Goal: Task Accomplishment & Management: Use online tool/utility

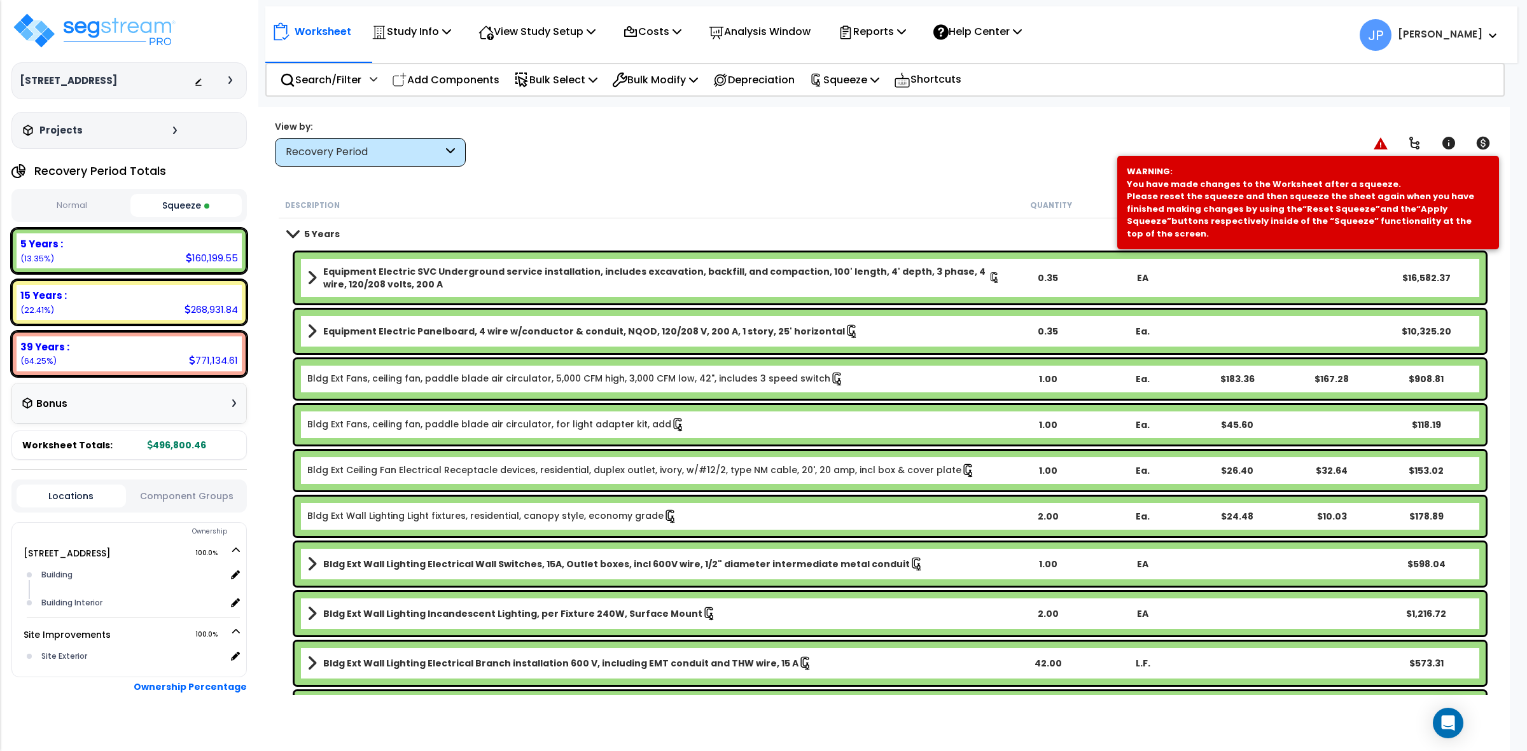
click at [635, 693] on div "Base Molding, Moldings, base, rectangular profile, 1" x 6", pine 672.00 L.F. $2…" at bounding box center [890, 711] width 1191 height 39
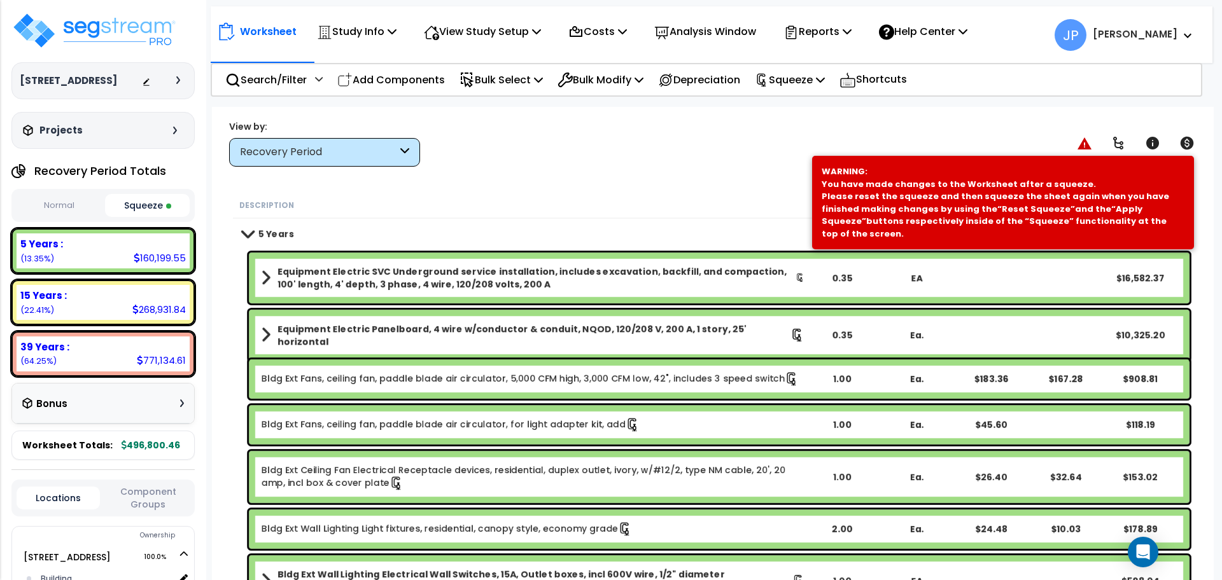
click at [1159, 309] on div "Equipment Electric Panelboard, 4 wire w/conductor & conduit, NQOD, 120/208 V, 2…" at bounding box center [712, 335] width 959 height 57
click at [414, 231] on div "5 Years $160,199.55" at bounding box center [712, 234] width 953 height 31
click at [791, 78] on p "Squeeze" at bounding box center [790, 79] width 70 height 17
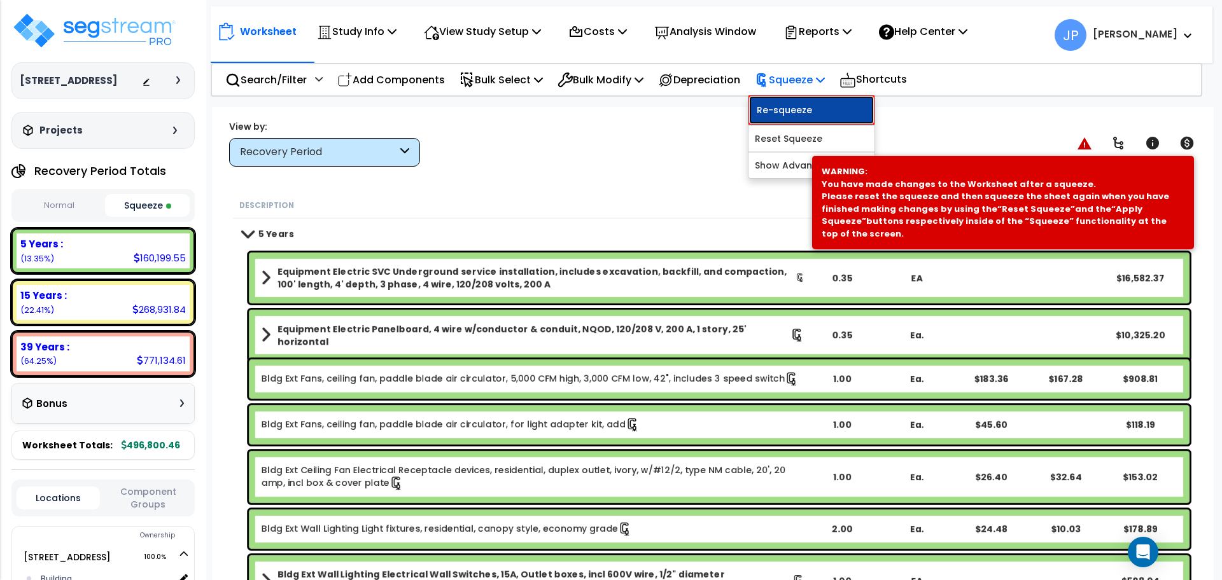
click at [795, 111] on link "Re-squeeze" at bounding box center [811, 109] width 126 height 29
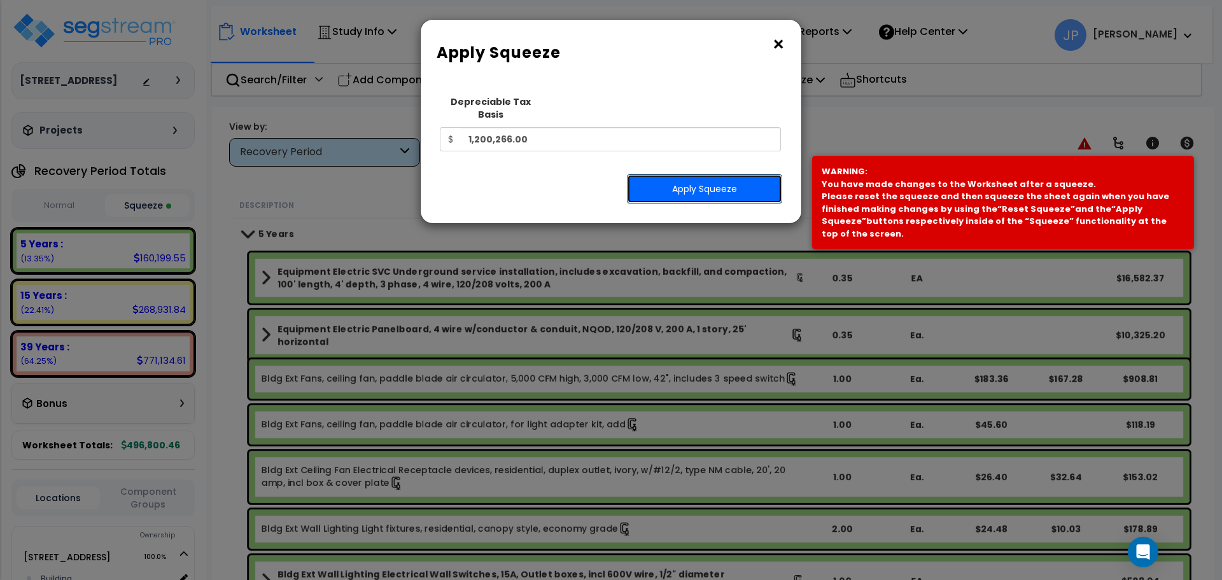
click at [717, 179] on button "Apply Squeeze" at bounding box center [704, 188] width 155 height 29
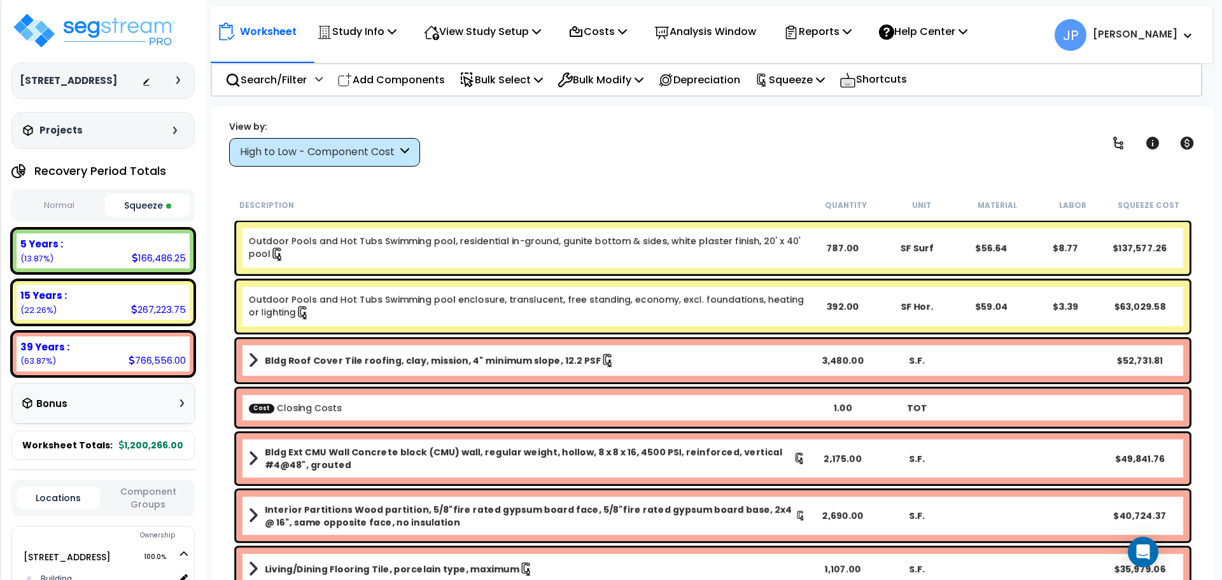
click at [743, 167] on div "Worksheet Study Info Study Setup Add Property Unit Template study Clone study JP" at bounding box center [712, 397] width 1001 height 580
click at [363, 158] on div "High to Low - Component Cost" at bounding box center [318, 152] width 157 height 15
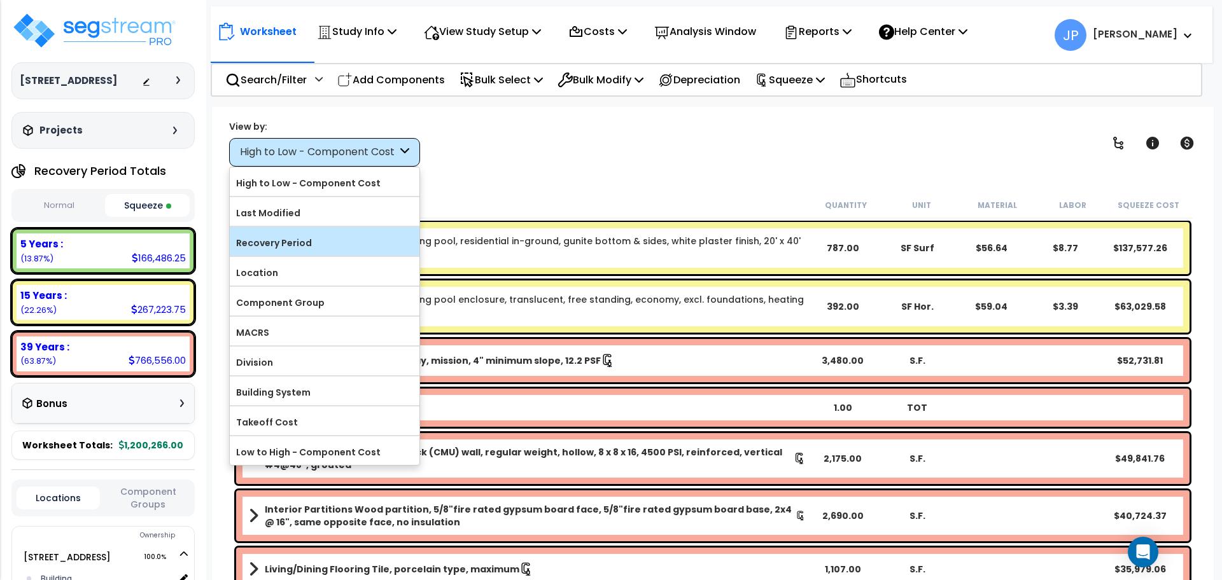
click at [331, 233] on label "Recovery Period" at bounding box center [325, 242] width 190 height 19
click at [0, 0] on input "Recovery Period" at bounding box center [0, 0] width 0 height 0
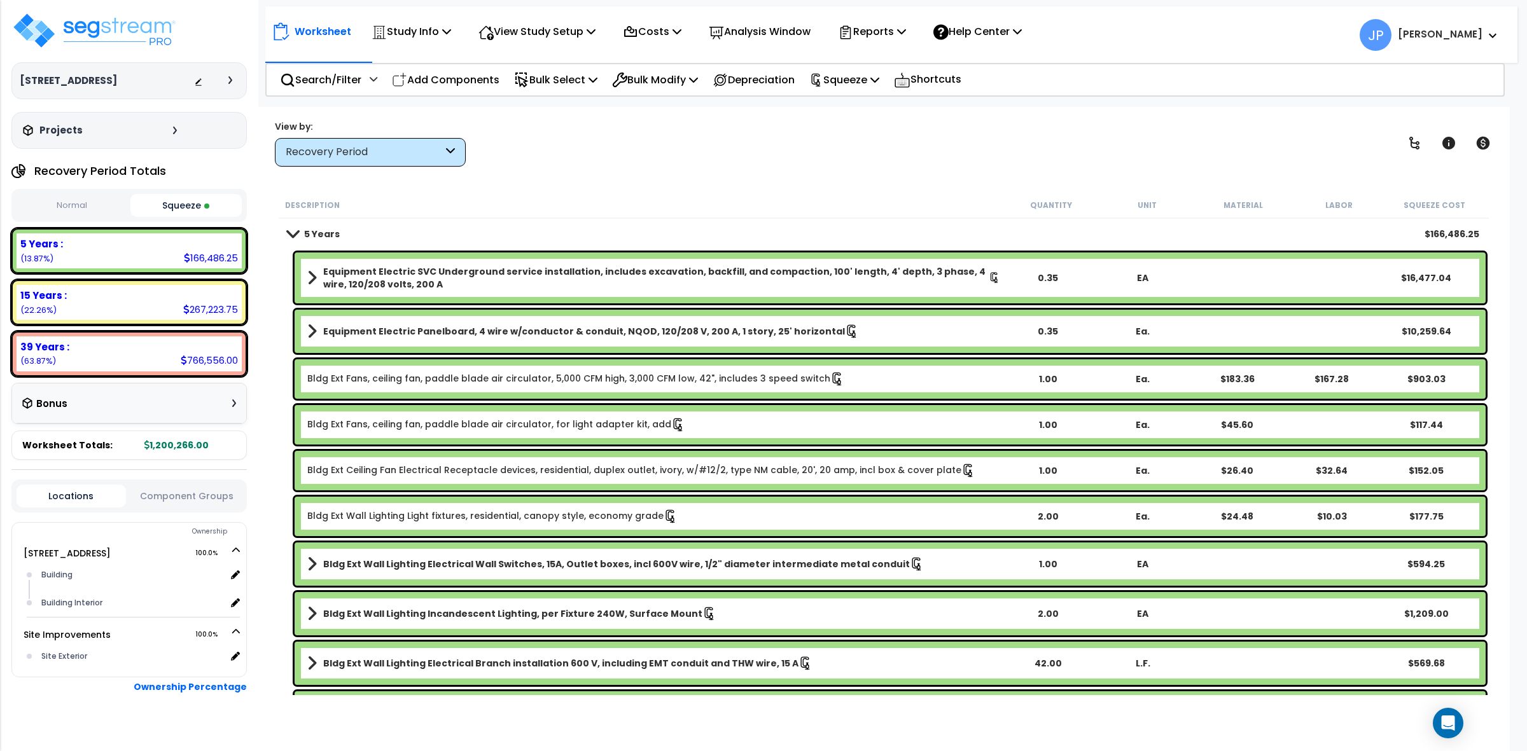
click at [514, 219] on div "5 Years $166,486.25" at bounding box center [884, 234] width 1204 height 31
click at [480, 72] on p "Add Components" at bounding box center [446, 79] width 108 height 17
select select
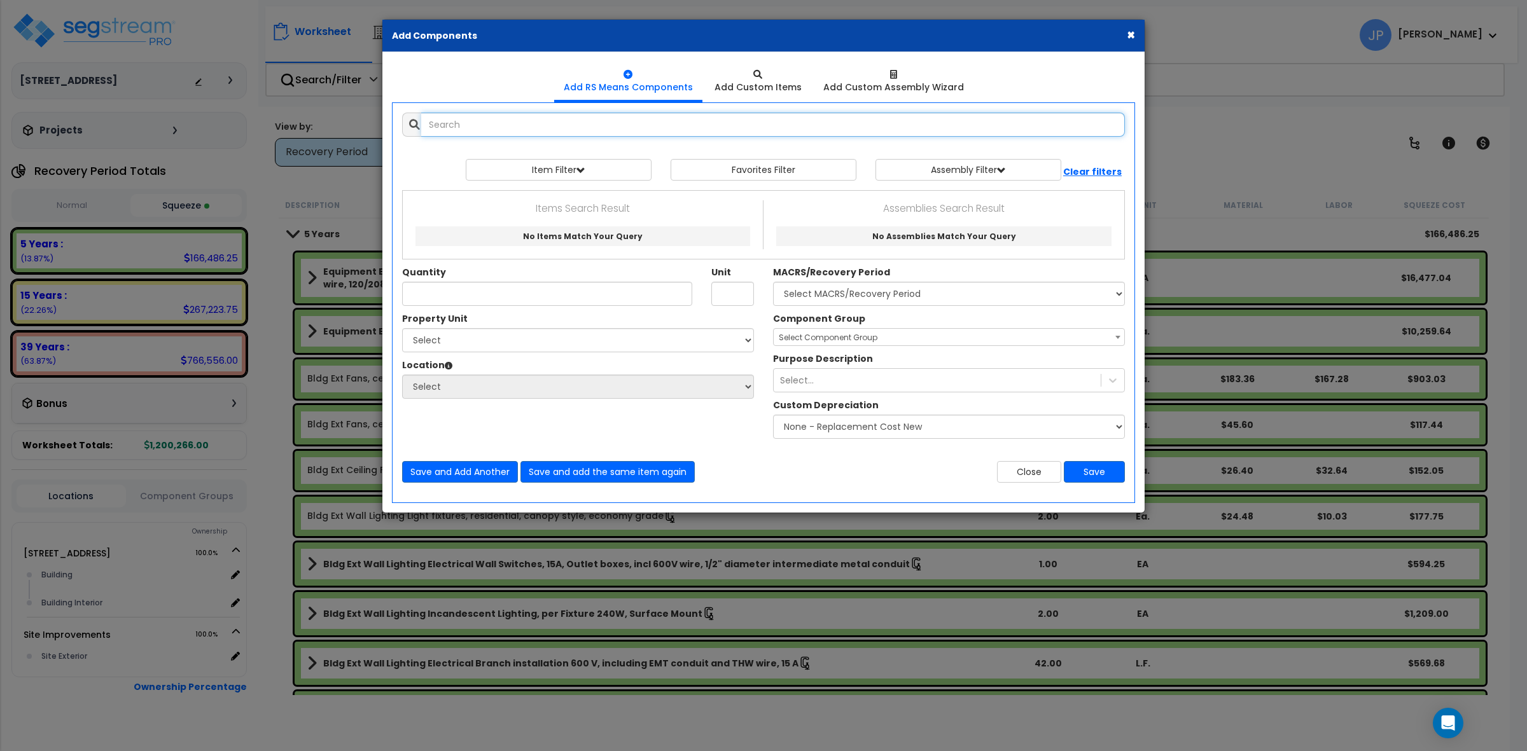
select select
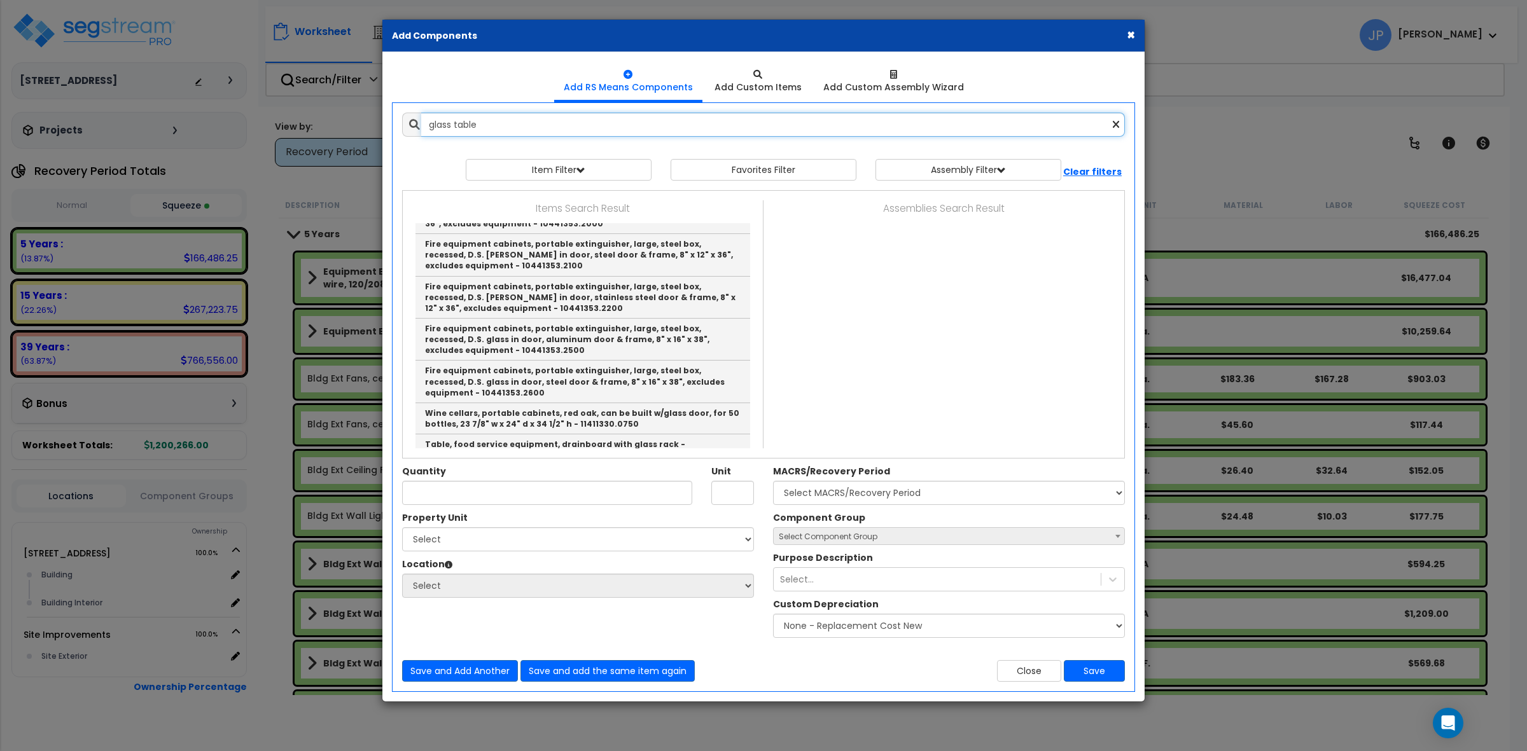
scroll to position [463, 0]
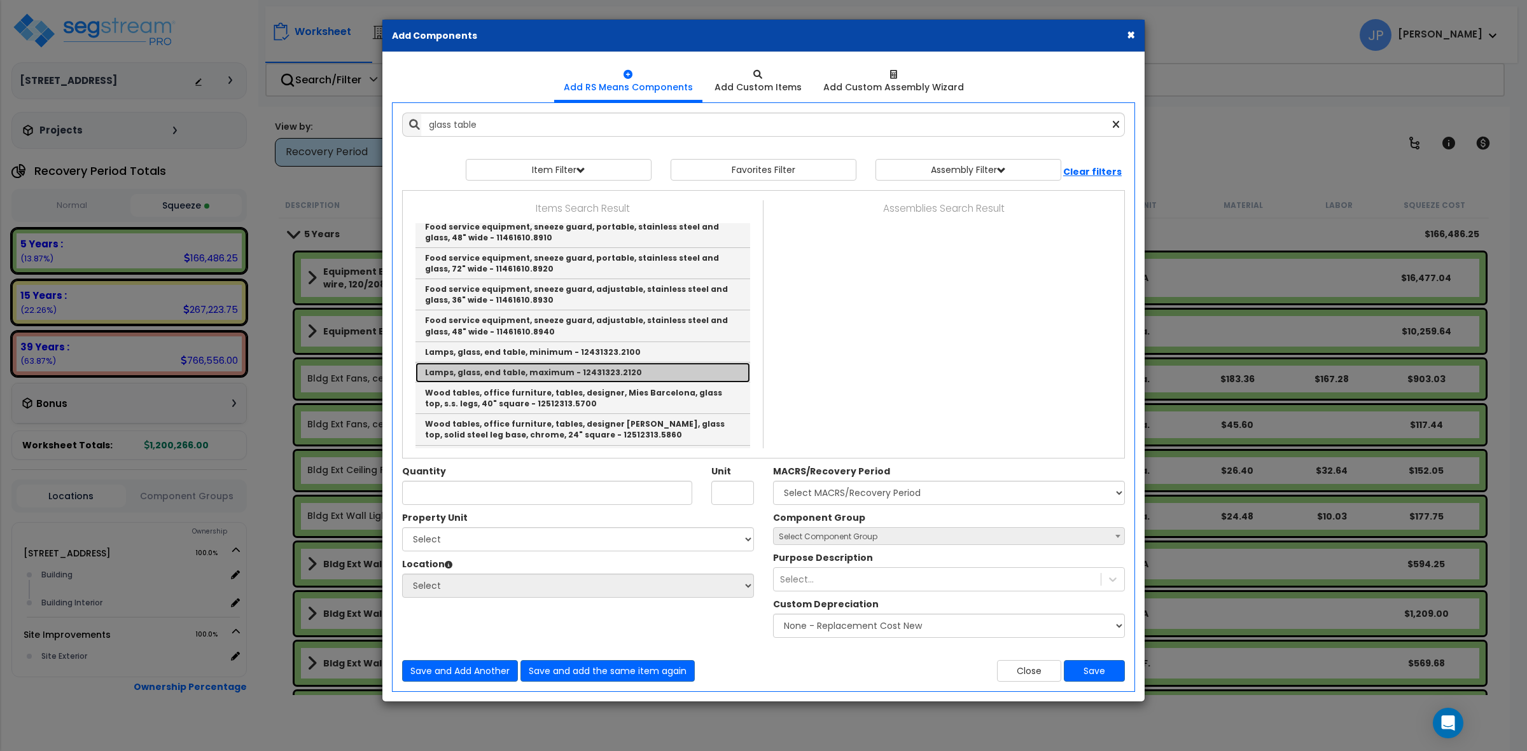
click at [529, 363] on link "Lamps, glass, end table, maximum - 12431323.2120" at bounding box center [582, 373] width 335 height 20
type input "Lamps, glass, end table, maximum - 12431323.2120"
type input "Ea."
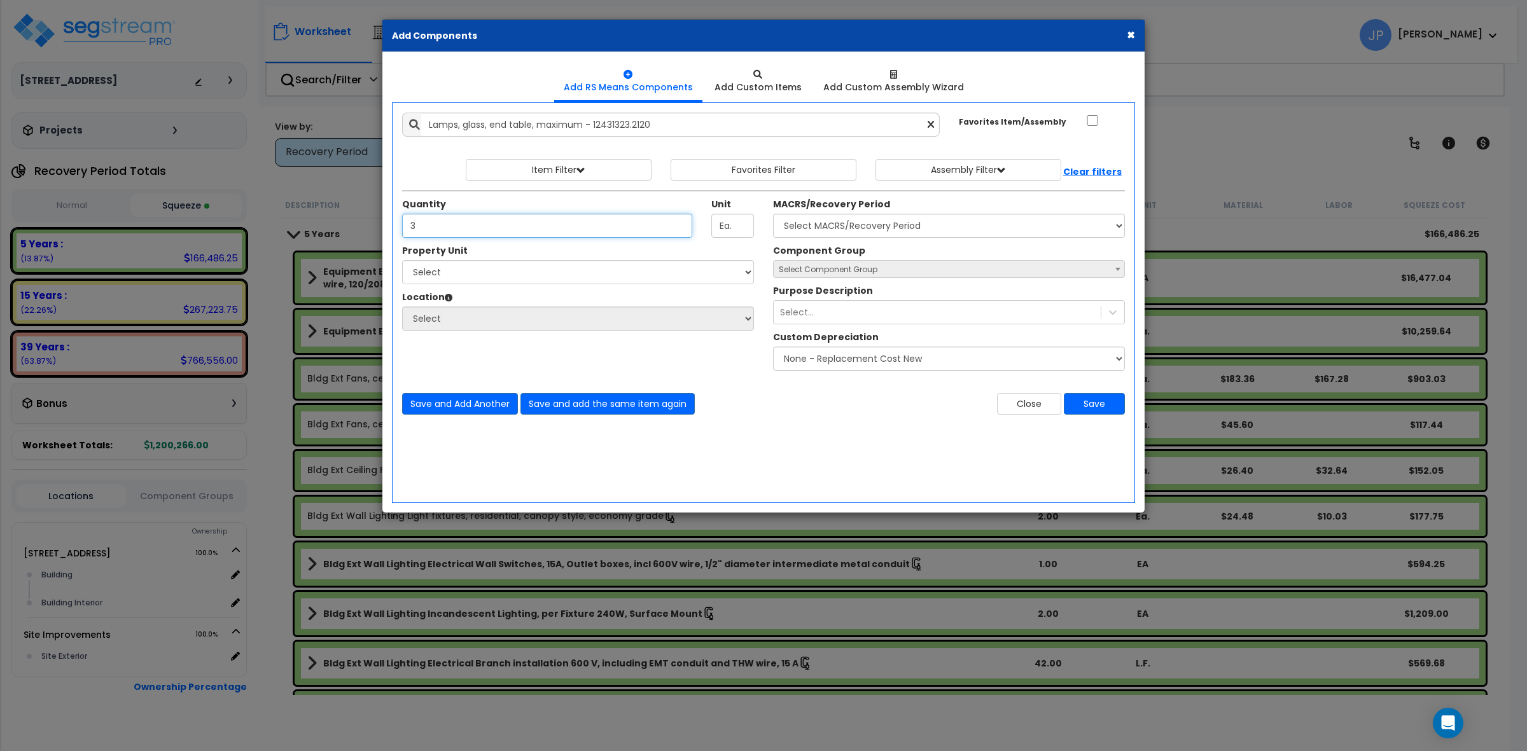
type input "3"
click at [609, 278] on select "Select [STREET_ADDRESS] Site Improvements" at bounding box center [578, 272] width 352 height 24
select select "175746"
click at [402, 261] on select "Select [STREET_ADDRESS] Site Improvements" at bounding box center [578, 272] width 352 height 24
click at [916, 218] on select "Select MACRS/Recovery Period 5 Years - 57.0 - Distributive Trades & Services 5 …" at bounding box center [949, 226] width 352 height 24
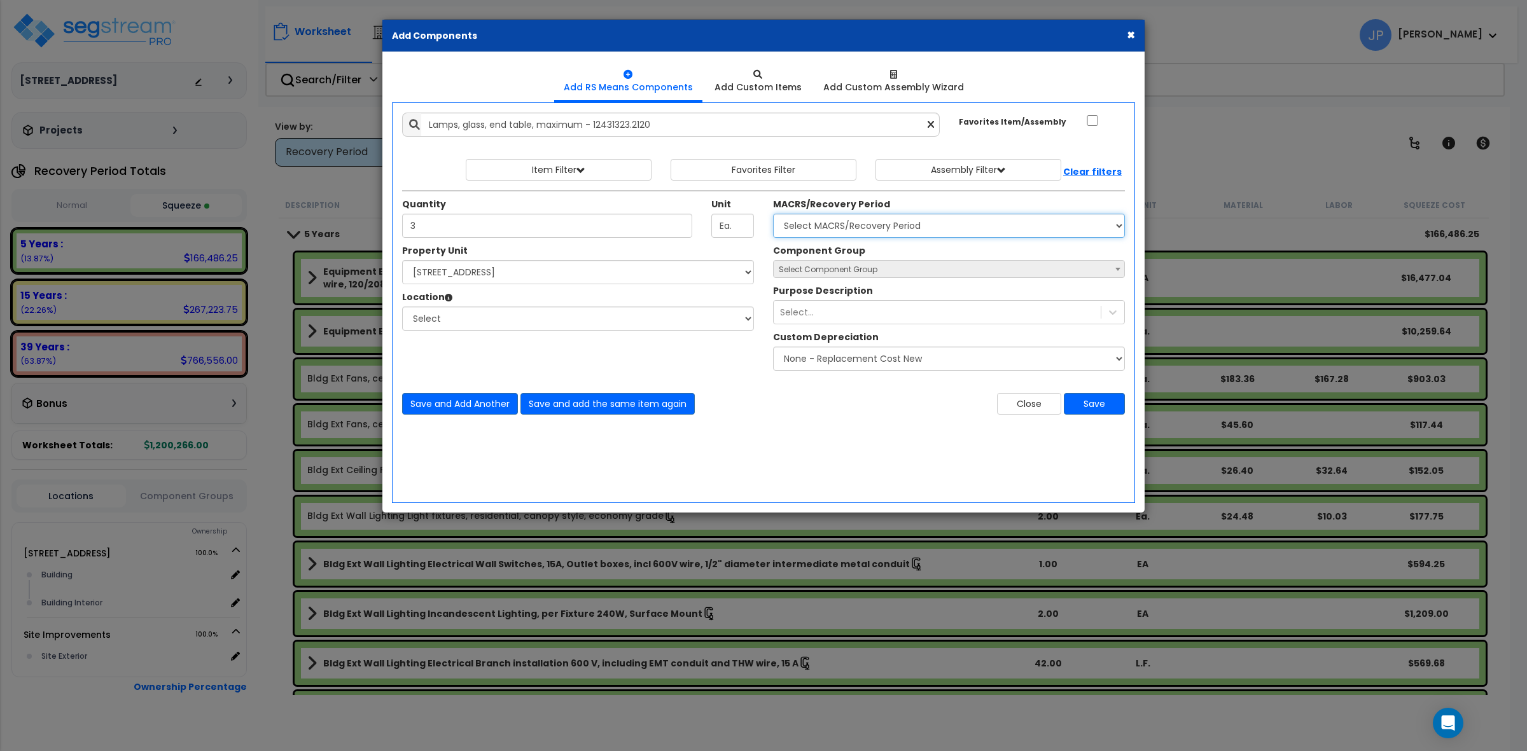
select select "3667"
click at [773, 214] on select "Select MACRS/Recovery Period 5 Years - 57.0 - Distributive Trades & Services 5 …" at bounding box center [949, 226] width 352 height 24
click at [902, 259] on div "Component Group Select Component Group 264.00 - KITCHEN PLUMBING 286.00 - LAUND…" at bounding box center [948, 261] width 371 height 34
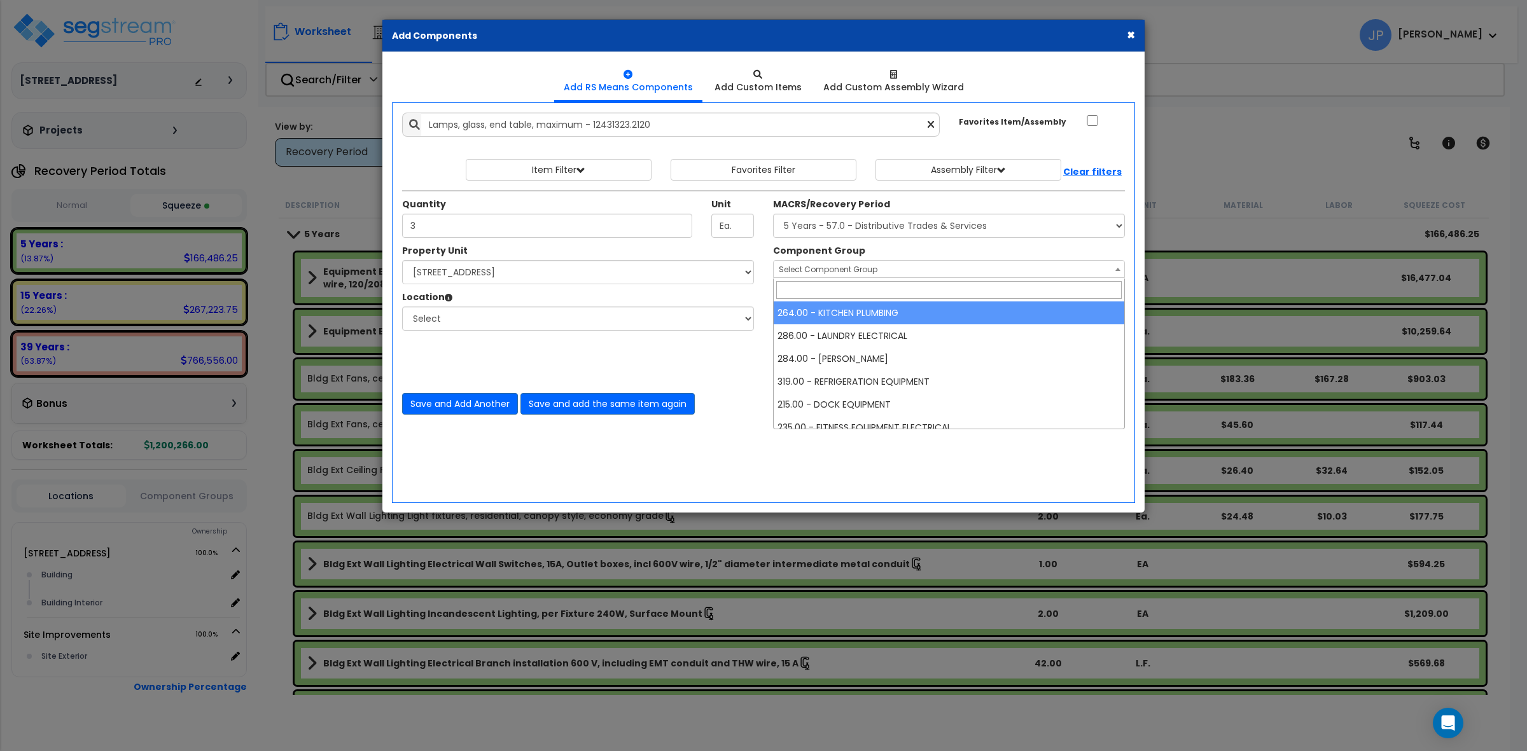
click at [900, 271] on span "Select Component Group" at bounding box center [949, 270] width 351 height 18
type input "furn"
select select "35342"
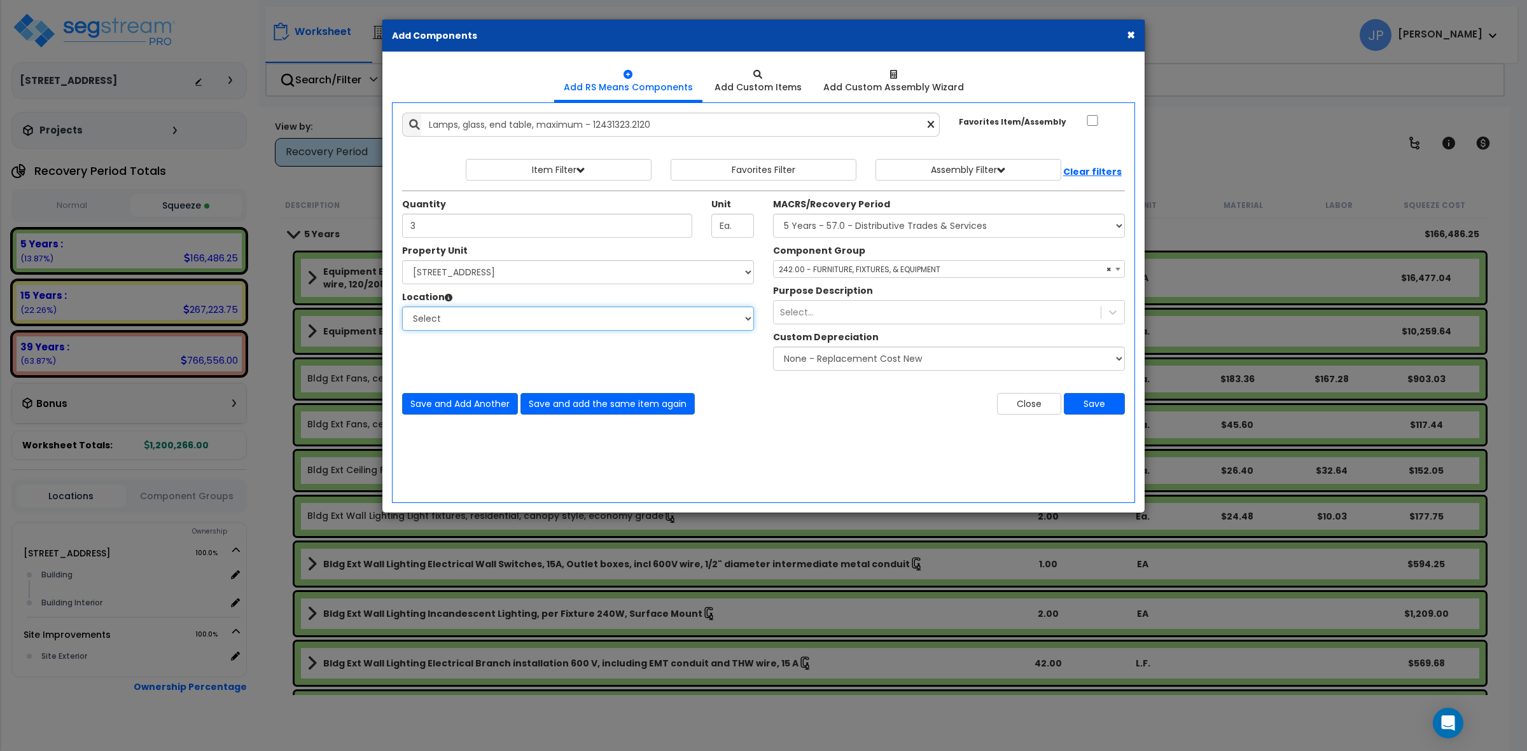
click at [616, 331] on select "Select Building Building Interior Add Additional Location" at bounding box center [578, 319] width 352 height 24
select select "461"
click at [402, 307] on select "Select Building Building Interior Add Additional Location" at bounding box center [578, 319] width 352 height 24
click at [1107, 405] on button "Save" at bounding box center [1094, 404] width 61 height 22
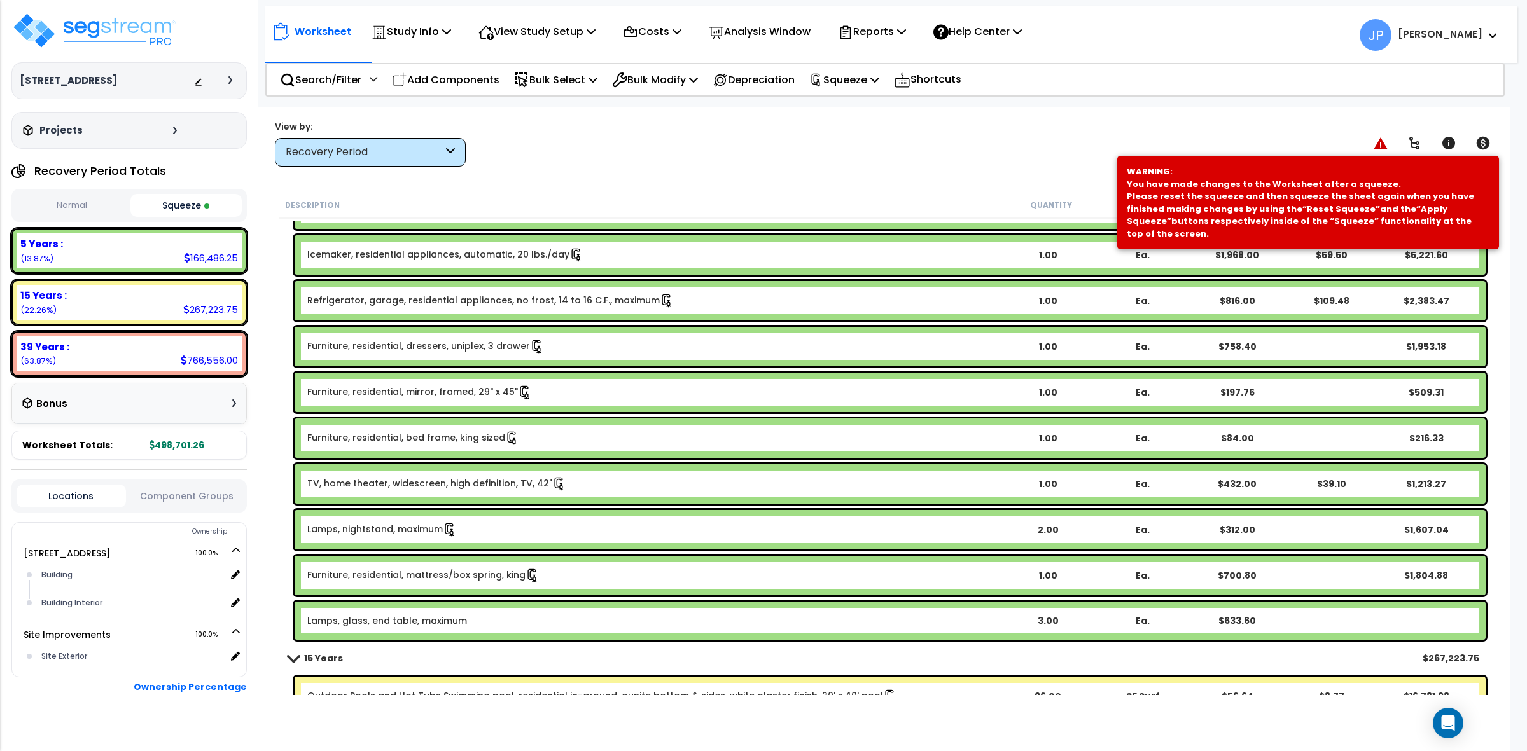
scroll to position [2306, 0]
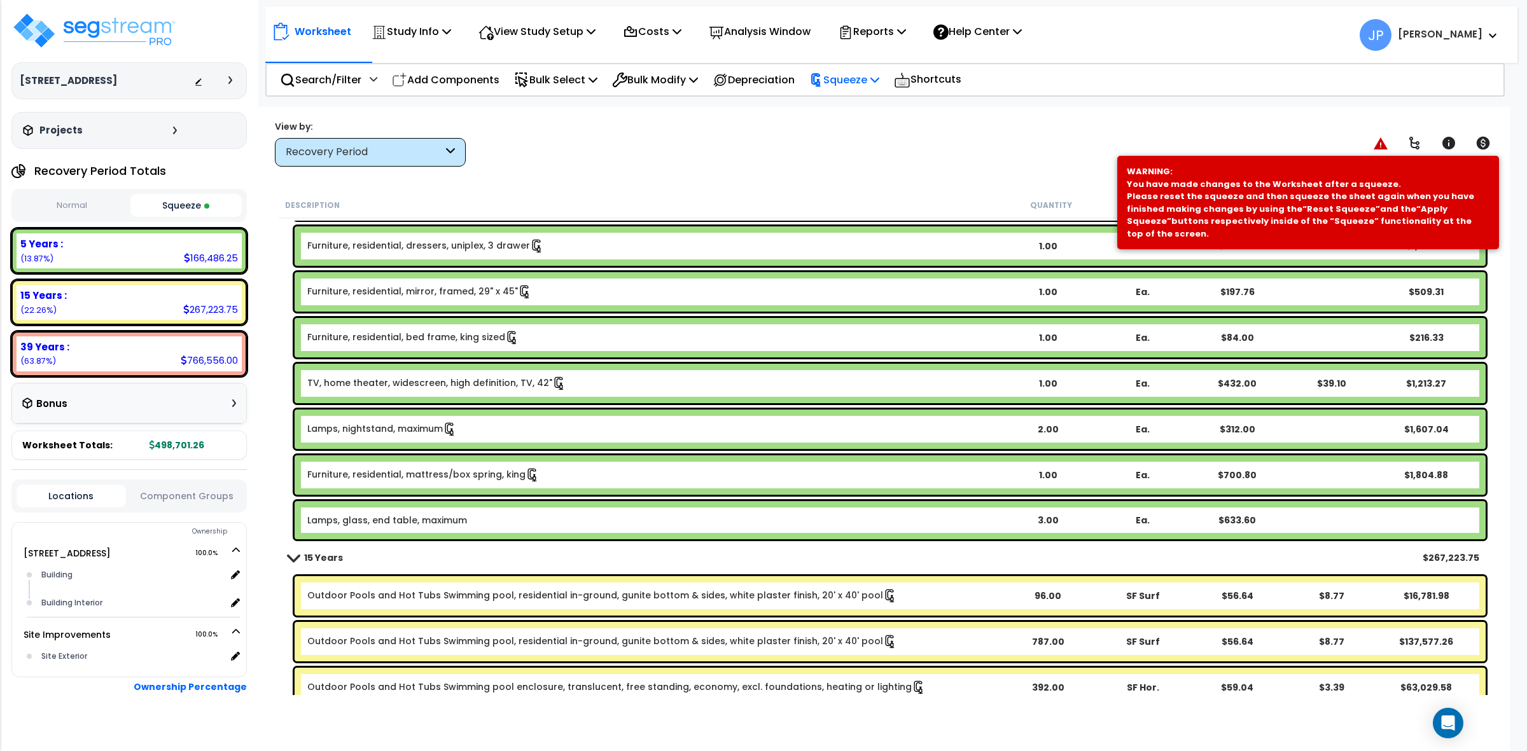
click at [860, 85] on p "Squeeze" at bounding box center [844, 79] width 70 height 17
click at [867, 115] on link "Re-squeeze" at bounding box center [866, 109] width 126 height 29
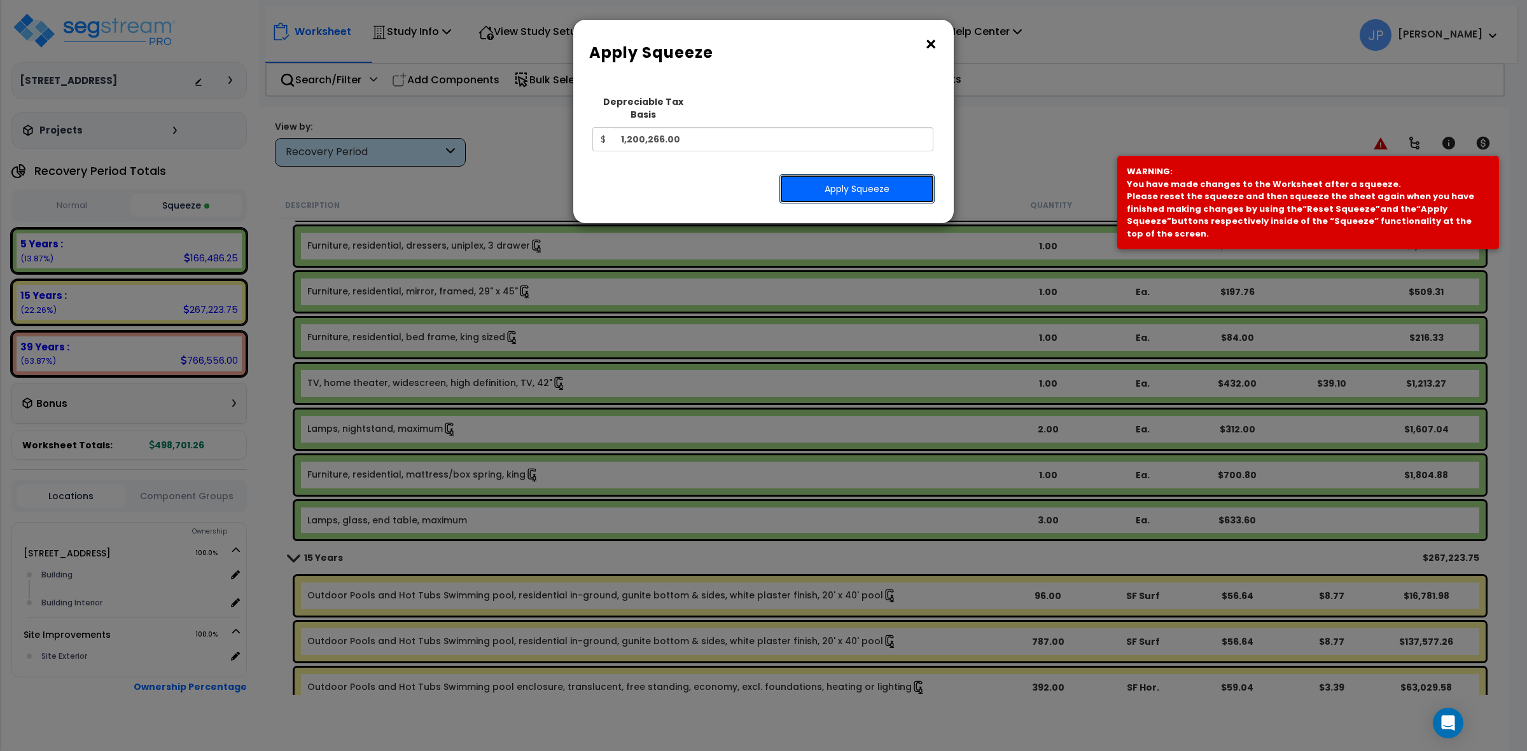
click at [882, 179] on button "Apply Squeeze" at bounding box center [856, 188] width 155 height 29
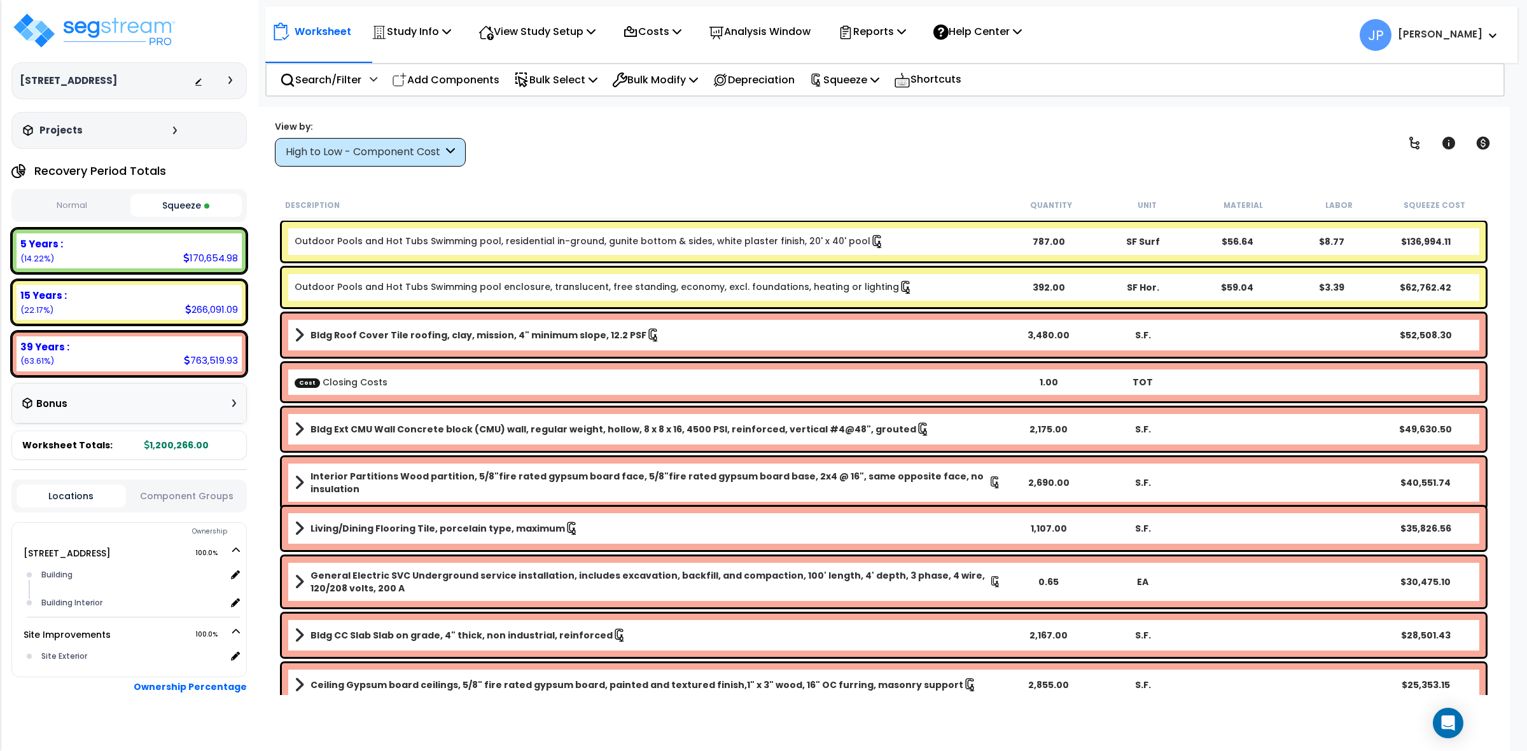
click at [418, 155] on div "High to Low - Component Cost" at bounding box center [364, 152] width 157 height 15
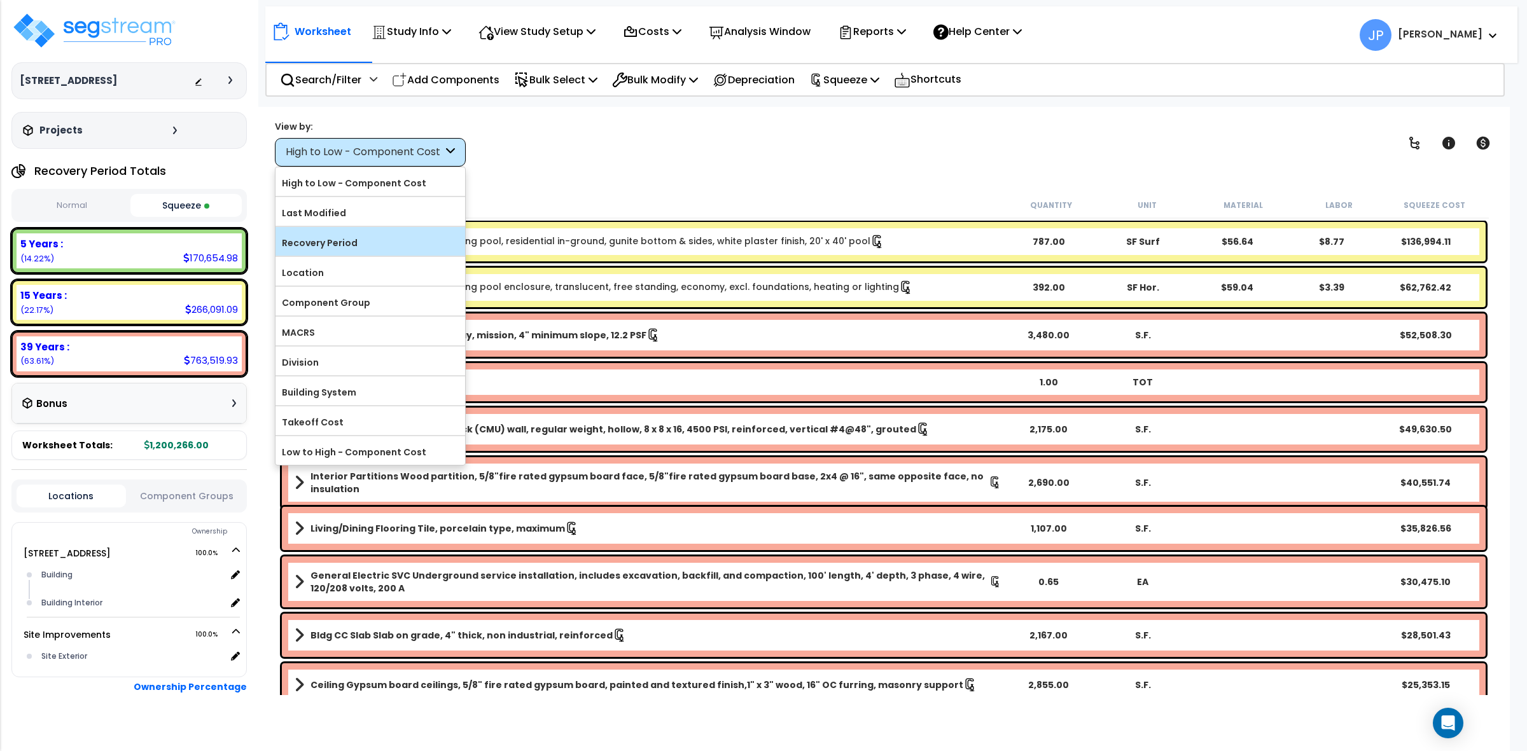
click at [420, 245] on label "Recovery Period" at bounding box center [370, 242] width 190 height 19
click at [0, 0] on input "Recovery Period" at bounding box center [0, 0] width 0 height 0
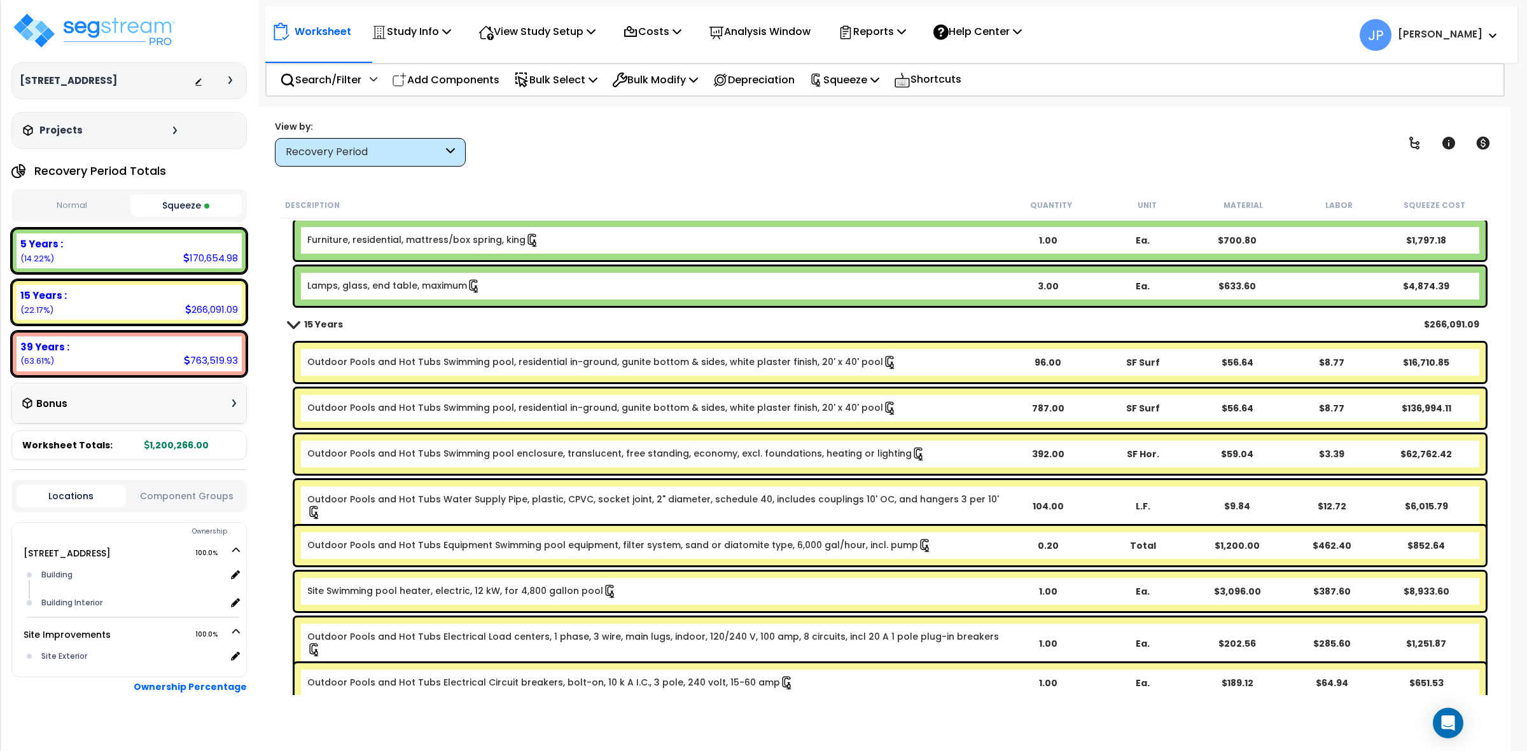
scroll to position [2386, 0]
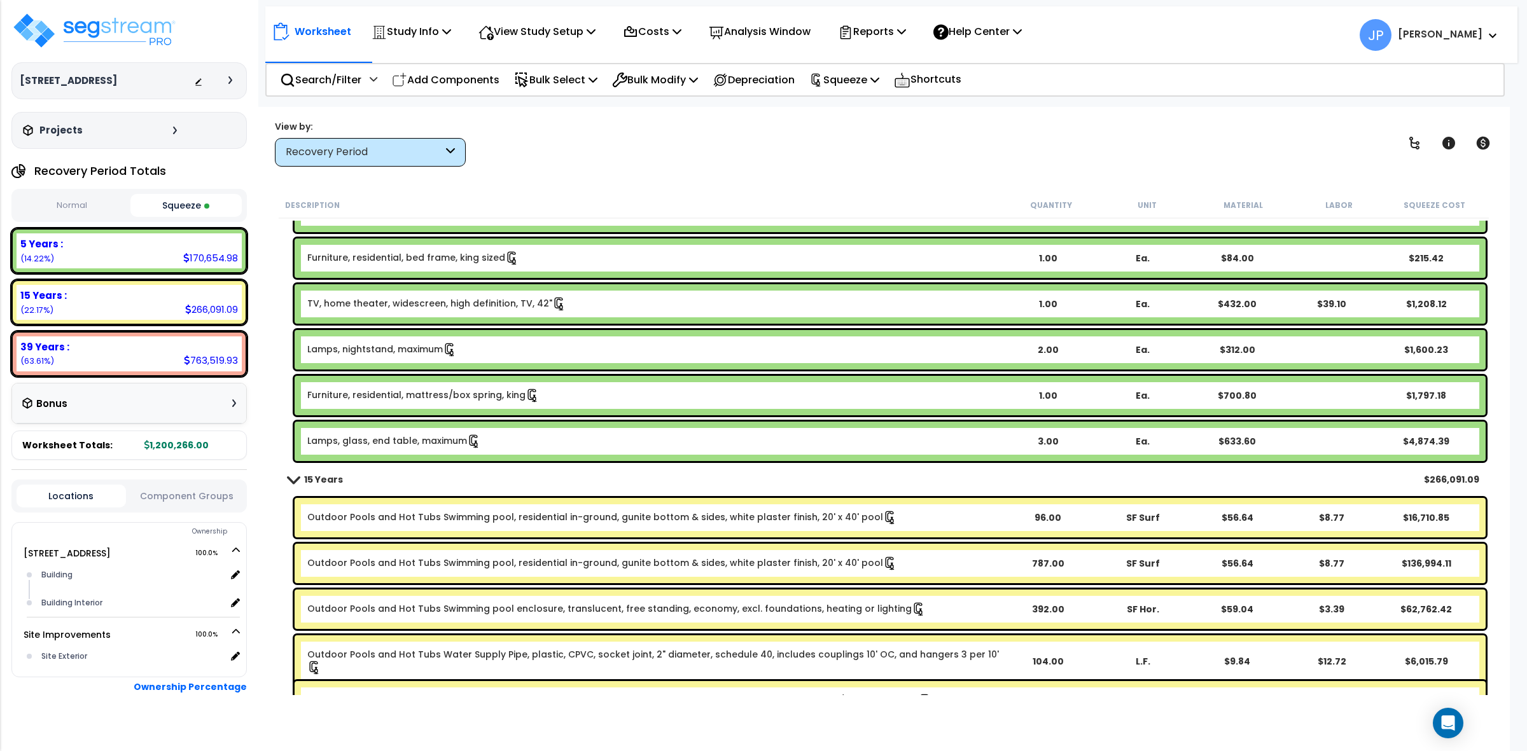
click at [401, 440] on link "Lamps, glass, end table, maximum" at bounding box center [394, 442] width 174 height 14
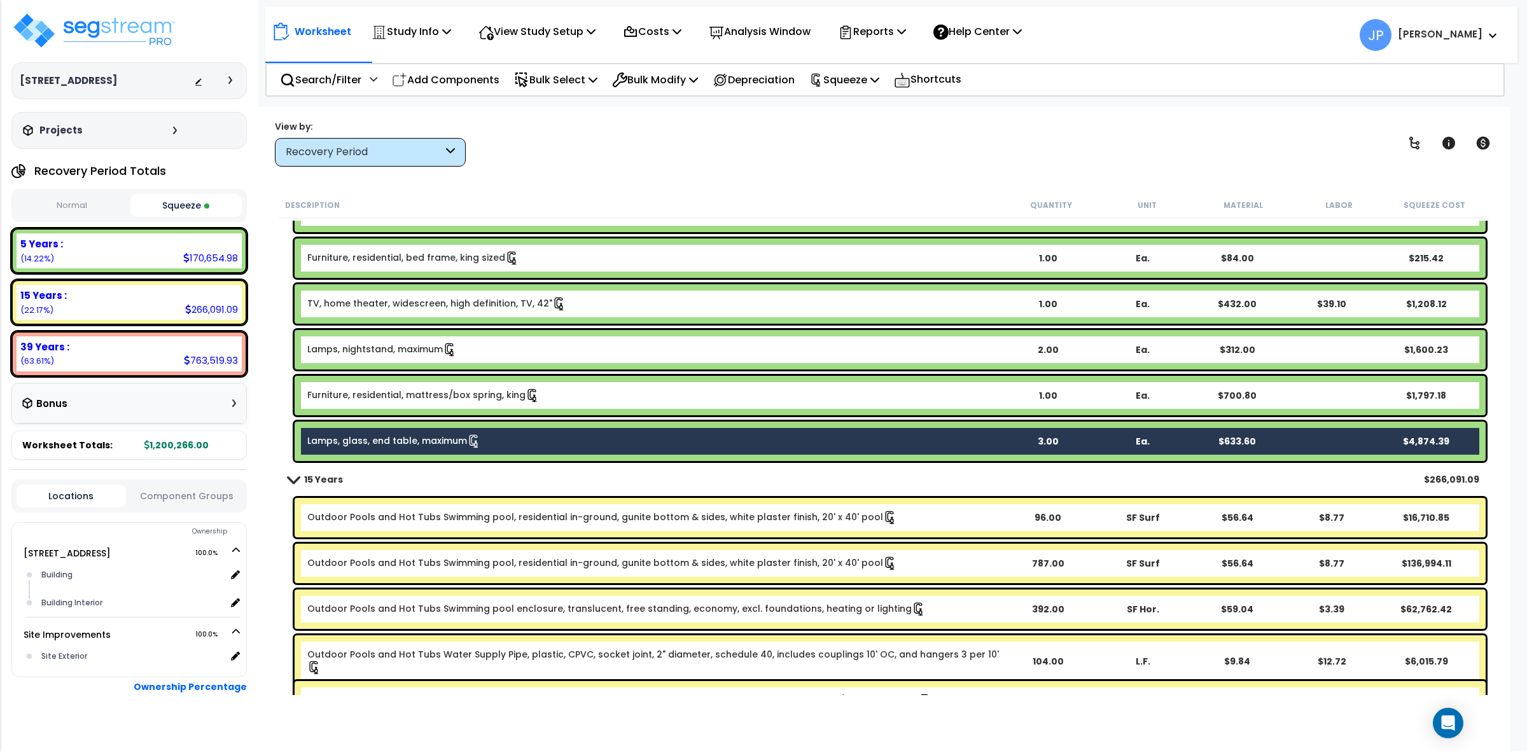
click at [539, 146] on div "View by: Recovery Period High to Low - Component Cost" at bounding box center [883, 143] width 1227 height 47
click at [466, 86] on p "Add Components" at bounding box center [446, 79] width 108 height 17
select select
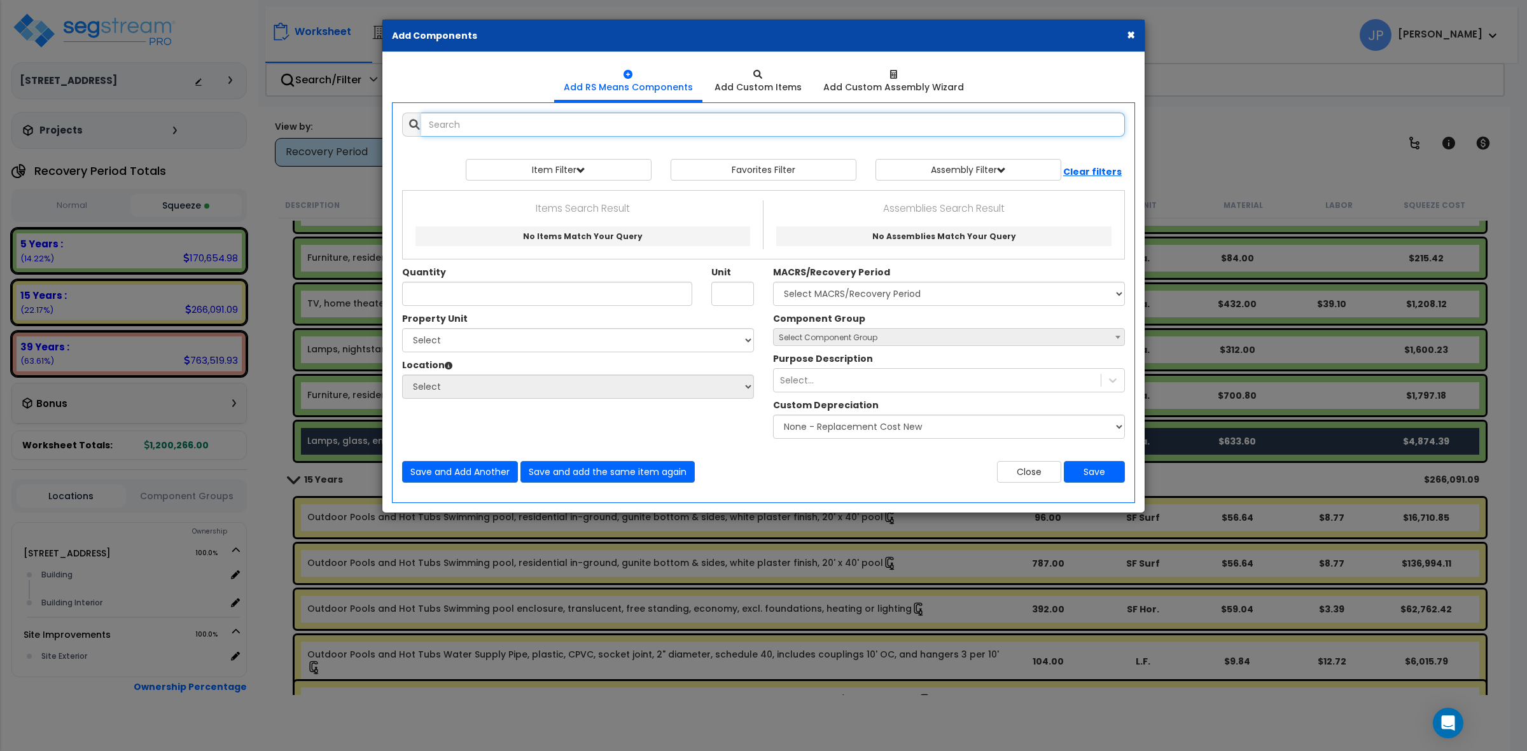
select select
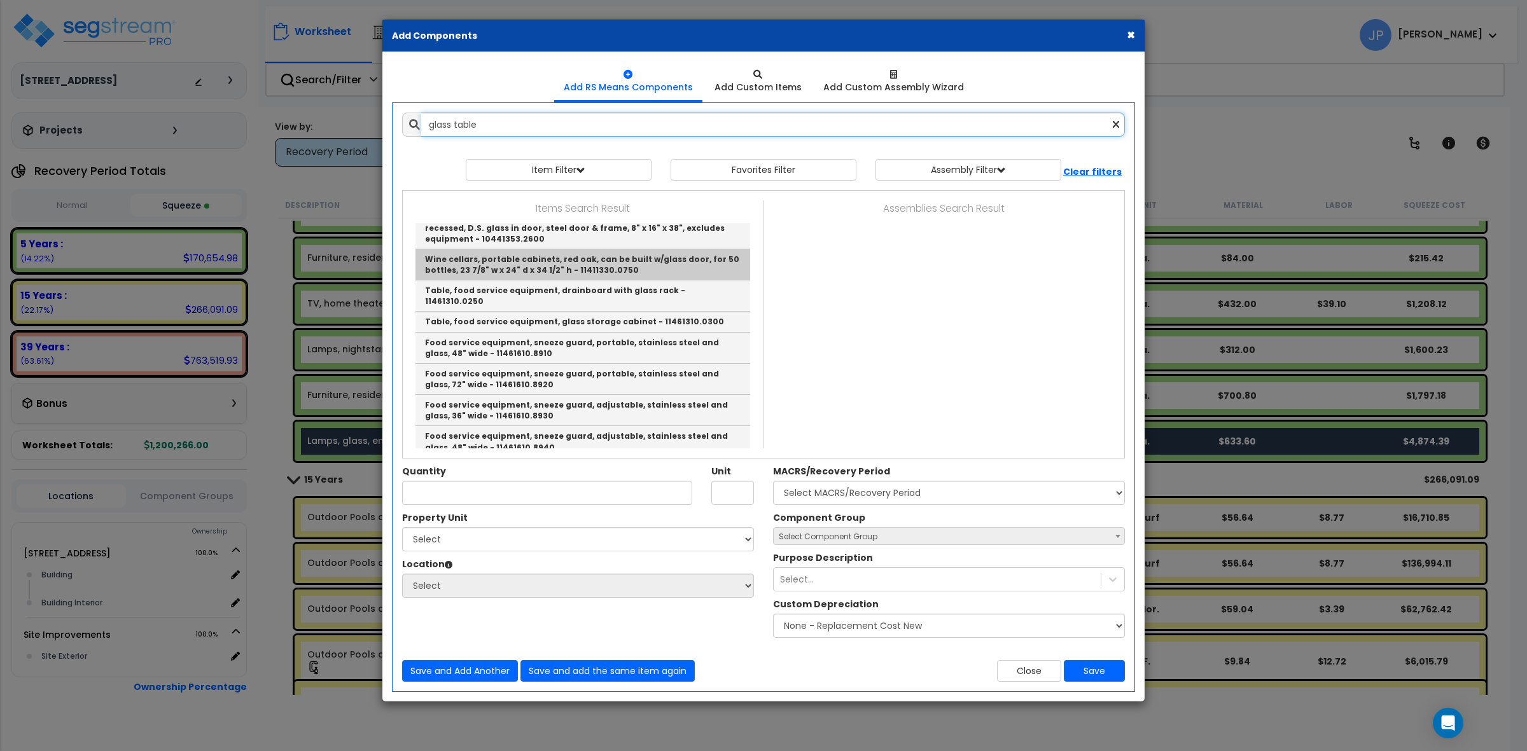
scroll to position [318, 0]
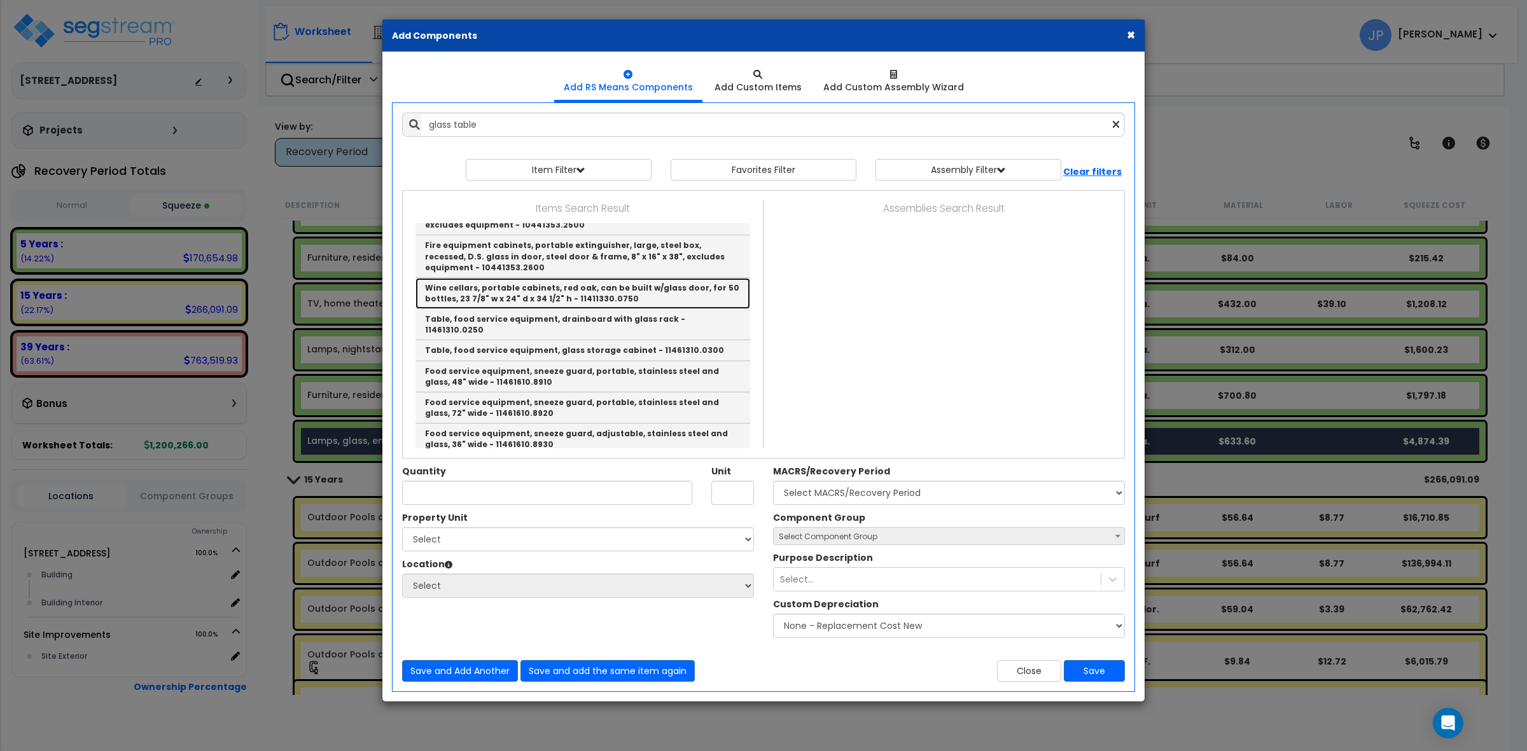
click at [553, 281] on link "Wine cellars, portable cabinets, red oak, can be built w/glass door, for 50 bot…" at bounding box center [582, 293] width 335 height 31
type input "Wine cellars, portable cabinets, red oak, can be built w/glass door, for 50 bot…"
type input "Ea."
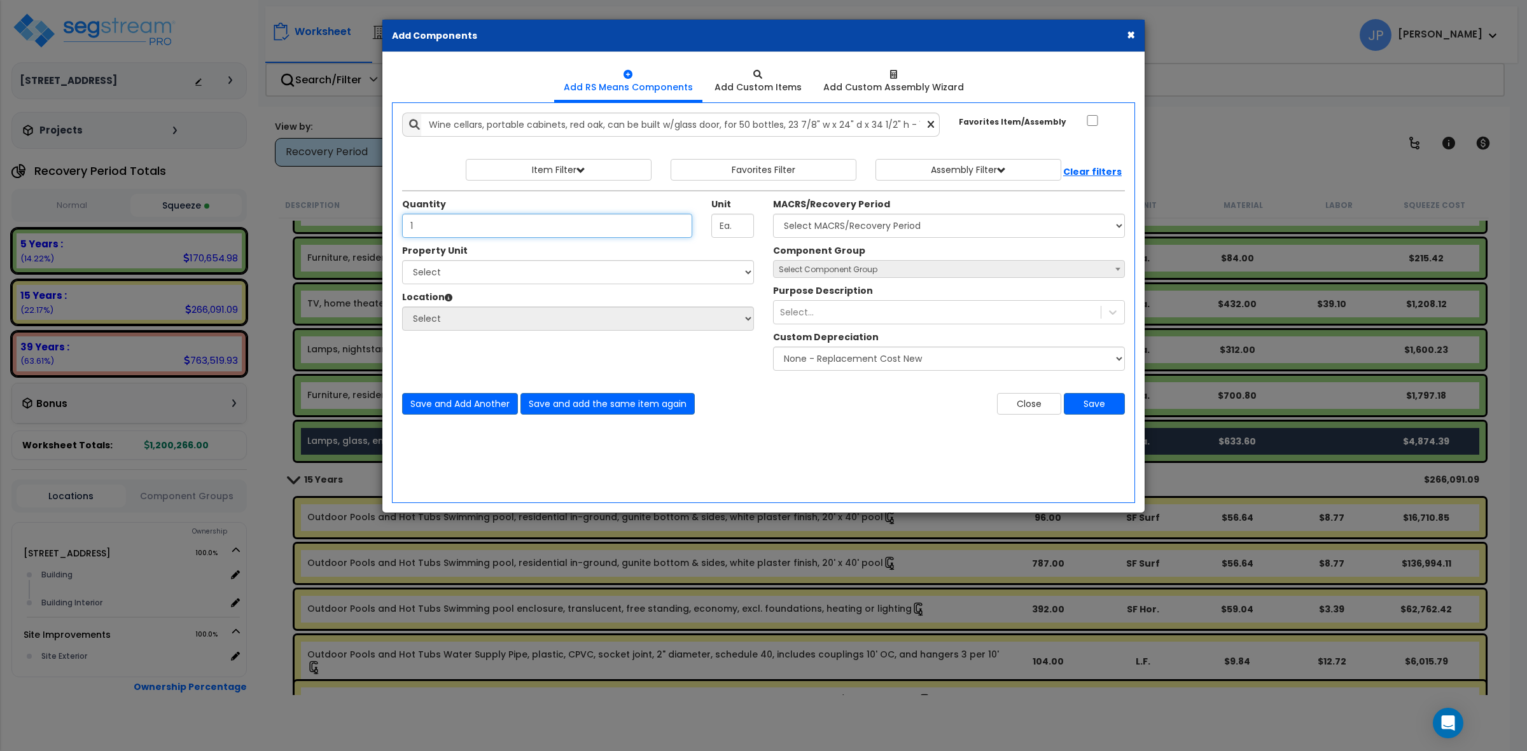
type input "1"
click at [959, 223] on select "Select MACRS/Recovery Period 5 Years - 57.0 - Distributive Trades & Services 5 …" at bounding box center [949, 226] width 352 height 24
select select "3667"
click at [773, 214] on select "Select MACRS/Recovery Period 5 Years - 57.0 - Distributive Trades & Services 5 …" at bounding box center [949, 226] width 352 height 24
click at [916, 229] on select "Select MACRS/Recovery Period 5 Years - 57.0 - Distributive Trades & Services 5 …" at bounding box center [949, 226] width 352 height 24
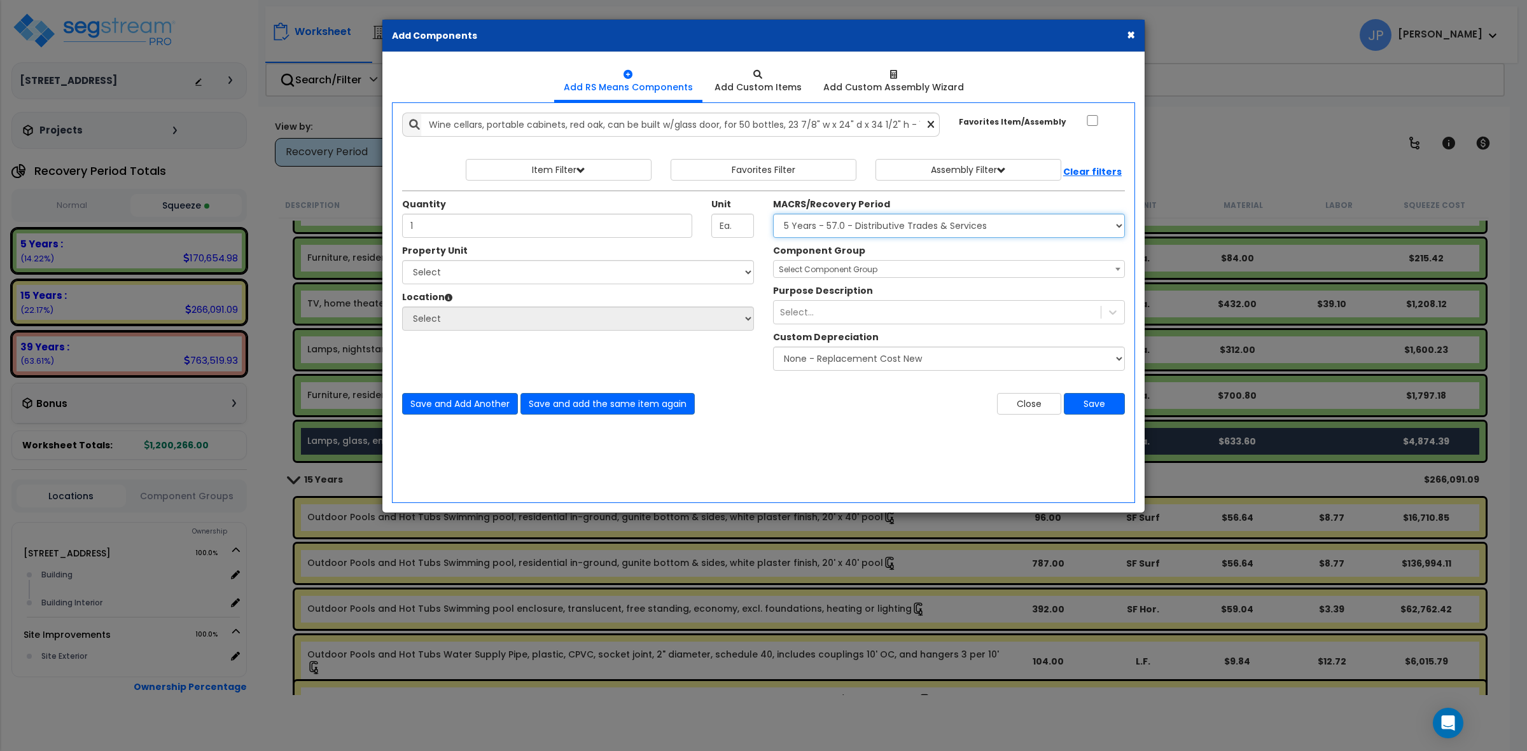
click at [914, 224] on select "Select MACRS/Recovery Period 5 Years - 57.0 - Distributive Trades & Services 5 …" at bounding box center [949, 226] width 352 height 24
click at [922, 230] on select "Select MACRS/Recovery Period 5 Years - 57.0 - Distributive Trades & Services 5 …" at bounding box center [949, 226] width 352 height 24
click at [773, 214] on select "Select MACRS/Recovery Period 5 Years - 57.0 - Distributive Trades & Services 5 …" at bounding box center [949, 226] width 352 height 24
click at [879, 272] on span "Select Component Group" at bounding box center [949, 270] width 351 height 18
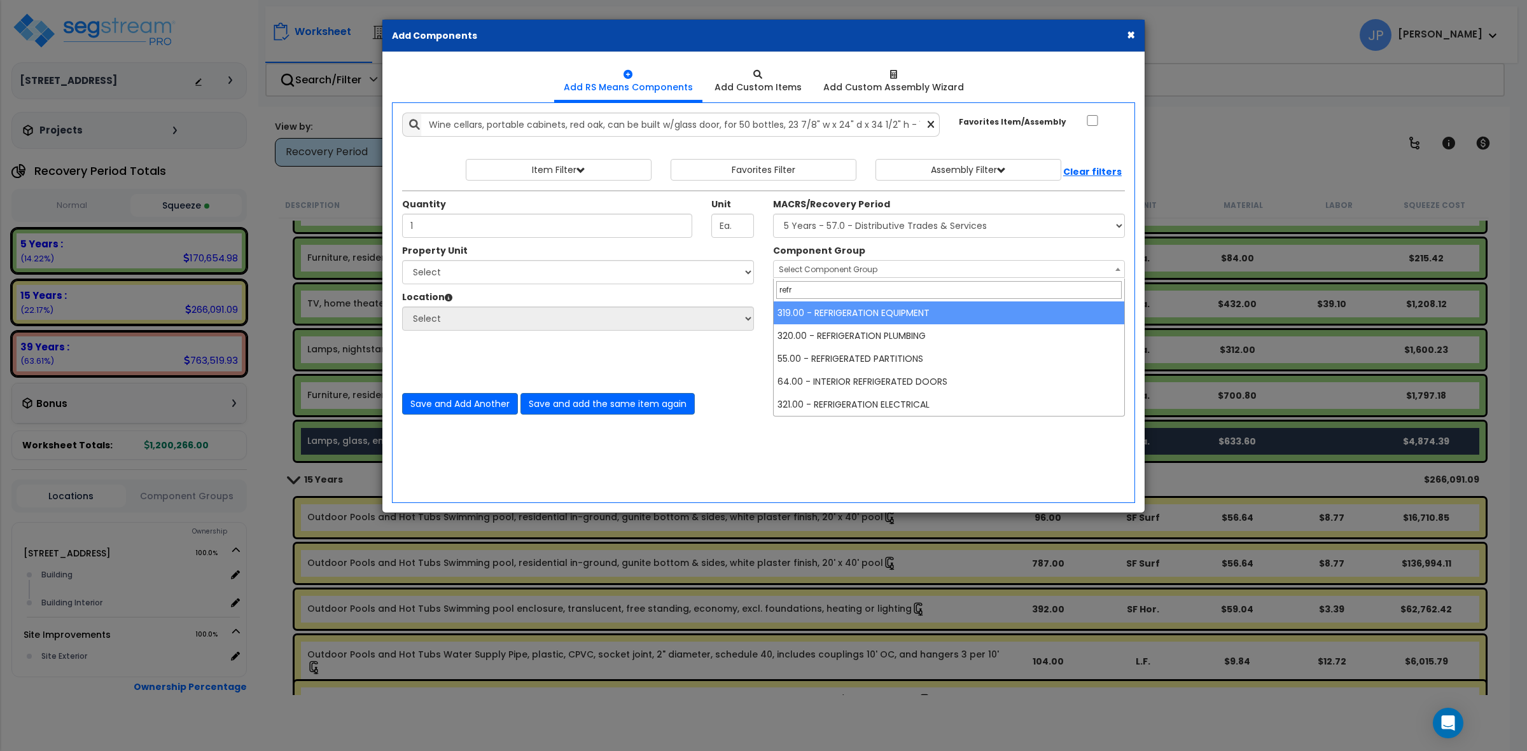
type input "refr"
select select "35334"
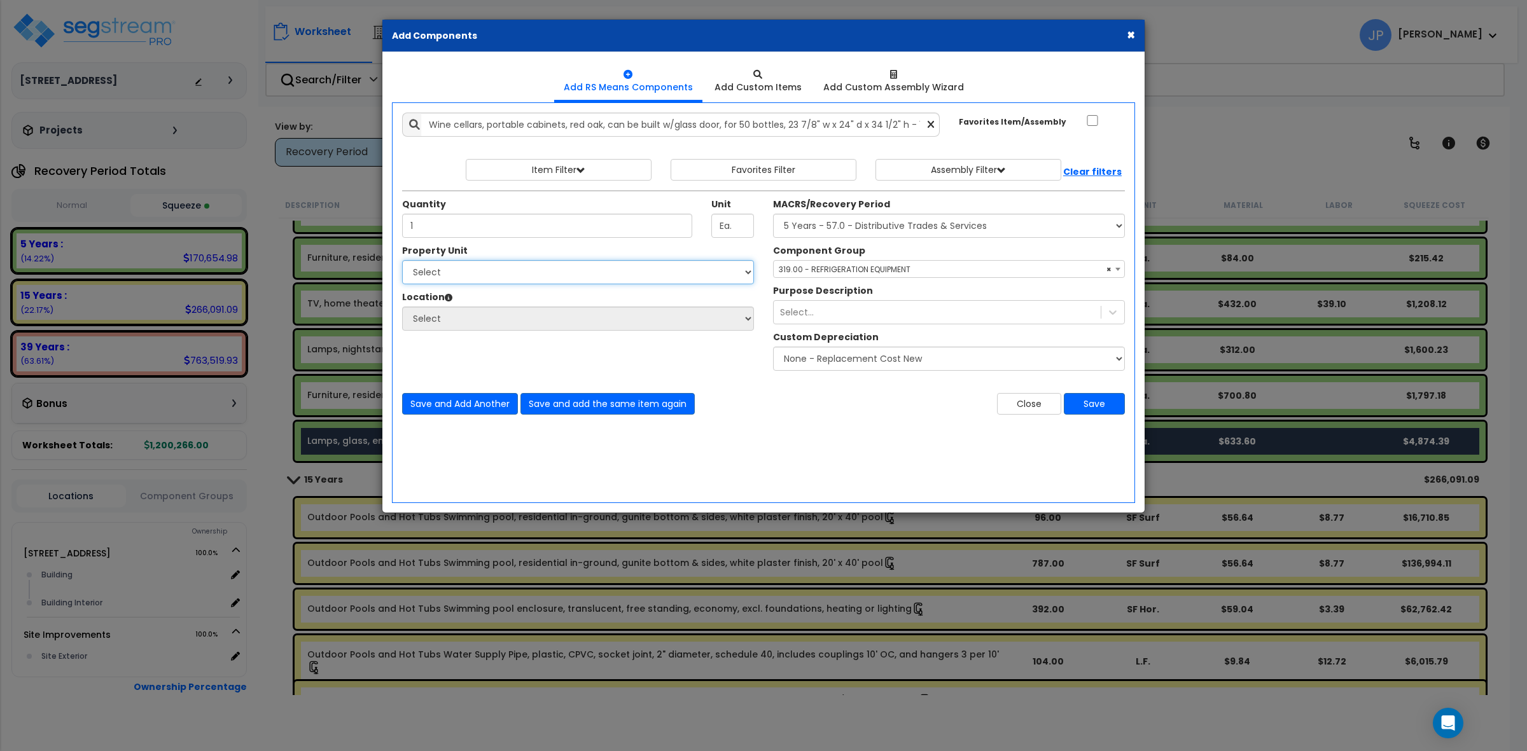
click at [548, 281] on select "Select 149 Sedona Way Site Improvements" at bounding box center [578, 272] width 352 height 24
select select "175746"
click at [402, 261] on select "Select 149 Sedona Way Site Improvements" at bounding box center [578, 272] width 352 height 24
click at [529, 329] on select "Select Building Building Interior Add Additional Location" at bounding box center [578, 319] width 352 height 24
select select "461"
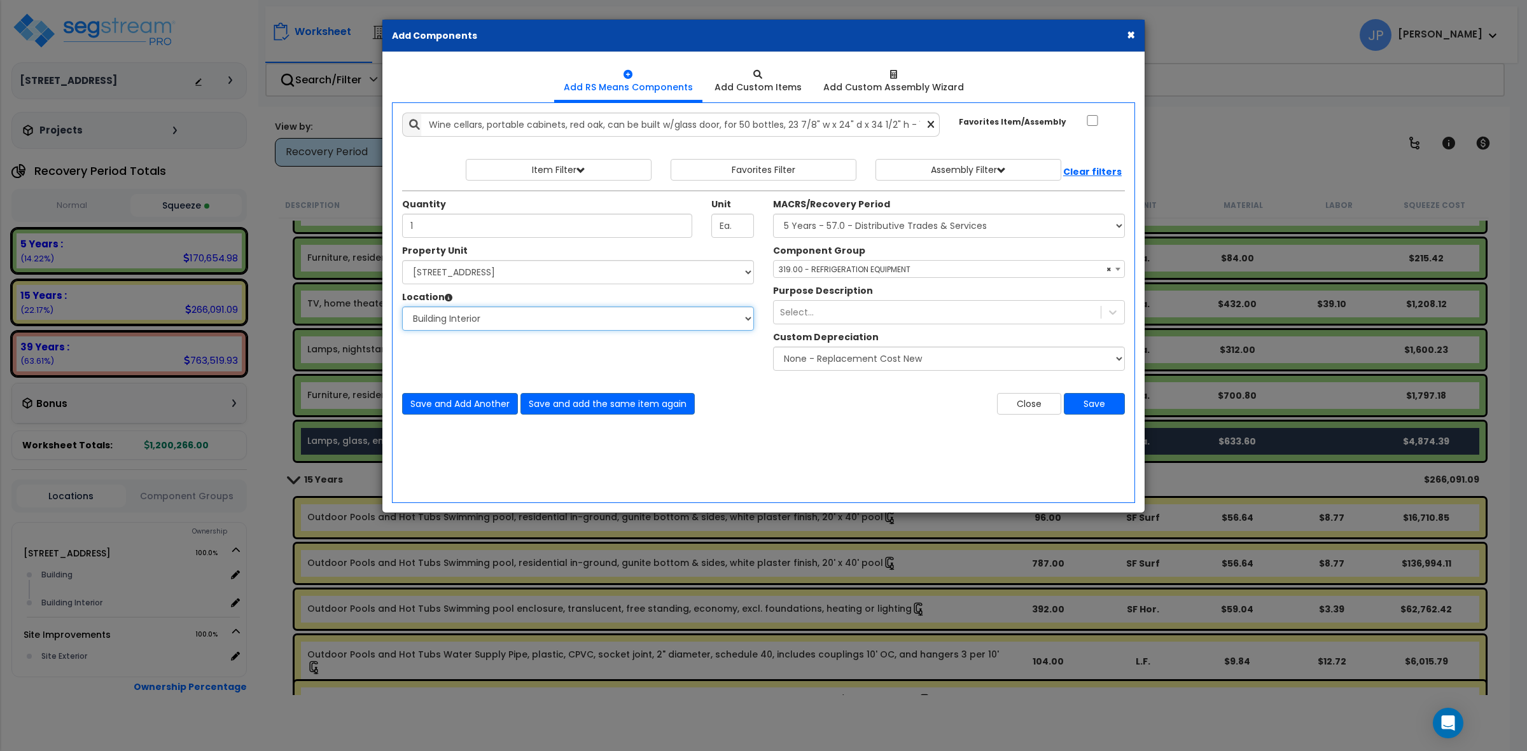
click at [402, 307] on select "Select Building Building Interior Add Additional Location" at bounding box center [578, 319] width 352 height 24
click at [1109, 417] on div "Add Items Add Assemblies Both 9569787 Select 1" at bounding box center [764, 263] width 742 height 321
click at [1096, 406] on button "Save" at bounding box center [1094, 404] width 61 height 22
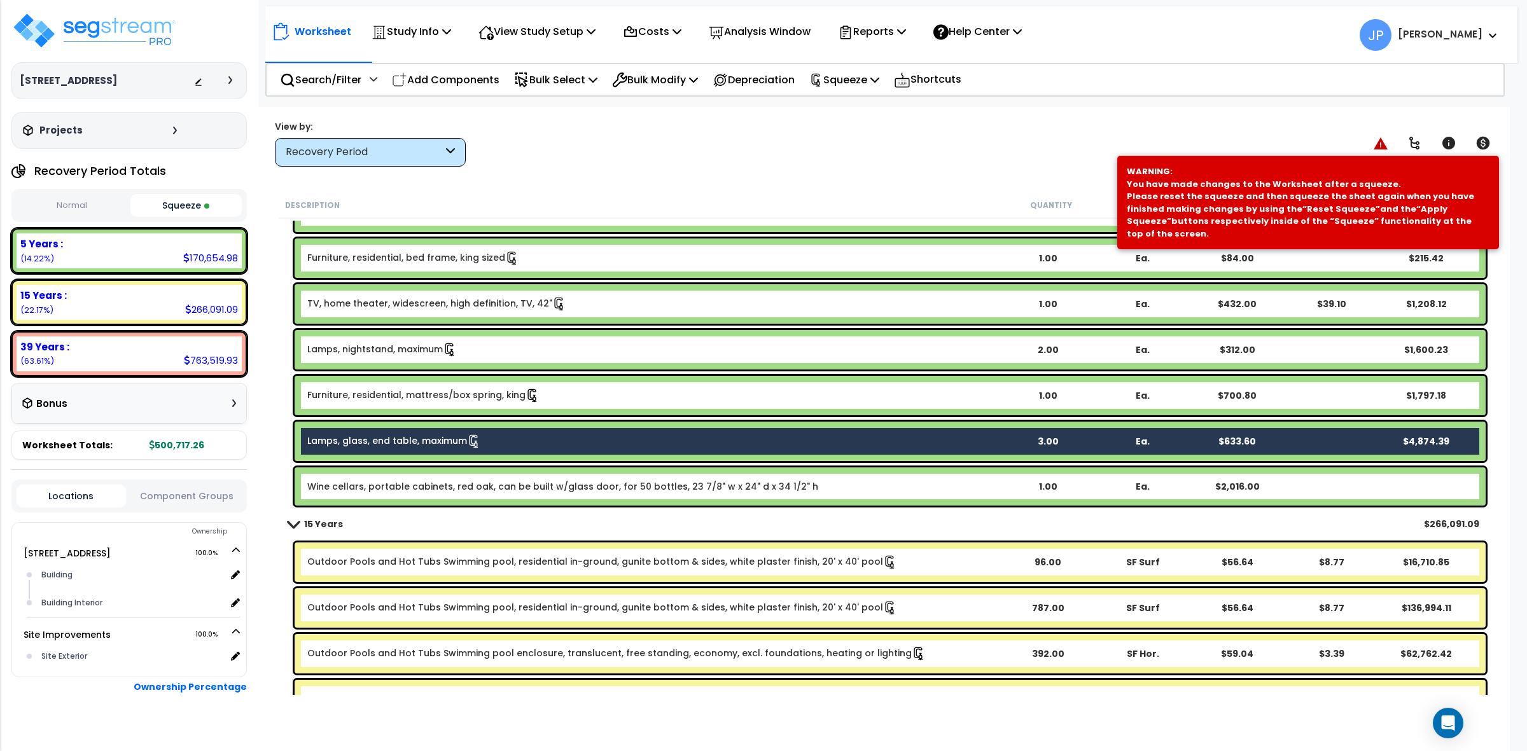
click at [539, 484] on link "Wine cellars, portable cabinets, red oak, can be built w/glass door, for 50 bot…" at bounding box center [562, 486] width 511 height 13
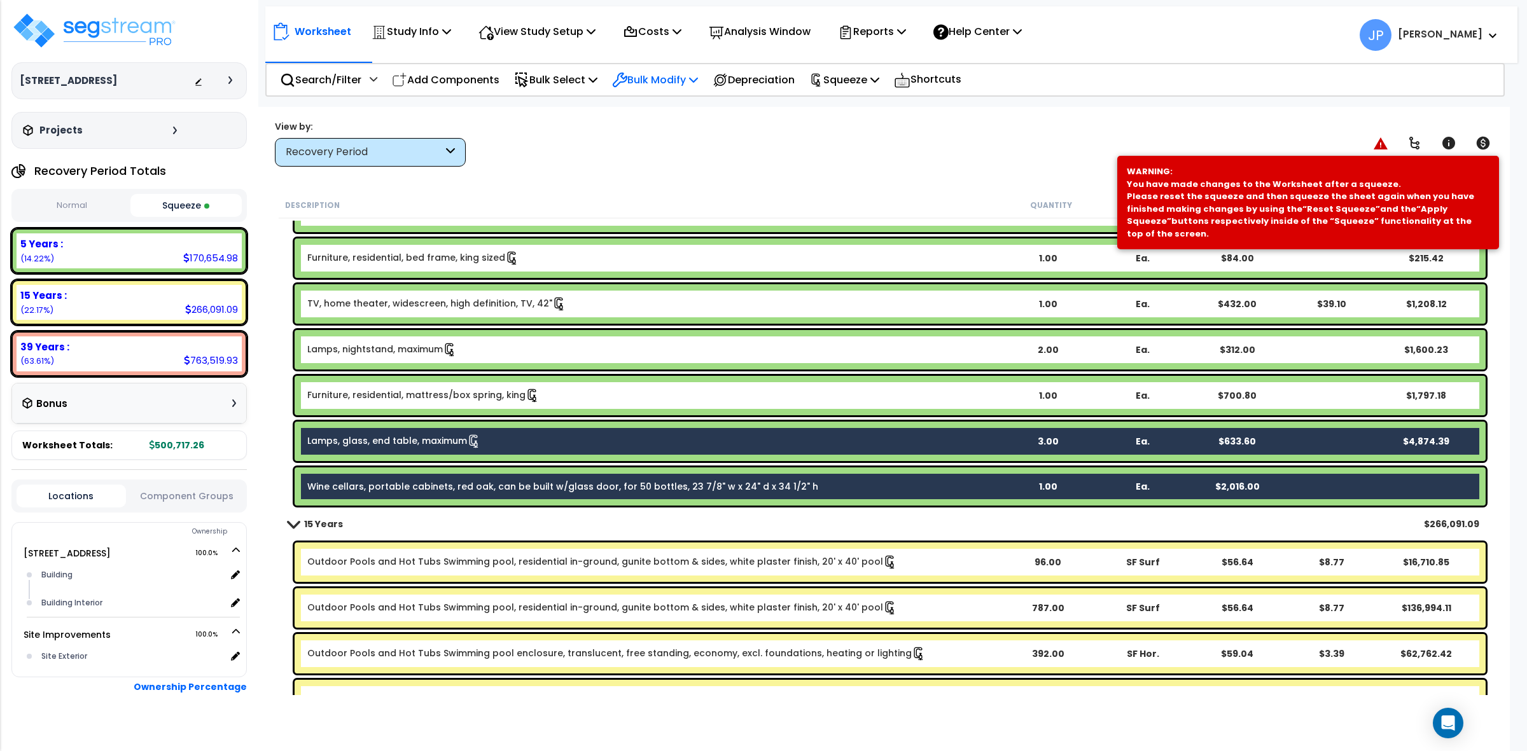
click at [660, 78] on p "Bulk Modify" at bounding box center [655, 79] width 86 height 17
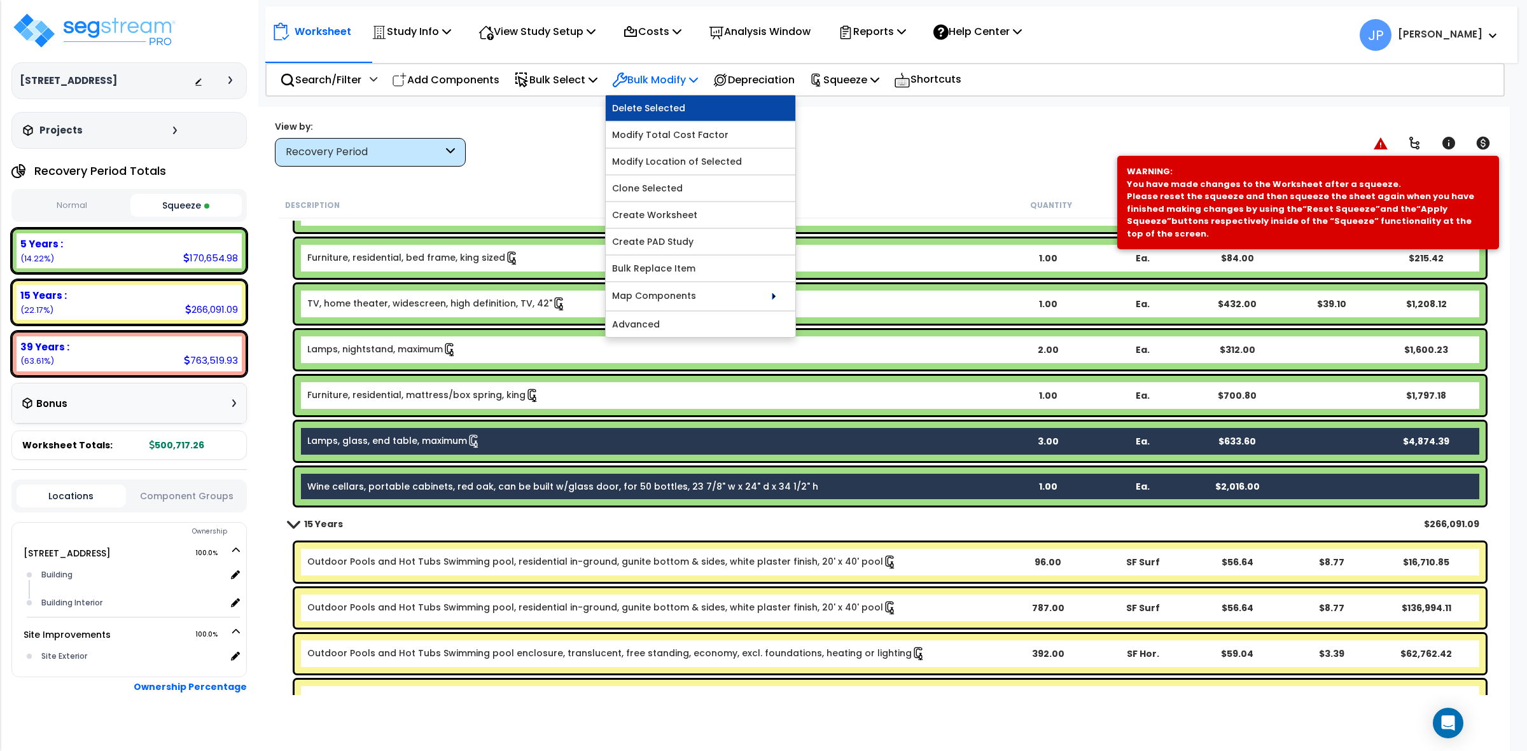
click at [665, 107] on link "Delete Selected" at bounding box center [701, 107] width 190 height 25
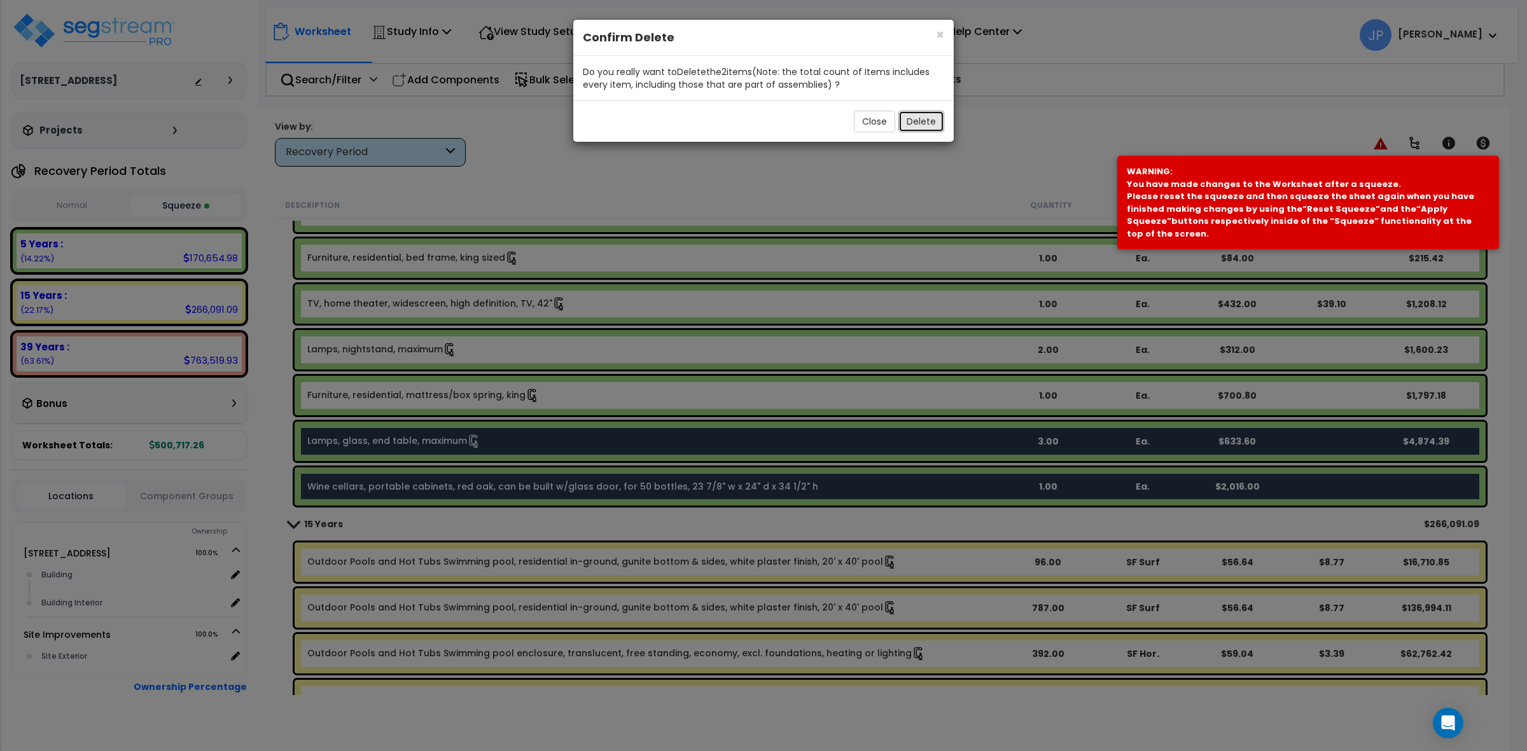
click at [907, 122] on button "Delete" at bounding box center [921, 122] width 46 height 22
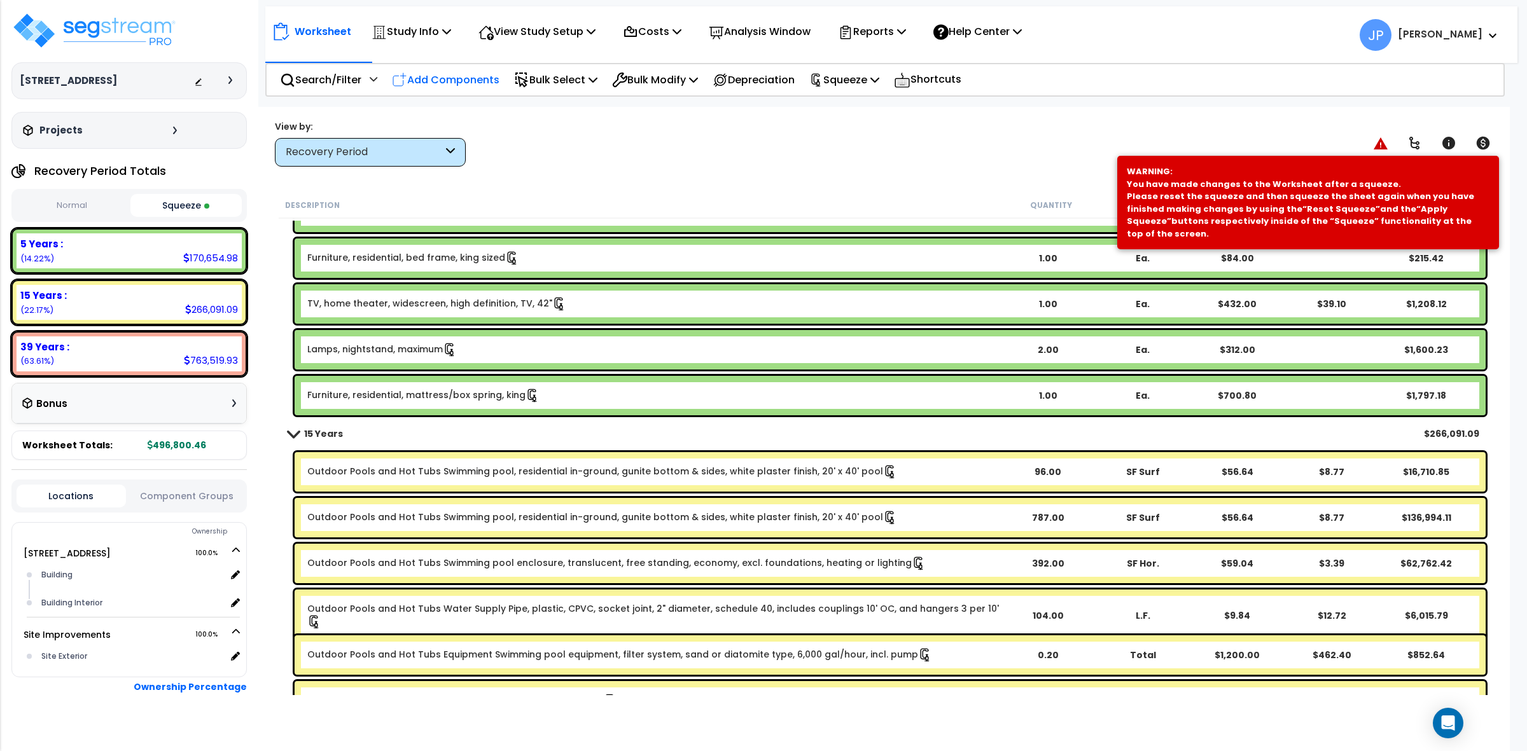
click at [484, 81] on p "Add Components" at bounding box center [446, 79] width 108 height 17
select select
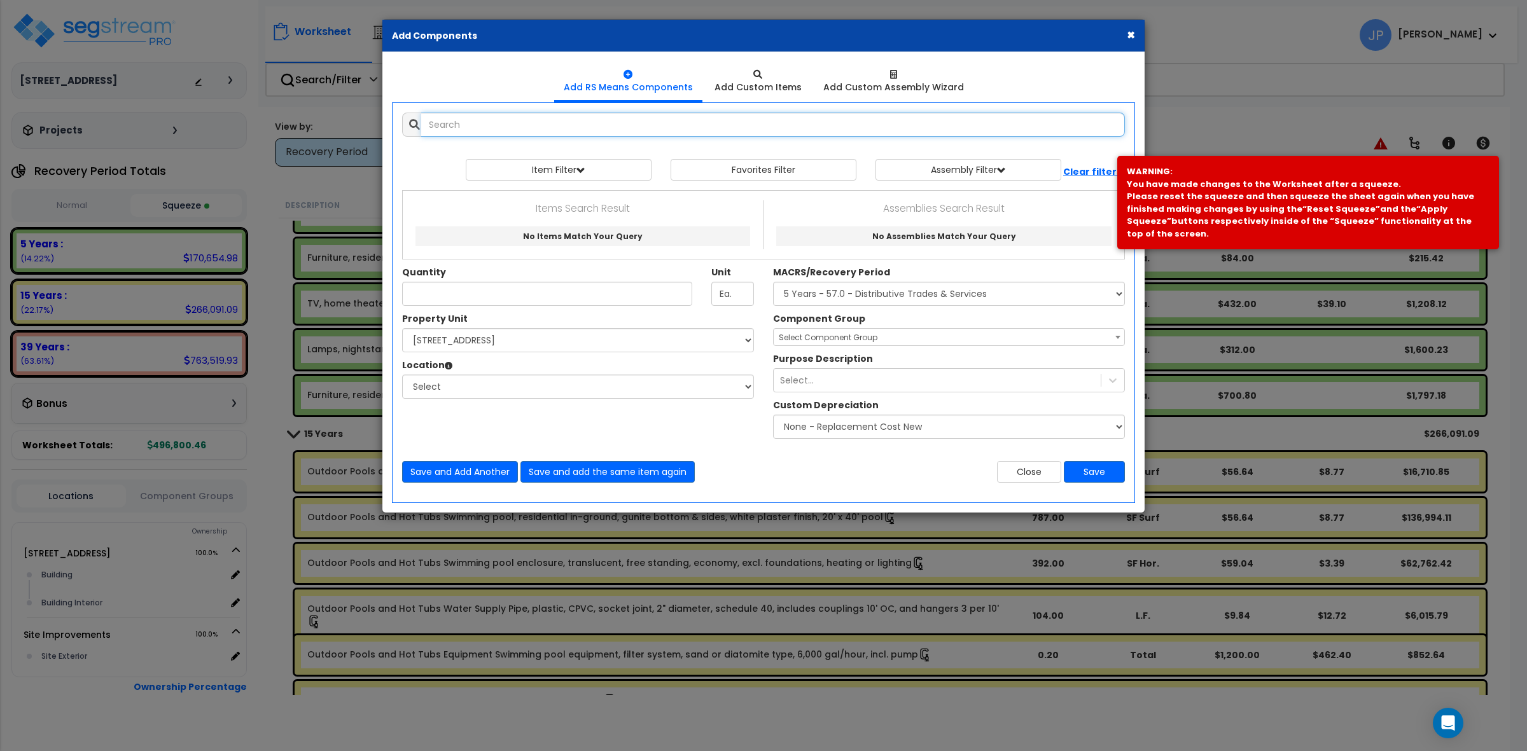
select select
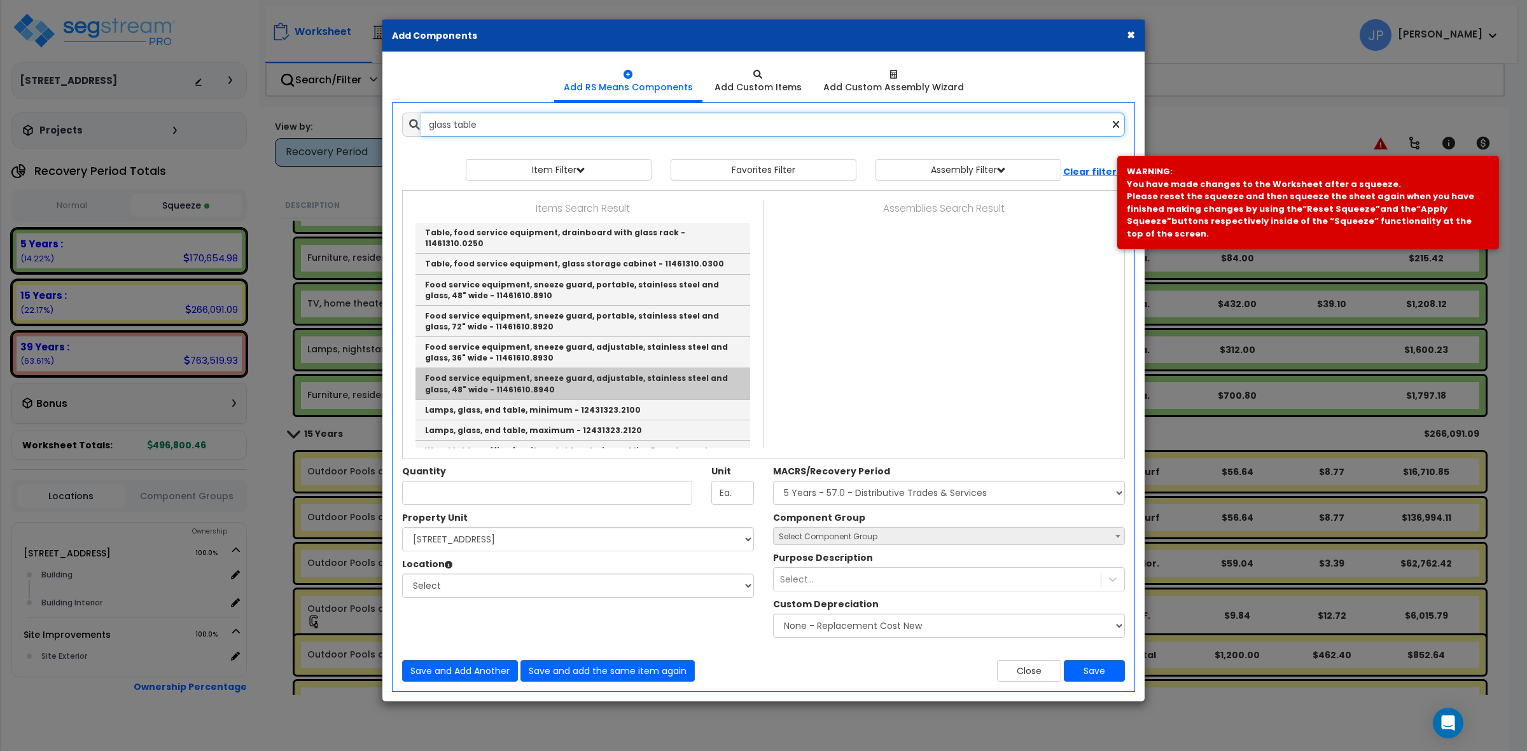
scroll to position [463, 0]
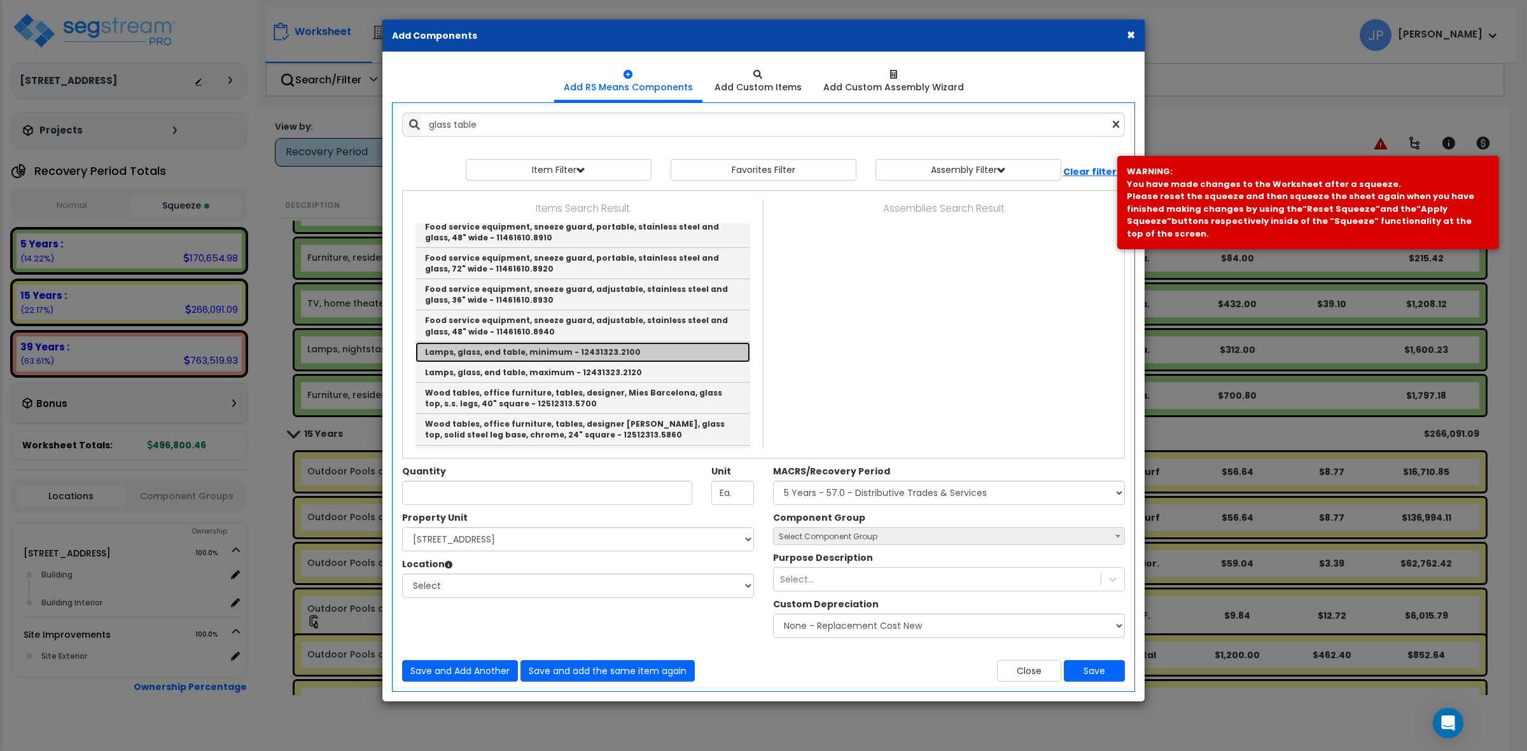
click at [590, 342] on link "Lamps, glass, end table, minimum - 12431323.2100" at bounding box center [582, 352] width 335 height 20
type input "Lamps, glass, end table, minimum - 12431323.2100"
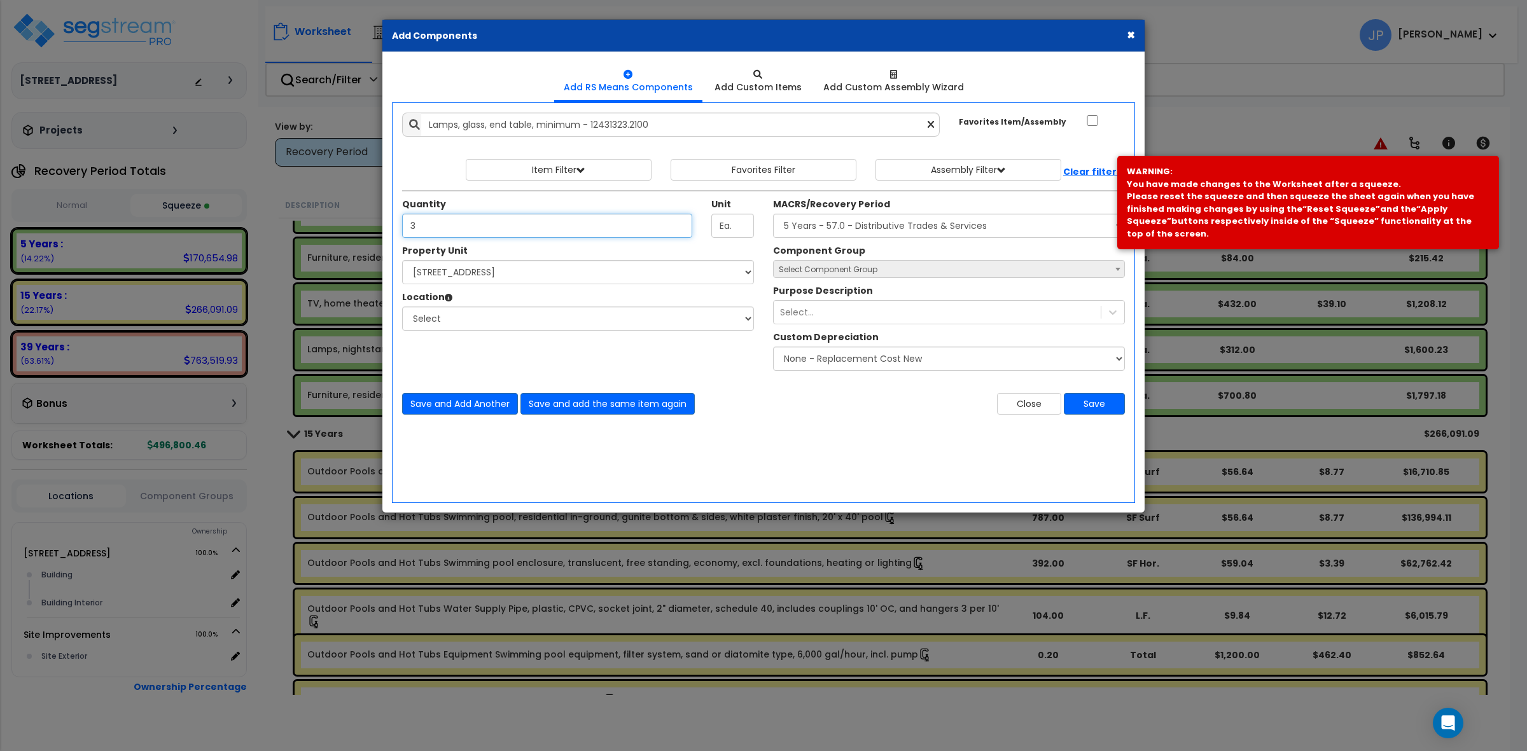
type input "3"
click at [580, 127] on input "Lamps, glass, end table, minimum - 12431323.2100" at bounding box center [680, 125] width 519 height 24
type input "Lamps, glass, end table, minimum, living room - 12431323.2100"
click at [901, 228] on select "Select MACRS/Recovery Period 5 Years - 57.0 - Distributive Trades & Services 5 …" at bounding box center [949, 226] width 352 height 24
select select "3667"
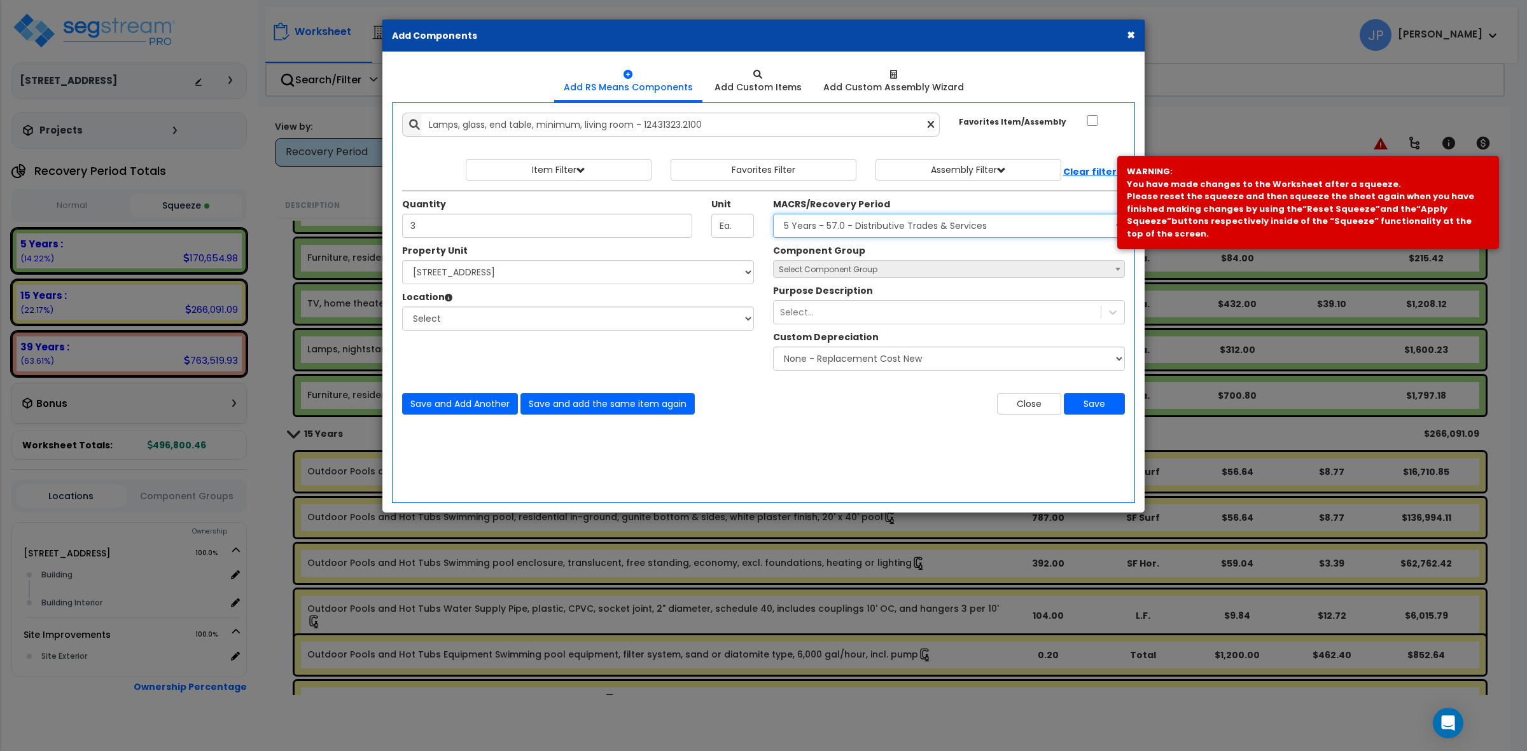
click at [773, 214] on select "Select MACRS/Recovery Period 5 Years - 57.0 - Distributive Trades & Services 5 …" at bounding box center [949, 226] width 352 height 24
click at [617, 265] on select "Select 149 Sedona Way Site Improvements" at bounding box center [578, 272] width 352 height 24
select select "175746"
click at [402, 261] on select "Select 149 Sedona Way Site Improvements" at bounding box center [578, 272] width 352 height 24
click at [555, 330] on select "Select Building Building Interior Add Additional Location" at bounding box center [578, 319] width 352 height 24
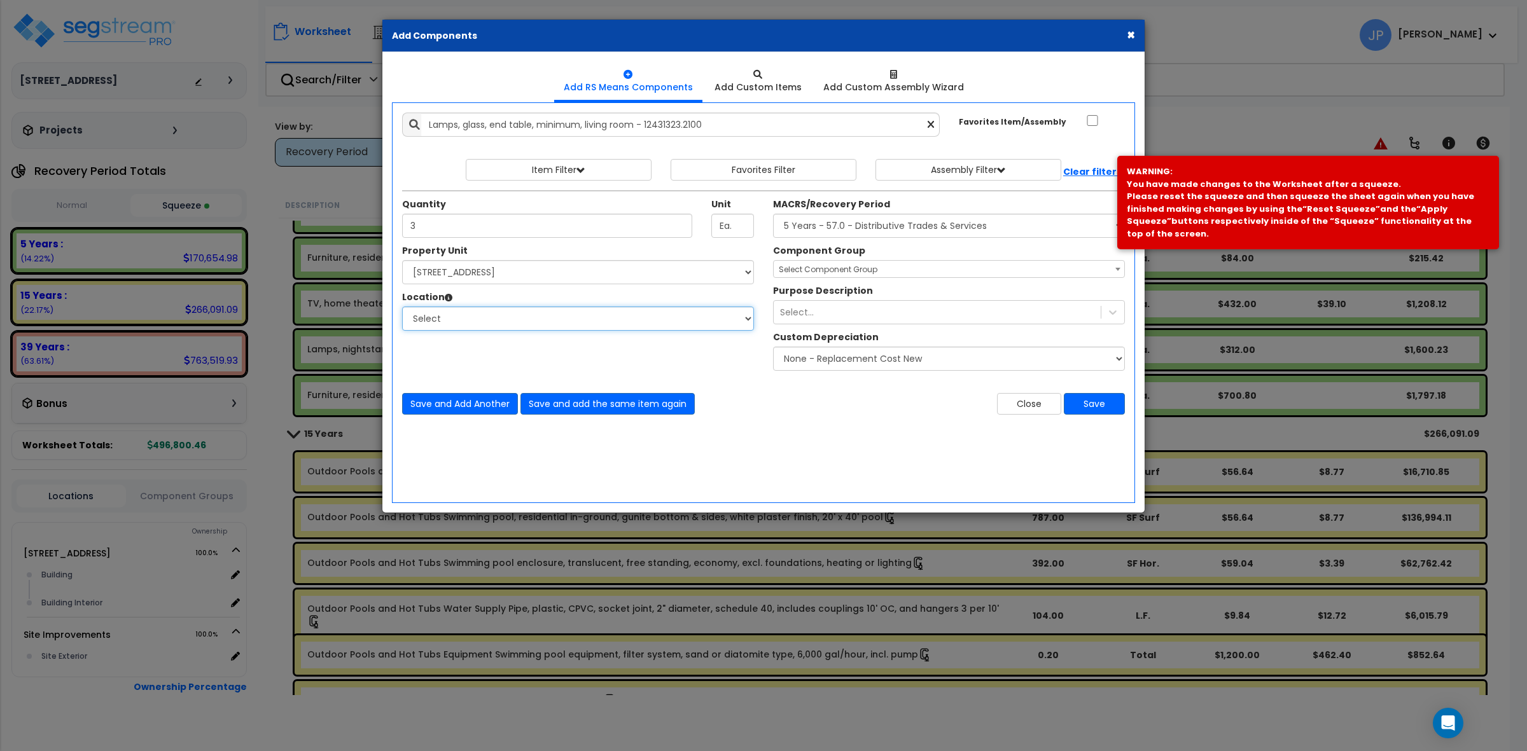
select select "461"
click at [402, 307] on select "Select Building Building Interior Add Additional Location" at bounding box center [578, 319] width 352 height 24
click at [939, 277] on span "Select Component Group" at bounding box center [949, 270] width 351 height 18
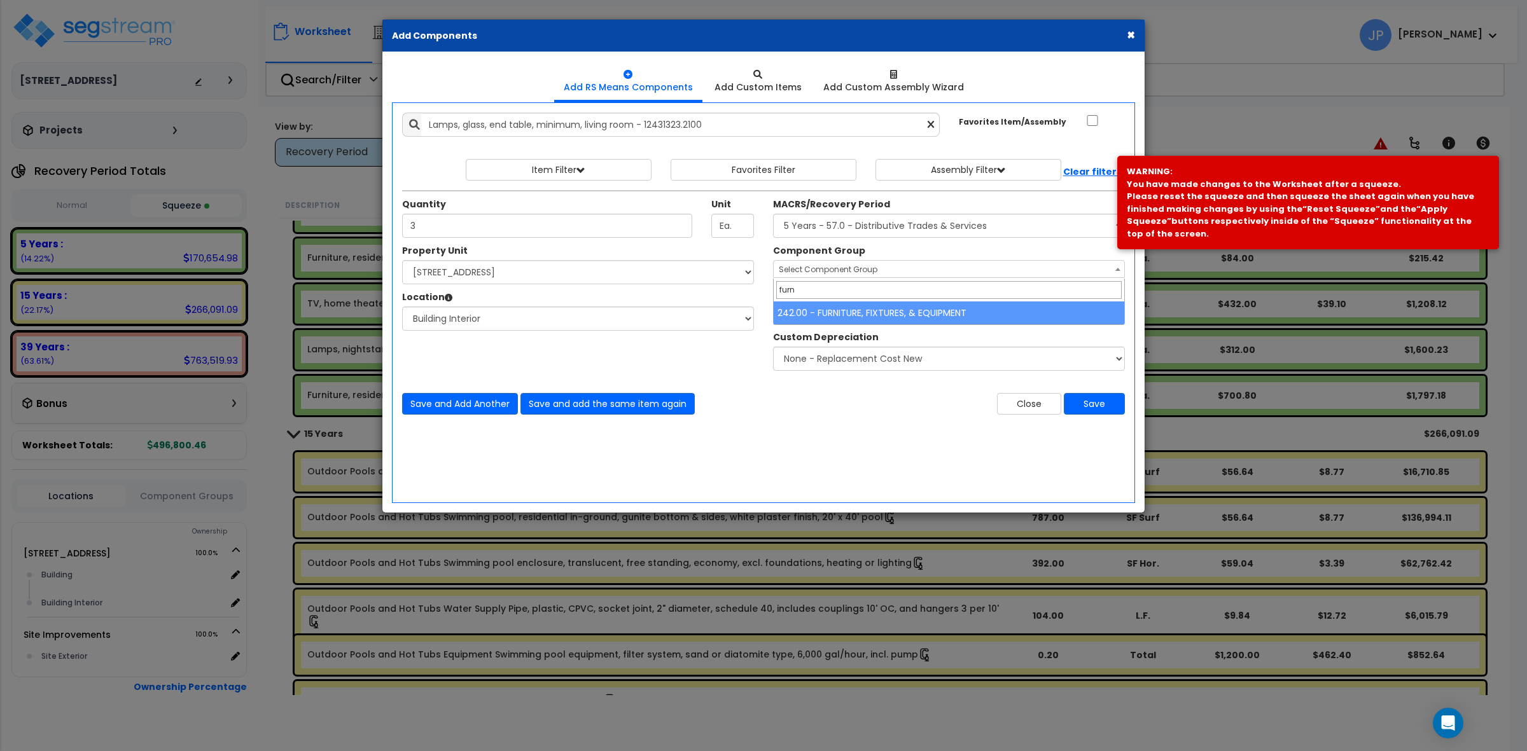
type input "furn"
select select "35342"
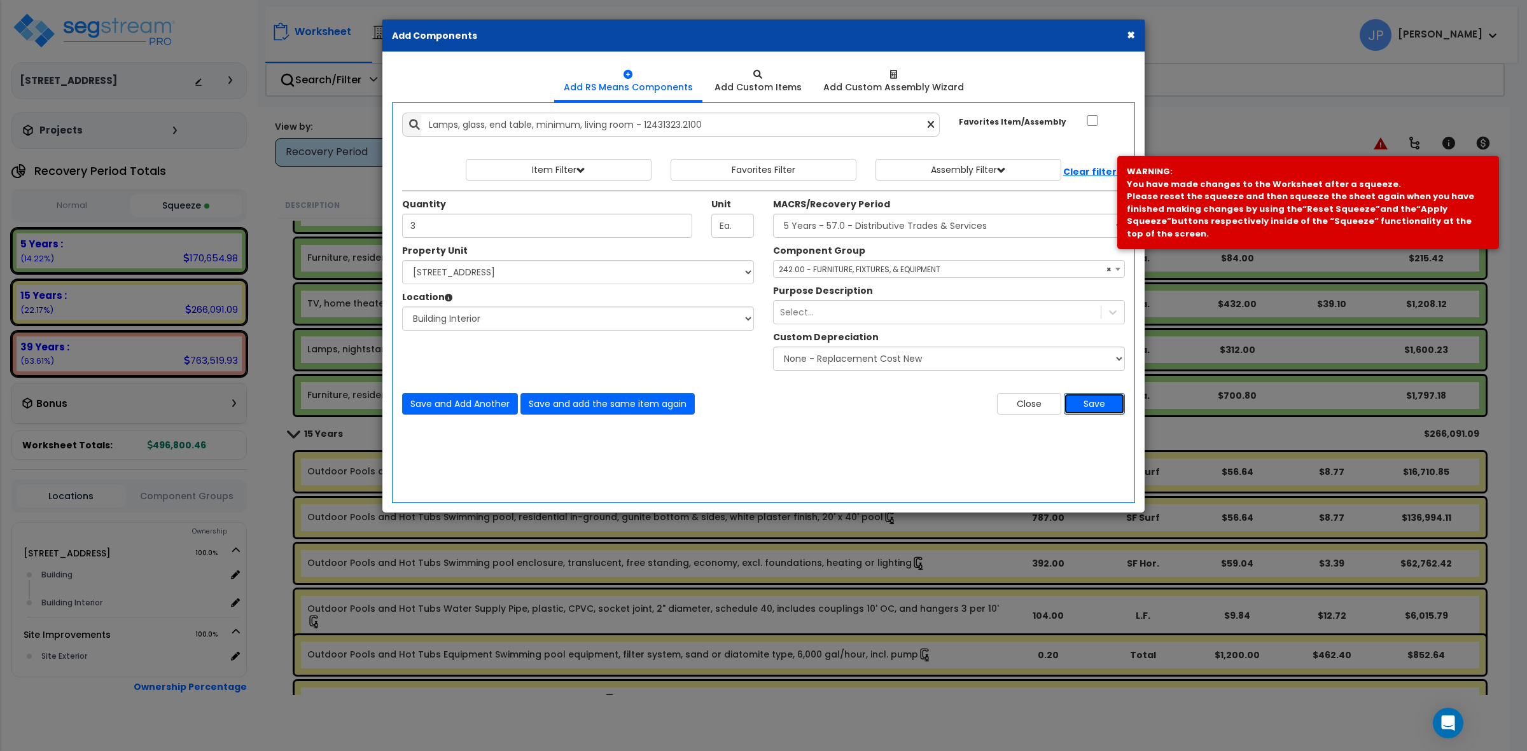
click at [1124, 403] on button "Save" at bounding box center [1094, 404] width 61 height 22
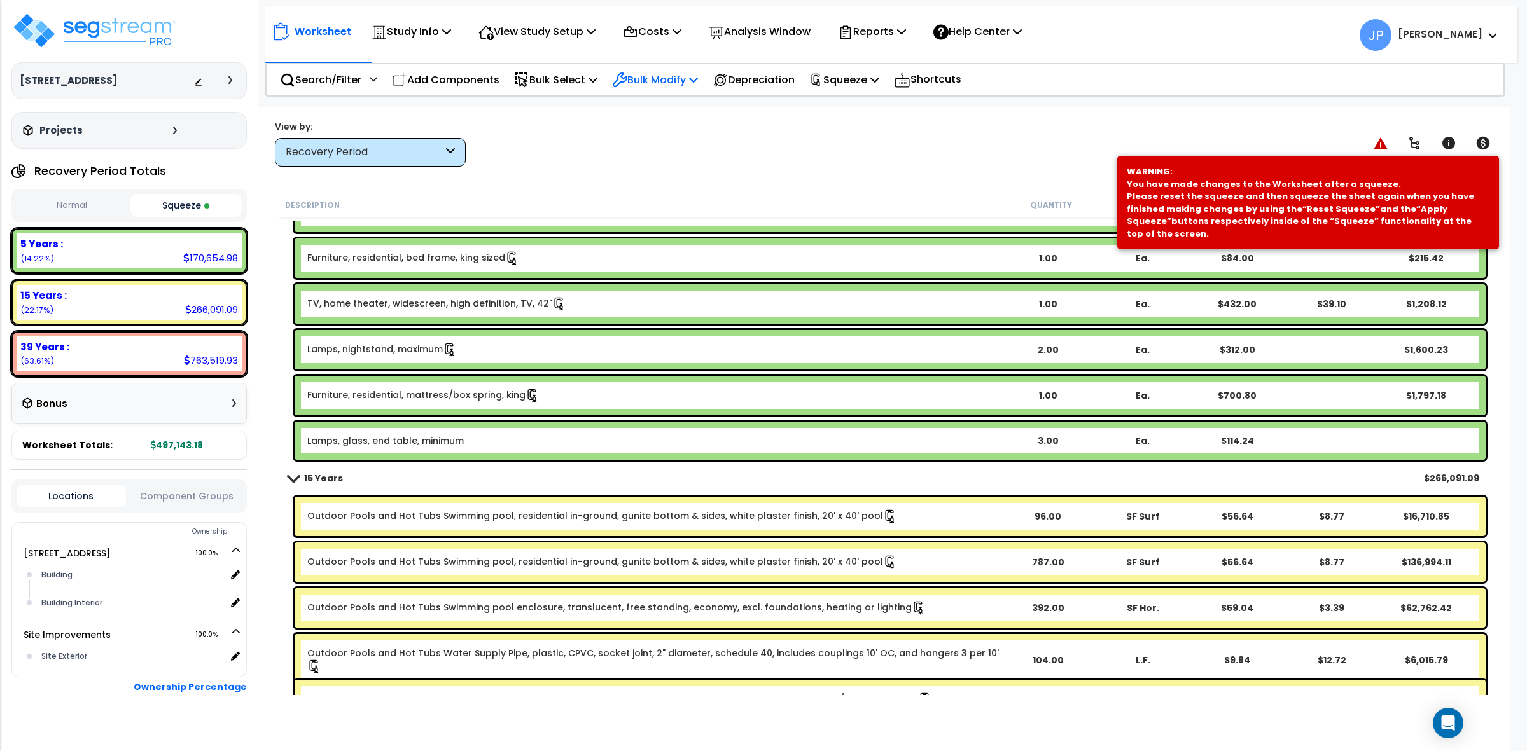
click at [676, 74] on p "Bulk Modify" at bounding box center [655, 79] width 86 height 17
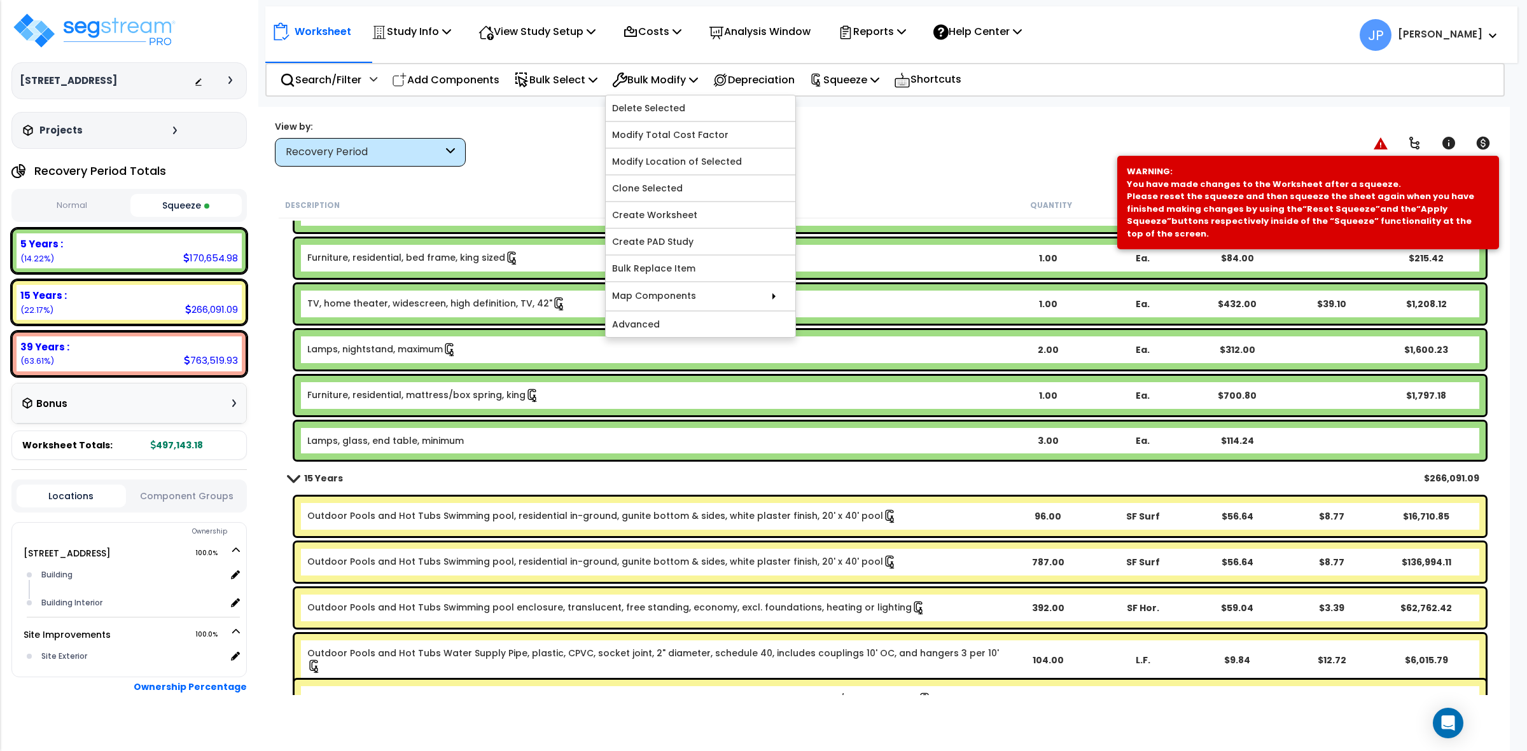
click at [872, 140] on div "View by: Recovery Period High to Low - Component Cost" at bounding box center [883, 143] width 1227 height 47
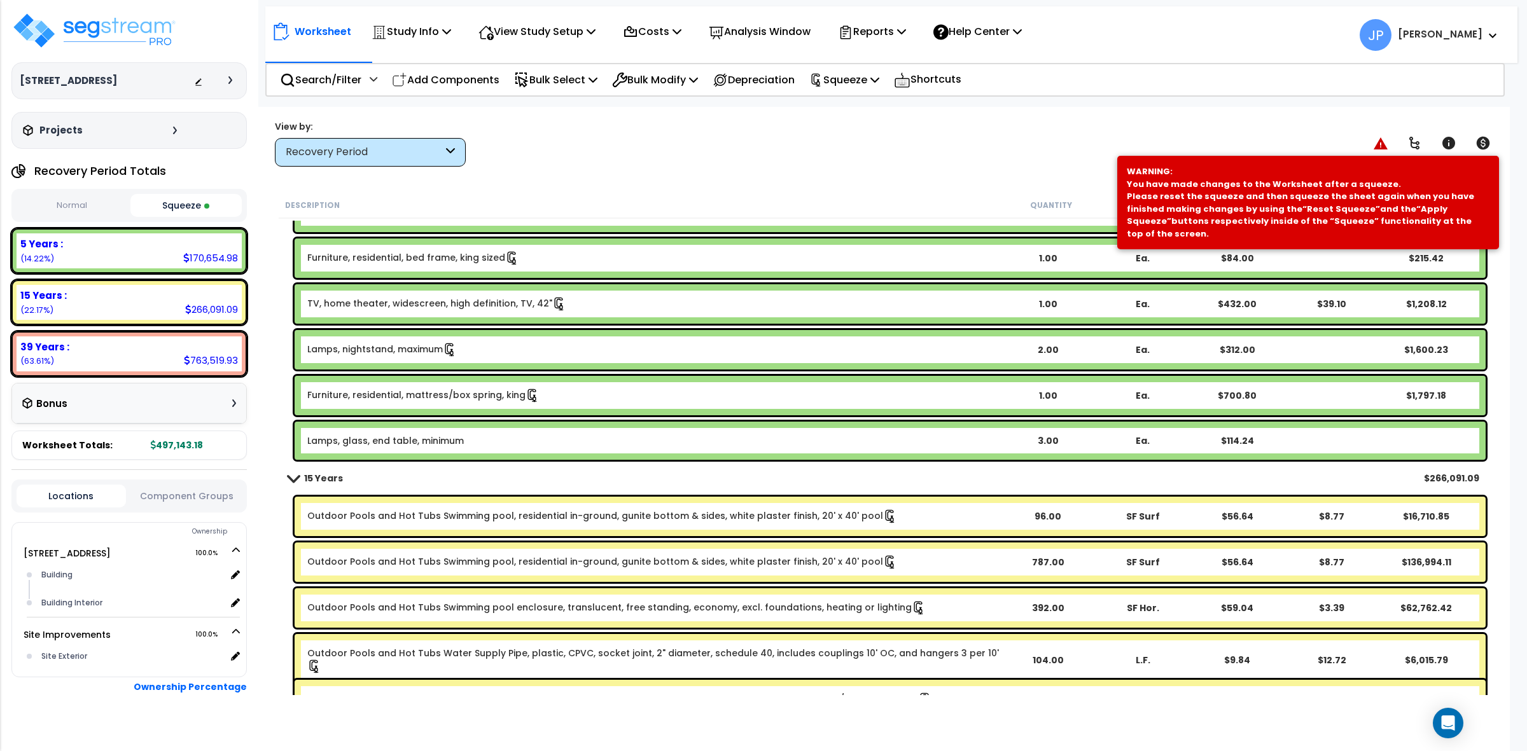
click at [363, 437] on link "Lamps, glass, end table, minimum" at bounding box center [385, 441] width 157 height 13
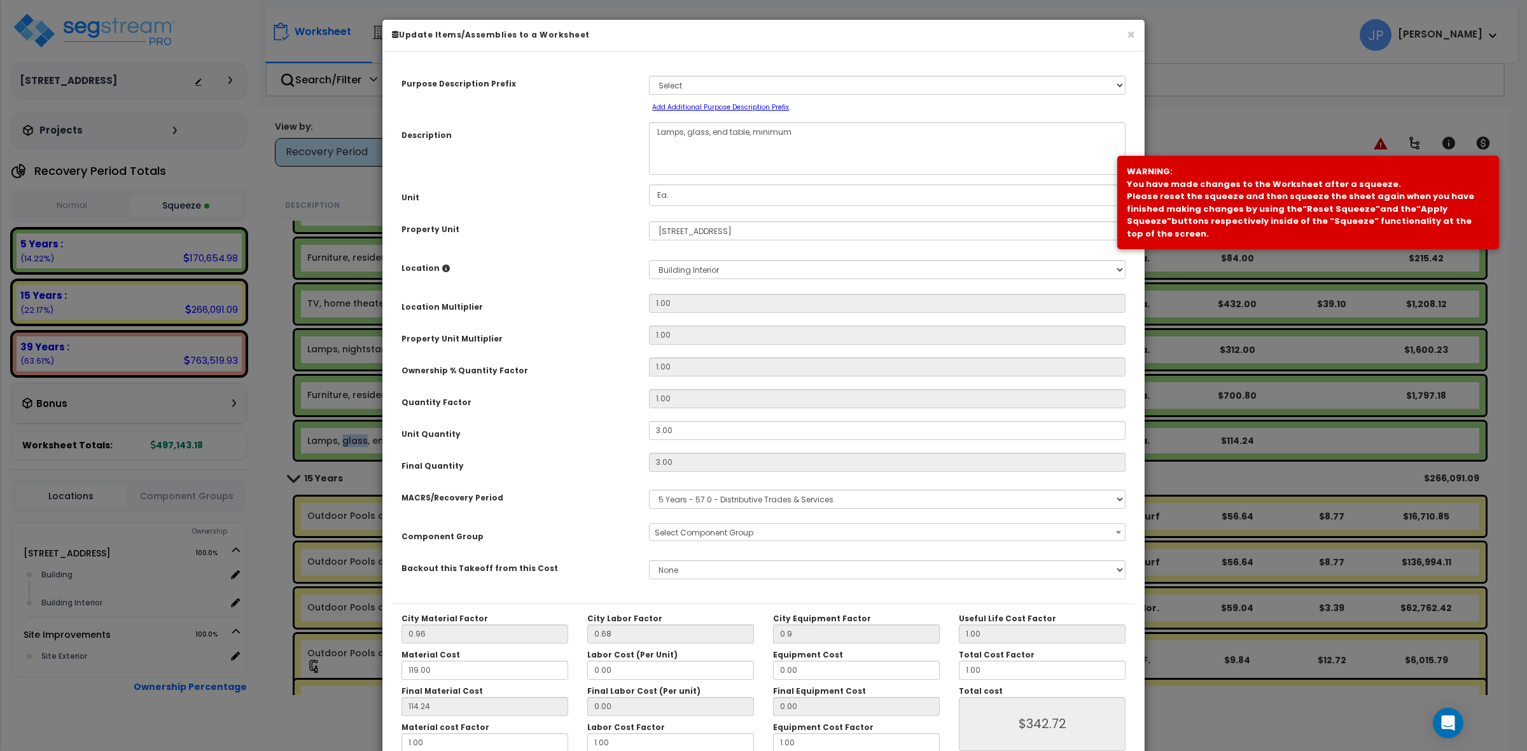
select select "35342"
drag, startPoint x: 748, startPoint y: 129, endPoint x: 529, endPoint y: 179, distance: 225.2
click at [562, 174] on div "Description Lamps, glass, end table, minimum" at bounding box center [763, 148] width 743 height 53
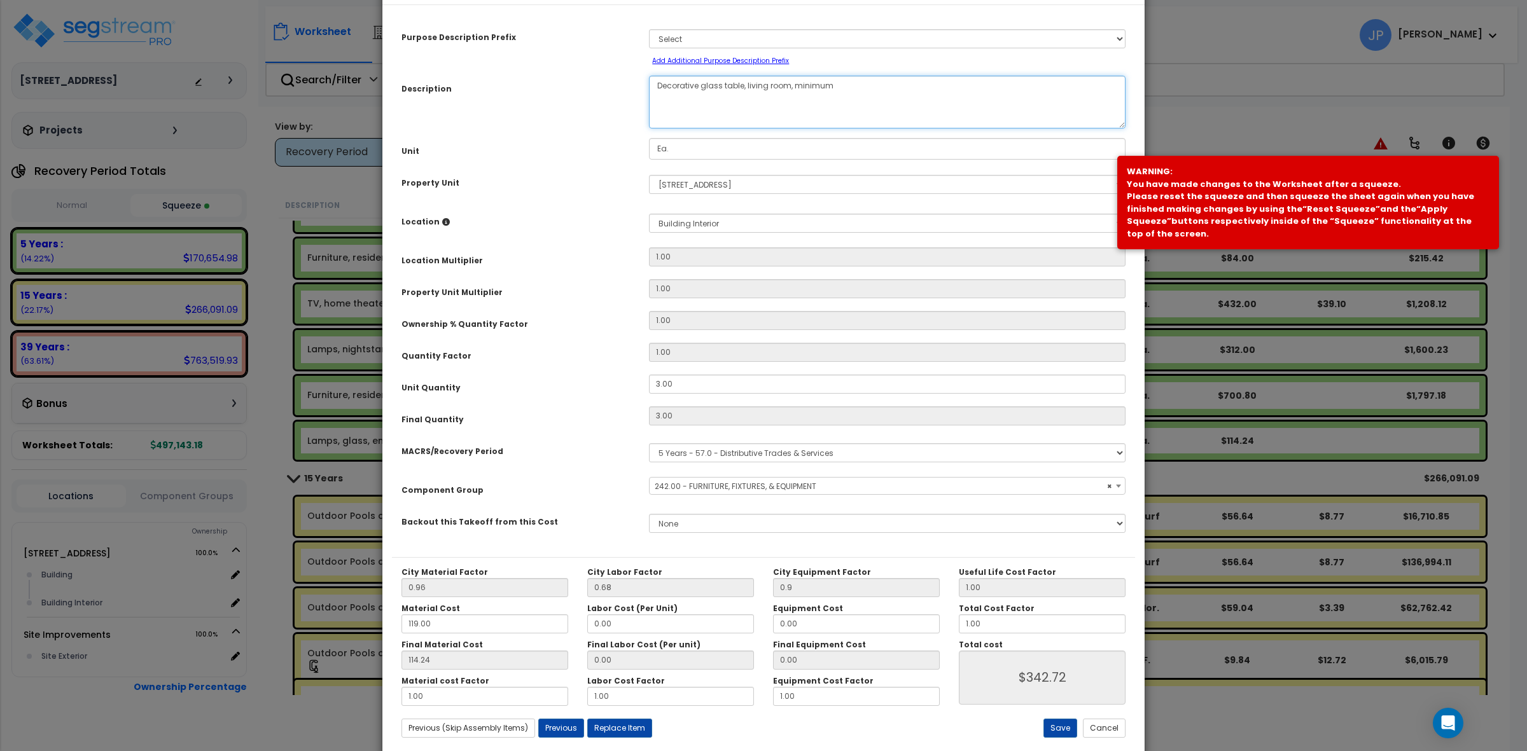
scroll to position [72, 0]
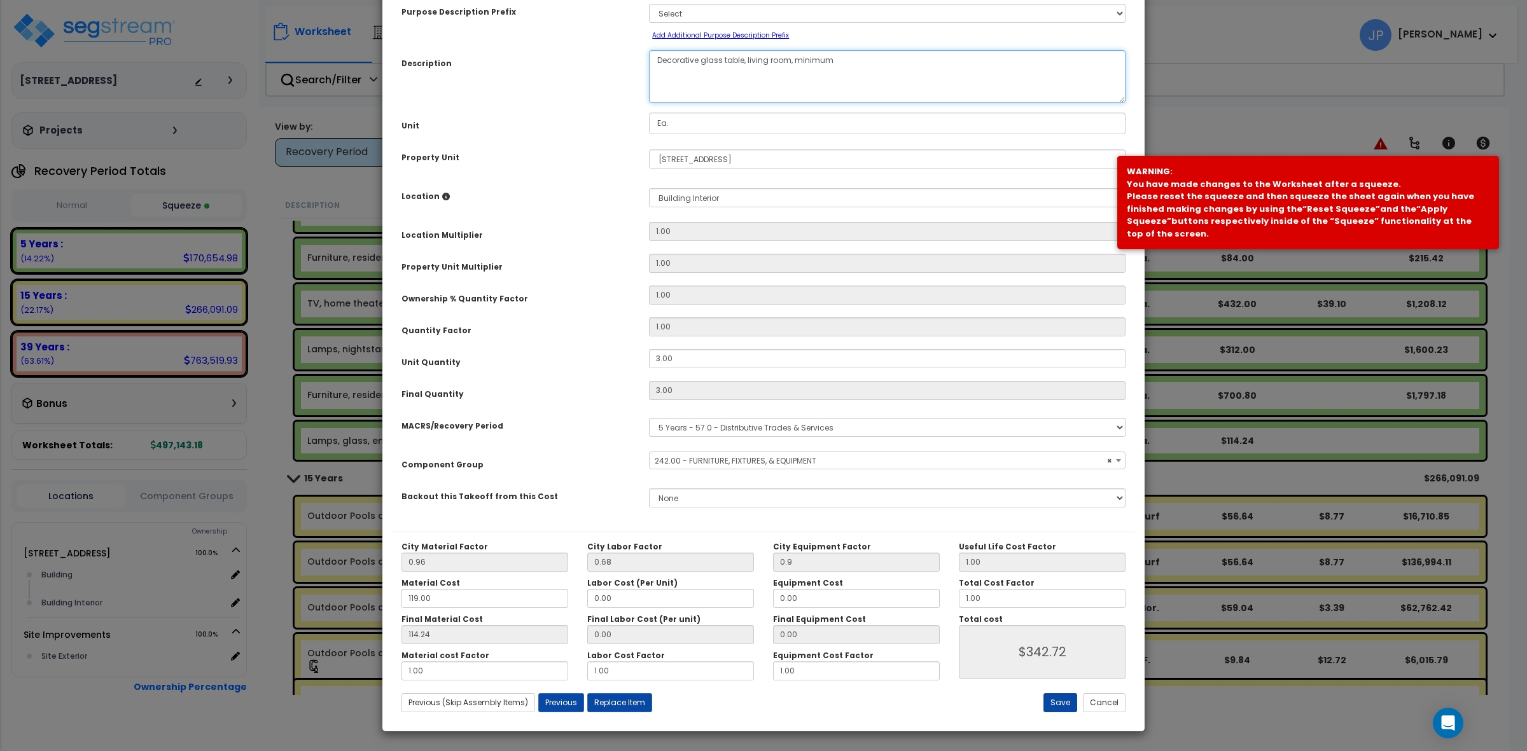
type textarea "Decorative glass table, living room, minimum"
click at [1052, 700] on button "Save" at bounding box center [1060, 702] width 34 height 19
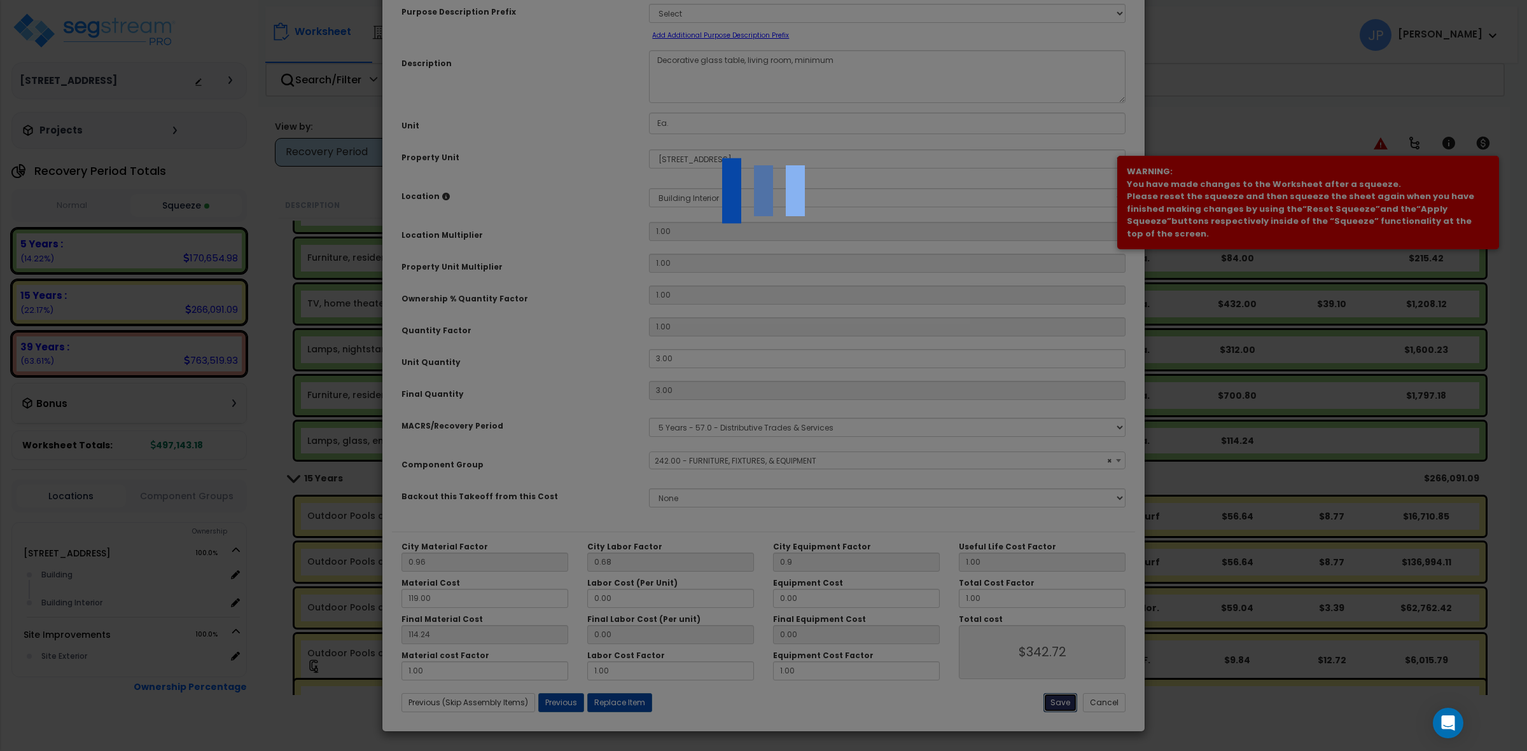
type input "0.90"
type input "342.72"
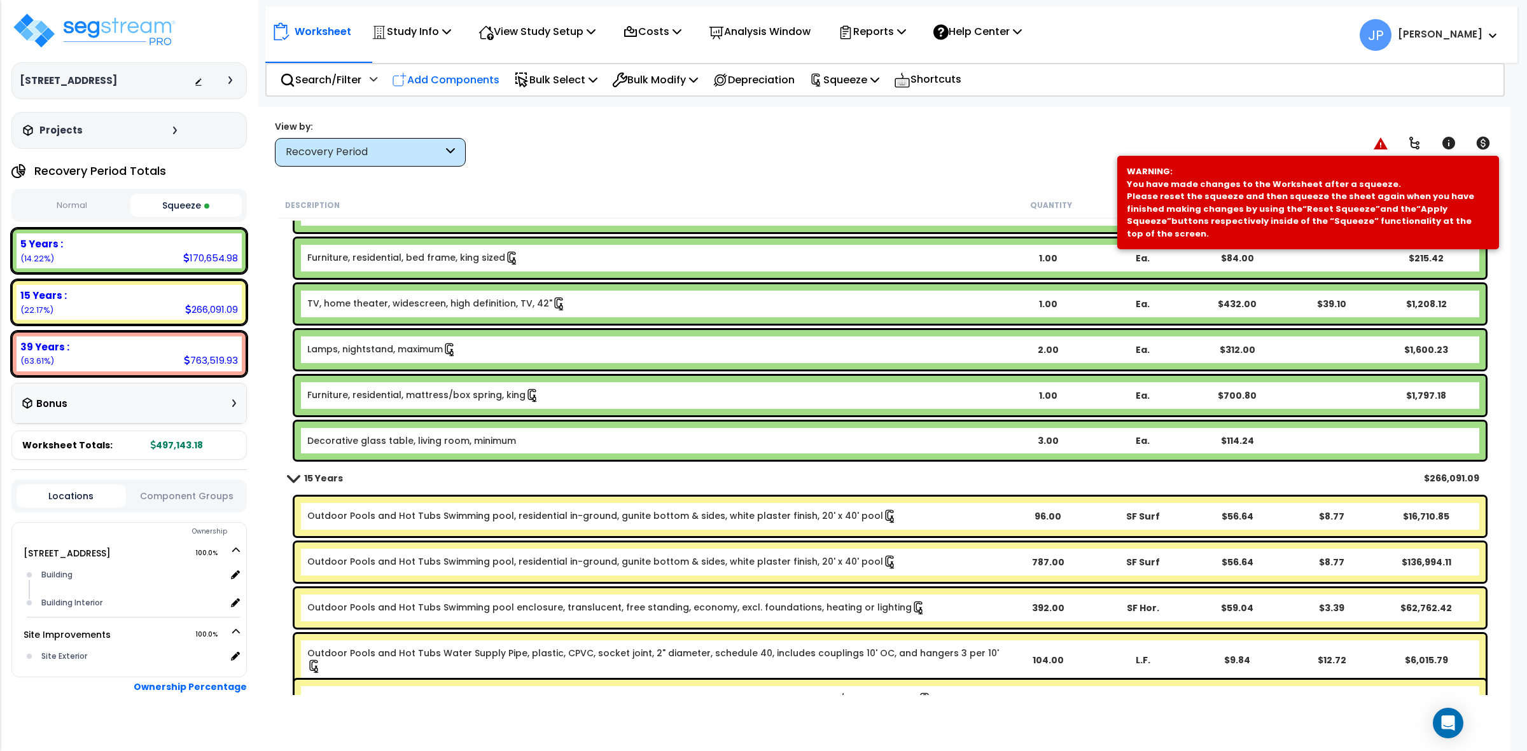
click at [463, 90] on div "Add Components" at bounding box center [446, 80] width 122 height 30
select select
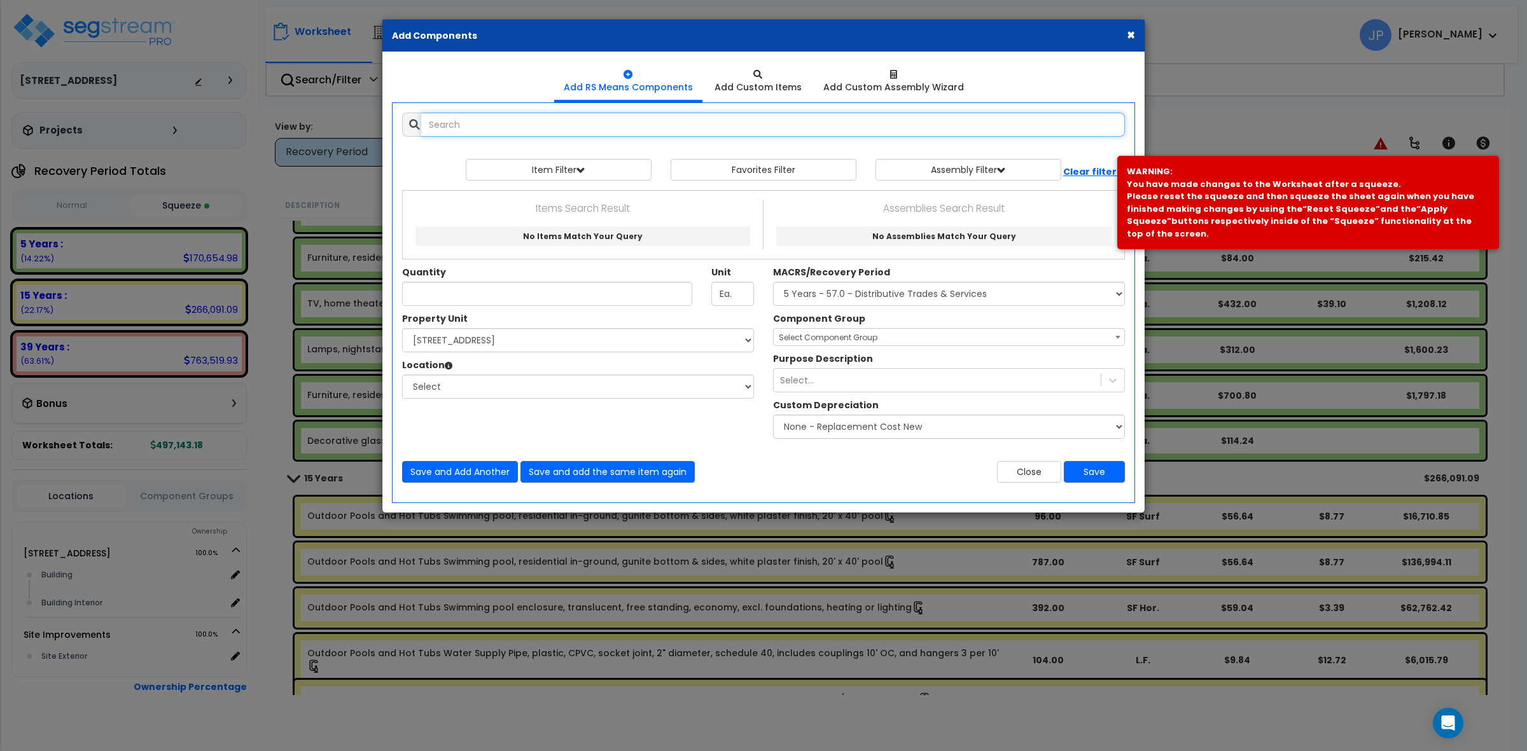
select select
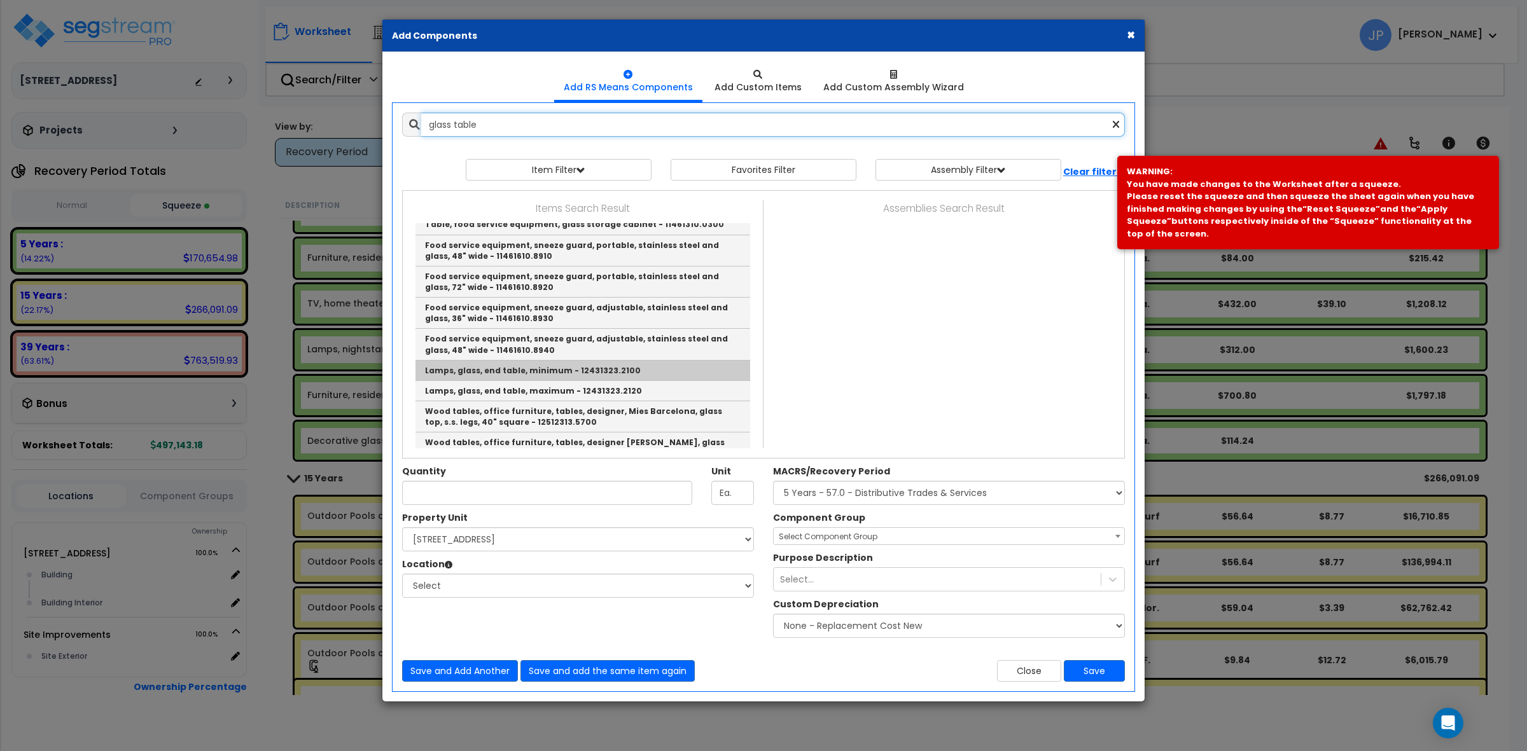
scroll to position [463, 0]
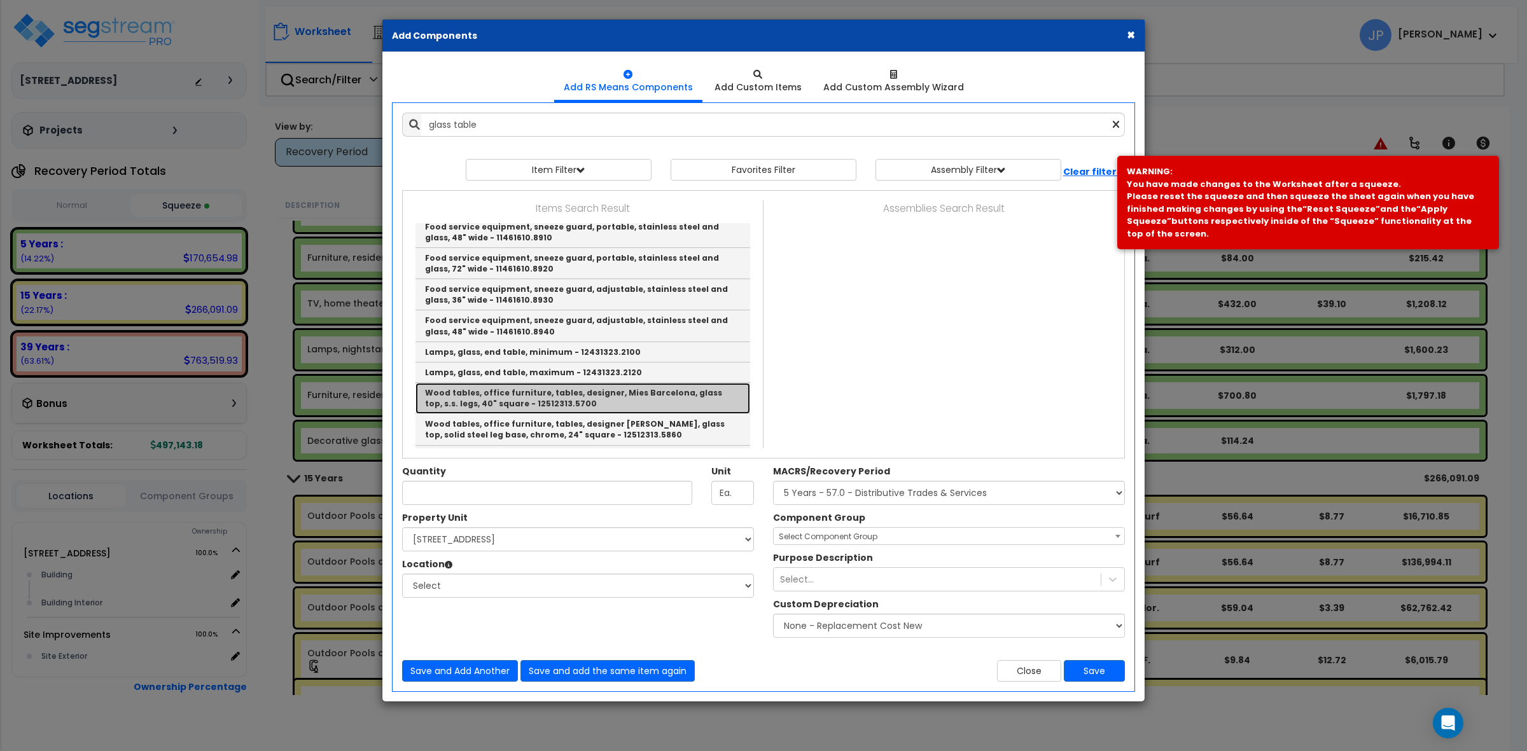
click at [552, 383] on link "Wood tables, office furniture, tables, designer, Mies Barcelona, glass top, s.s…" at bounding box center [582, 398] width 335 height 31
type input "Wood tables, office furniture, tables, designer, Mies Barcelona, glass top, s.s…"
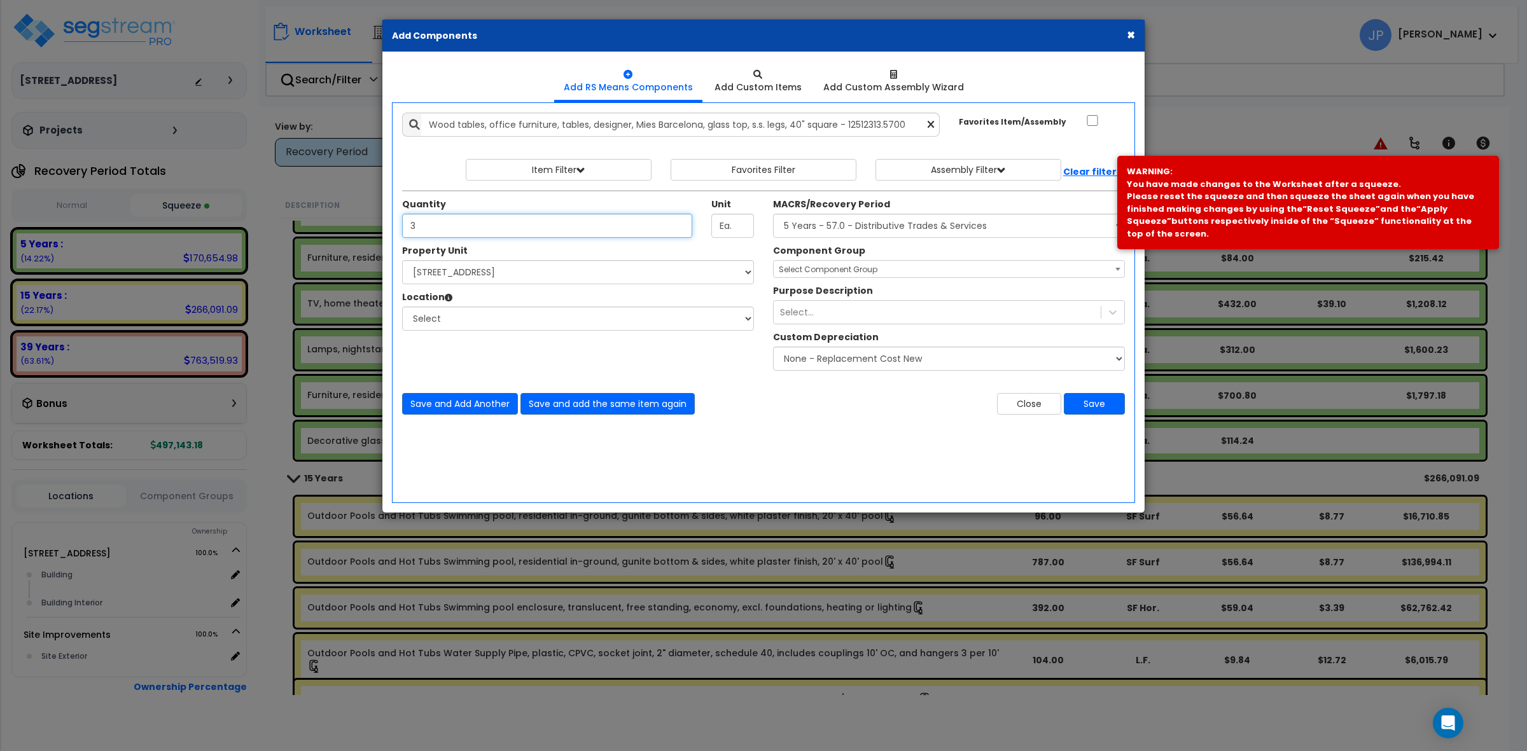
type input "3"
click at [784, 227] on select "Select MACRS/Recovery Period 5 Years - 57.0 - Distributive Trades & Services 5 …" at bounding box center [949, 226] width 352 height 24
select select "3667"
click at [773, 214] on select "Select MACRS/Recovery Period 5 Years - 57.0 - Distributive Trades & Services 5 …" at bounding box center [949, 226] width 352 height 24
click at [453, 268] on select "Select 149 Sedona Way Site Improvements" at bounding box center [578, 272] width 352 height 24
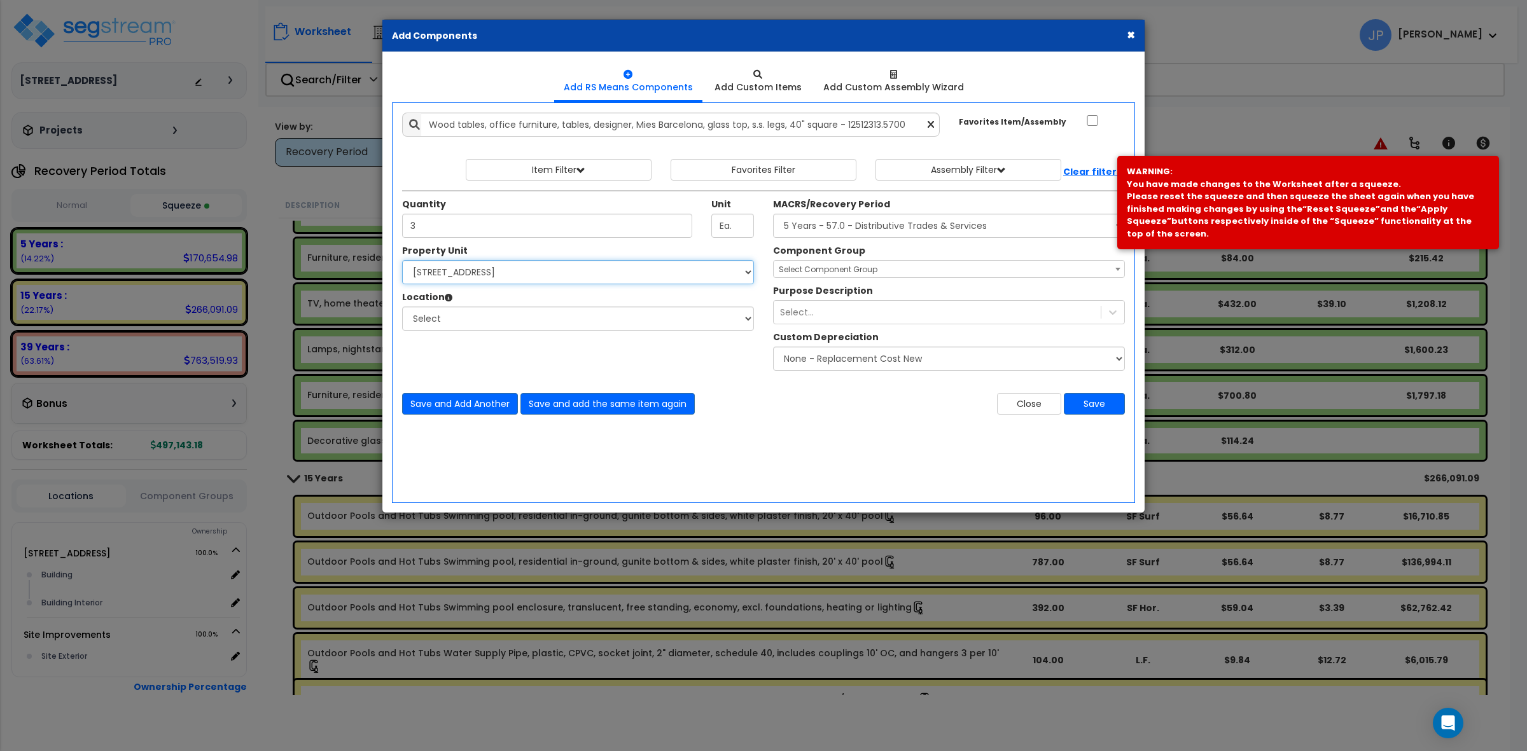
select select "175746"
click at [402, 261] on select "Select 149 Sedona Way Site Improvements" at bounding box center [578, 272] width 352 height 24
click at [462, 323] on select "Select Building Building Interior Add Additional Location" at bounding box center [578, 319] width 352 height 24
select select "461"
click at [402, 307] on select "Select Building Building Interior Add Additional Location" at bounding box center [578, 319] width 352 height 24
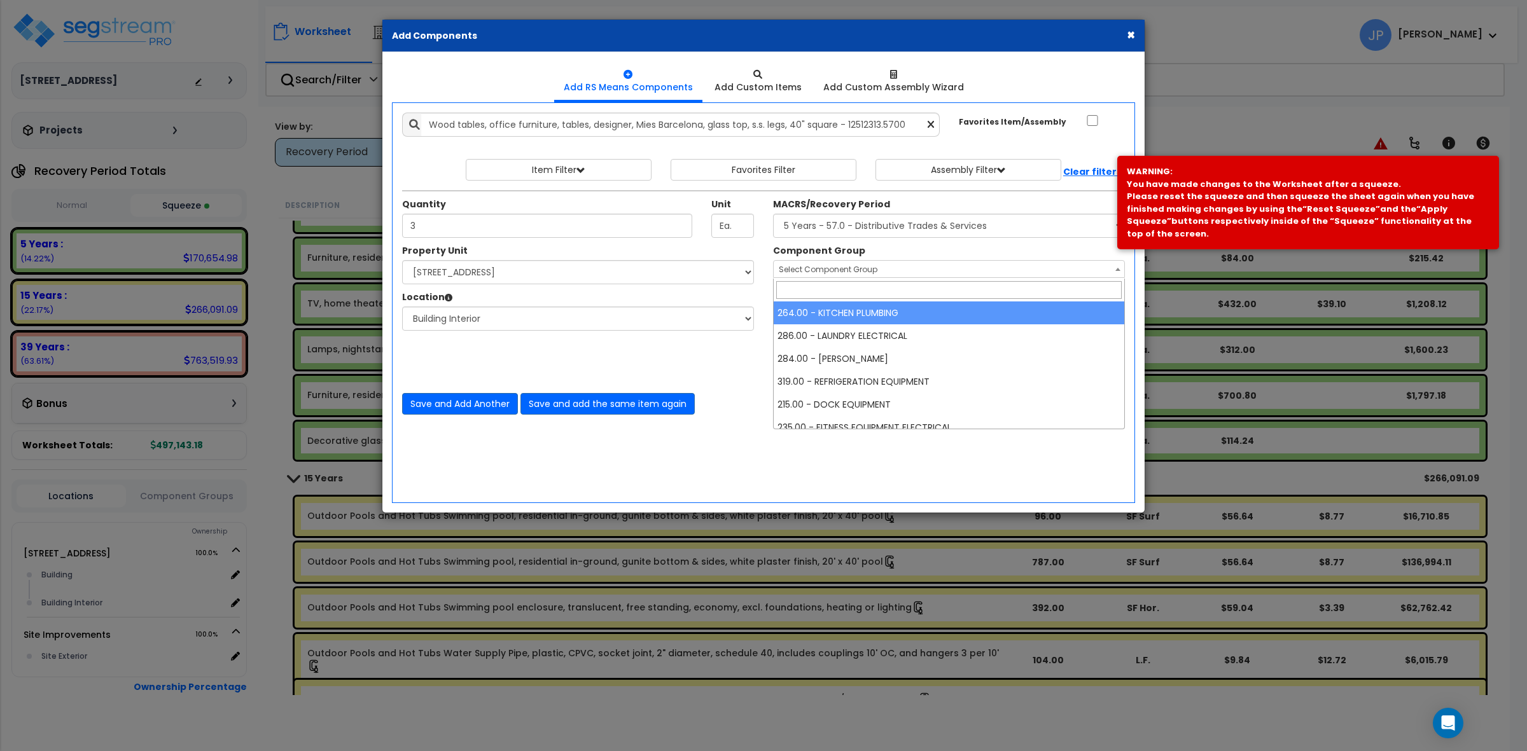
click at [953, 274] on span "Select Component Group" at bounding box center [949, 270] width 351 height 18
type input "furn"
select select "35342"
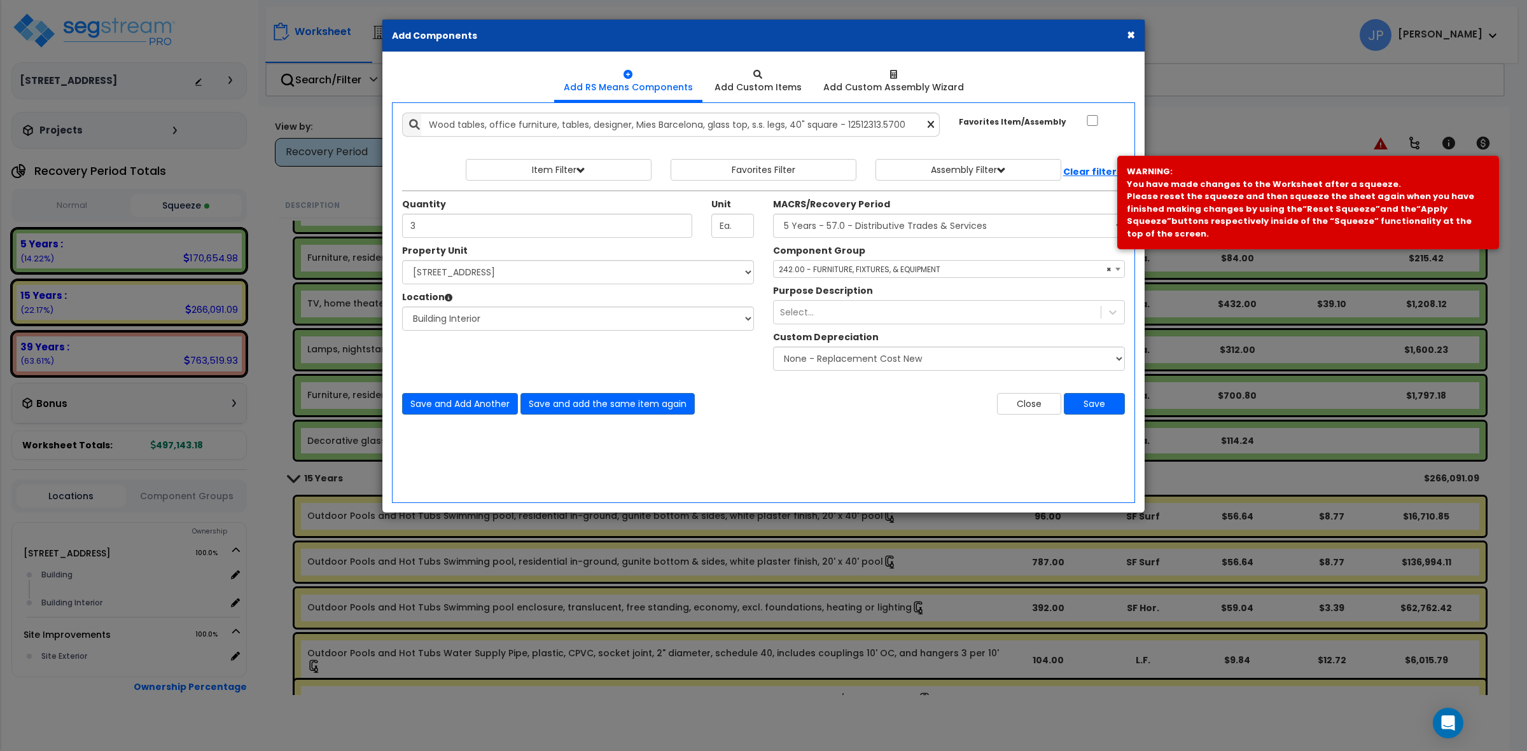
click at [931, 454] on div "Add Items Add Assemblies Both" at bounding box center [763, 302] width 743 height 401
click at [1111, 401] on button "Save" at bounding box center [1094, 404] width 61 height 22
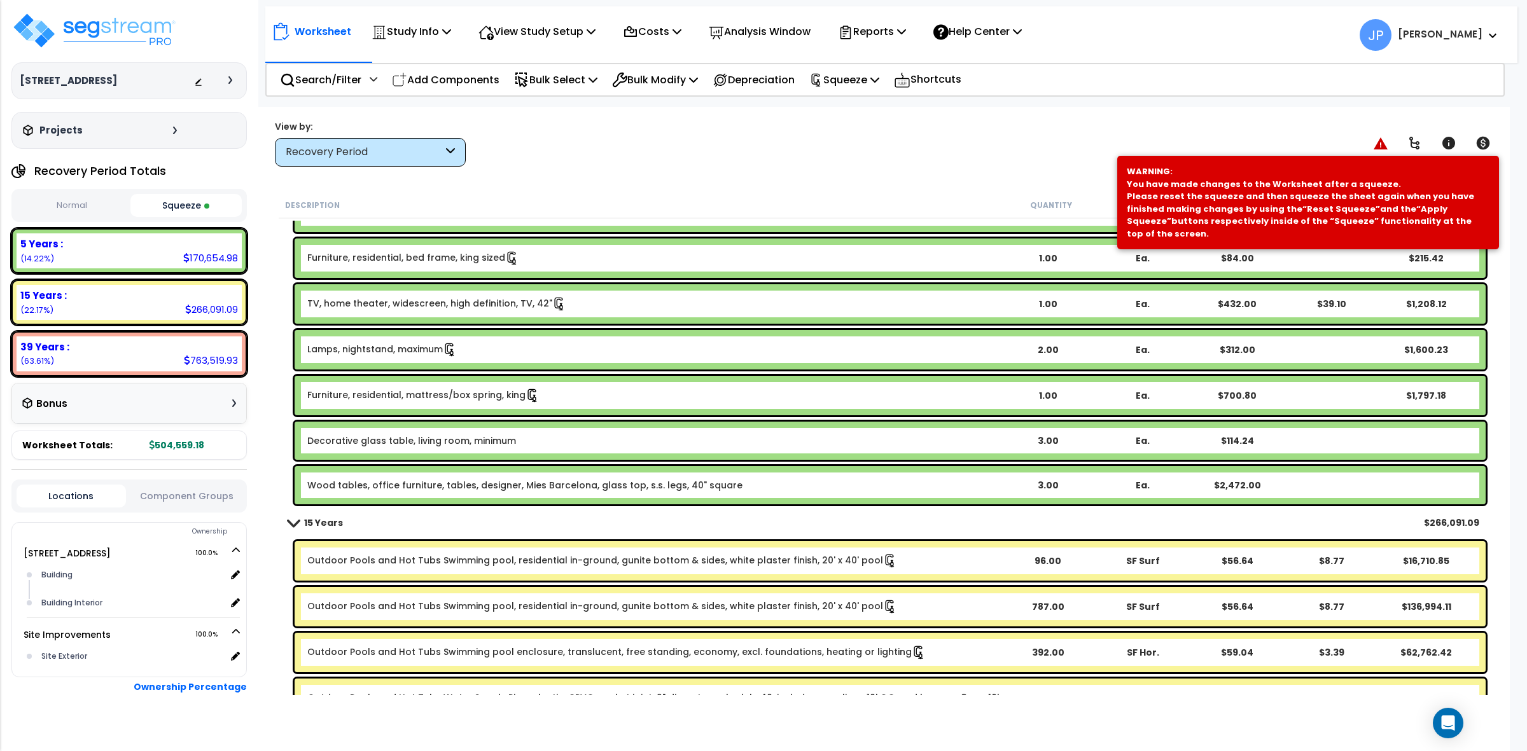
drag, startPoint x: 560, startPoint y: 485, endPoint x: 561, endPoint y: 479, distance: 6.4
click at [560, 485] on link "Wood tables, office furniture, tables, designer, Mies Barcelona, glass top, s.s…" at bounding box center [524, 485] width 435 height 13
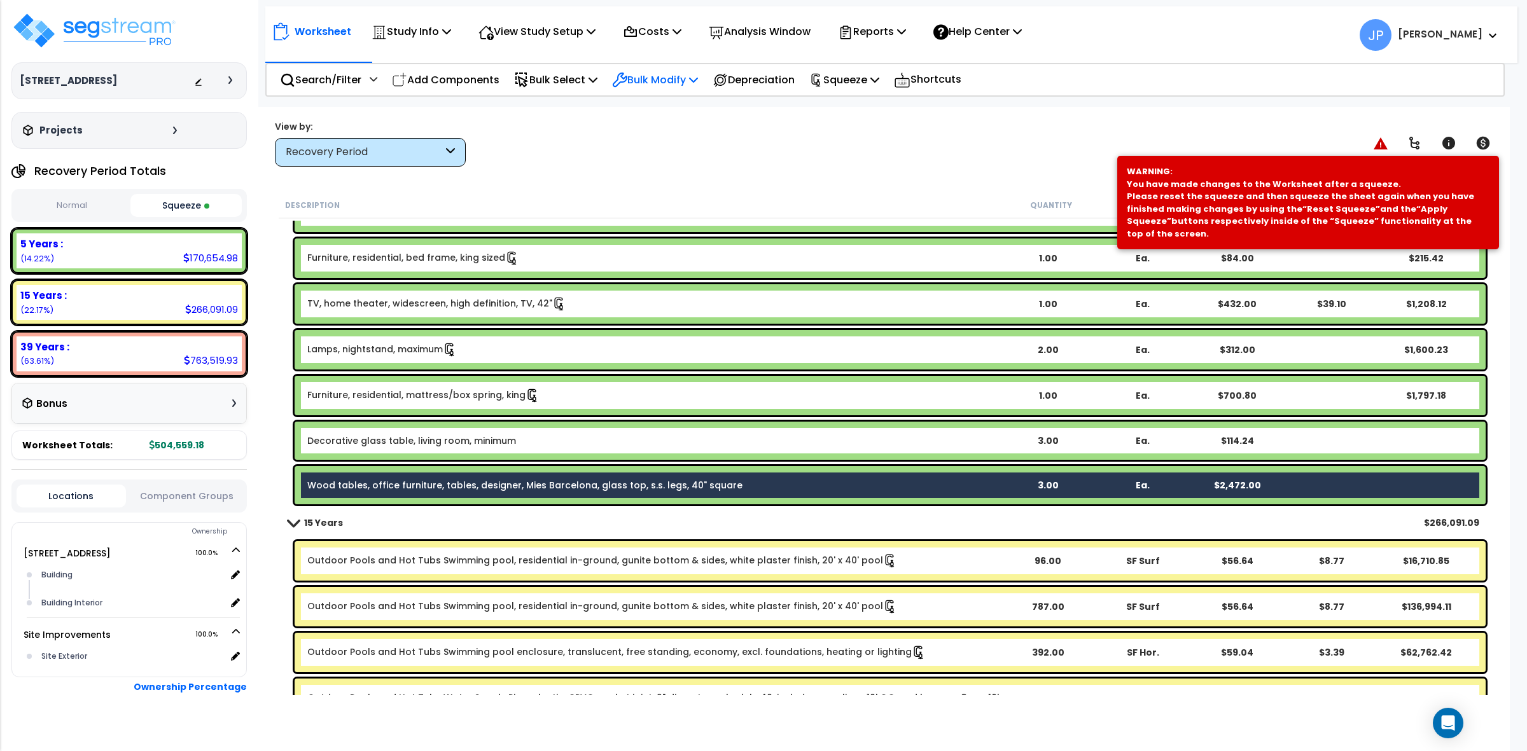
click at [657, 77] on p "Bulk Modify" at bounding box center [655, 79] width 86 height 17
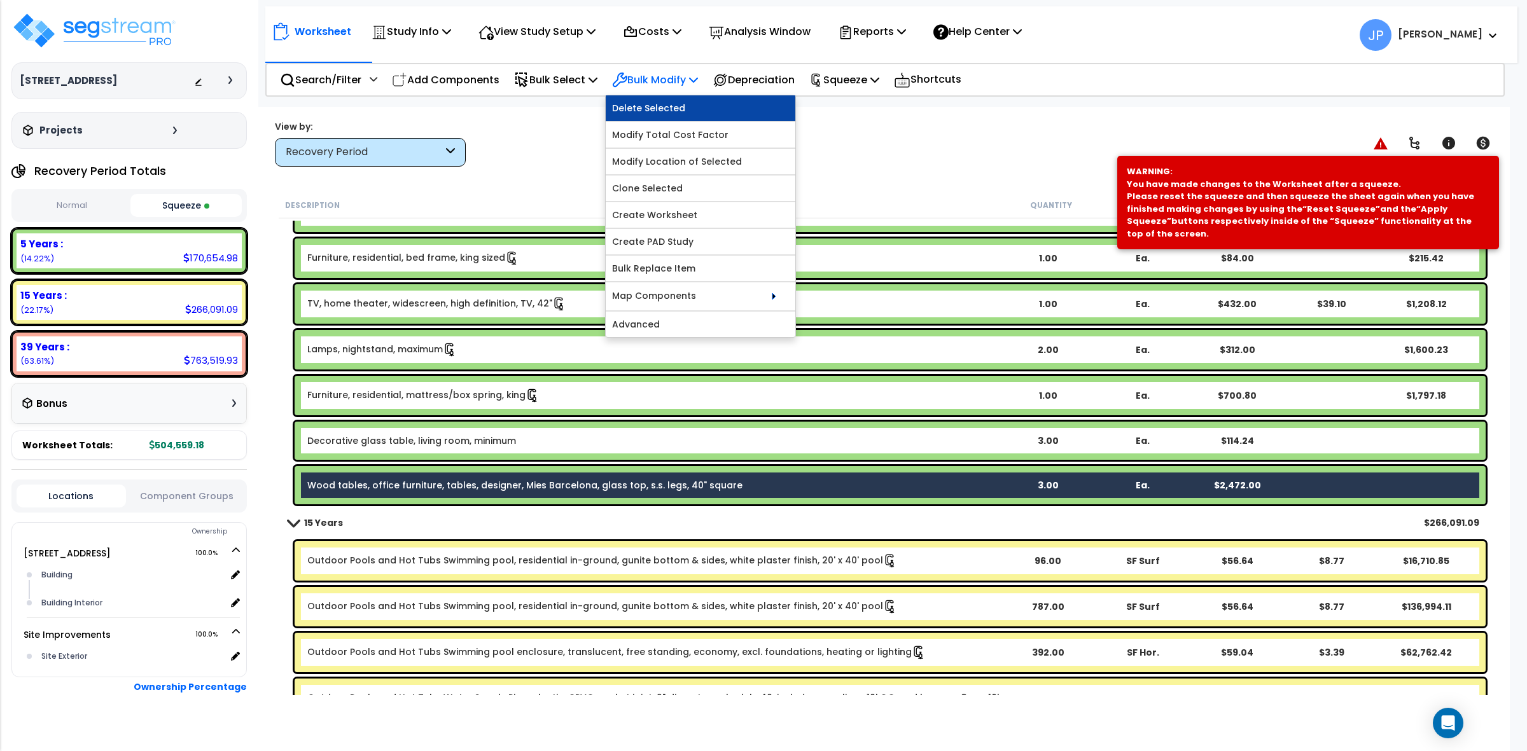
click at [675, 99] on link "Delete Selected" at bounding box center [701, 107] width 190 height 25
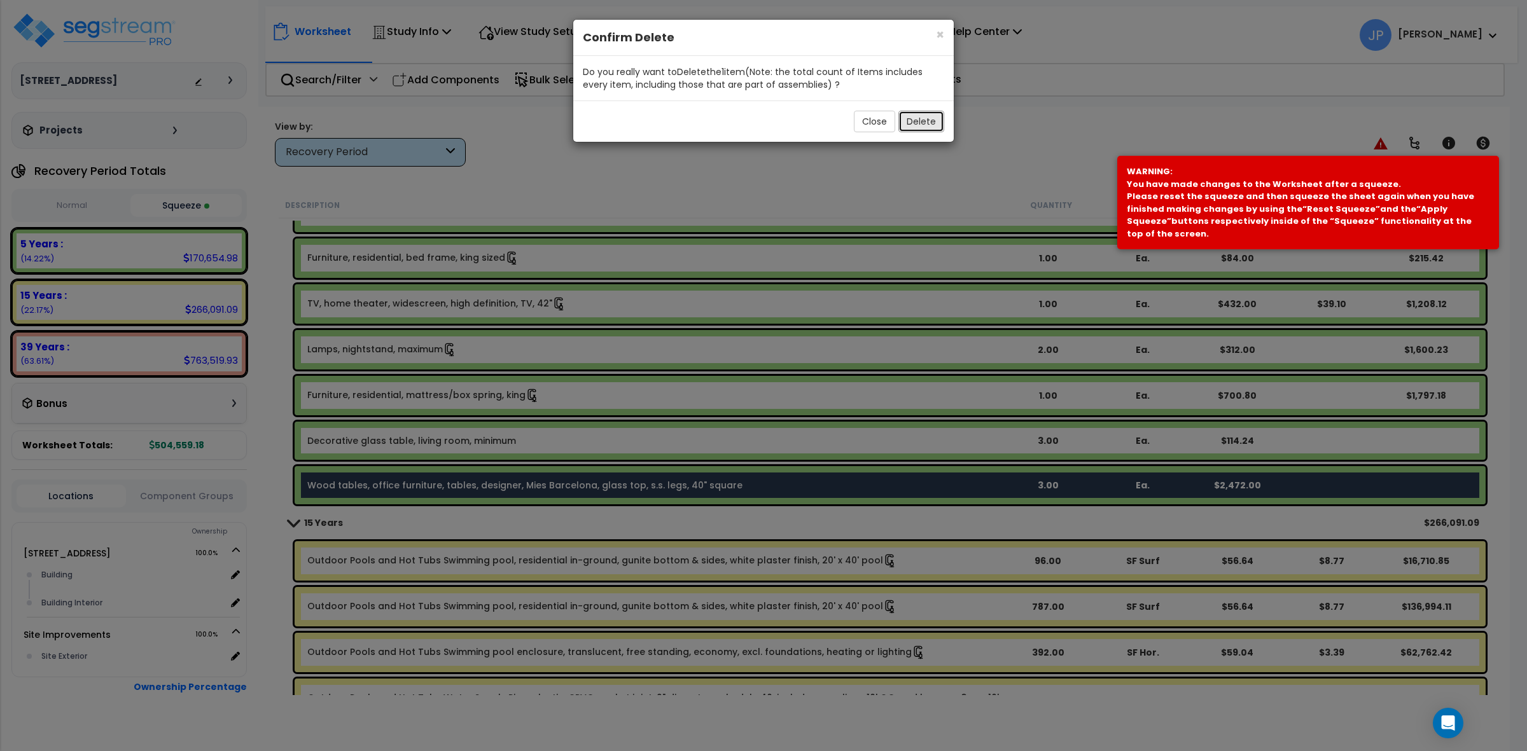
click at [905, 116] on button "Delete" at bounding box center [921, 122] width 46 height 22
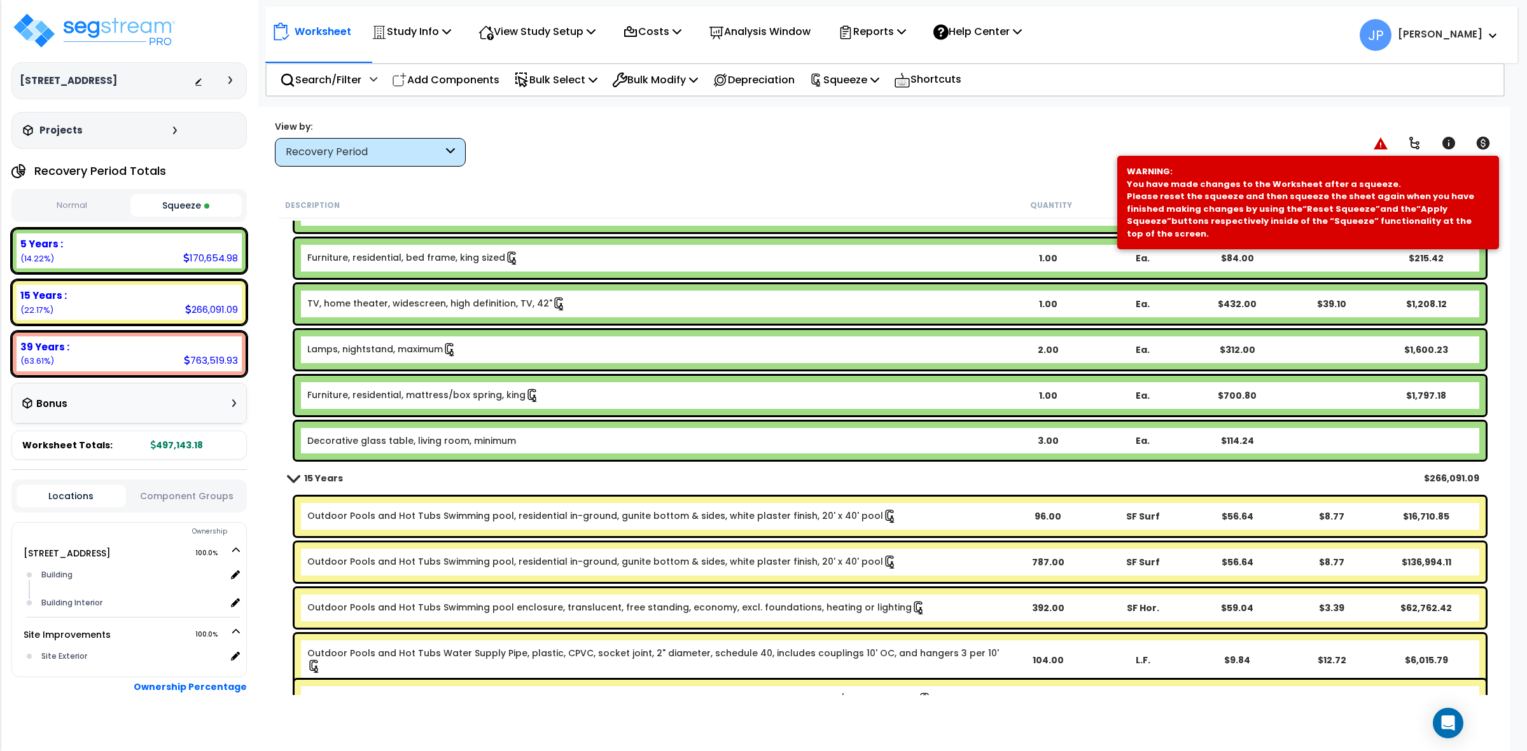
drag, startPoint x: 611, startPoint y: 143, endPoint x: 613, endPoint y: 136, distance: 7.9
click at [611, 141] on div "View by: Recovery Period High to Low - Component Cost" at bounding box center [883, 143] width 1227 height 47
click at [637, 174] on div "Worksheet Study Info Study Setup Add Property Unit Template study Clone study JP" at bounding box center [884, 482] width 1252 height 751
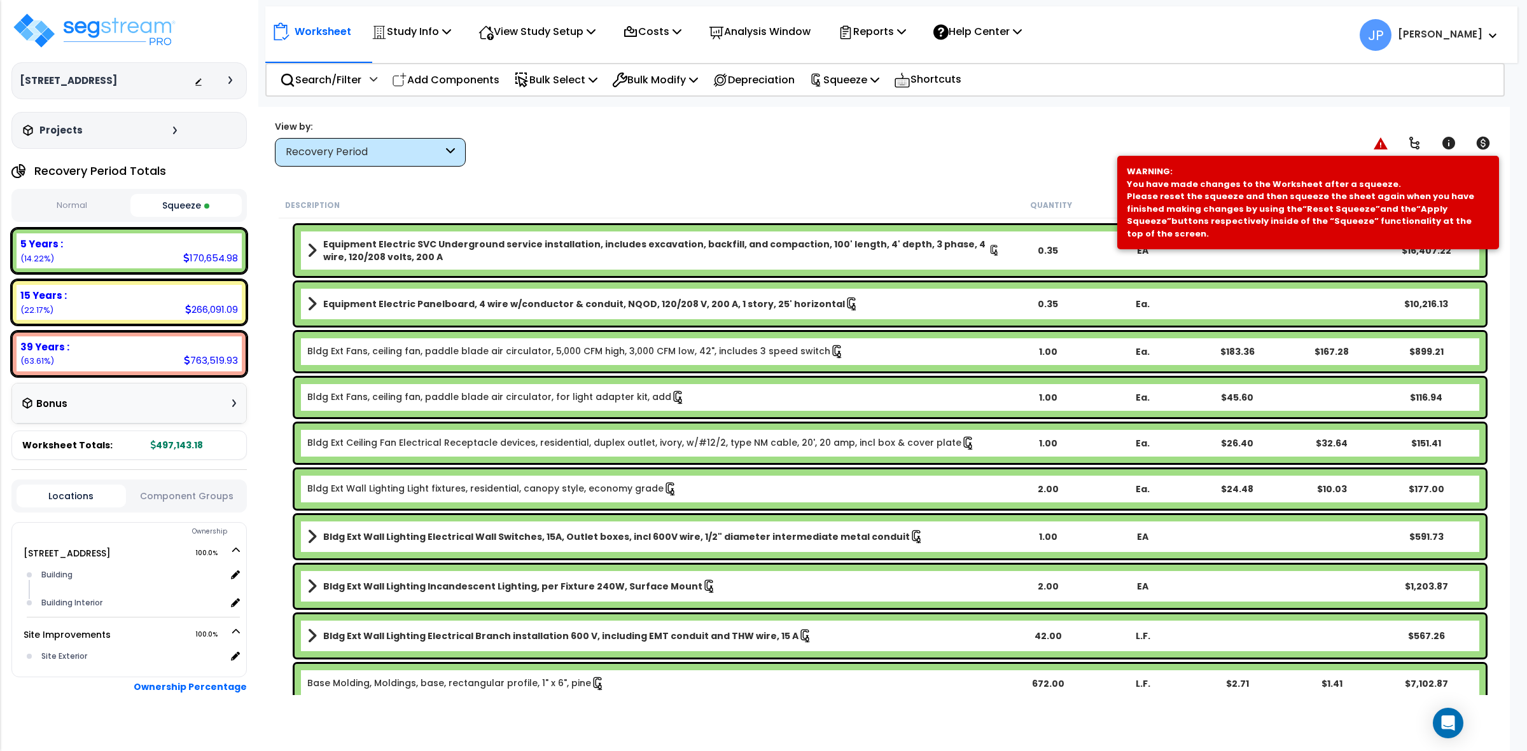
scroll to position [0, 0]
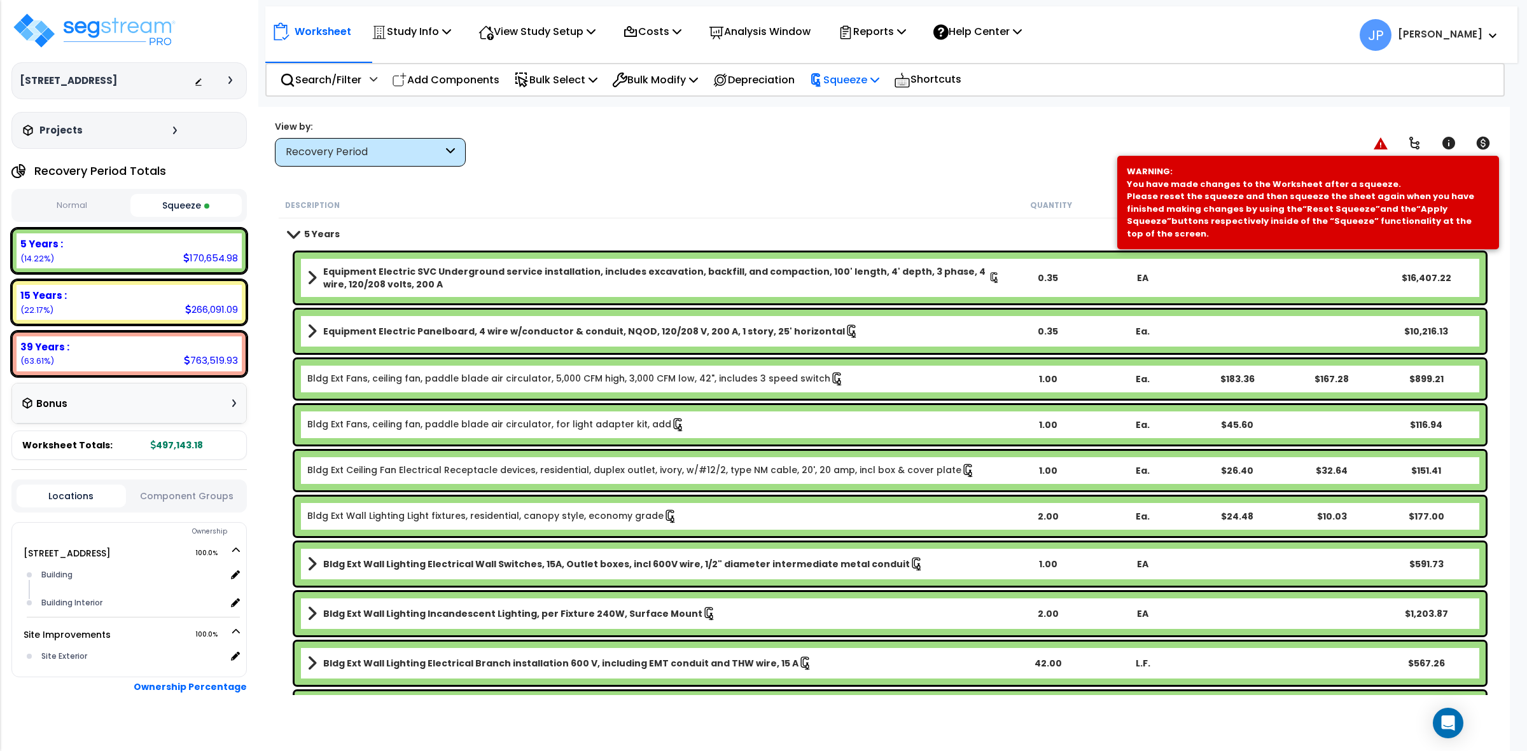
click at [851, 74] on p "Squeeze" at bounding box center [844, 79] width 70 height 17
click at [846, 109] on link "Re-squeeze" at bounding box center [866, 109] width 126 height 29
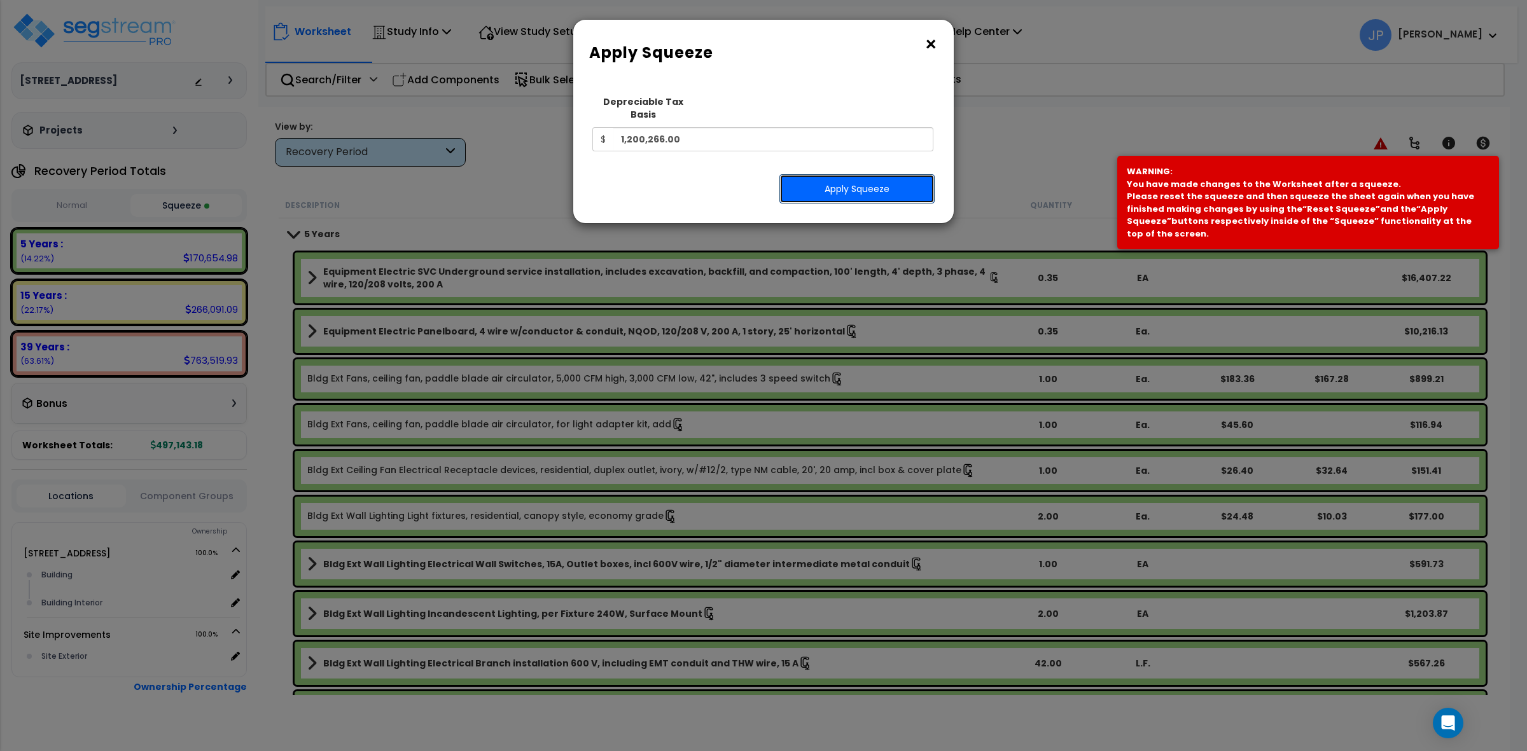
click at [872, 176] on button "Apply Squeeze" at bounding box center [856, 188] width 155 height 29
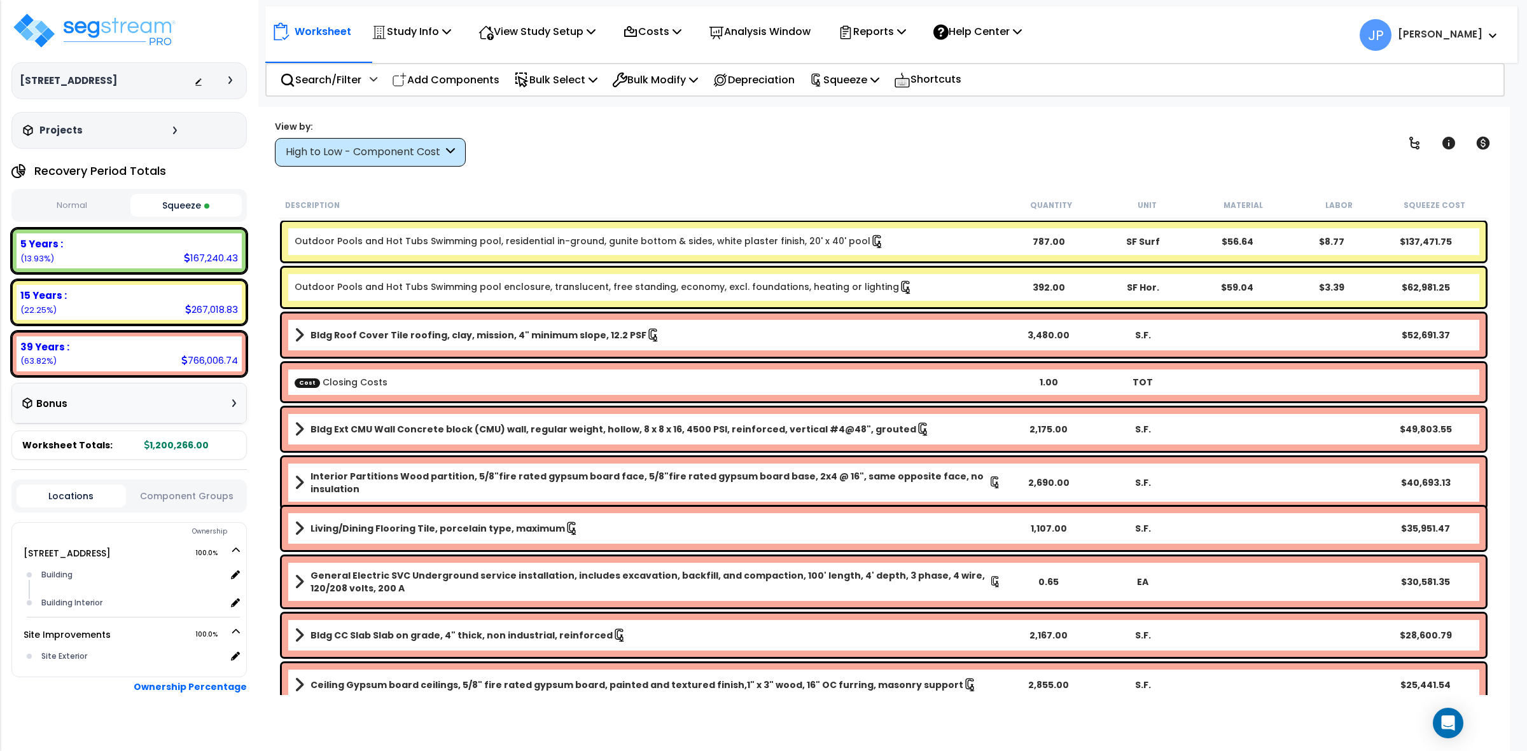
click at [373, 163] on div "High to Low - Component Cost" at bounding box center [370, 152] width 191 height 29
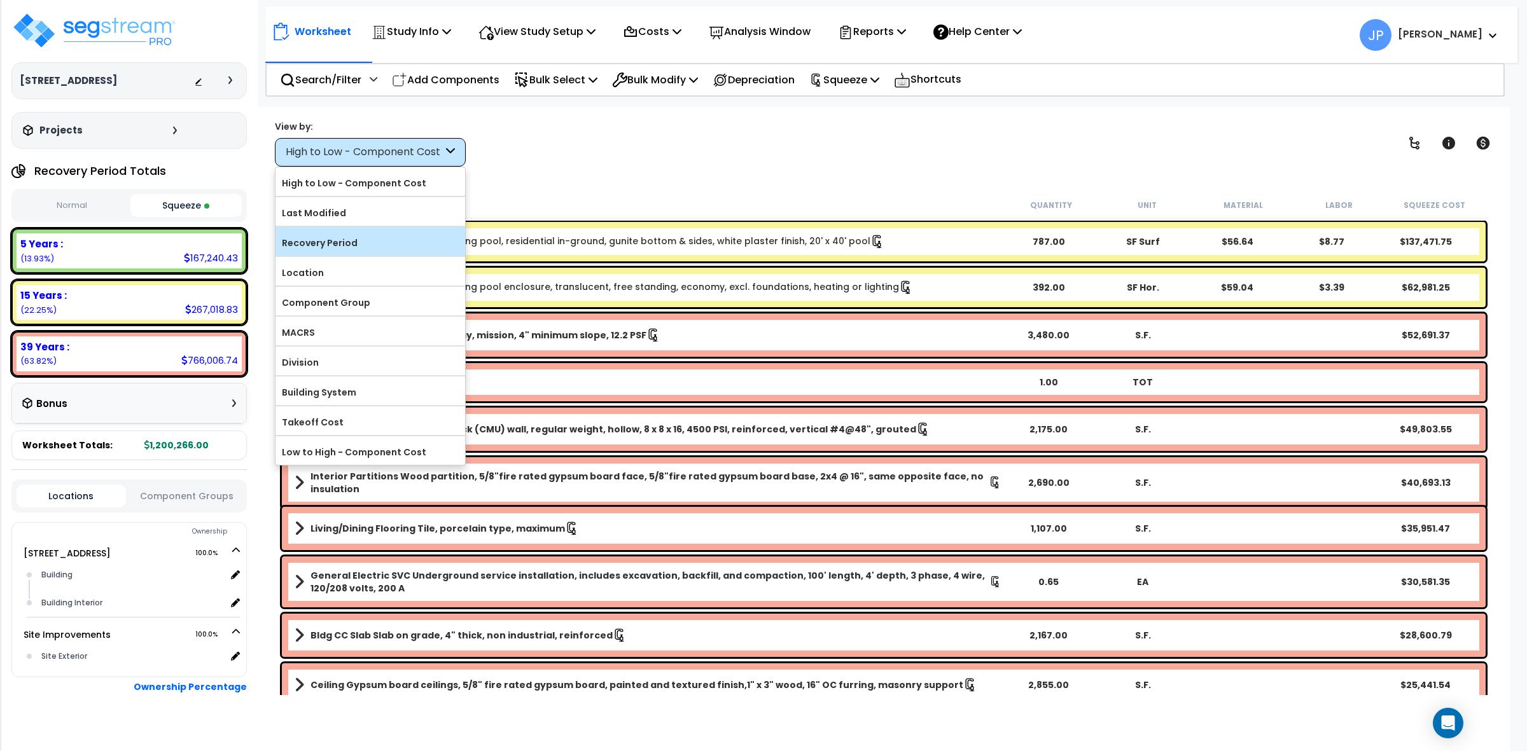
click at [388, 237] on label "Recovery Period" at bounding box center [370, 242] width 190 height 19
click at [0, 0] on input "Recovery Period" at bounding box center [0, 0] width 0 height 0
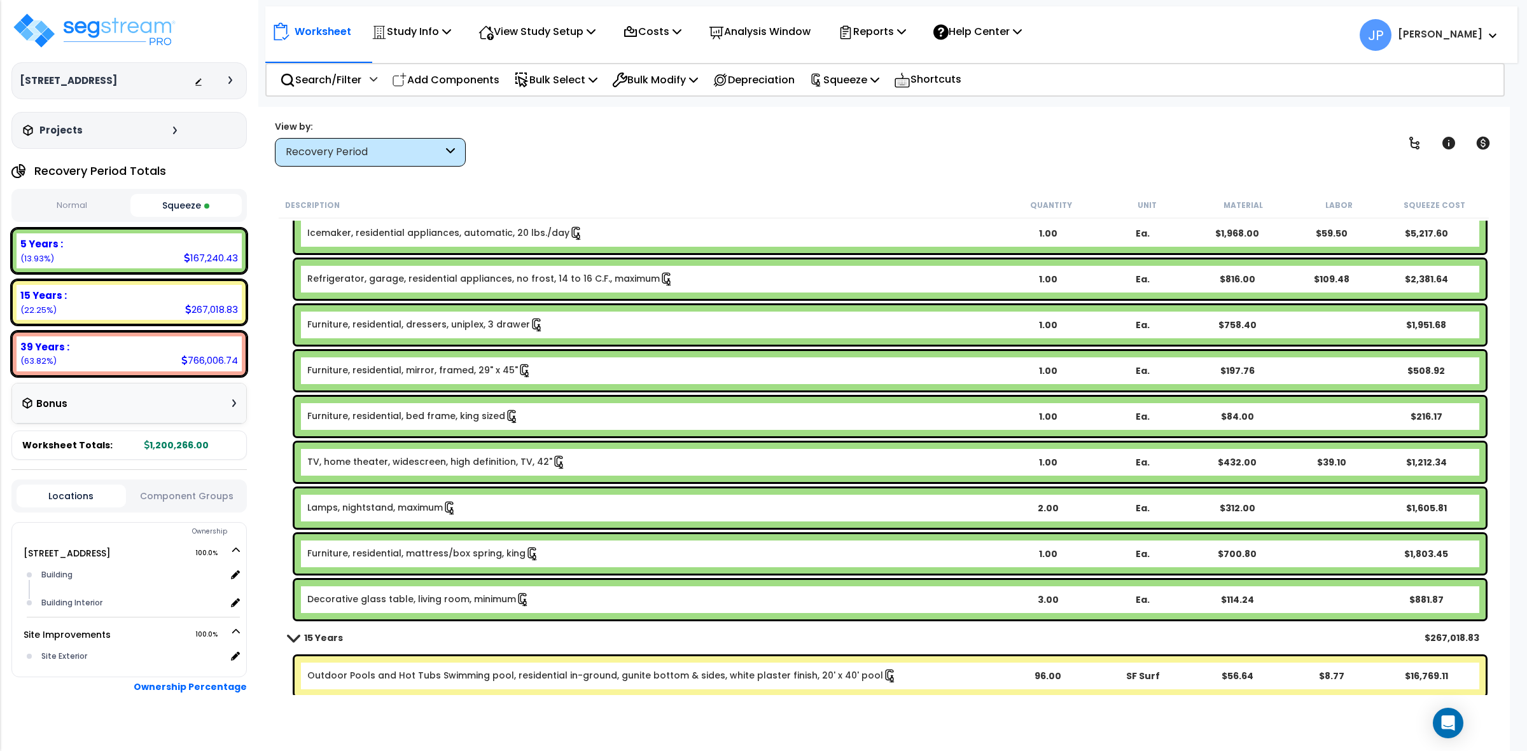
scroll to position [2306, 0]
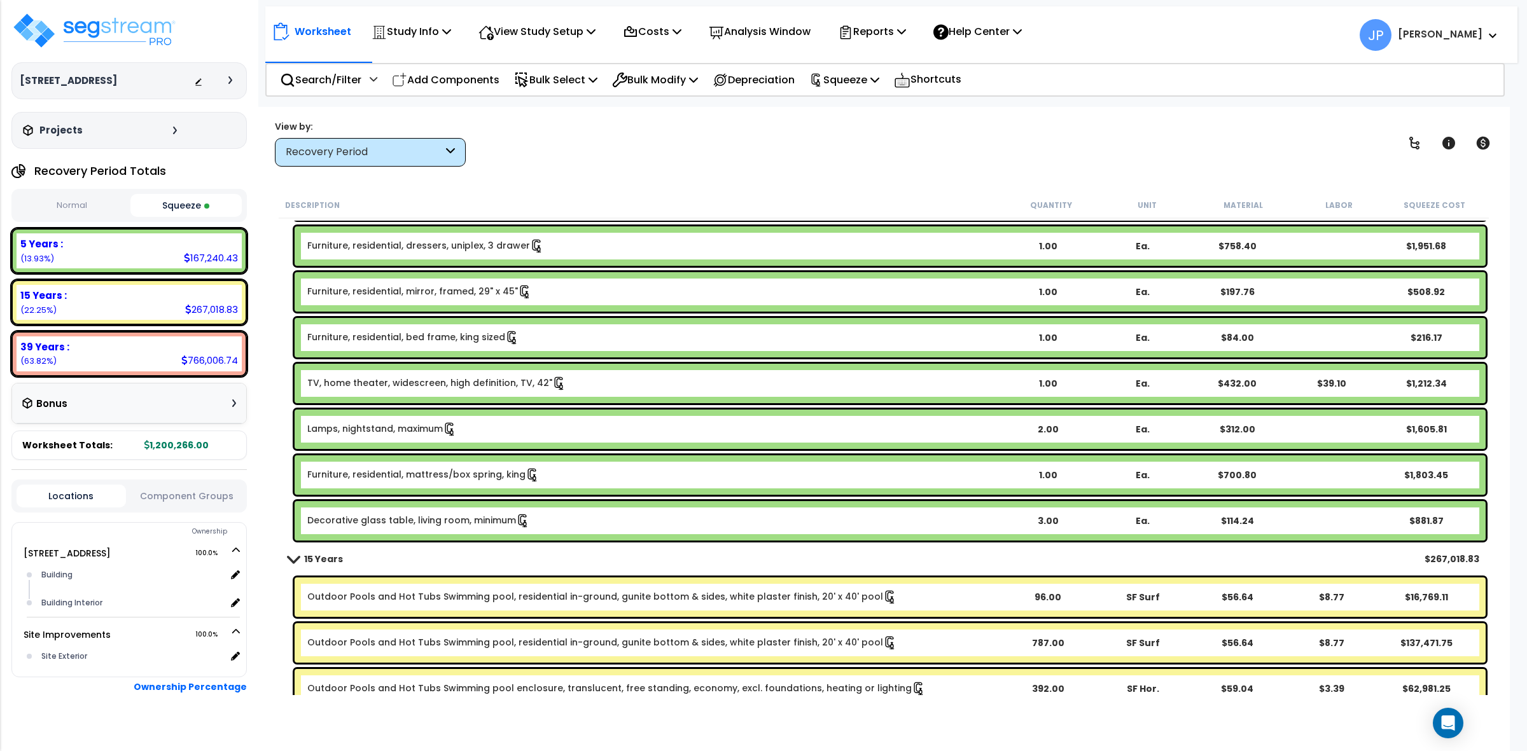
drag, startPoint x: 466, startPoint y: 74, endPoint x: 463, endPoint y: 83, distance: 9.3
click at [465, 74] on p "Add Components" at bounding box center [446, 79] width 108 height 17
select select
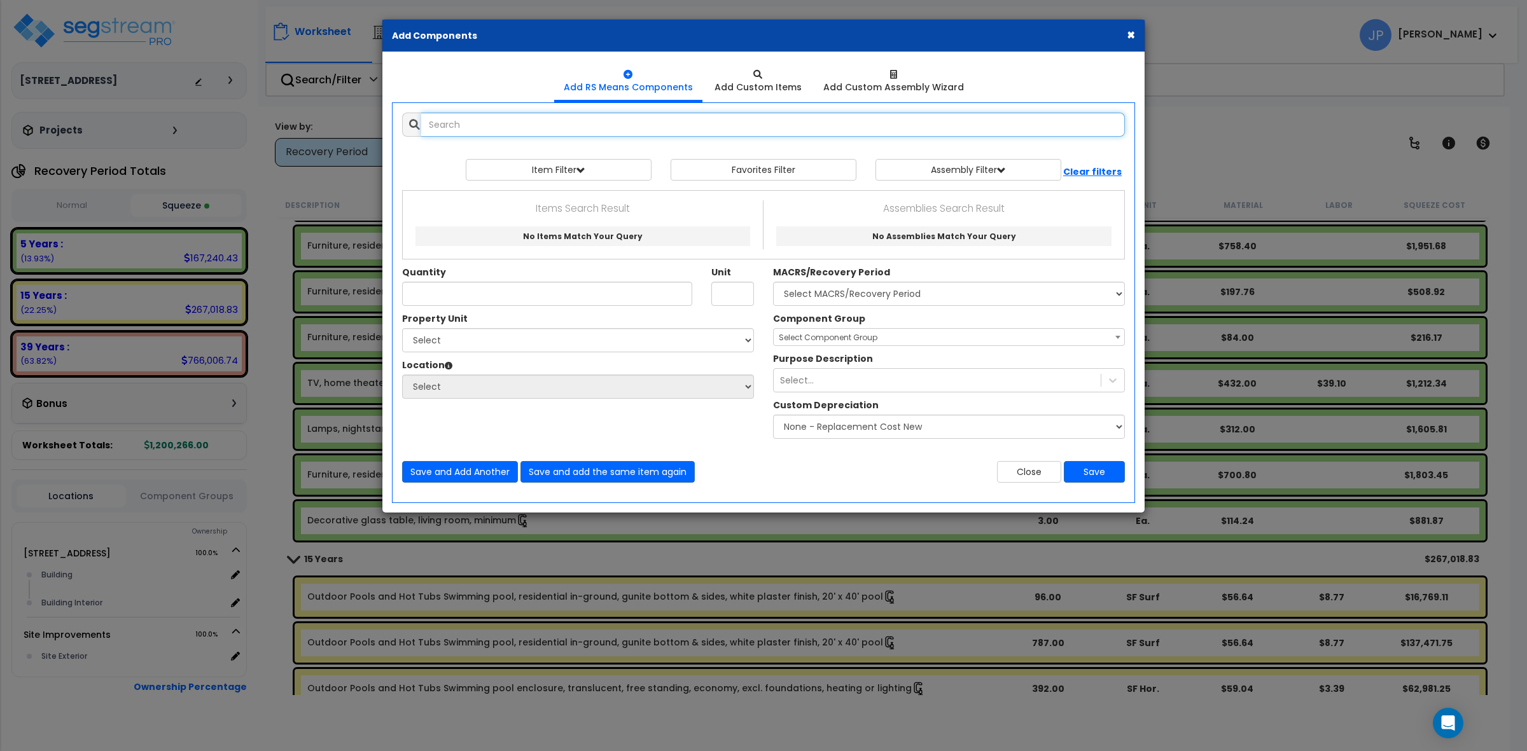
select select
type input "k"
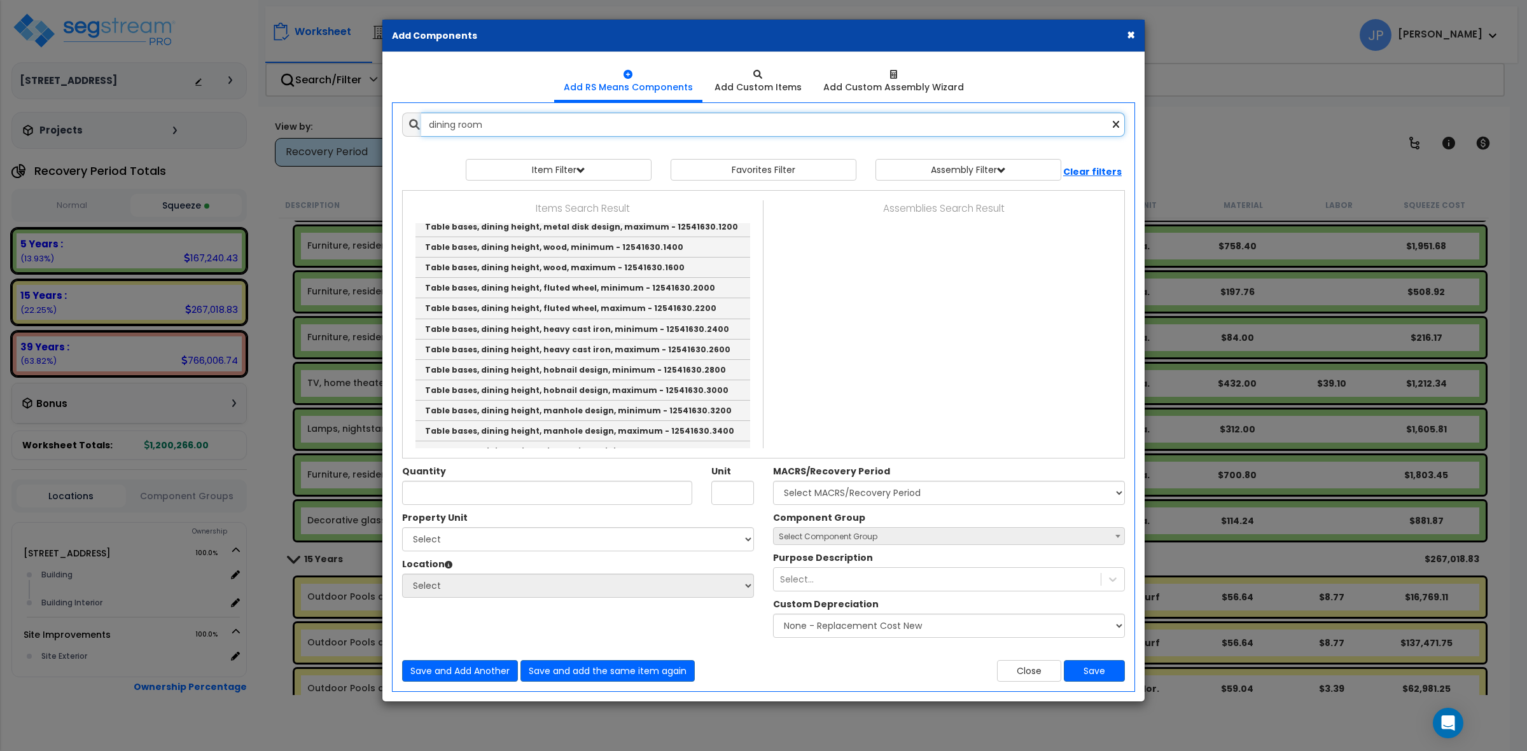
scroll to position [0, 0]
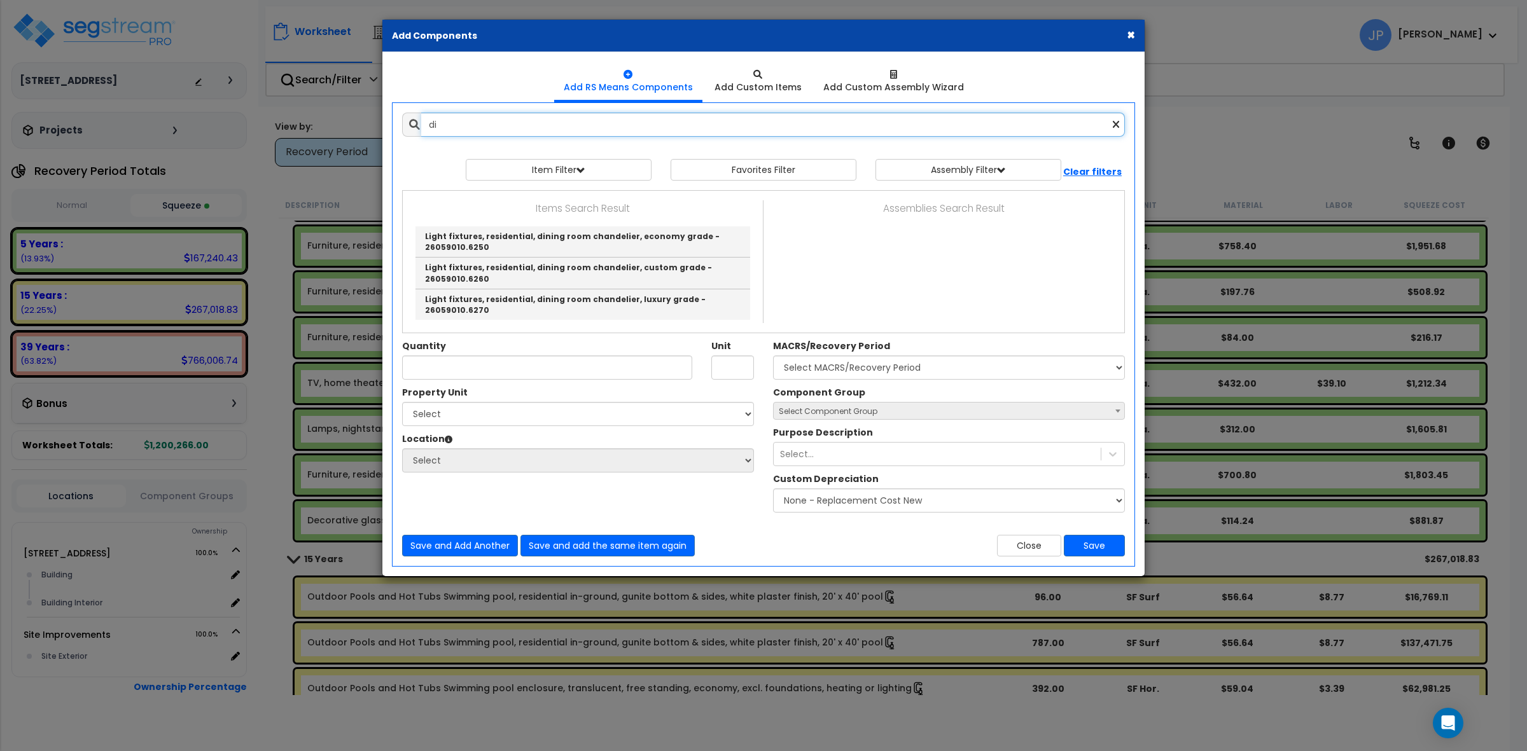
type input "d"
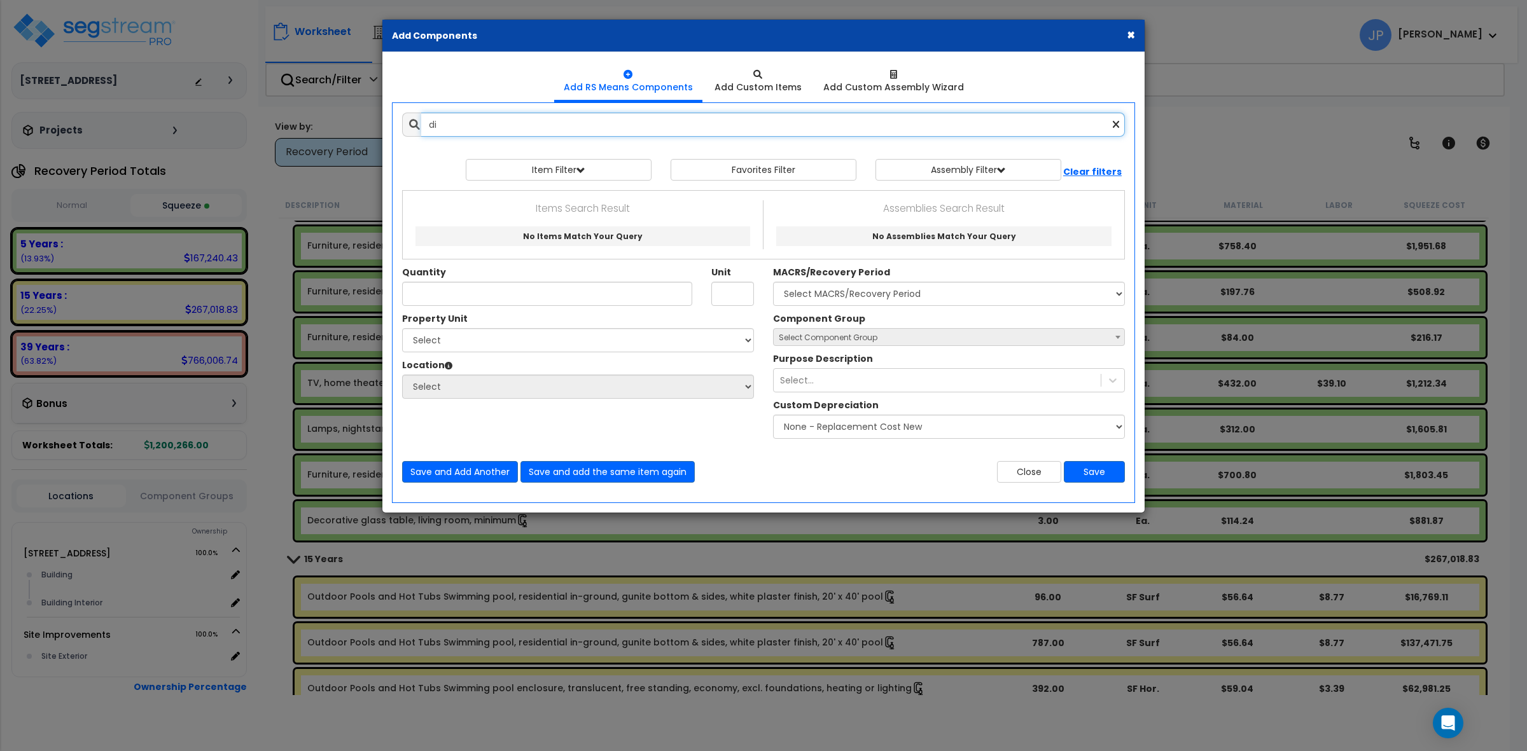
type input "d"
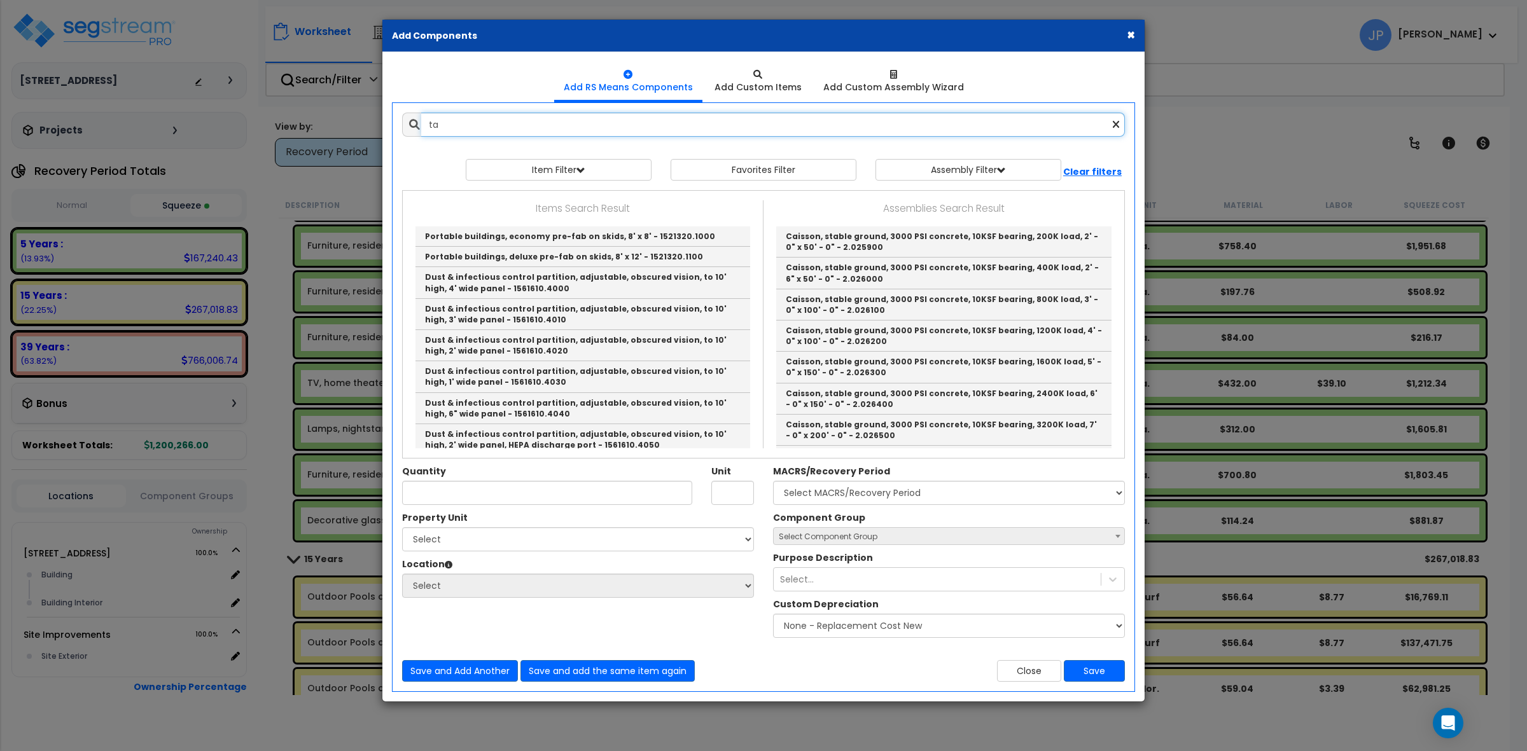
type input "t"
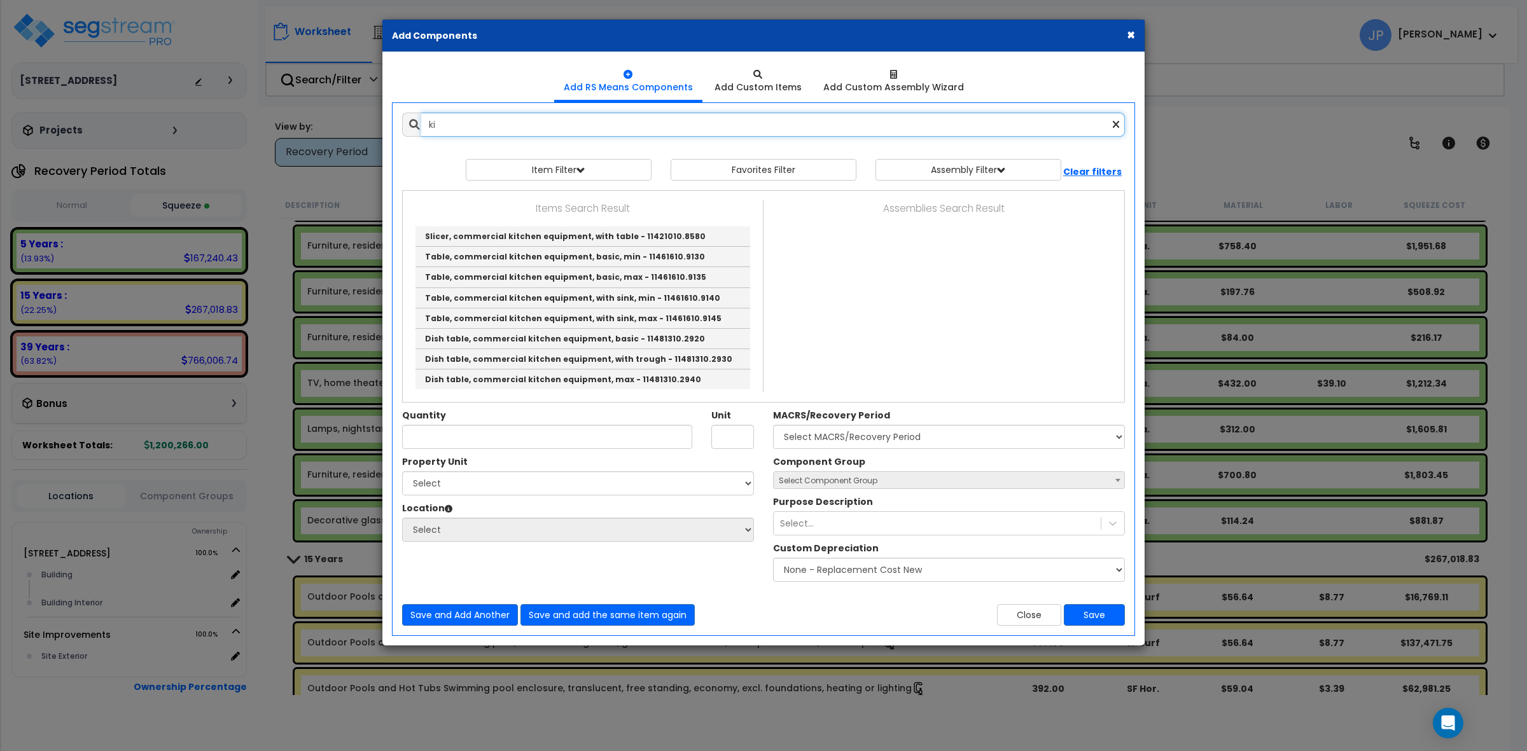
type input "k"
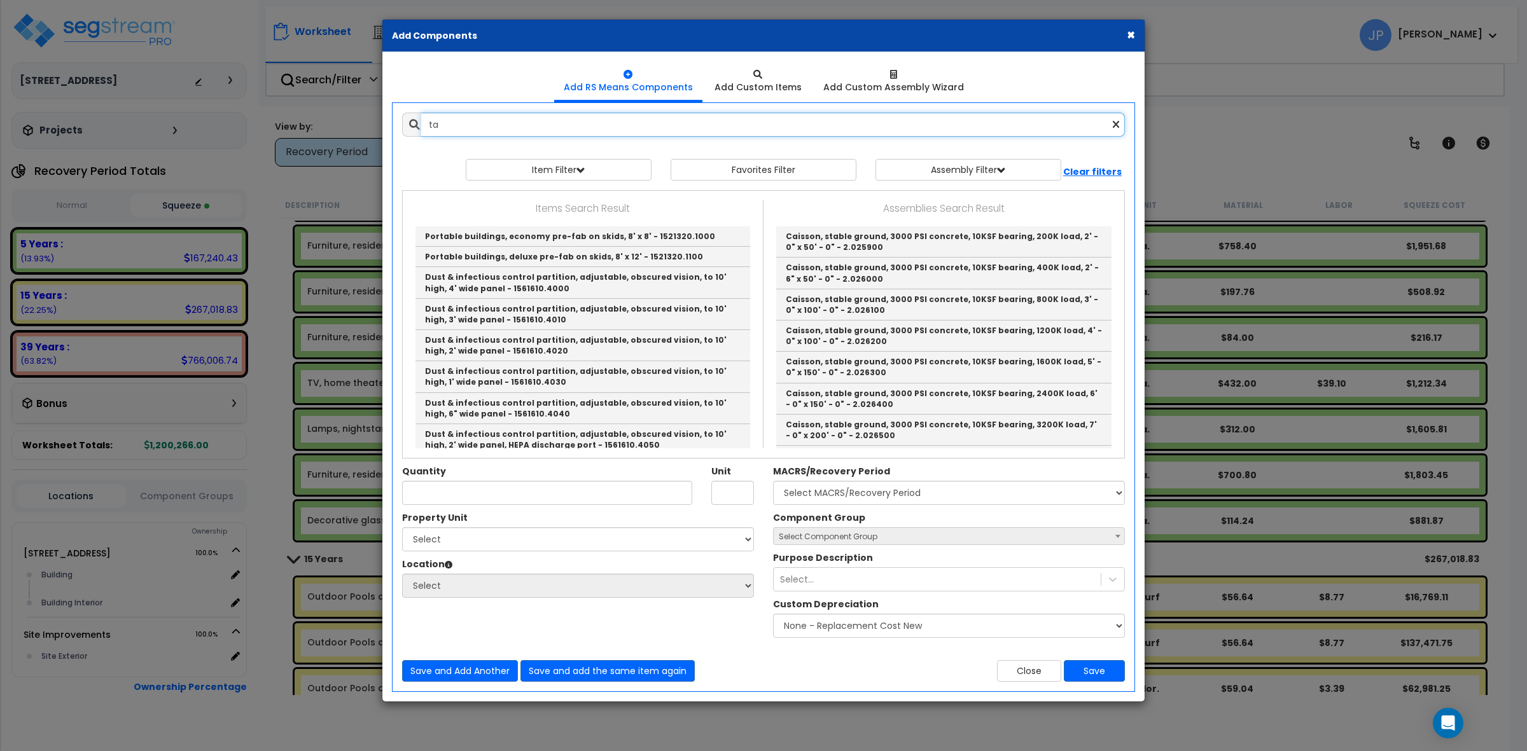
type input "t"
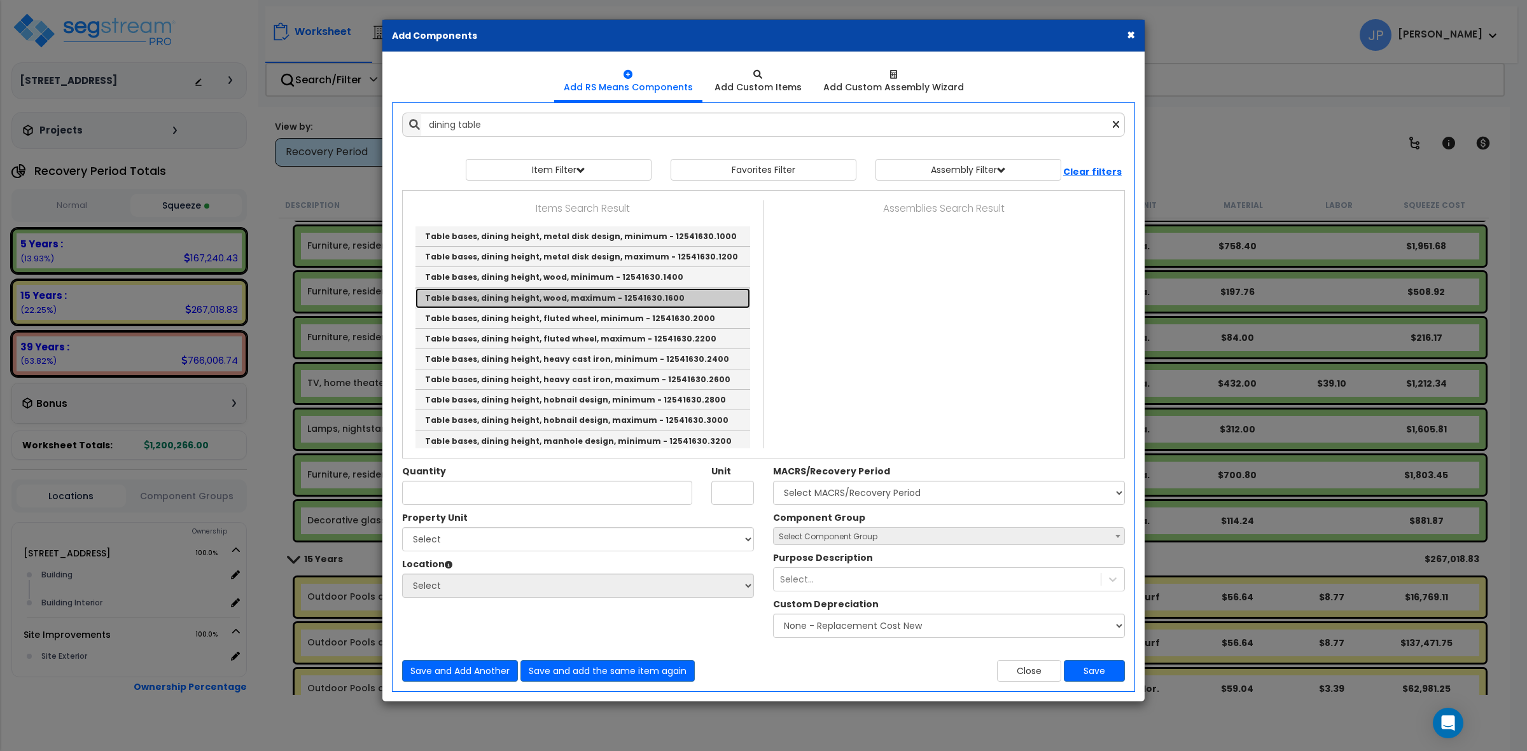
click at [557, 297] on link "Table bases, dining height, wood, maximum - 12541630.1600" at bounding box center [582, 298] width 335 height 20
type input "Table bases, dining height, wood, maximum - 12541630.1600"
type input "Ea."
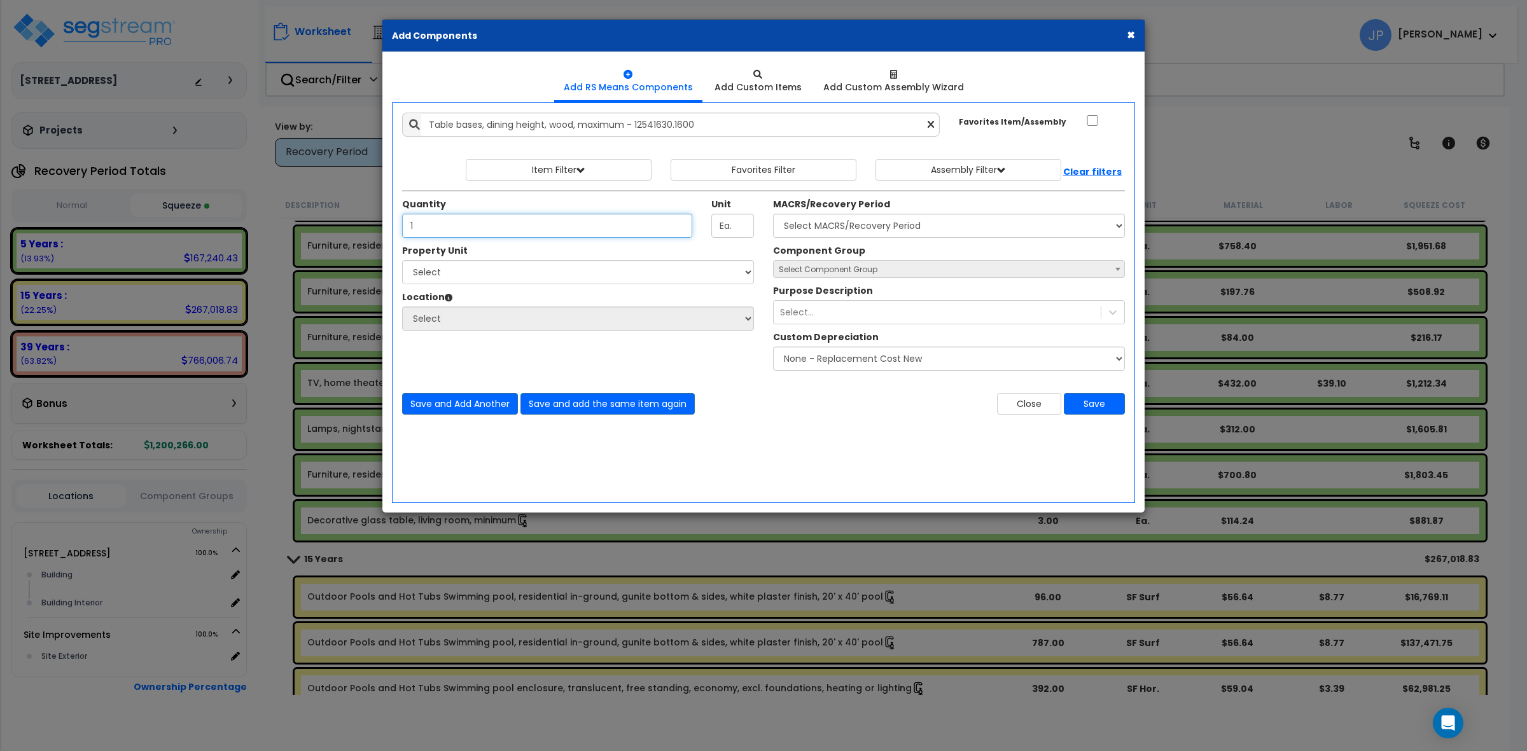
type input "1"
click at [854, 228] on select "Select MACRS/Recovery Period 5 Years - 57.0 - Distributive Trades & Services 5 …" at bounding box center [949, 226] width 352 height 24
select select "3667"
click at [773, 214] on select "Select MACRS/Recovery Period 5 Years - 57.0 - Distributive Trades & Services 5 …" at bounding box center [949, 226] width 352 height 24
click at [440, 267] on select "Select [STREET_ADDRESS] Site Improvements" at bounding box center [578, 272] width 352 height 24
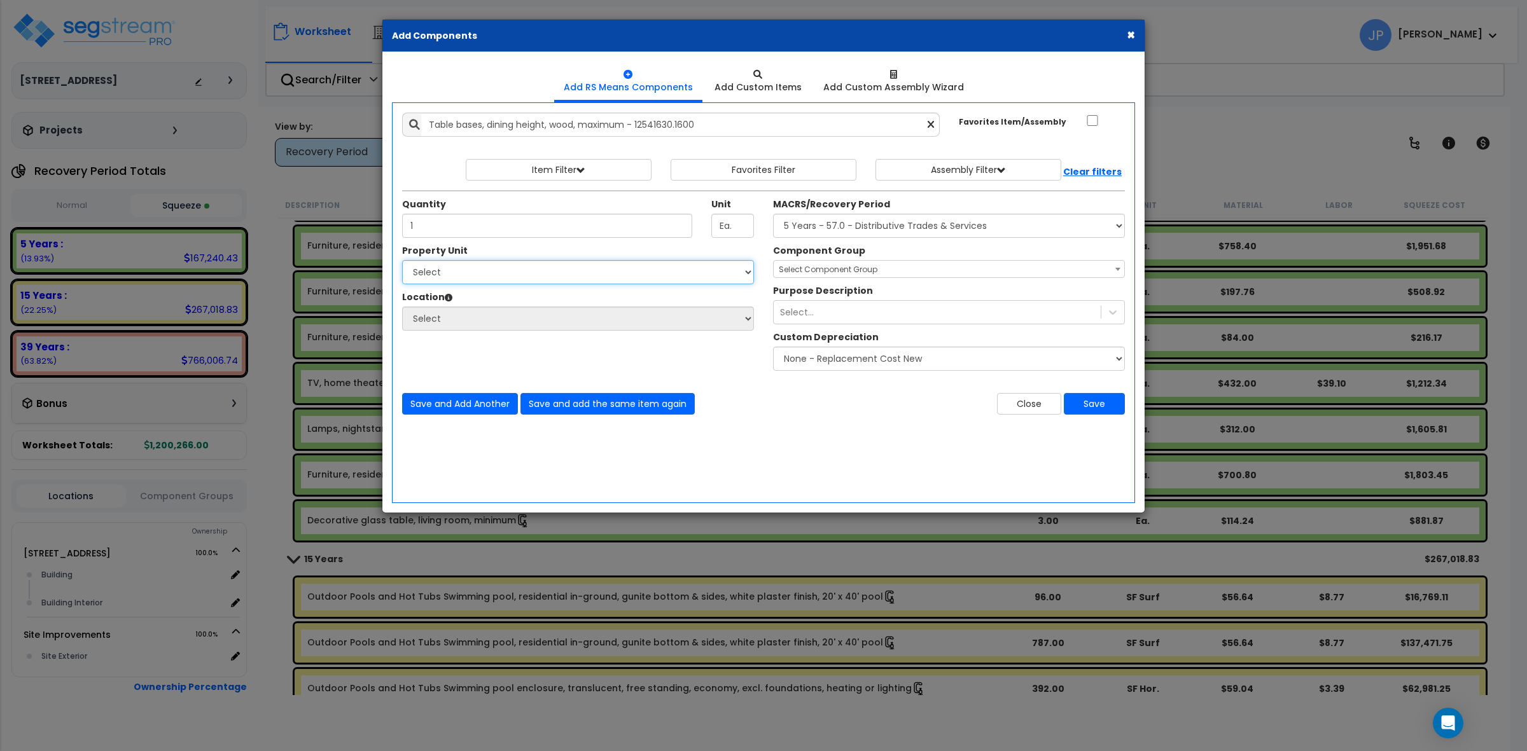
select select "175746"
click at [402, 261] on select "Select [STREET_ADDRESS] Site Improvements" at bounding box center [578, 272] width 352 height 24
click at [480, 312] on select "Select Building Building Interior Add Additional Location" at bounding box center [578, 319] width 352 height 24
select select "461"
click at [402, 307] on select "Select Building Building Interior Add Additional Location" at bounding box center [578, 319] width 352 height 24
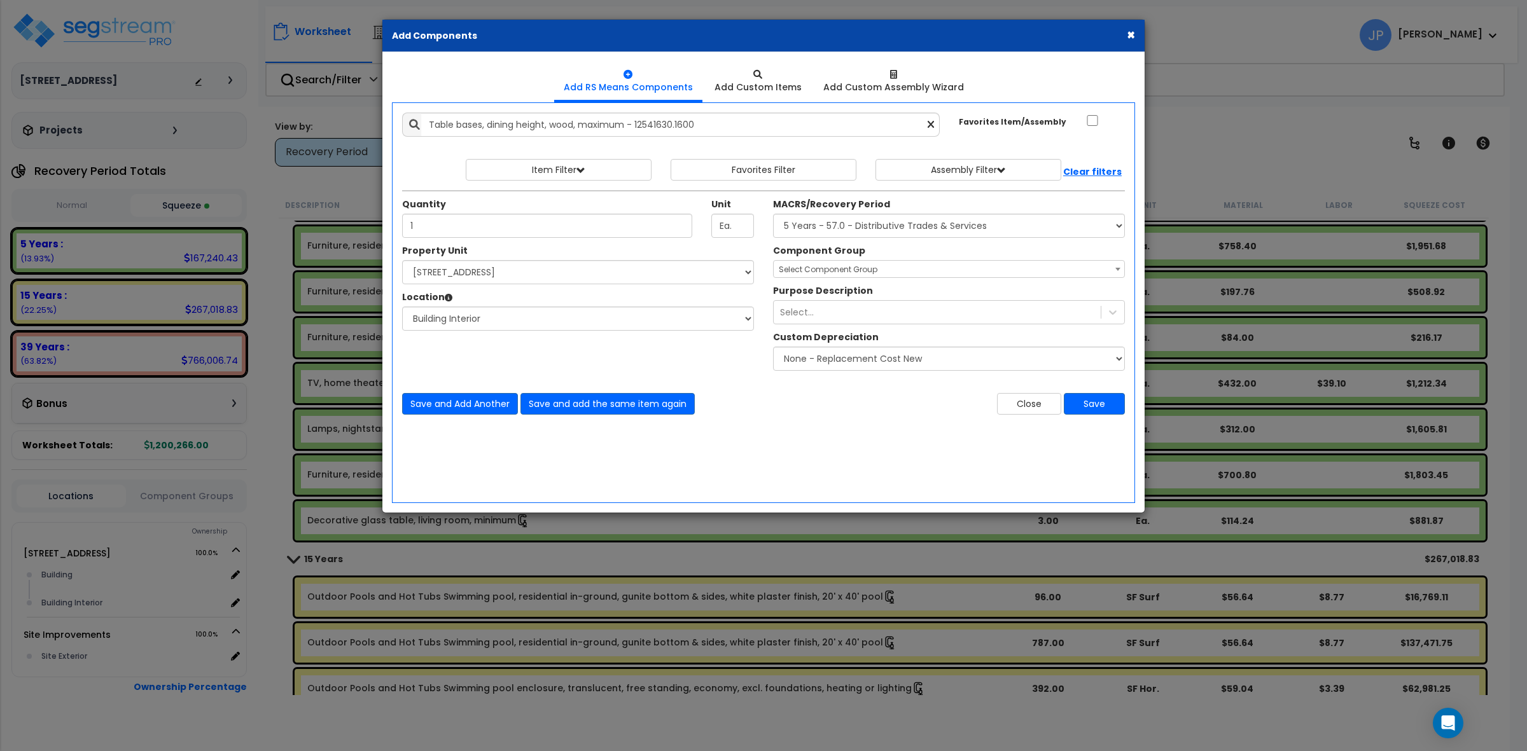
click at [943, 278] on div "× Add Components Add RS Means Components Add Custom Items Add Items" at bounding box center [763, 375] width 1527 height 751
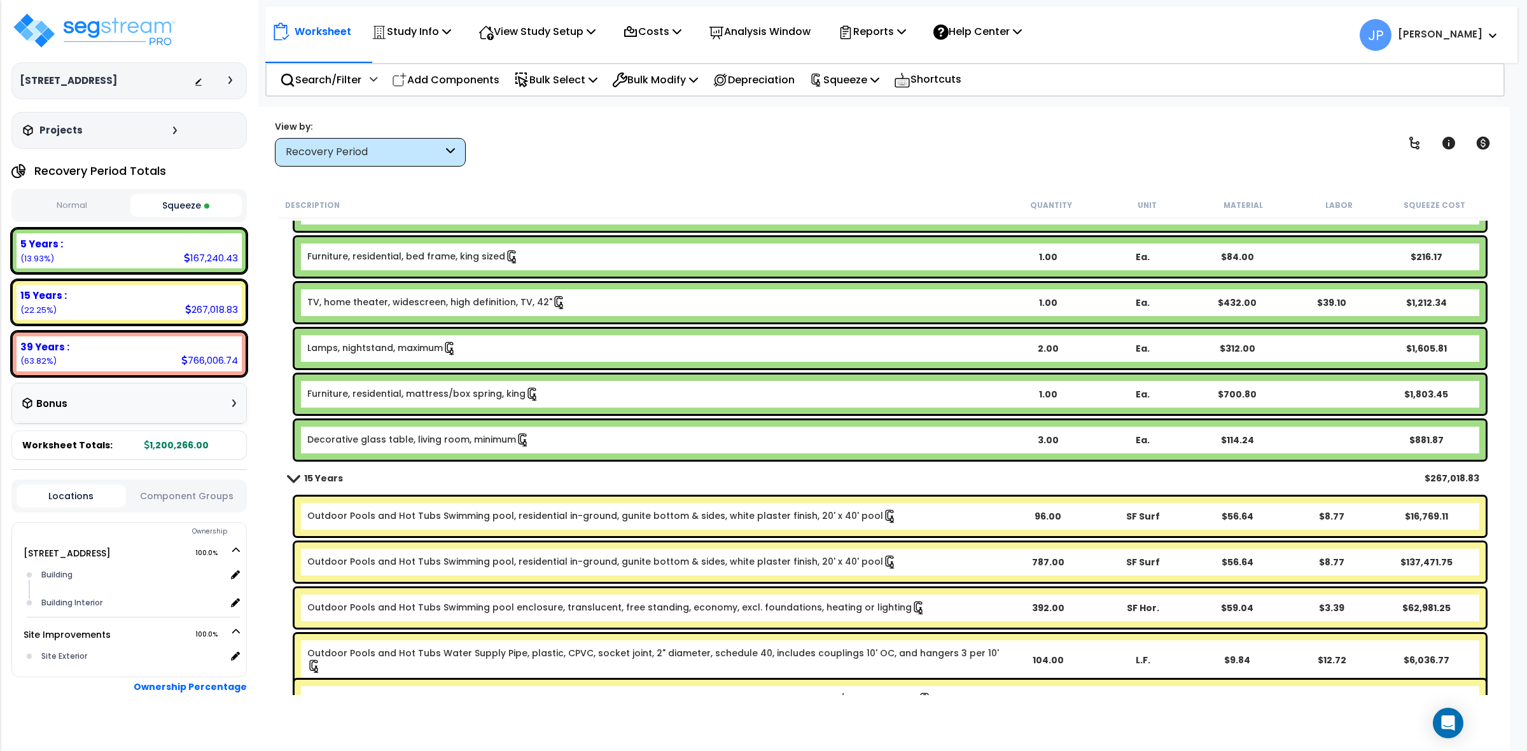
scroll to position [2465, 0]
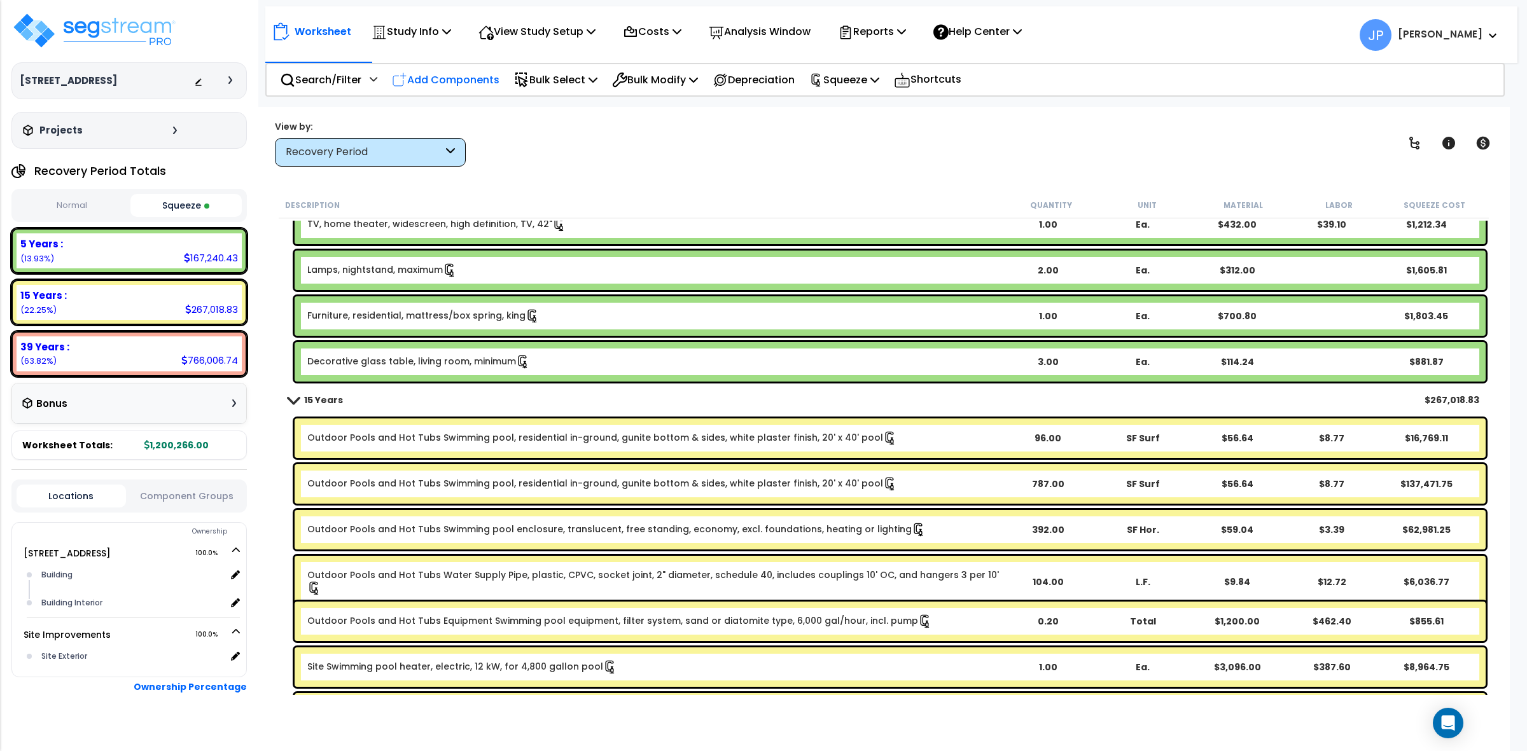
click at [421, 76] on p "Add Components" at bounding box center [446, 79] width 108 height 17
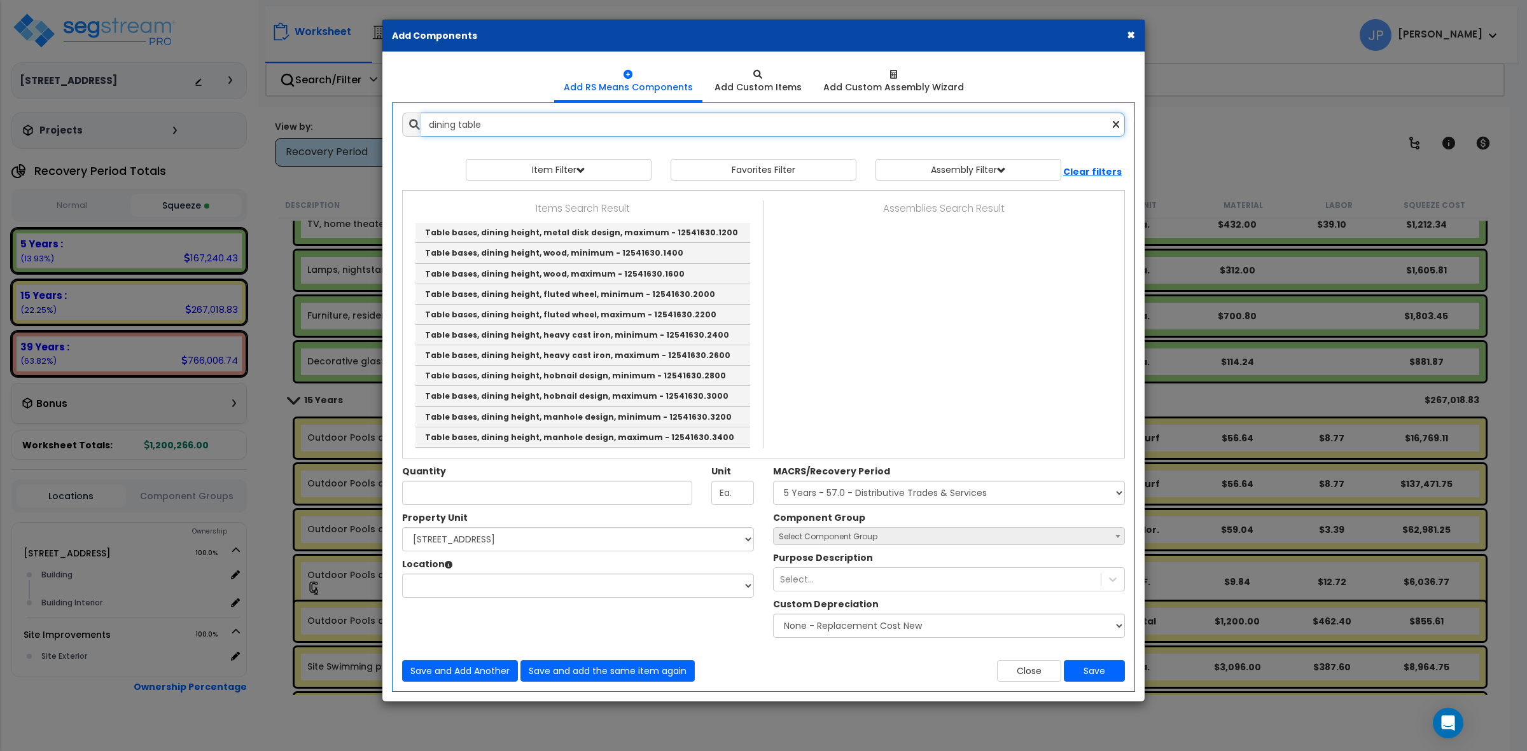
scroll to position [0, 0]
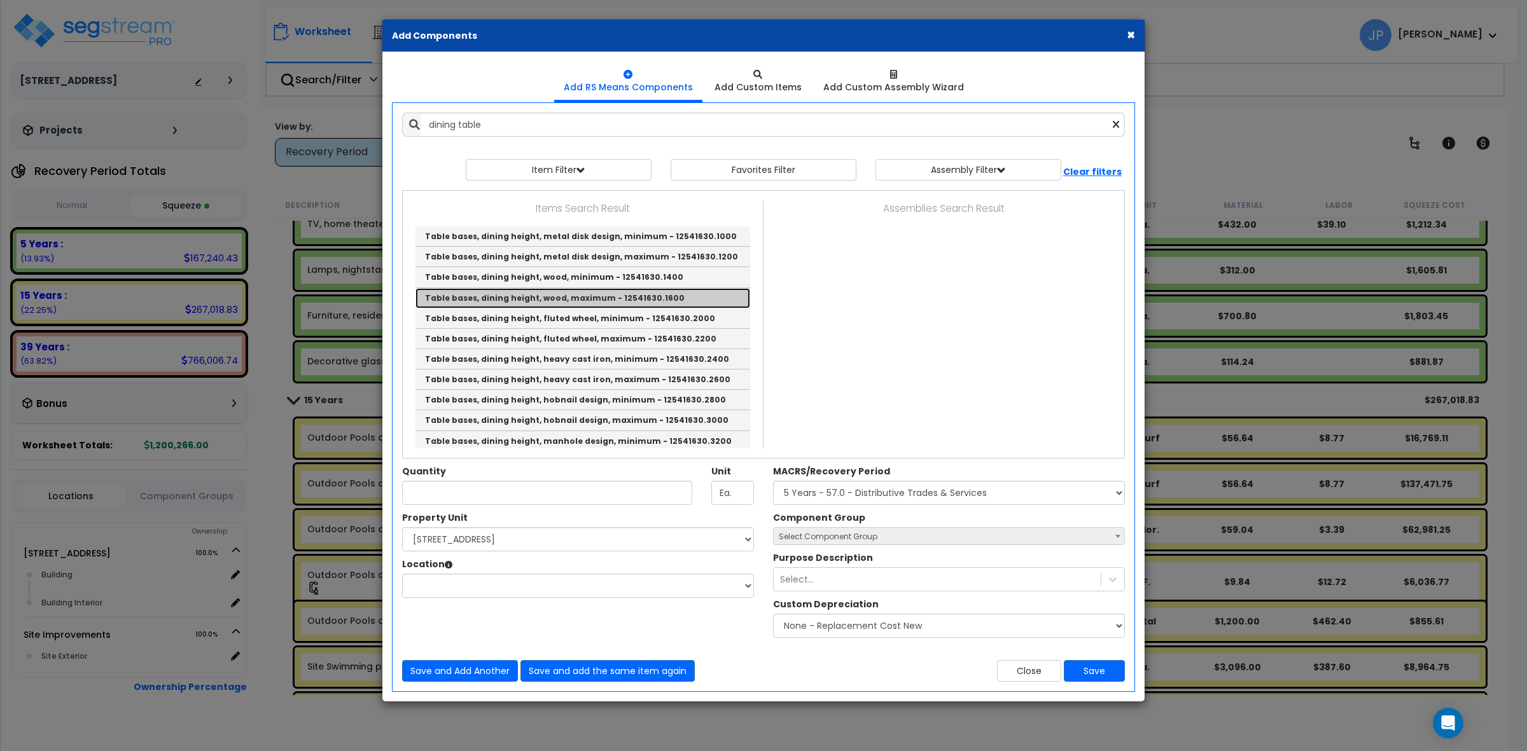
click at [615, 297] on link "Table bases, dining height, wood, maximum - 12541630.1600" at bounding box center [582, 298] width 335 height 20
type input "Table bases, dining height, wood, maximum - 12541630.1600"
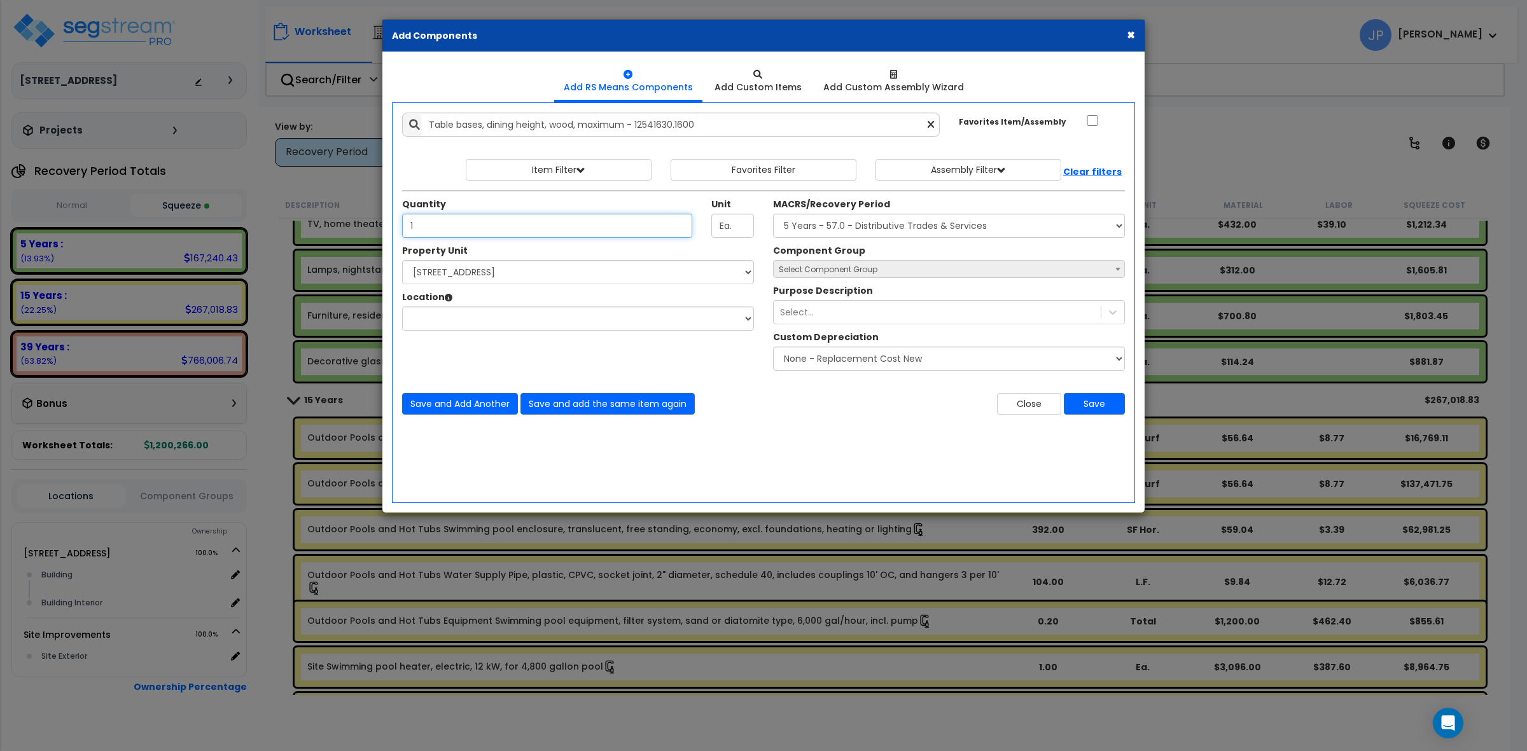
type input "1"
click at [913, 229] on select "Select MACRS/Recovery Period 5 Years - 57.0 - Distributive Trades & Services 5 …" at bounding box center [949, 226] width 352 height 24
select select "3667"
click at [773, 214] on select "Select MACRS/Recovery Period 5 Years - 57.0 - Distributive Trades & Services 5 …" at bounding box center [949, 226] width 352 height 24
click at [676, 265] on select "Select [STREET_ADDRESS] Site Improvements" at bounding box center [578, 272] width 352 height 24
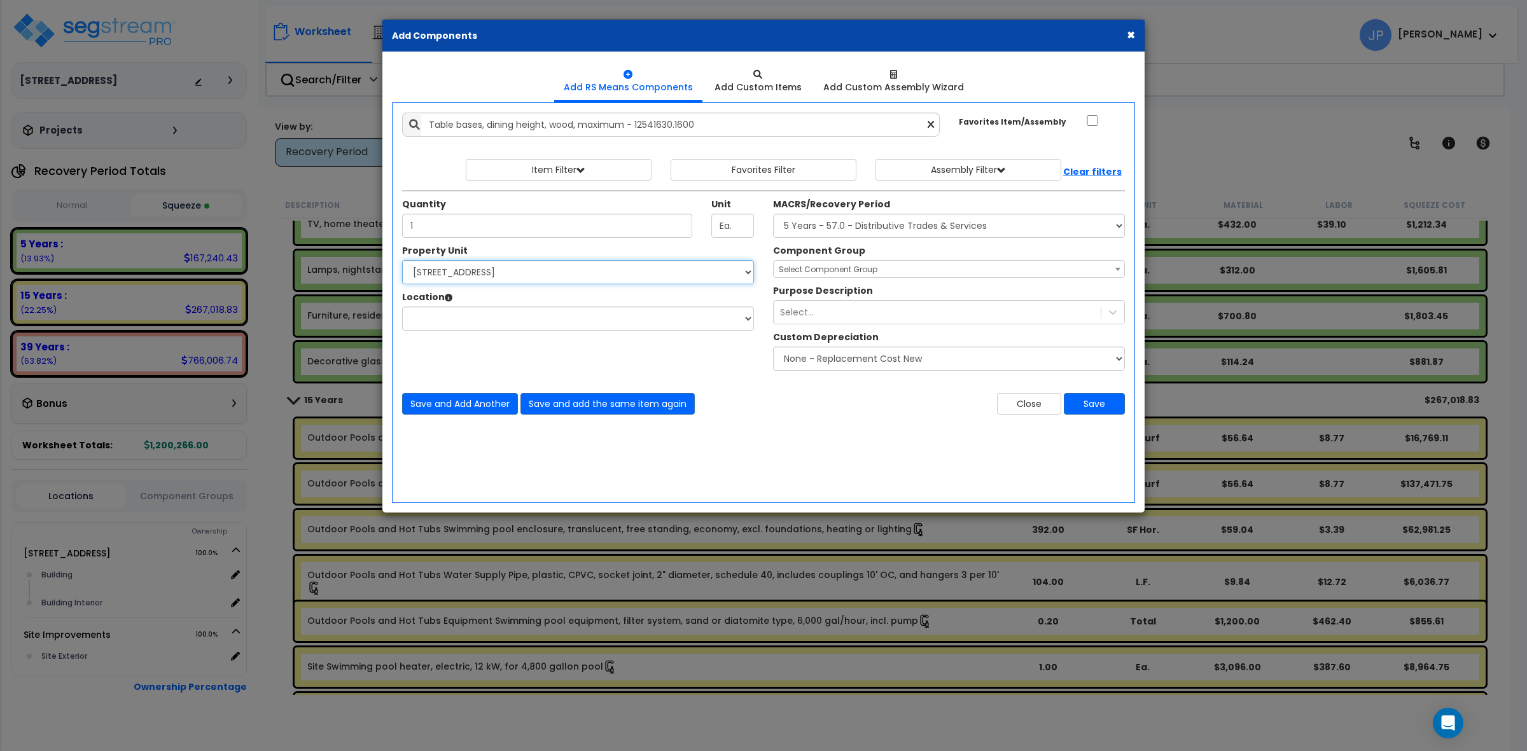
select select "175746"
click at [402, 261] on select "Select [STREET_ADDRESS] Site Improvements" at bounding box center [578, 272] width 352 height 24
click at [580, 330] on select "Select Building Building Interior Add Additional Location" at bounding box center [578, 319] width 352 height 24
select select "461"
click at [402, 307] on select "Select Building Building Interior Add Additional Location" at bounding box center [578, 319] width 352 height 24
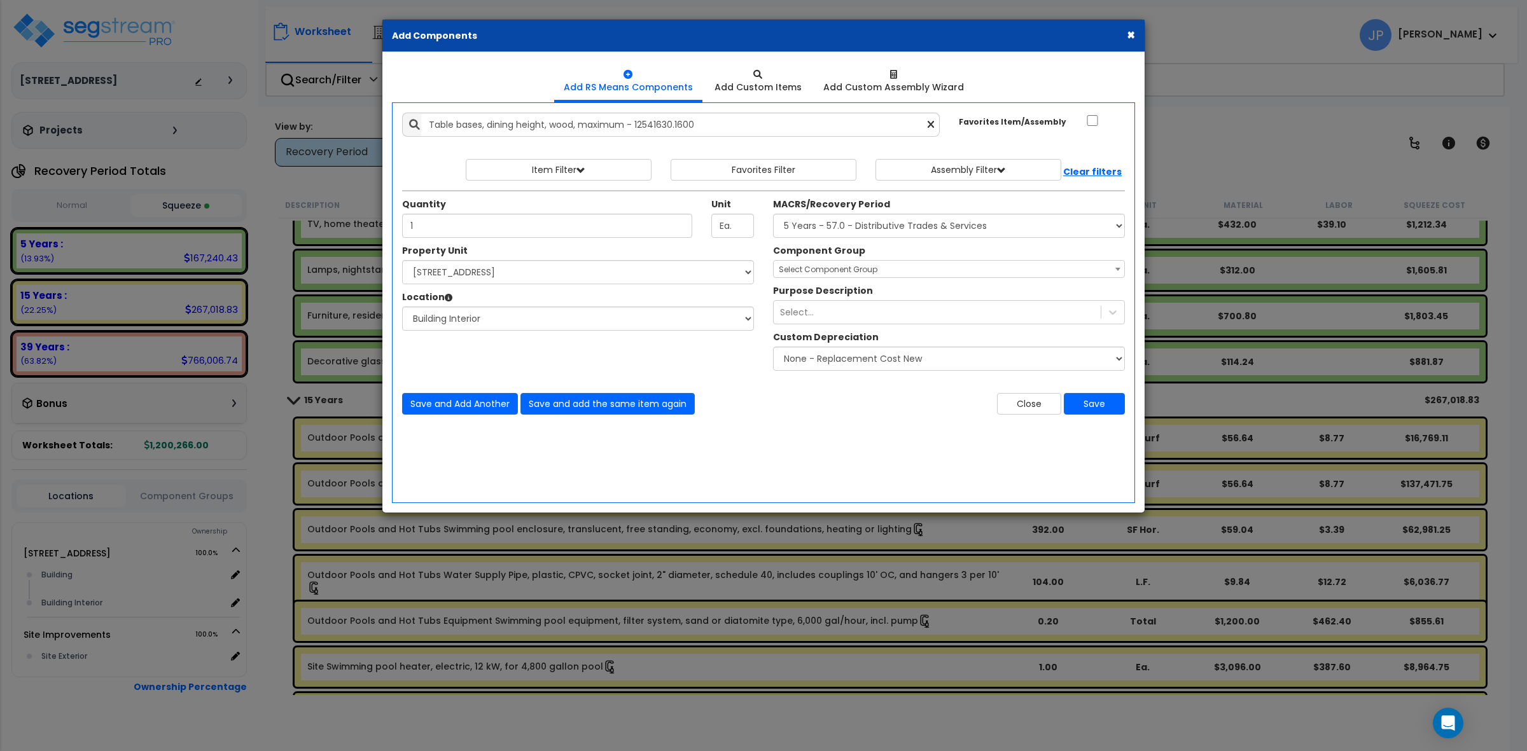
click at [863, 274] on span "Select Component Group" at bounding box center [828, 269] width 99 height 11
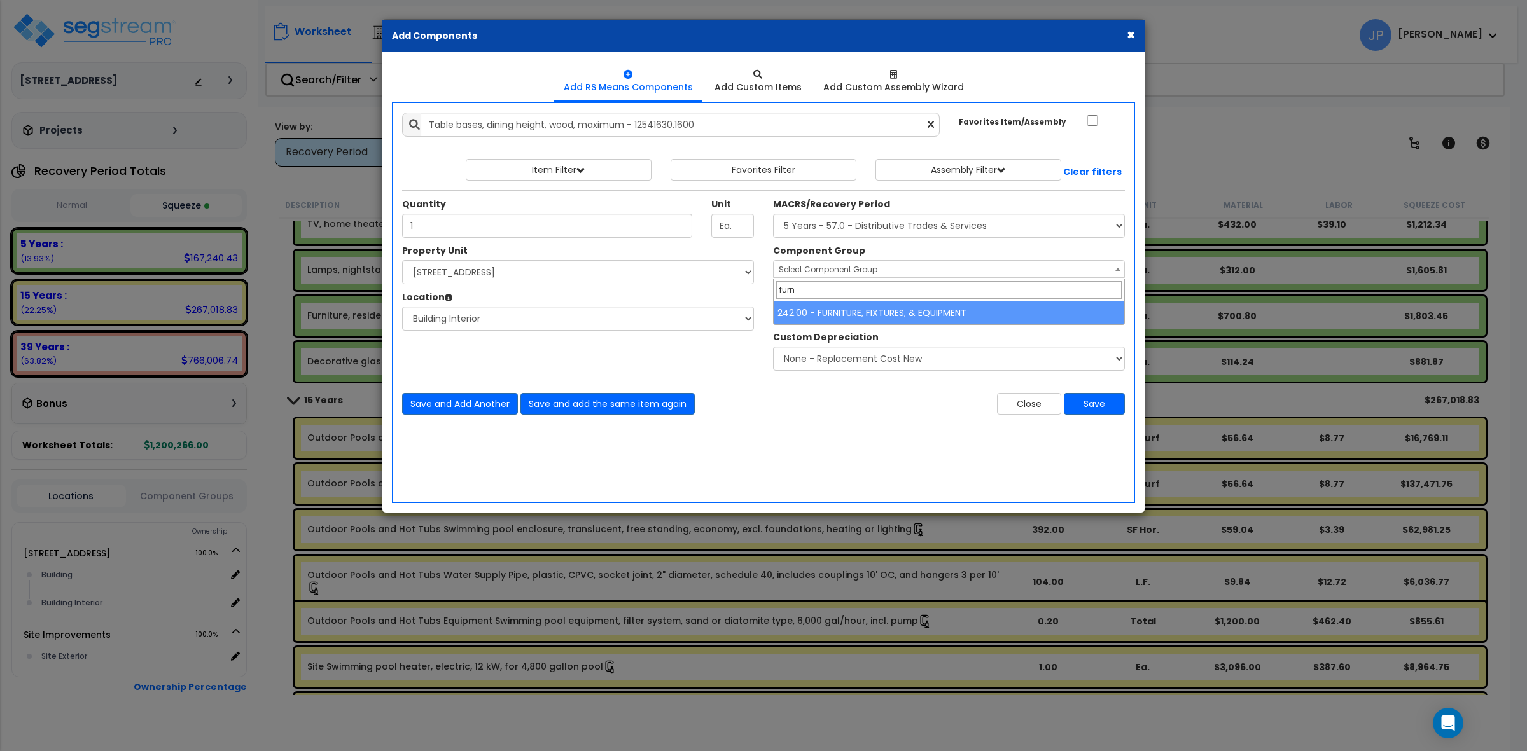
type input "furn"
select select "35342"
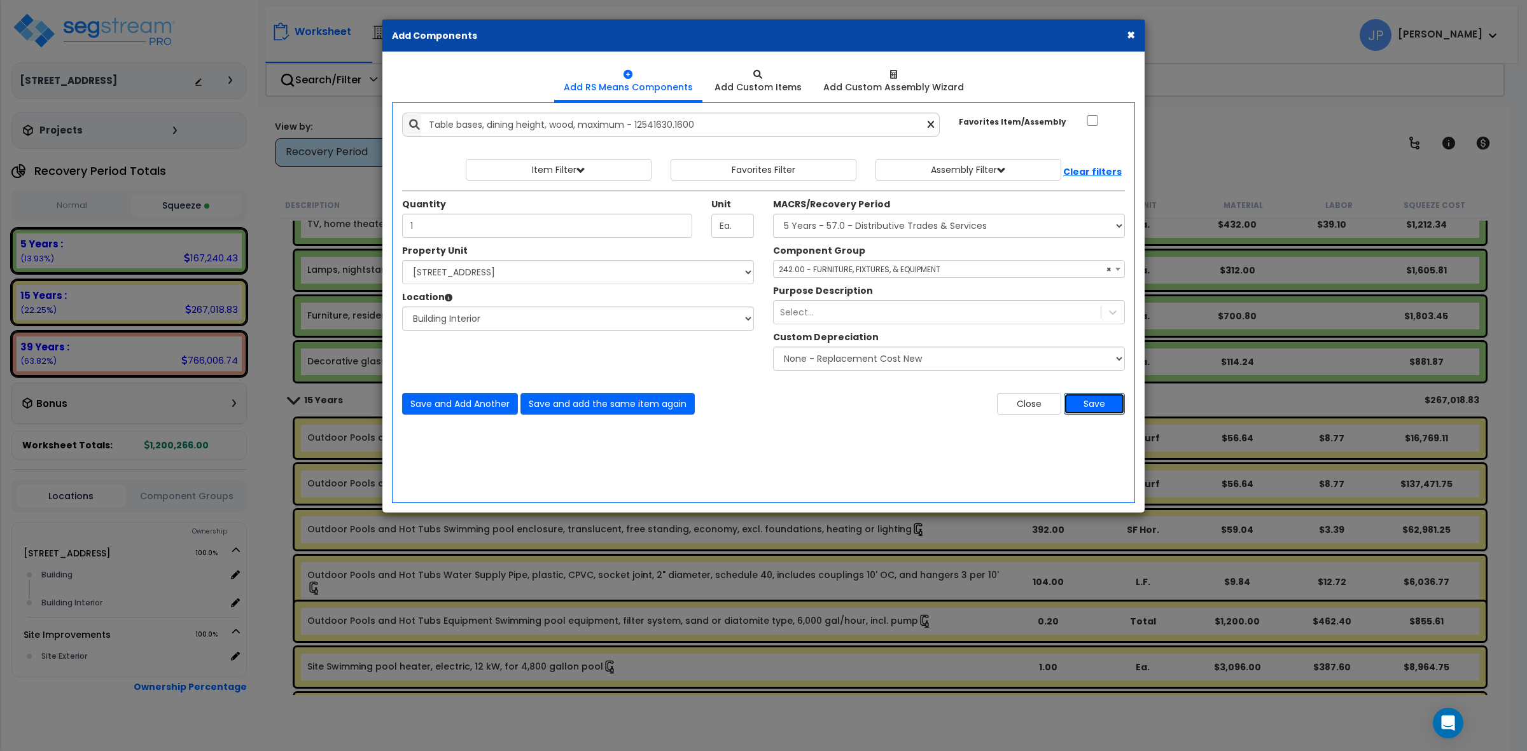
click at [1093, 408] on button "Save" at bounding box center [1094, 404] width 61 height 22
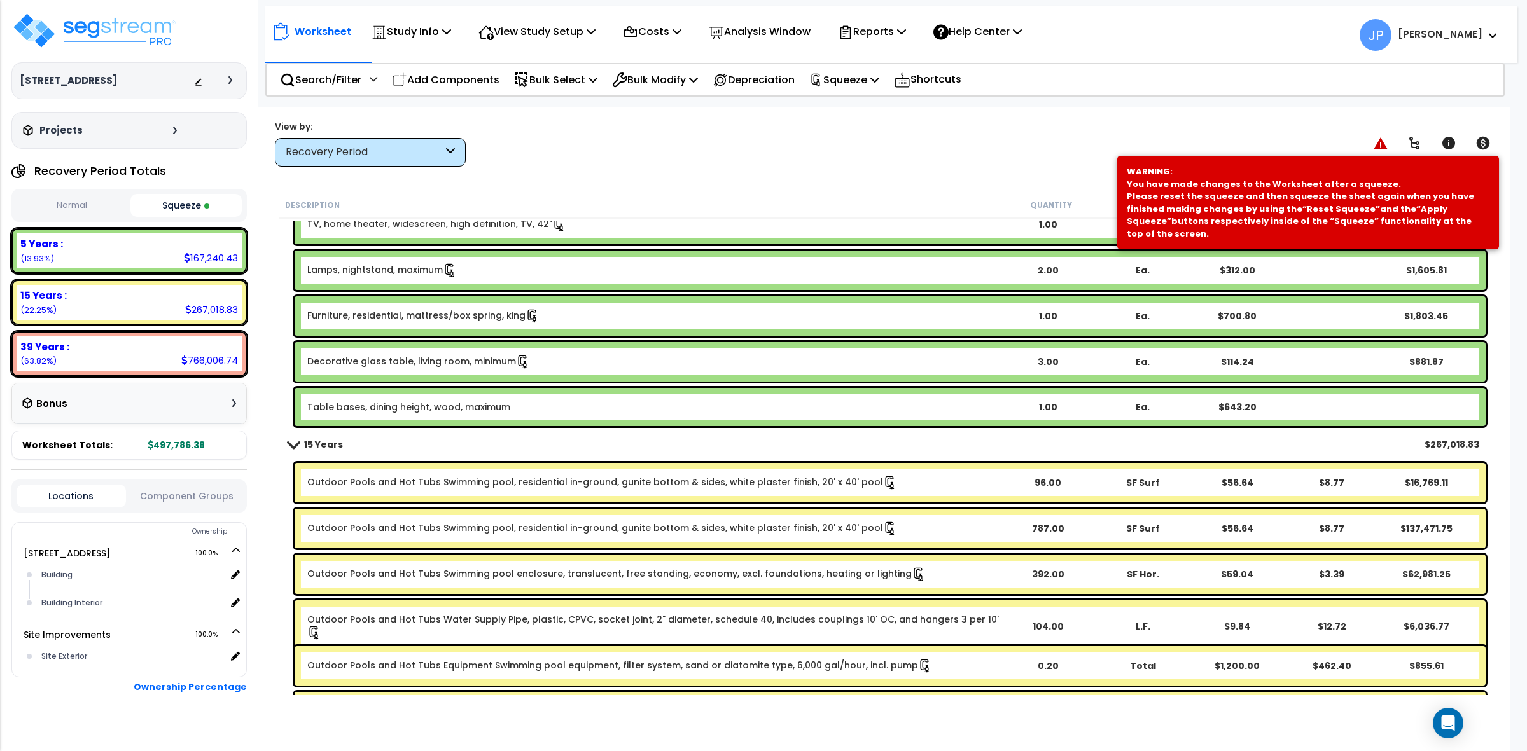
click at [983, 156] on div "View by: Recovery Period High to Low - Component Cost" at bounding box center [883, 143] width 1227 height 47
click at [983, 155] on div "View by: Recovery Period High to Low - Component Cost" at bounding box center [883, 143] width 1227 height 47
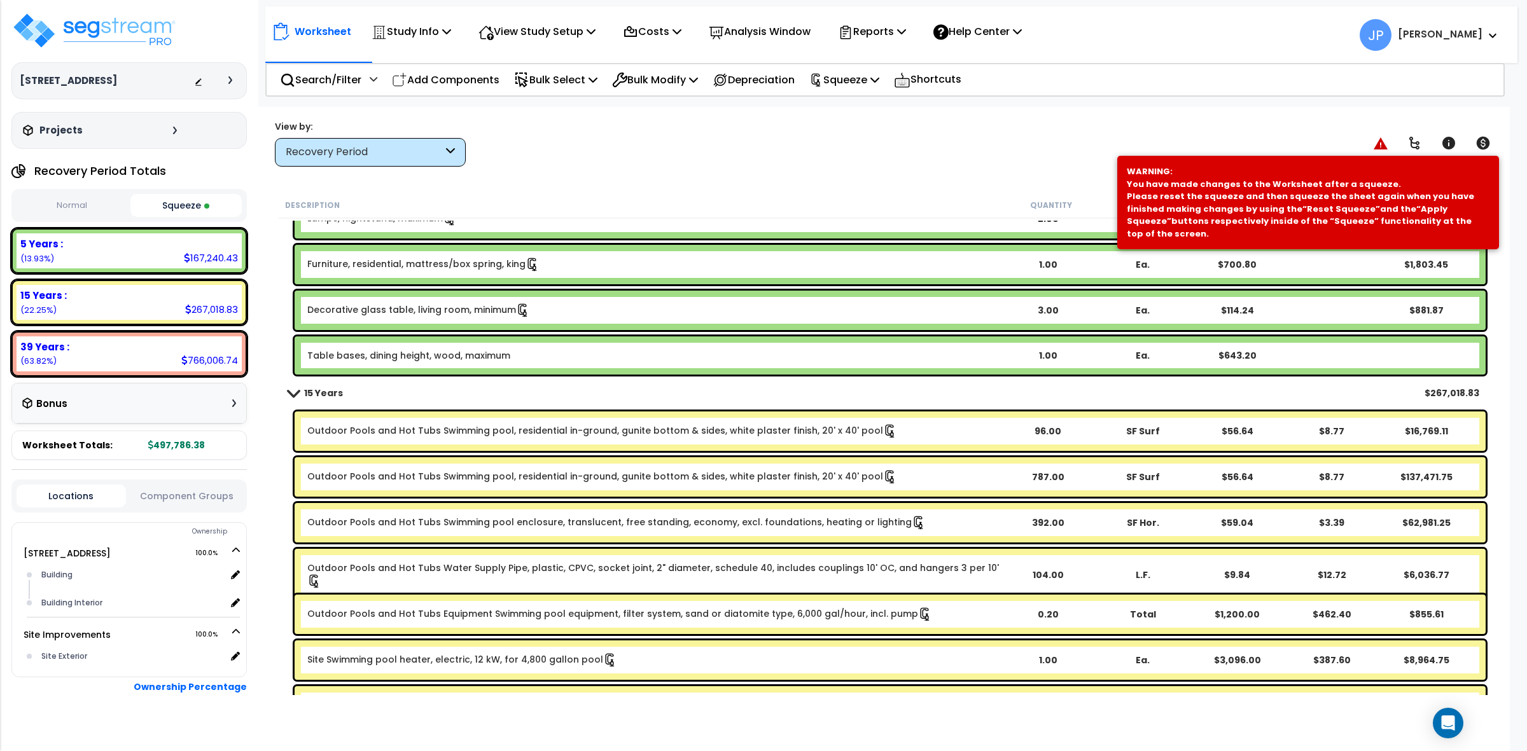
scroll to position [2545, 0]
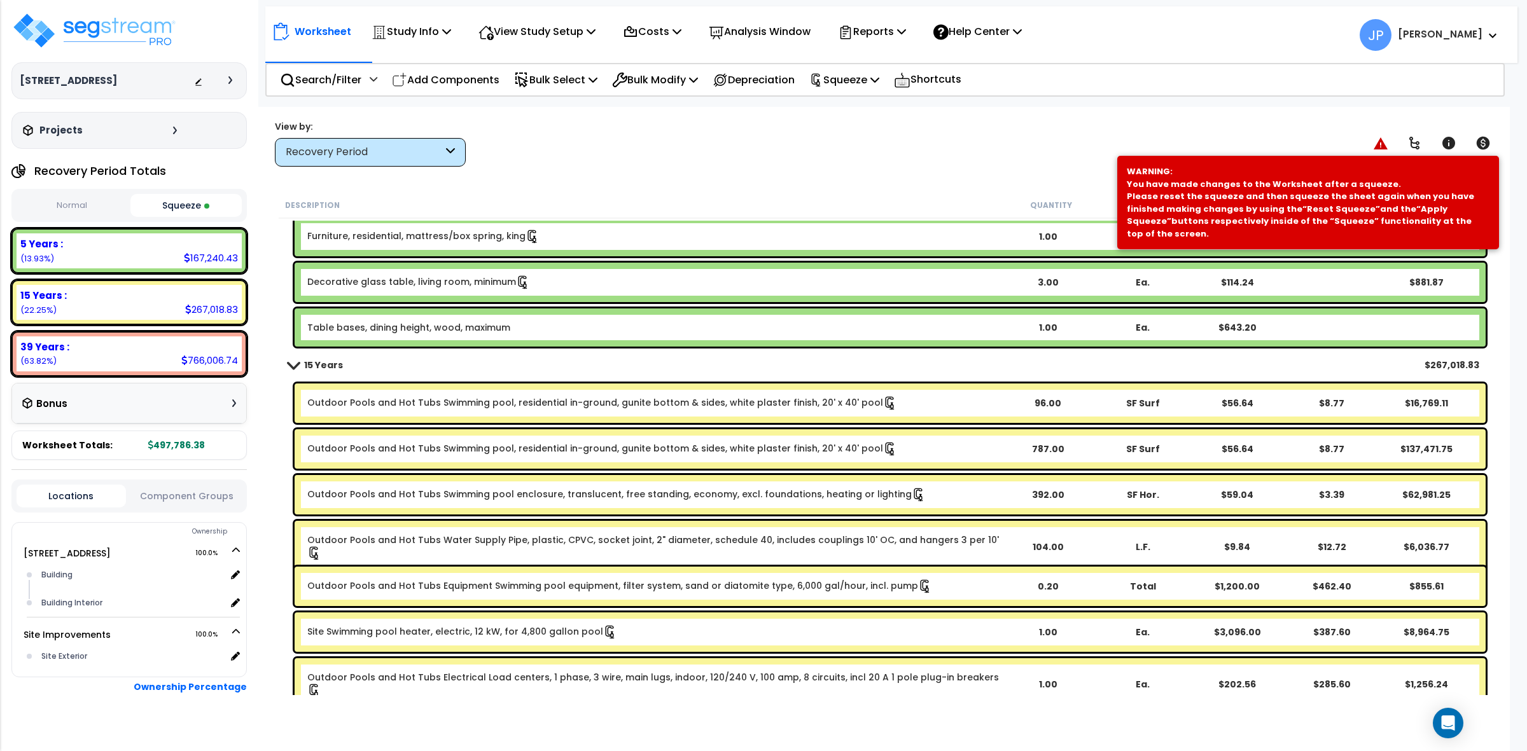
drag, startPoint x: 450, startPoint y: 74, endPoint x: 450, endPoint y: 109, distance: 35.0
click at [450, 74] on p "Add Components" at bounding box center [446, 79] width 108 height 17
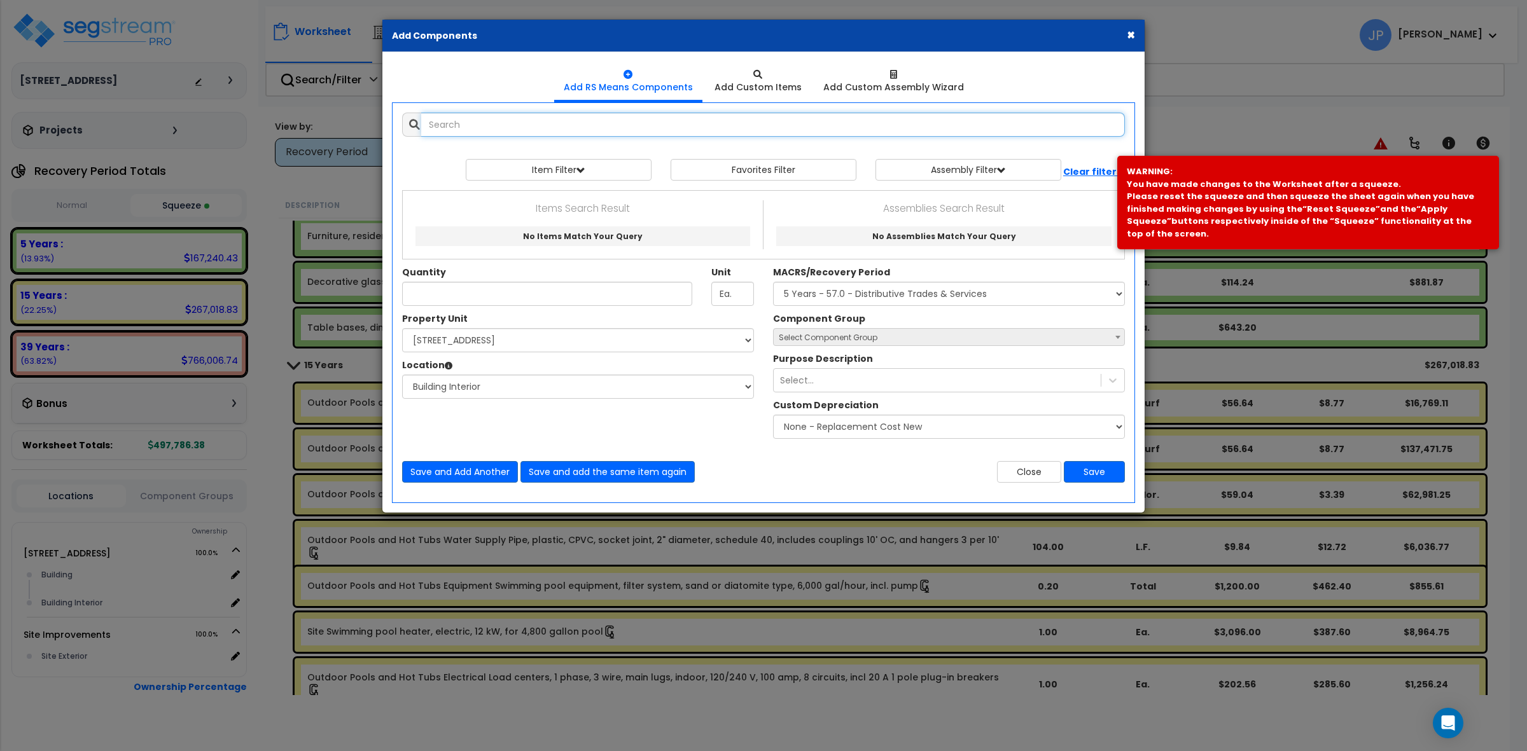
select select
type input "s"
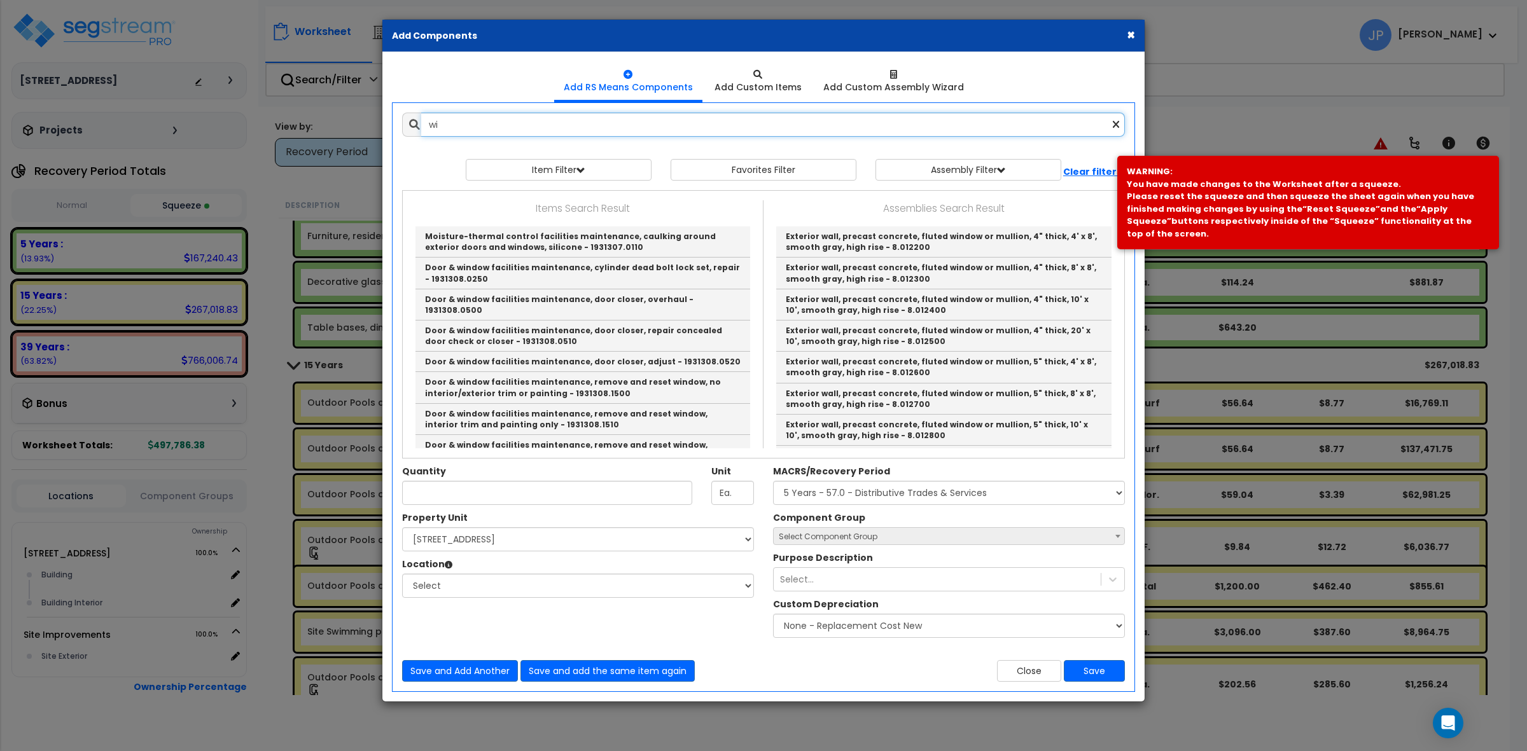
type input "w"
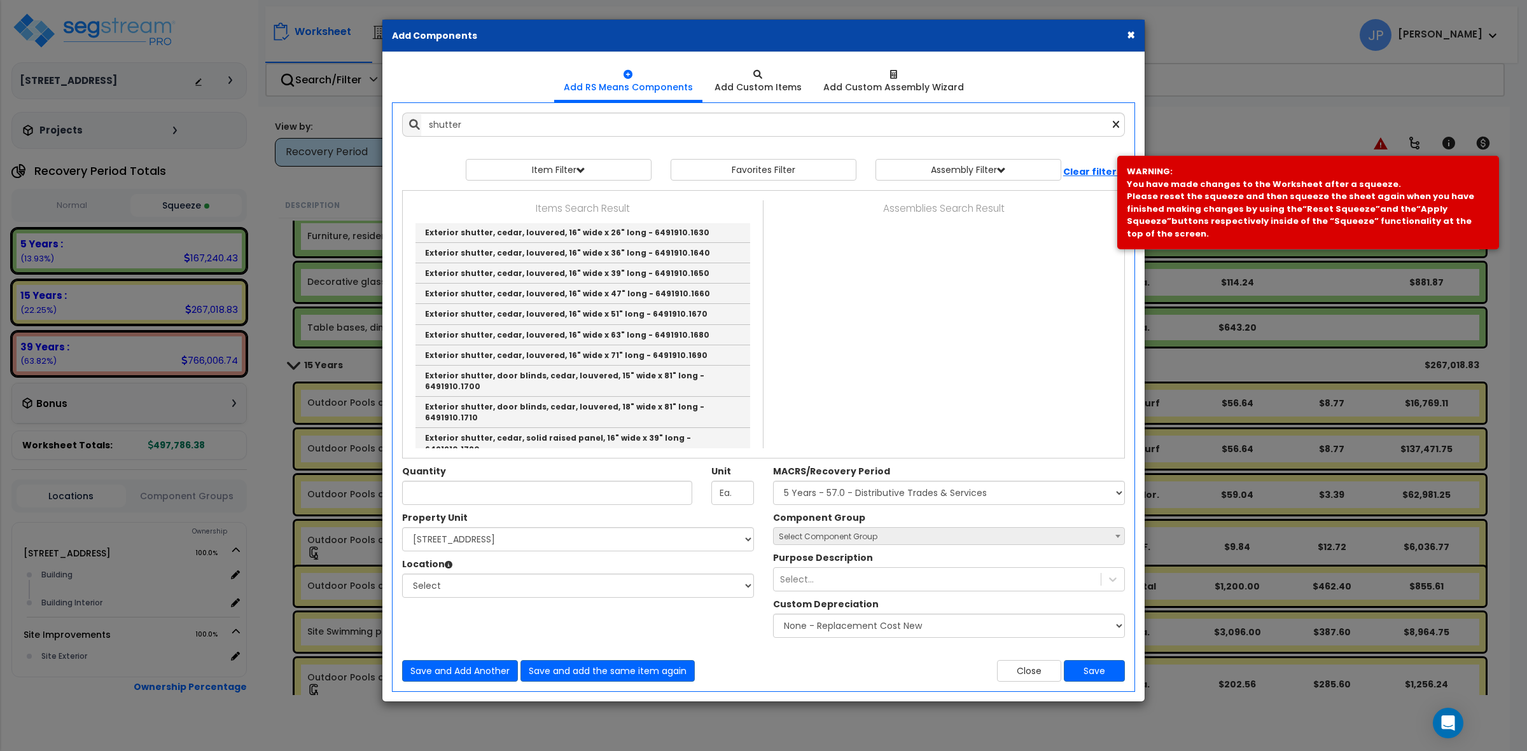
scroll to position [239, 0]
click at [427, 122] on input "shutter" at bounding box center [773, 125] width 704 height 24
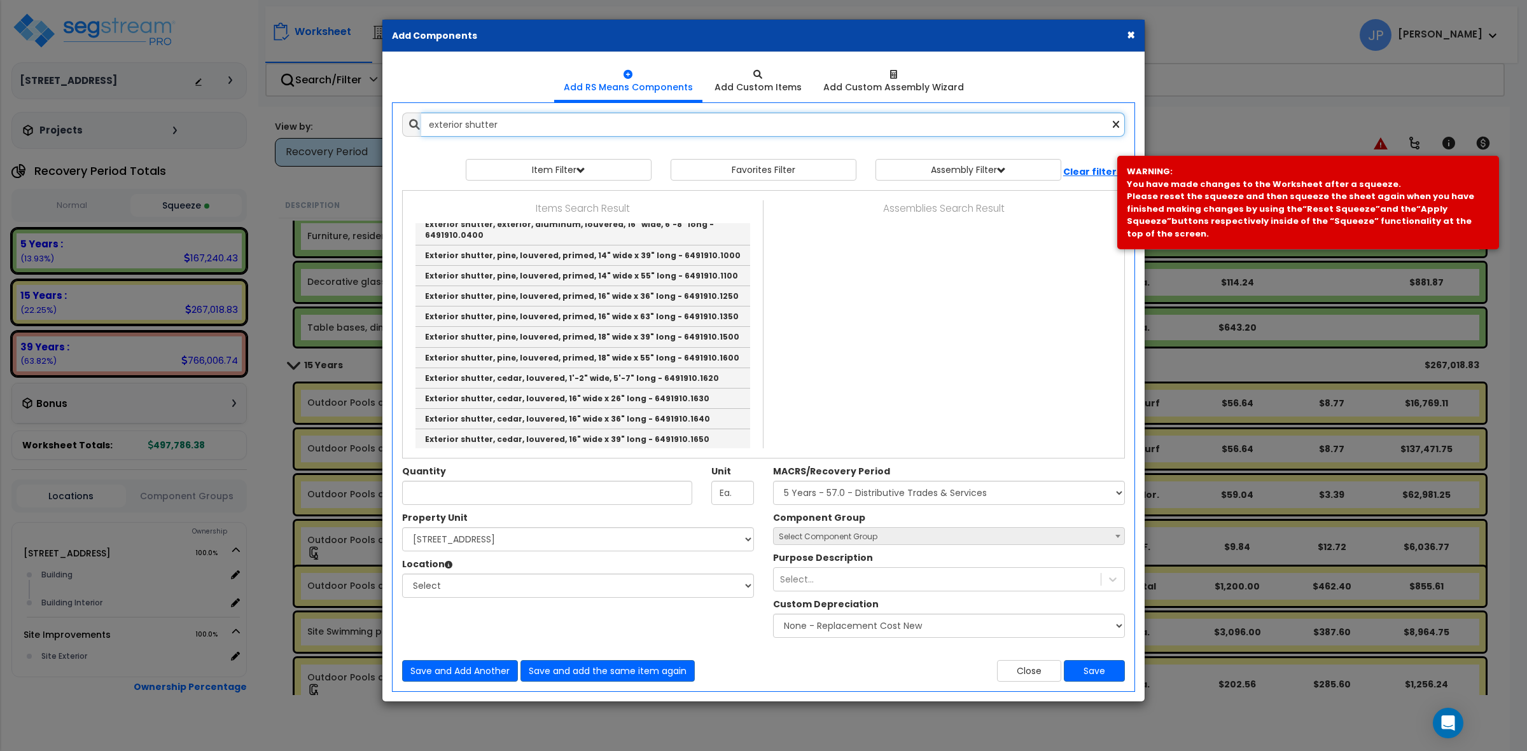
scroll to position [0, 0]
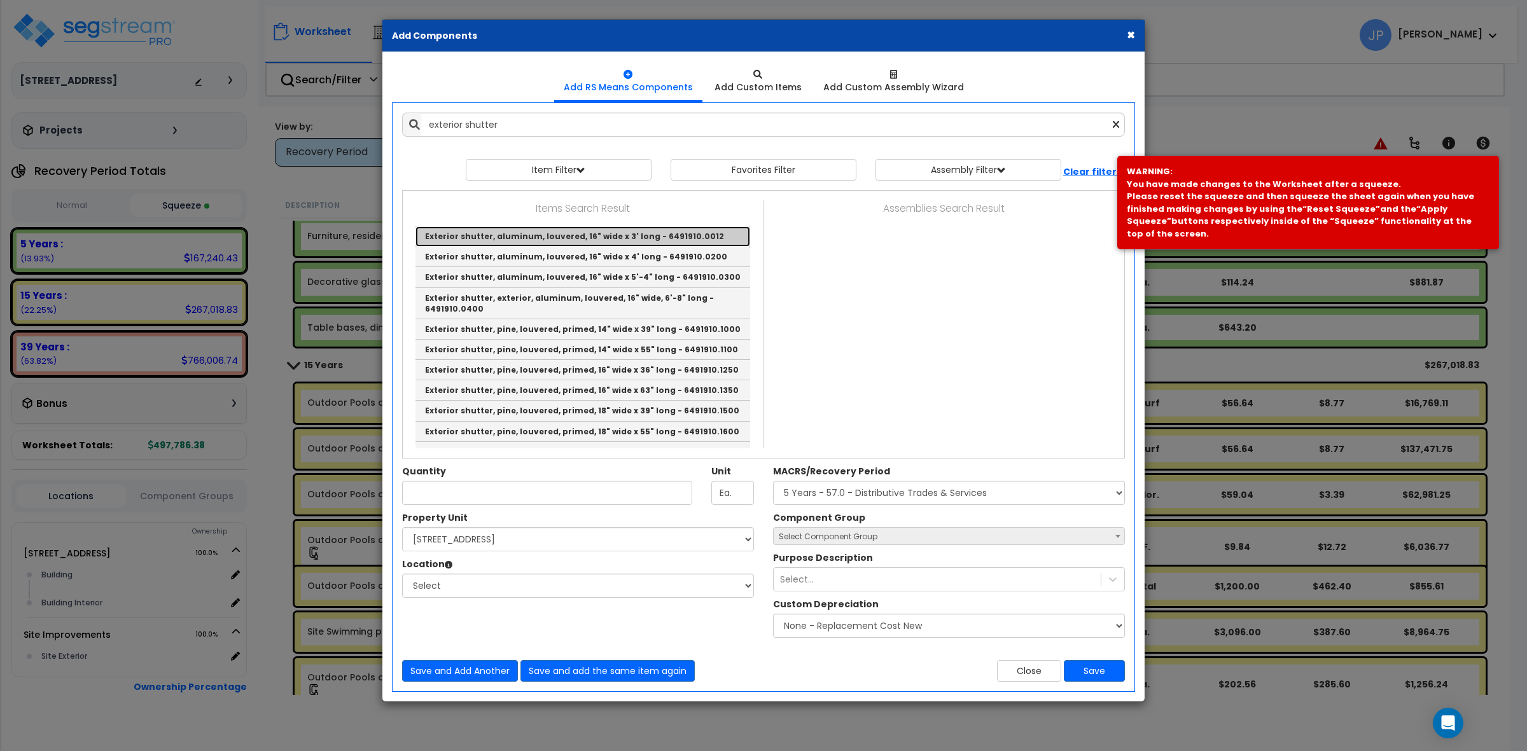
click at [567, 240] on link "Exterior shutter, aluminum, louvered, 16" wide x 3' long - 6491910.0012" at bounding box center [582, 236] width 335 height 20
type input "Exterior shutter, aluminum, louvered, 16" wide x 3' long - 6491910.0012"
type input "Pair"
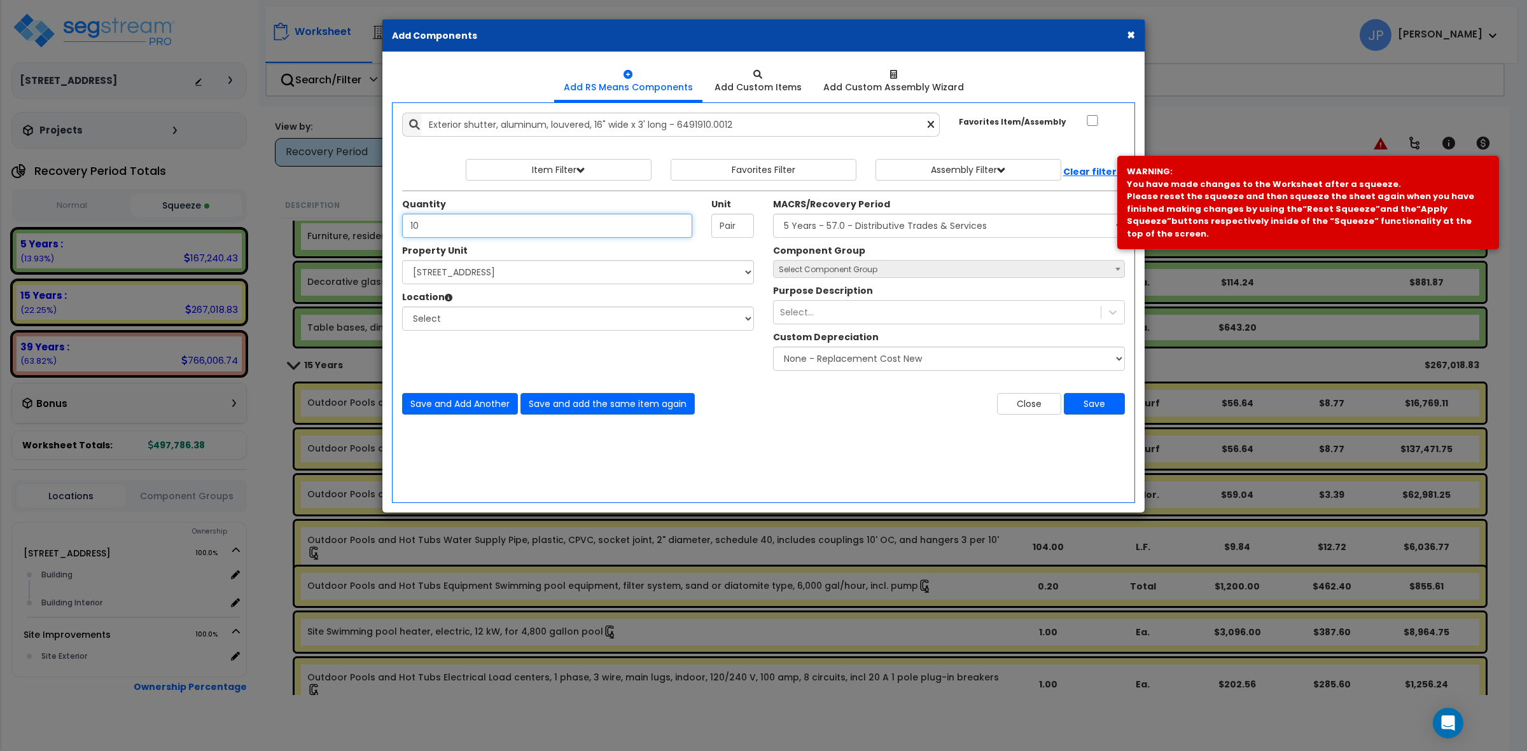
type input "10"
click at [566, 262] on select "Select [STREET_ADDRESS] Site Improvements" at bounding box center [578, 272] width 352 height 24
select select "175746"
click at [402, 261] on select "Select [STREET_ADDRESS] Site Improvements" at bounding box center [578, 272] width 352 height 24
click at [561, 318] on select "Select Building Building Interior Add Additional Location" at bounding box center [578, 319] width 352 height 24
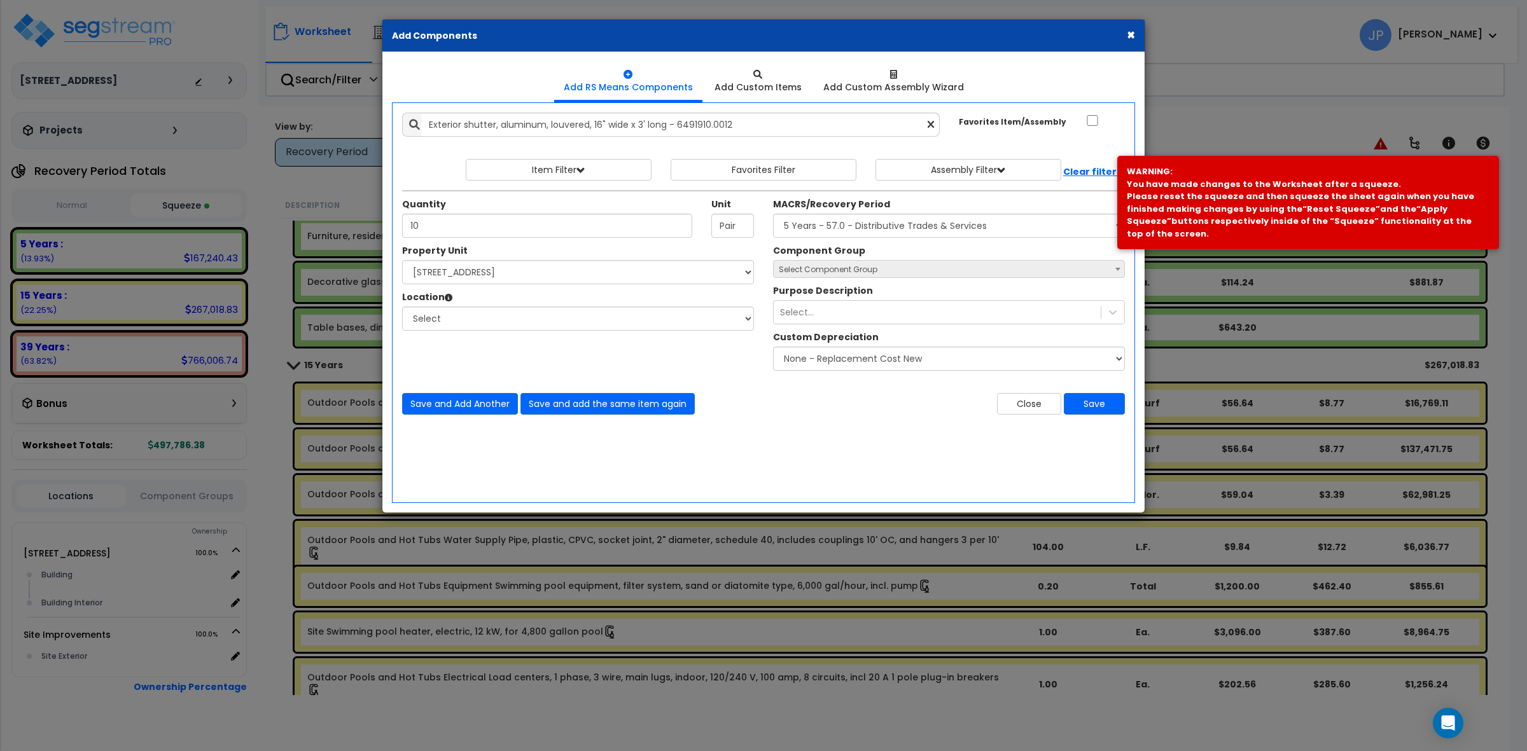
drag, startPoint x: 585, startPoint y: 454, endPoint x: 576, endPoint y: 443, distance: 14.0
click at [585, 454] on div "Add Items Add Assemblies Both" at bounding box center [763, 302] width 743 height 401
click at [513, 280] on select "Select [STREET_ADDRESS] Site Improvements" at bounding box center [578, 272] width 352 height 24
click at [516, 369] on div "Property Unit Select 149 Sedona Way Site Improvements Please select Property Un…" at bounding box center [764, 310] width 742 height 133
click at [493, 224] on input "10" at bounding box center [547, 226] width 290 height 24
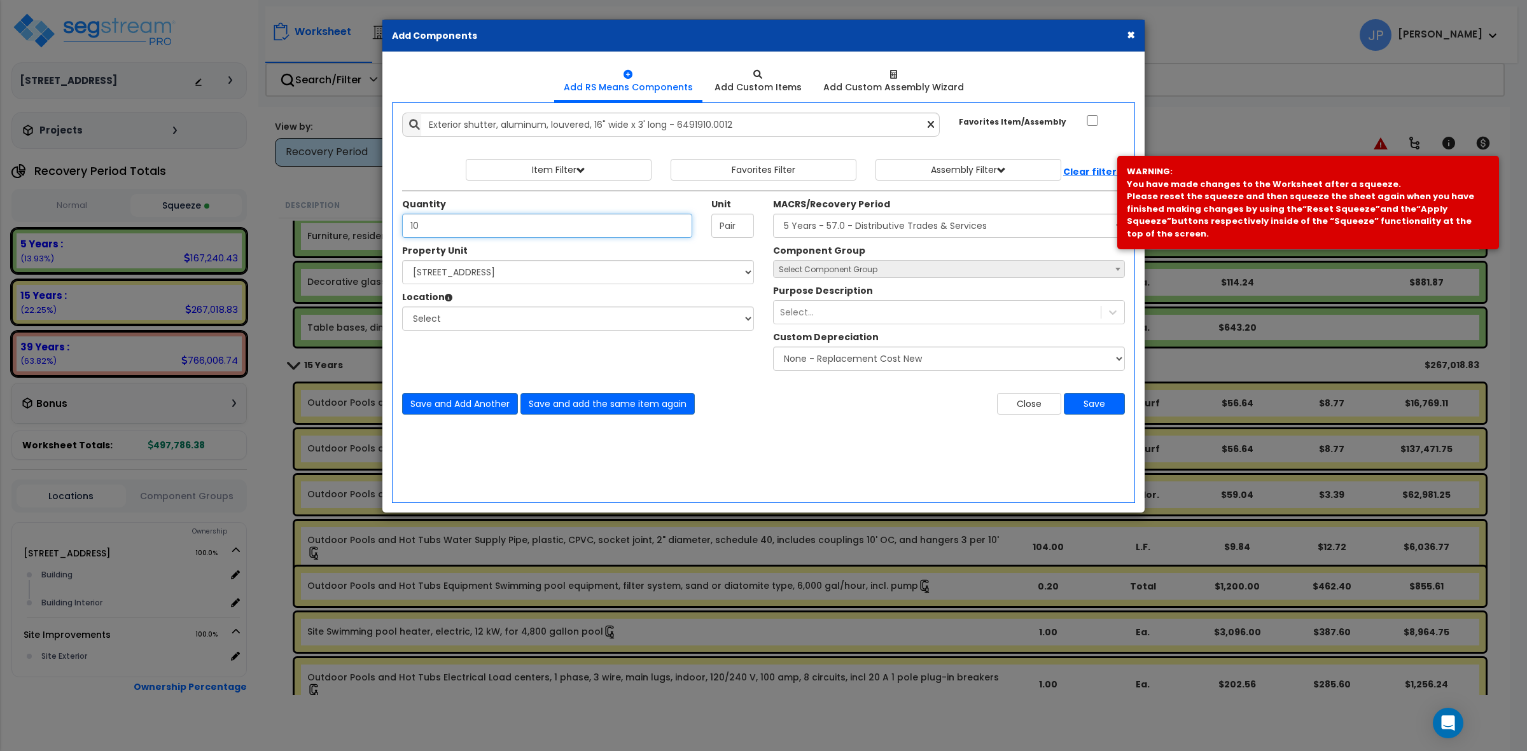
drag, startPoint x: 495, startPoint y: 233, endPoint x: 384, endPoint y: 221, distance: 112.0
click at [386, 223] on div "Add Items Add Assemblies Both 9914228 Favorites Item/Assembly 10" at bounding box center [763, 263] width 761 height 321
type input "8"
click at [517, 371] on div "Property Unit Select 149 Sedona Way Site Improvements Please select Property Un…" at bounding box center [764, 310] width 742 height 133
click at [552, 275] on select "Select [STREET_ADDRESS] Site Improvements" at bounding box center [578, 272] width 352 height 24
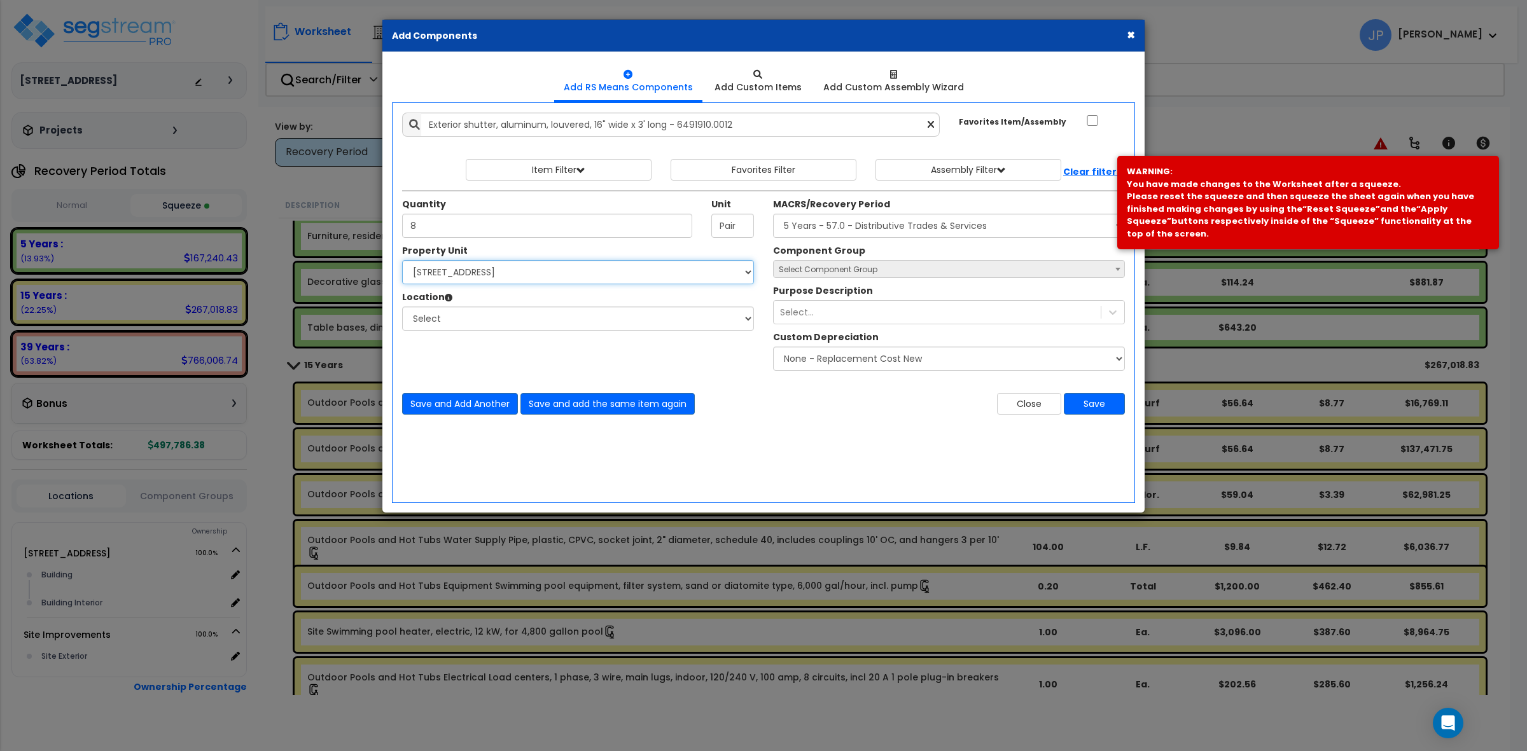
click at [402, 261] on select "Select [STREET_ADDRESS] Site Improvements" at bounding box center [578, 272] width 352 height 24
click at [551, 314] on select "Select Building Building Interior Add Additional Location" at bounding box center [578, 319] width 352 height 24
select select "461"
click at [402, 307] on select "Select Building Building Interior Add Additional Location" at bounding box center [578, 319] width 352 height 24
click at [510, 396] on button "Save and Add Another" at bounding box center [460, 404] width 116 height 22
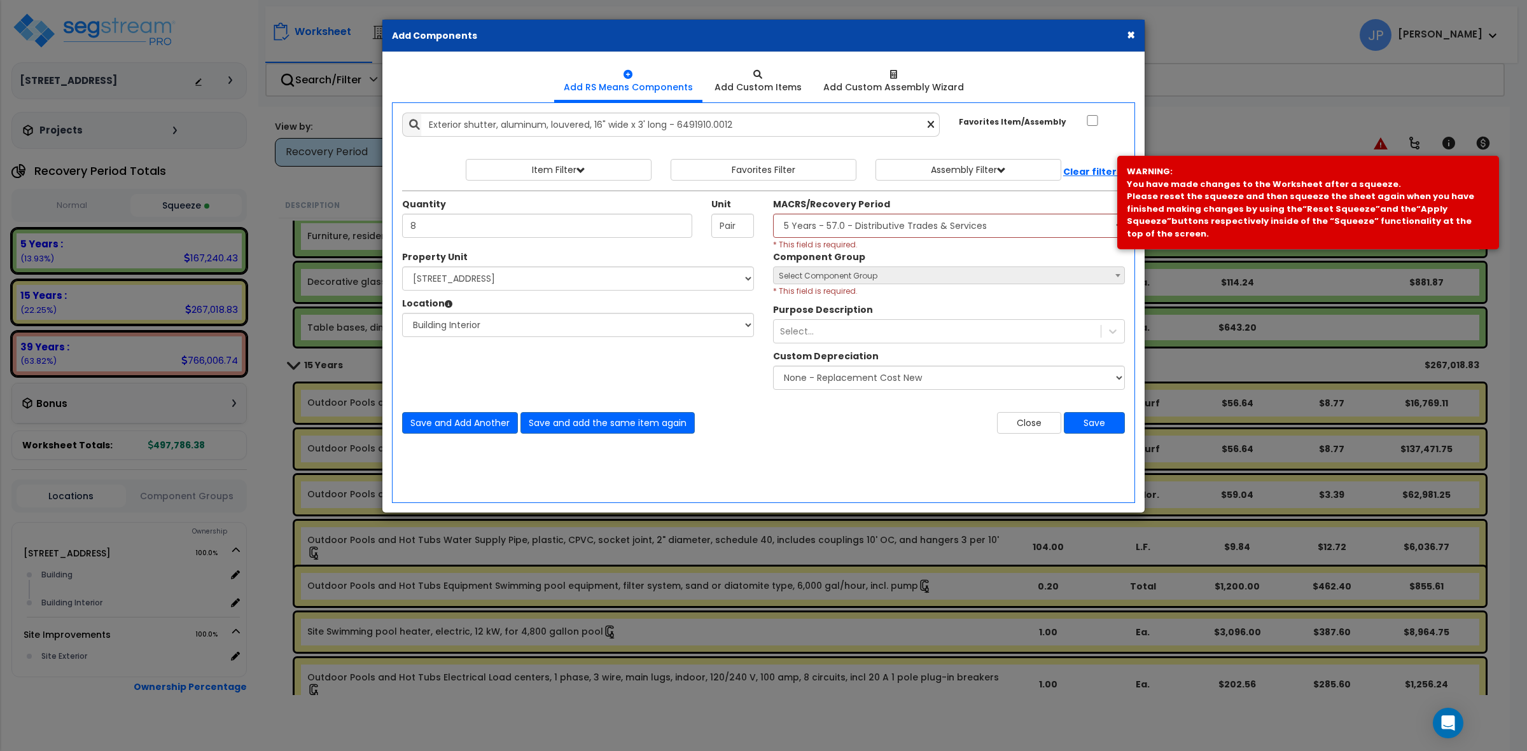
click at [590, 354] on div "Property Unit Select 149 Sedona Way Site Improvements Please select Property Un…" at bounding box center [764, 324] width 742 height 146
click at [809, 227] on select "Select MACRS/Recovery Period 5 Years - 57.0 - Distributive Trades & Services 5 …" at bounding box center [949, 226] width 352 height 24
click at [773, 214] on select "Select MACRS/Recovery Period 5 Years - 57.0 - Distributive Trades & Services 5 …" at bounding box center [949, 226] width 352 height 24
click at [829, 278] on span "Select Component Group" at bounding box center [828, 275] width 99 height 11
click at [843, 230] on select "Select MACRS/Recovery Period 5 Years - 57.0 - Distributive Trades & Services 5 …" at bounding box center [949, 226] width 352 height 24
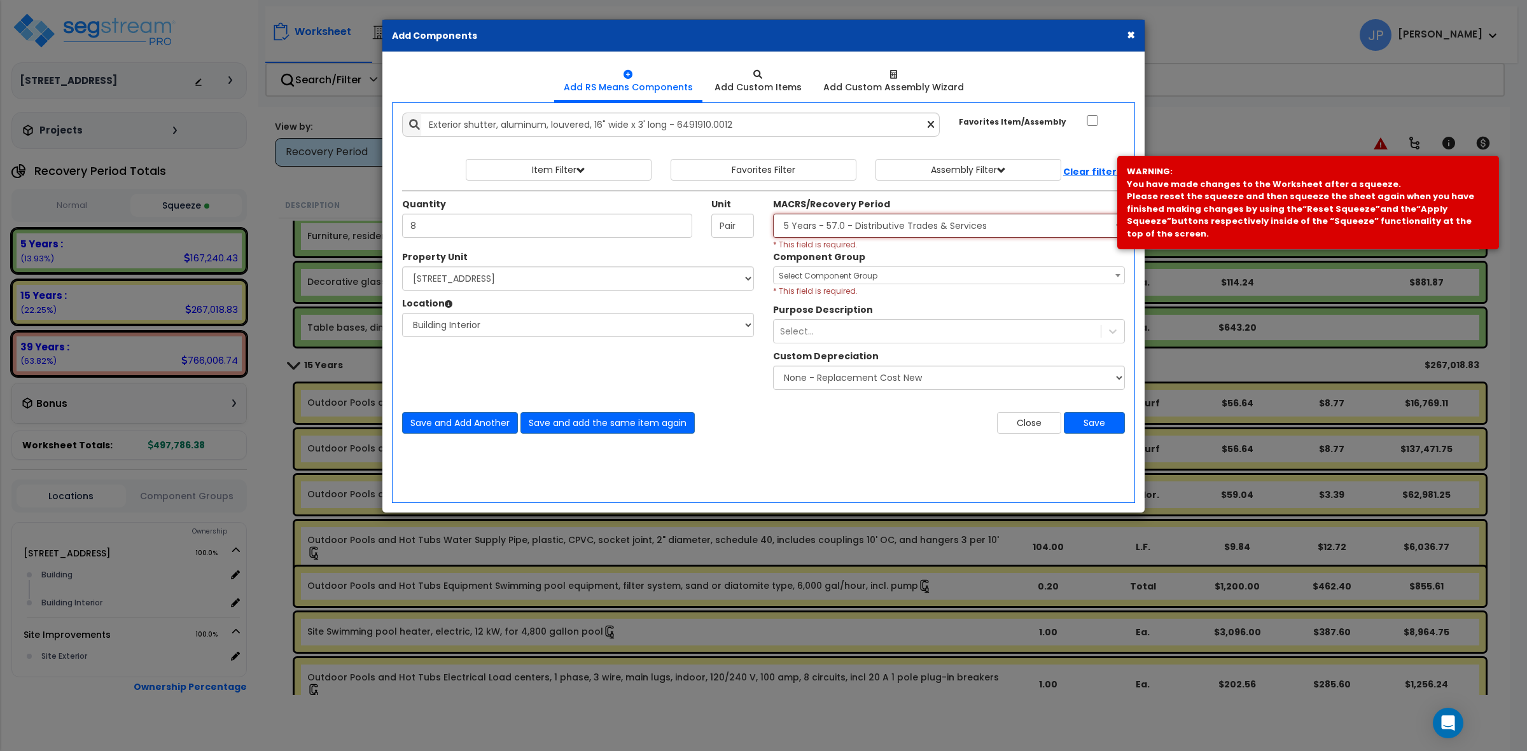
click at [843, 231] on select "Select MACRS/Recovery Period 5 Years - 57.0 - Distributive Trades & Services 5 …" at bounding box center [949, 226] width 352 height 24
select select "3669"
click at [773, 214] on select "Select MACRS/Recovery Period 5 Years - 57.0 - Distributive Trades & Services 5 …" at bounding box center [949, 226] width 352 height 24
click at [830, 281] on span "Select Component Group" at bounding box center [828, 275] width 99 height 11
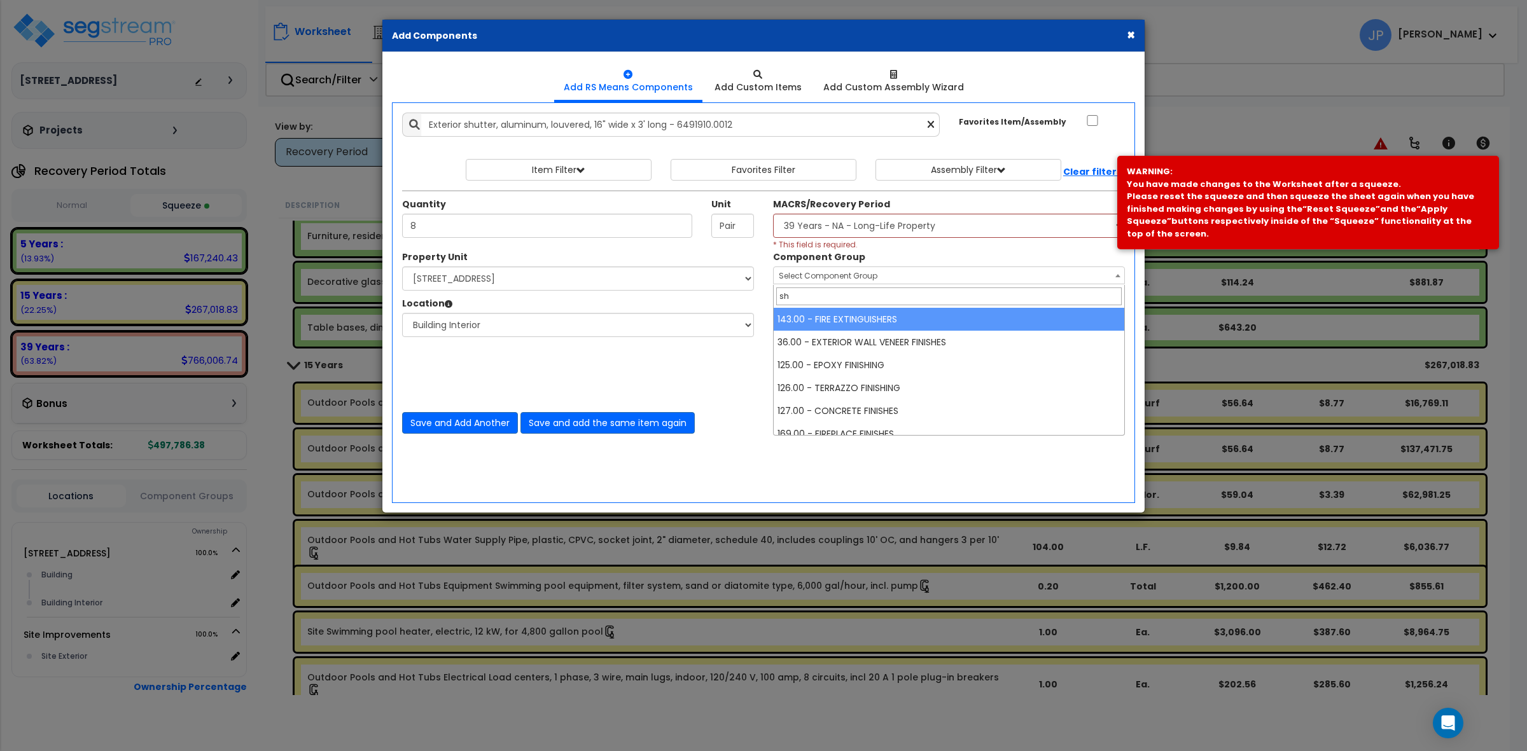
type input "s"
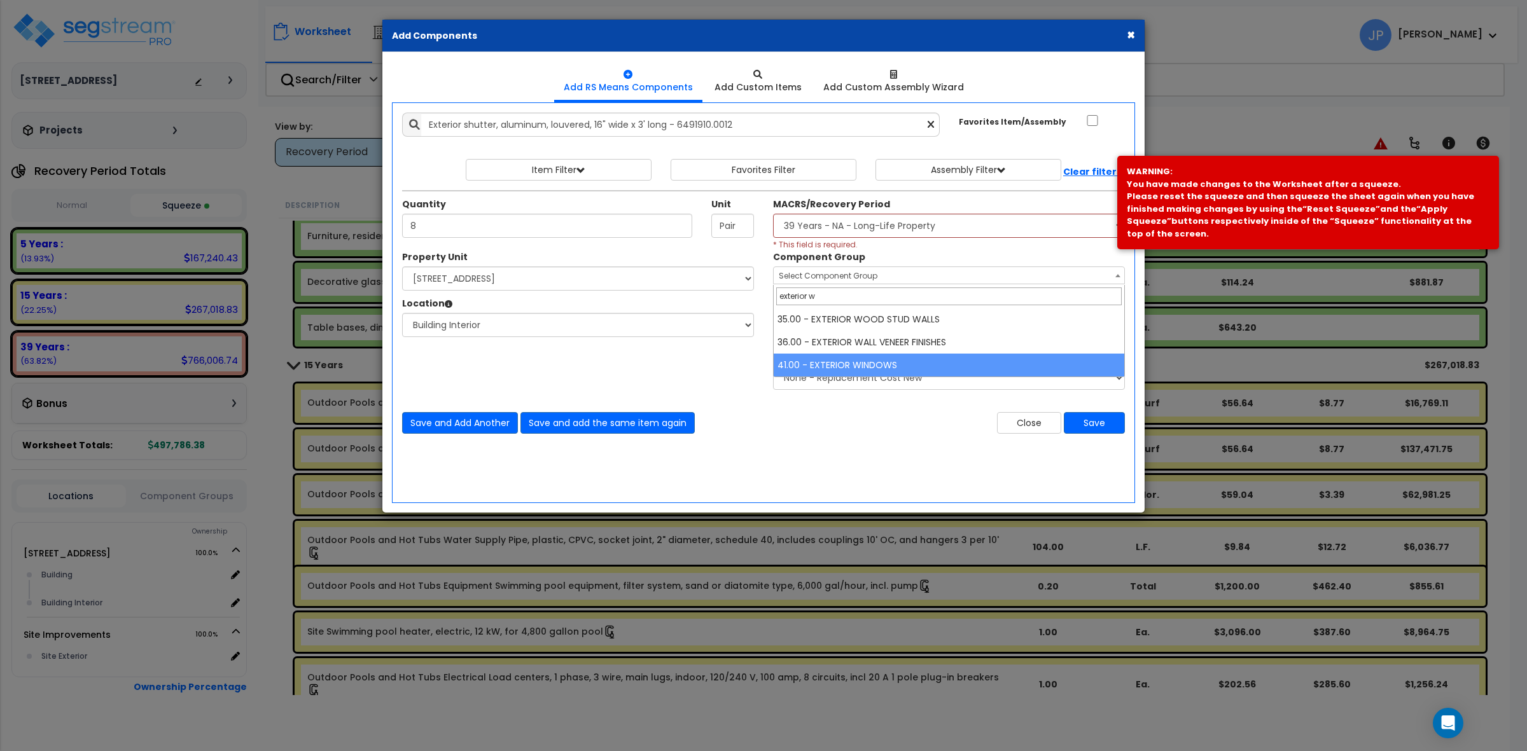
type input "exterior w"
select select "35389"
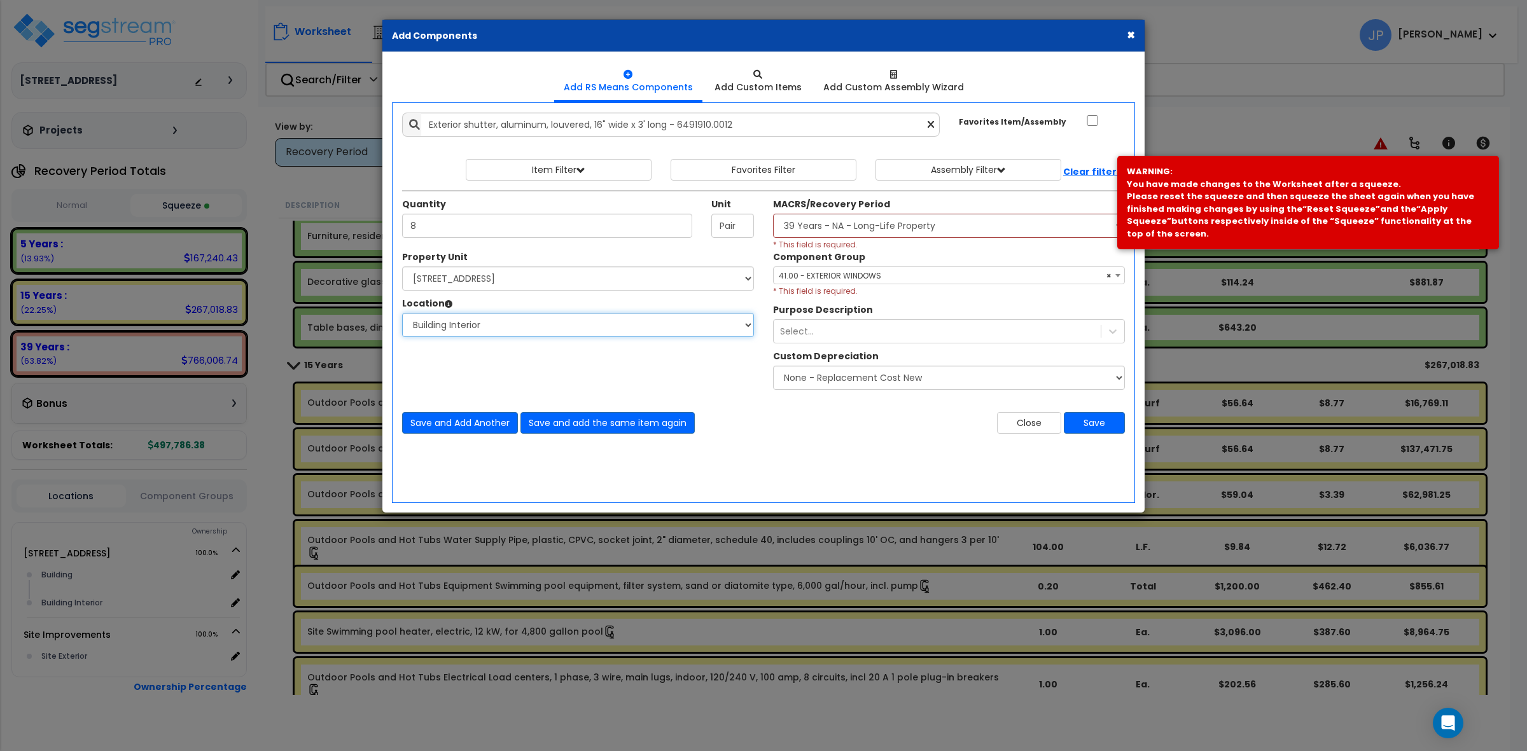
click at [618, 326] on select "Select Building Building Interior Add Additional Location" at bounding box center [578, 325] width 352 height 24
select select "6"
click at [402, 314] on select "Select Building Building Interior Add Additional Location" at bounding box center [578, 325] width 352 height 24
click at [583, 373] on div "Property Unit Select 149 Sedona Way Site Improvements Please select Property Un…" at bounding box center [764, 324] width 742 height 146
click at [1089, 429] on button "Save" at bounding box center [1094, 423] width 61 height 22
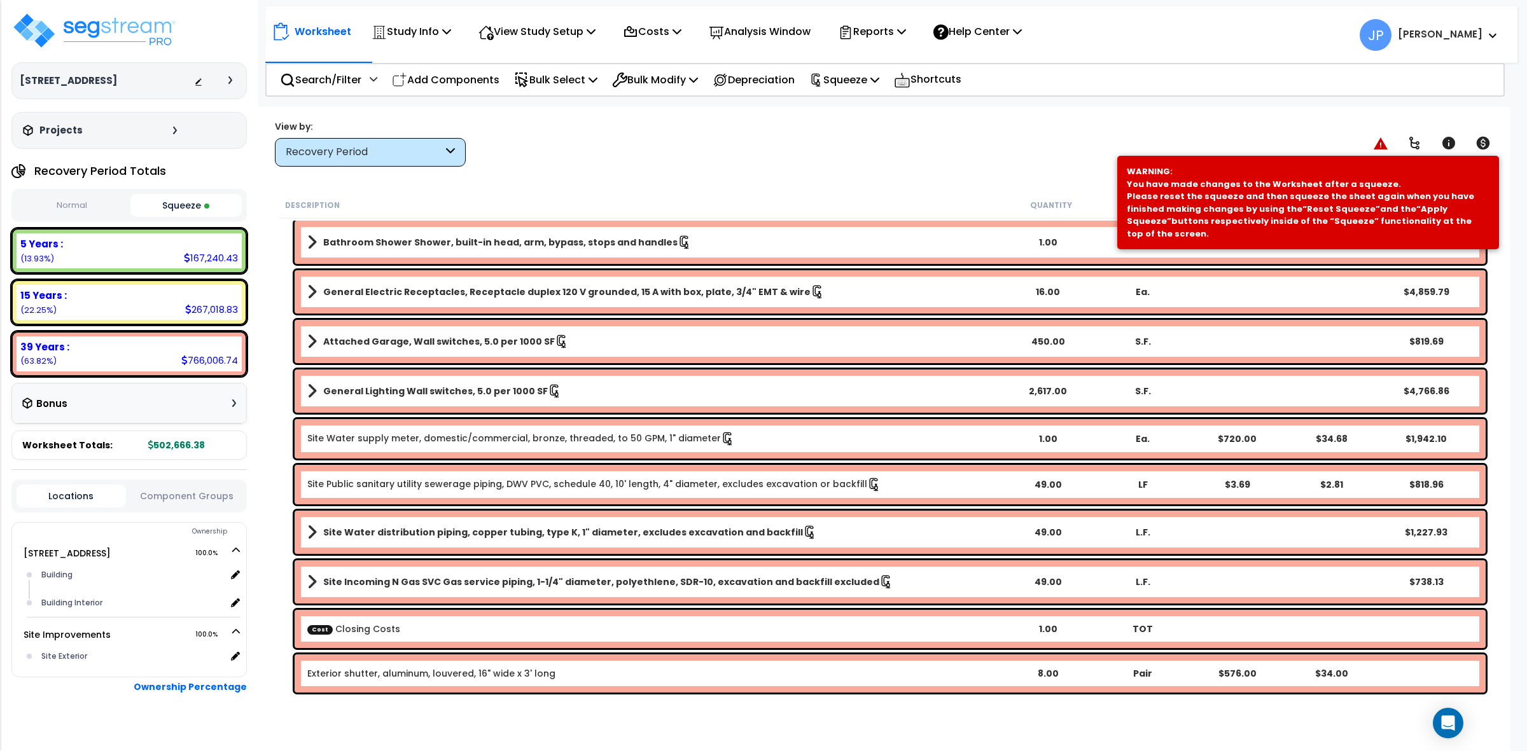
scroll to position [55, 0]
click at [424, 676] on link "Exterior shutter, aluminum, louvered, 16" wide x 3' long" at bounding box center [431, 673] width 248 height 13
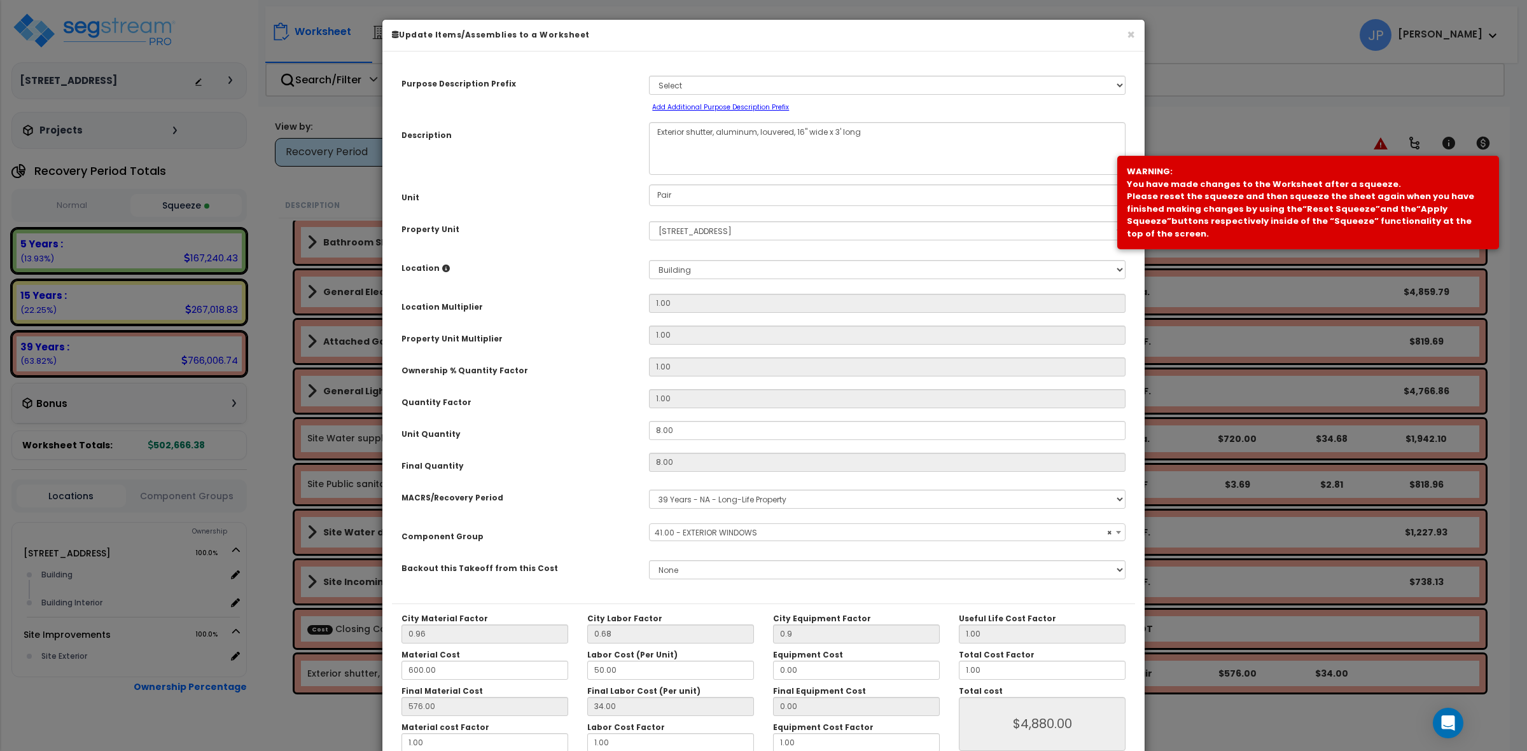
select select "35389"
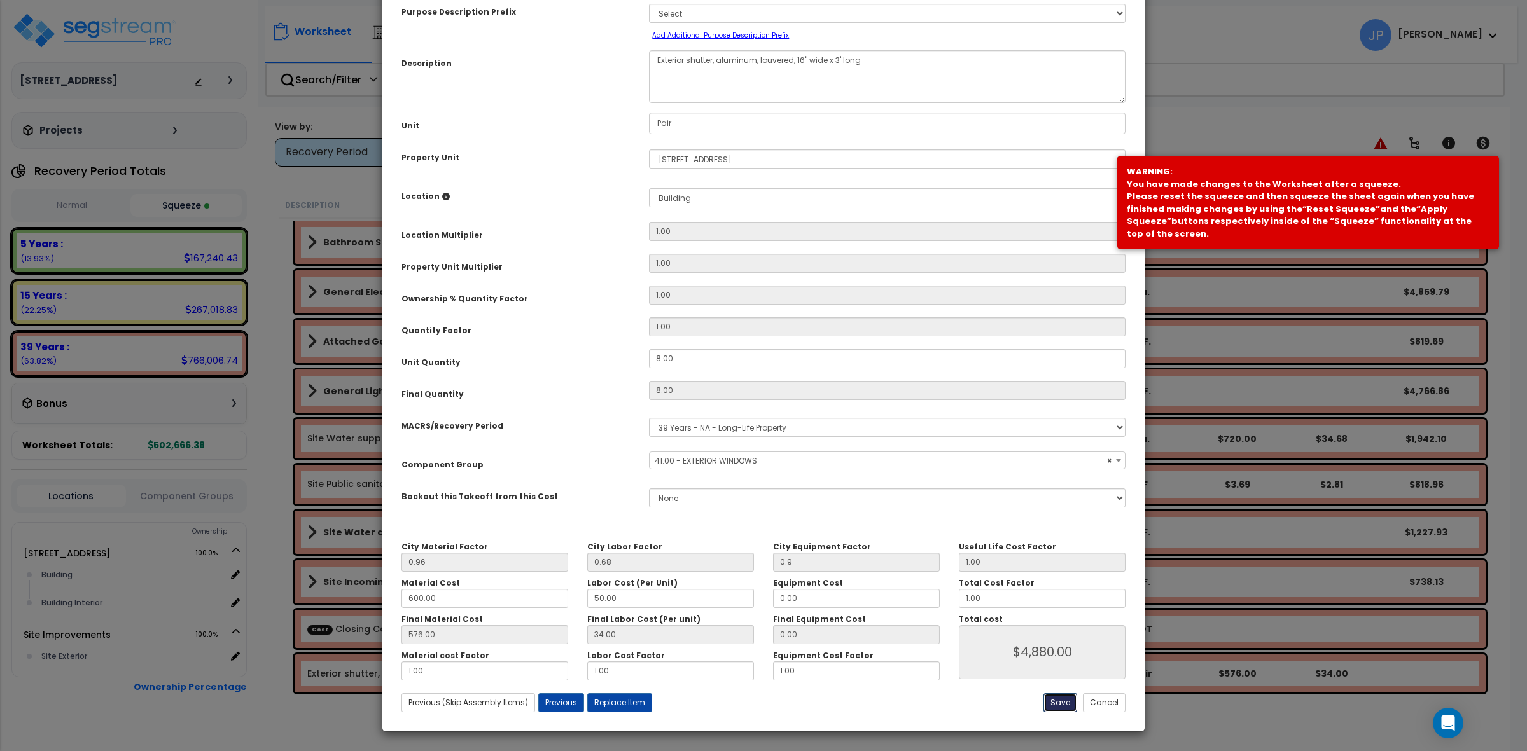
click at [1056, 699] on button "Save" at bounding box center [1060, 702] width 34 height 19
type input "0.90"
type input "4880.00"
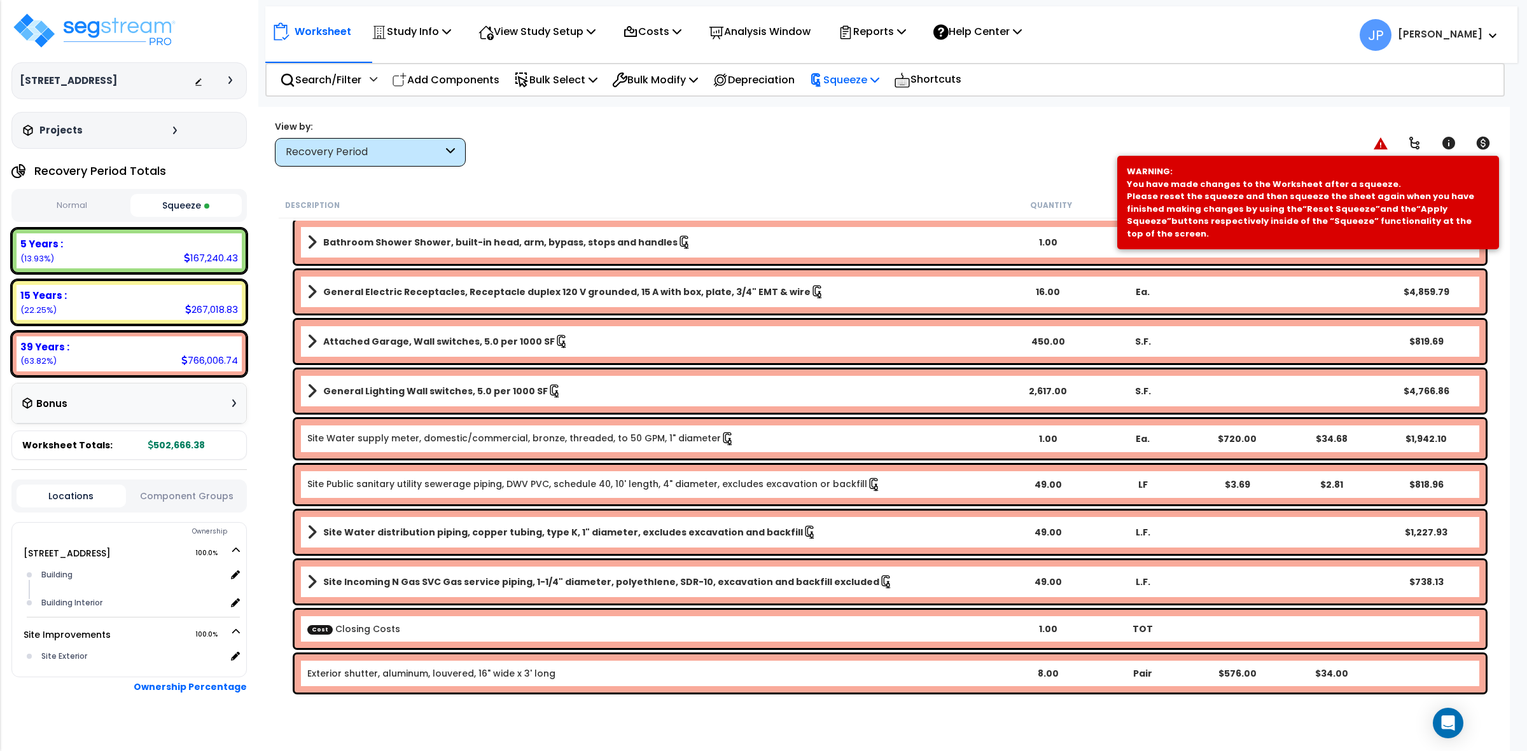
click at [850, 73] on p "Squeeze" at bounding box center [844, 79] width 70 height 17
click at [873, 102] on link "Re-squeeze" at bounding box center [866, 109] width 126 height 29
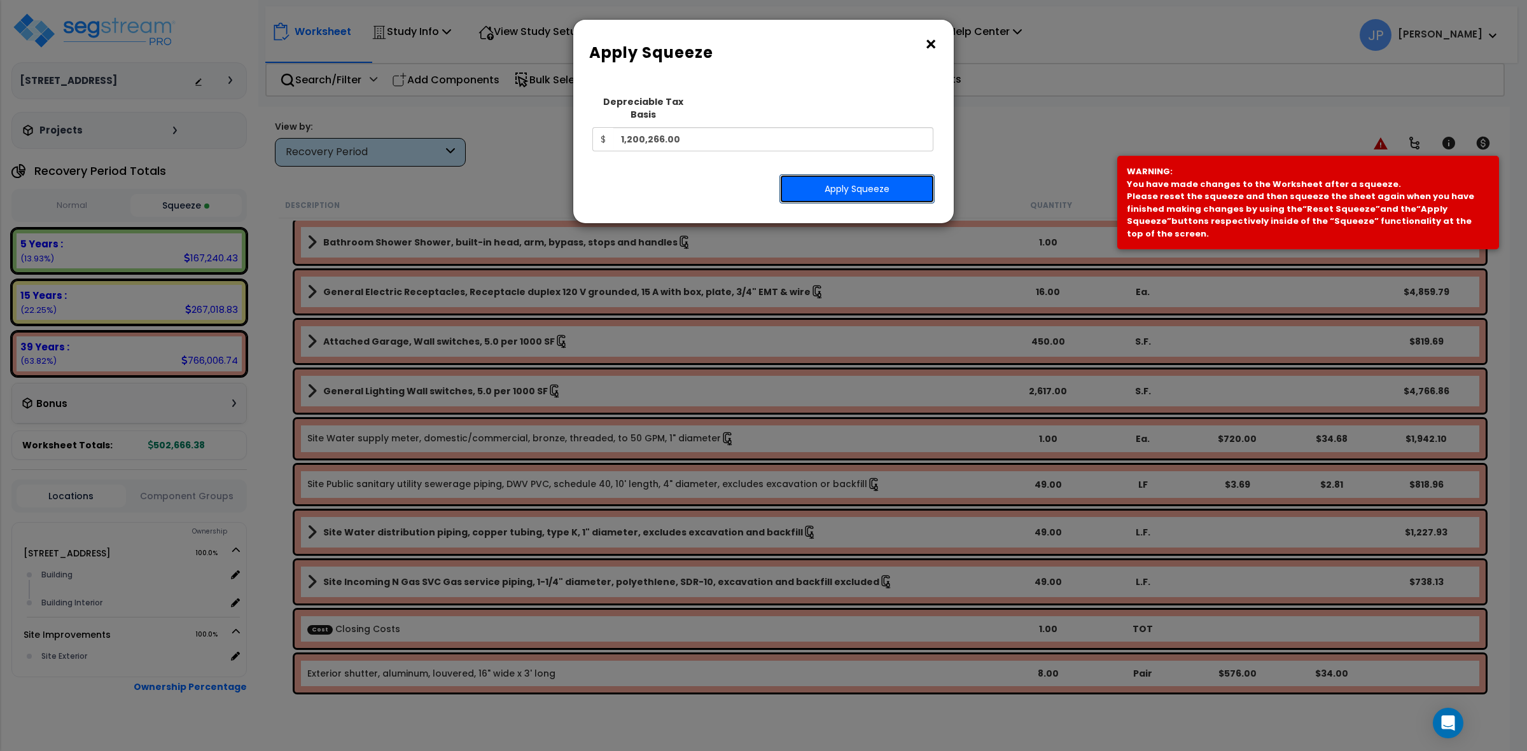
click at [897, 174] on button "Apply Squeeze" at bounding box center [856, 188] width 155 height 29
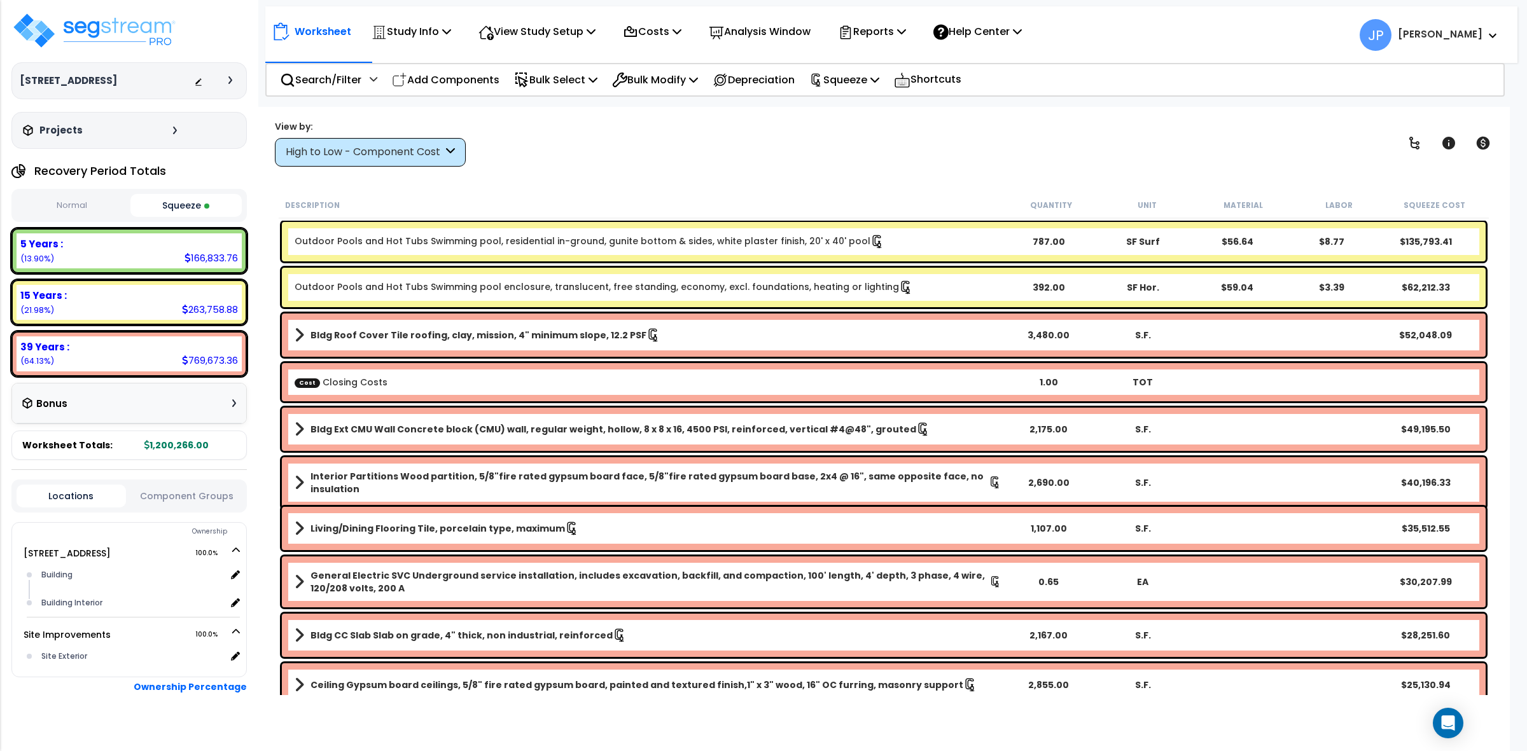
click at [407, 154] on div "High to Low - Component Cost" at bounding box center [364, 152] width 157 height 15
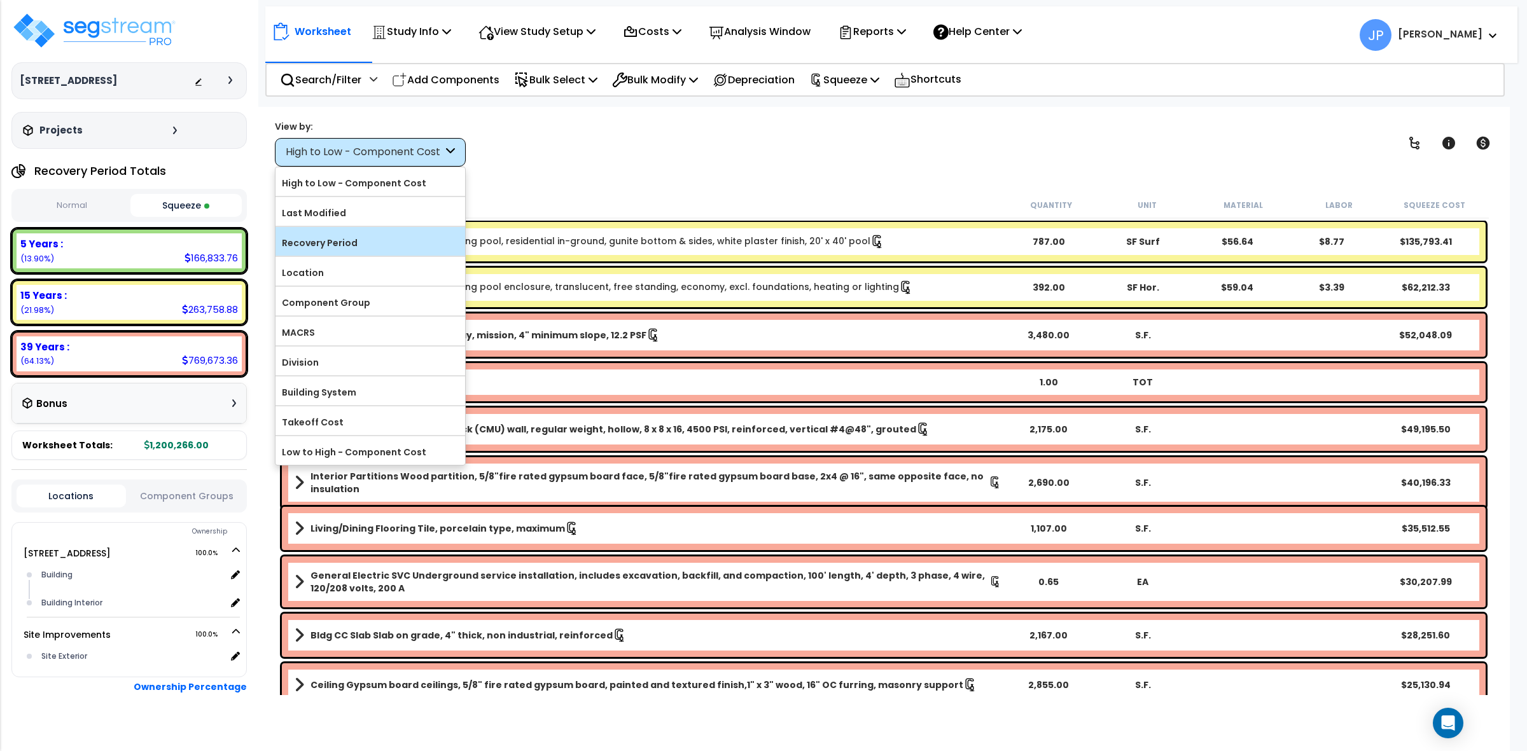
click at [394, 236] on label "Recovery Period" at bounding box center [370, 242] width 190 height 19
click at [0, 0] on input "Recovery Period" at bounding box center [0, 0] width 0 height 0
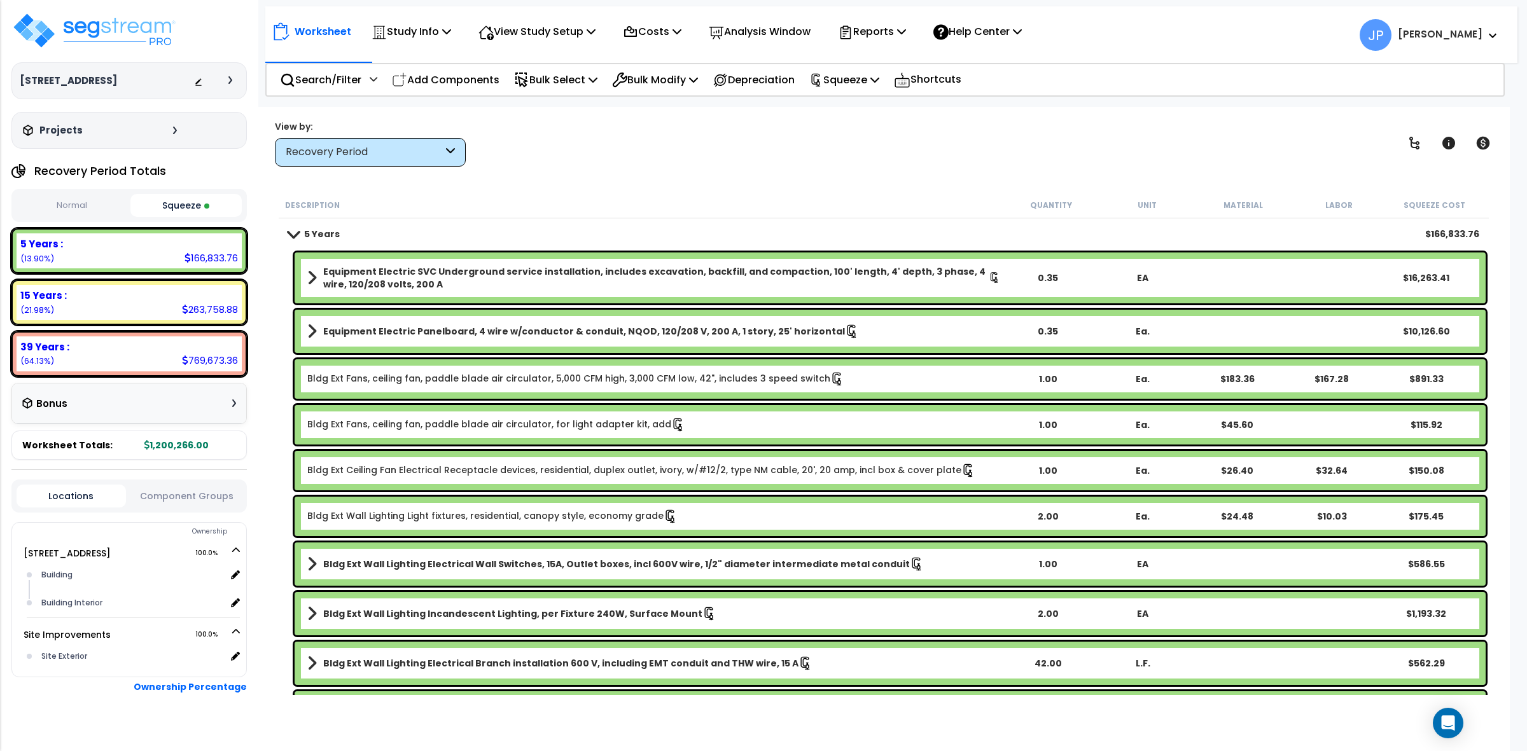
click at [576, 190] on div "Worksheet Study Info Study Setup Add Property Unit Template study Clone study JP" at bounding box center [884, 482] width 1252 height 751
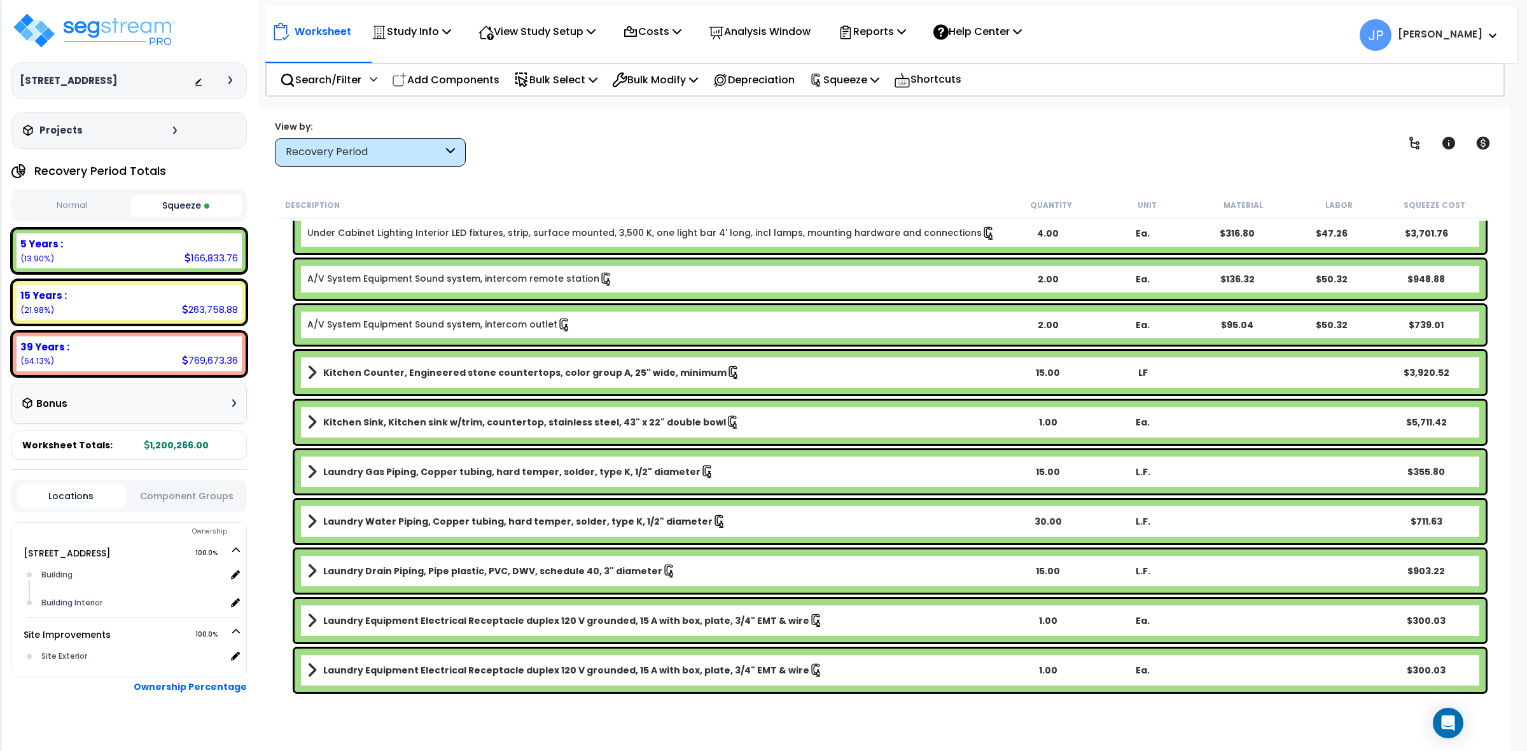
scroll to position [1591, 0]
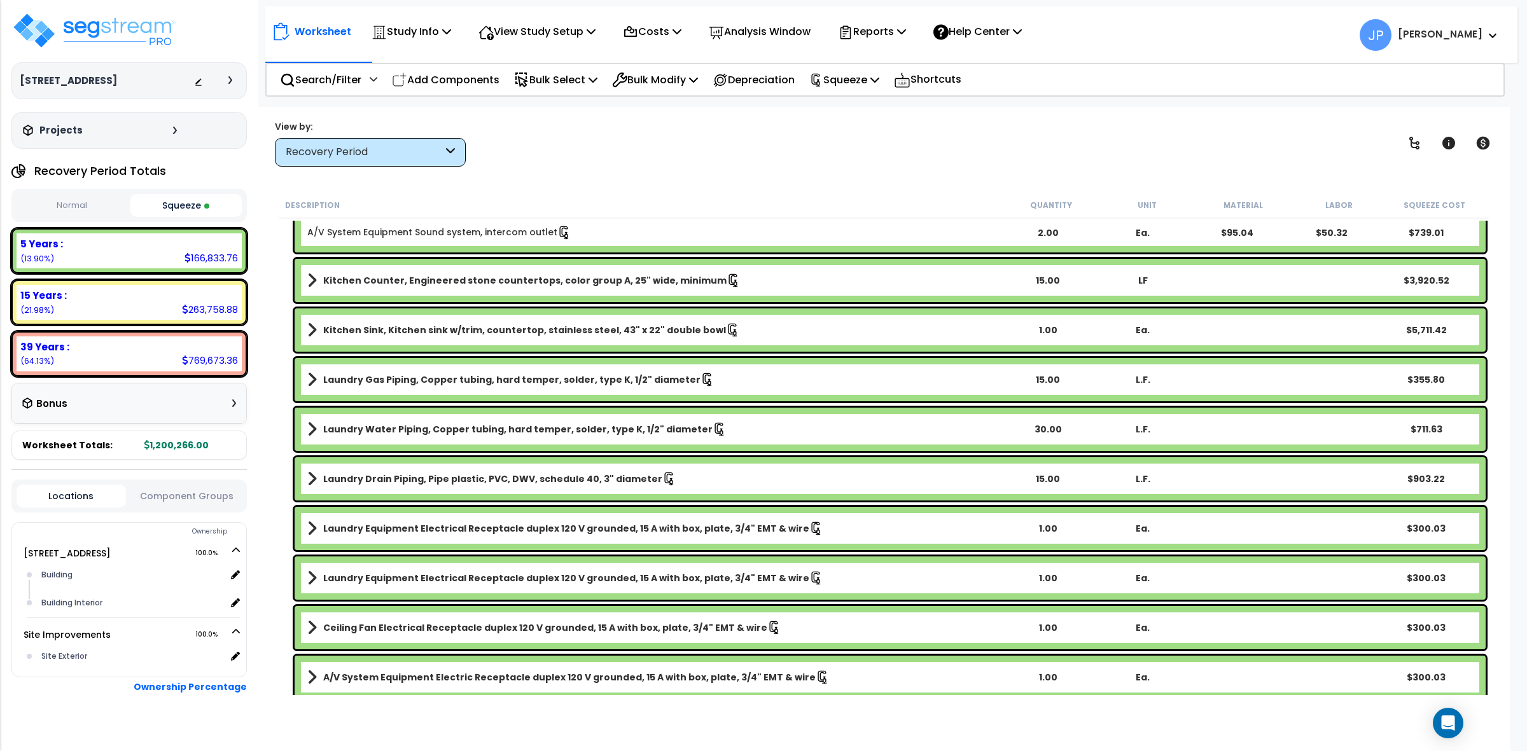
click at [446, 74] on p "Add Components" at bounding box center [446, 79] width 108 height 17
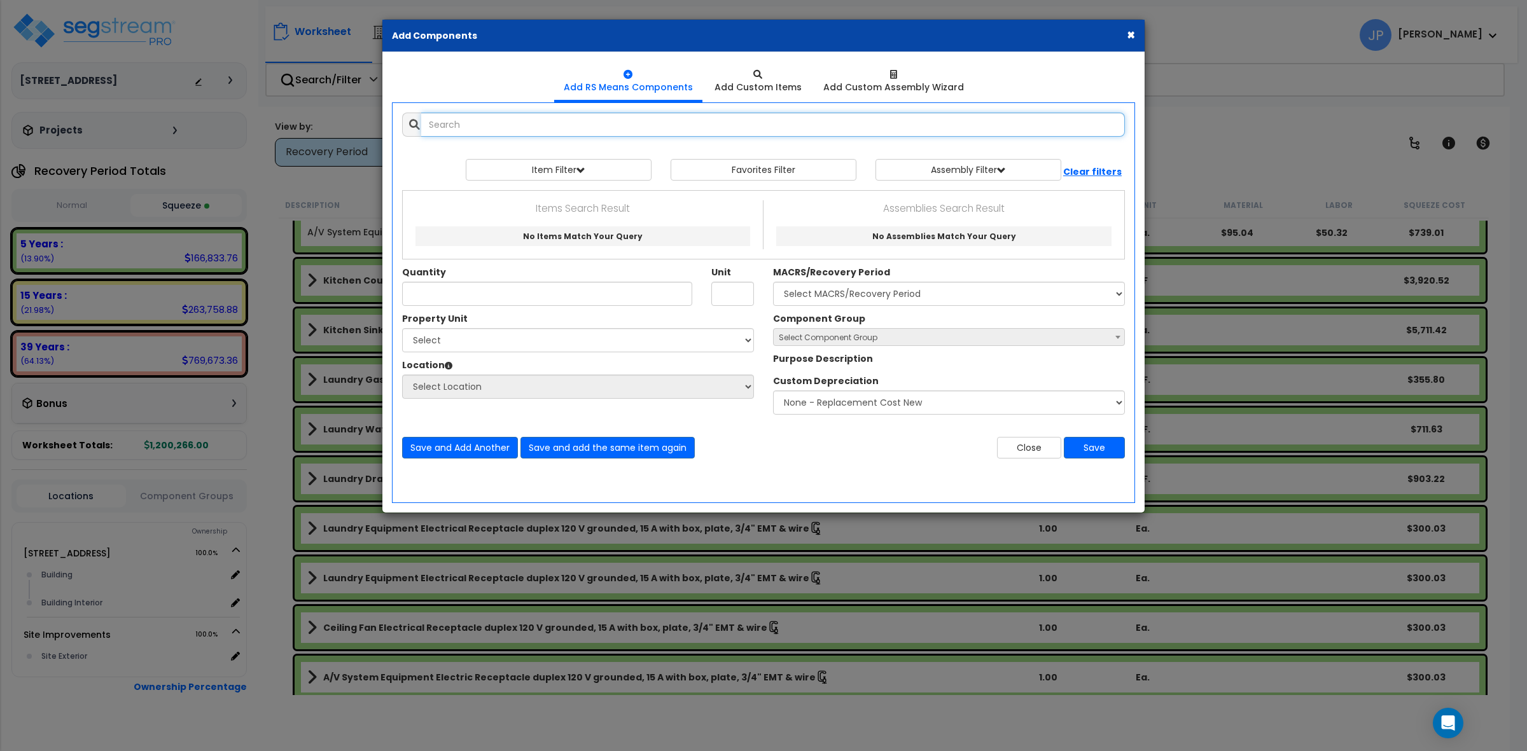
select select
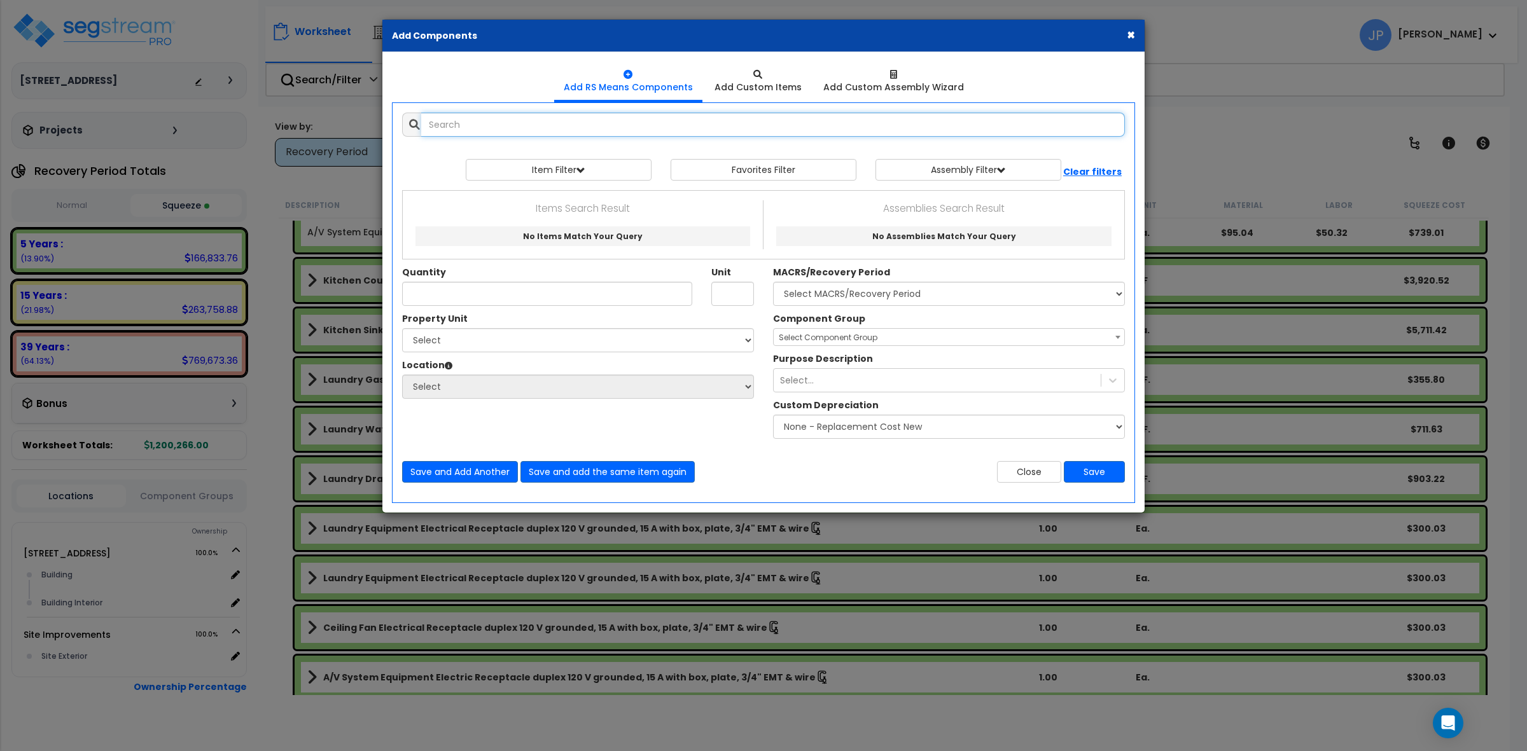
select select
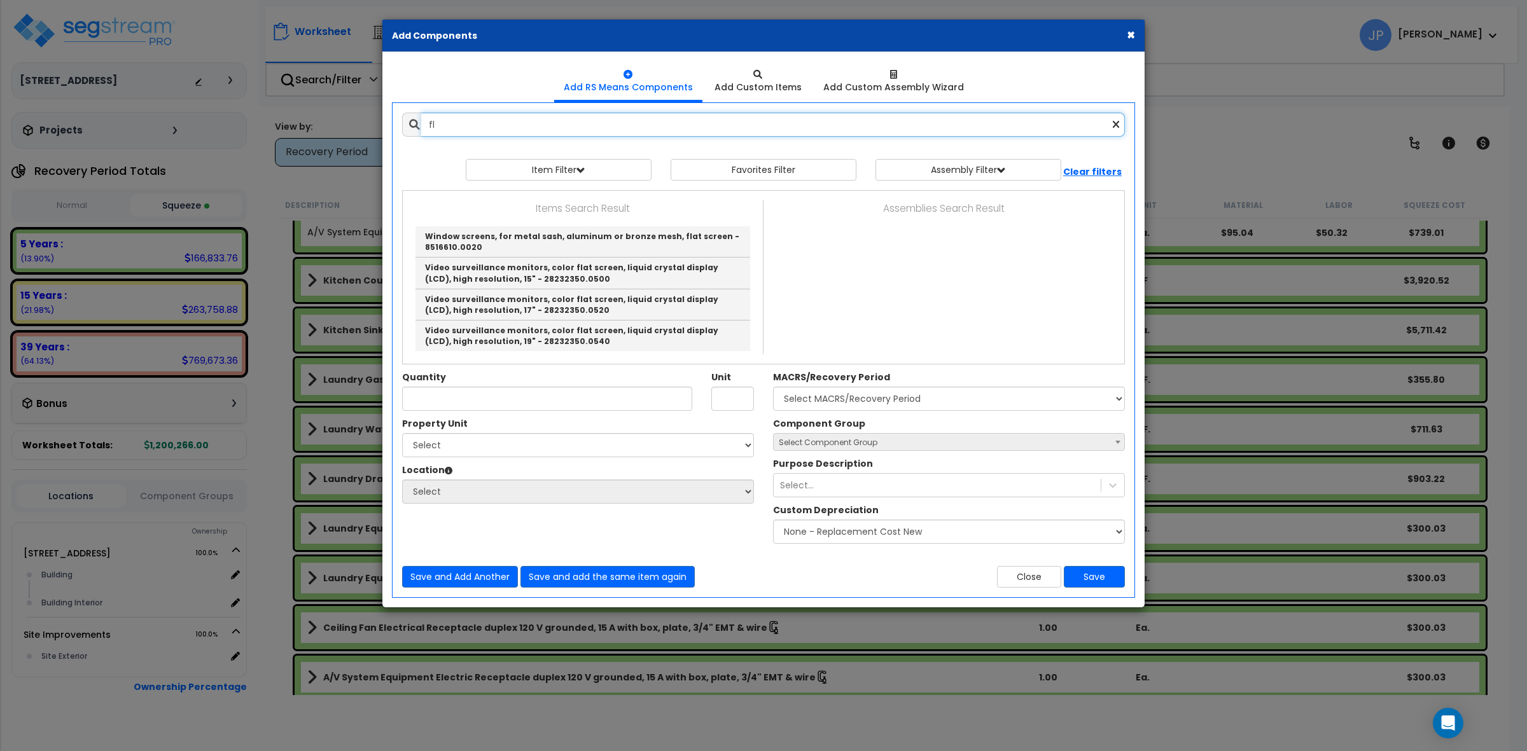
type input "f"
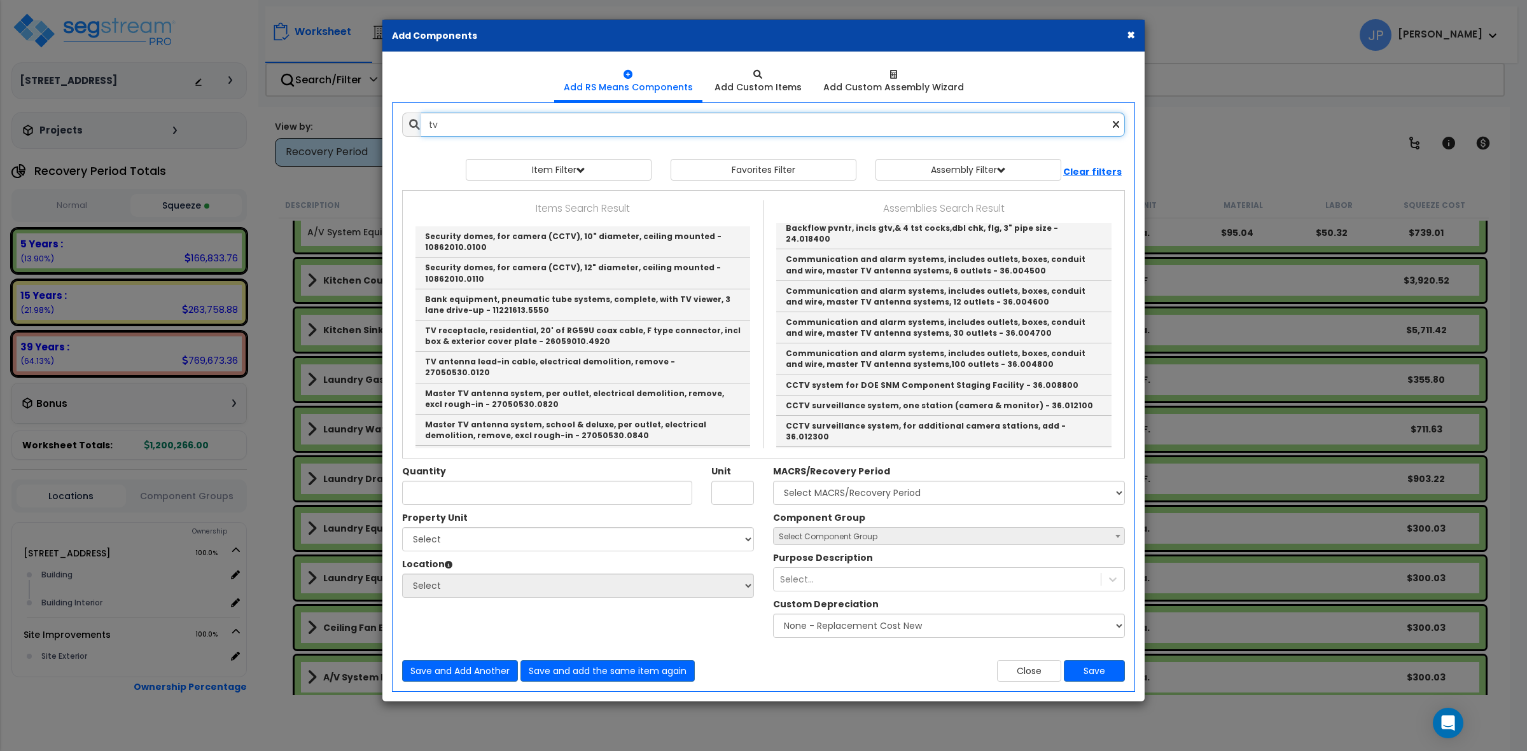
scroll to position [80, 0]
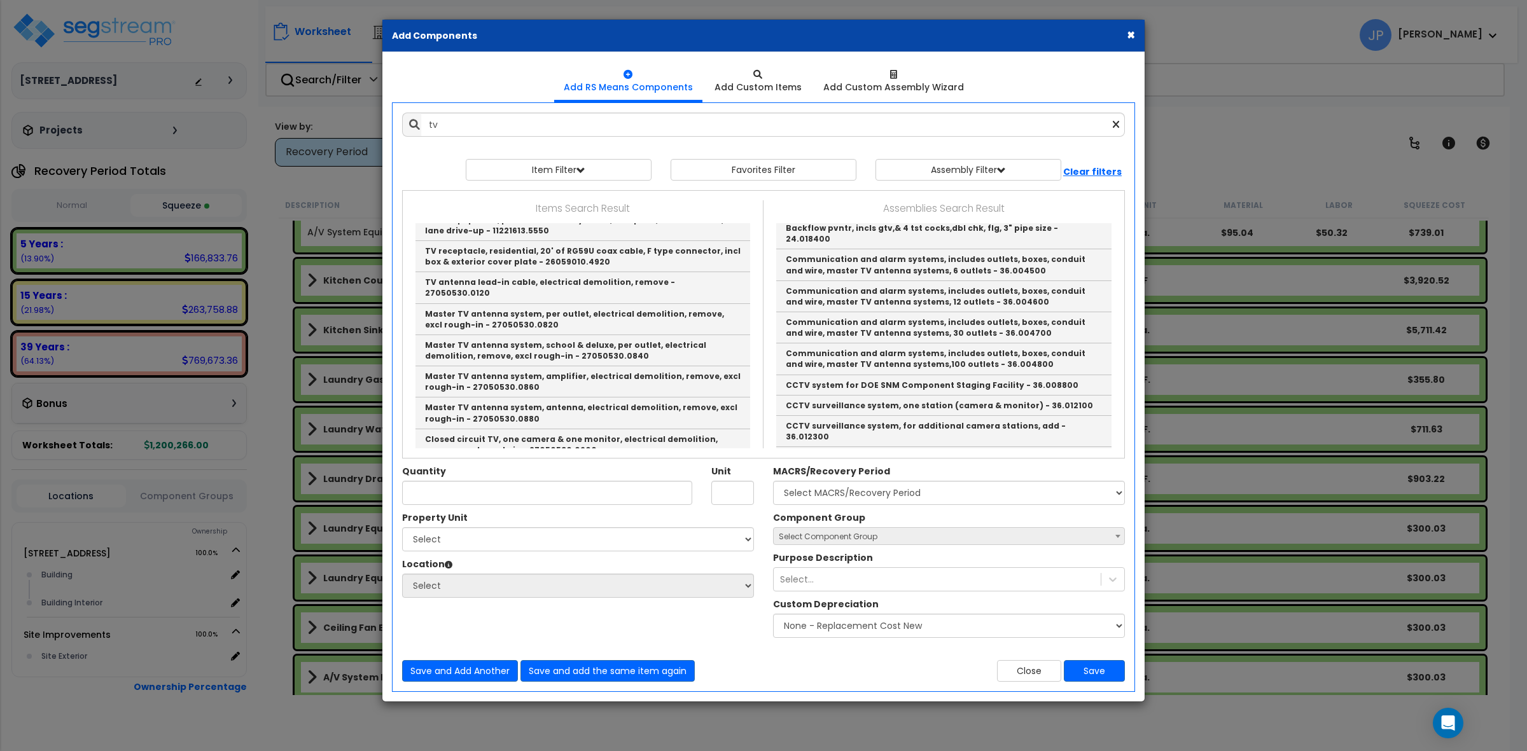
click at [1127, 32] on button "×" at bounding box center [1131, 34] width 8 height 13
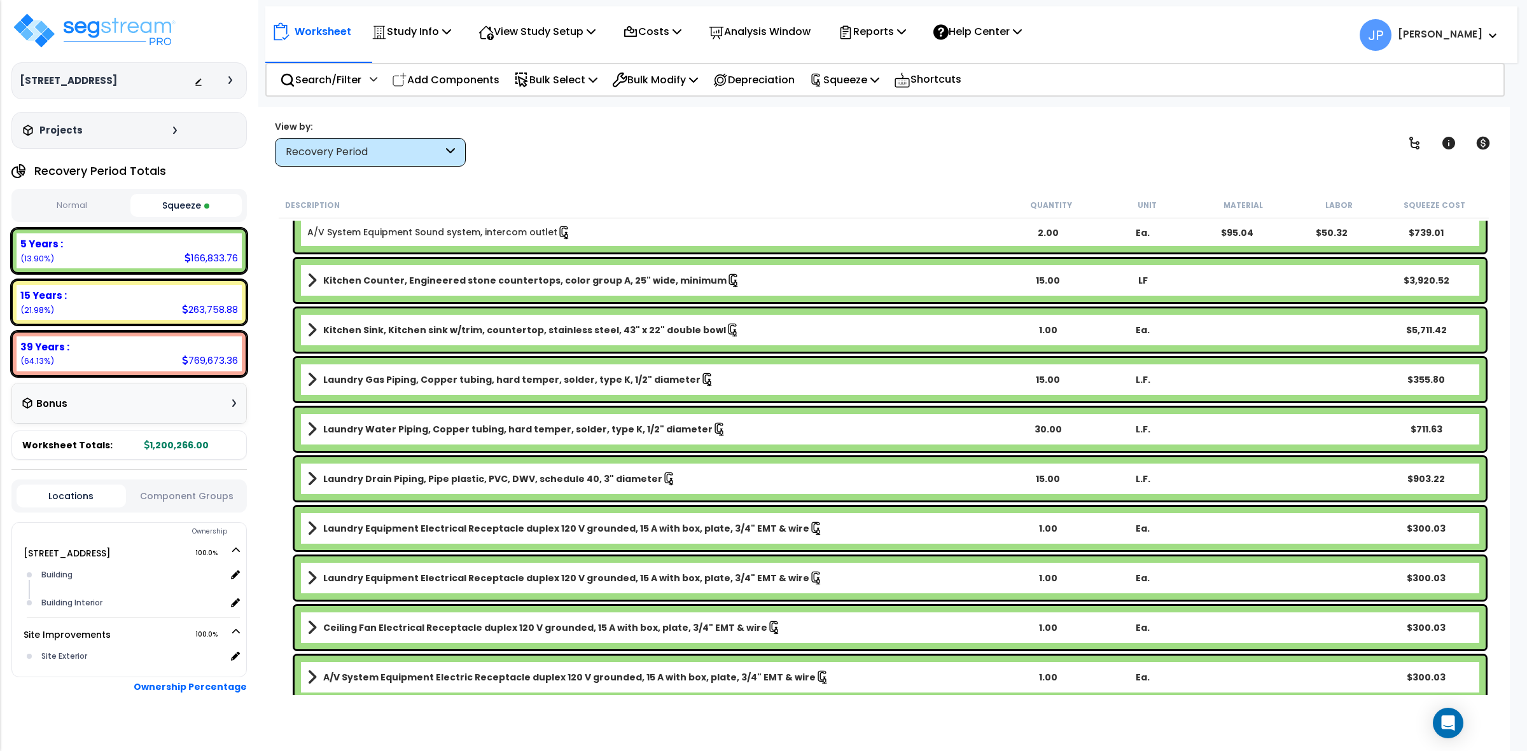
click at [1015, 157] on div "View by: Recovery Period High to Low - Component Cost" at bounding box center [883, 143] width 1227 height 47
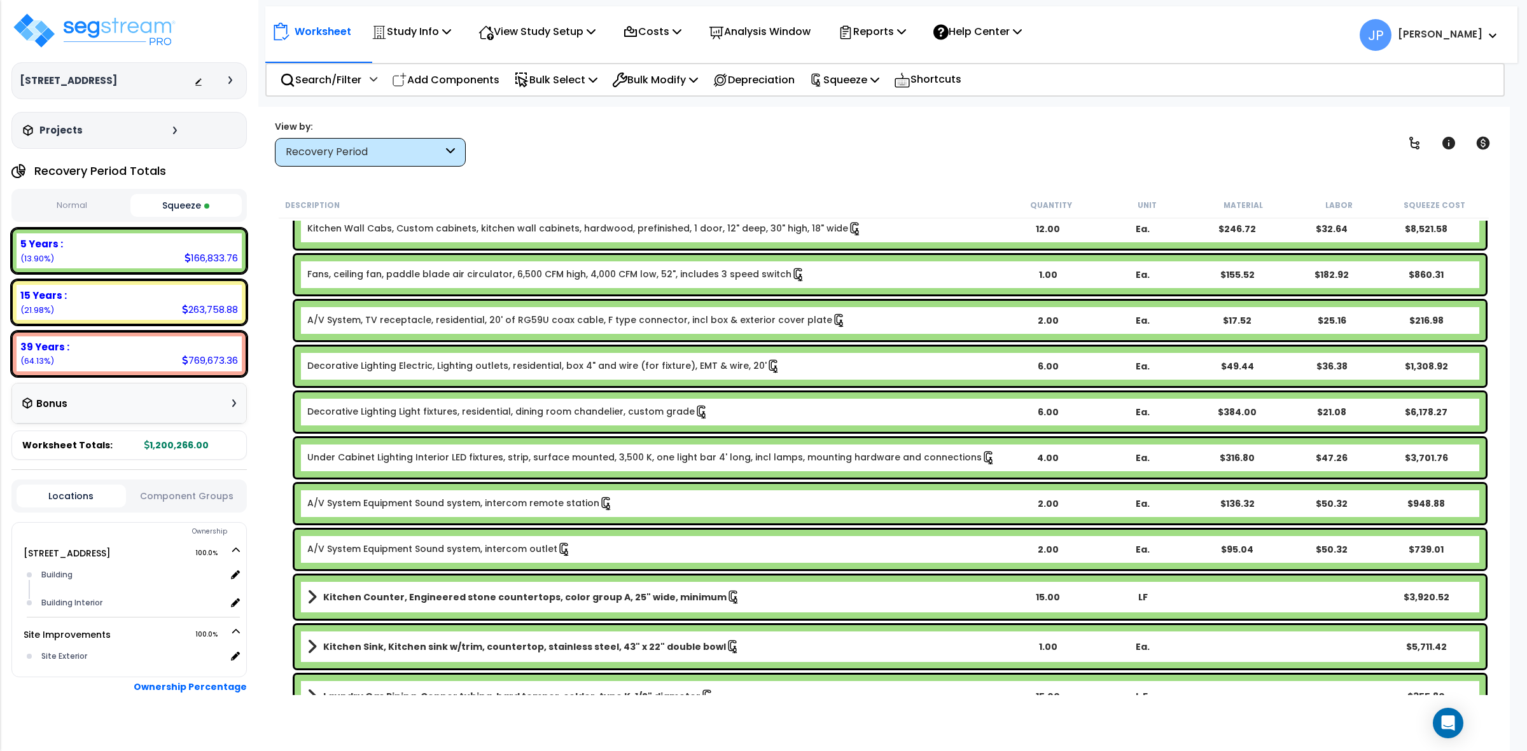
scroll to position [986, 0]
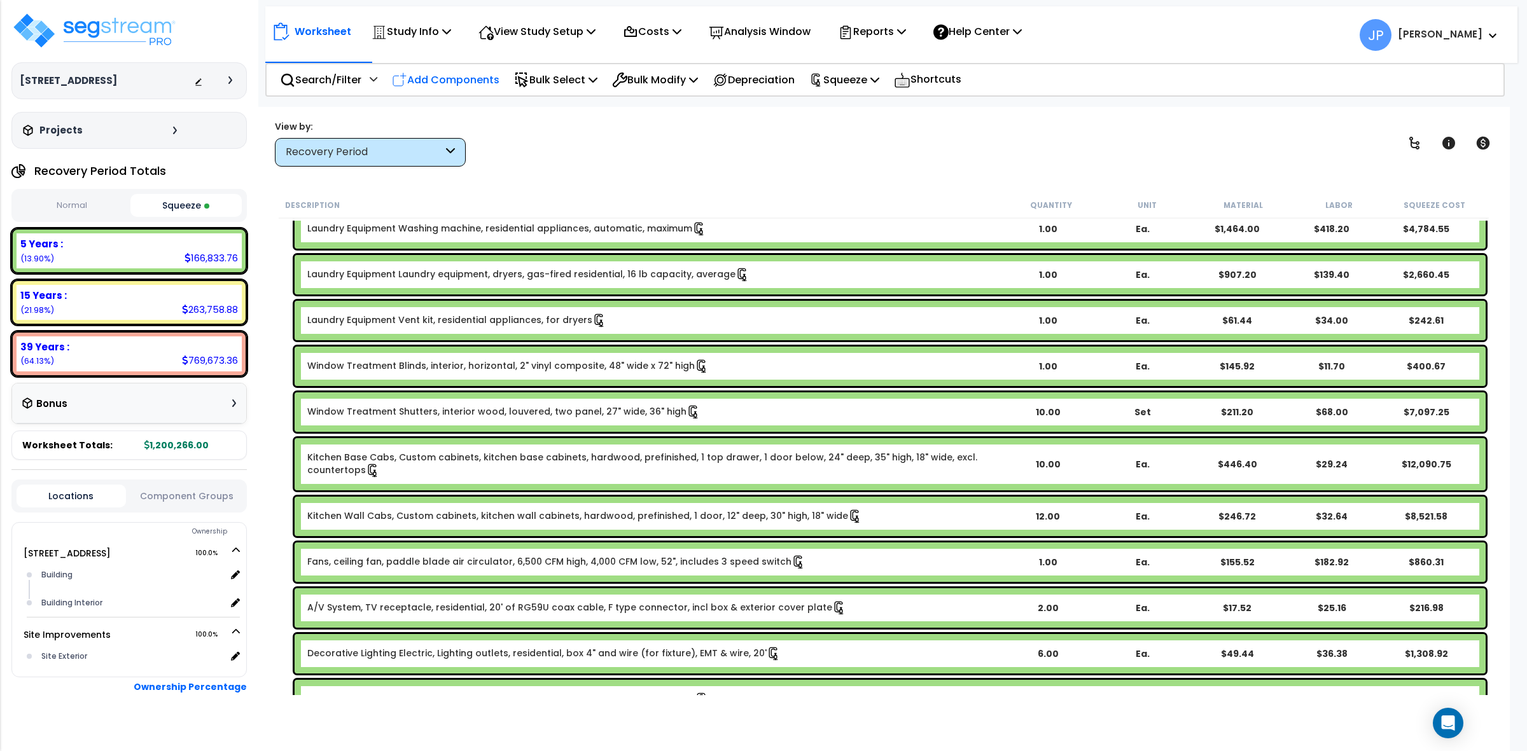
click at [472, 77] on p "Add Components" at bounding box center [446, 79] width 108 height 17
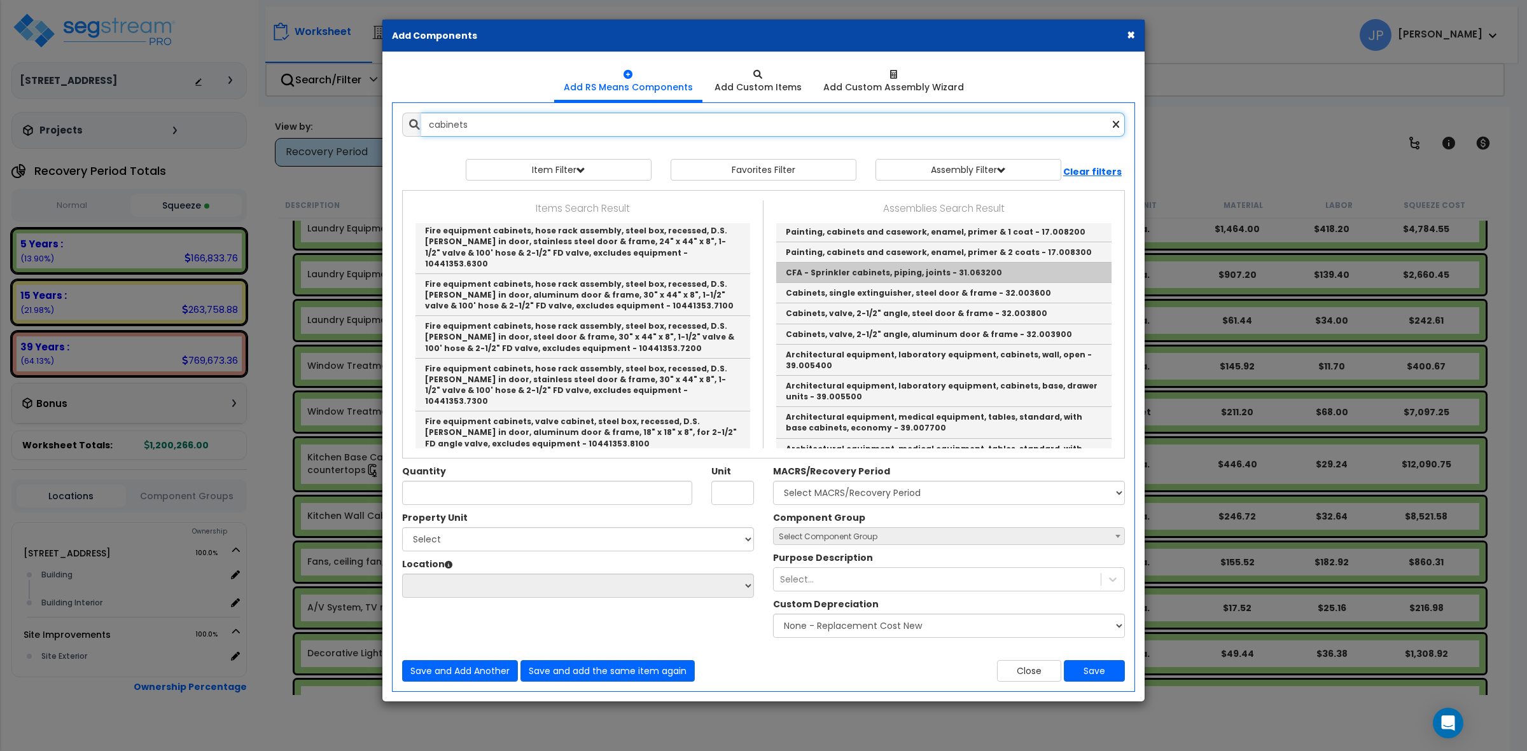
scroll to position [205, 0]
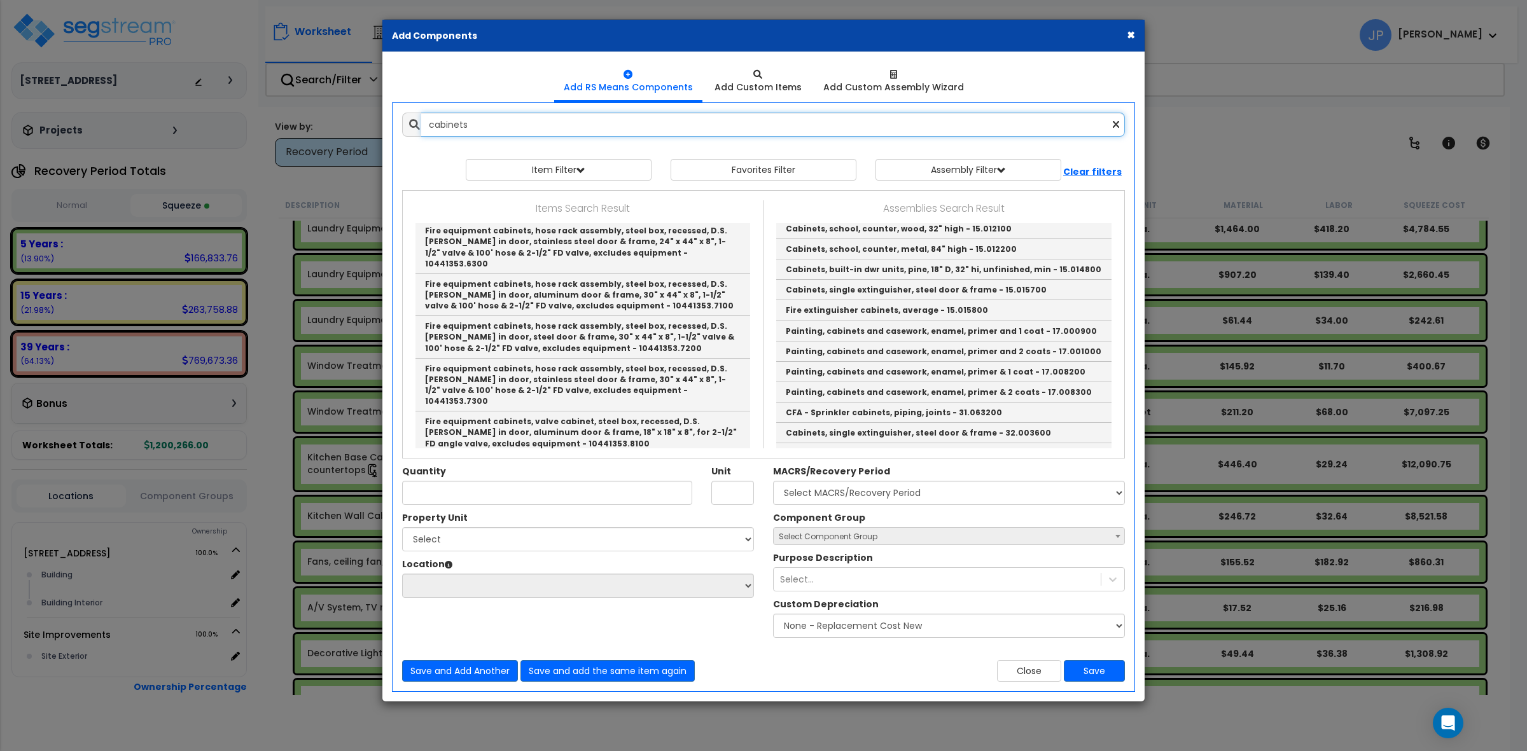
drag, startPoint x: 430, startPoint y: 129, endPoint x: 430, endPoint y: 137, distance: 8.3
click at [430, 129] on input "cabinets" at bounding box center [773, 125] width 704 height 24
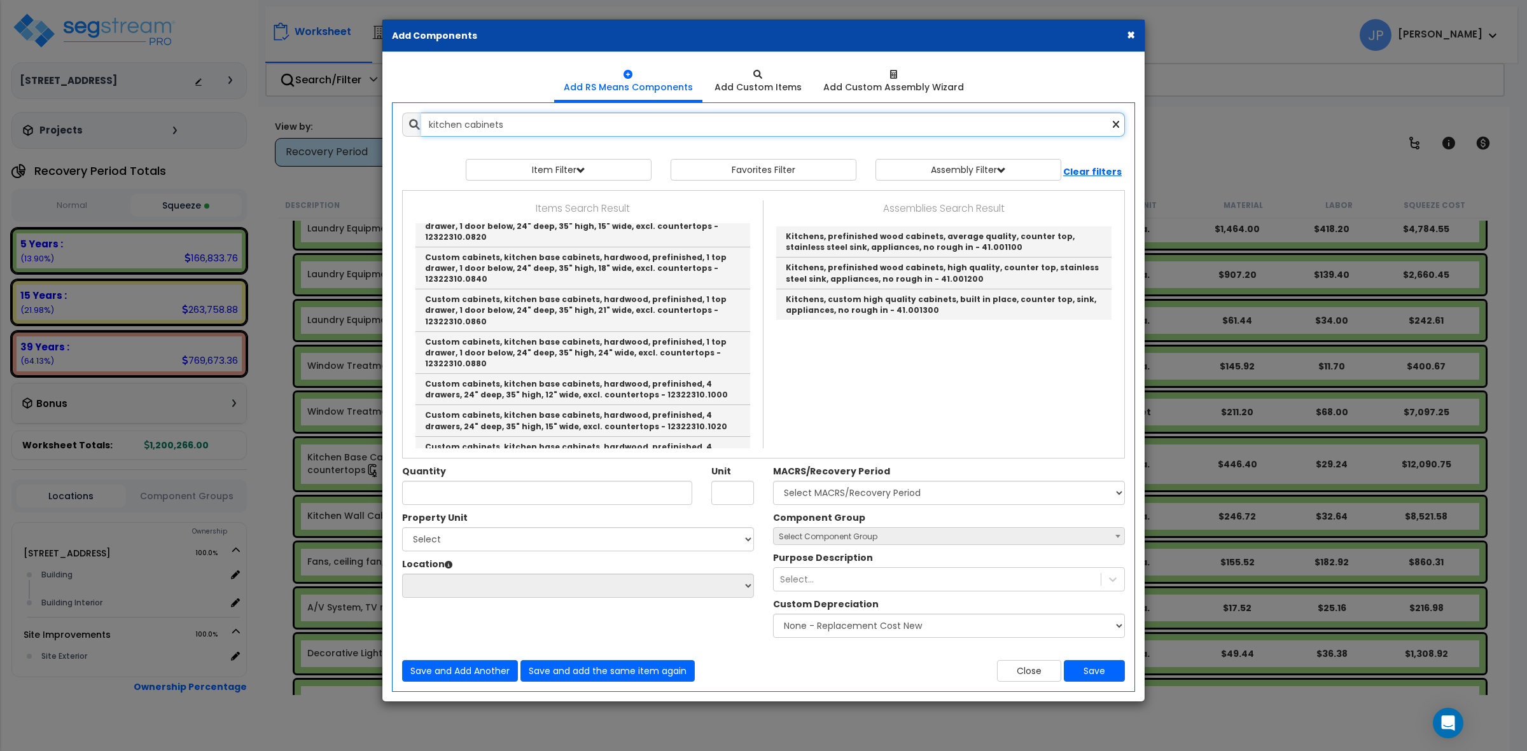
scroll to position [0, 0]
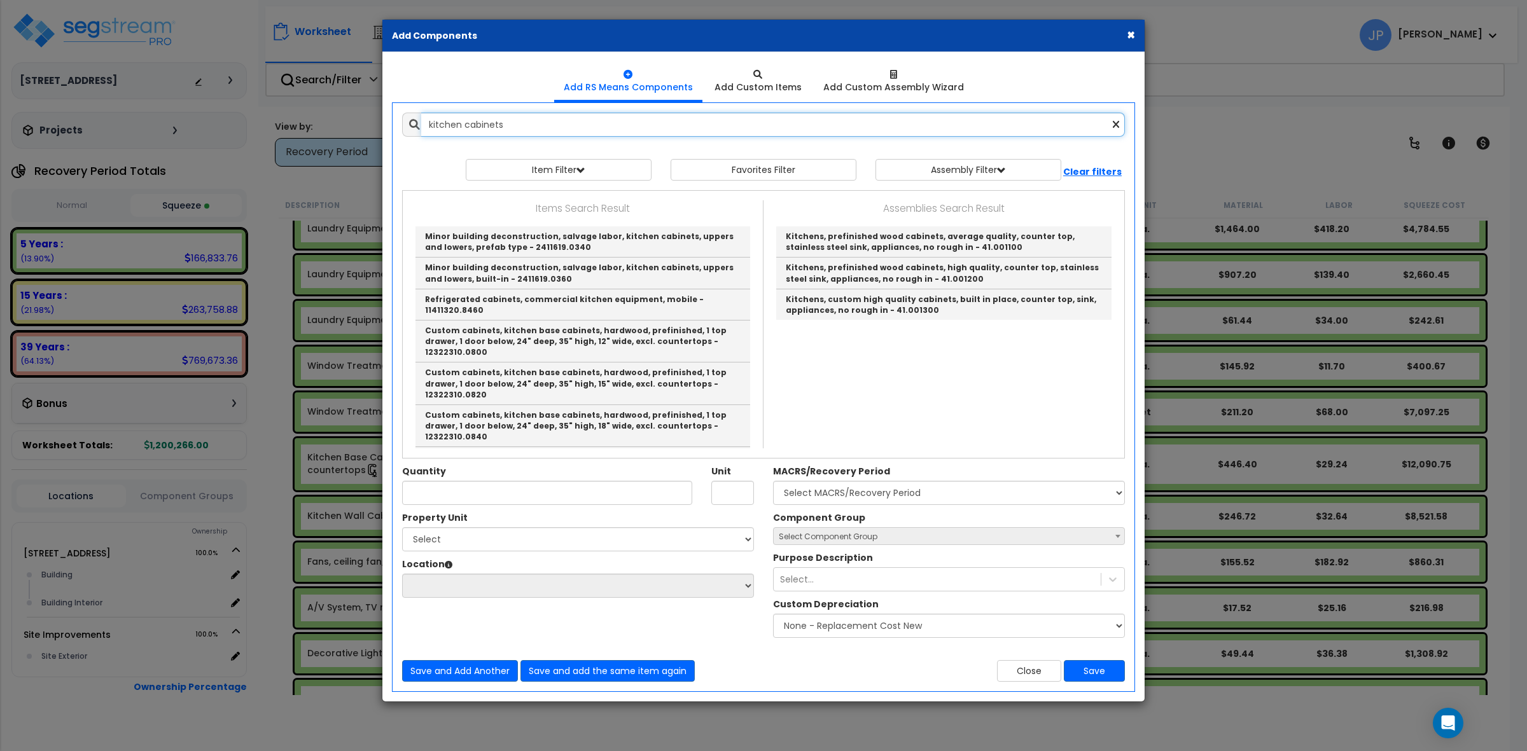
type input "kitchen cabinets"
click at [1130, 28] on button "×" at bounding box center [1131, 34] width 8 height 13
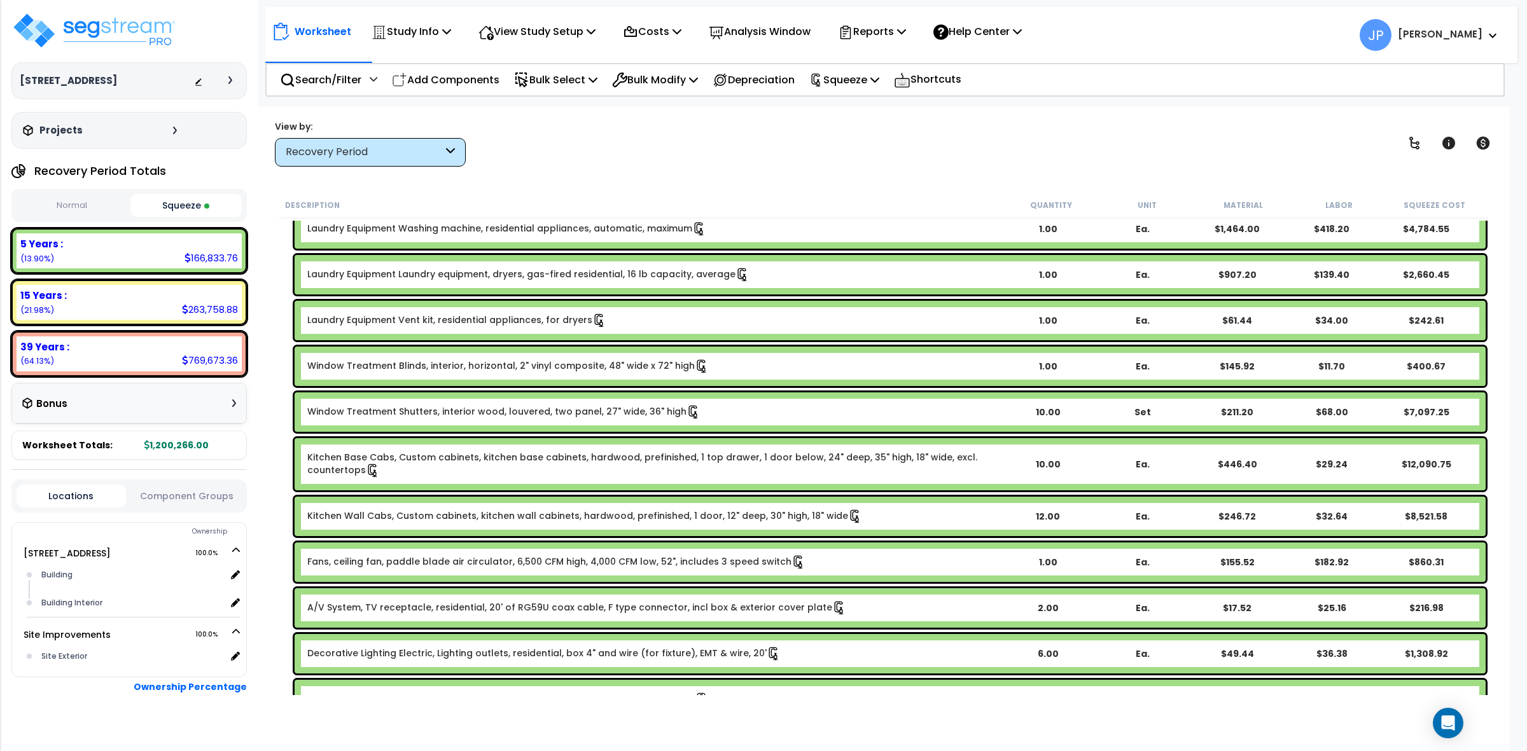
click at [522, 461] on link "Kitchen Base Cabs, Custom cabinets, kitchen base cabinets, hardwood, prefinishe…" at bounding box center [653, 464] width 693 height 27
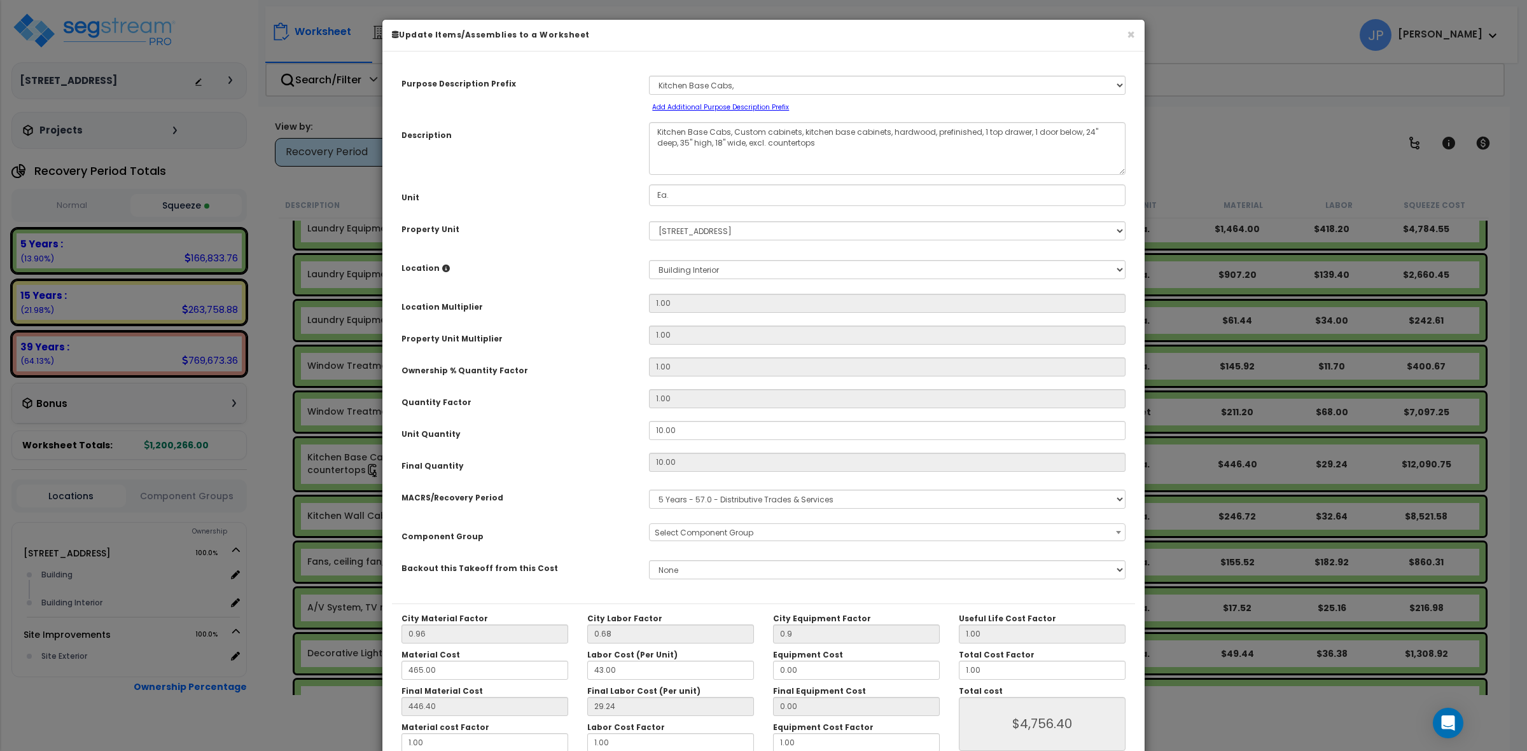
select select "35424"
click at [690, 428] on input "10.00" at bounding box center [887, 430] width 477 height 19
type input "10.0"
type input "10"
type input "$4,756.40"
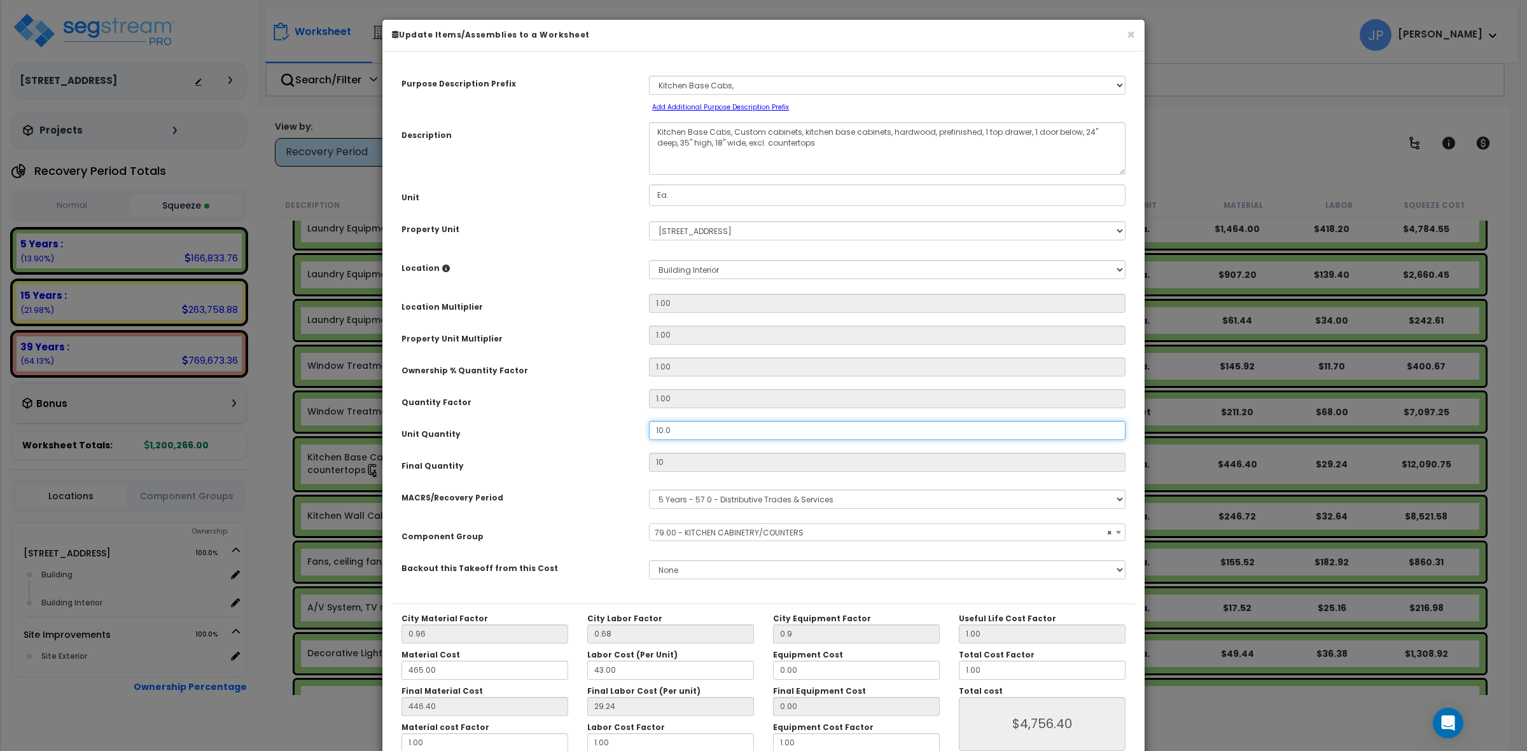
type input "10."
type input "$4,756.40"
type input "10"
type input "$4,756.40"
type input "1"
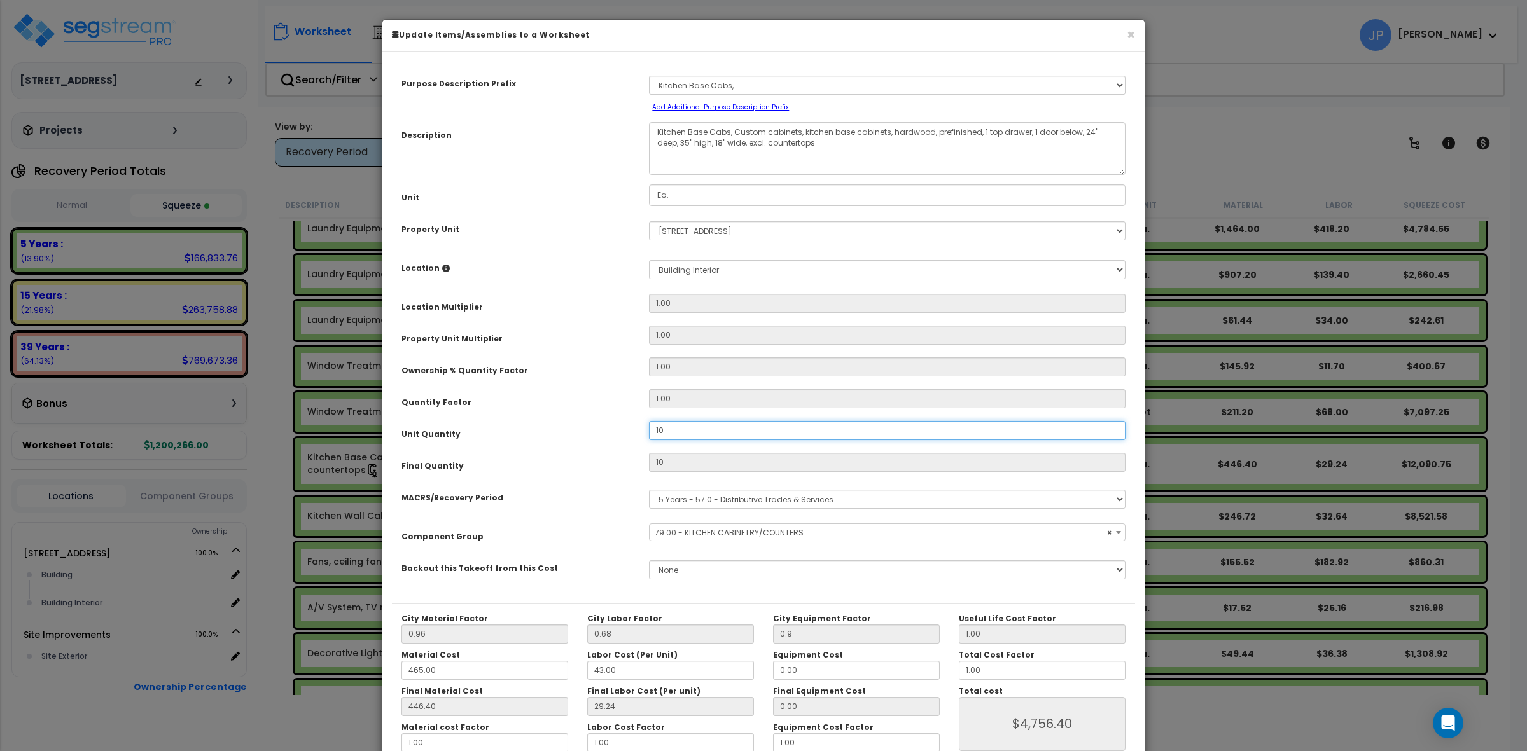
type input "$4,756.40"
type input "1"
type input "$475.64"
type input "0"
type input "$0.00"
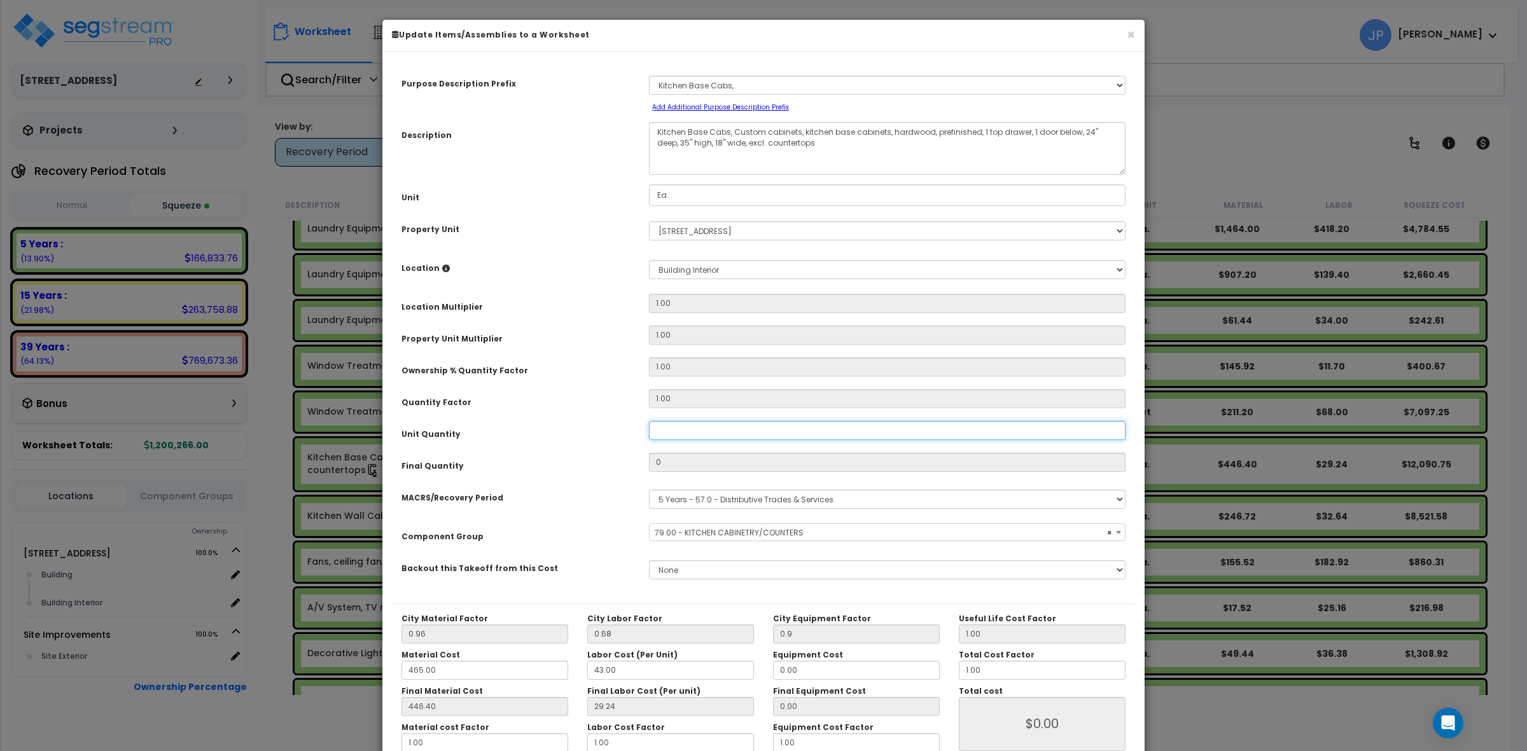
type input "1"
type input "$475.64"
type input "12"
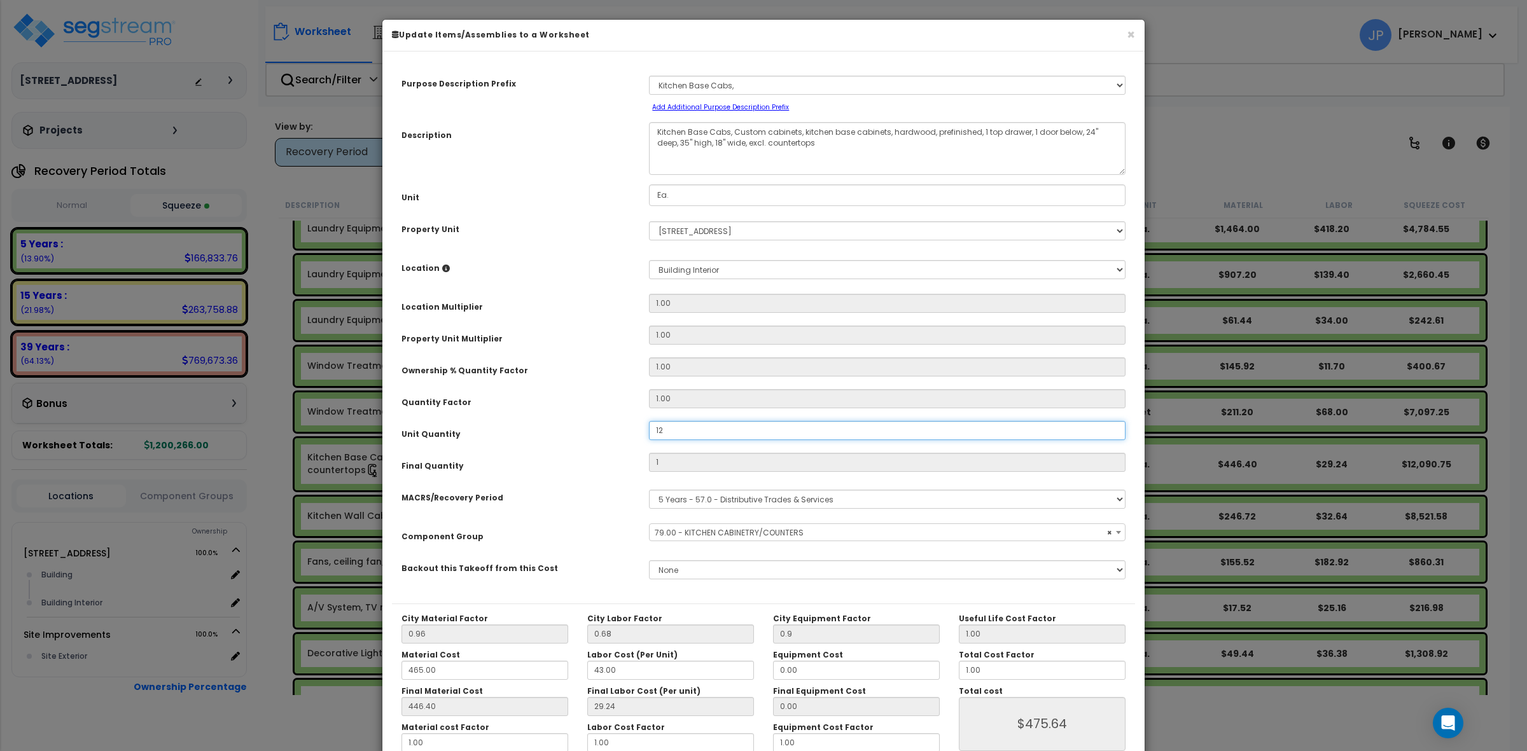
type input "$5,707.68"
click at [574, 482] on div "Purpose Description Prefix Select A/V System A/V System Equipment A/V System Eq…" at bounding box center [763, 332] width 743 height 543
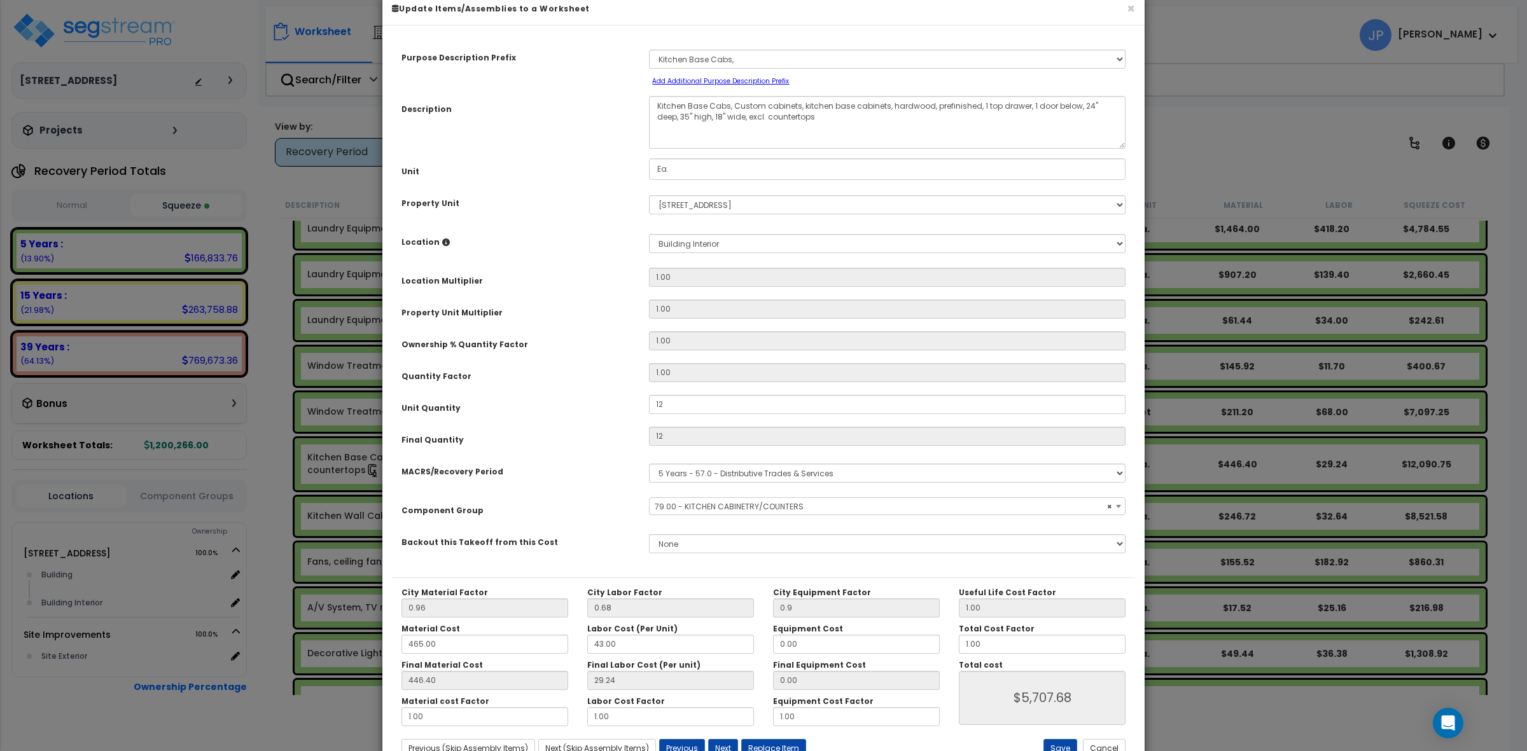
scroll to position [72, 0]
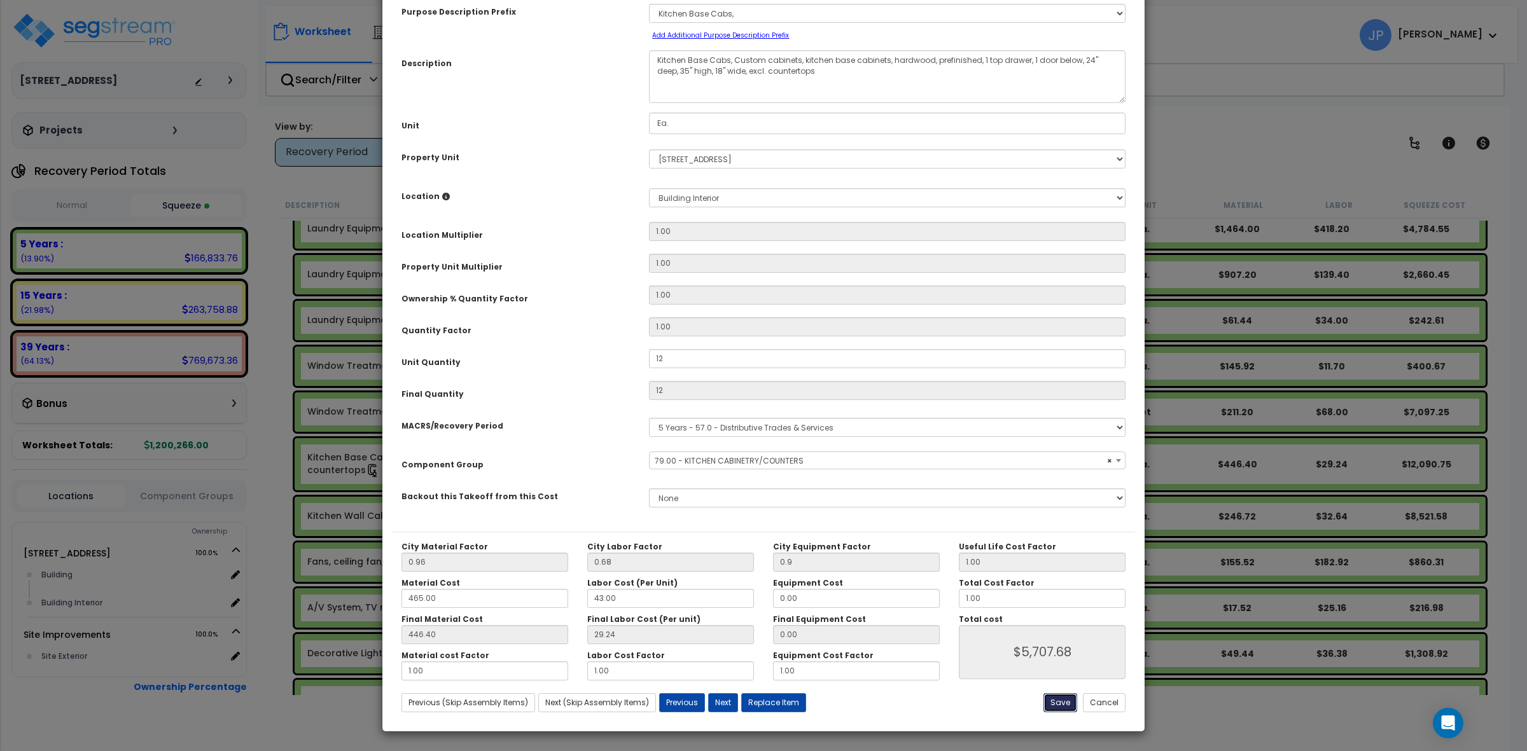
click at [1059, 704] on button "Save" at bounding box center [1060, 702] width 34 height 19
type input "12.00"
type input "0.90"
type input "5707.68"
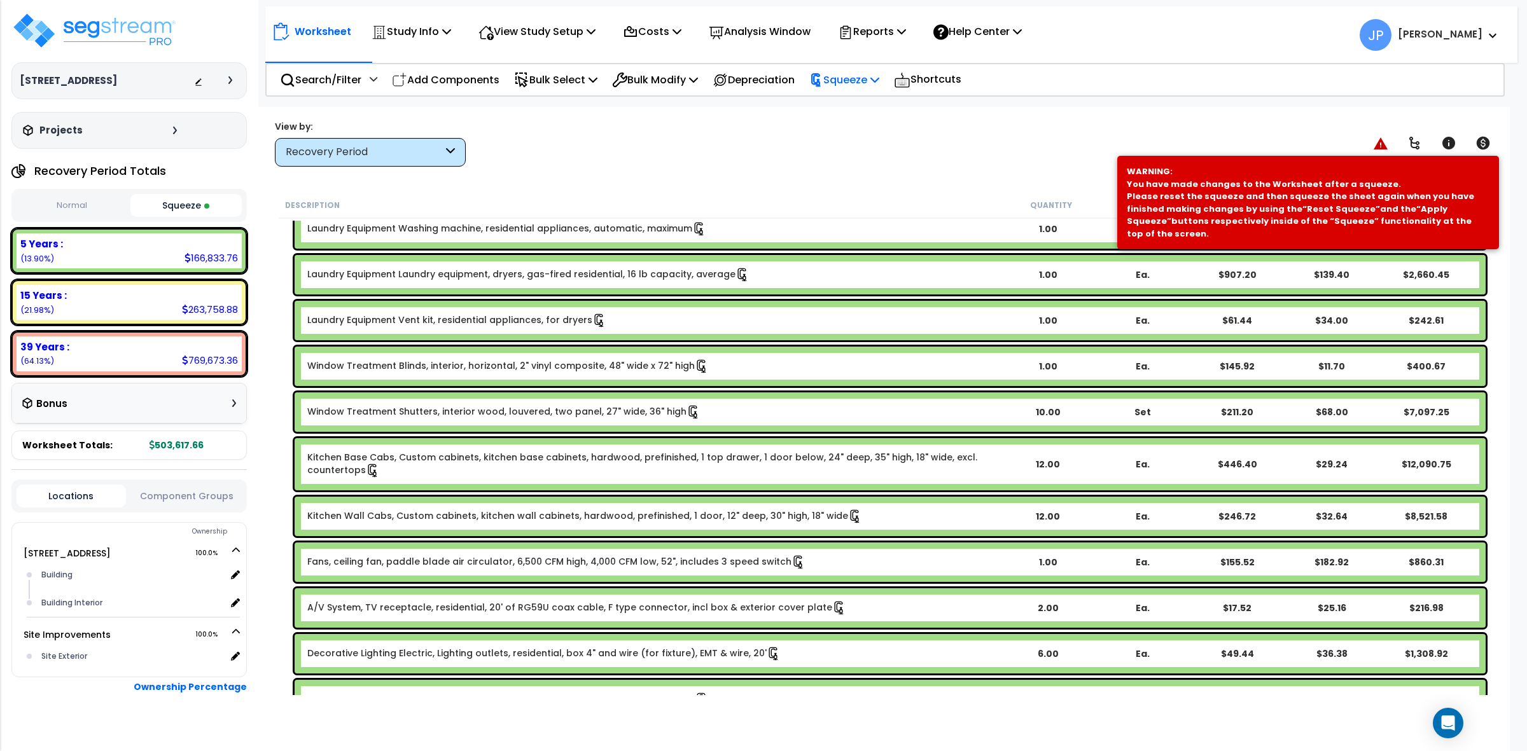
click at [859, 80] on p "Squeeze" at bounding box center [844, 79] width 70 height 17
click at [860, 110] on link "Re-squeeze" at bounding box center [866, 109] width 126 height 29
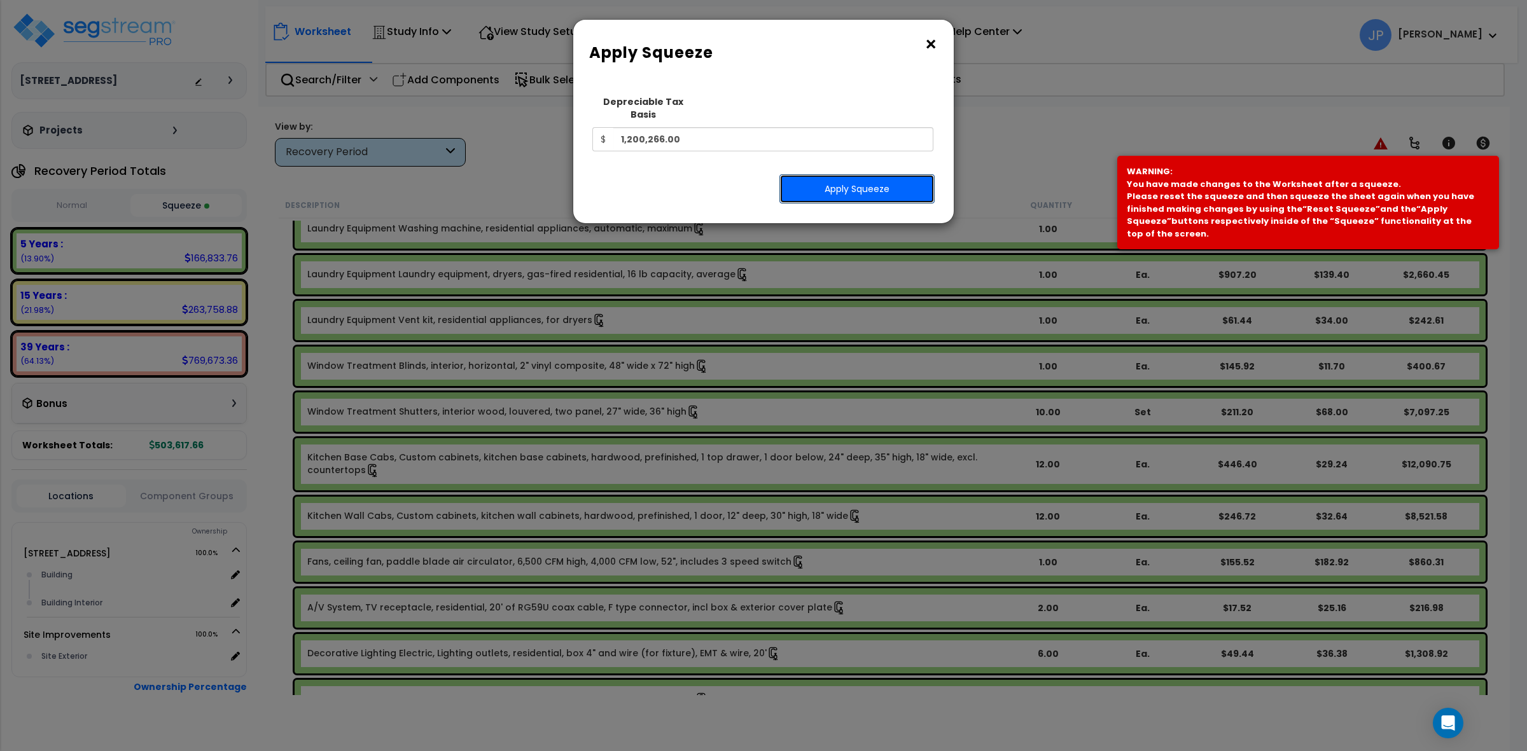
click at [891, 178] on button "Apply Squeeze" at bounding box center [856, 188] width 155 height 29
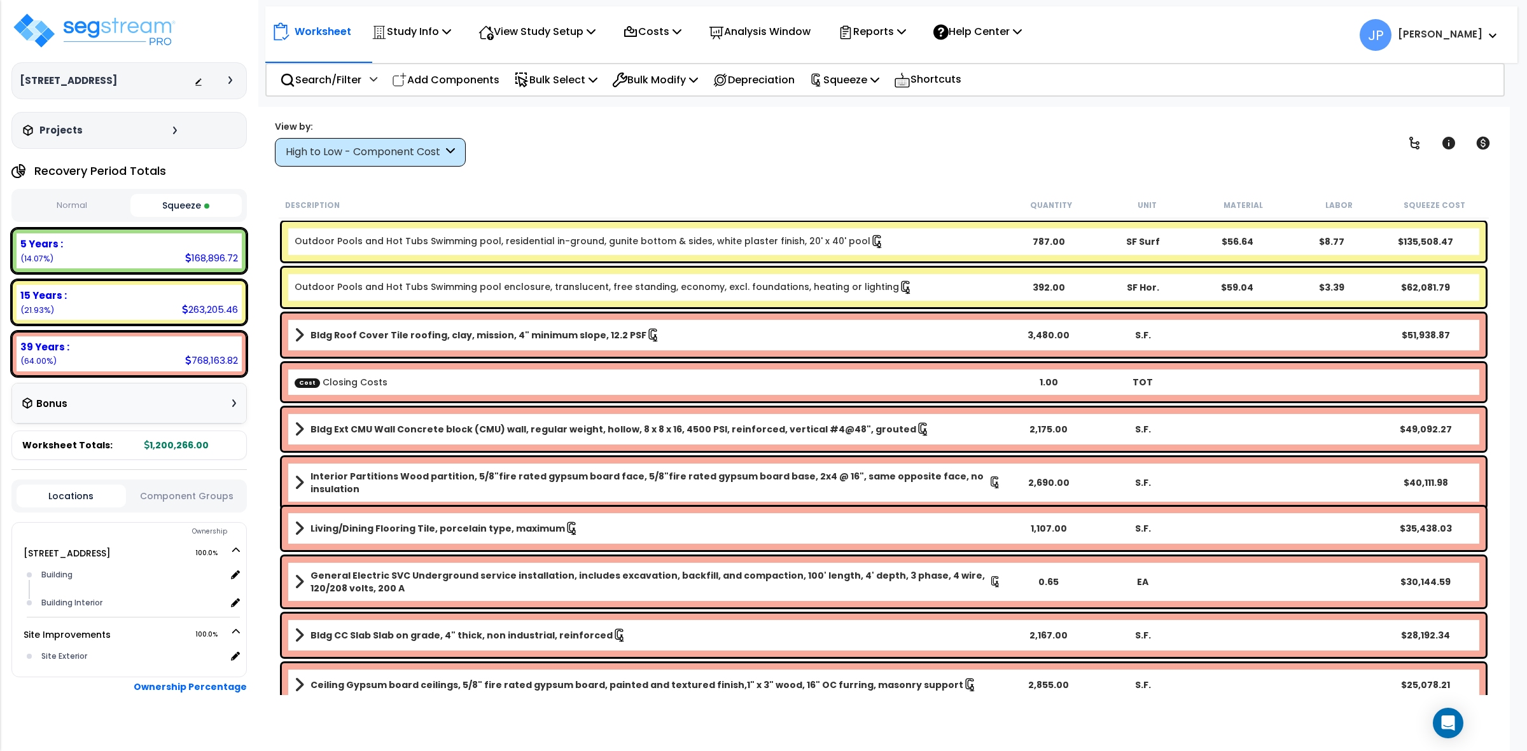
click at [402, 145] on div "High to Low - Component Cost" at bounding box center [364, 152] width 157 height 15
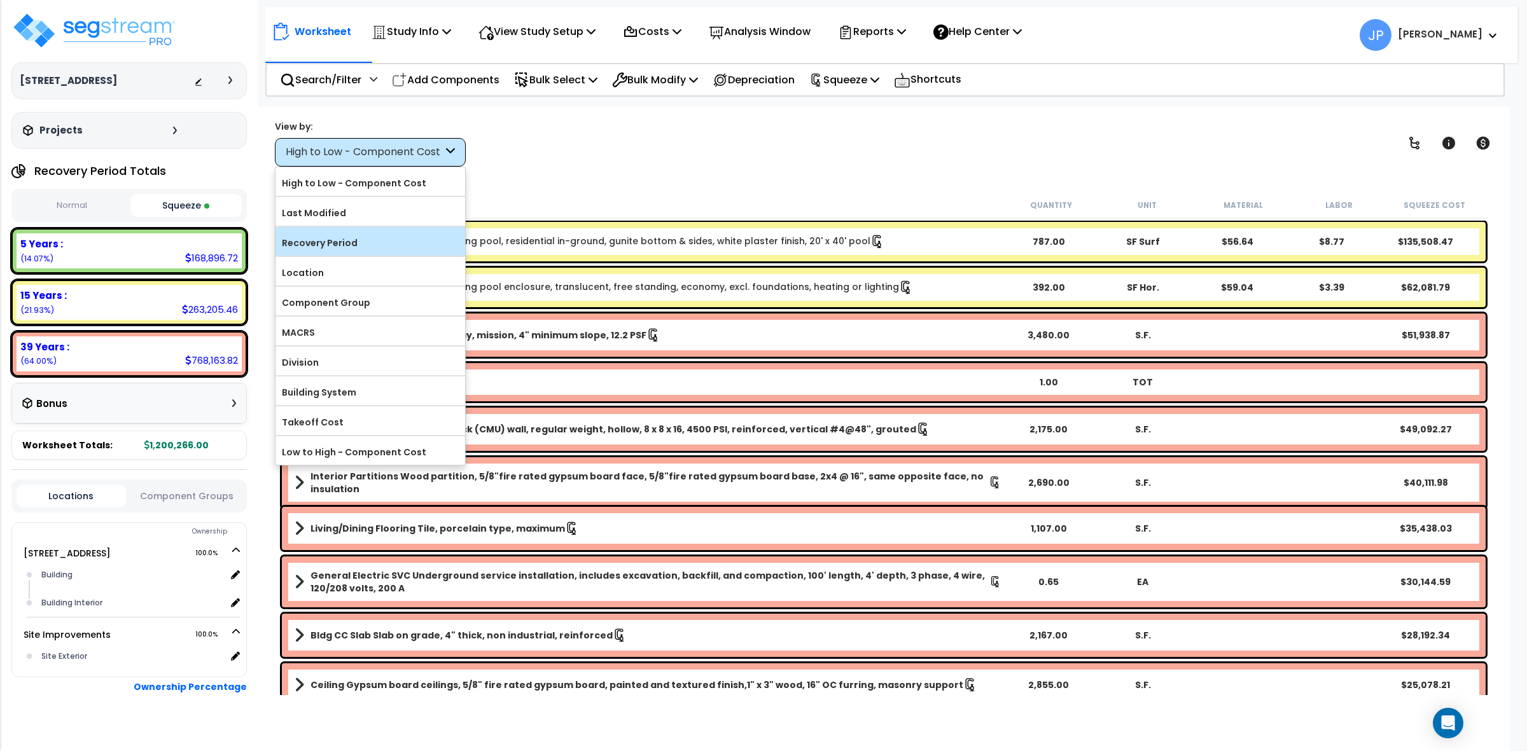
click at [386, 252] on label "Recovery Period" at bounding box center [370, 242] width 190 height 19
click at [0, 0] on input "Recovery Period" at bounding box center [0, 0] width 0 height 0
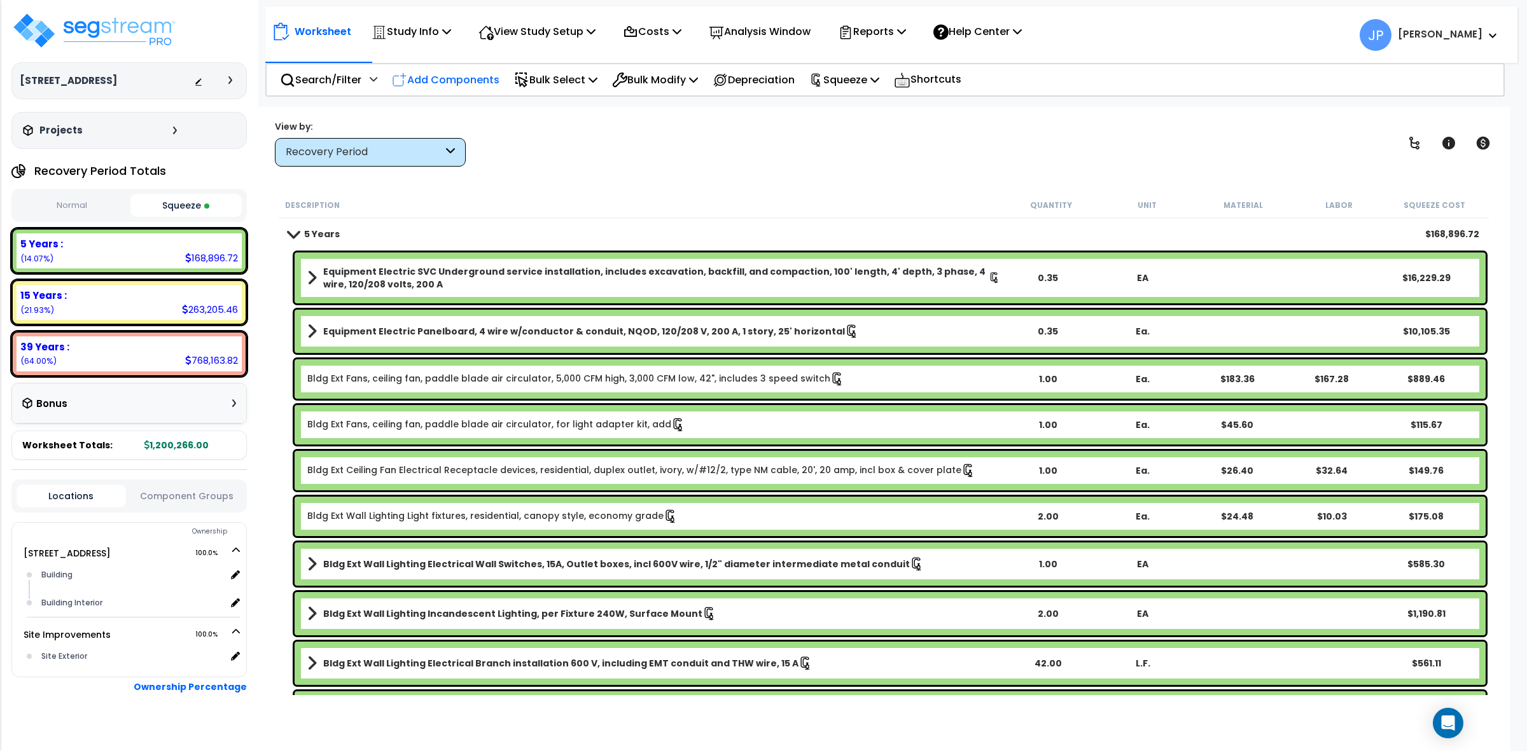
click at [439, 84] on p "Add Components" at bounding box center [446, 79] width 108 height 17
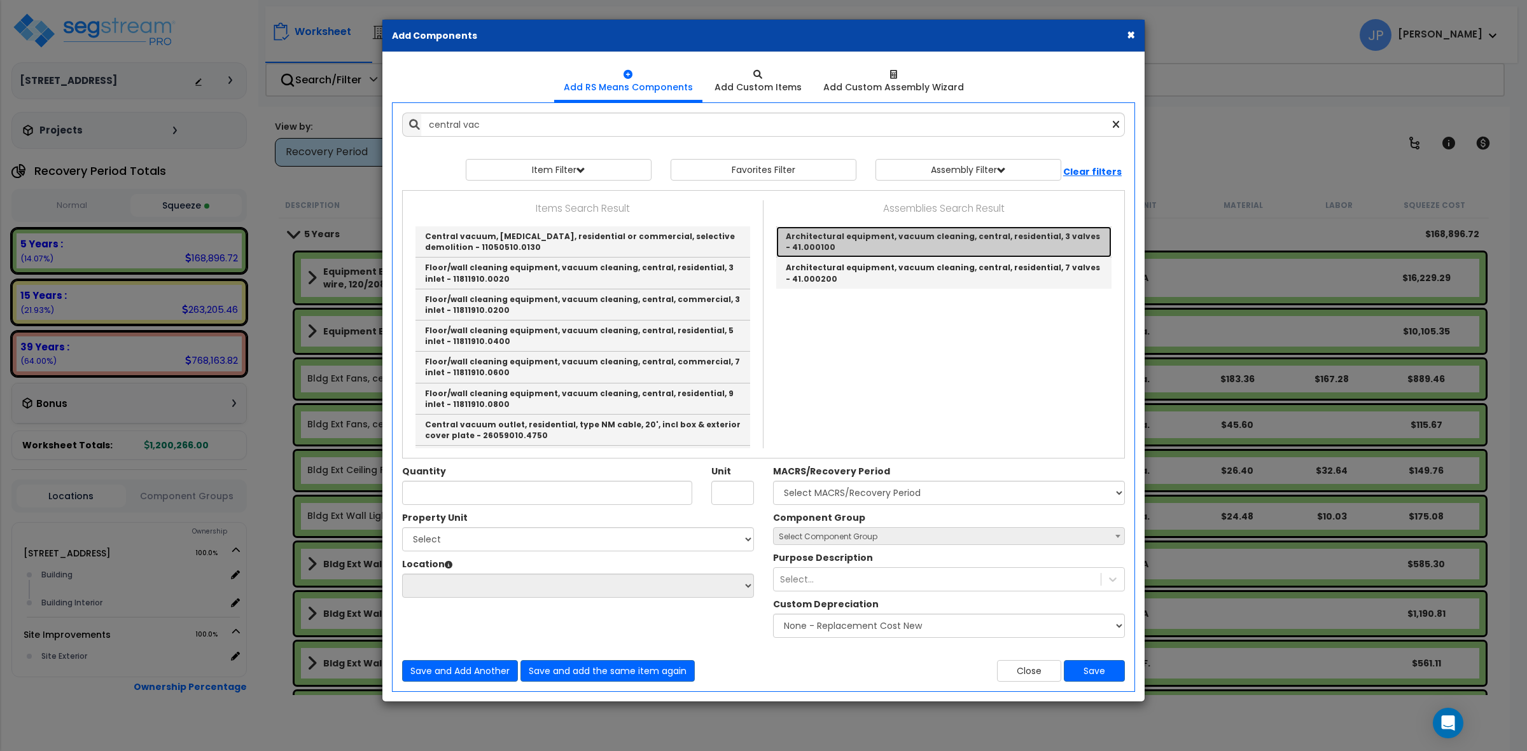
click at [832, 239] on link "Architectural equipment, vacuum cleaning, central, residential, 3 valves - 41.0…" at bounding box center [943, 241] width 335 height 31
type input "Architectural equipment, vacuum cleaning, central, residential, 3 valves - 41.0…"
type input "Ea."
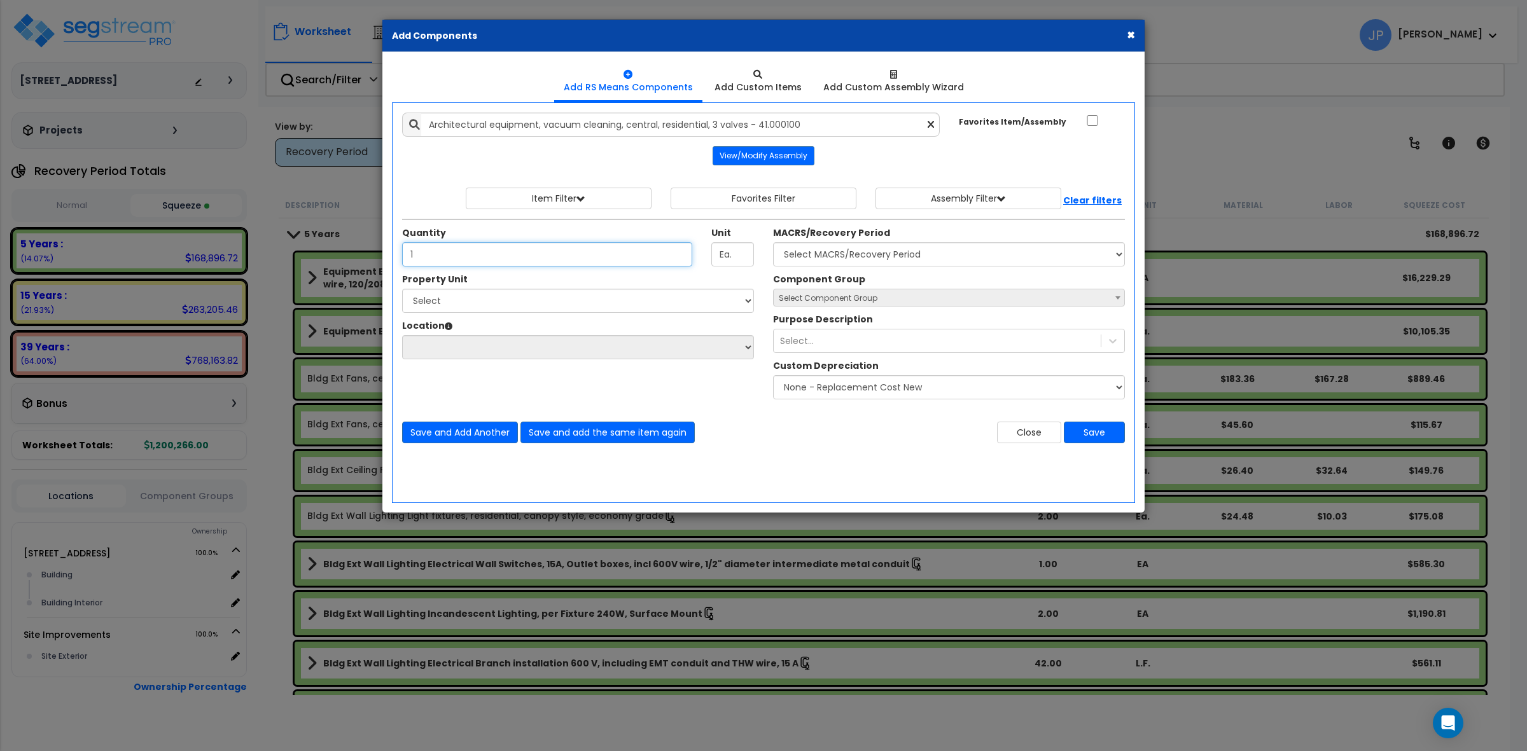
type input "1"
click at [850, 251] on select "Select MACRS/Recovery Period 5 Years - 57.0 - Distributive Trades & Services 5 …" at bounding box center [949, 254] width 352 height 24
select select "3667"
click at [773, 243] on select "Select MACRS/Recovery Period 5 Years - 57.0 - Distributive Trades & Services 5 …" at bounding box center [949, 254] width 352 height 24
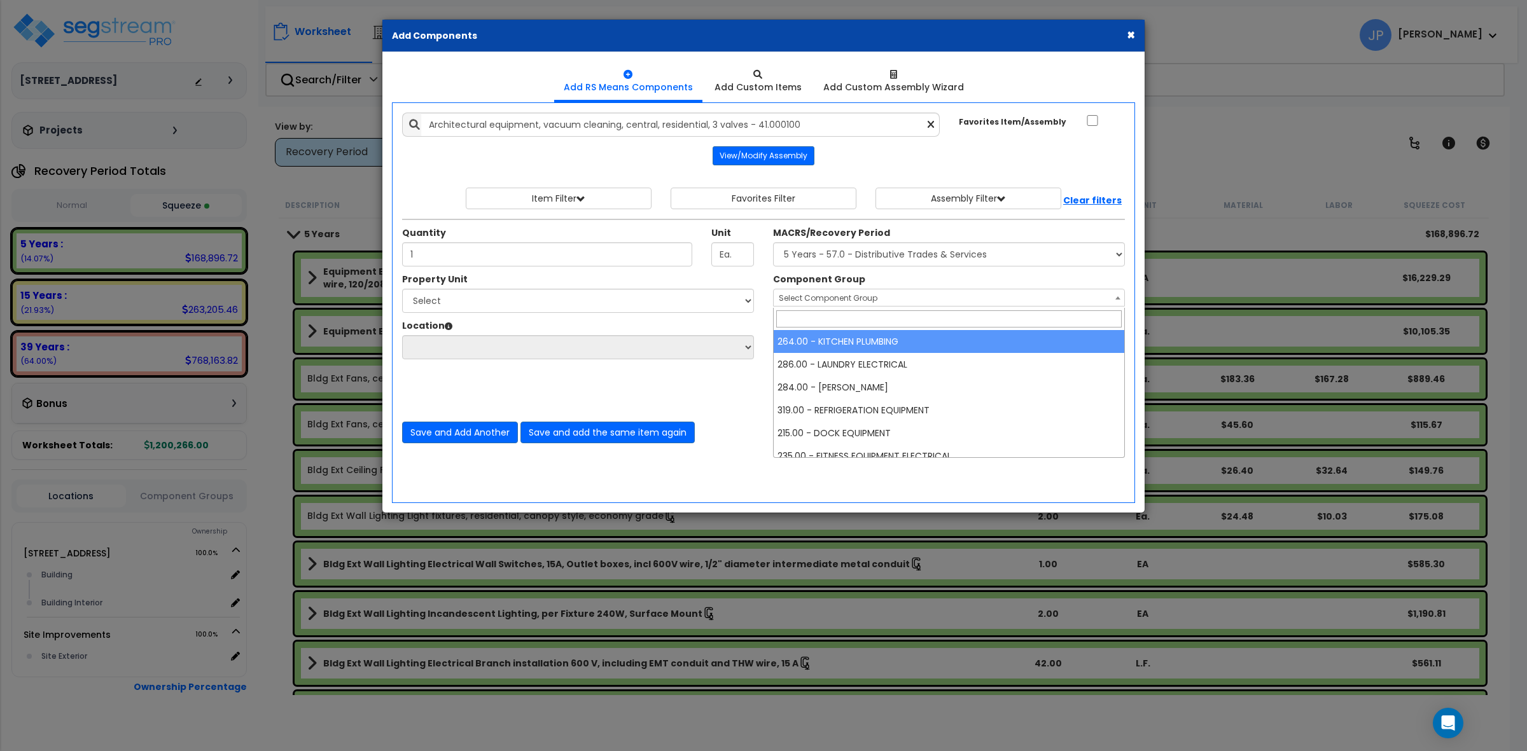
drag, startPoint x: 809, startPoint y: 298, endPoint x: 798, endPoint y: 291, distance: 12.0
click at [809, 297] on span "Select Component Group" at bounding box center [828, 298] width 99 height 11
type input "furn"
select select "35342"
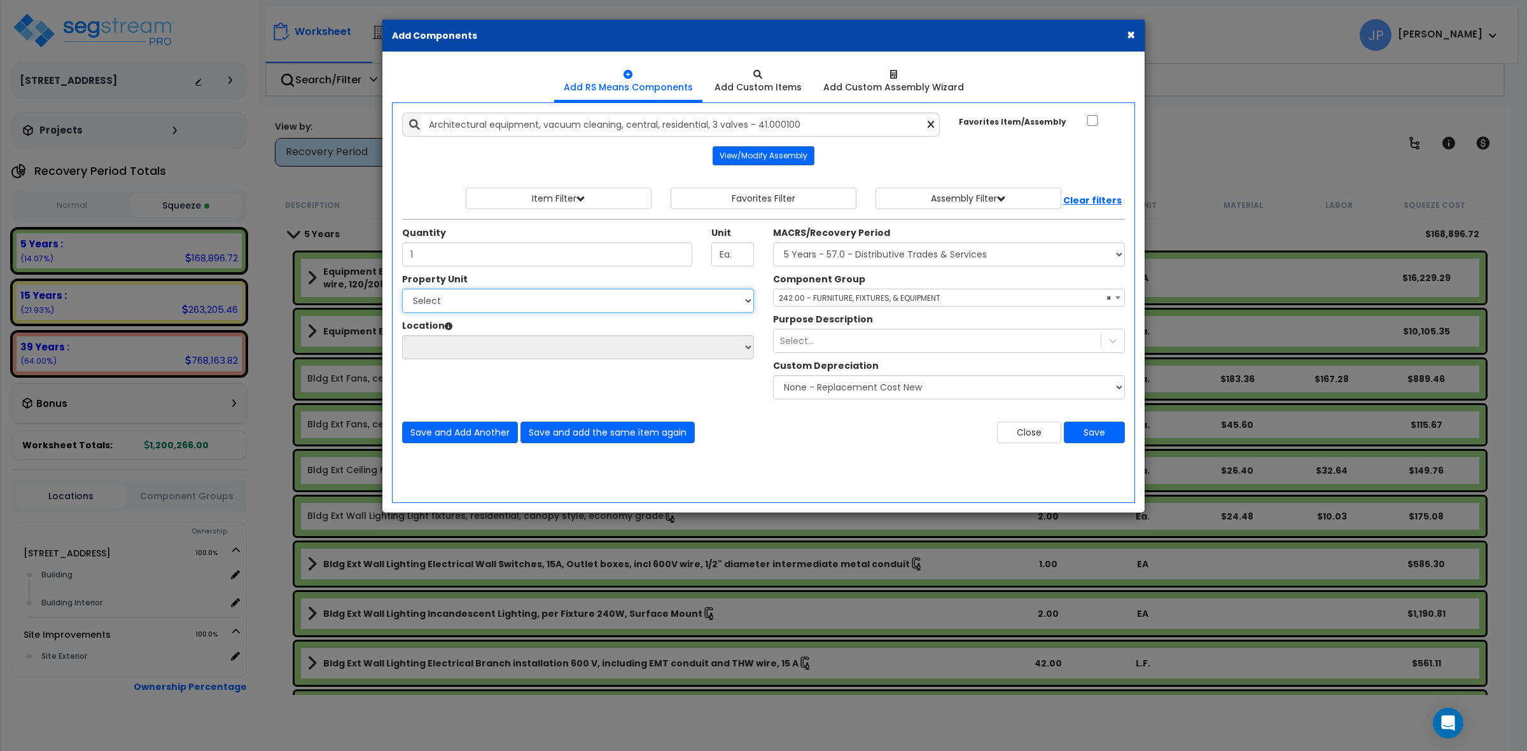
drag, startPoint x: 431, startPoint y: 307, endPoint x: 436, endPoint y: 312, distance: 7.2
click at [431, 307] on select "Select [STREET_ADDRESS] Site Improvements" at bounding box center [578, 301] width 352 height 24
select select "175746"
click at [402, 289] on select "Select [STREET_ADDRESS] Site Improvements" at bounding box center [578, 301] width 352 height 24
click at [466, 351] on select "Select Building Building Interior Add Additional Location" at bounding box center [578, 347] width 352 height 24
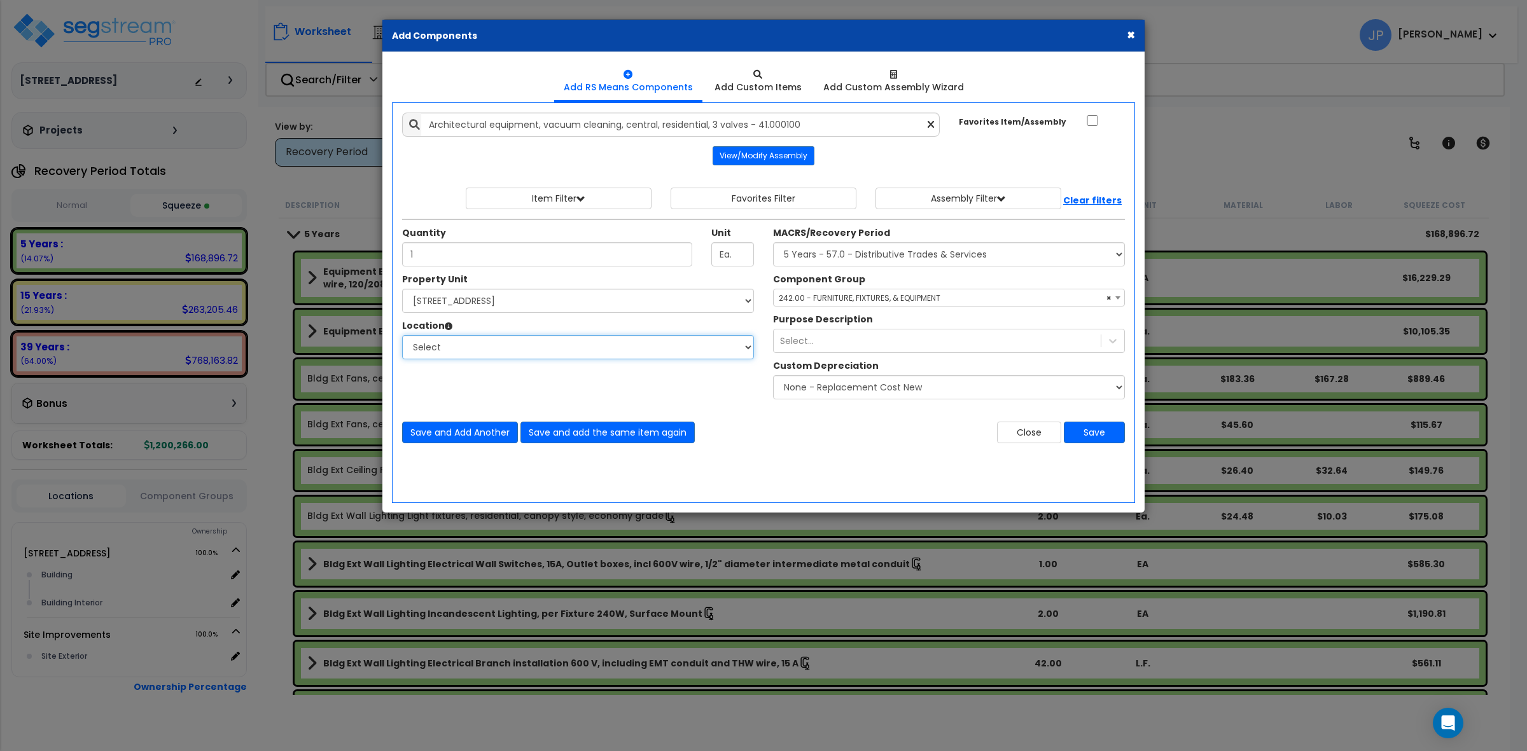
select select "461"
click at [402, 336] on select "Select Building Building Interior Add Additional Location" at bounding box center [578, 347] width 352 height 24
click at [1104, 436] on button "Save" at bounding box center [1094, 433] width 61 height 22
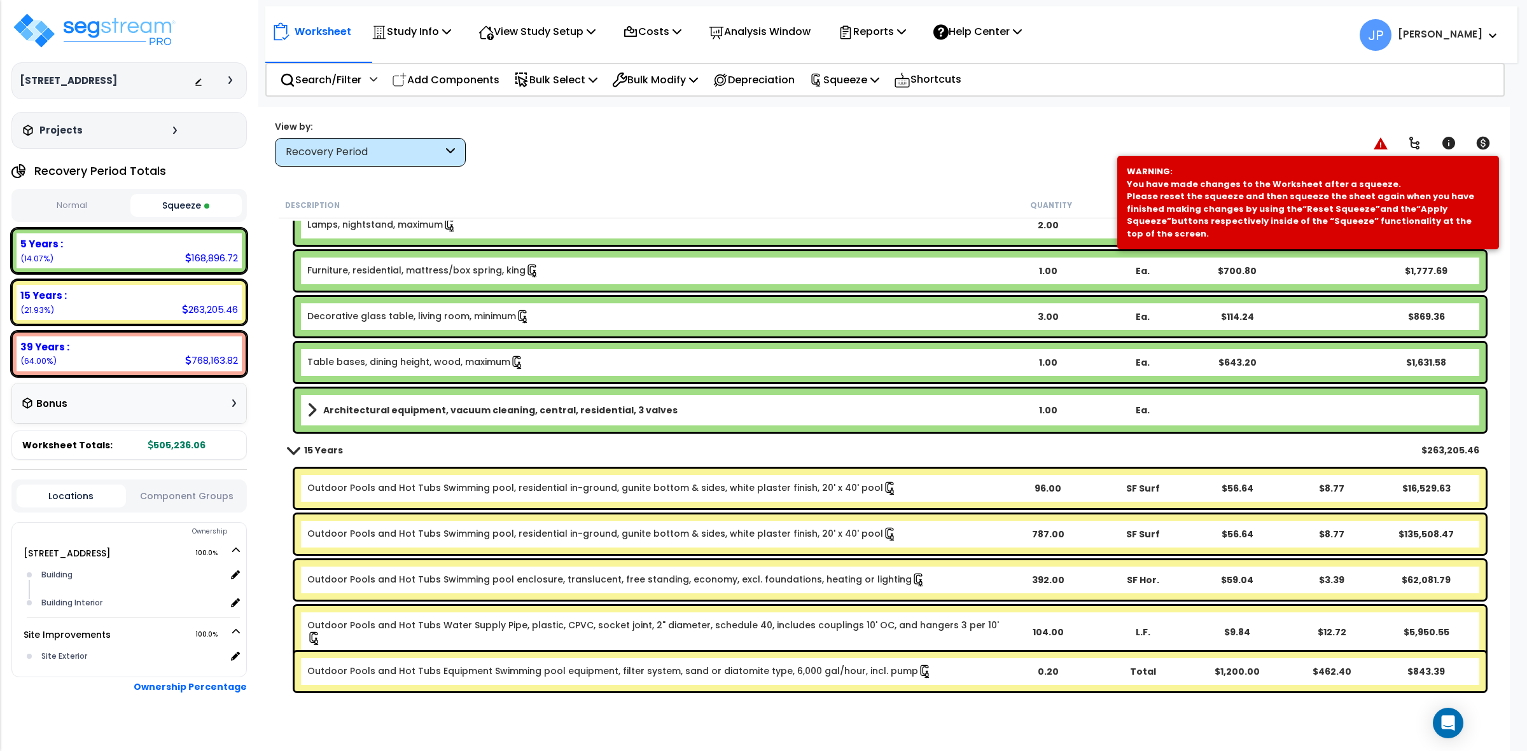
scroll to position [2306, 0]
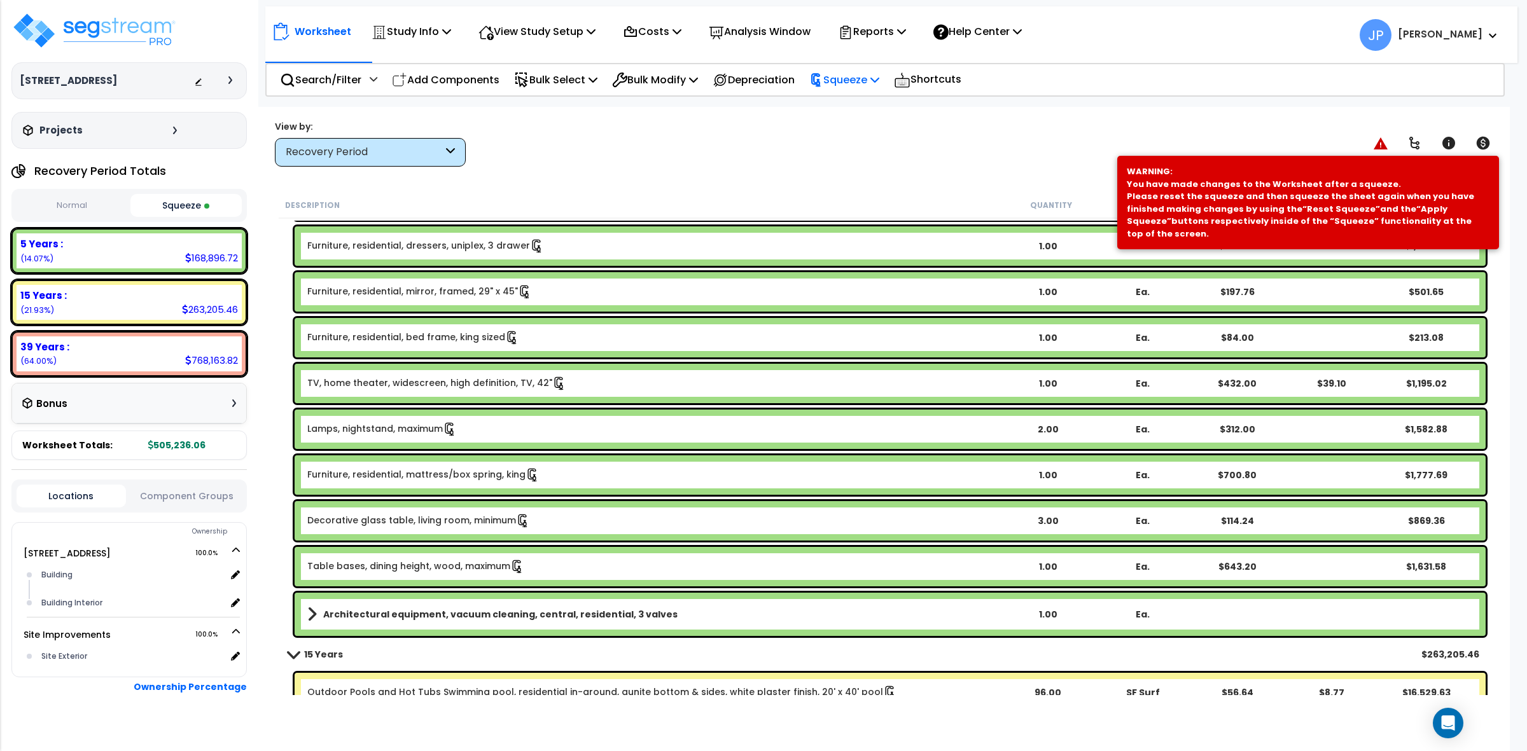
click at [844, 75] on p "Squeeze" at bounding box center [844, 79] width 70 height 17
click at [845, 99] on link "Re-squeeze" at bounding box center [866, 109] width 126 height 29
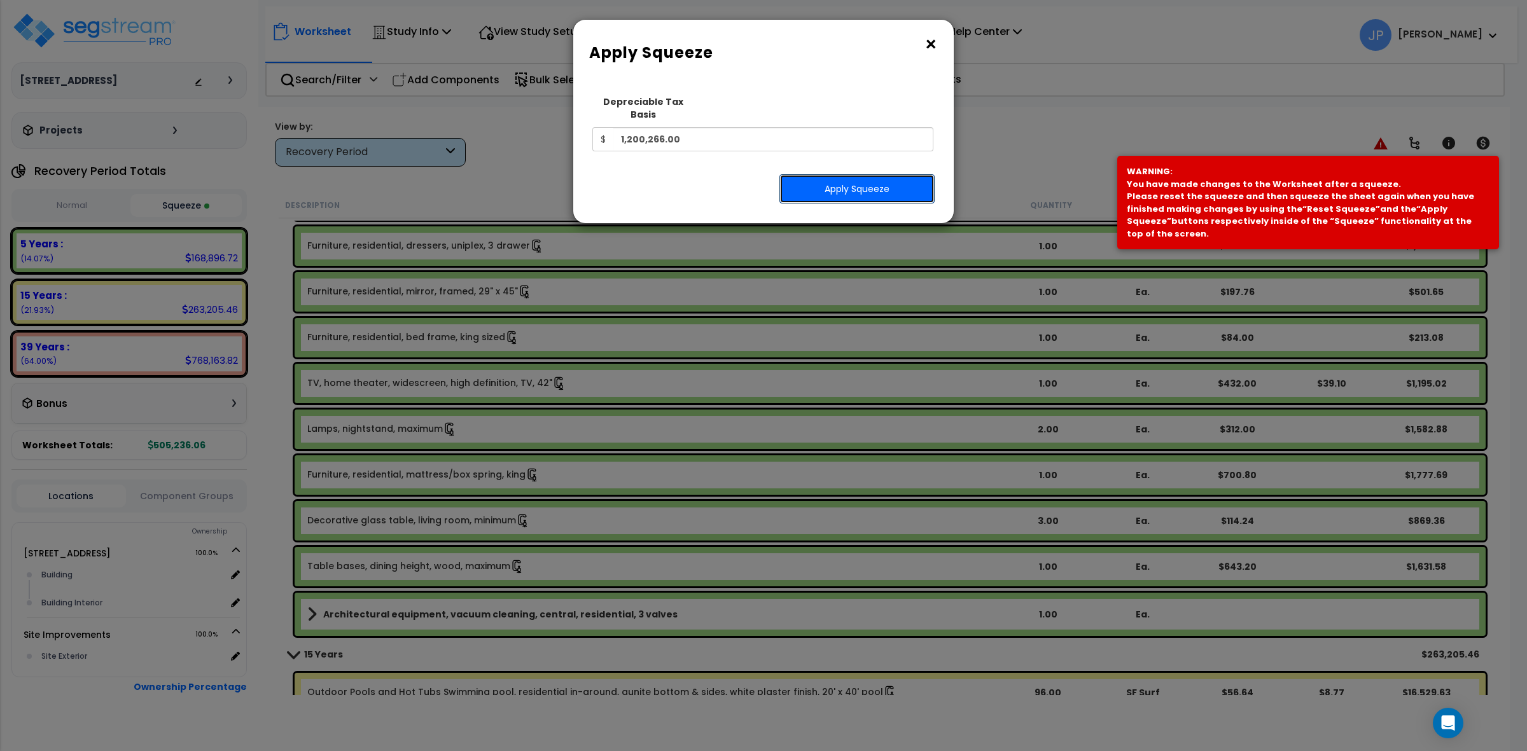
click at [896, 175] on button "Apply Squeeze" at bounding box center [856, 188] width 155 height 29
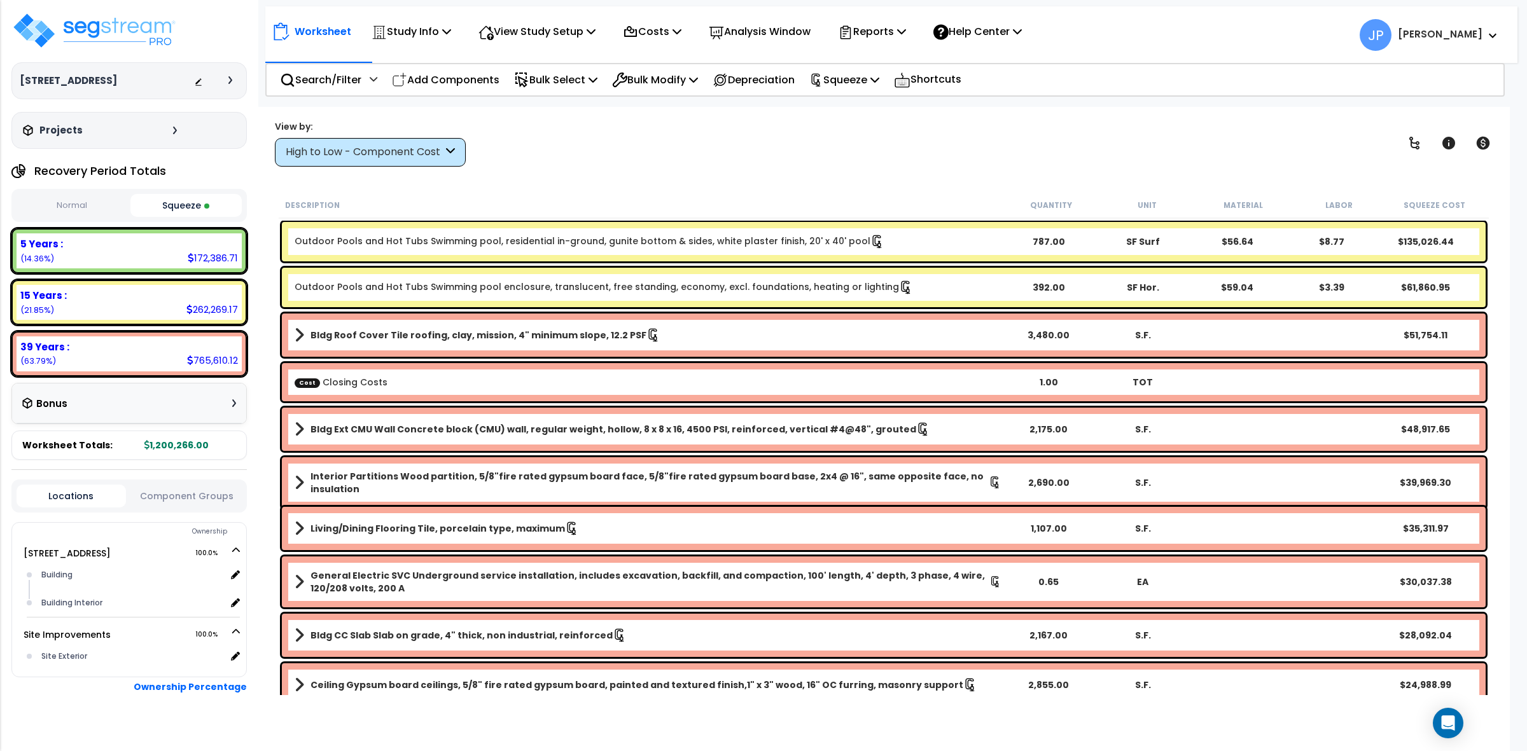
click at [441, 146] on div "High to Low - Component Cost" at bounding box center [364, 152] width 157 height 15
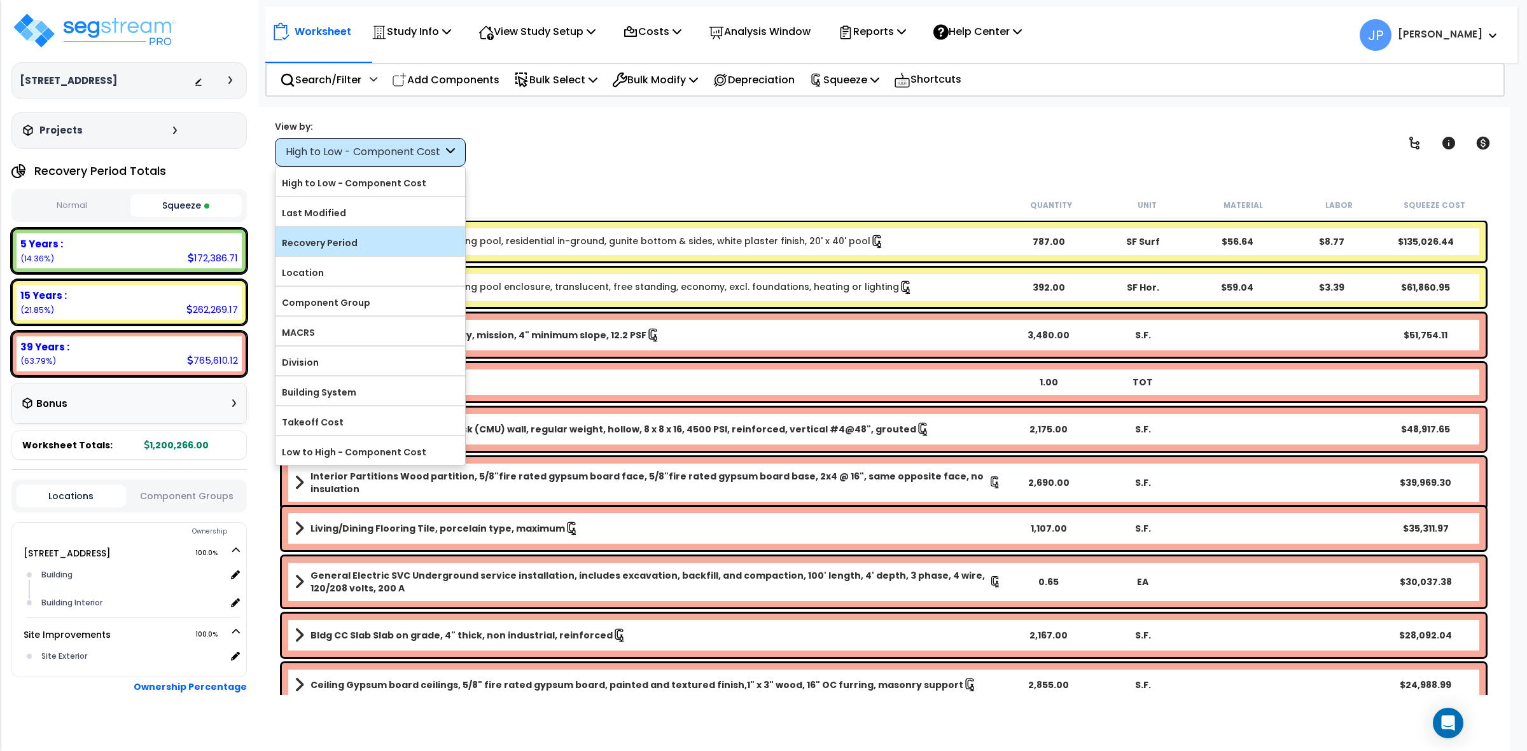
click at [392, 234] on label "Recovery Period" at bounding box center [370, 242] width 190 height 19
click at [0, 0] on input "Recovery Period" at bounding box center [0, 0] width 0 height 0
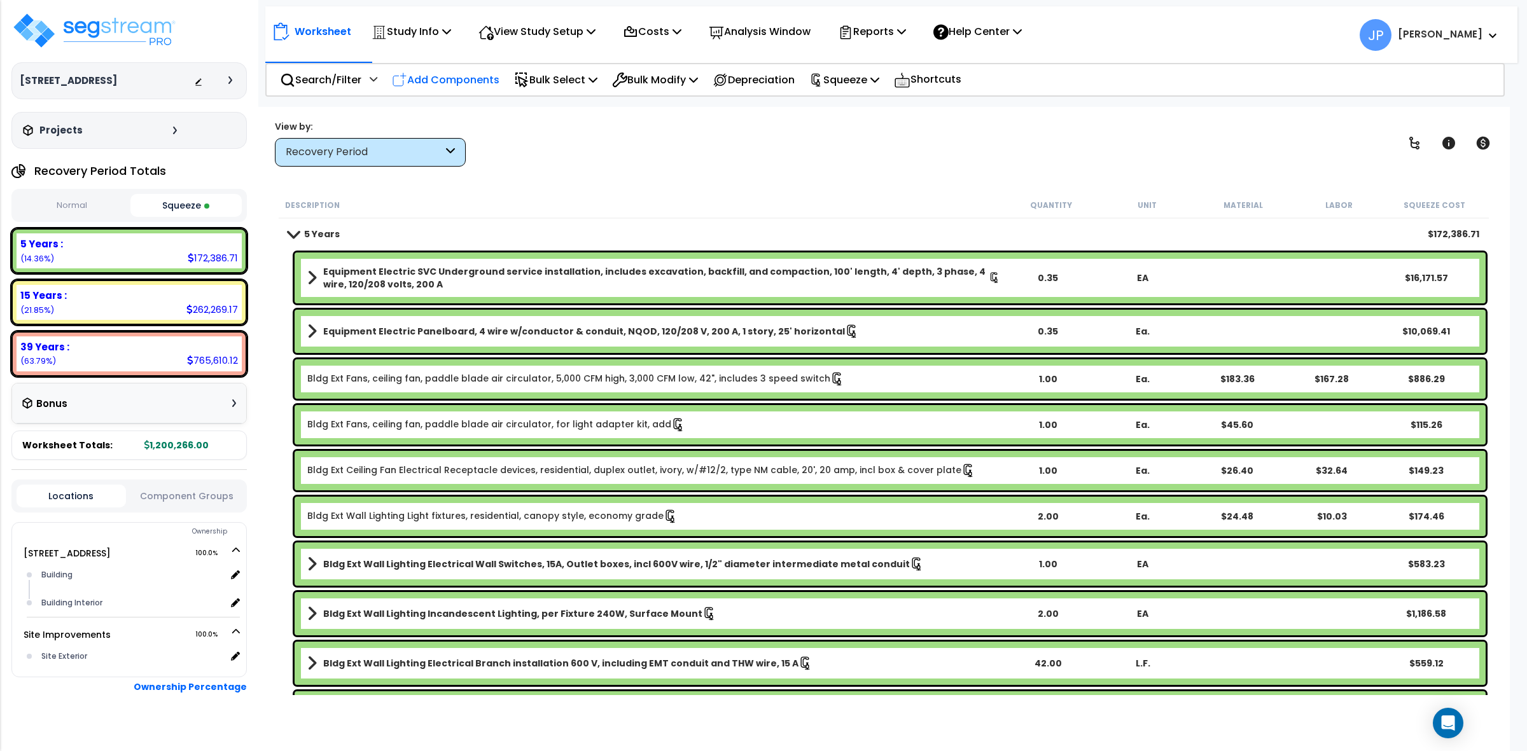
click at [477, 78] on p "Add Components" at bounding box center [446, 79] width 108 height 17
select select
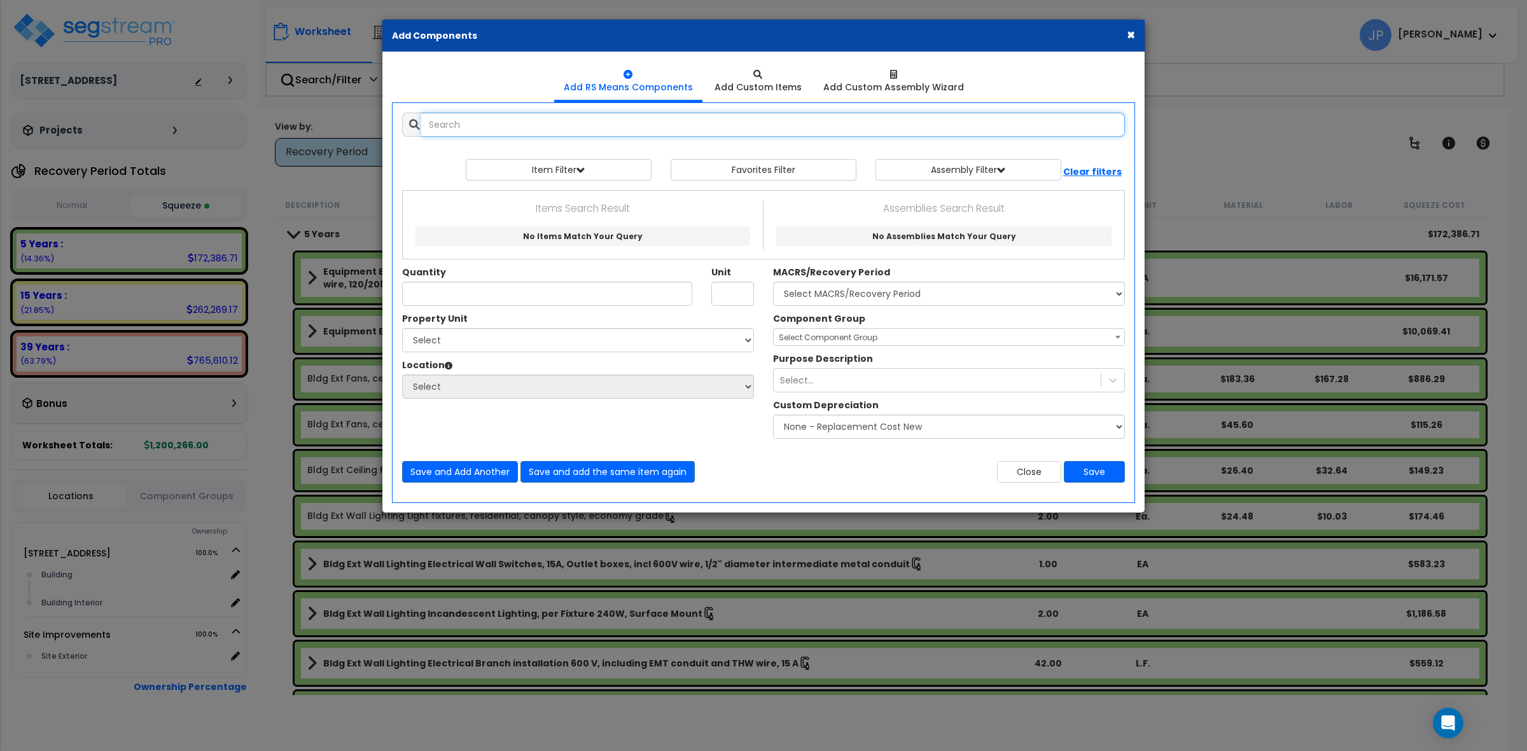
select select
type input "l"
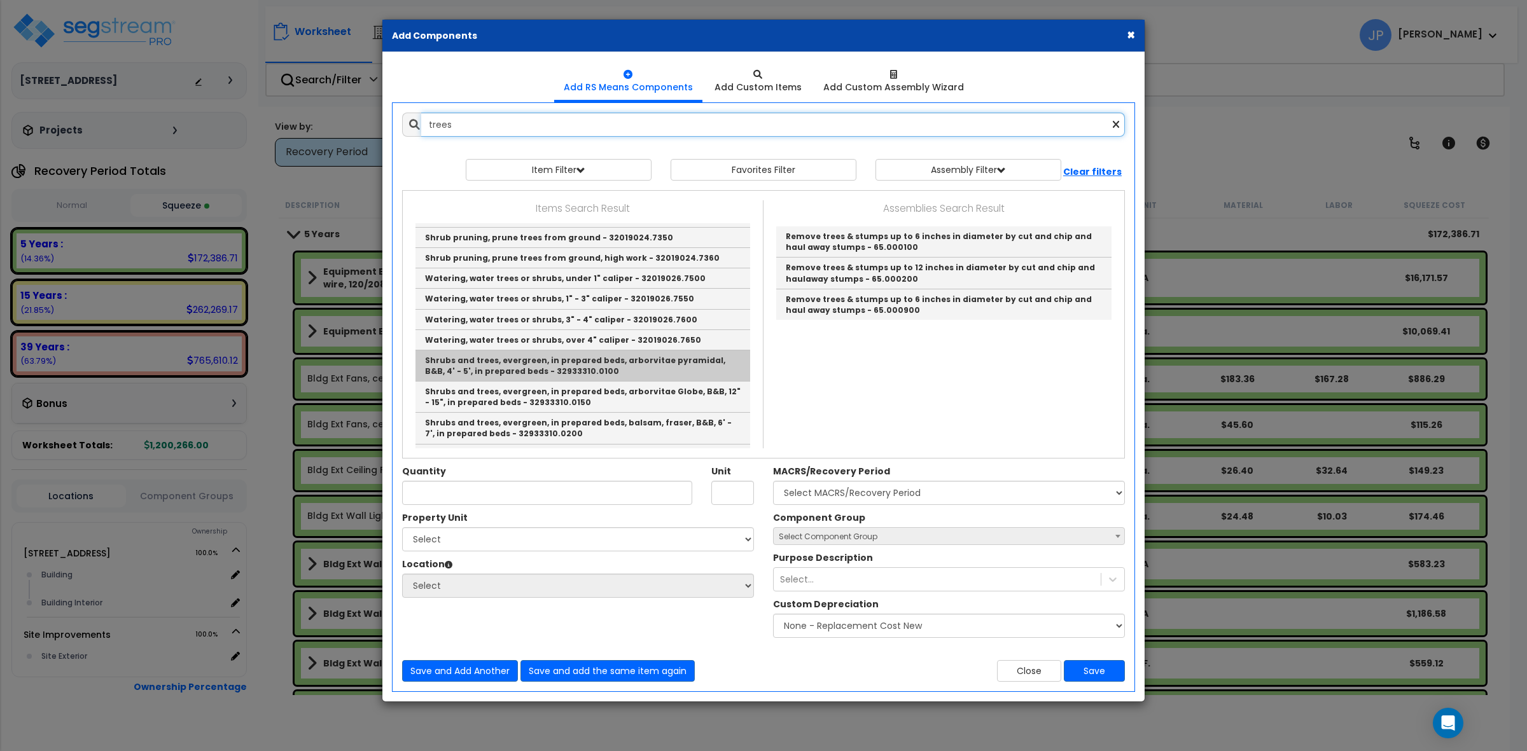
scroll to position [2765, 0]
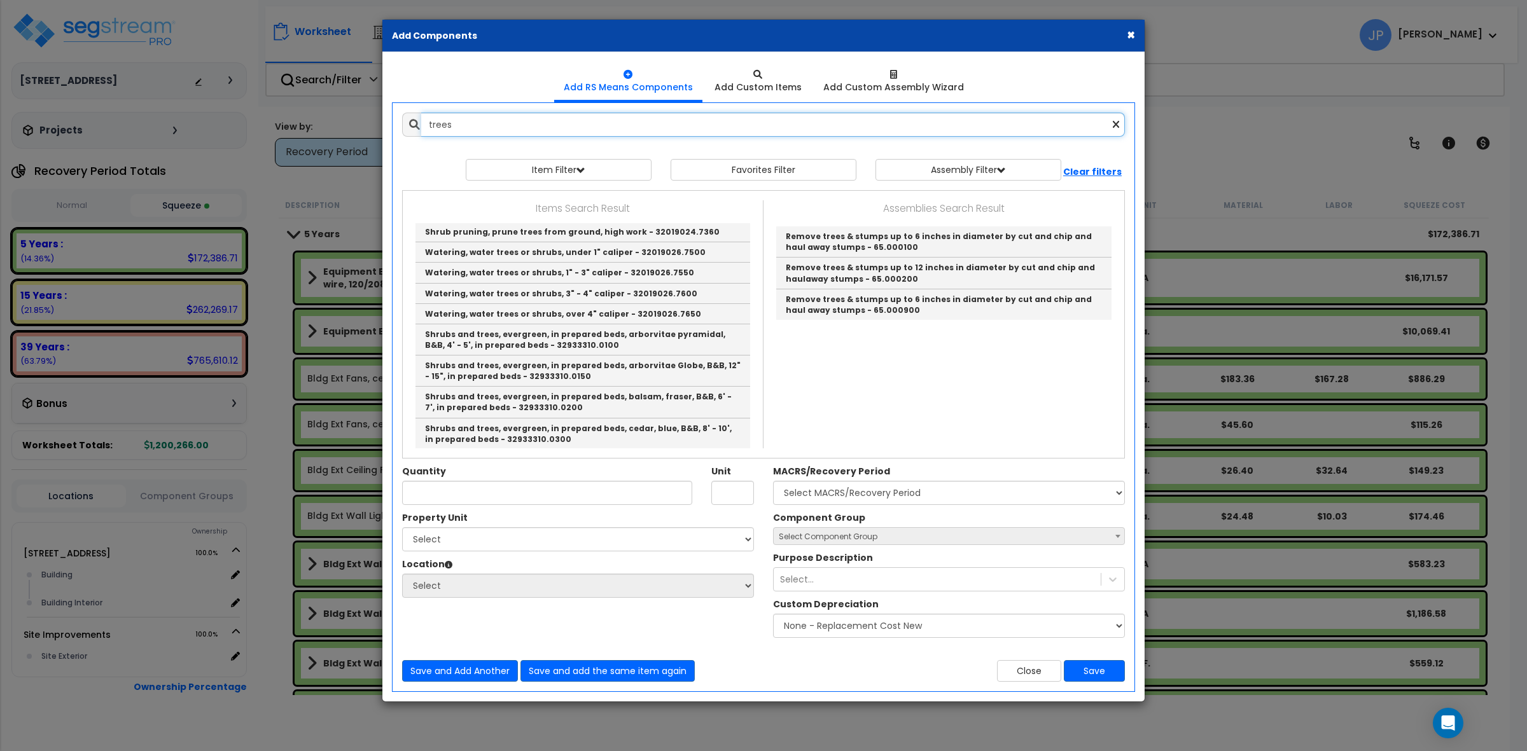
drag, startPoint x: 527, startPoint y: 122, endPoint x: 369, endPoint y: 113, distance: 158.1
click at [369, 113] on div "× Add Components Add RS Means Components Add Custom Items Add Items" at bounding box center [763, 375] width 1527 height 751
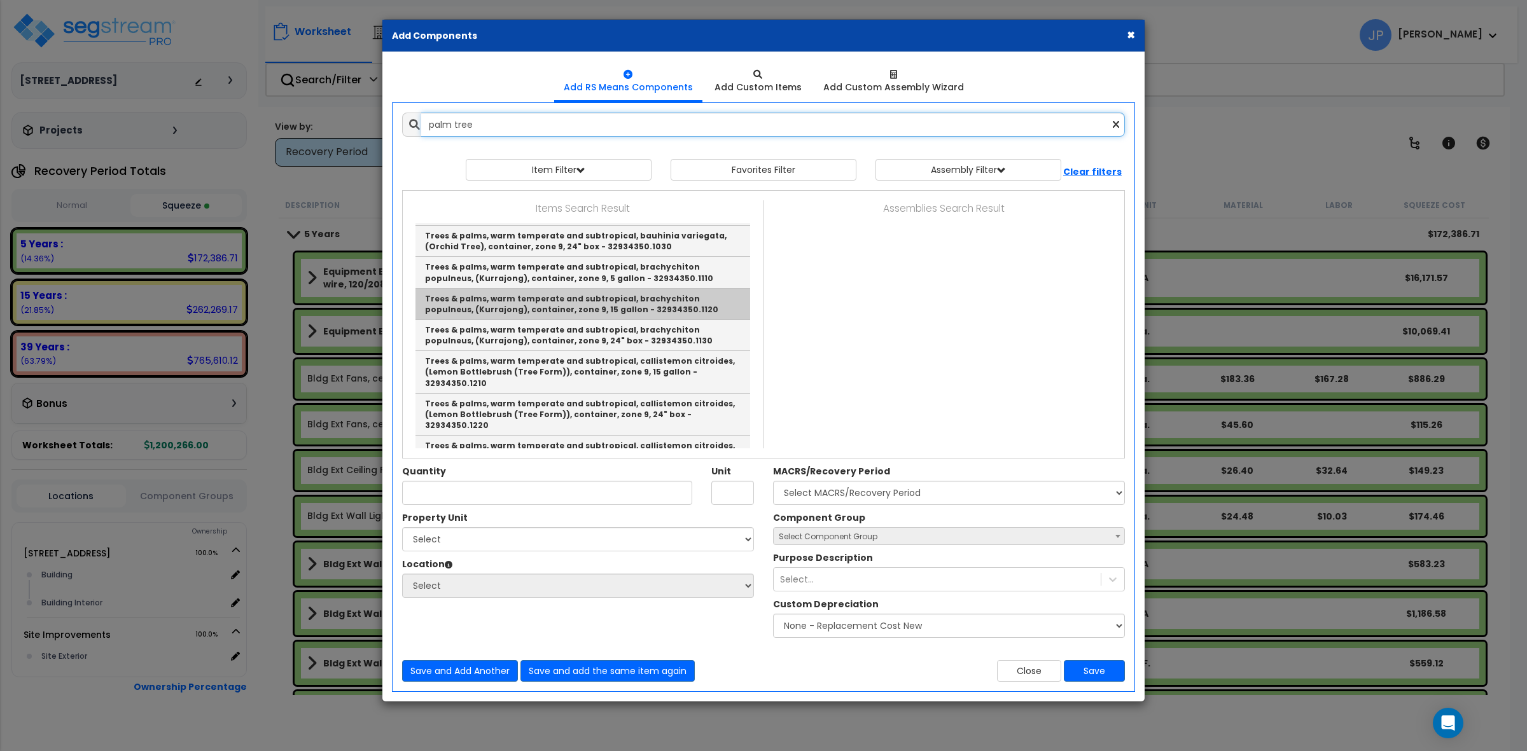
scroll to position [1508, 0]
drag, startPoint x: 650, startPoint y: 120, endPoint x: 374, endPoint y: 111, distance: 275.6
click at [374, 111] on div "× Add Components Add RS Means Components Add Custom Items Add Items" at bounding box center [763, 375] width 1527 height 751
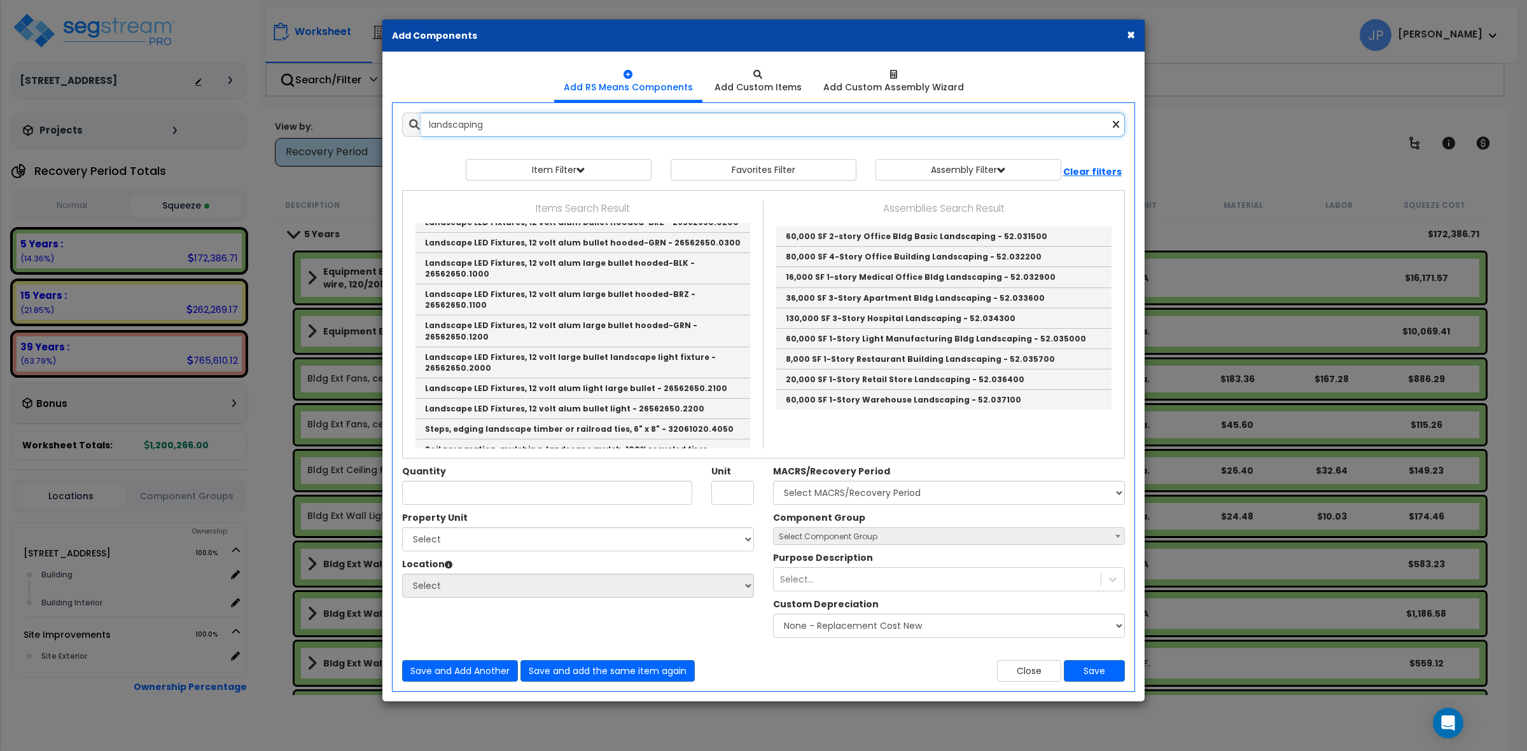
scroll to position [0, 0]
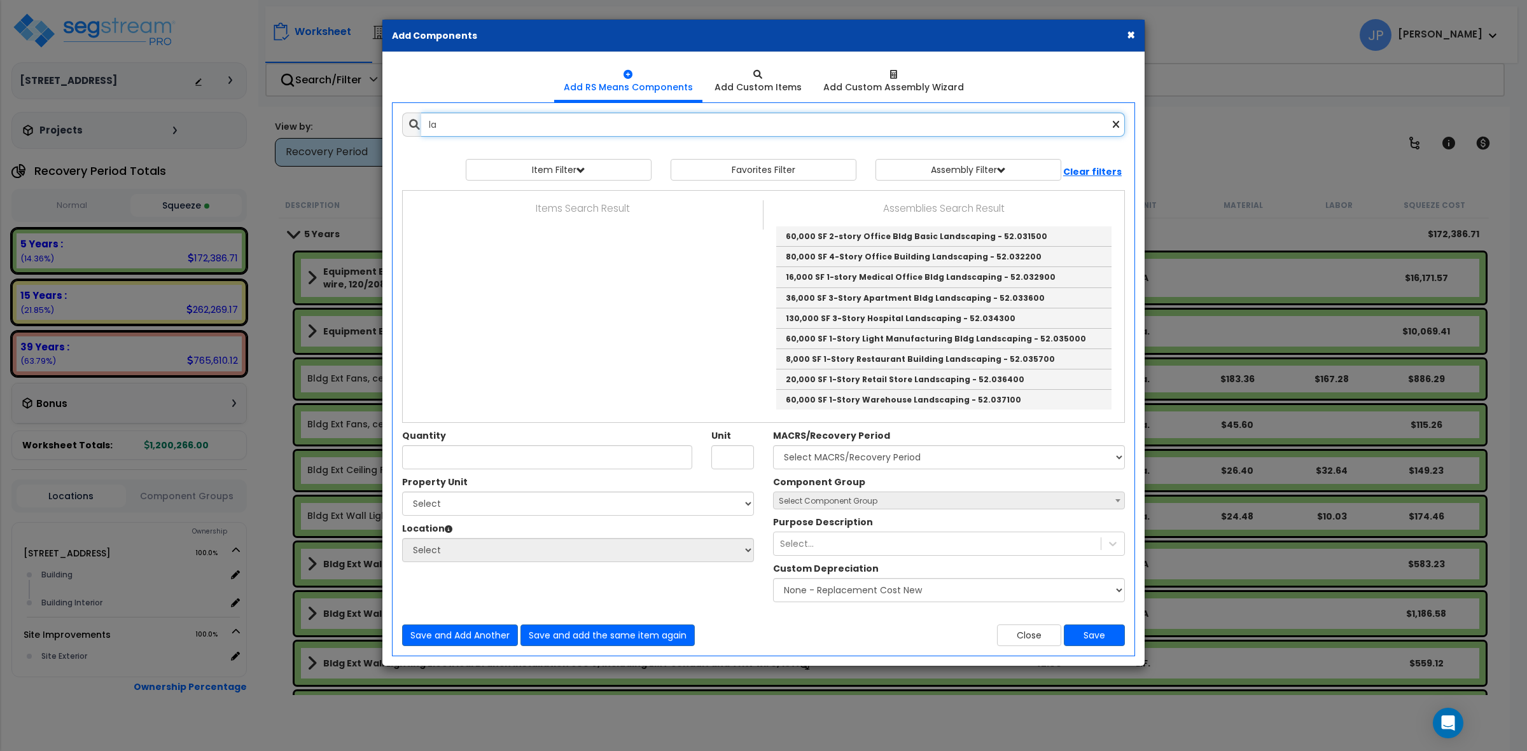
type input "l"
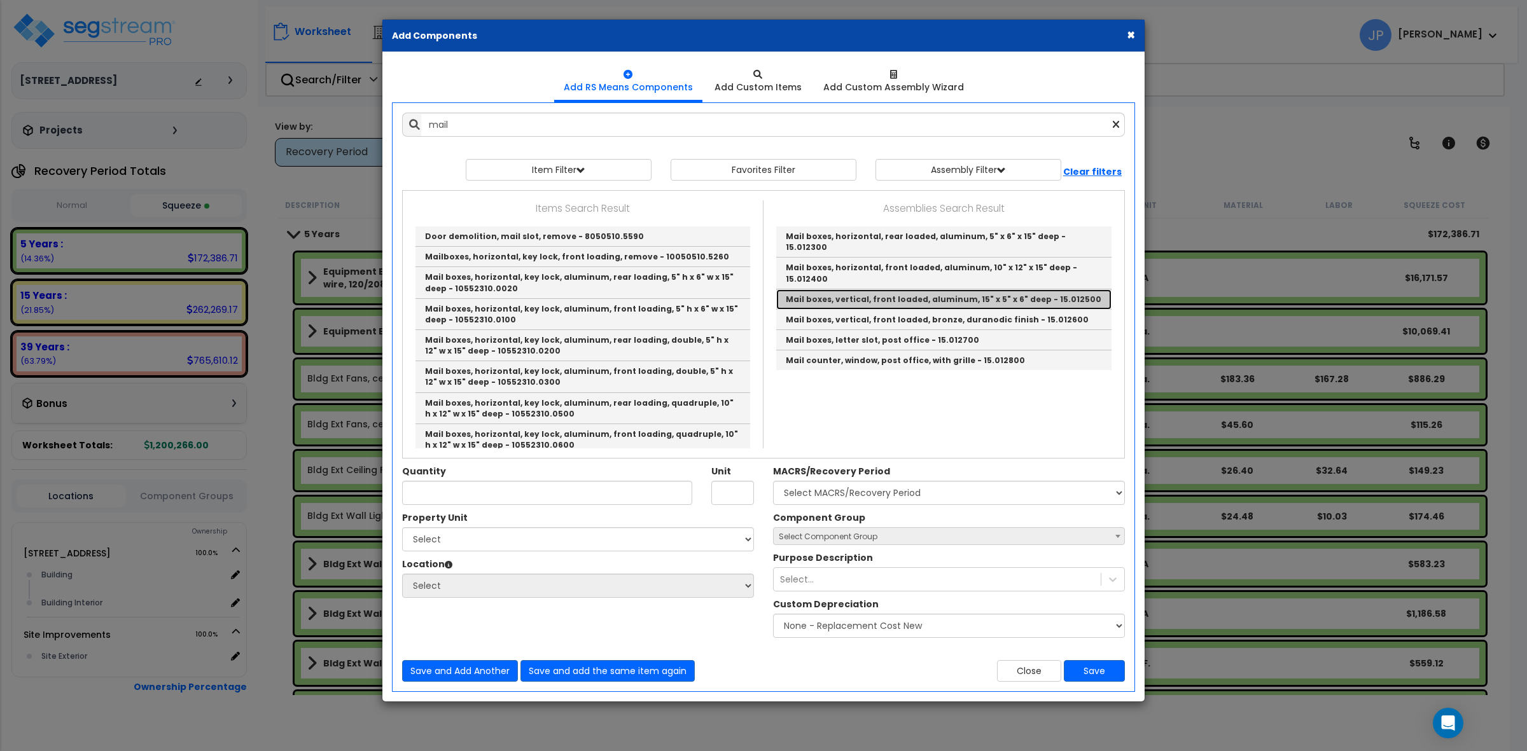
click at [921, 289] on link "Mail boxes, vertical, front loaded, aluminum, 15" x 5" x 6" deep - 15.012500" at bounding box center [943, 299] width 335 height 20
type input "Mail boxes, vertical, front loaded, aluminum, 15" x 5" x 6" deep - 15.012500"
type input "Ea."
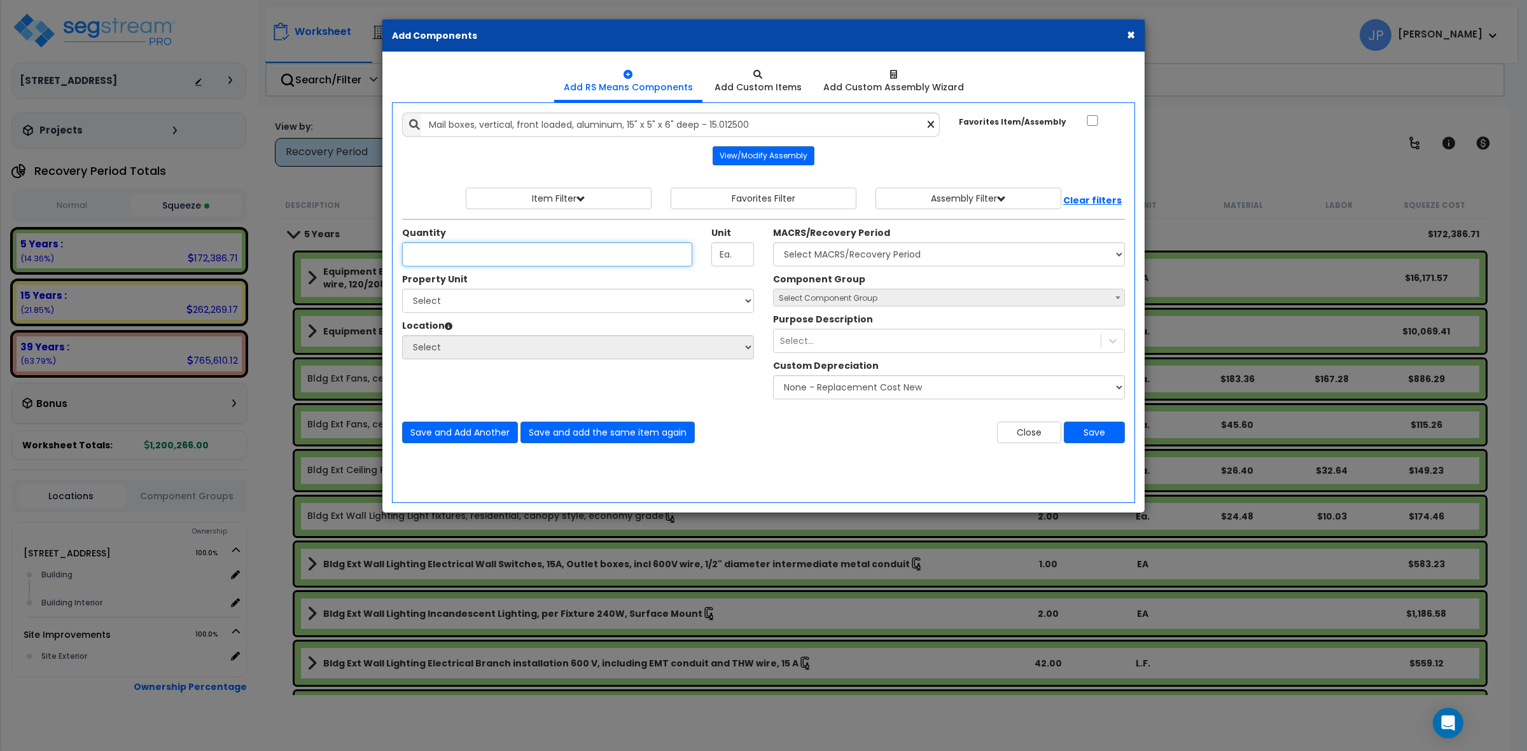
scroll to position [55, 0]
type input "1"
click at [837, 255] on select "Select MACRS/Recovery Period 5 Years - 57.0 - Distributive Trades & Services 5 …" at bounding box center [949, 254] width 352 height 24
select select "3666"
click at [773, 243] on select "Select MACRS/Recovery Period 5 Years - 57.0 - Distributive Trades & Services 5 …" at bounding box center [949, 254] width 352 height 24
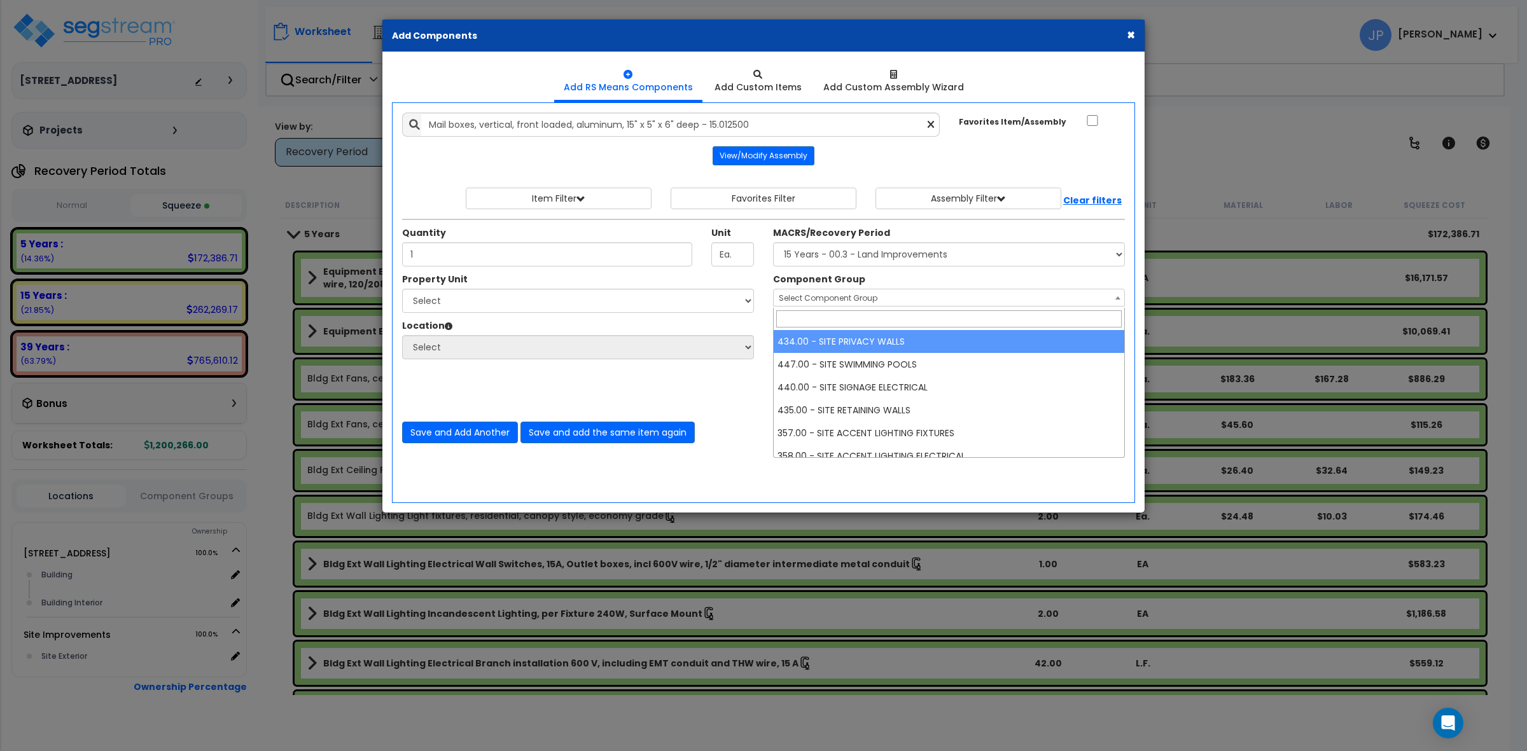
click at [861, 301] on span "Select Component Group" at bounding box center [828, 298] width 99 height 11
type input "mail"
select select "35725"
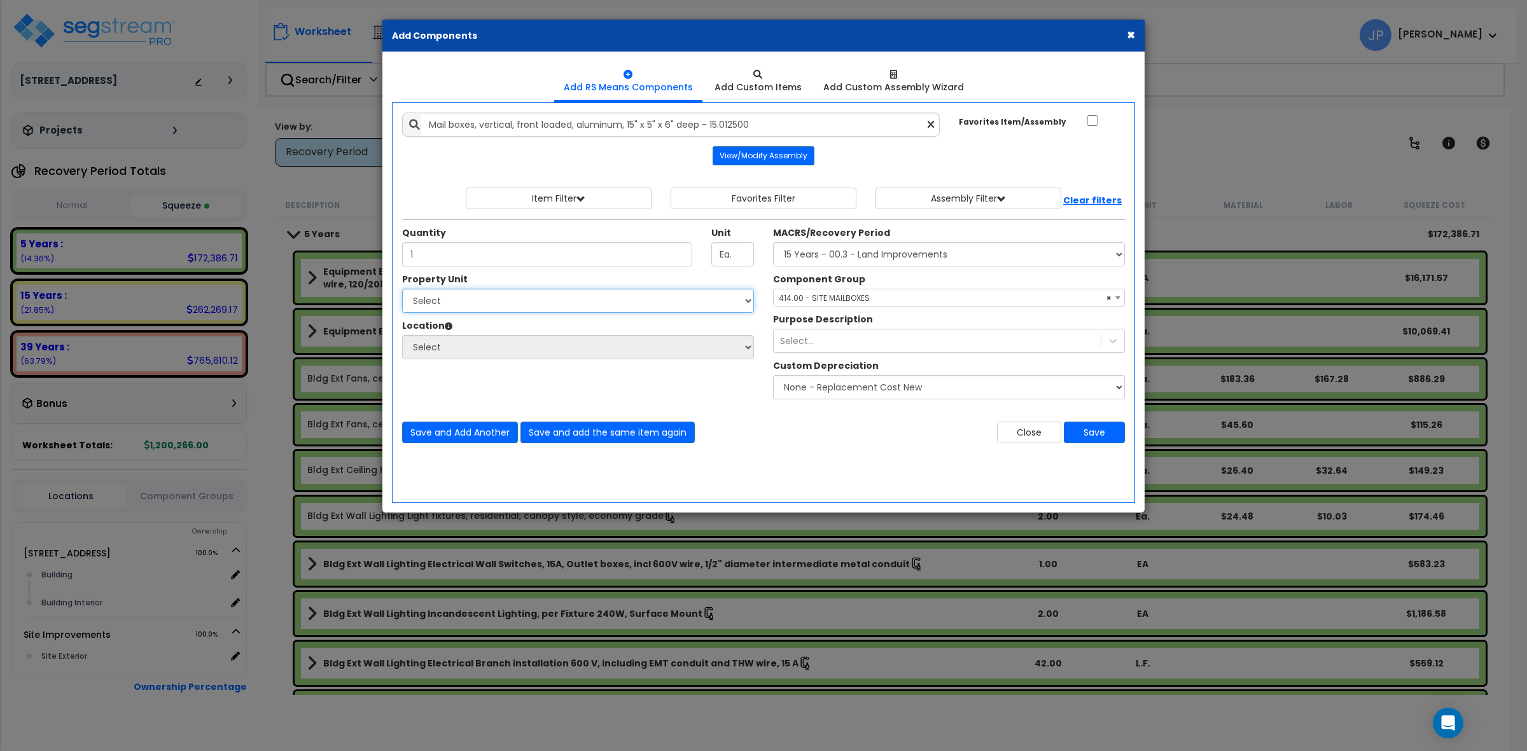
click at [434, 298] on select "Select 149 Sedona Way Site Improvements" at bounding box center [578, 301] width 352 height 24
click at [402, 289] on select "Select 149 Sedona Way Site Improvements" at bounding box center [578, 301] width 352 height 24
click at [454, 296] on select "Select 149 Sedona Way Site Improvements" at bounding box center [578, 301] width 352 height 24
select select "175747"
click at [402, 289] on select "Select 149 Sedona Way Site Improvements" at bounding box center [578, 301] width 352 height 24
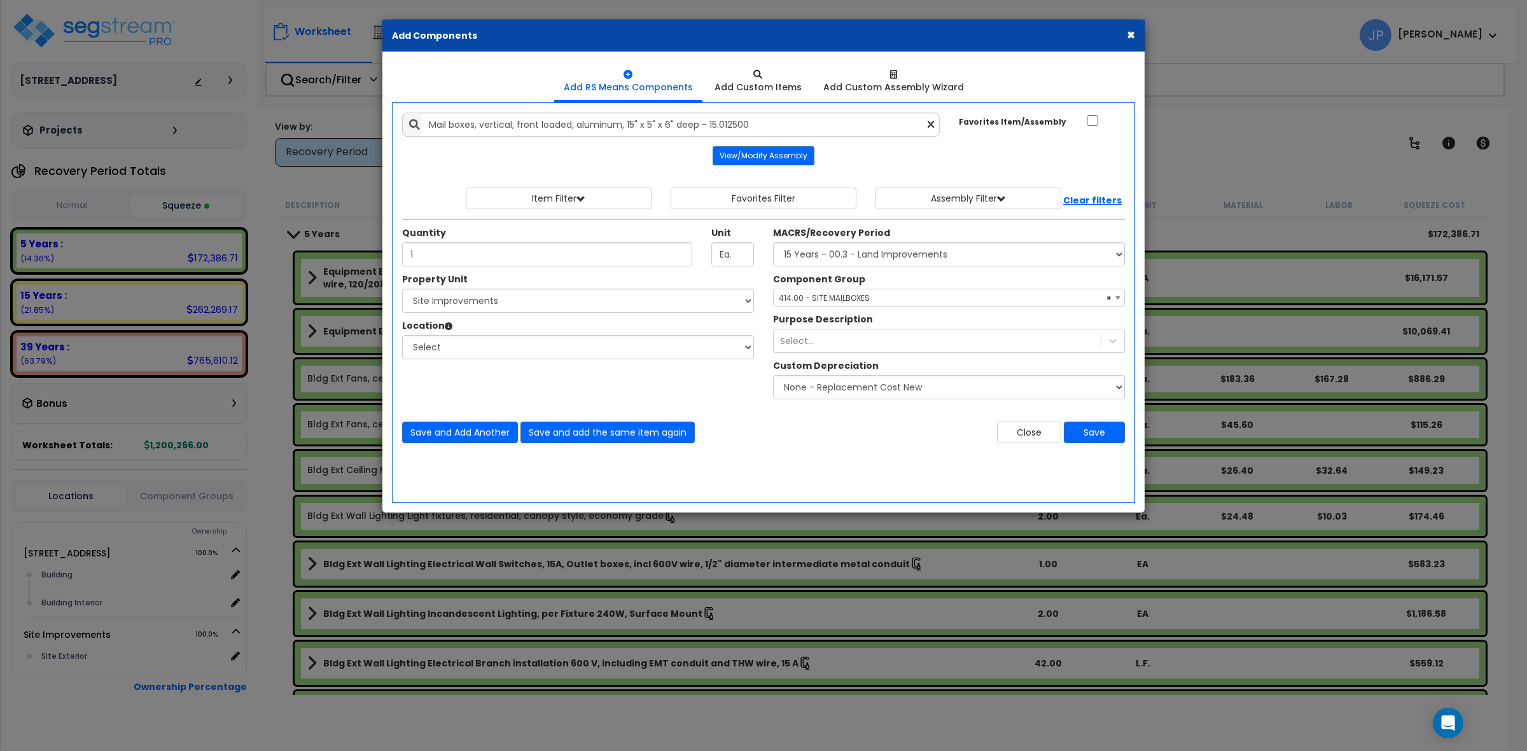
click at [473, 361] on div "Property Unit Select 149 Sedona Way Site Improvements Select Site Exterior" at bounding box center [578, 323] width 371 height 100
click at [471, 352] on select "Select Site Exterior Add Additional Location" at bounding box center [578, 347] width 352 height 24
select select "462"
click at [402, 336] on select "Select Site Exterior Add Additional Location" at bounding box center [578, 347] width 352 height 24
click at [791, 443] on div "Close Save" at bounding box center [948, 433] width 371 height 22
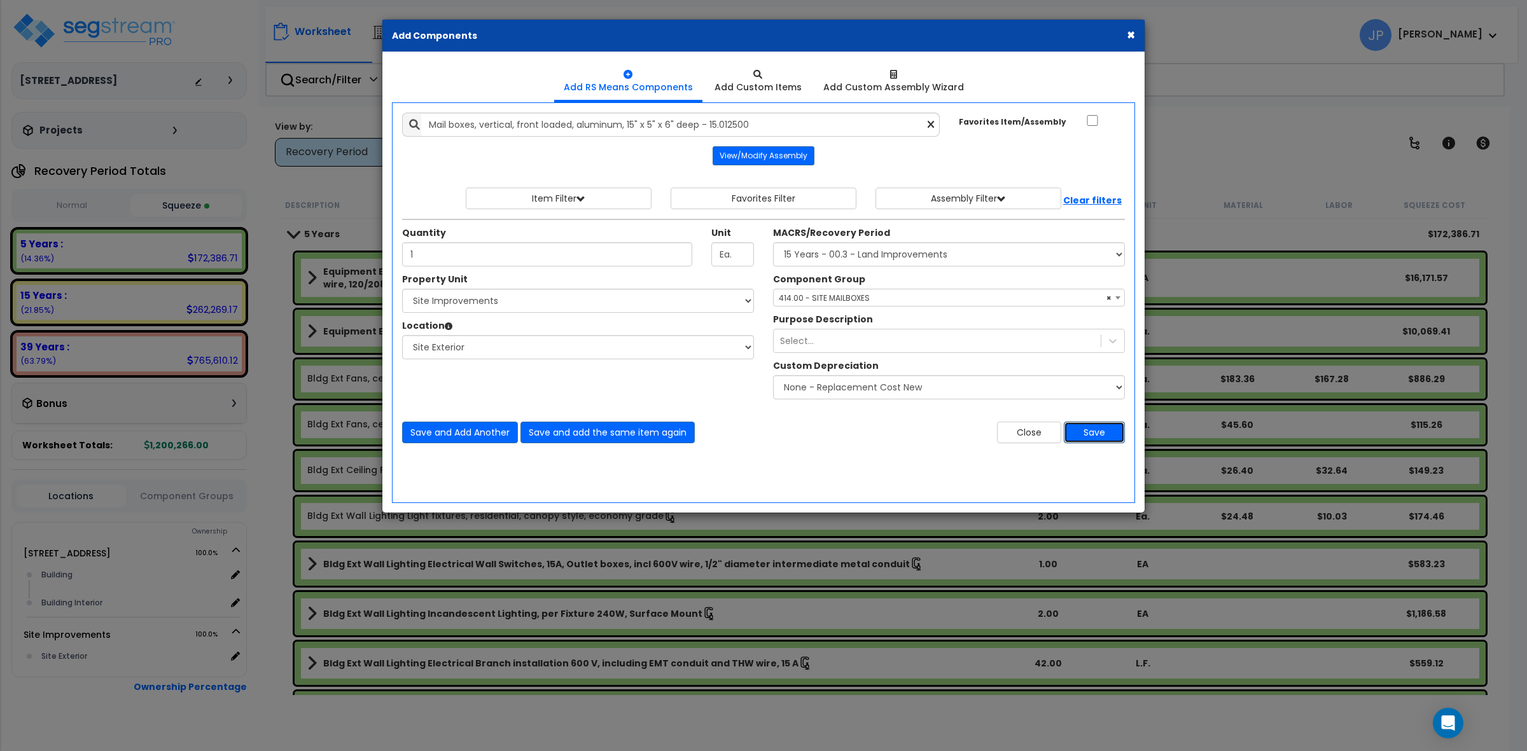
click at [1082, 440] on button "Save" at bounding box center [1094, 433] width 61 height 22
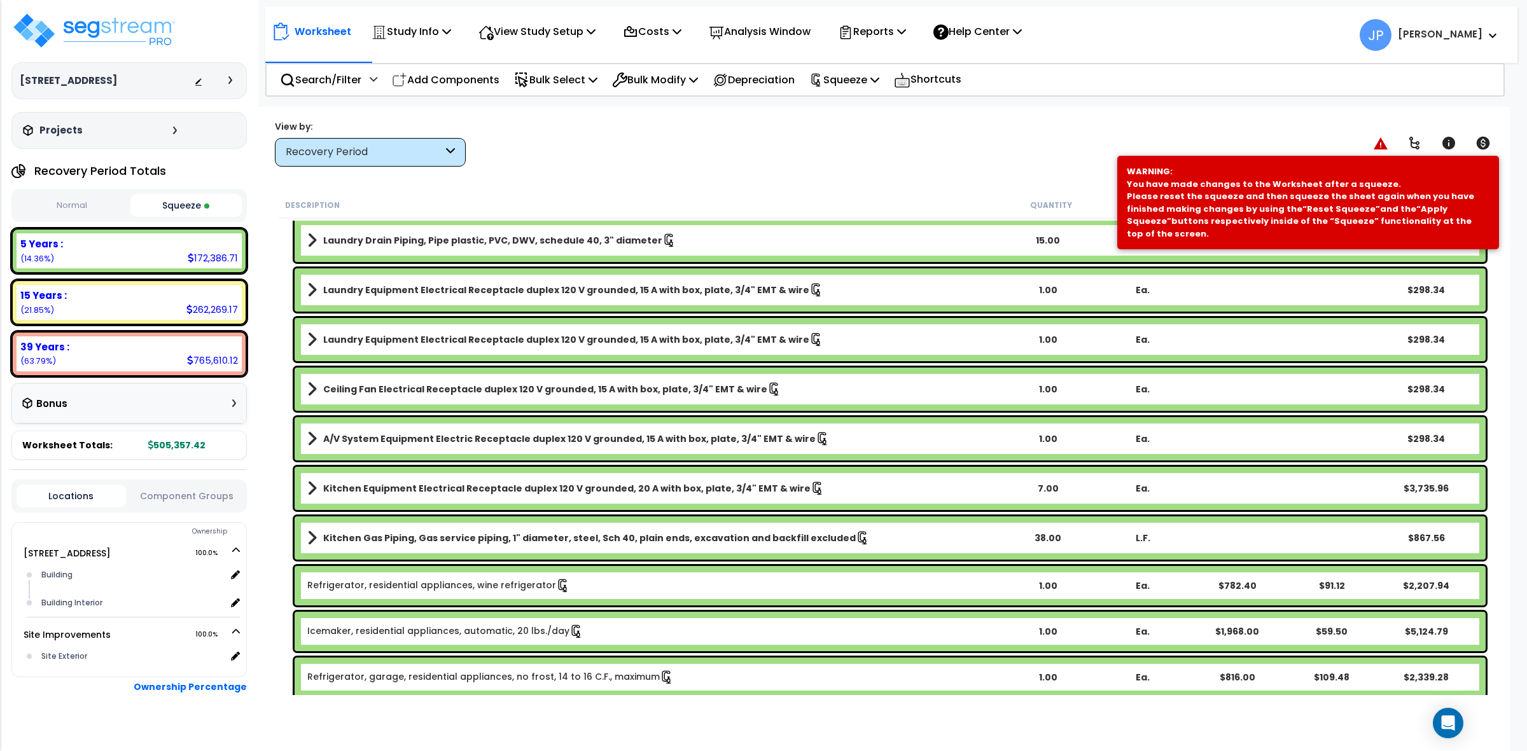
scroll to position [1511, 0]
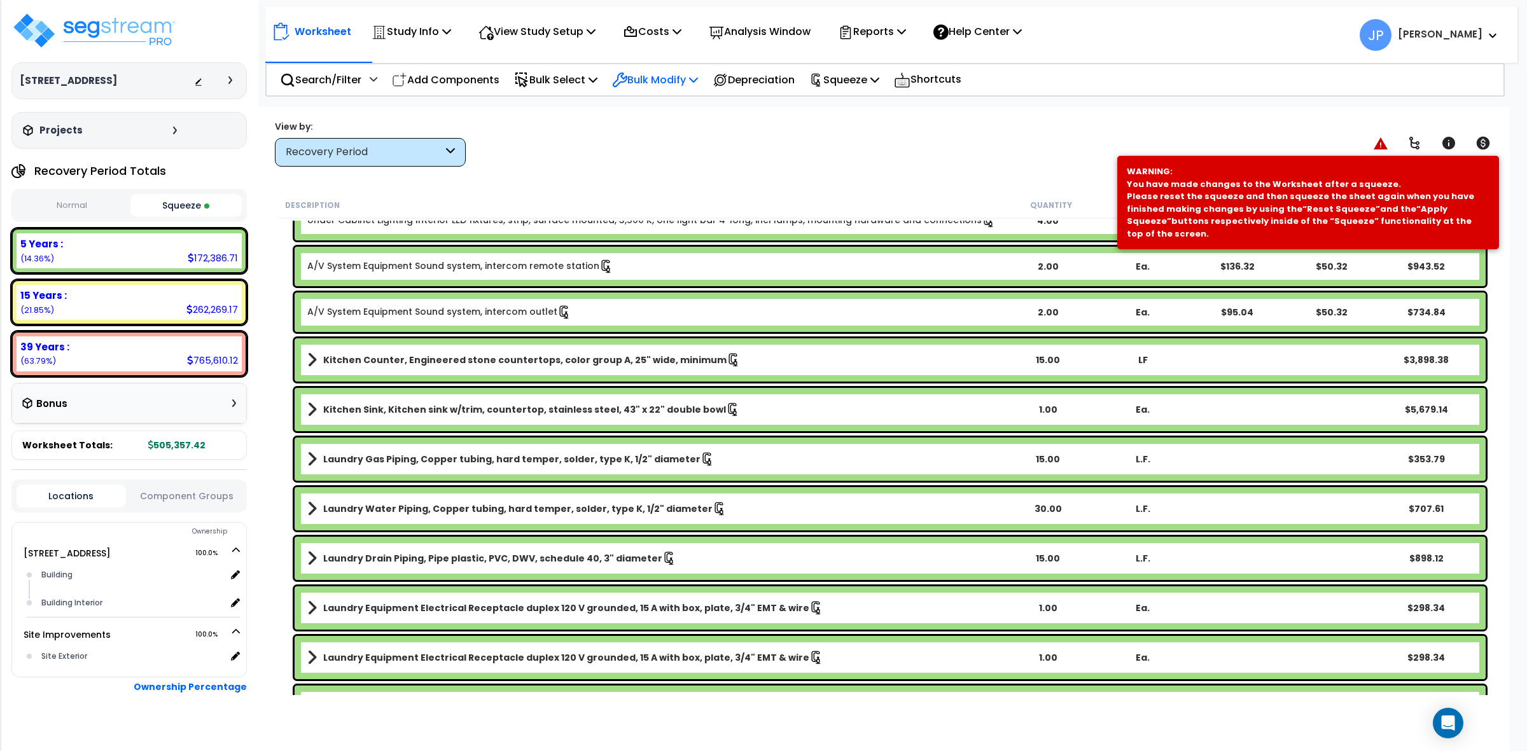
click at [689, 78] on p "Bulk Modify" at bounding box center [655, 79] width 86 height 17
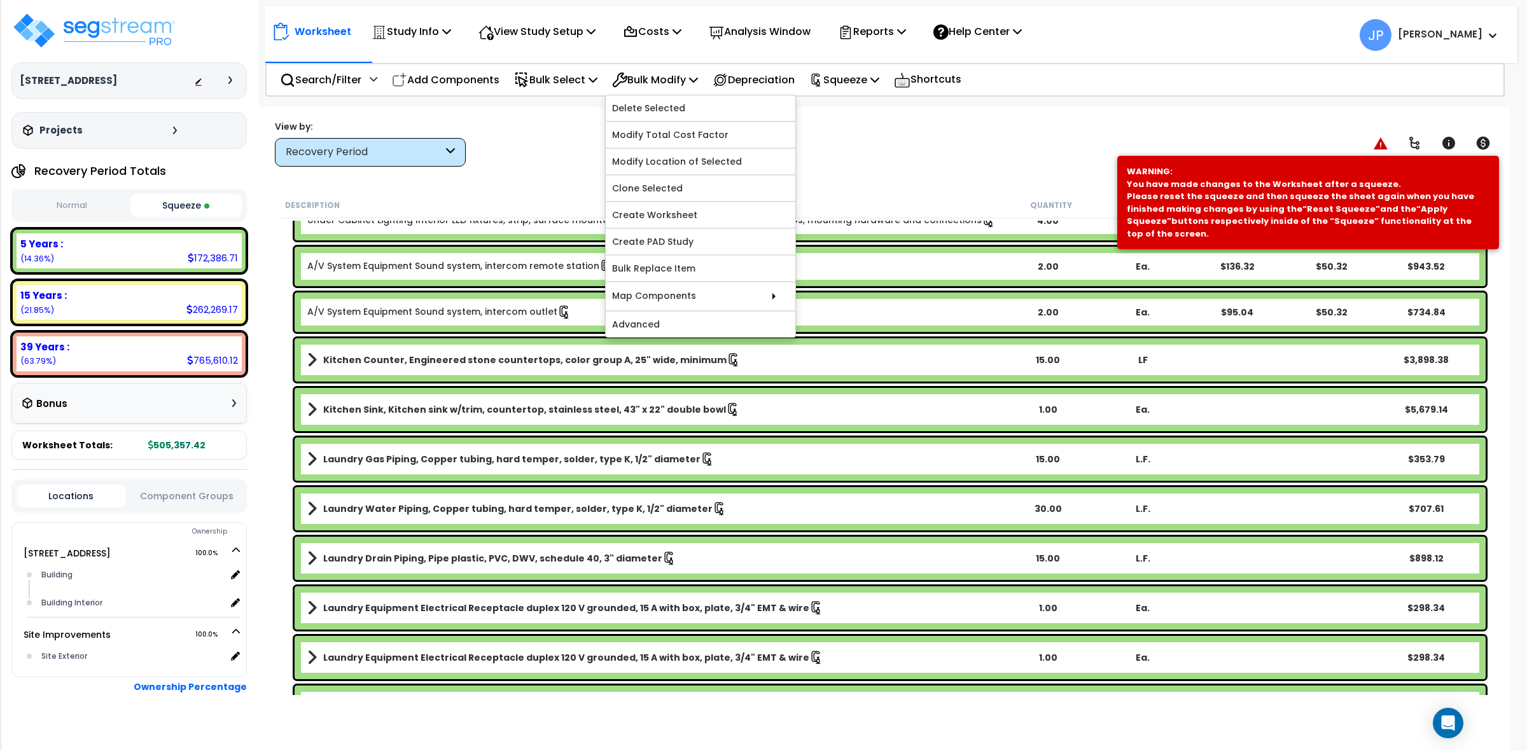
click at [570, 138] on div "View by: Recovery Period High to Low - Component Cost" at bounding box center [883, 143] width 1227 height 47
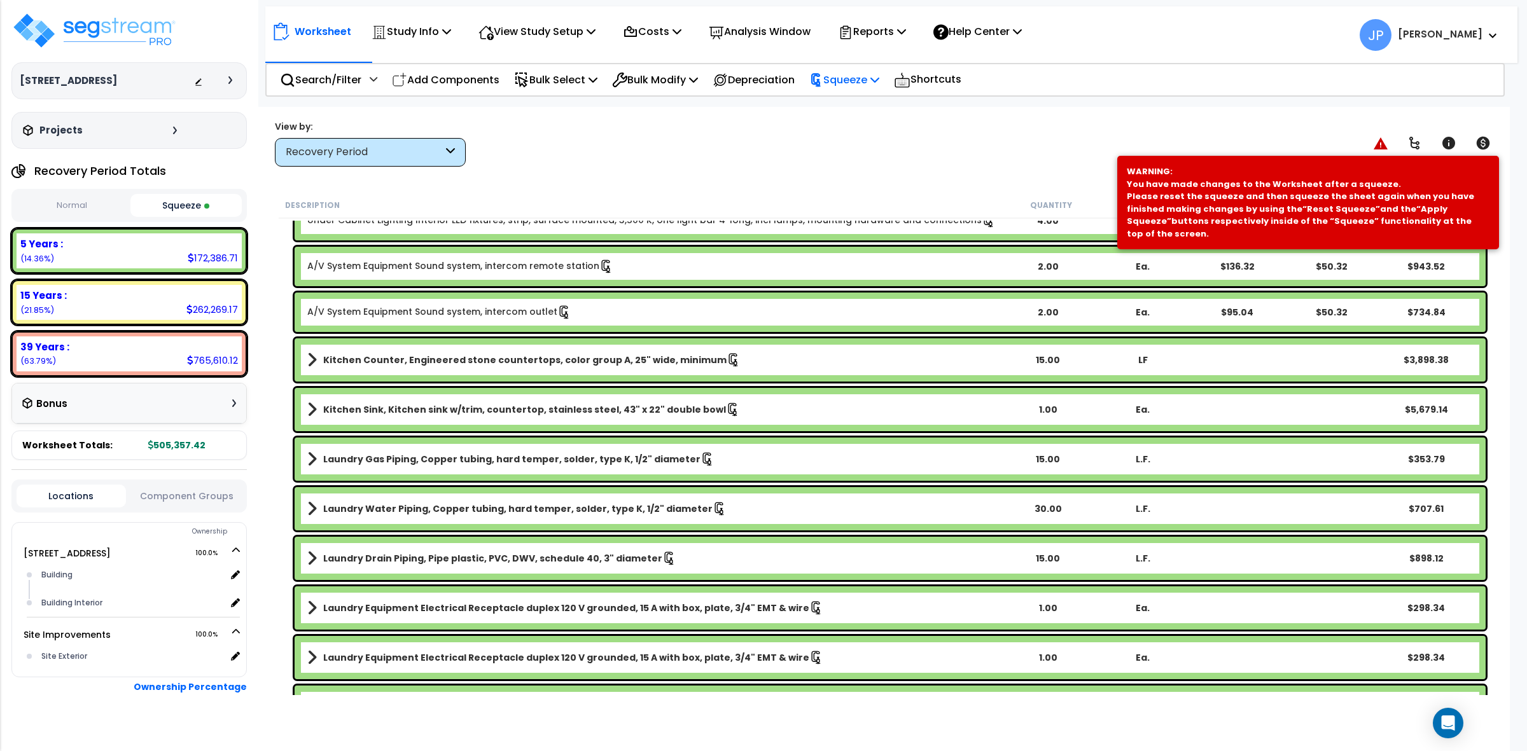
click at [864, 91] on div "Squeeze" at bounding box center [844, 80] width 70 height 30
click at [859, 103] on link "Re-squeeze" at bounding box center [866, 109] width 126 height 29
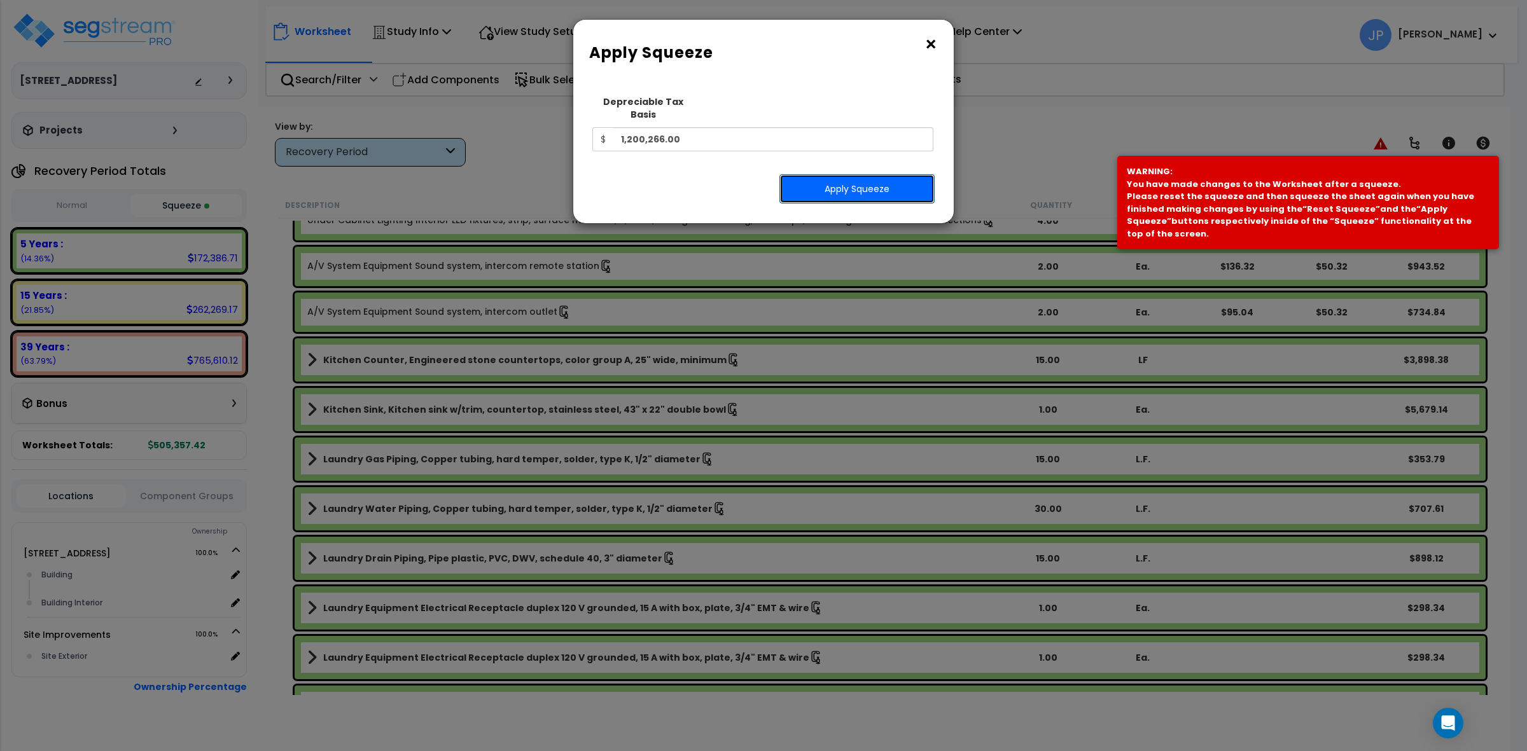
click at [875, 174] on button "Apply Squeeze" at bounding box center [856, 188] width 155 height 29
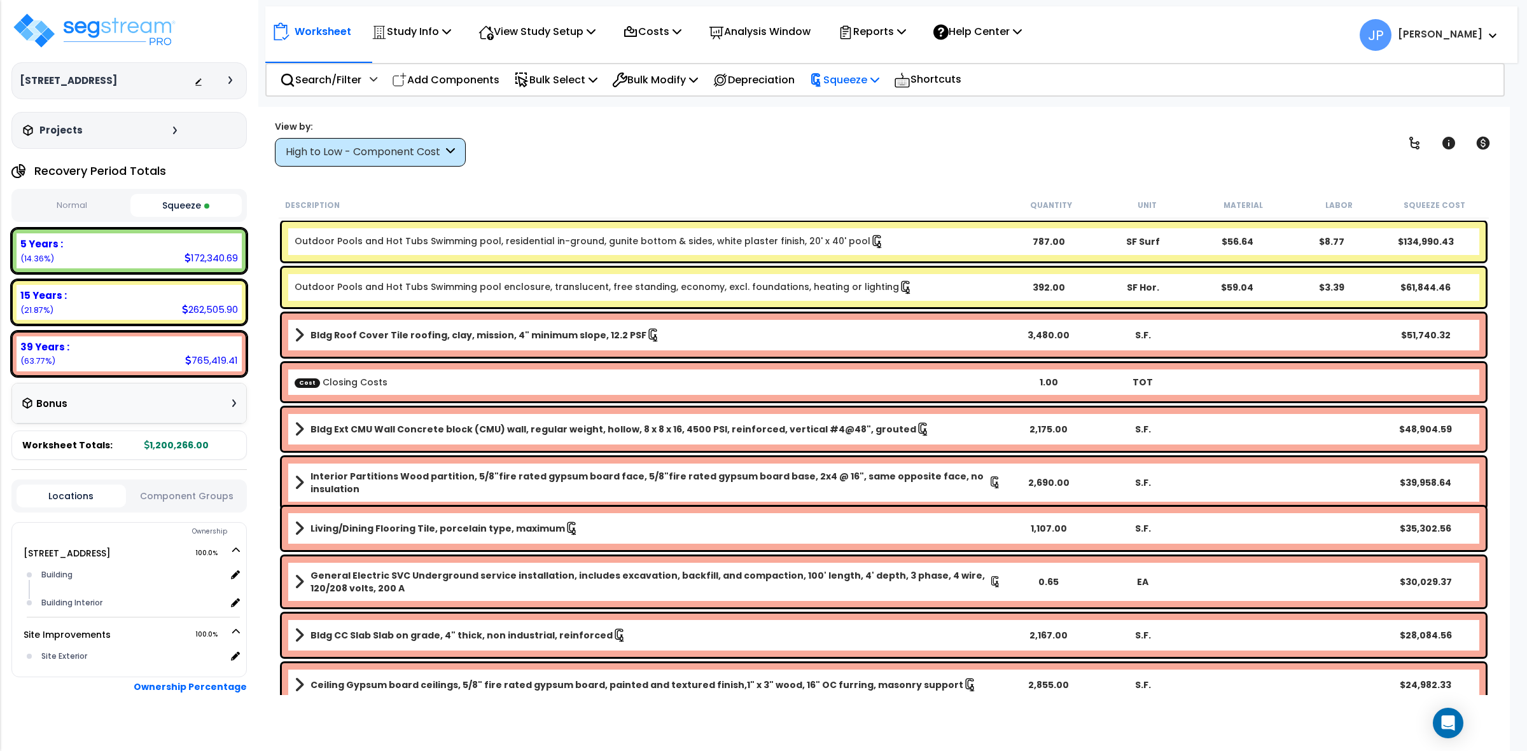
click at [839, 80] on p "Squeeze" at bounding box center [844, 79] width 70 height 17
click at [848, 102] on link "Re-squeeze" at bounding box center [866, 107] width 126 height 25
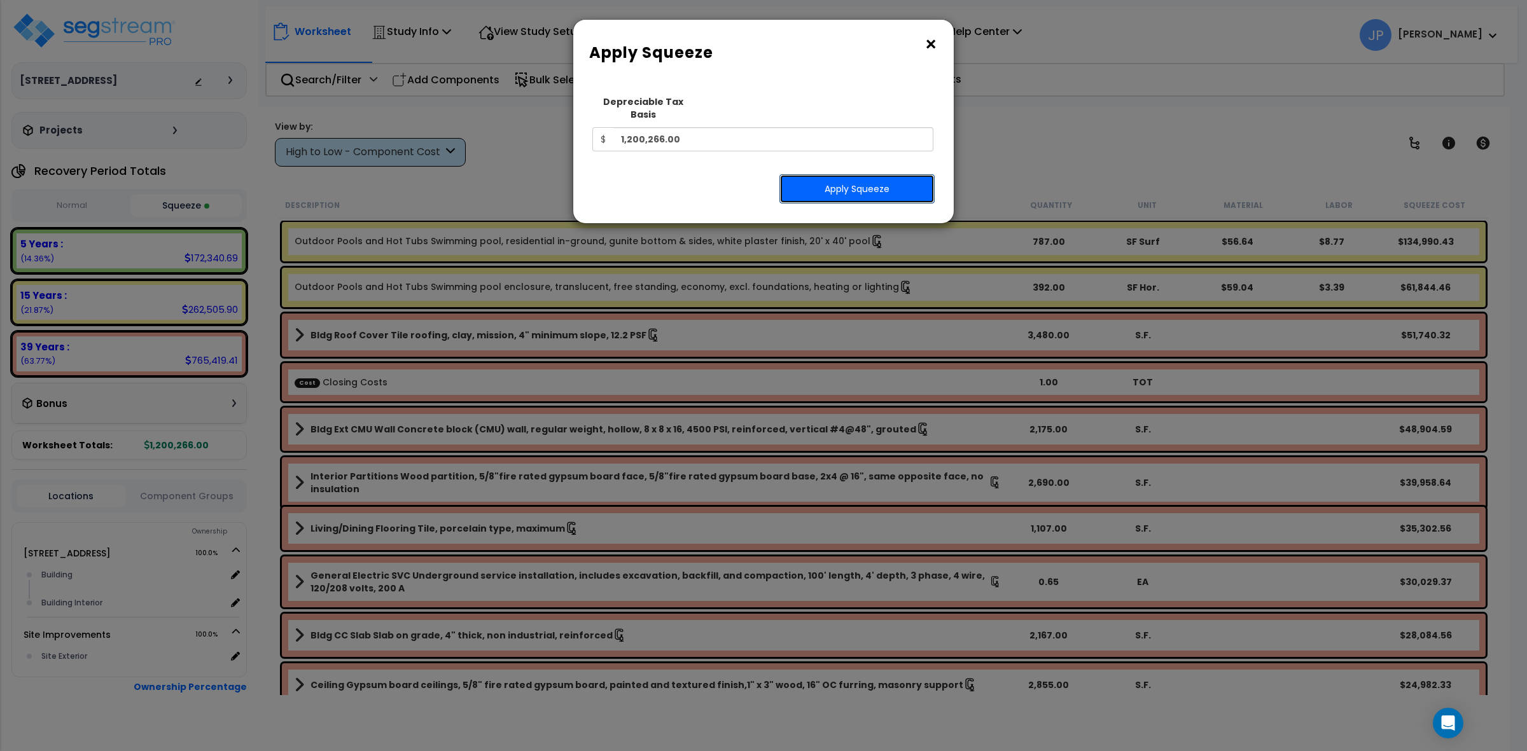
click at [847, 177] on button "Apply Squeeze" at bounding box center [856, 188] width 155 height 29
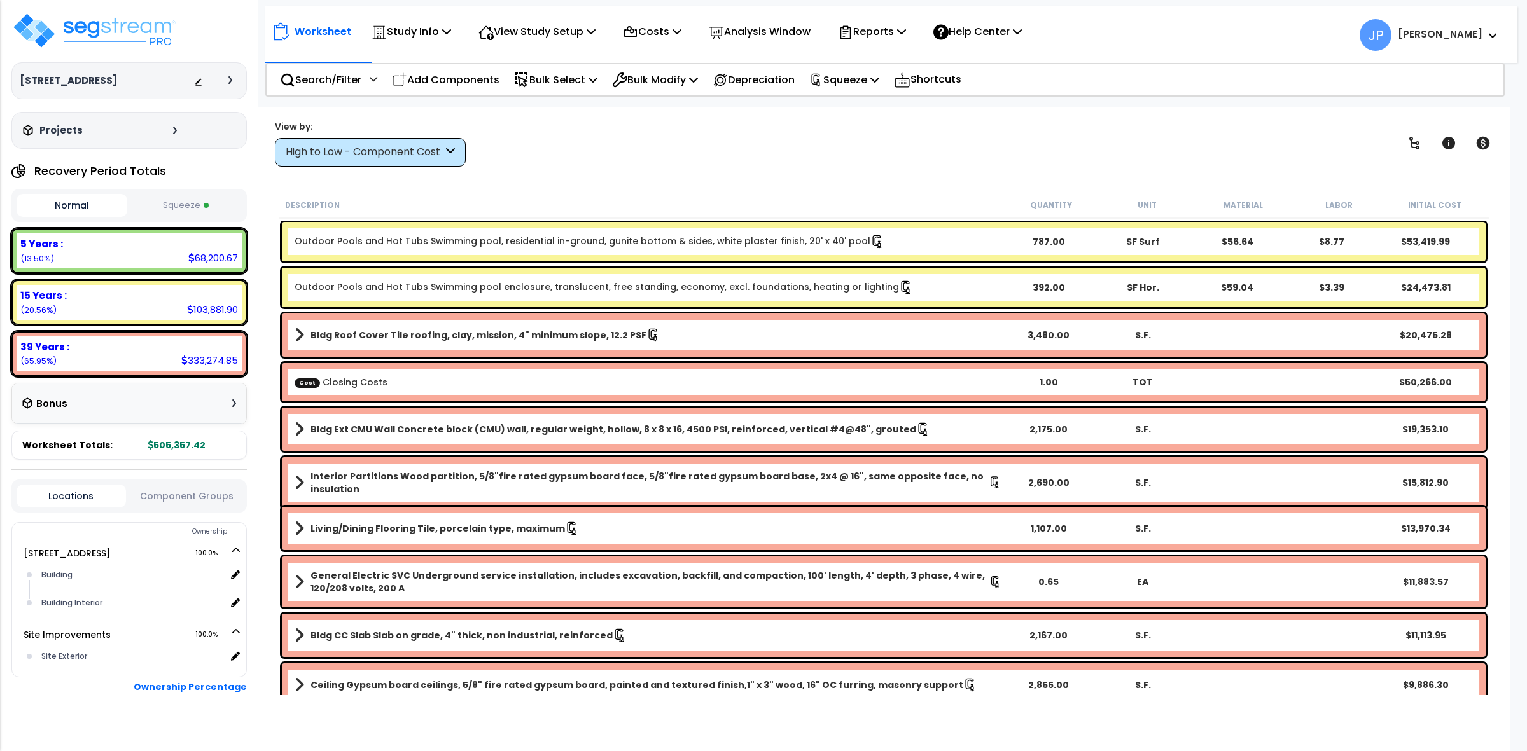
click at [424, 154] on div "High to Low - Component Cost" at bounding box center [364, 152] width 157 height 15
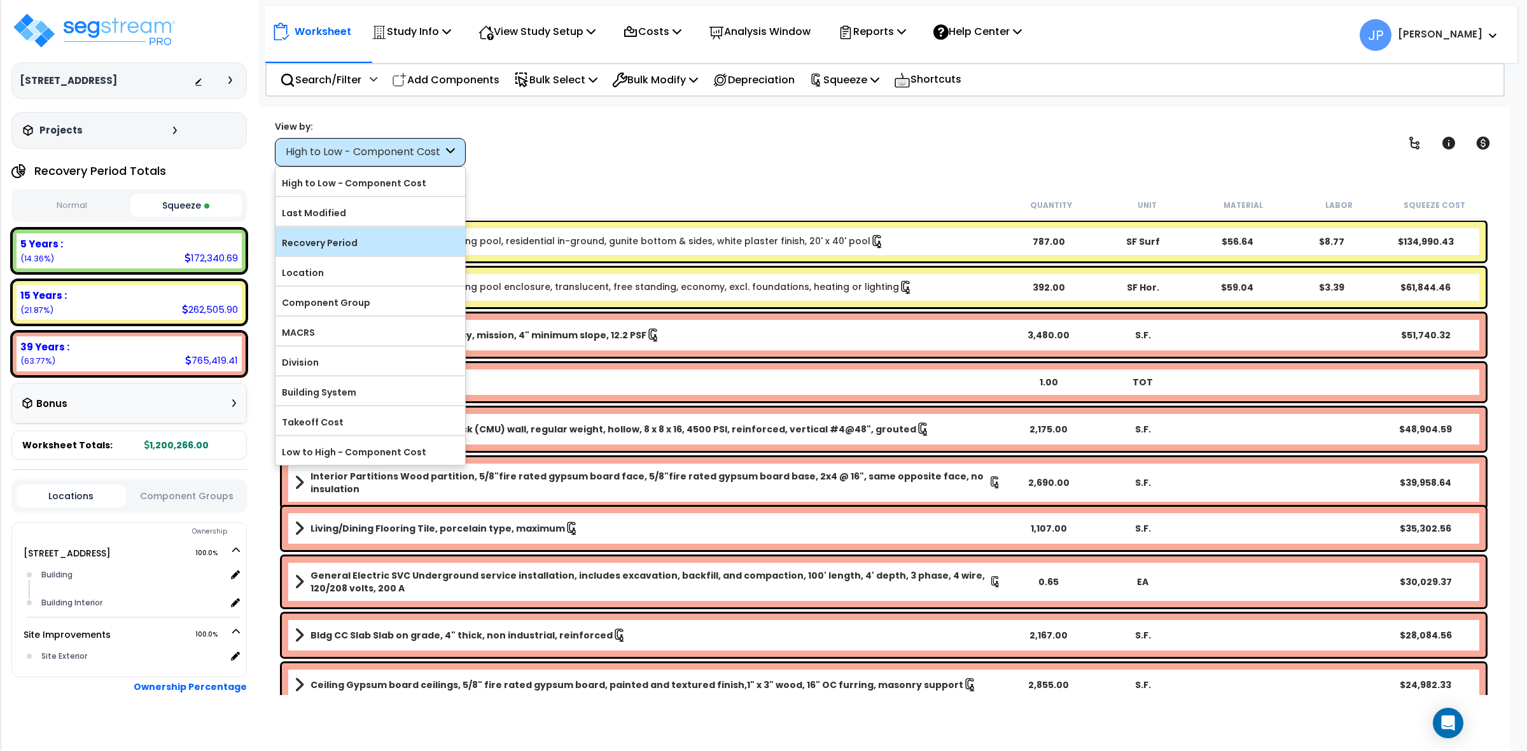
click at [391, 237] on label "Recovery Period" at bounding box center [370, 242] width 190 height 19
click at [0, 0] on input "Recovery Period" at bounding box center [0, 0] width 0 height 0
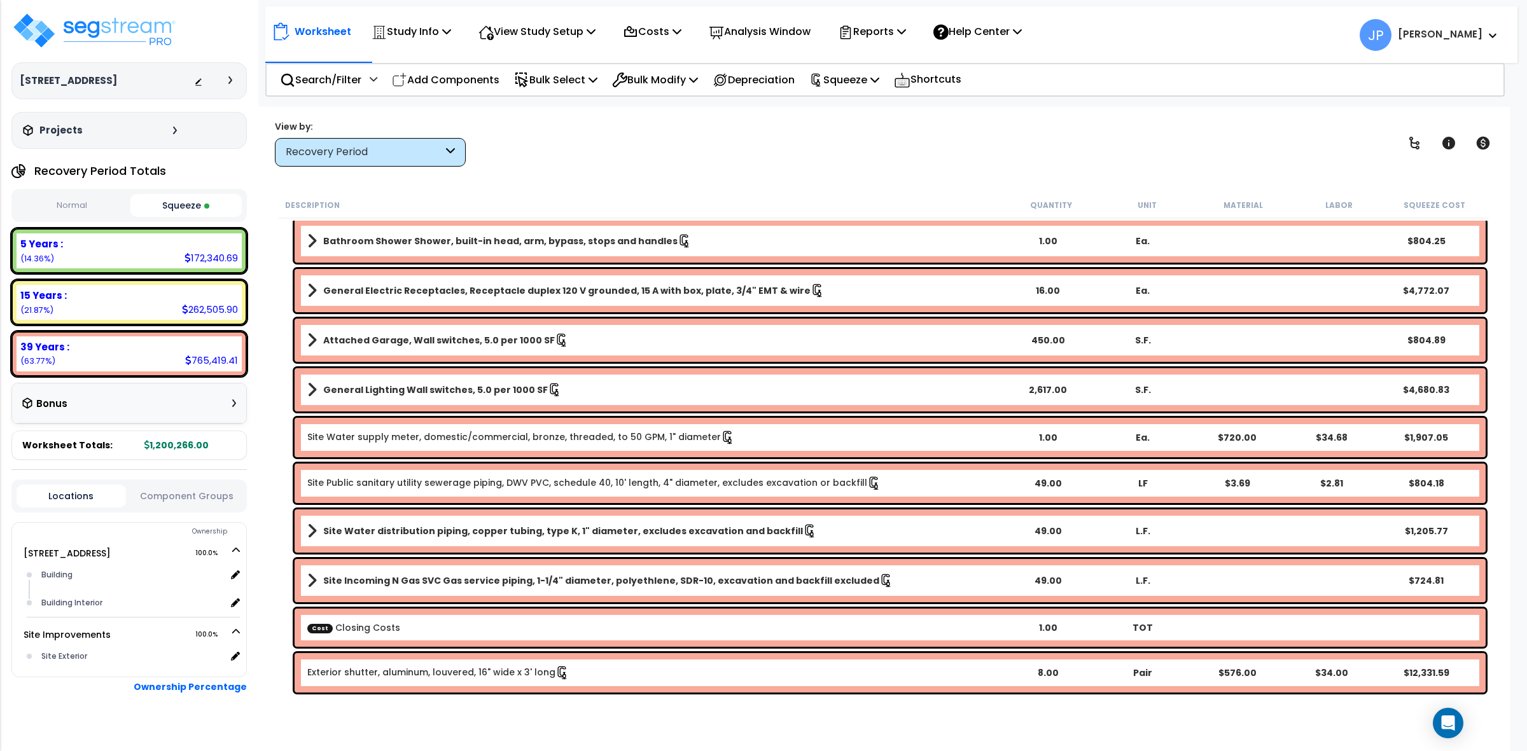
scroll to position [55, 0]
click at [540, 619] on div "Cost Closing Costs 1.00 TOT" at bounding box center [890, 628] width 1191 height 38
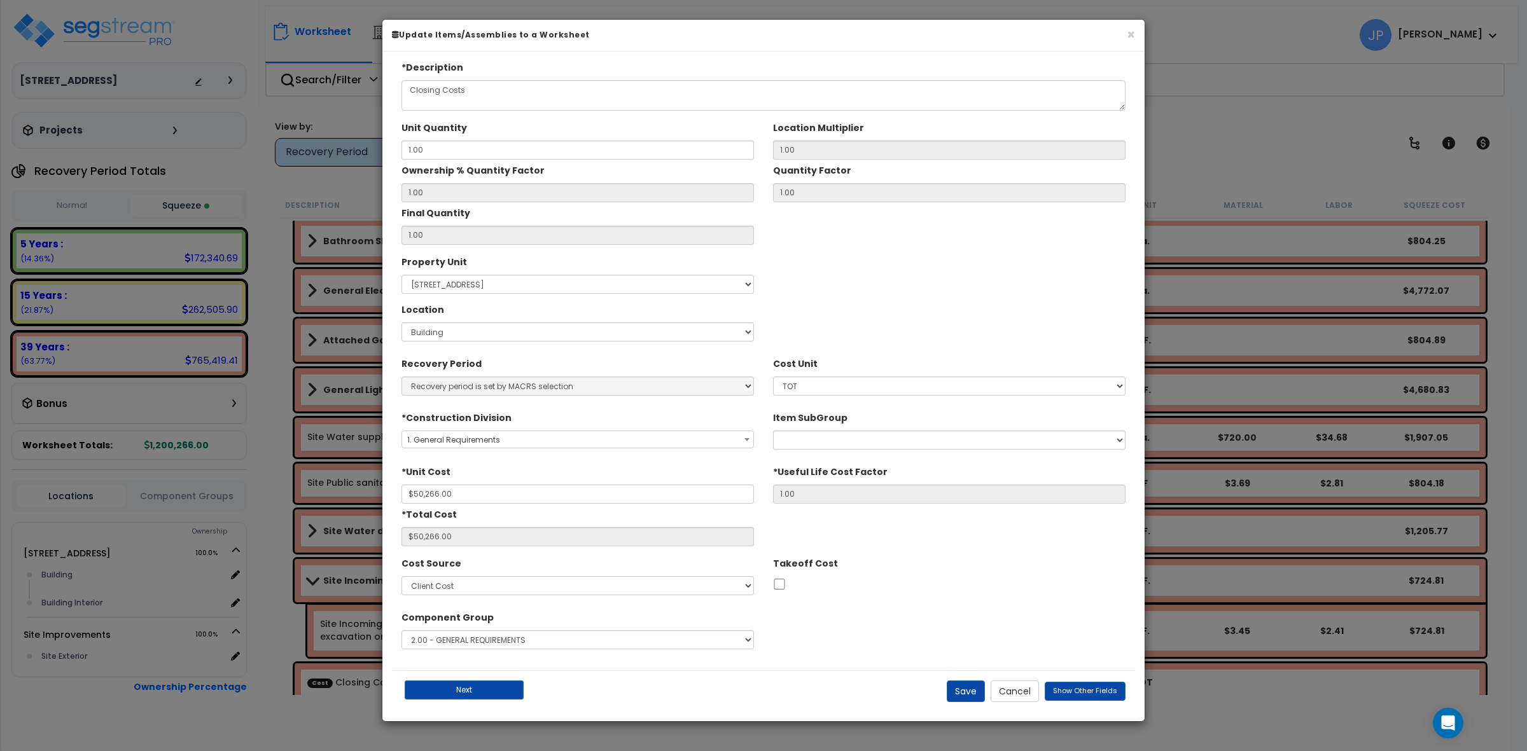
click at [540, 619] on div "Component Group Select 1.00 - LAND 2.00 - GENERAL REQUIREMENTS 3.00 - BUILDING-…" at bounding box center [577, 628] width 352 height 43
click at [1009, 685] on button "Cancel" at bounding box center [1015, 692] width 48 height 22
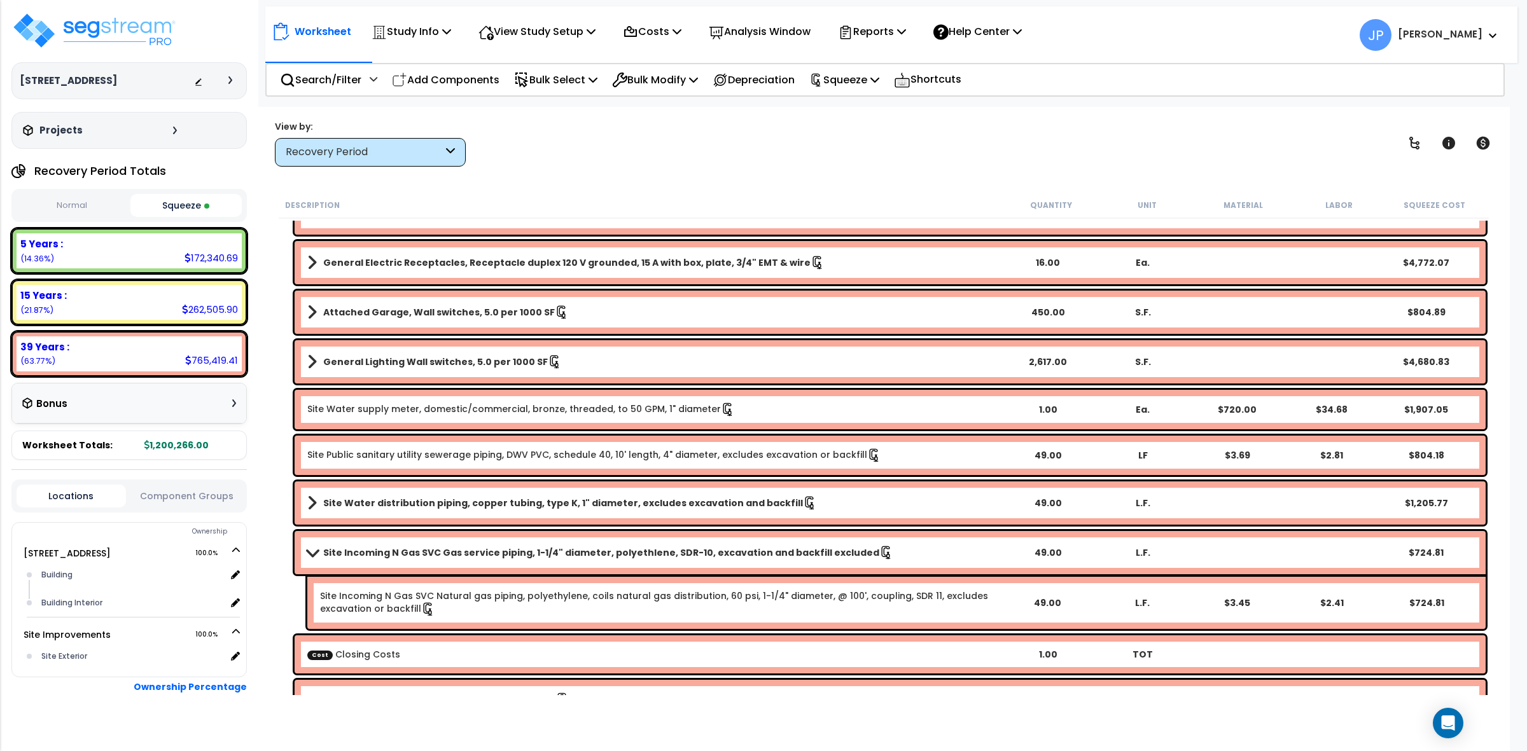
scroll to position [8705, 0]
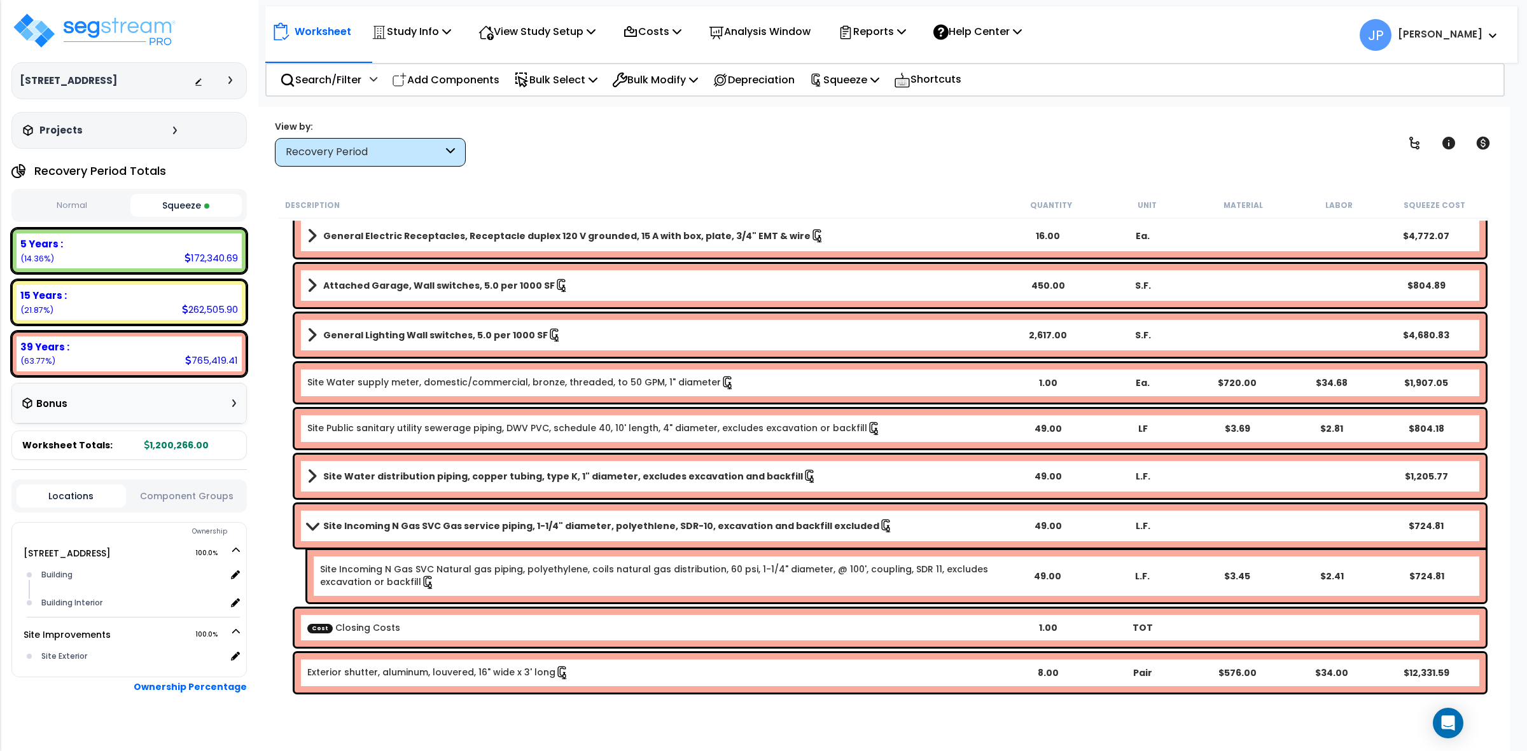
click at [534, 530] on b "Site Incoming N Gas SVC Gas service piping, 1-1/4" diameter, polyethlene, SDR-1…" at bounding box center [601, 526] width 556 height 13
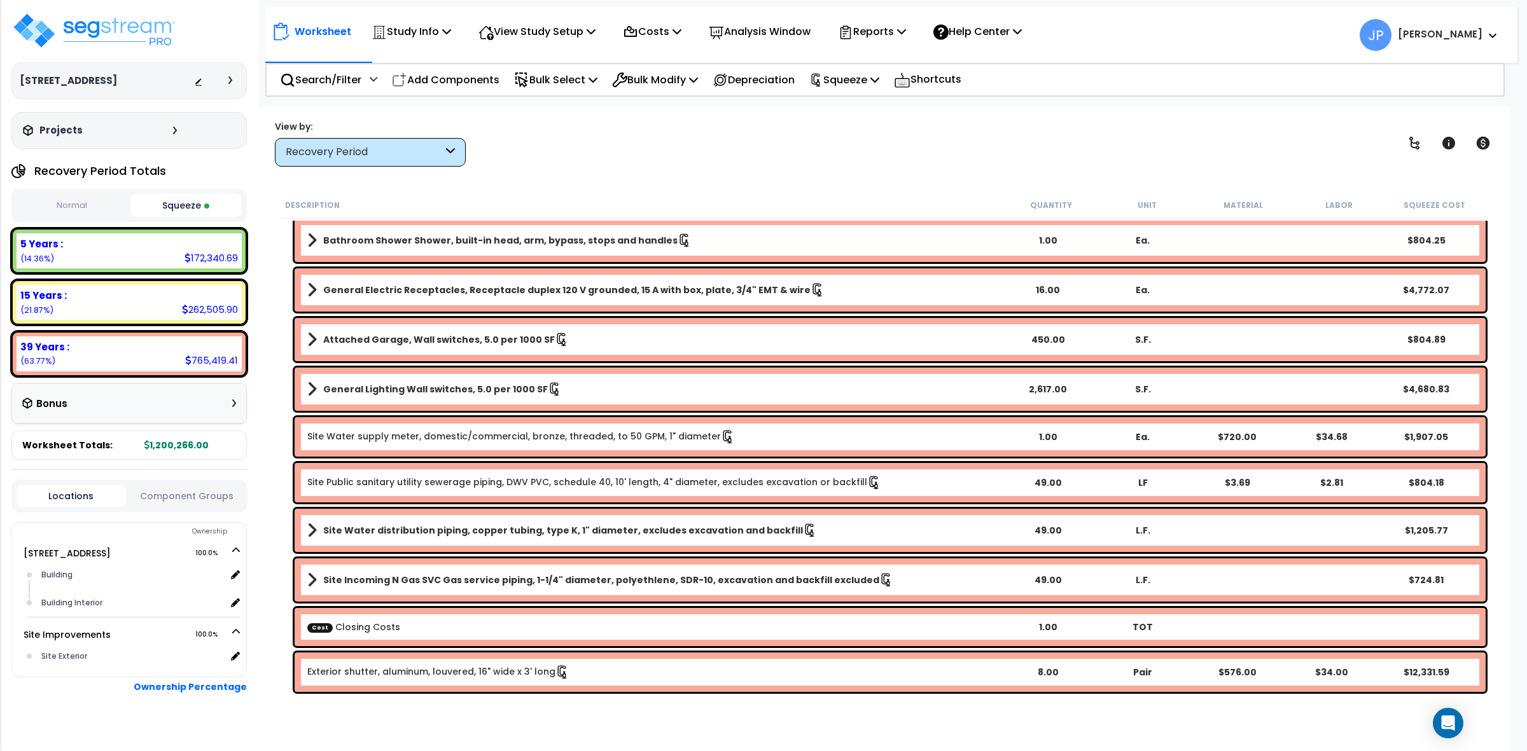
scroll to position [8650, 0]
click at [688, 174] on div "Worksheet Study Info Study Setup Add Property Unit Template study Clone study JP" at bounding box center [884, 482] width 1252 height 751
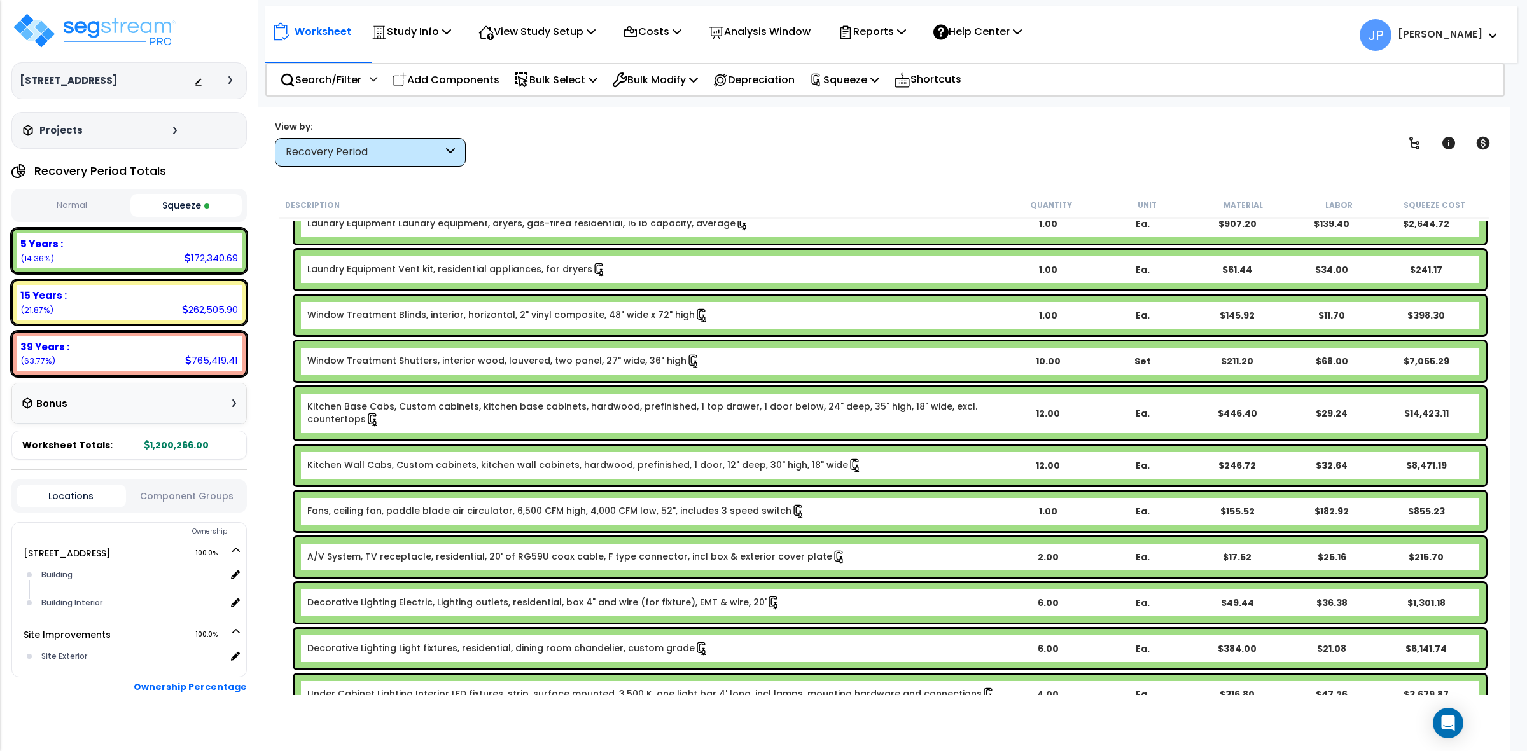
scroll to position [1047, 0]
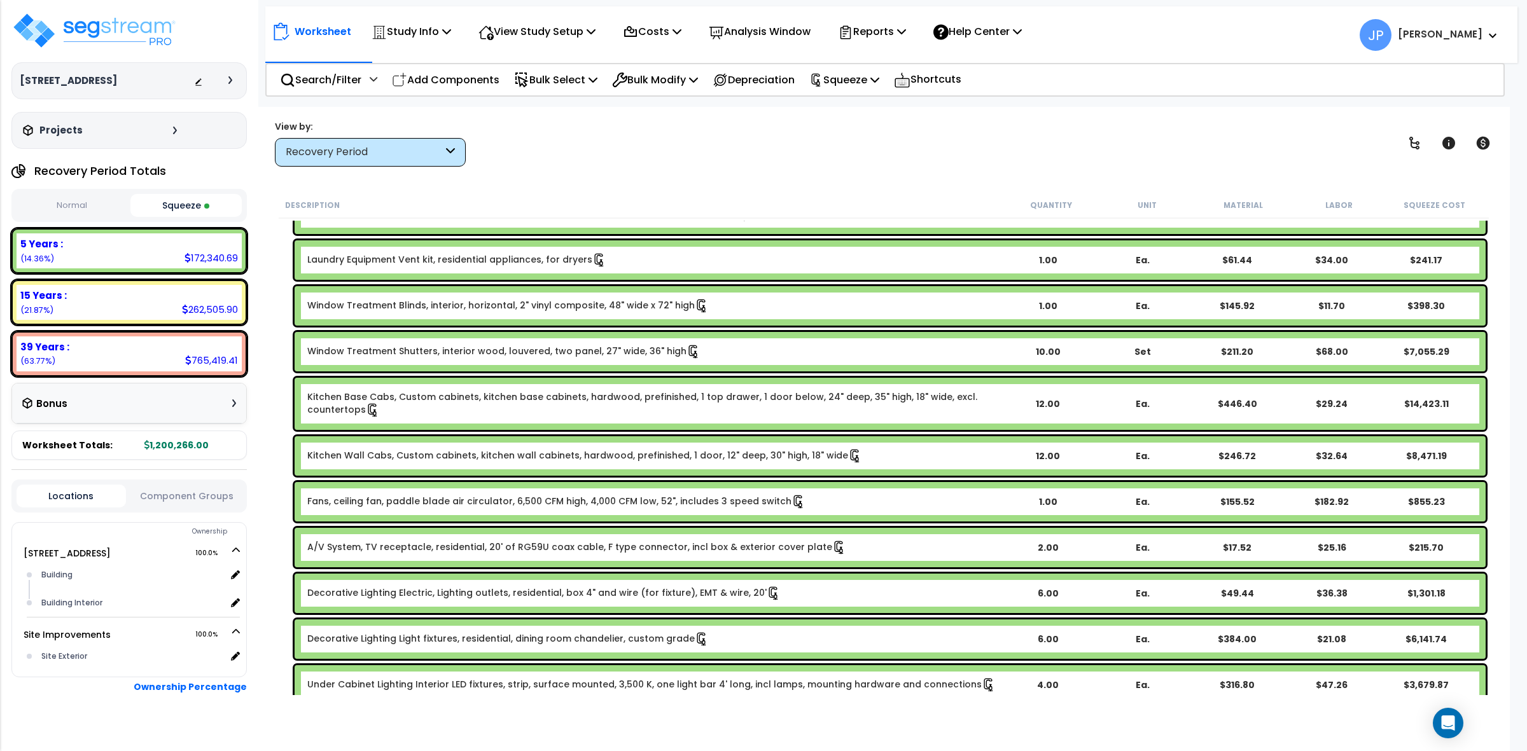
click at [536, 498] on link "Fans, ceiling fan, paddle blade air circulator, 6,500 CFM high, 4,000 CFM low, …" at bounding box center [556, 502] width 498 height 14
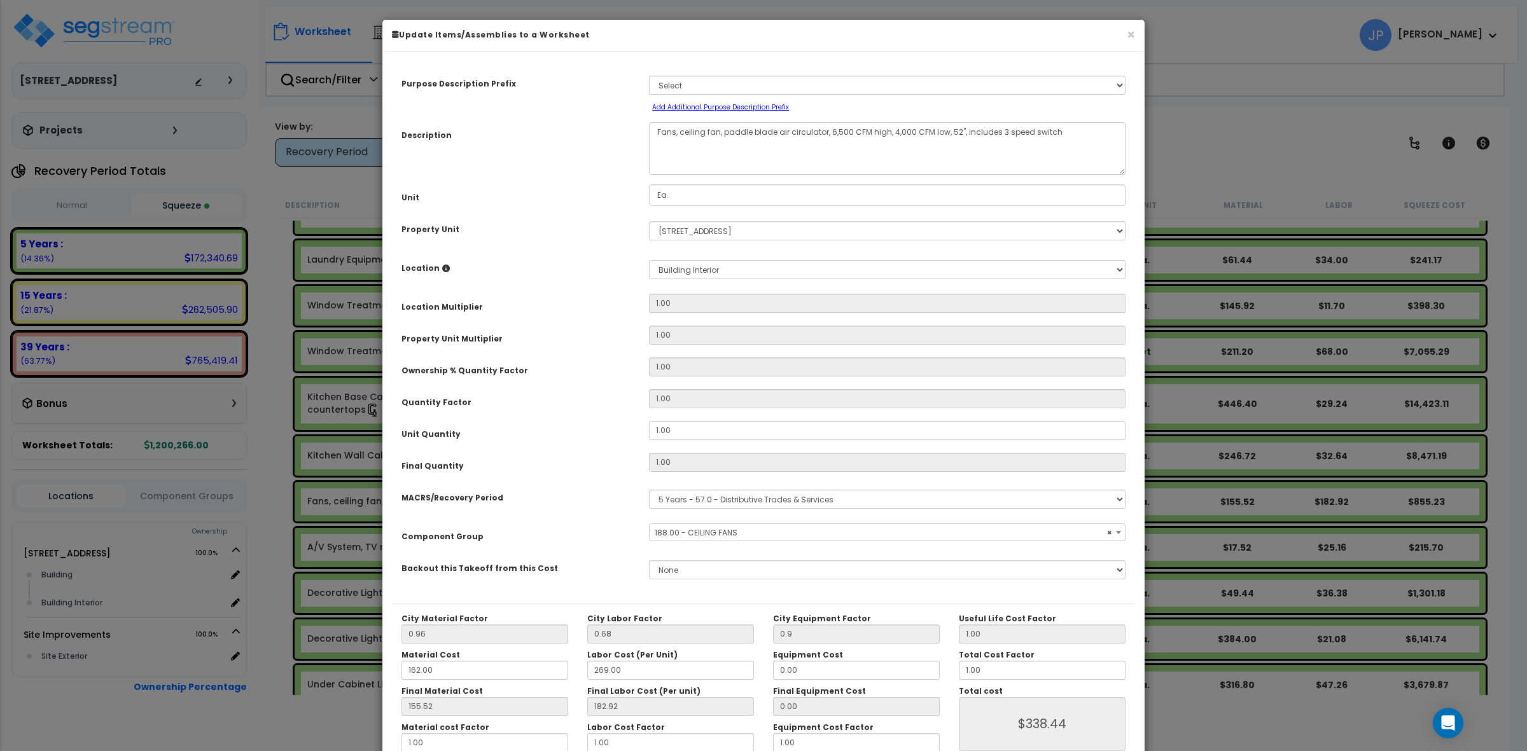
select select "35352"
click at [683, 431] on input "1.00" at bounding box center [887, 430] width 477 height 19
type input "1.0"
type input "1"
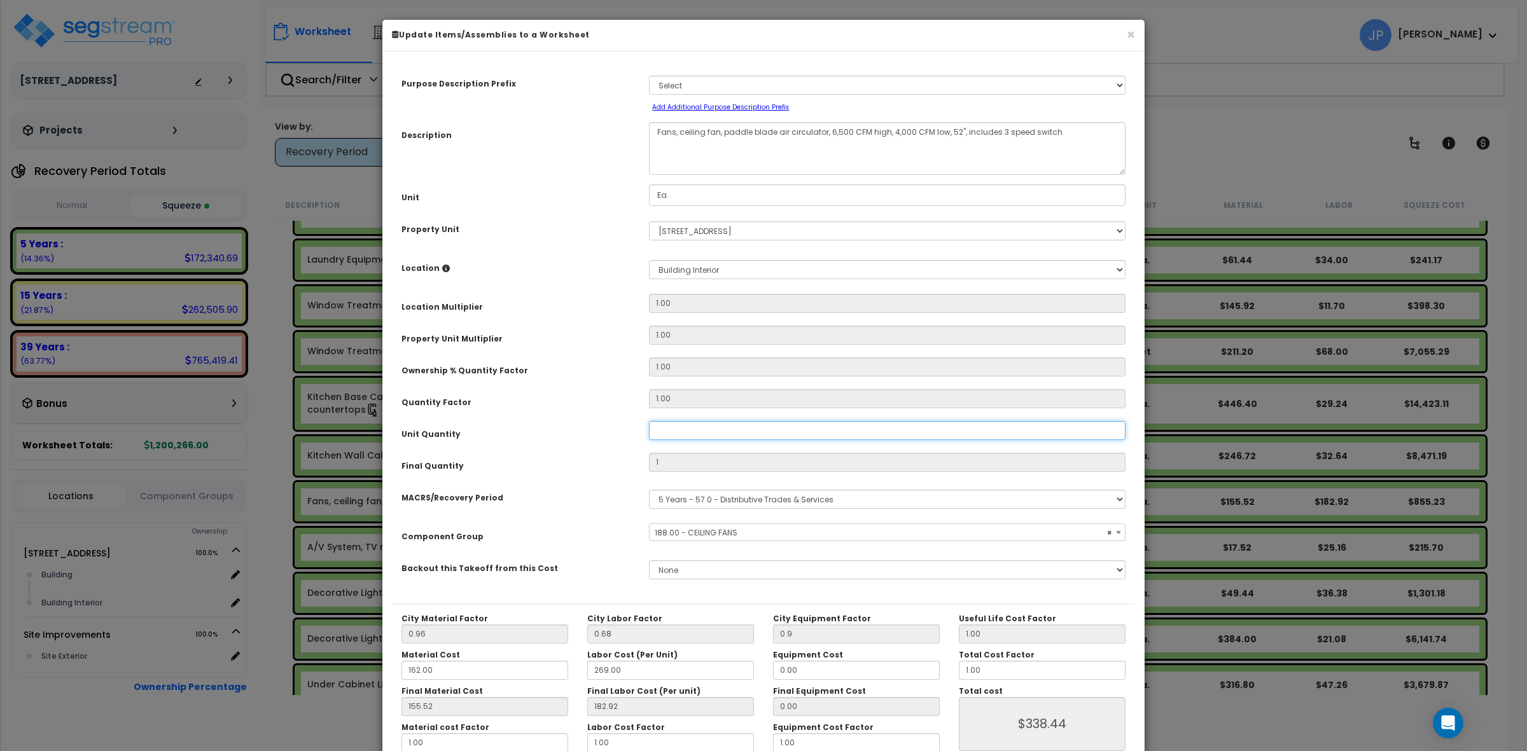
type input "0"
type input "$0.00"
type input "3"
type input "$1,015.32"
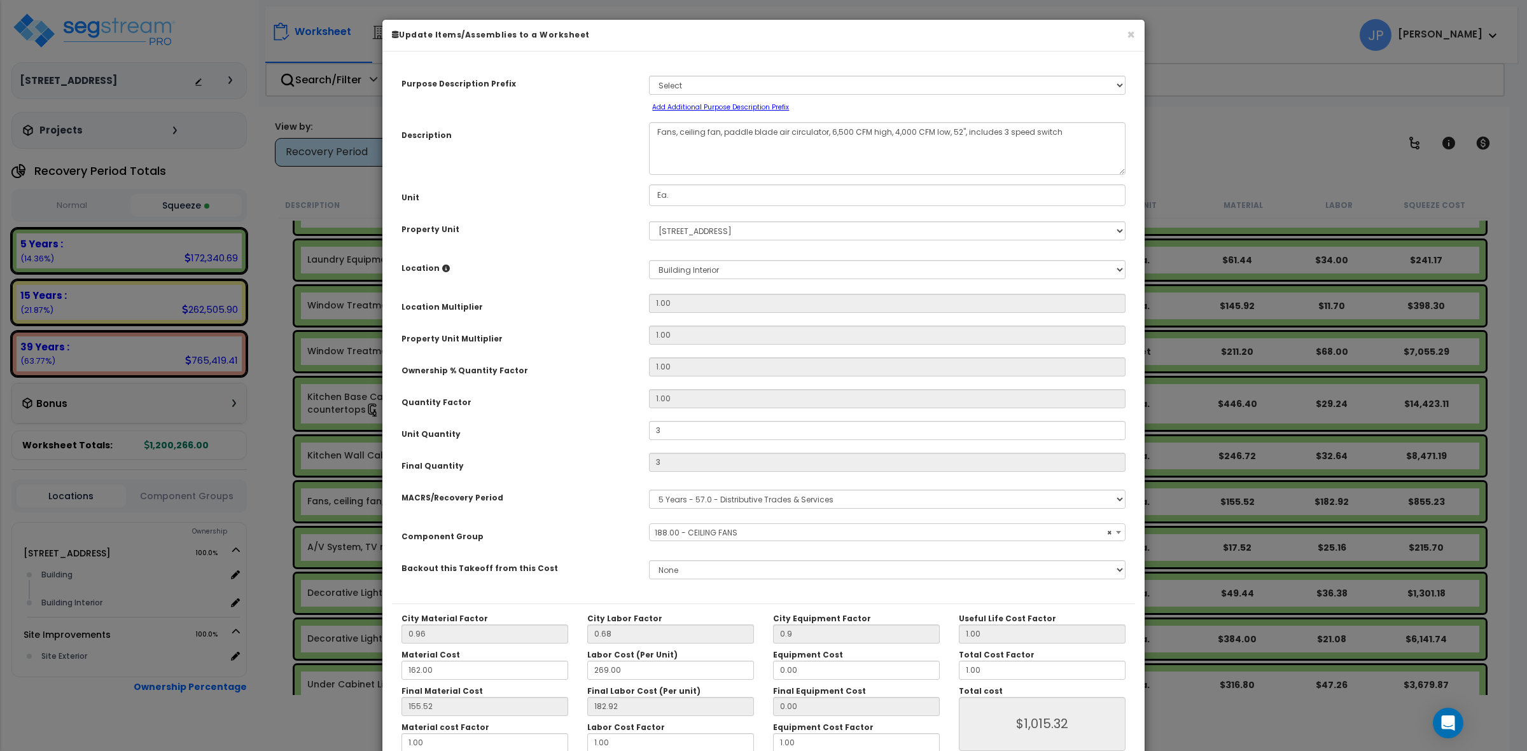
click at [560, 463] on div "Final Quantity" at bounding box center [515, 464] width 247 height 22
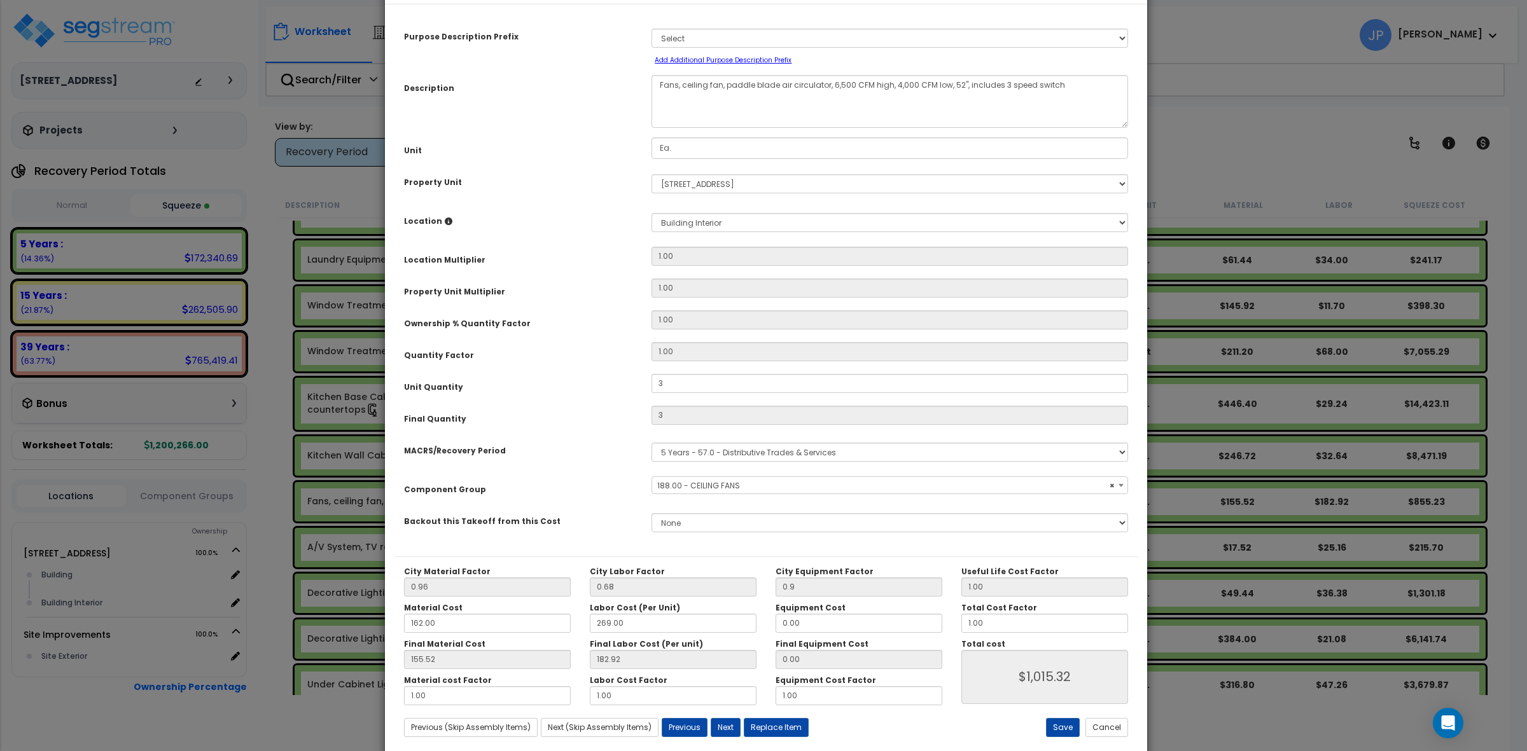
scroll to position [72, 0]
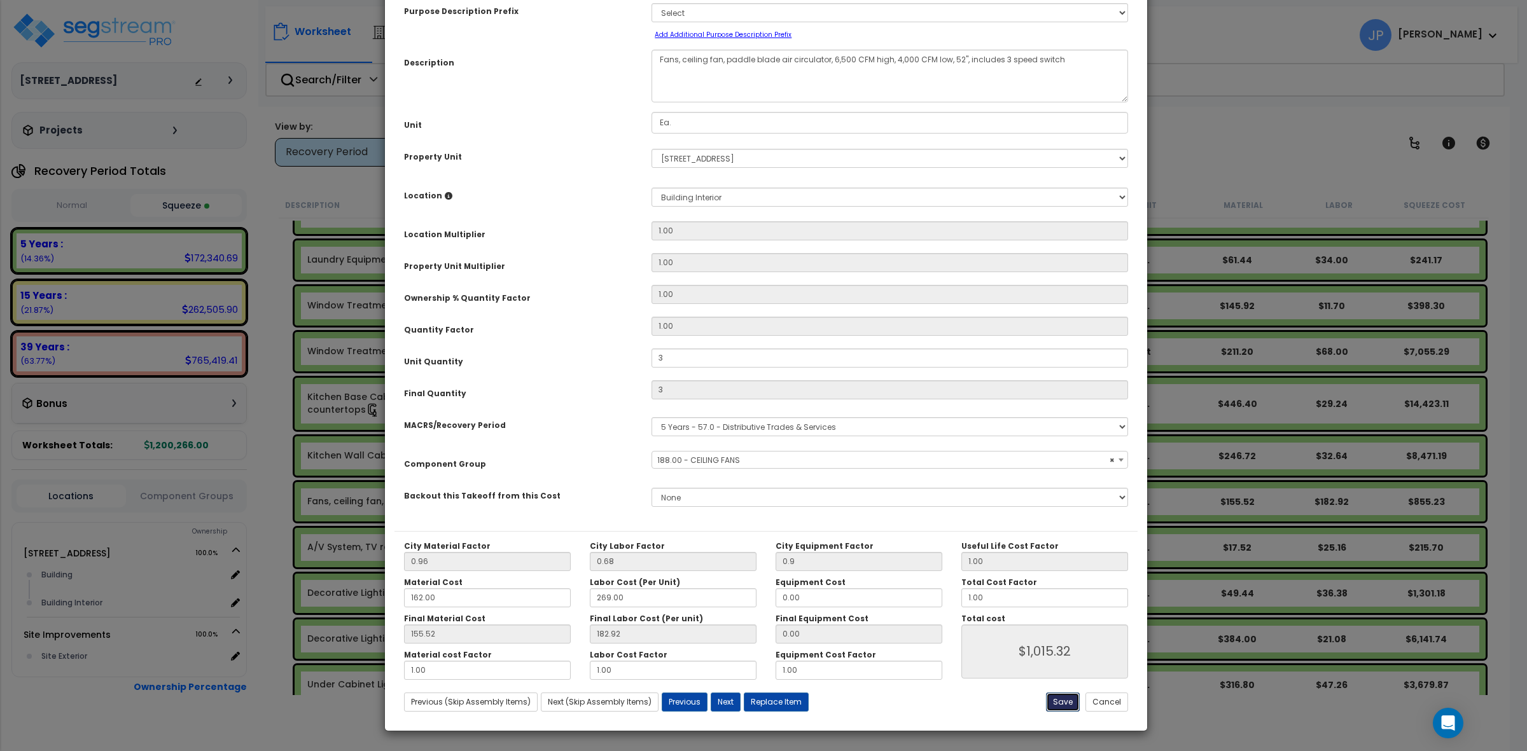
click at [1061, 707] on button "Save" at bounding box center [1063, 702] width 34 height 19
type input "3.00"
type input "0.90"
type input "1015.32"
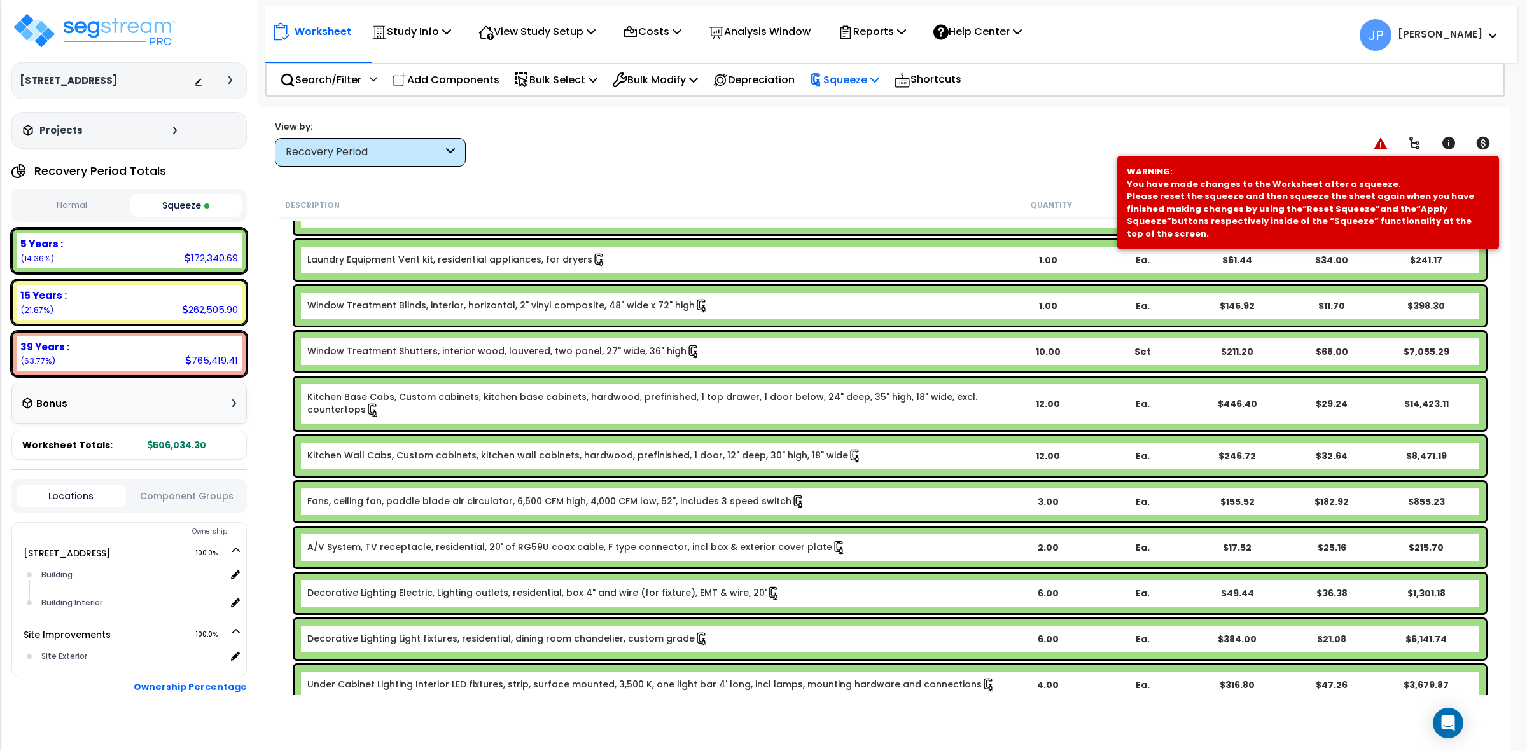
click at [844, 80] on p "Squeeze" at bounding box center [844, 79] width 70 height 17
click at [850, 100] on link "Re-squeeze" at bounding box center [866, 109] width 126 height 29
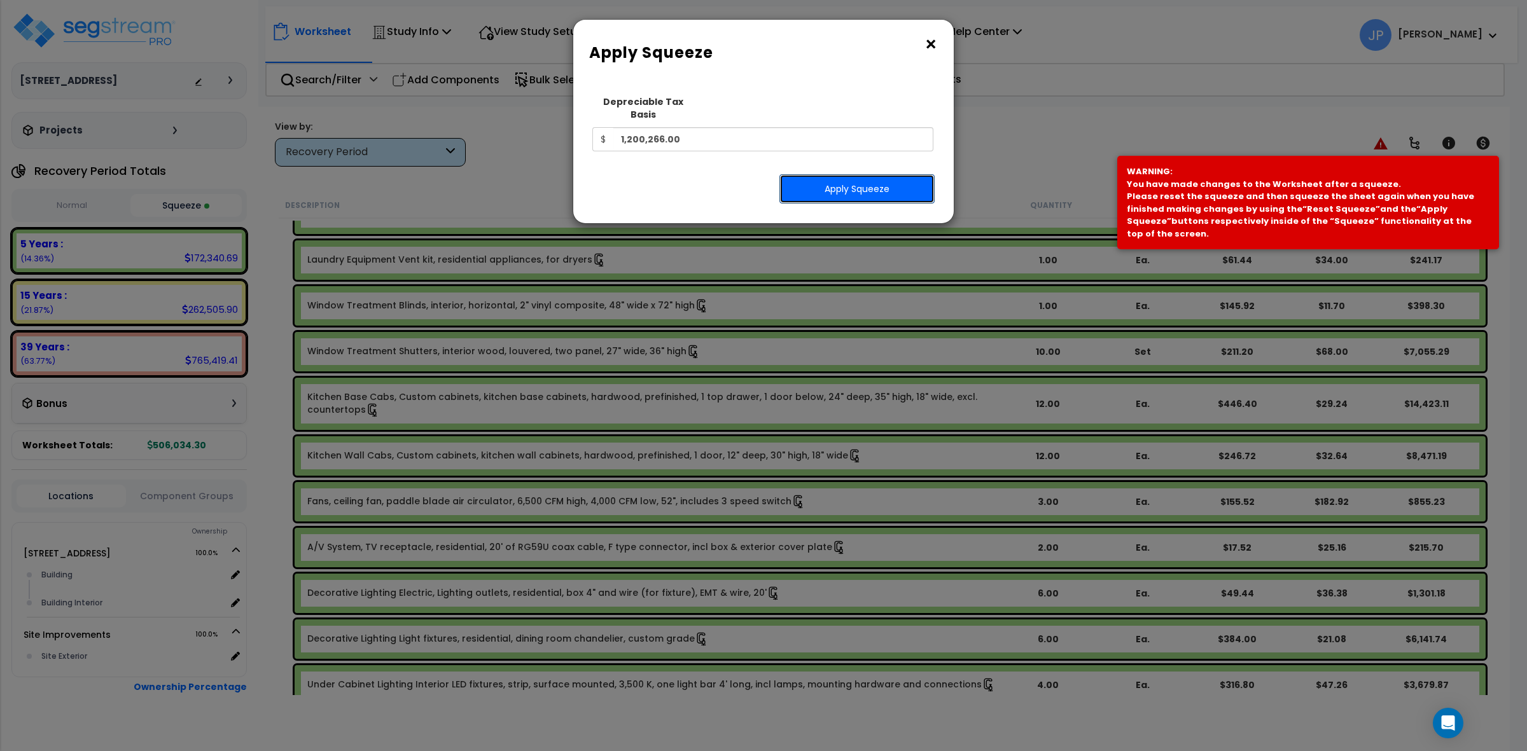
click at [872, 179] on button "Apply Squeeze" at bounding box center [856, 188] width 155 height 29
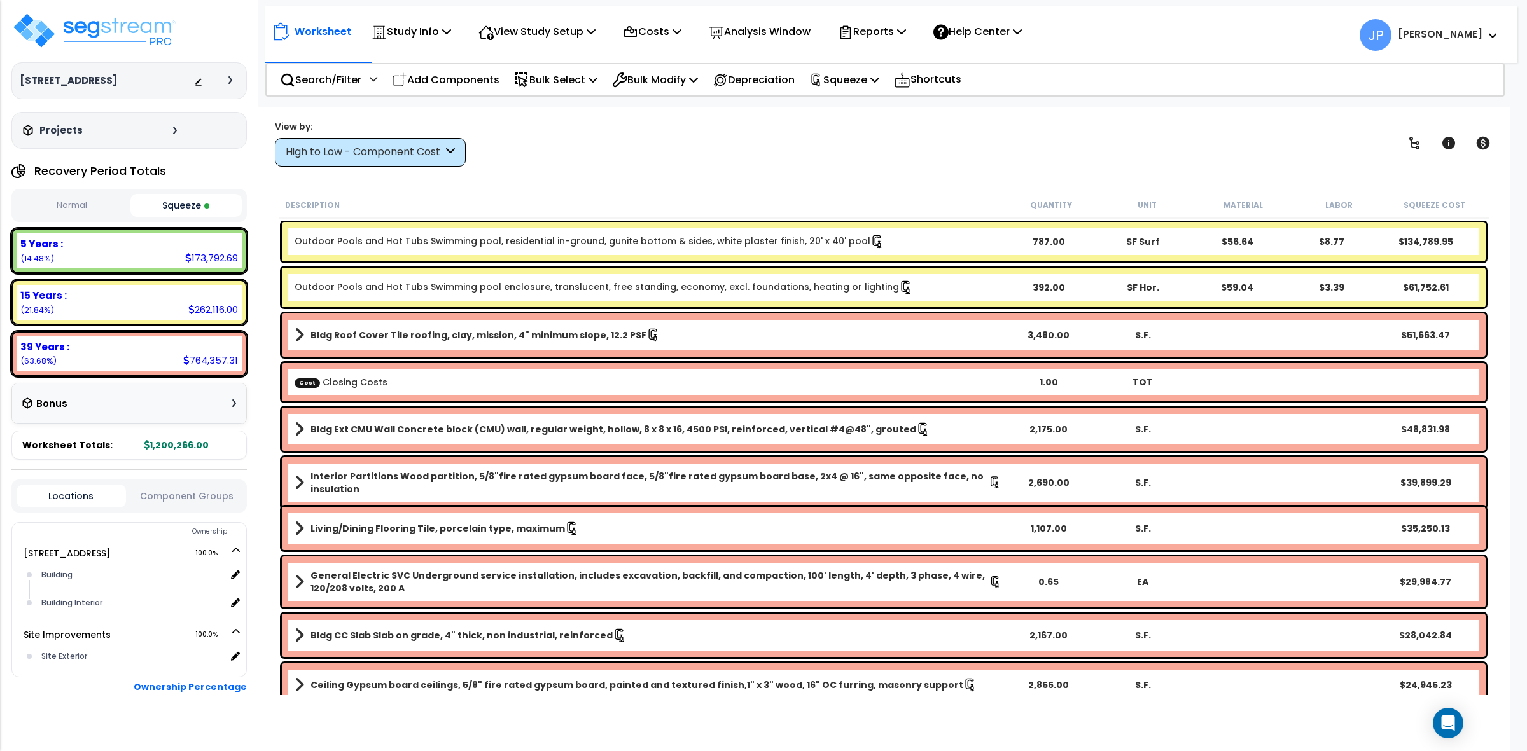
click at [412, 156] on div "High to Low - Component Cost" at bounding box center [364, 152] width 157 height 15
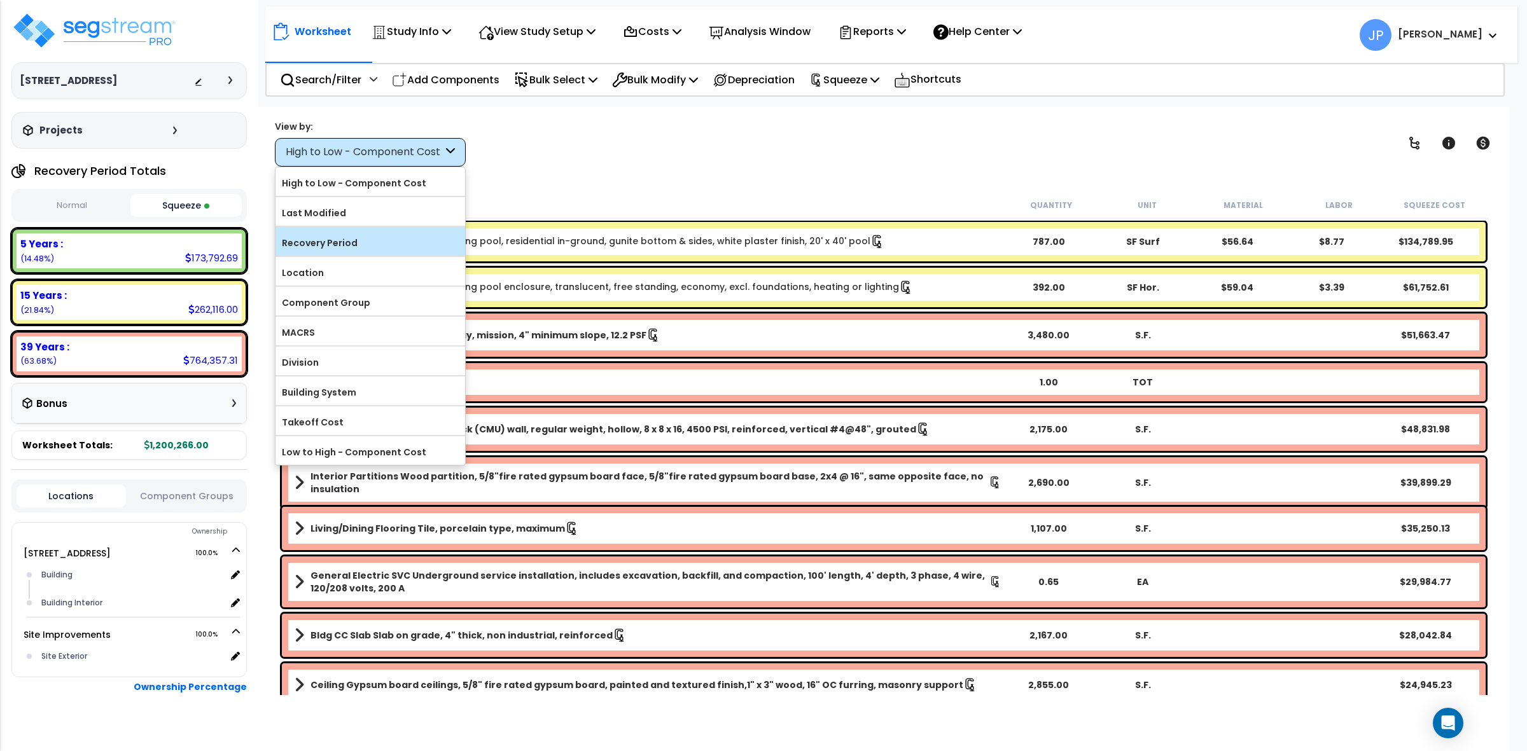
click at [394, 233] on div "Recovery Period" at bounding box center [370, 241] width 190 height 29
click at [377, 242] on label "Recovery Period" at bounding box center [370, 242] width 190 height 19
click at [0, 0] on input "Recovery Period" at bounding box center [0, 0] width 0 height 0
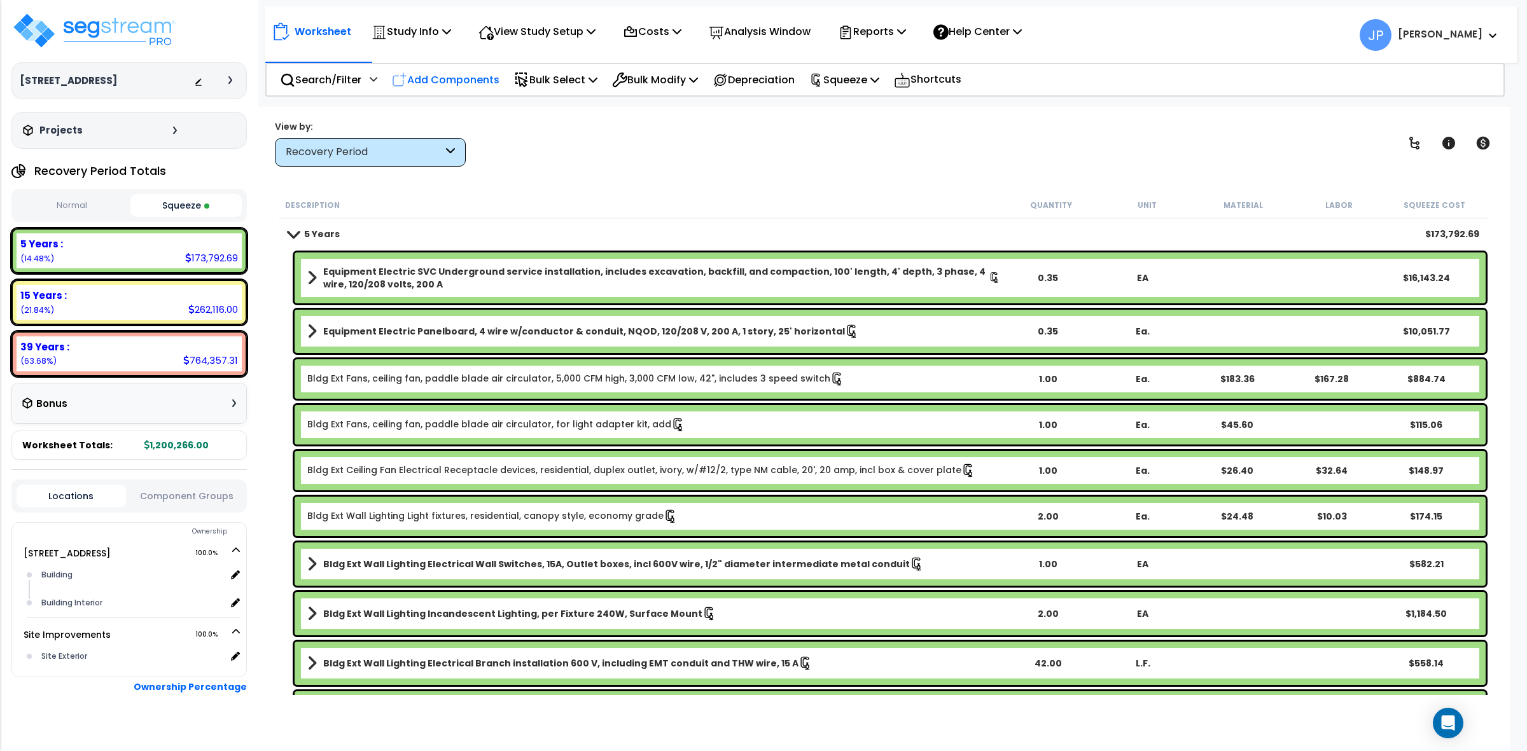
click at [480, 86] on p "Add Components" at bounding box center [446, 79] width 108 height 17
select select
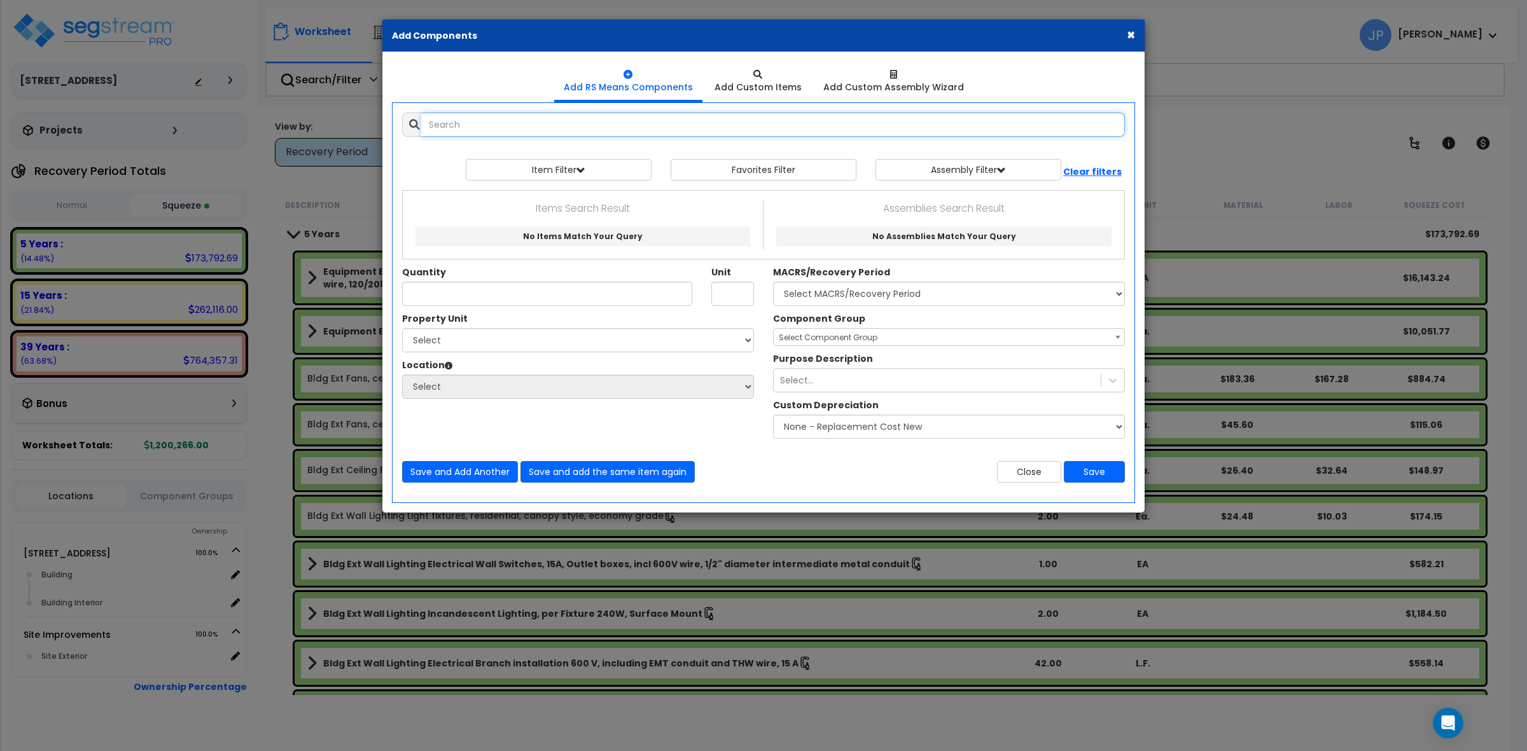
select select
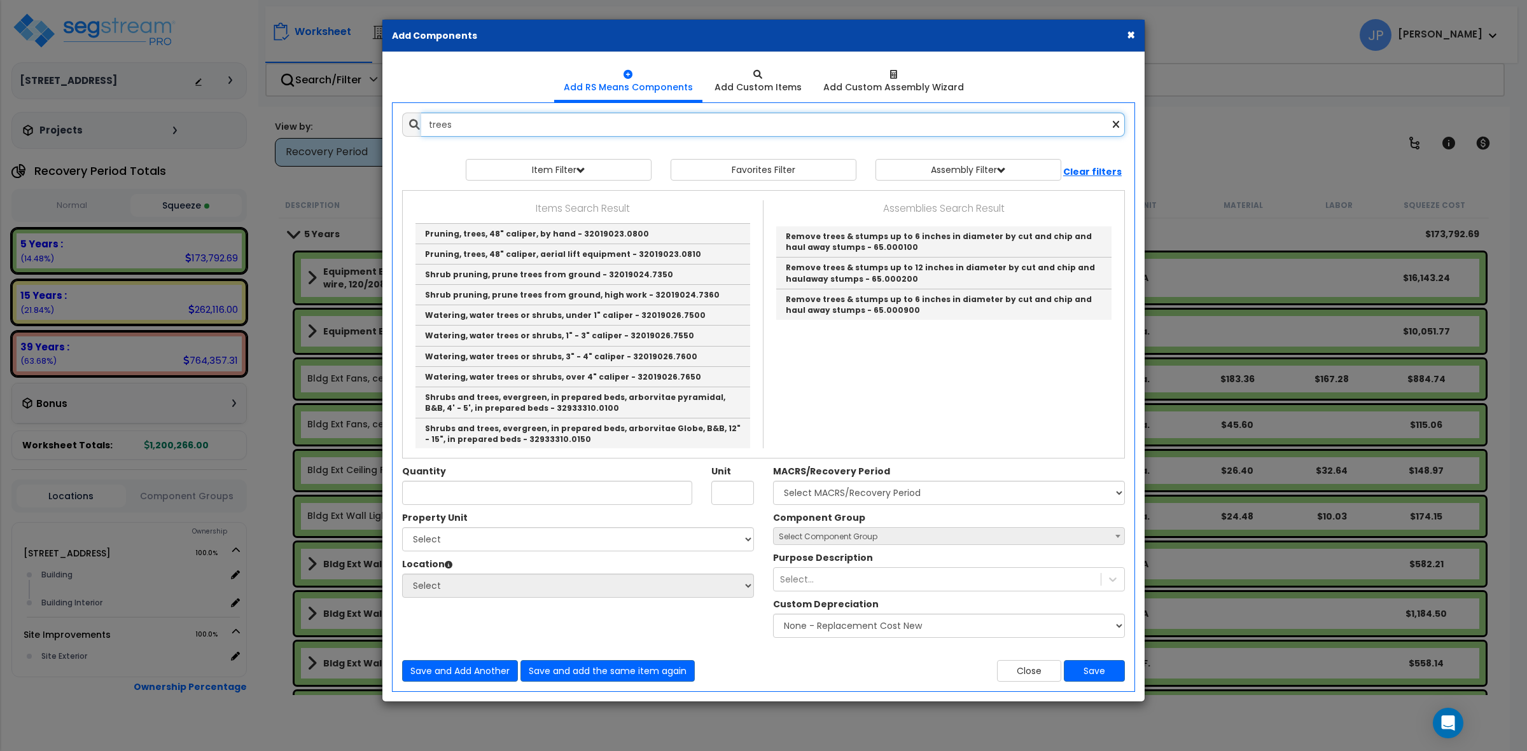
scroll to position [2704, 0]
click at [633, 448] on link "Shrubs and trees, evergreen, in prepared beds, balsam, fraser, B&B, 6' - 7', in…" at bounding box center [582, 463] width 335 height 31
type input "Shrubs and trees, evergreen, in prepared beds, balsam, fraser, B&B, 6' - 7', in…"
type input "Ea."
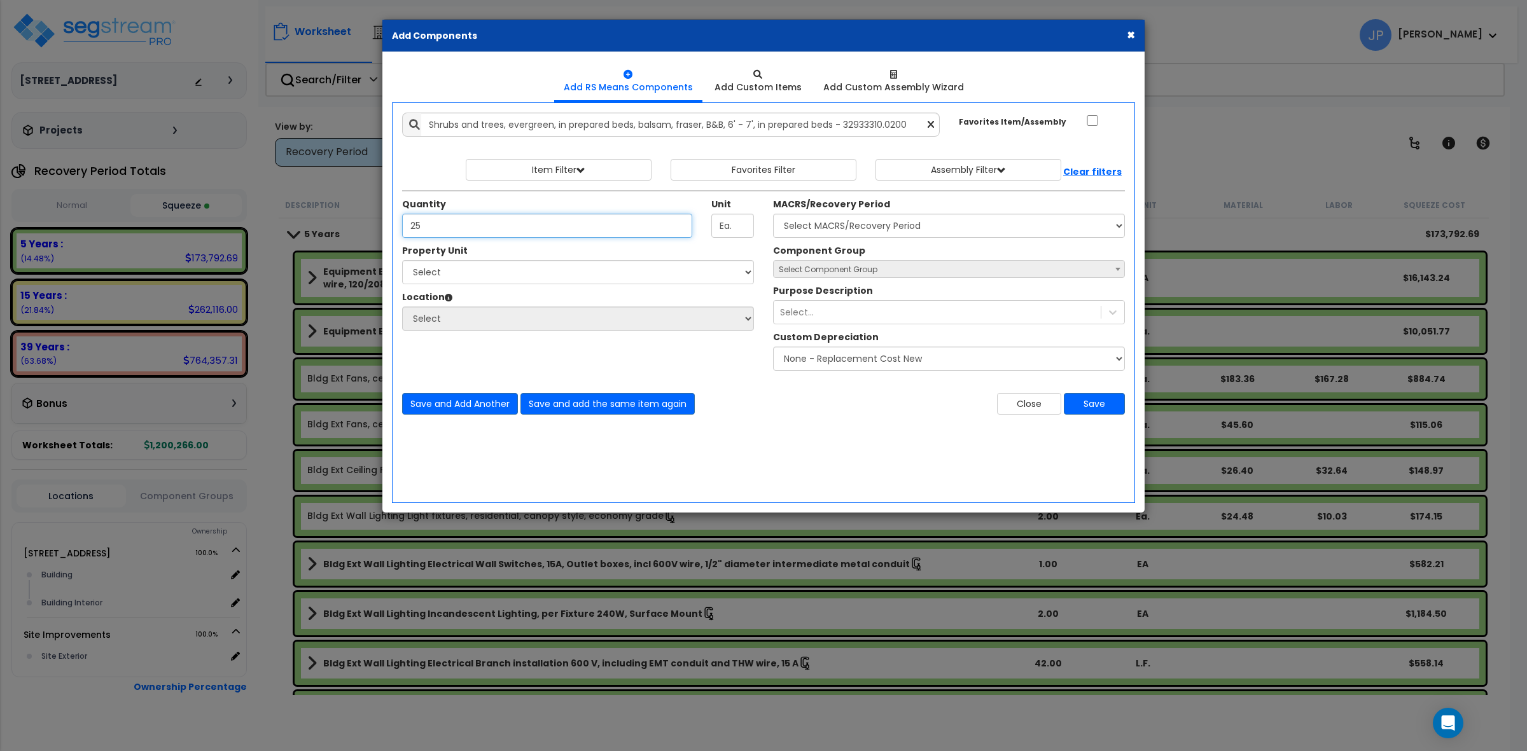
type input "25"
click at [823, 221] on select "Select MACRS/Recovery Period 5 Years - 57.0 - Distributive Trades & Services 5 …" at bounding box center [949, 226] width 352 height 24
select select "3666"
click at [773, 214] on select "Select MACRS/Recovery Period 5 Years - 57.0 - Distributive Trades & Services 5 …" at bounding box center [949, 226] width 352 height 24
click at [559, 278] on select "Select 149 Sedona Way Site Improvements" at bounding box center [578, 272] width 352 height 24
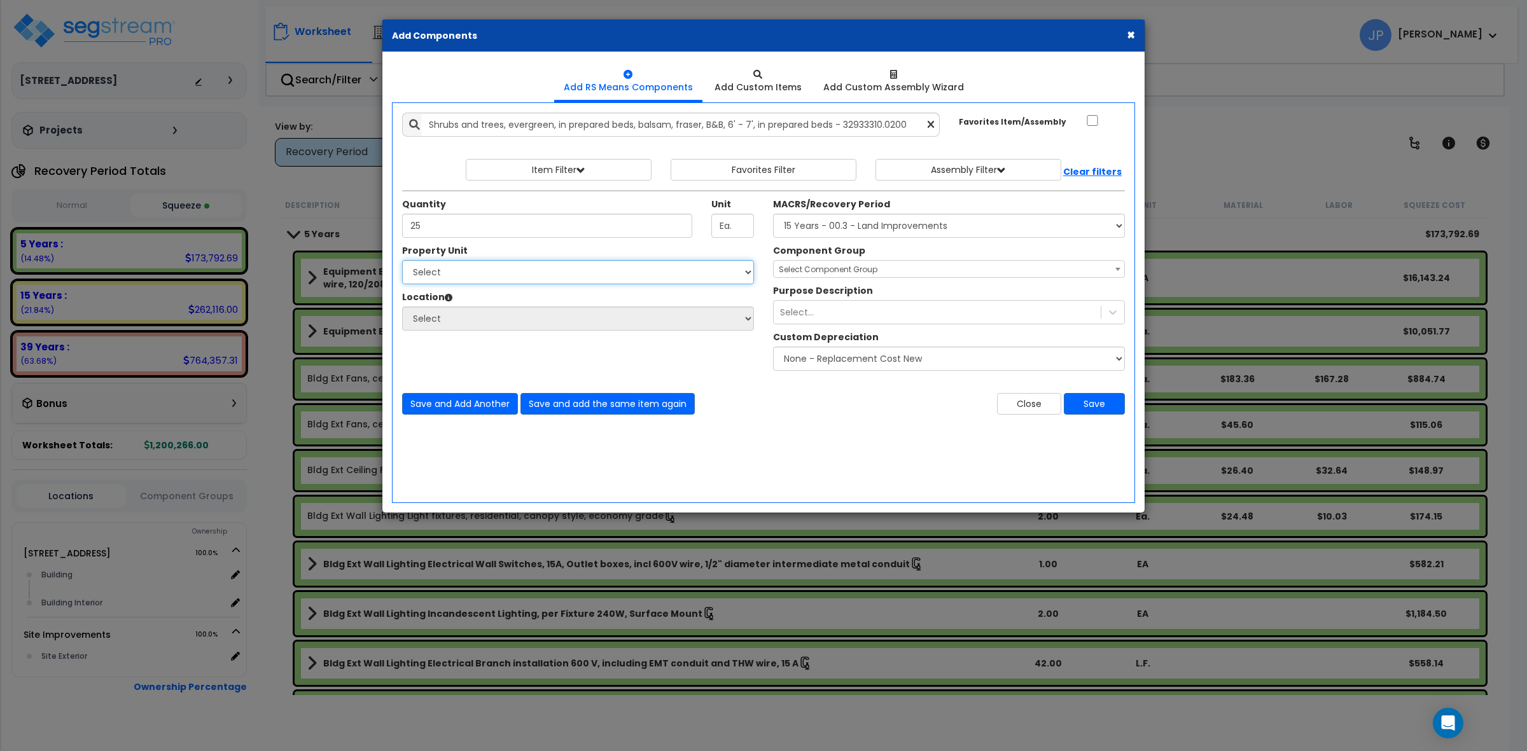
select select "175747"
click at [402, 261] on select "Select 149 Sedona Way Site Improvements" at bounding box center [578, 272] width 352 height 24
click at [844, 307] on div "Select..." at bounding box center [937, 312] width 327 height 20
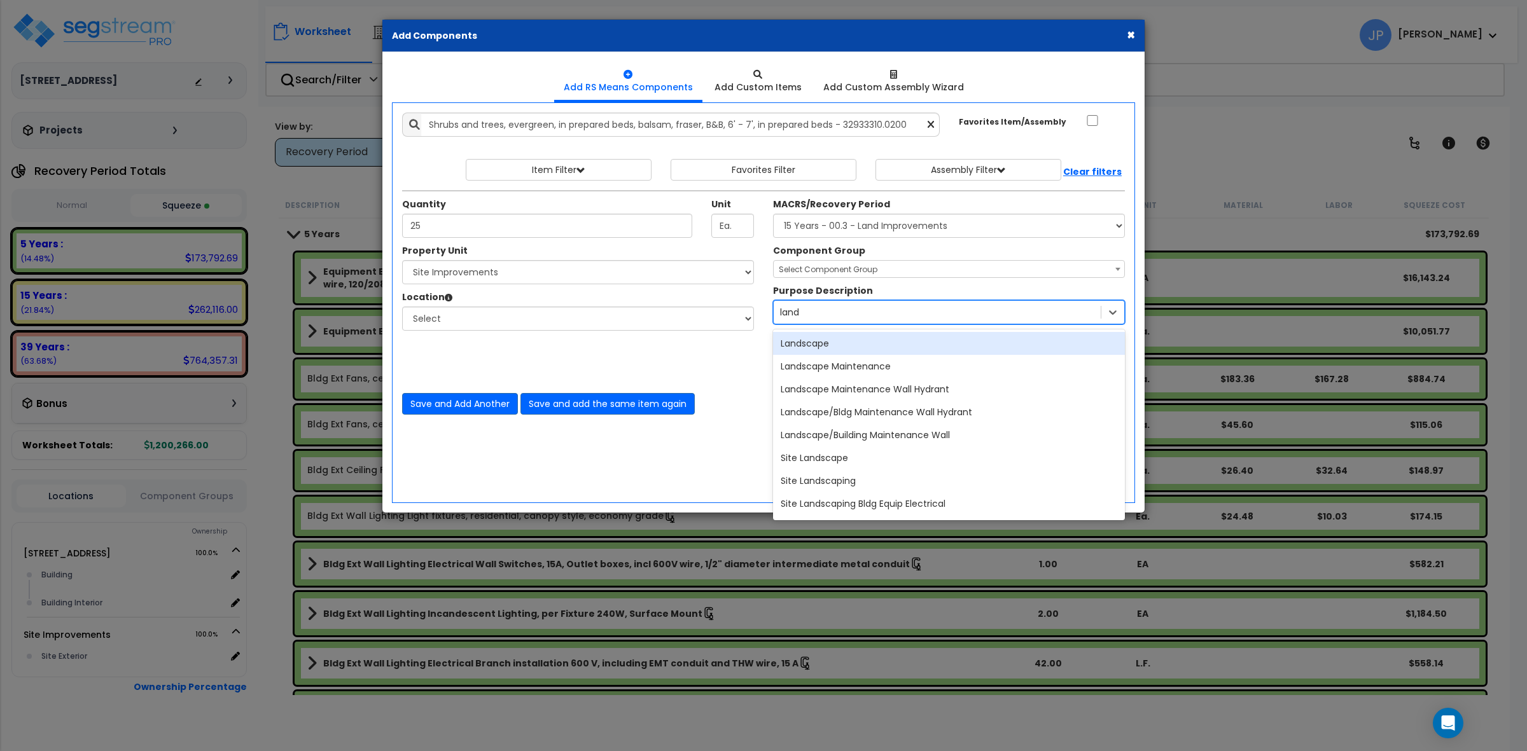
type input "lands"
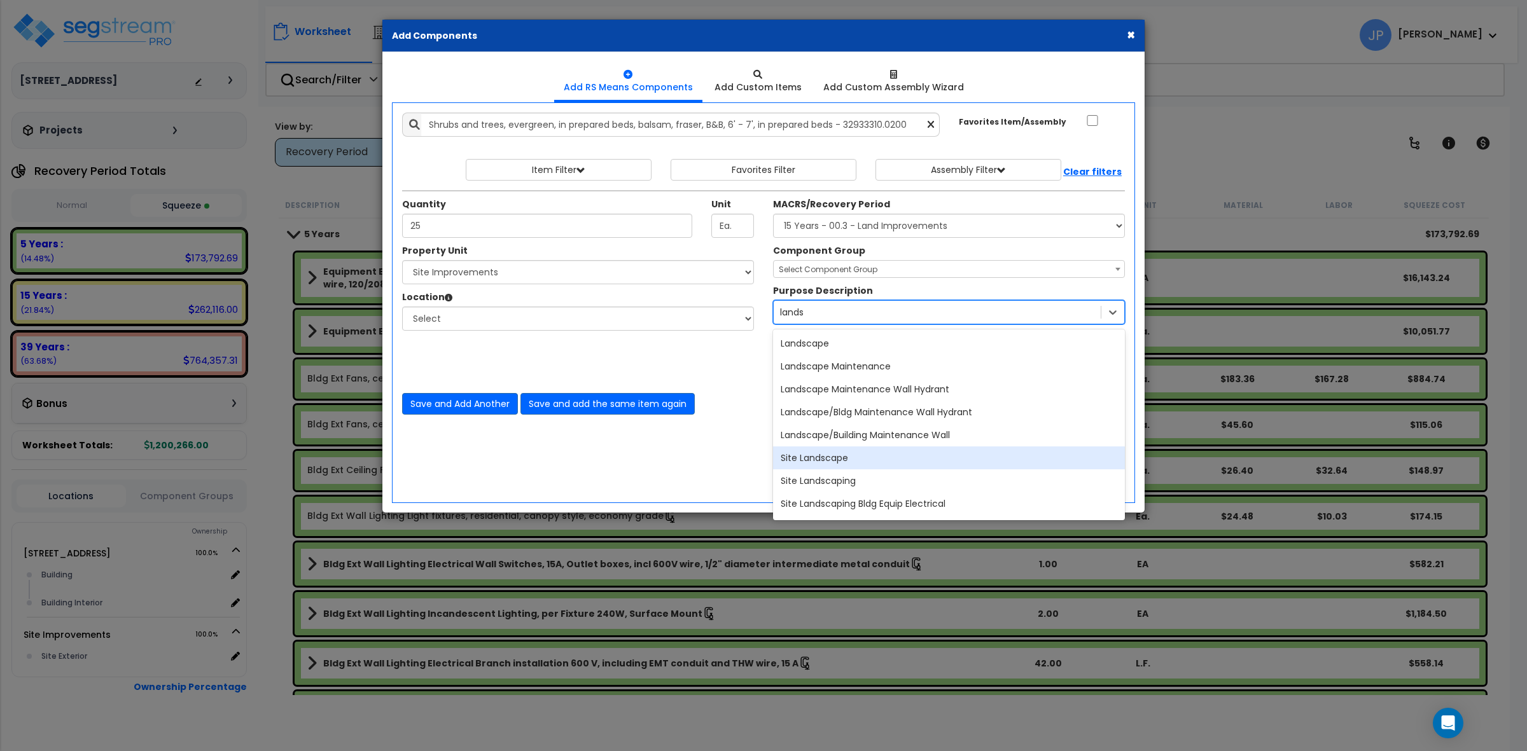
click at [821, 458] on div "Site Landscape" at bounding box center [949, 458] width 352 height 23
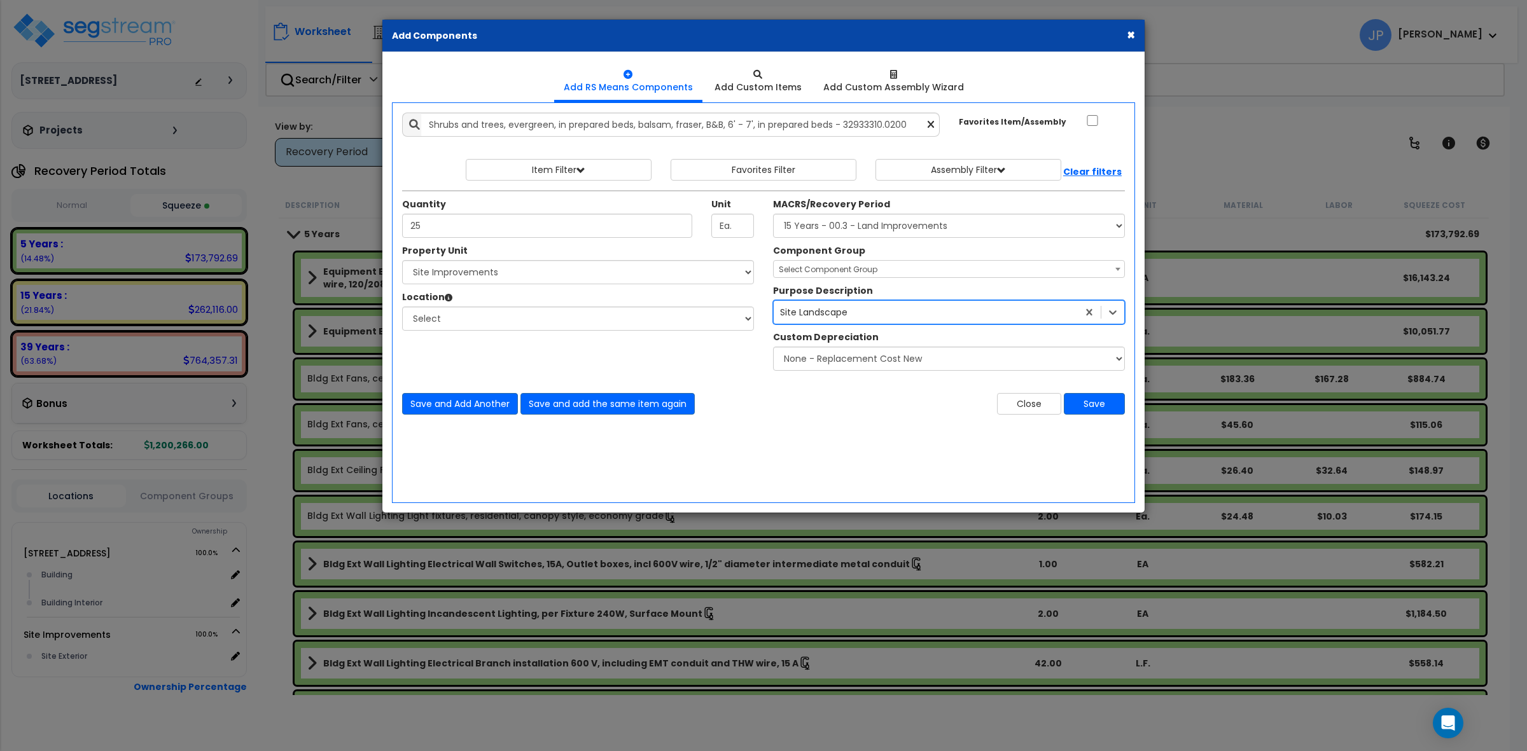
click at [771, 415] on div "Close Save" at bounding box center [948, 404] width 371 height 22
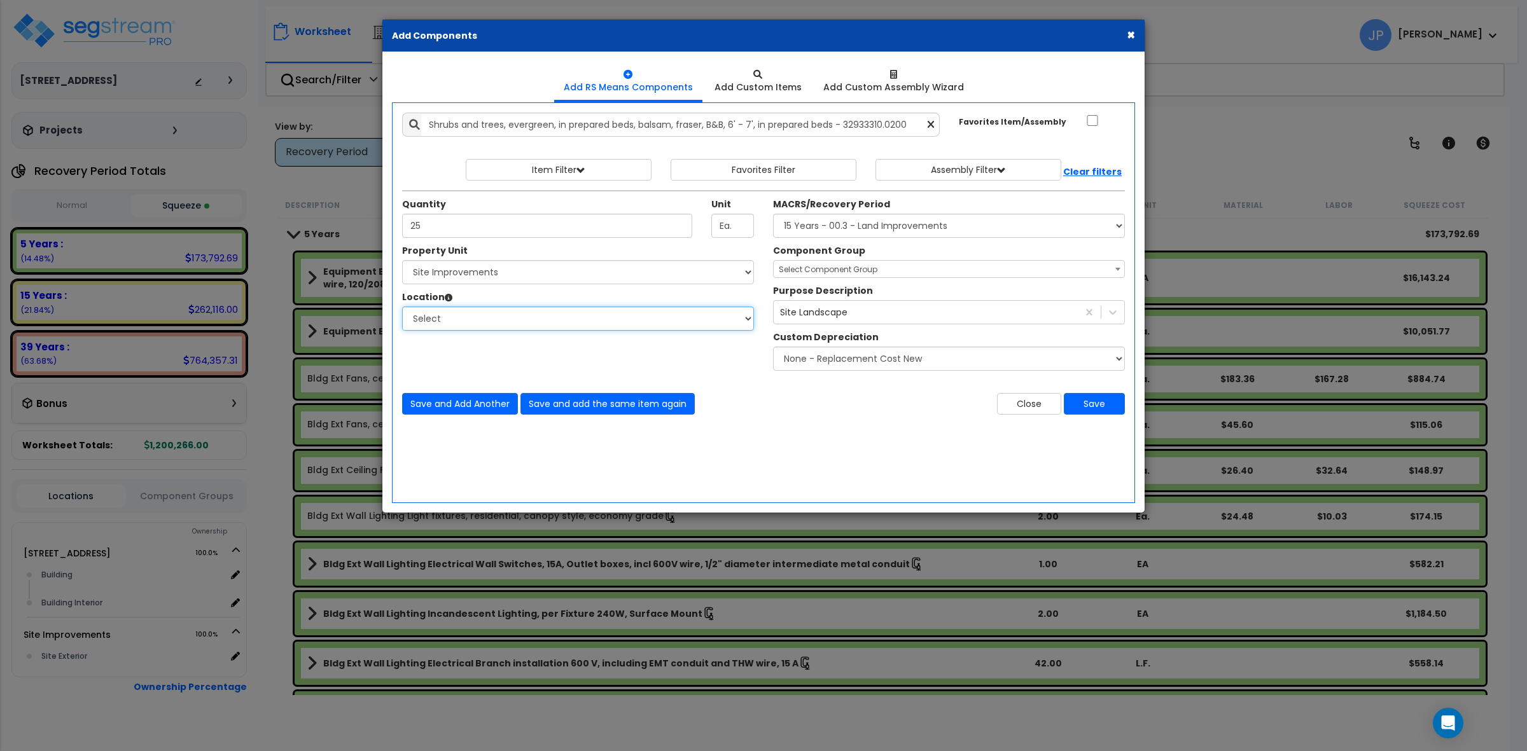
click at [668, 326] on select "Select Site Exterior Add Additional Location" at bounding box center [578, 319] width 352 height 24
select select "462"
click at [402, 307] on select "Select Site Exterior Add Additional Location" at bounding box center [578, 319] width 352 height 24
click at [1082, 406] on button "Save" at bounding box center [1094, 404] width 61 height 22
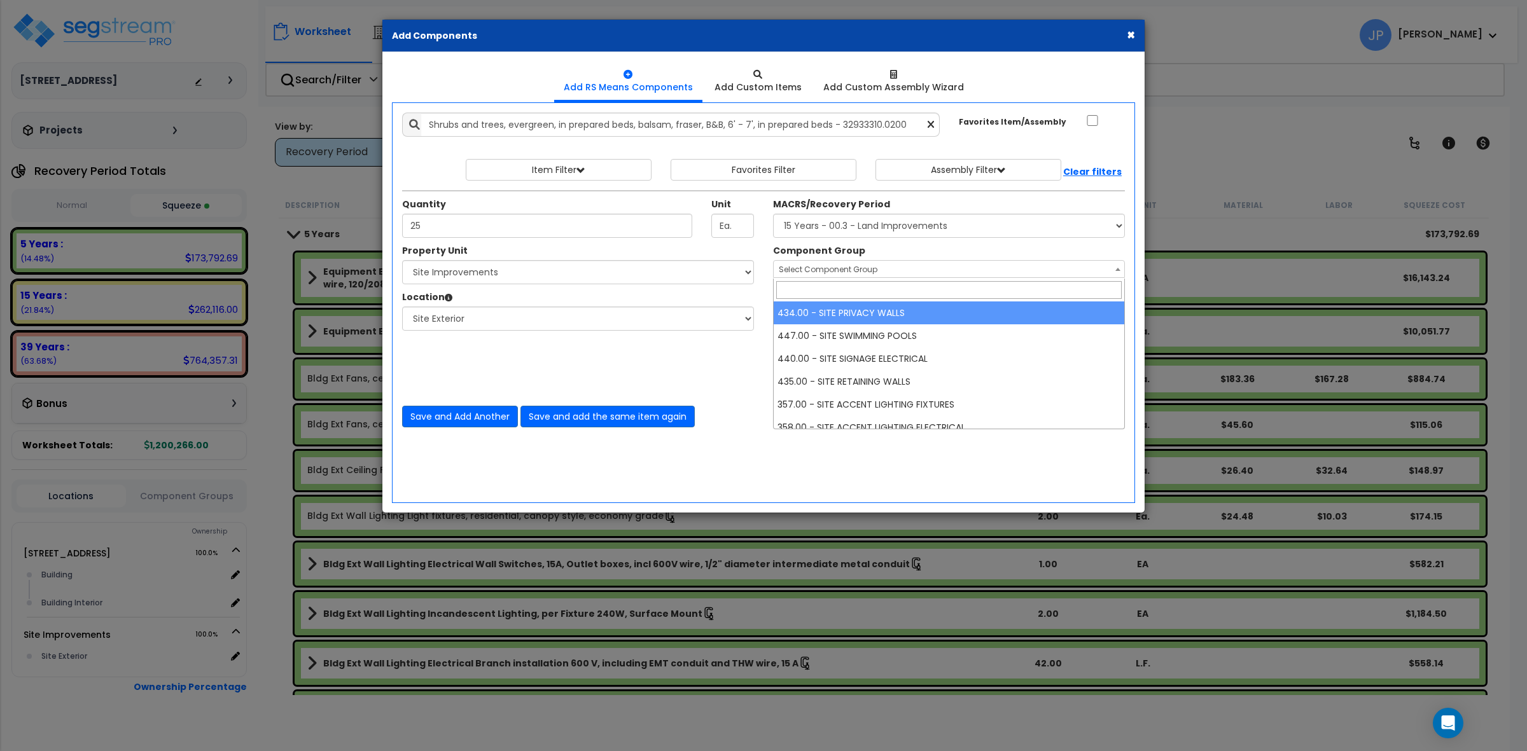
click at [811, 264] on span "Select Component Group" at bounding box center [949, 270] width 351 height 18
type input "site la"
select select "35724"
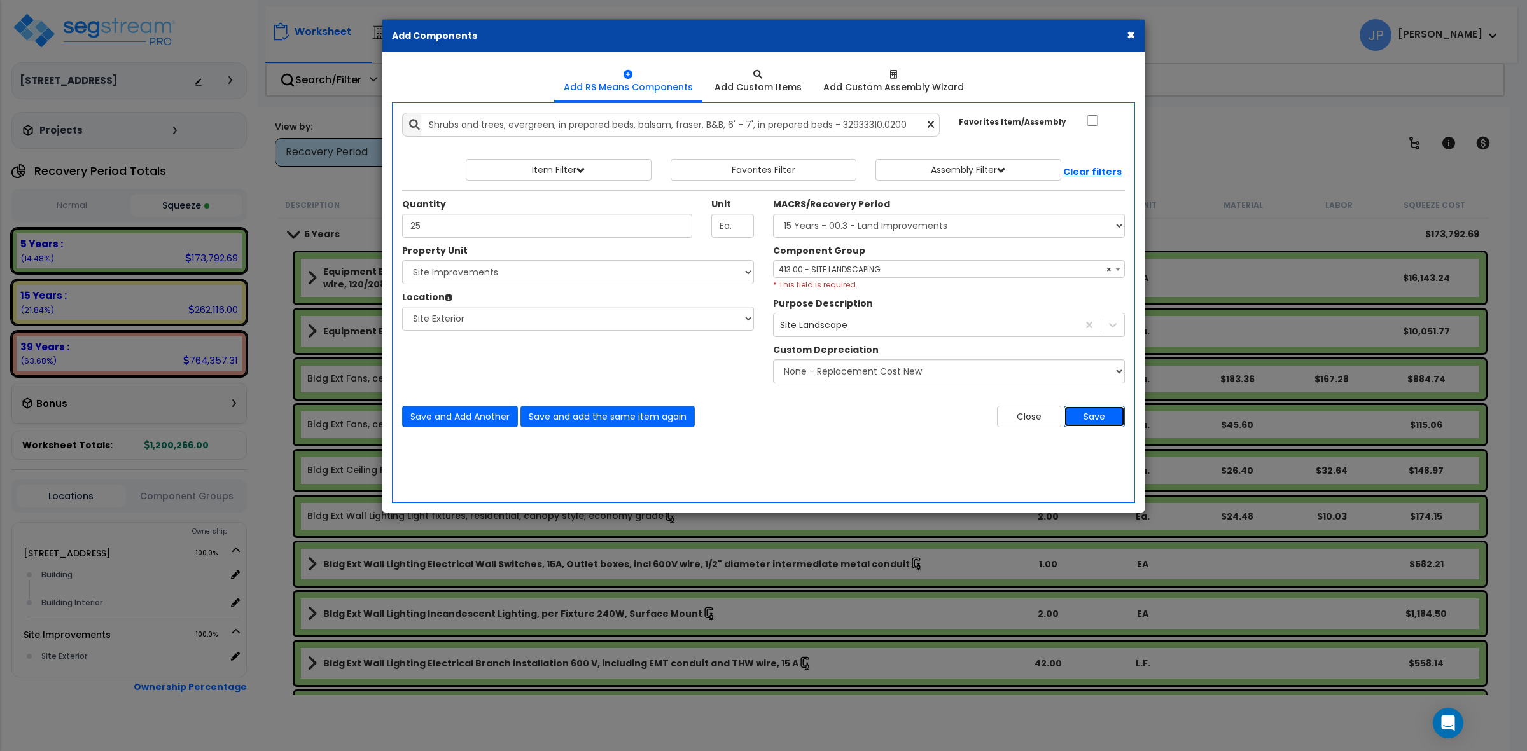
click at [1099, 423] on button "Save" at bounding box center [1094, 417] width 61 height 22
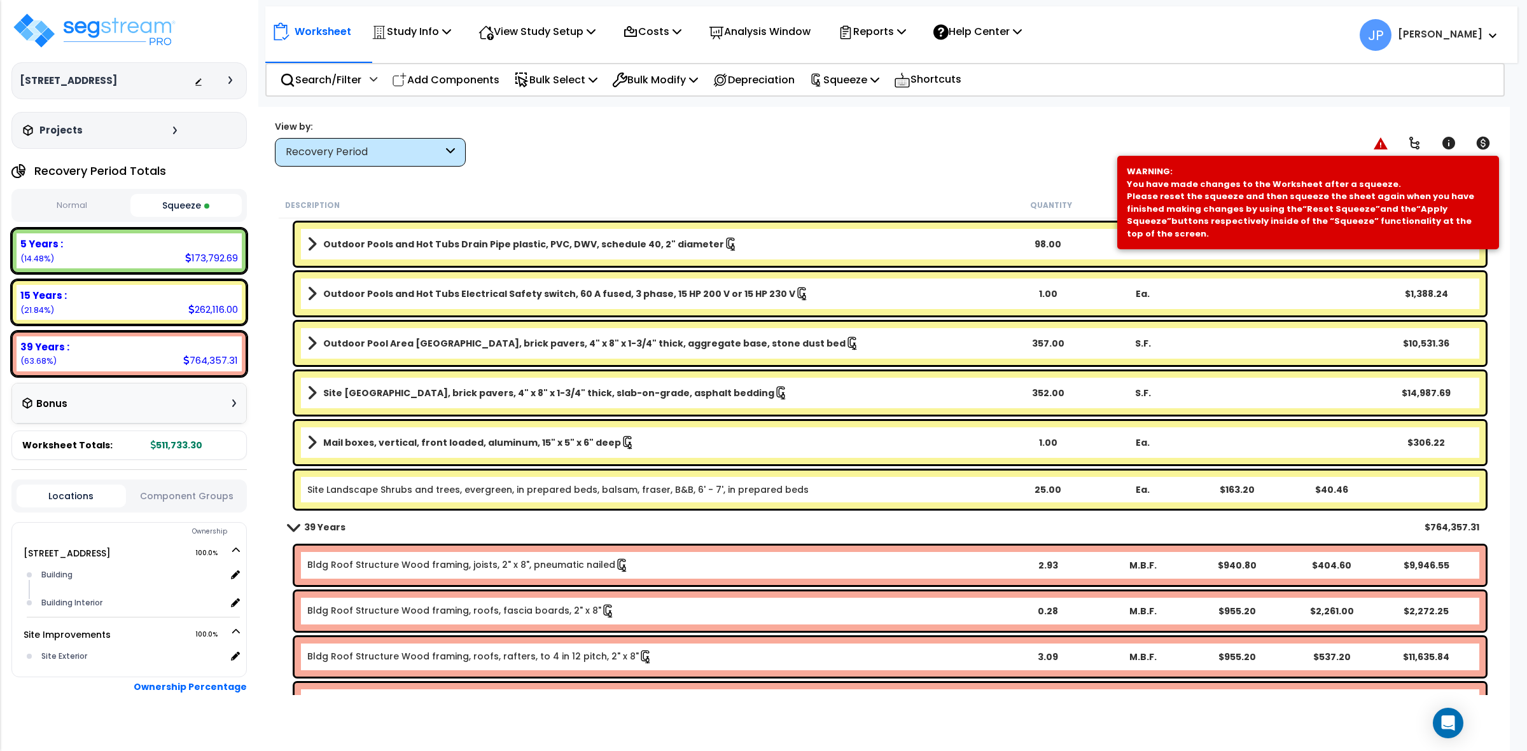
scroll to position [3101, 0]
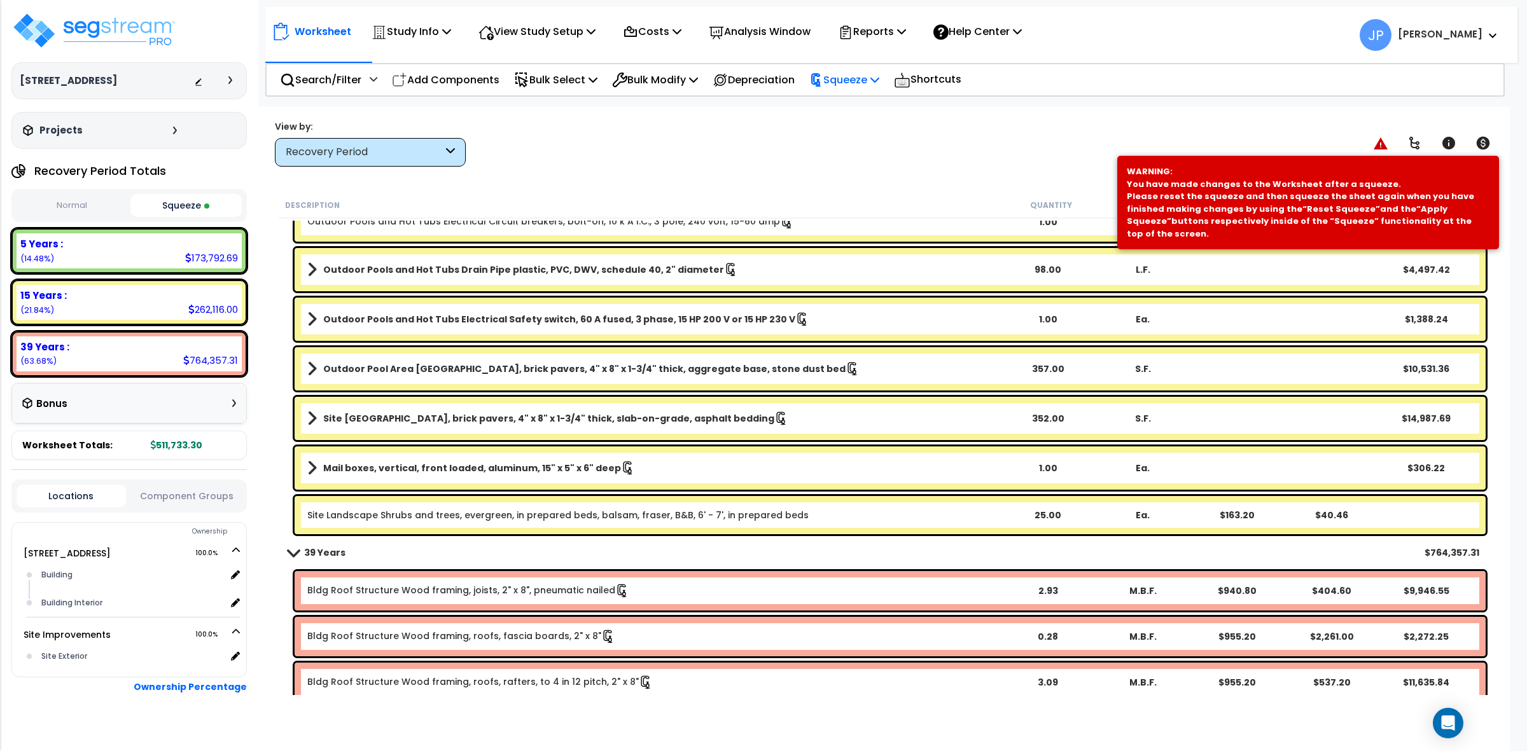
click at [857, 81] on p "Squeeze" at bounding box center [844, 79] width 70 height 17
click at [863, 105] on link "Re-squeeze" at bounding box center [866, 109] width 126 height 29
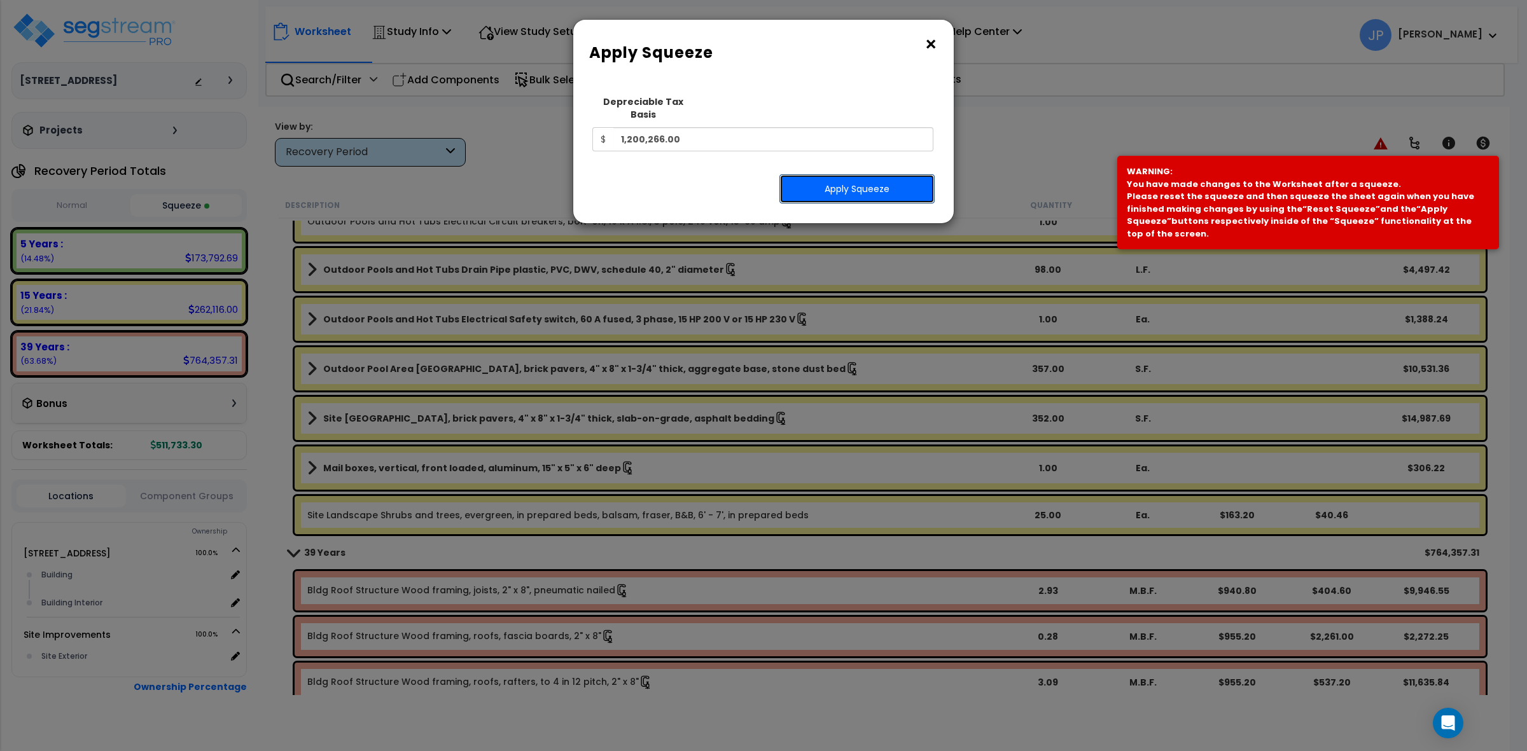
click at [888, 177] on button "Apply Squeeze" at bounding box center [856, 188] width 155 height 29
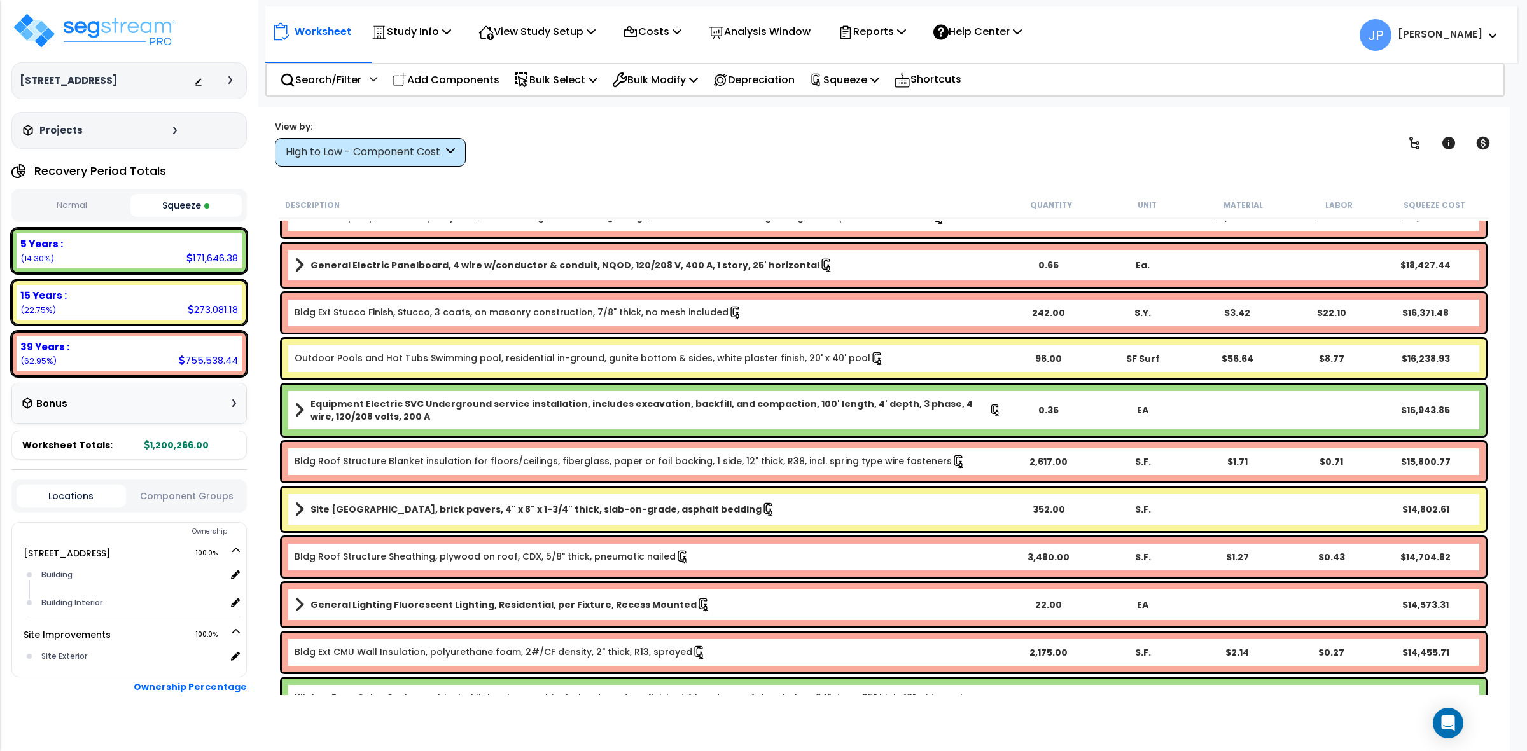
scroll to position [477, 0]
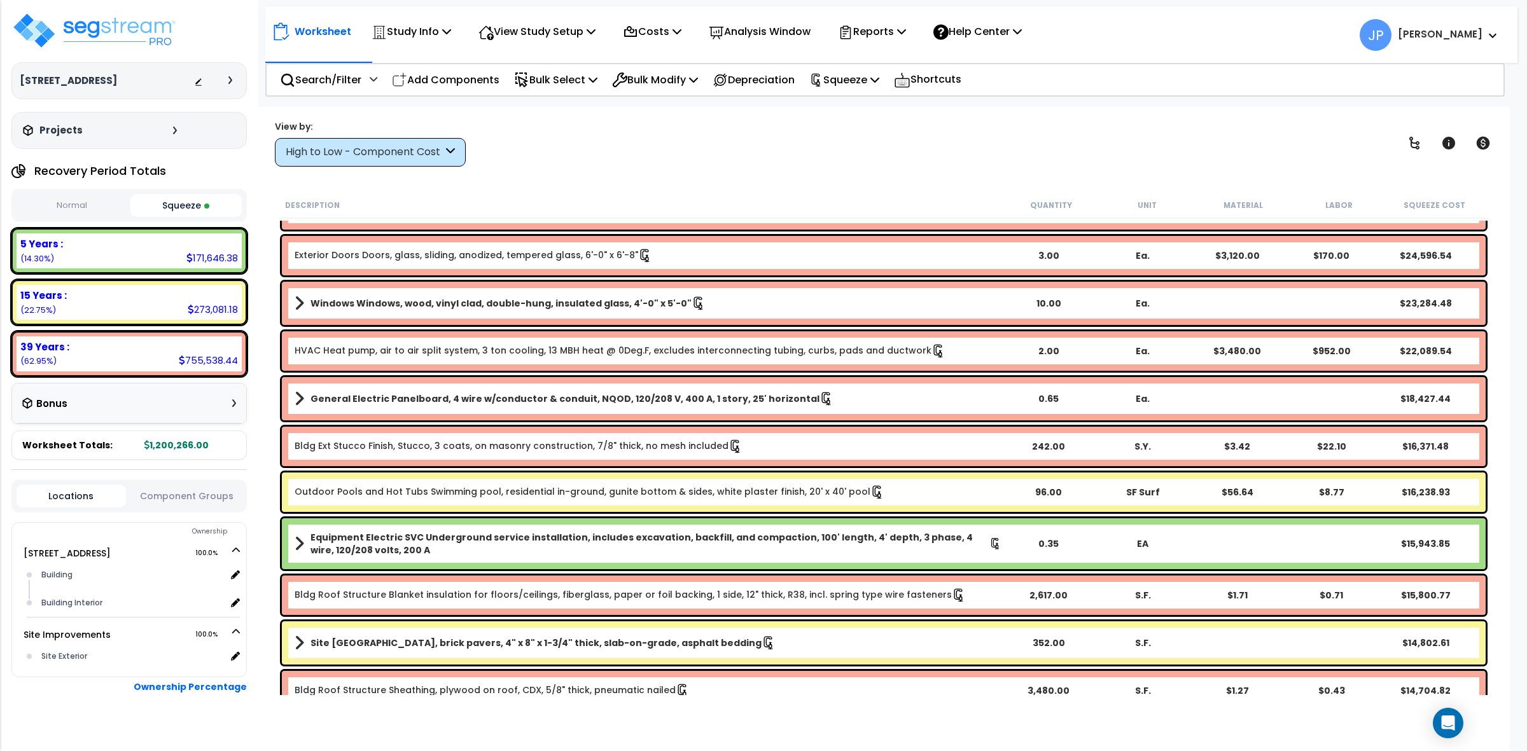
click at [436, 153] on div "High to Low - Component Cost" at bounding box center [364, 152] width 157 height 15
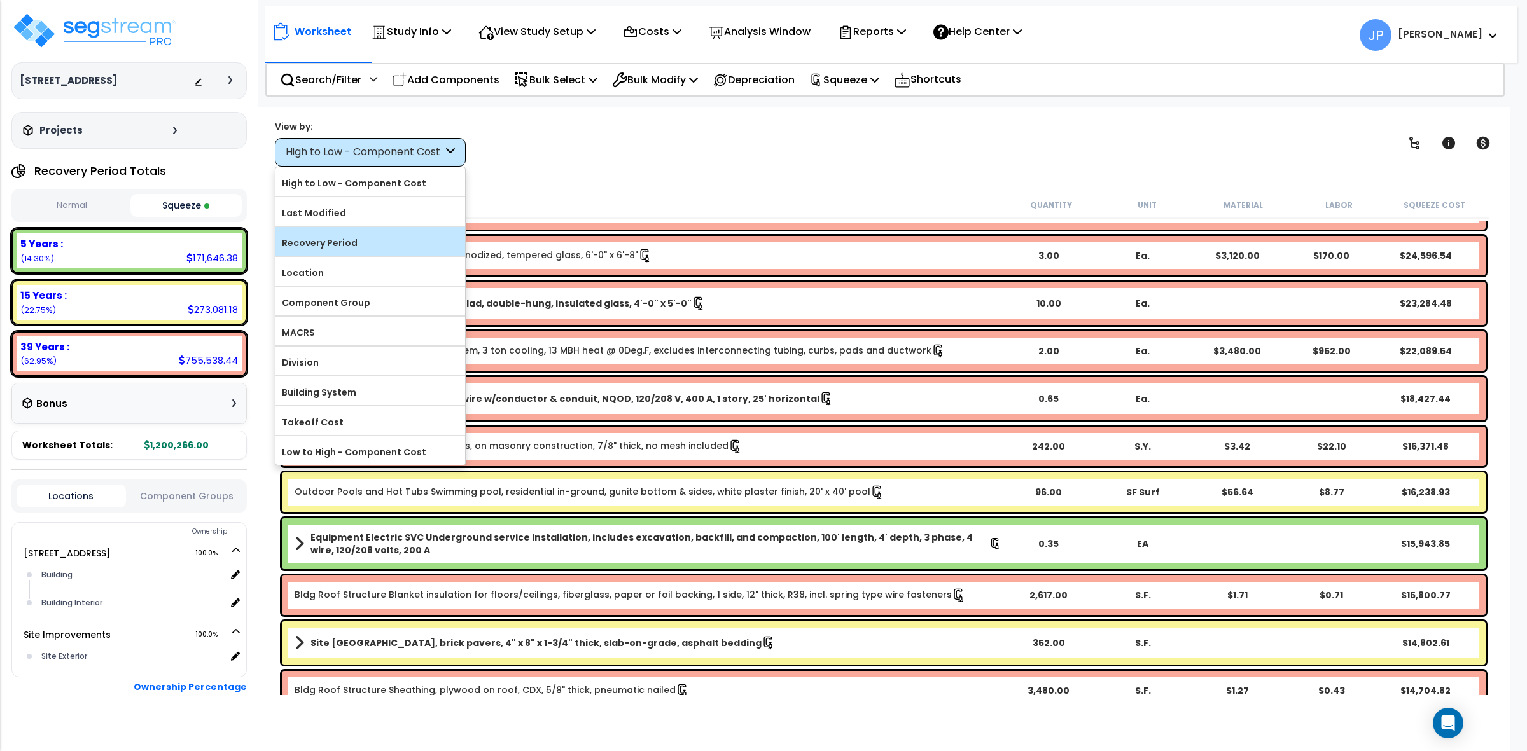
click at [368, 242] on label "Recovery Period" at bounding box center [370, 242] width 190 height 19
click at [0, 0] on input "Recovery Period" at bounding box center [0, 0] width 0 height 0
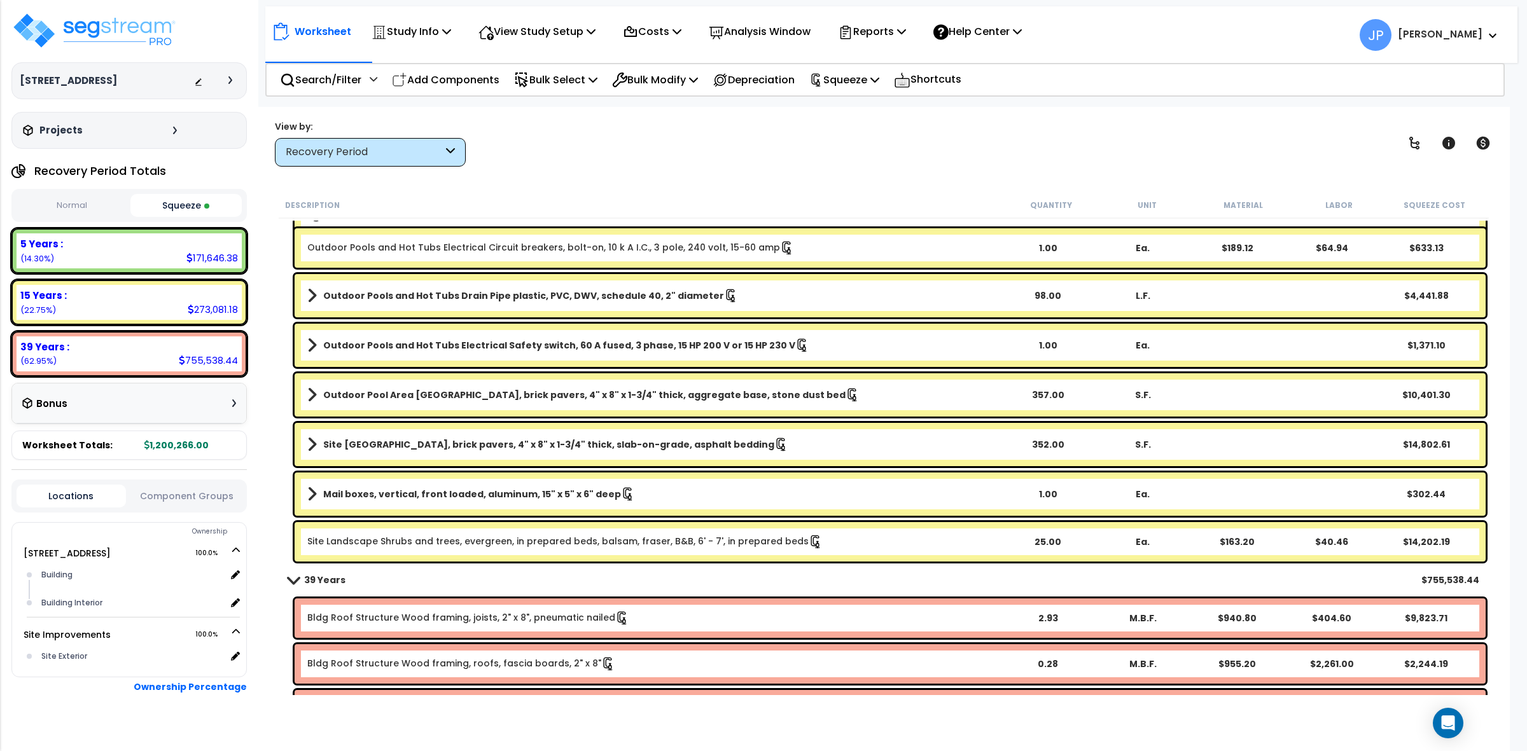
scroll to position [3022, 0]
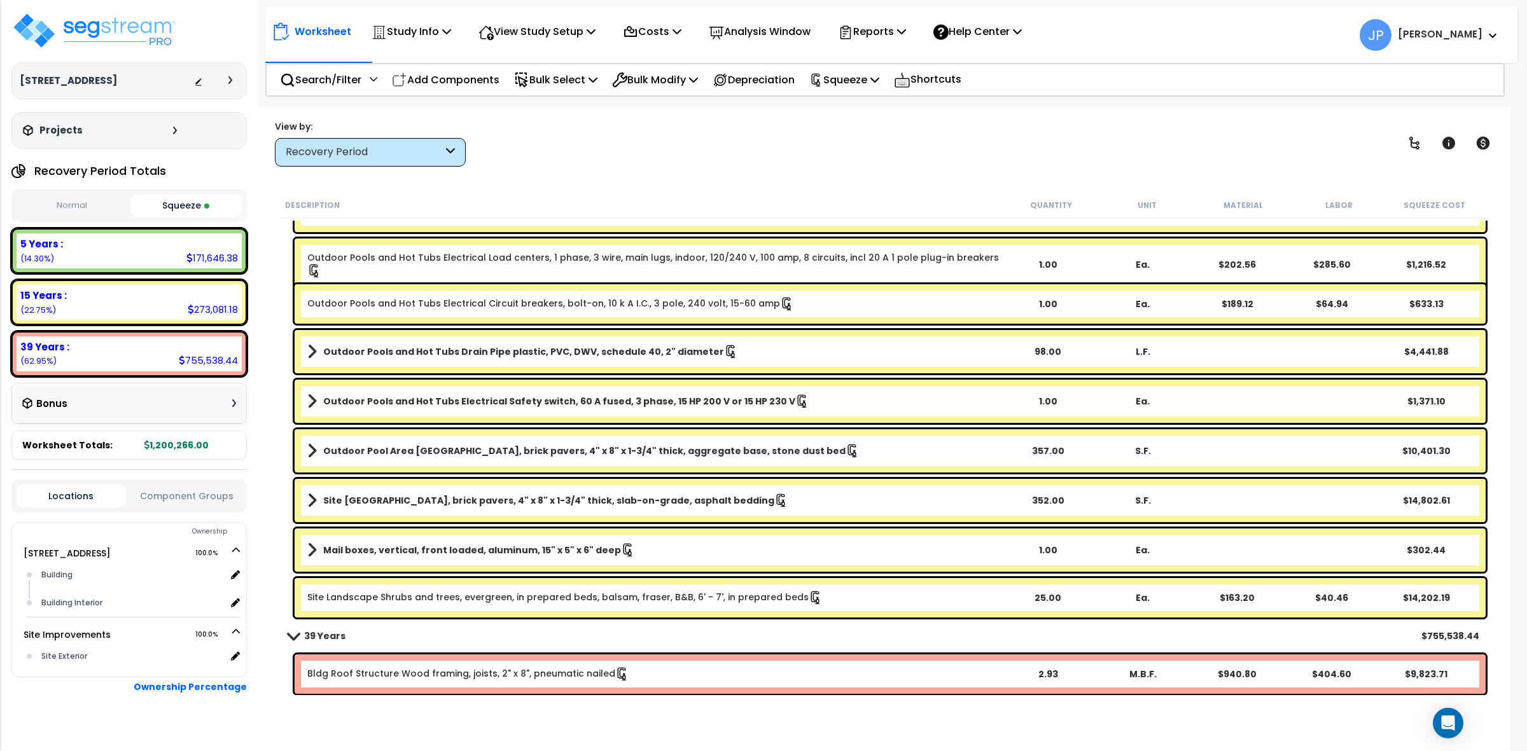
click at [573, 596] on link "Site Landscape Shrubs and trees, evergreen, in prepared beds, balsam, fraser, B…" at bounding box center [564, 598] width 515 height 14
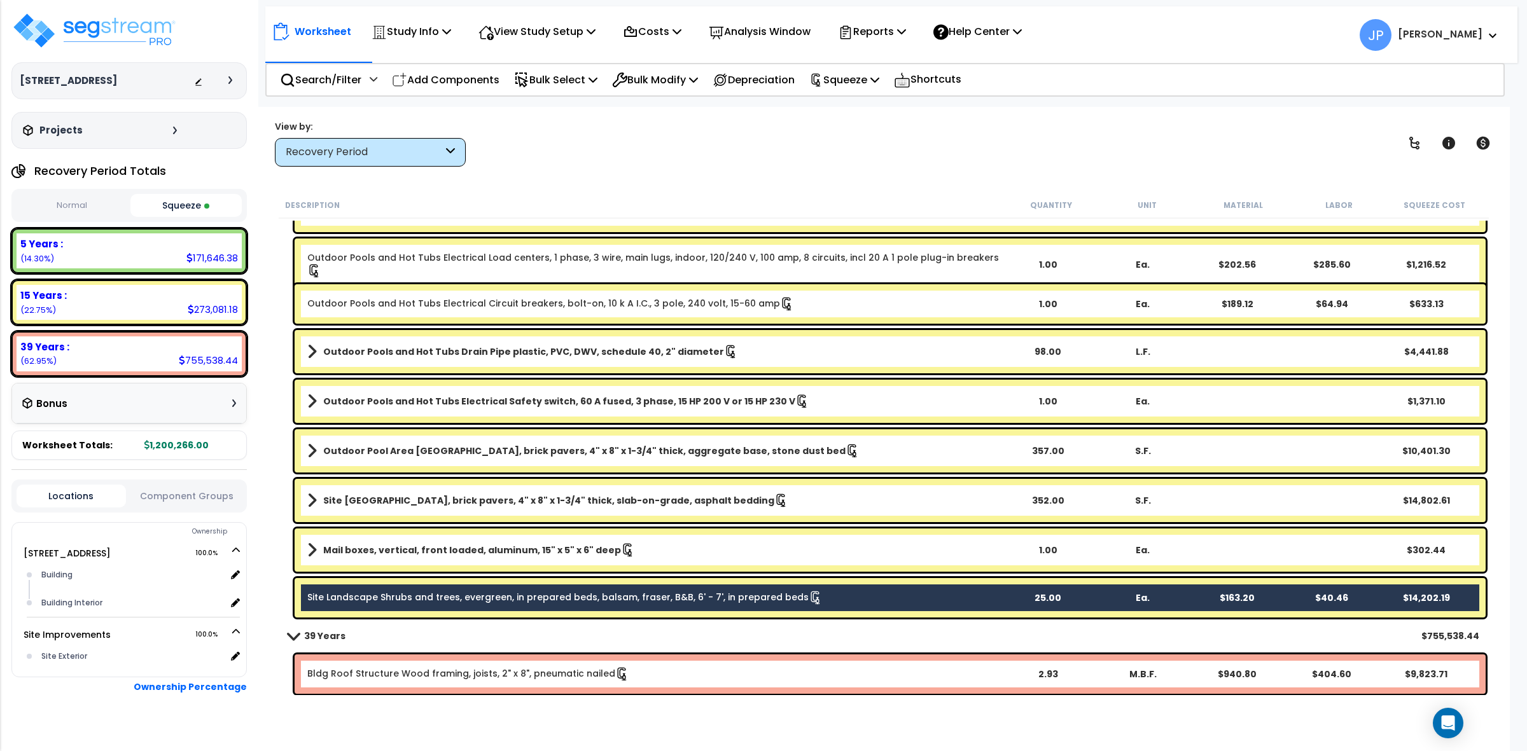
click at [599, 590] on div "Site Landscape Shrubs and trees, evergreen, in prepared beds, balsam, fraser, B…" at bounding box center [890, 597] width 1191 height 39
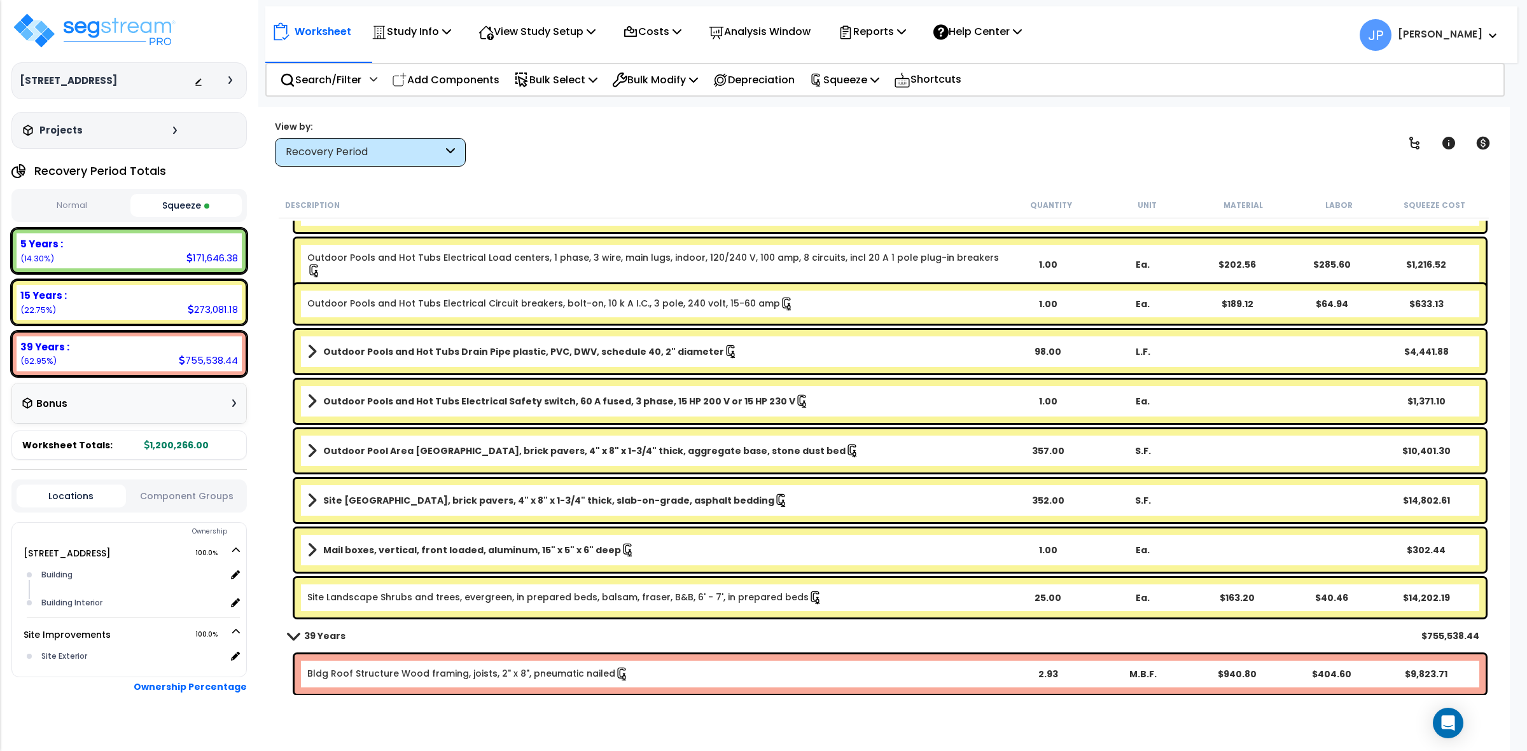
click at [597, 601] on link "Site Landscape Shrubs and trees, evergreen, in prepared beds, balsam, fraser, B…" at bounding box center [564, 598] width 515 height 14
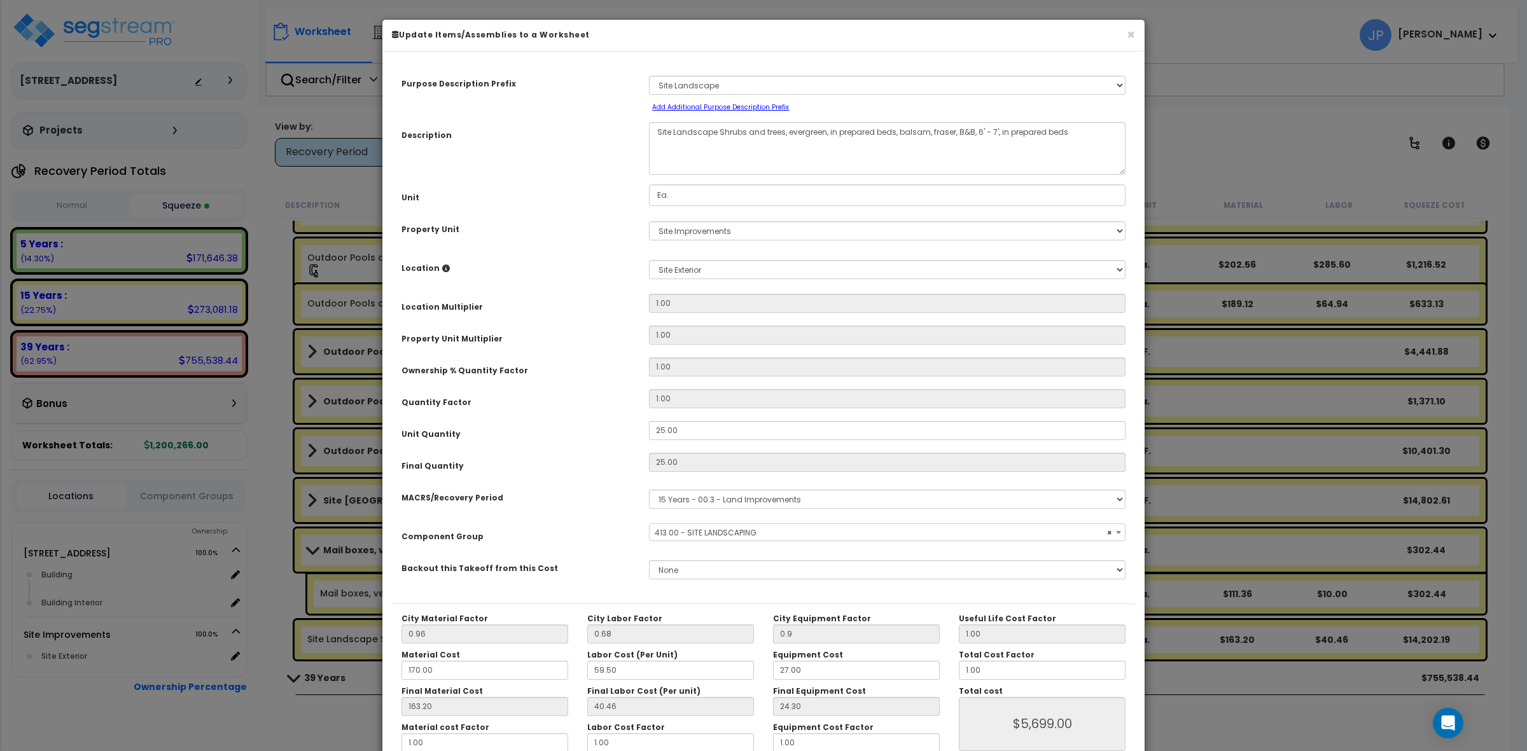
select select "35724"
drag, startPoint x: 687, startPoint y: 428, endPoint x: 611, endPoint y: 418, distance: 76.4
click at [611, 418] on div "Purpose Description Prefix Select A/V System A/V System Equipment A/V System Eq…" at bounding box center [763, 332] width 743 height 543
type input "6"
type input "25"
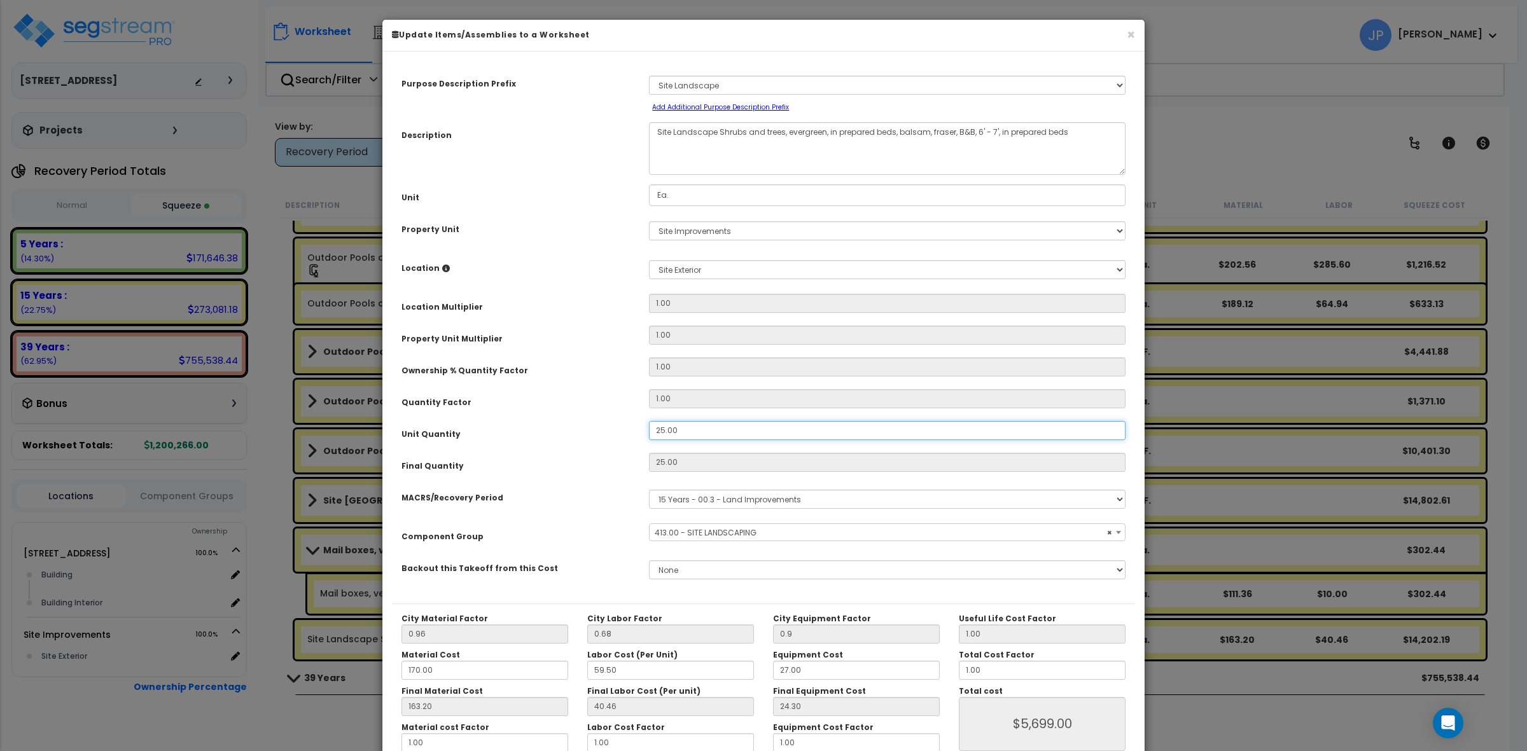
type input "$5,699.00"
type input "6"
type input "$1,367.76"
click at [602, 412] on div "Purpose Description Prefix Select A/V System A/V System Equipment A/V System Eq…" at bounding box center [763, 332] width 743 height 543
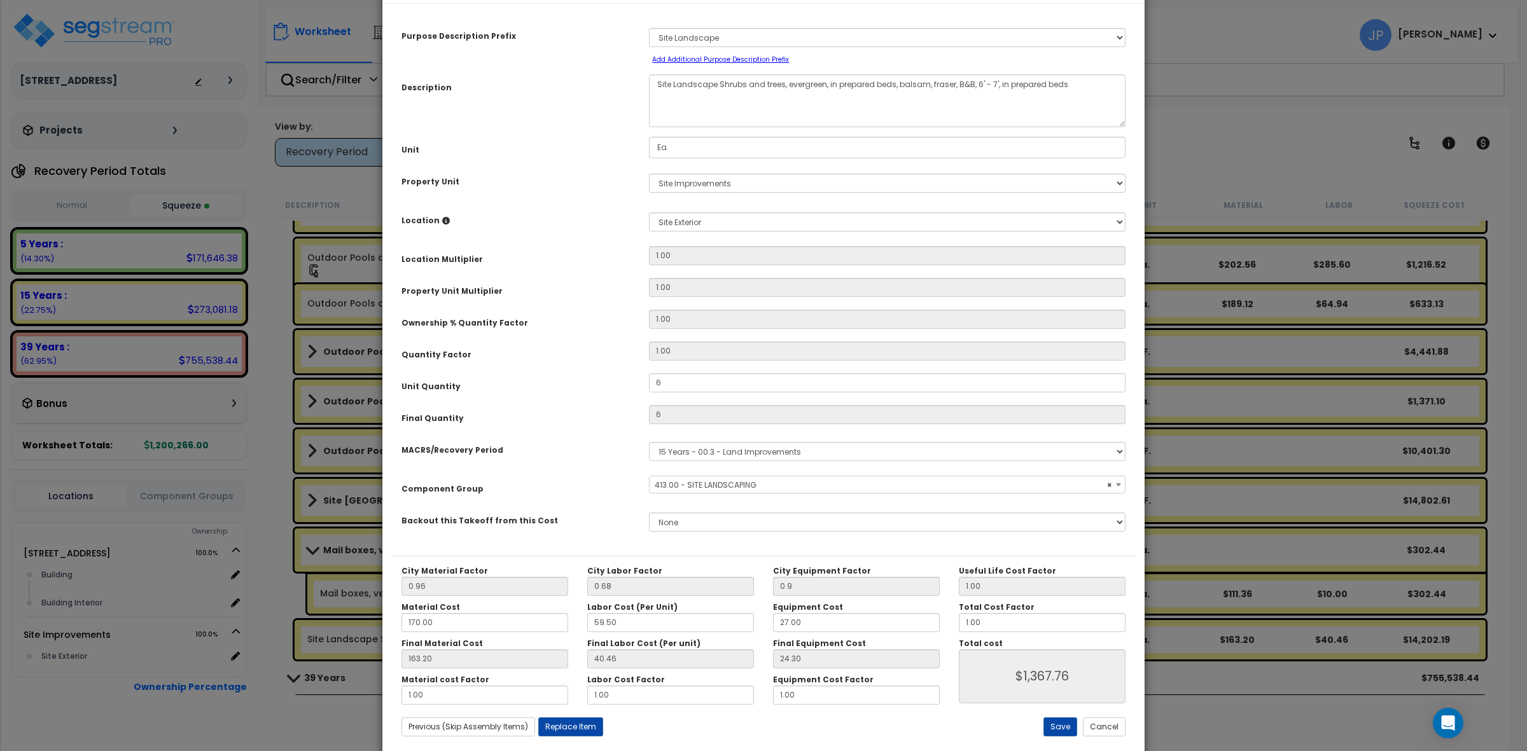
scroll to position [72, 0]
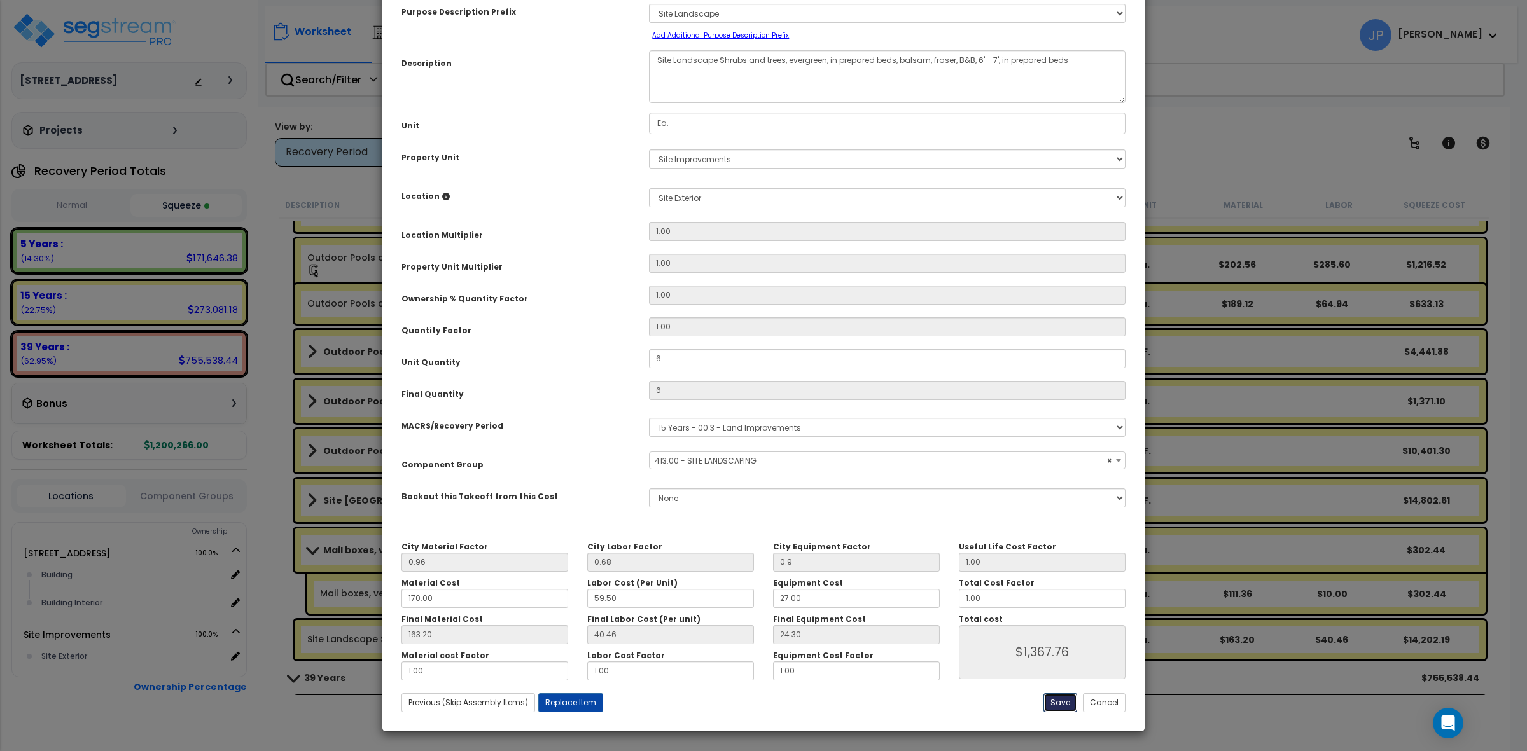
click at [1050, 700] on button "Save" at bounding box center [1060, 702] width 34 height 19
type input "6.00"
type input "0.90"
type input "1367.76"
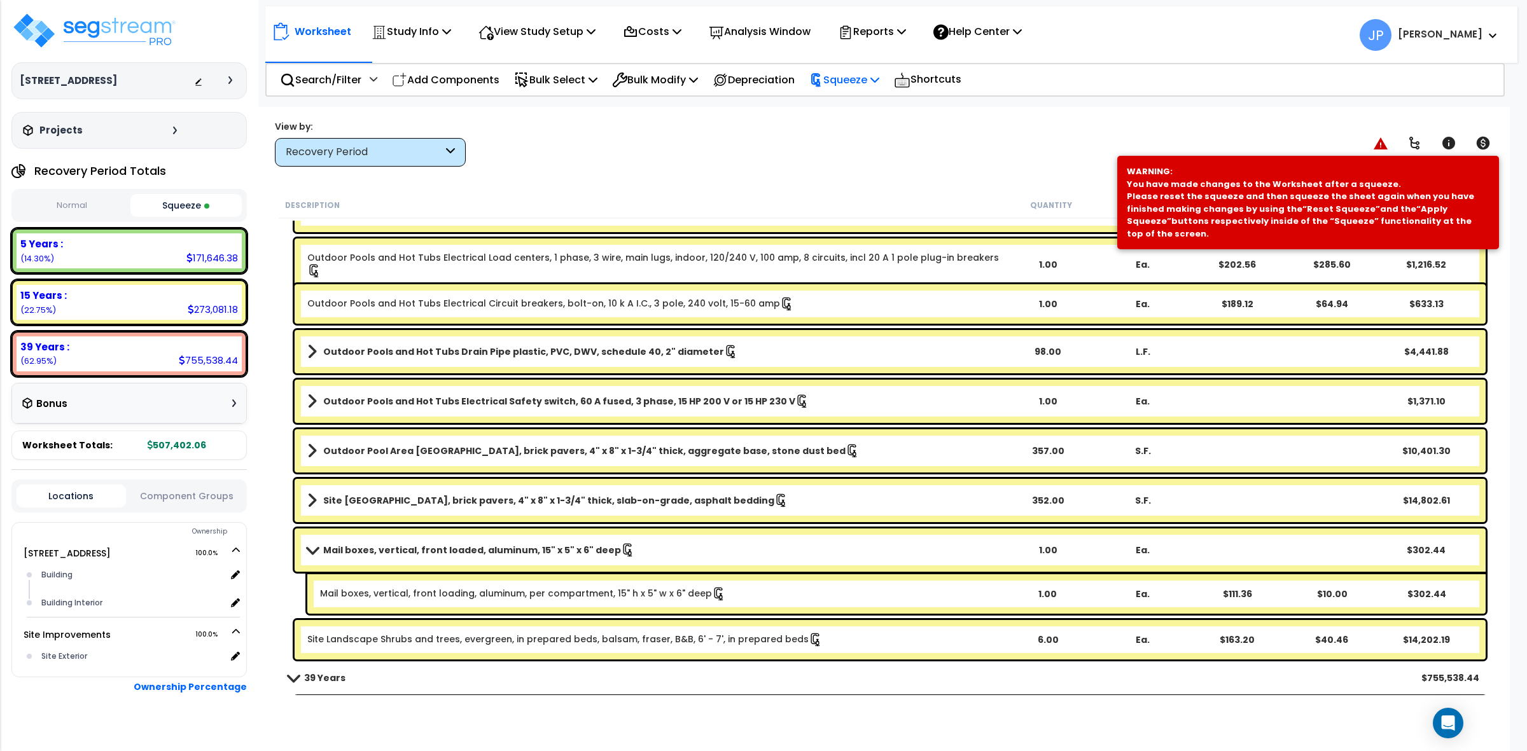
click at [844, 74] on p "Squeeze" at bounding box center [844, 79] width 70 height 17
click at [854, 105] on link "Re-squeeze" at bounding box center [866, 109] width 126 height 29
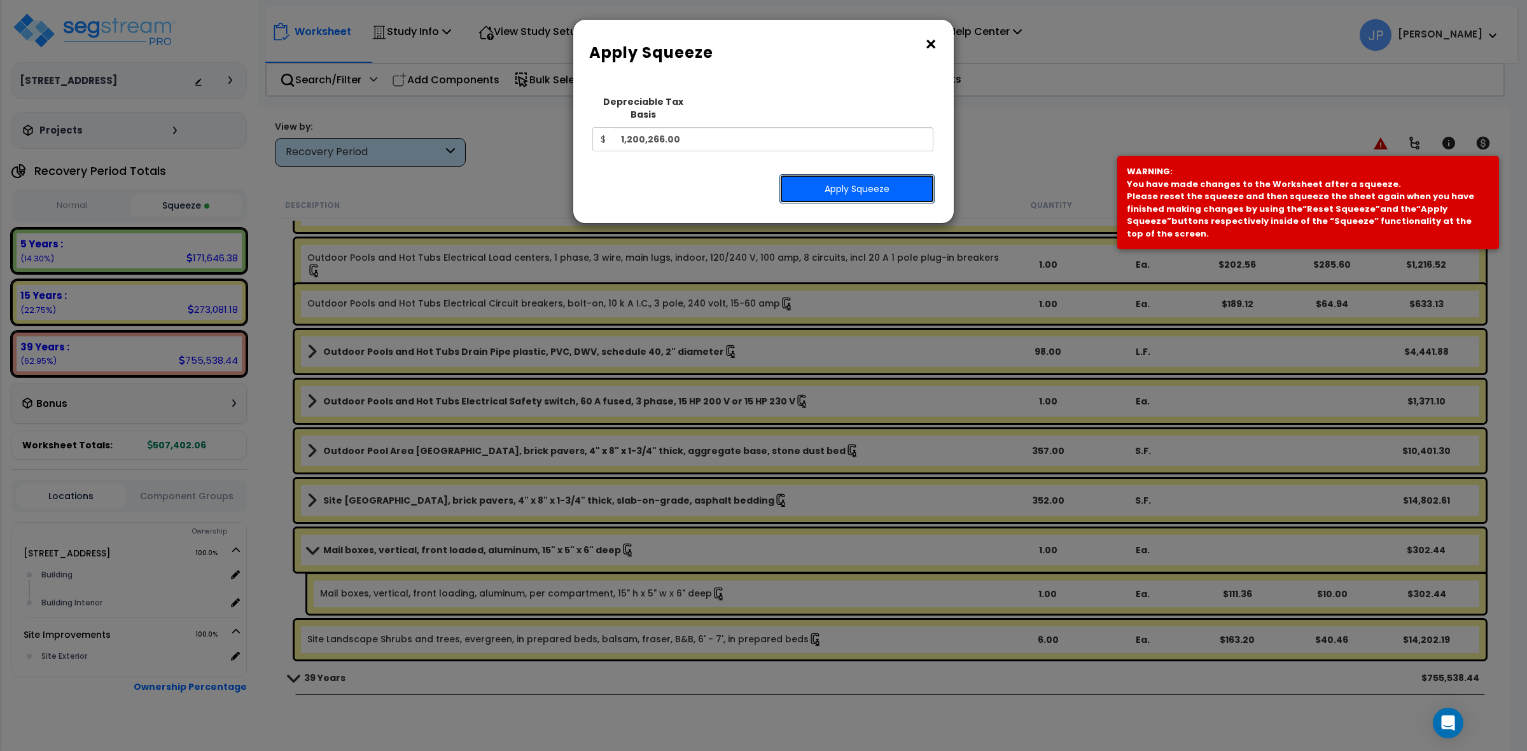
click at [902, 174] on button "Apply Squeeze" at bounding box center [856, 188] width 155 height 29
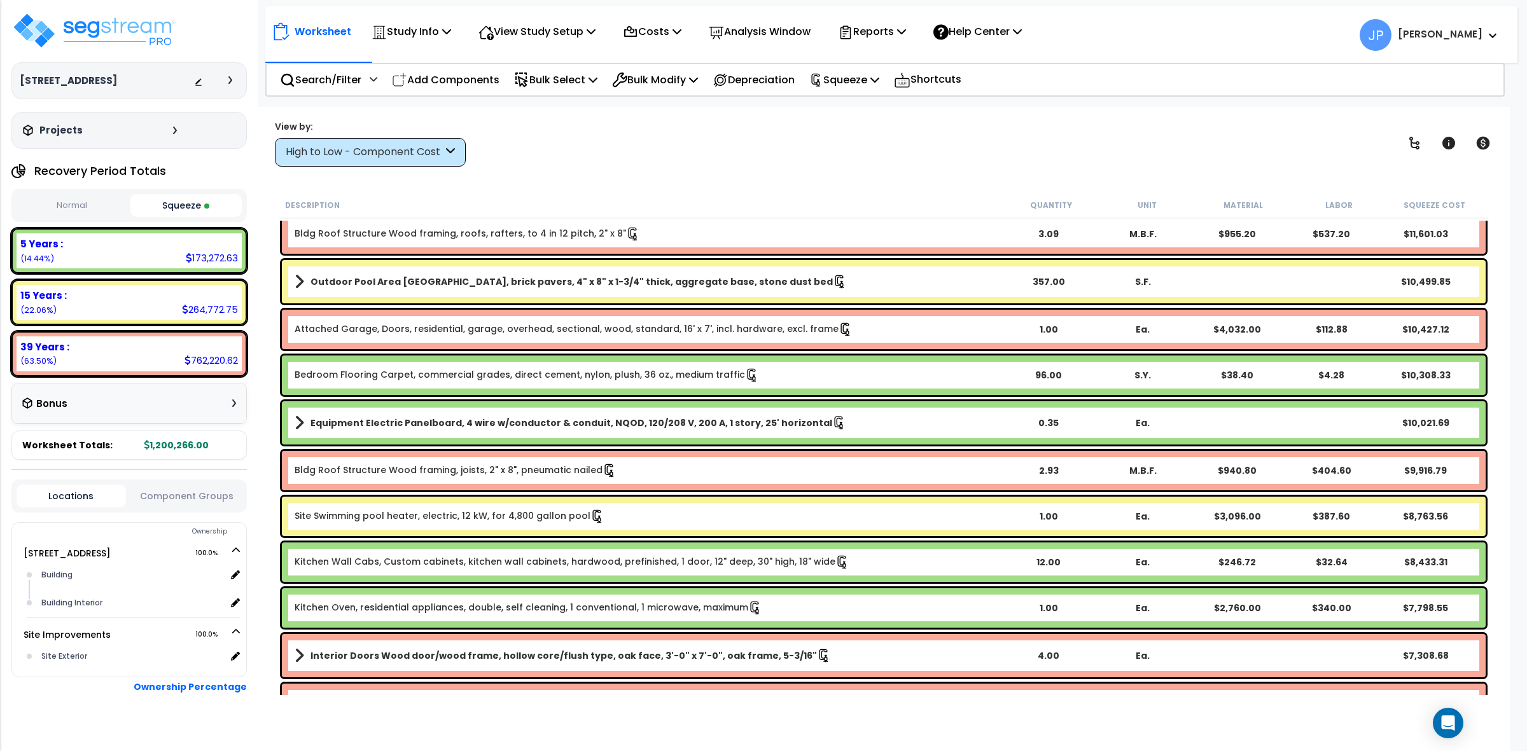
scroll to position [1113, 0]
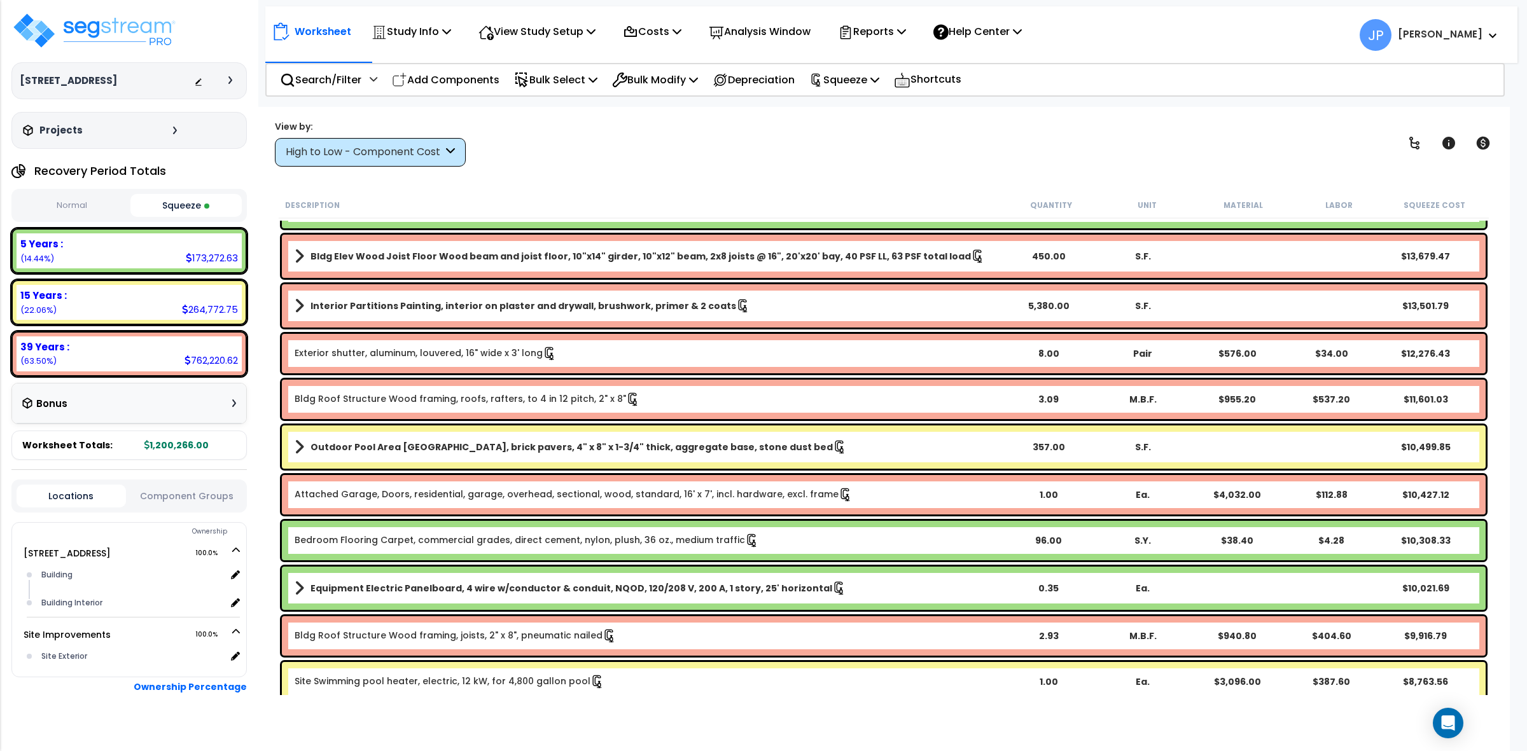
click at [376, 147] on div "High to Low - Component Cost" at bounding box center [364, 152] width 157 height 15
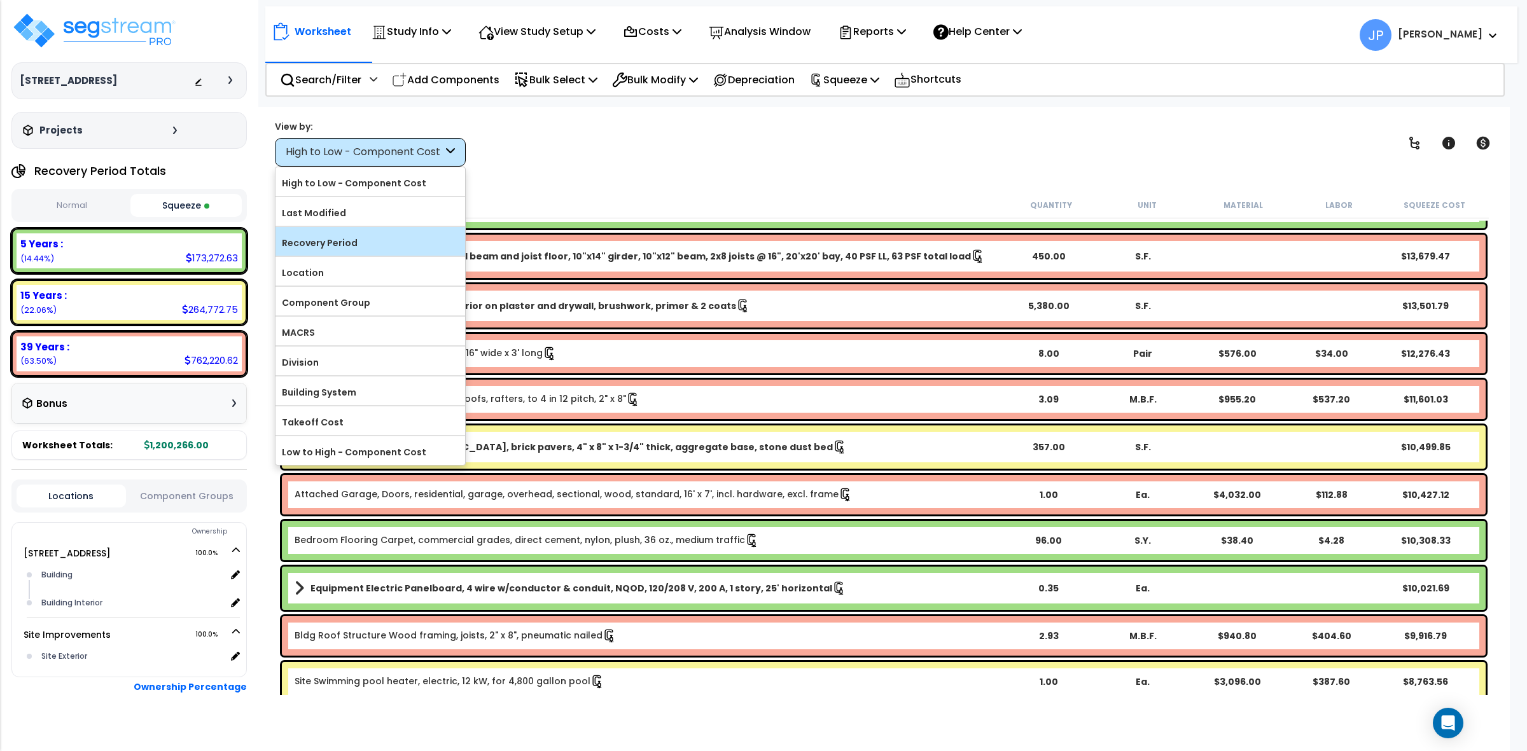
click at [398, 233] on label "Recovery Period" at bounding box center [370, 242] width 190 height 19
click at [0, 0] on input "Recovery Period" at bounding box center [0, 0] width 0 height 0
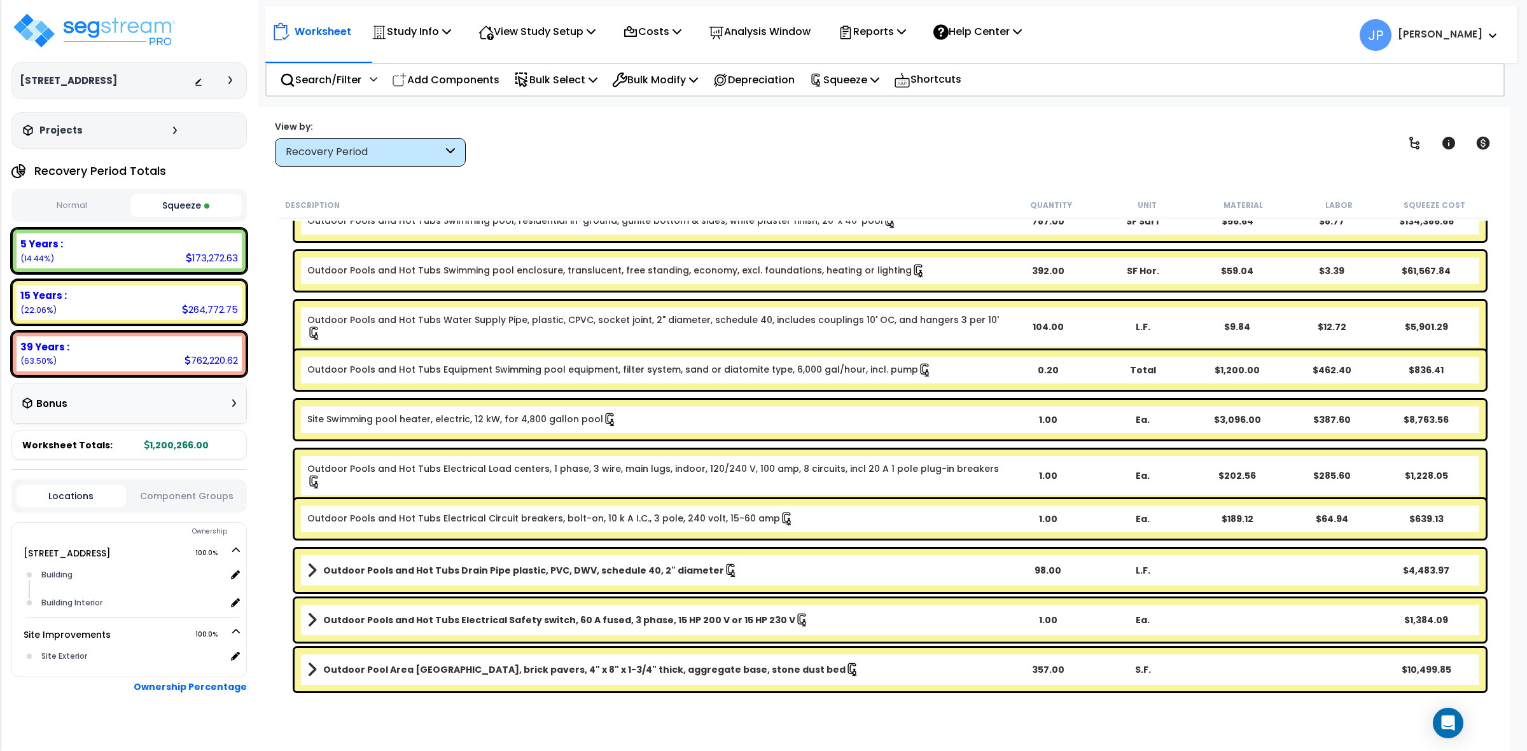
scroll to position [3181, 0]
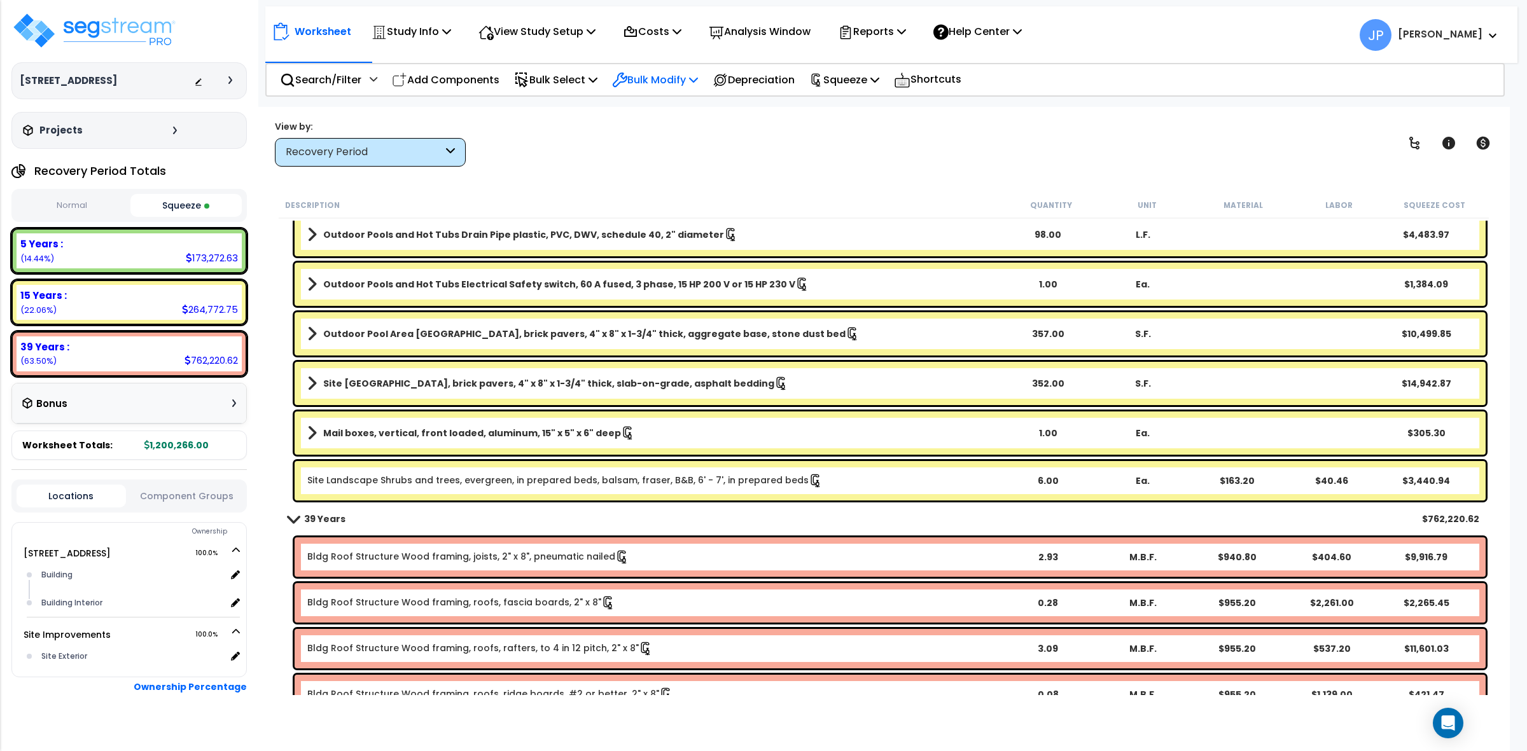
click at [651, 86] on p "Bulk Modify" at bounding box center [655, 79] width 86 height 17
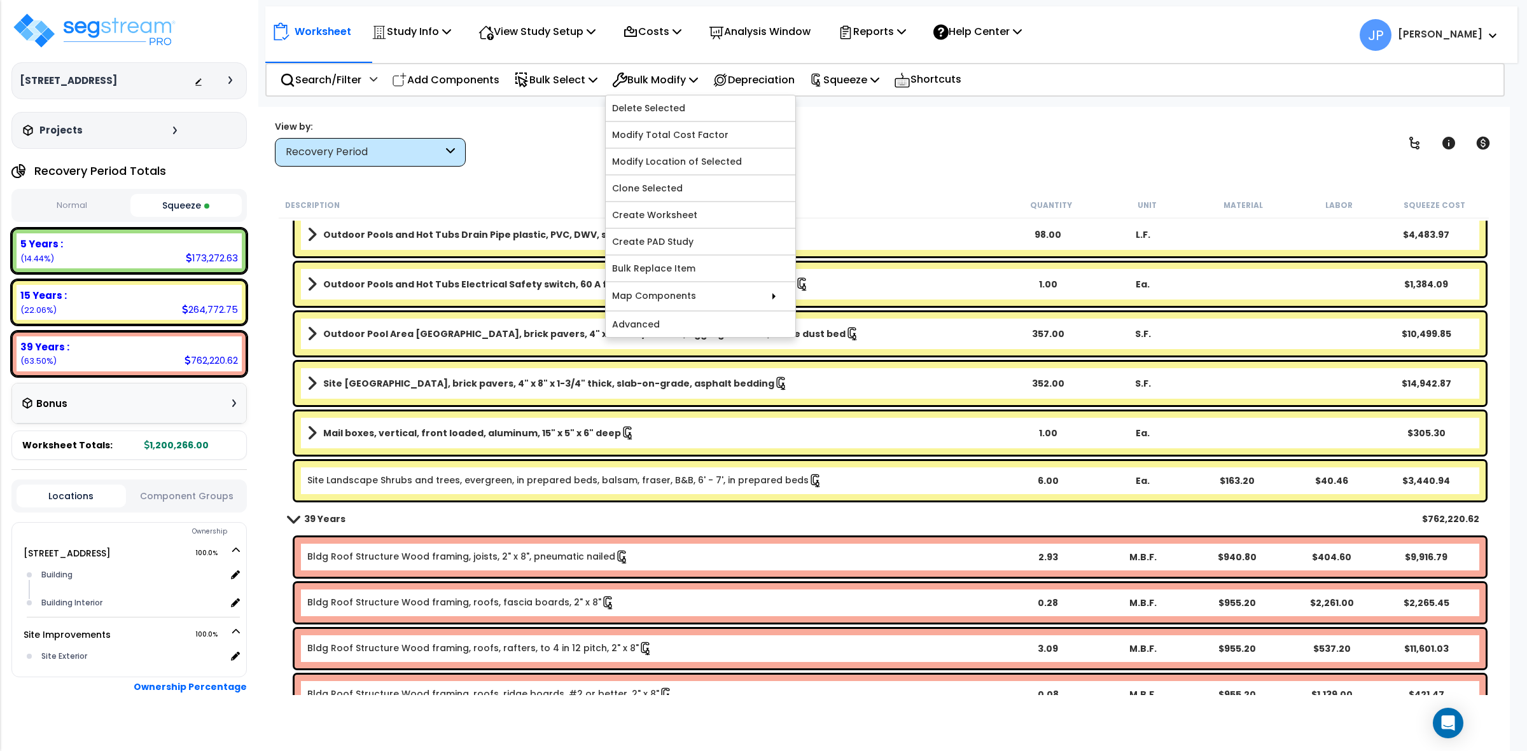
click at [604, 116] on div "Worksheet Study Info Study Setup Add Property Unit Template study Clone study JP" at bounding box center [884, 482] width 1252 height 751
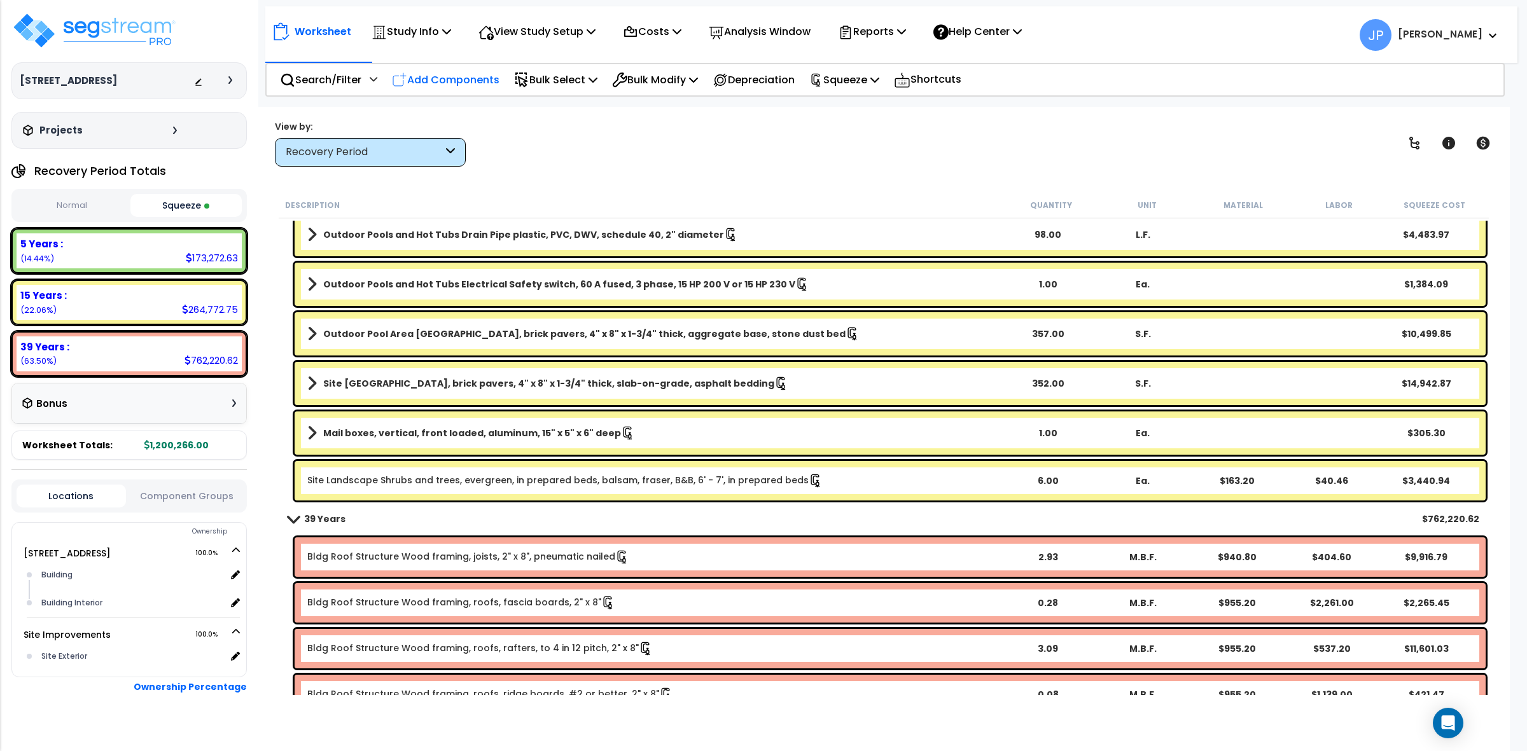
click at [473, 85] on p "Add Components" at bounding box center [446, 79] width 108 height 17
select select
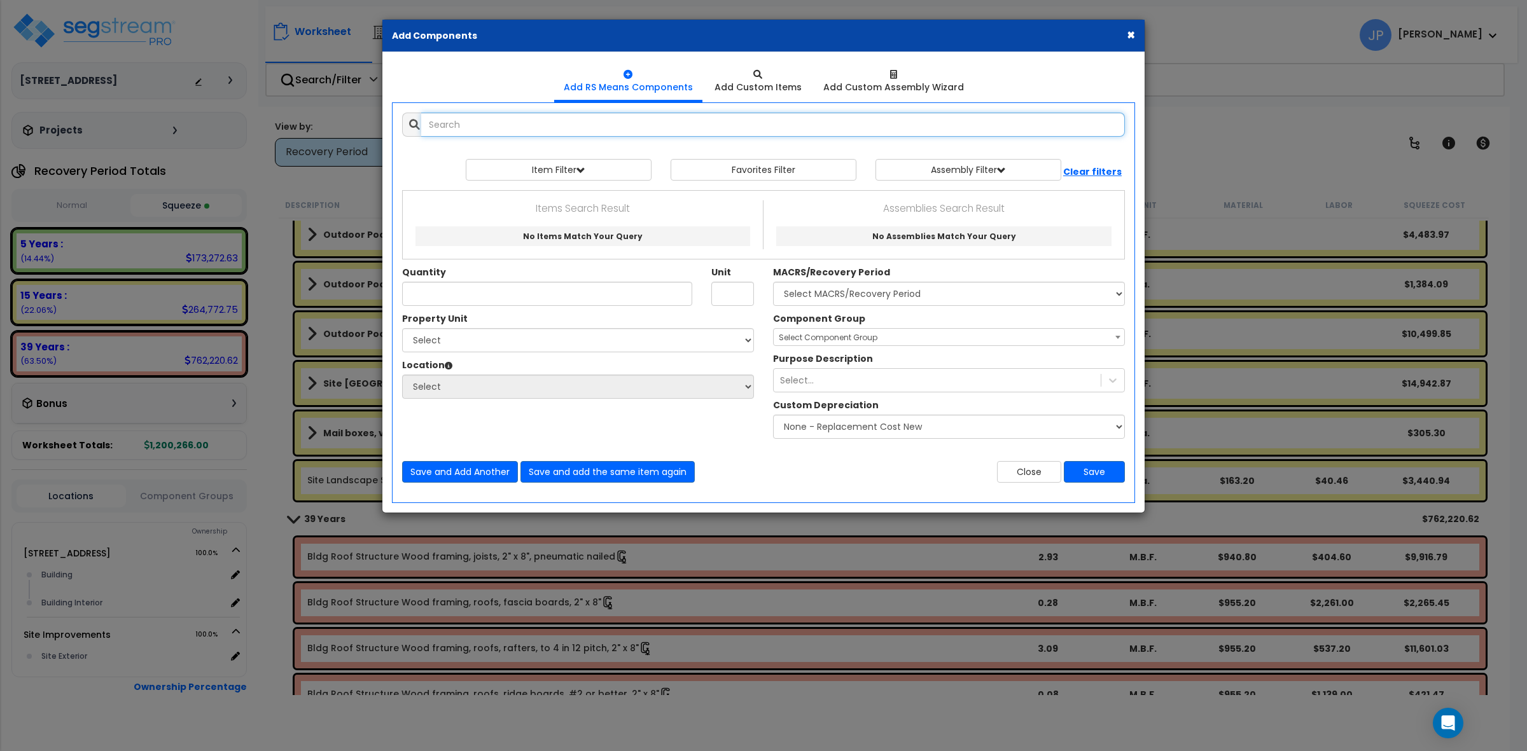
select select
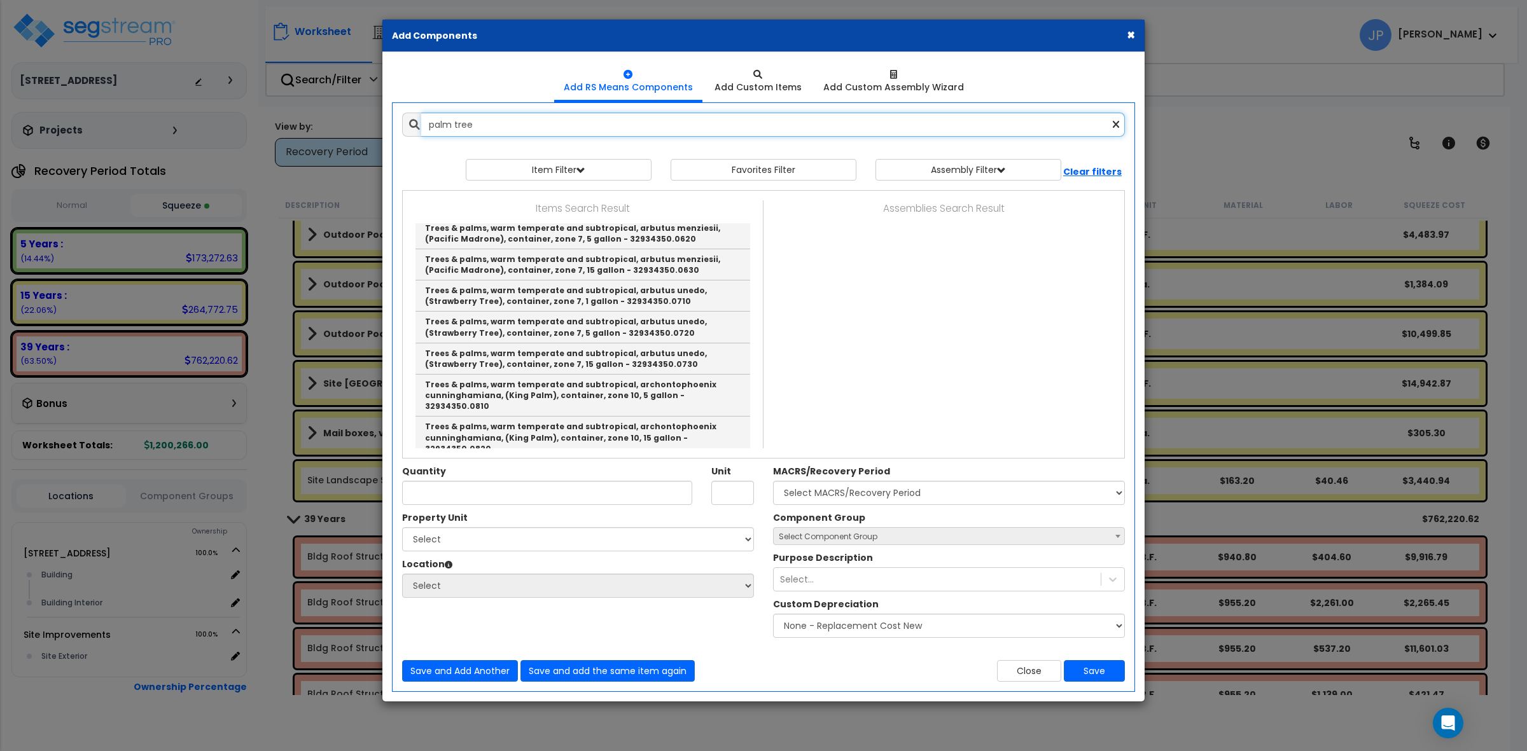
scroll to position [1034, 0]
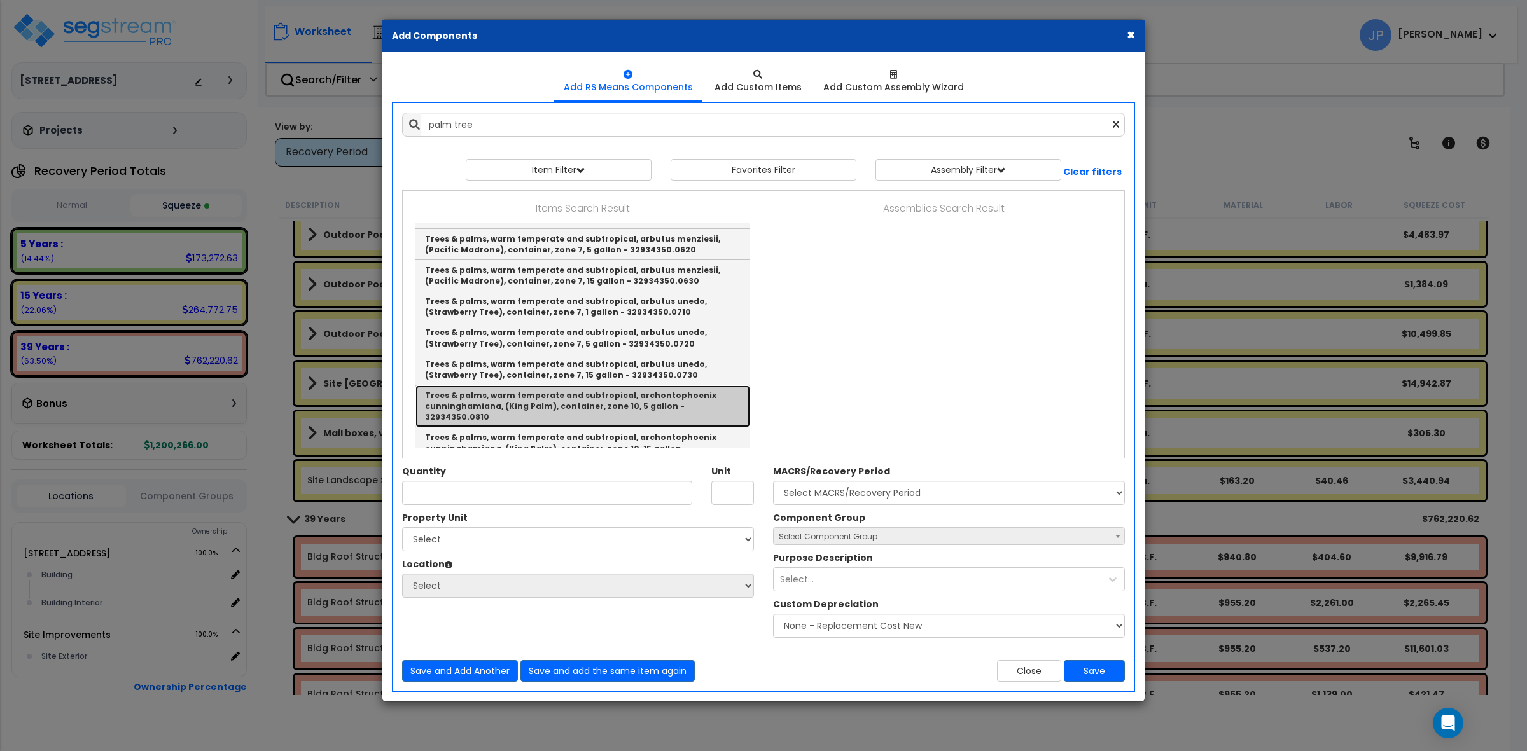
click at [538, 386] on link "Trees & palms, warm temperate and subtropical, archontophoenix cunninghamiana, …" at bounding box center [582, 407] width 335 height 42
type input "Trees & palms, warm temperate and subtropical, archontophoenix cunninghamiana, …"
type input "Ea."
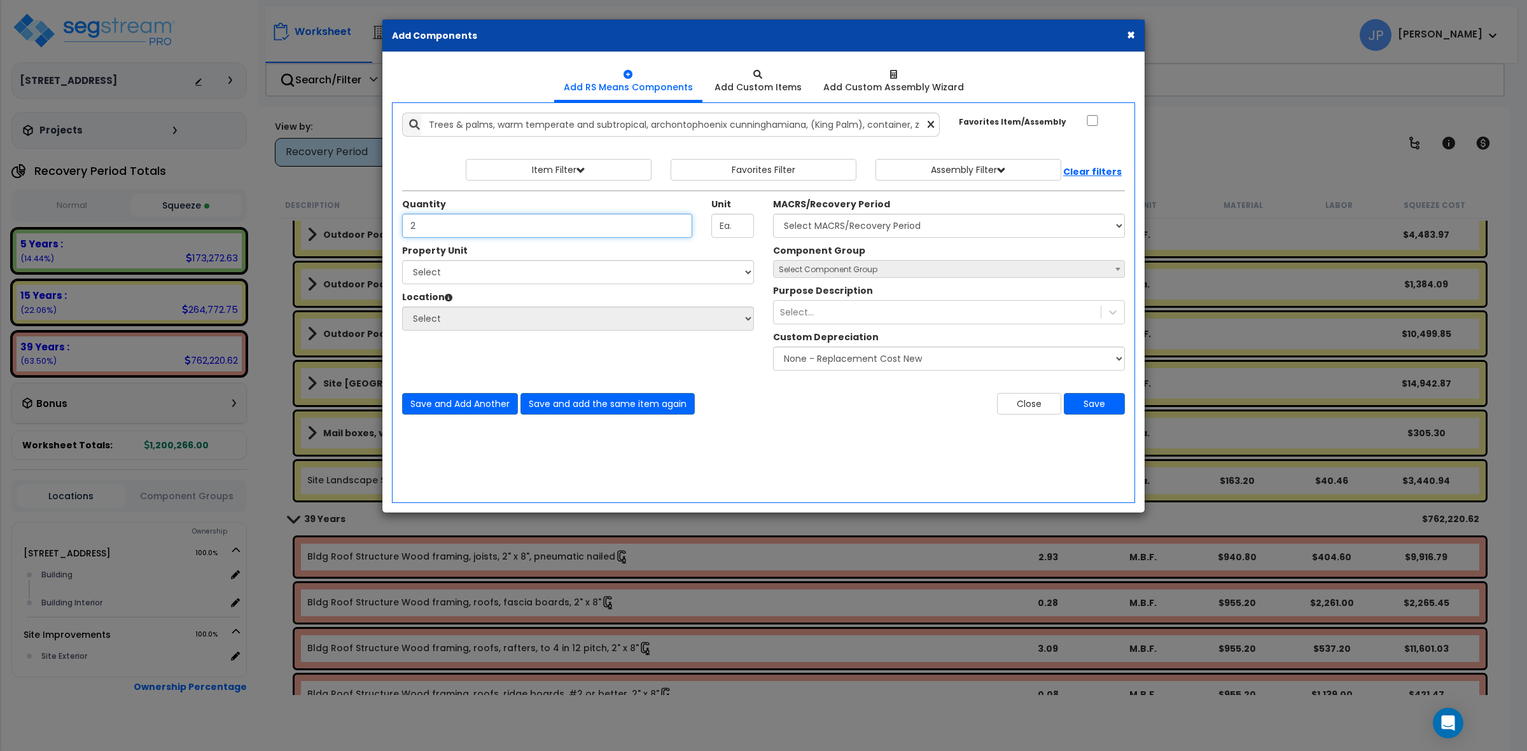
type input "2"
click at [525, 258] on div "Property Unit" at bounding box center [578, 252] width 352 height 16
click at [525, 279] on select "Select 149 Sedona Way Site Improvements" at bounding box center [578, 272] width 352 height 24
select select "175746"
click at [402, 261] on select "Select 149 Sedona Way Site Improvements" at bounding box center [578, 272] width 352 height 24
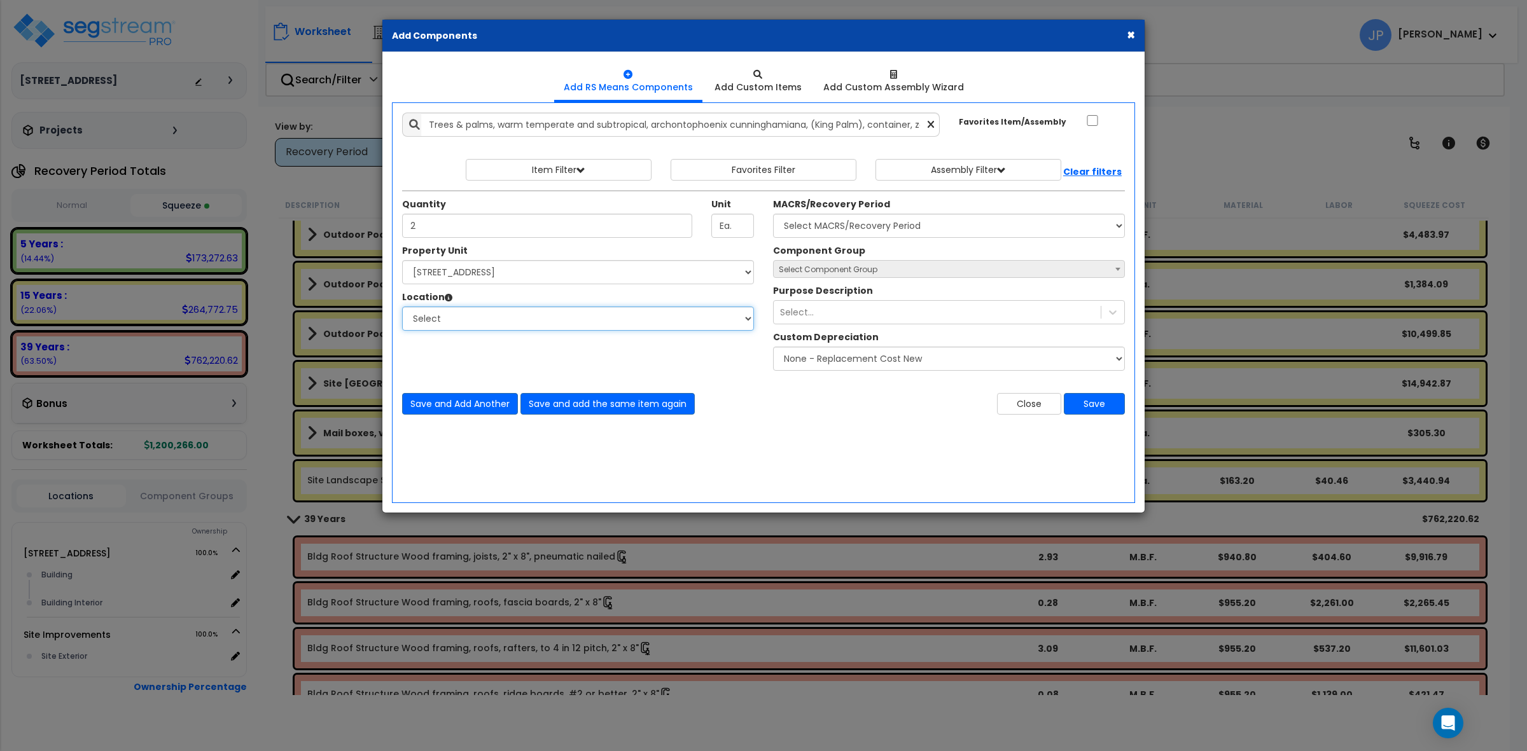
click at [503, 324] on select "Select Building Building Interior Add Additional Location" at bounding box center [578, 319] width 352 height 24
select select "461"
click at [402, 307] on select "Select Building Building Interior Add Additional Location" at bounding box center [578, 319] width 352 height 24
click at [557, 315] on select "Select Building Building Interior Add Additional Location" at bounding box center [578, 319] width 352 height 24
click at [505, 280] on select "Select 149 Sedona Way Site Improvements" at bounding box center [578, 272] width 352 height 24
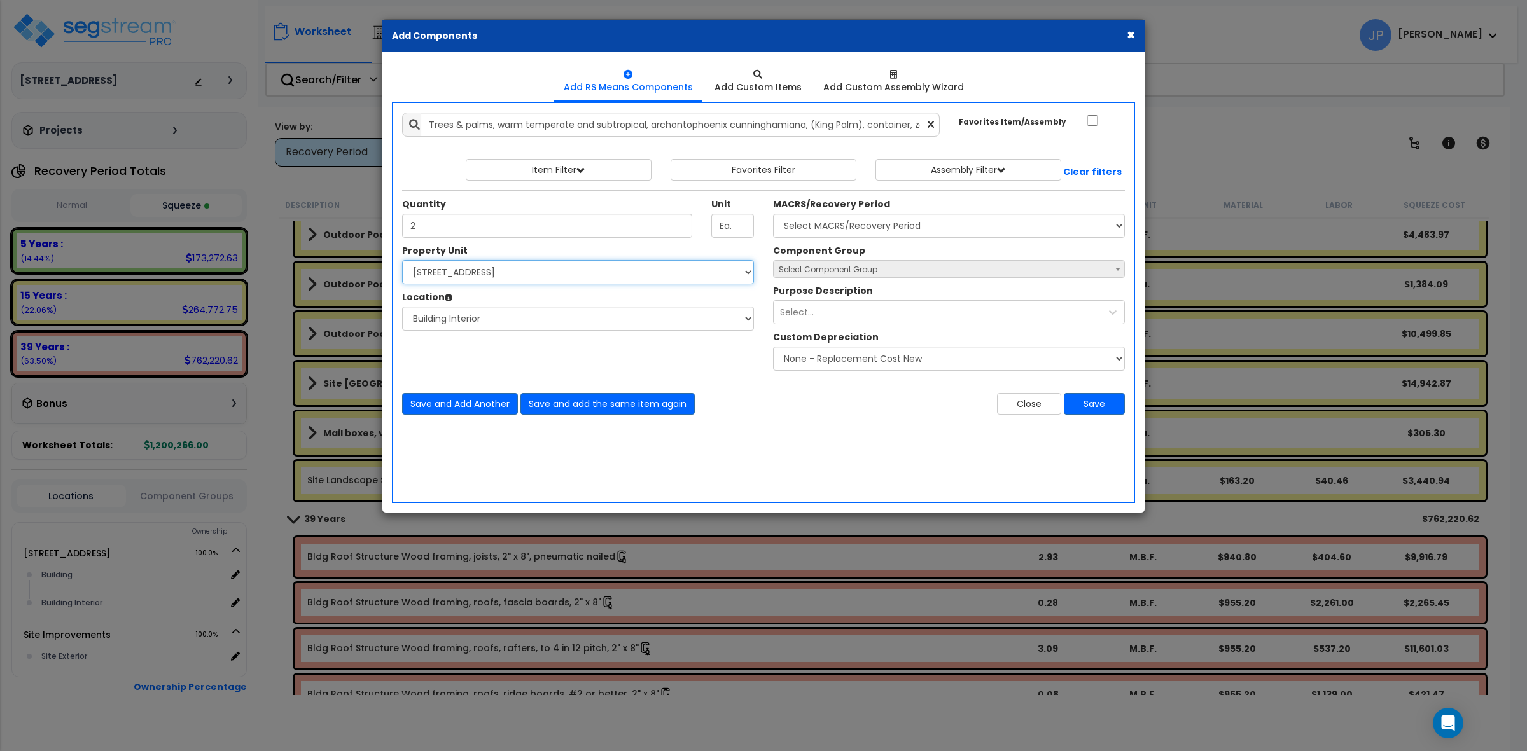
select select "175747"
click at [402, 261] on select "Select 149 Sedona Way Site Improvements" at bounding box center [578, 272] width 352 height 24
click at [490, 322] on select "Select Site Exterior Add Additional Location" at bounding box center [578, 319] width 352 height 24
select select "462"
click at [402, 307] on select "Select Site Exterior Add Additional Location" at bounding box center [578, 319] width 352 height 24
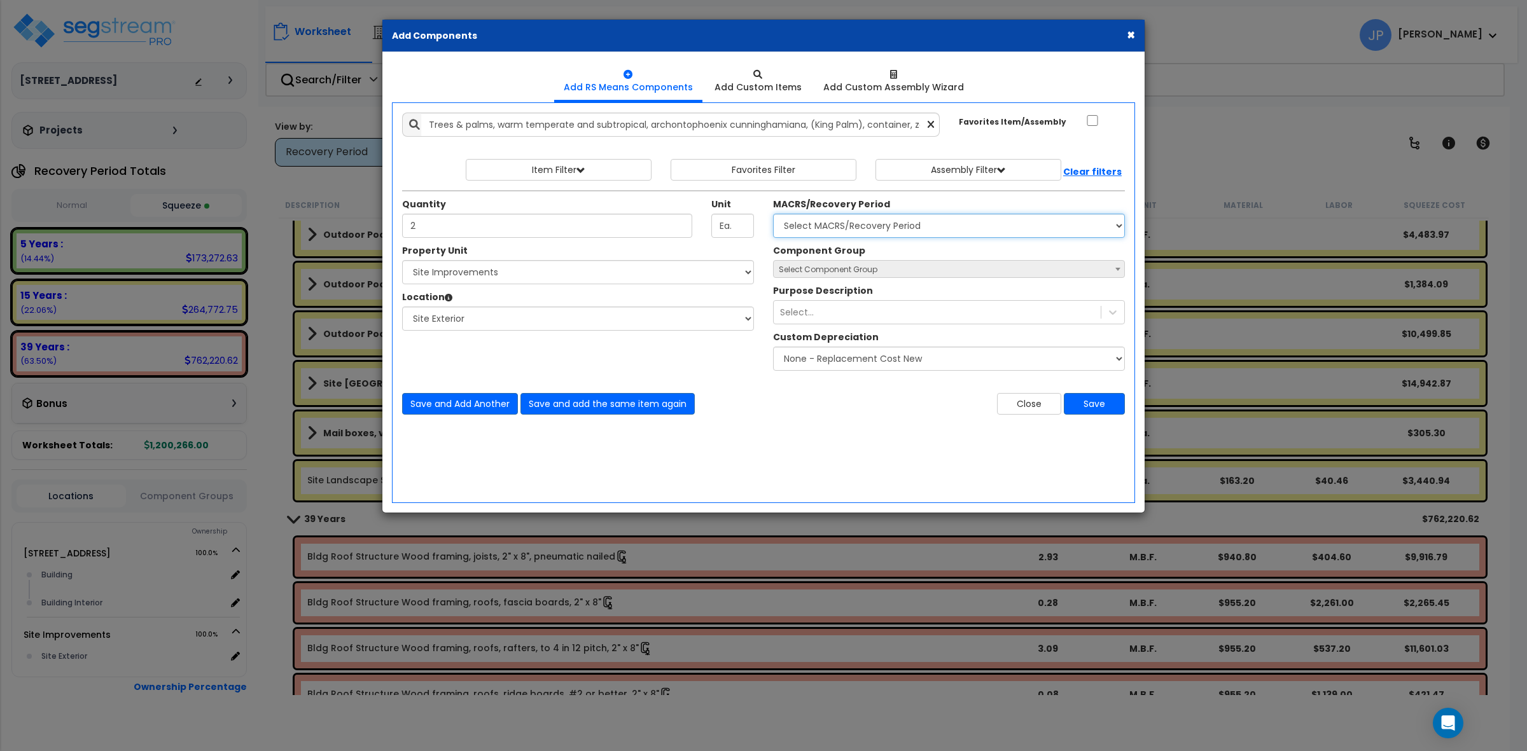
drag, startPoint x: 886, startPoint y: 223, endPoint x: 885, endPoint y: 230, distance: 7.7
click at [886, 223] on select "Select MACRS/Recovery Period 5 Years - 57.0 - Distributive Trades & Services 5 …" at bounding box center [949, 226] width 352 height 24
select select "3666"
click at [773, 214] on select "Select MACRS/Recovery Period 5 Years - 57.0 - Distributive Trades & Services 5 …" at bounding box center [949, 226] width 352 height 24
click at [828, 263] on span "Select Component Group" at bounding box center [949, 270] width 351 height 18
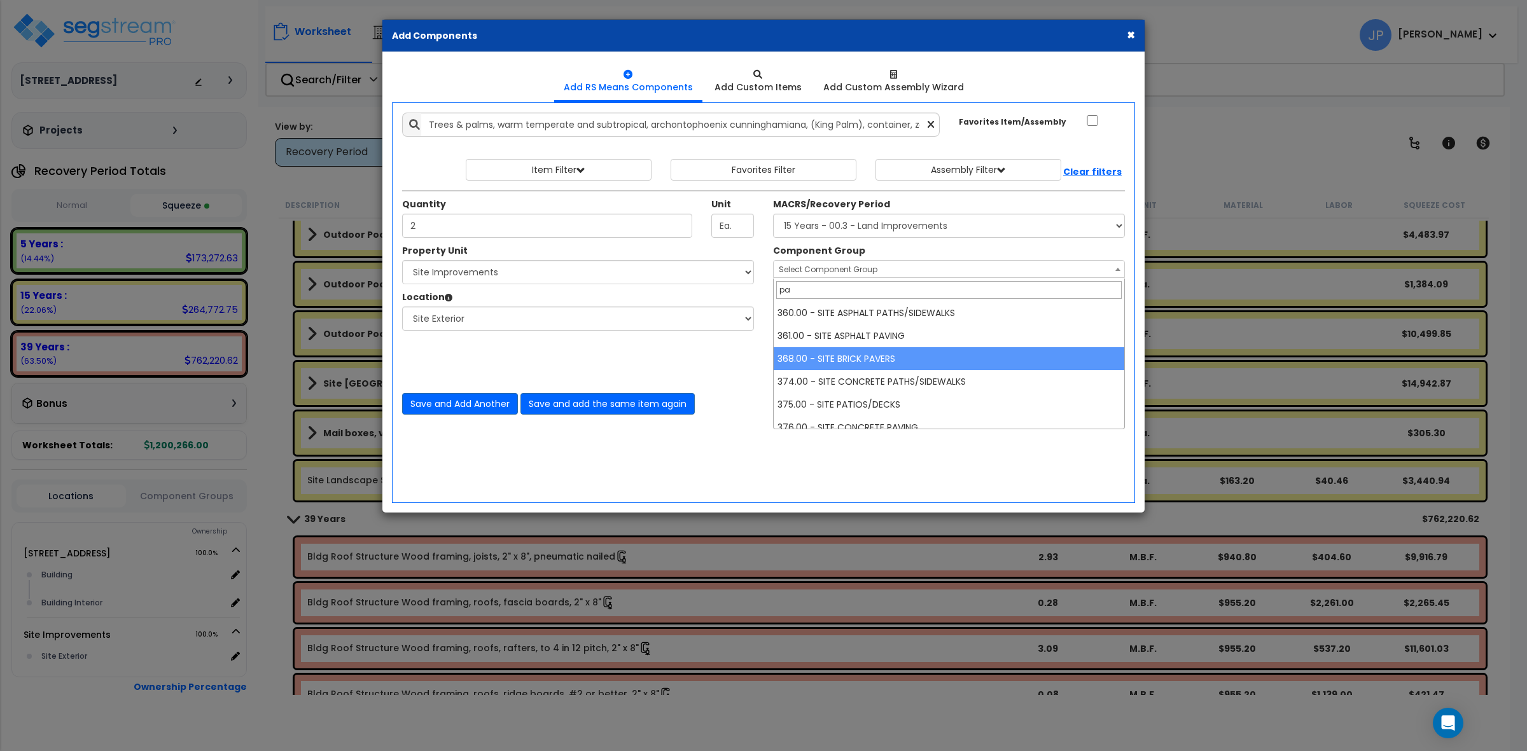
type input "p"
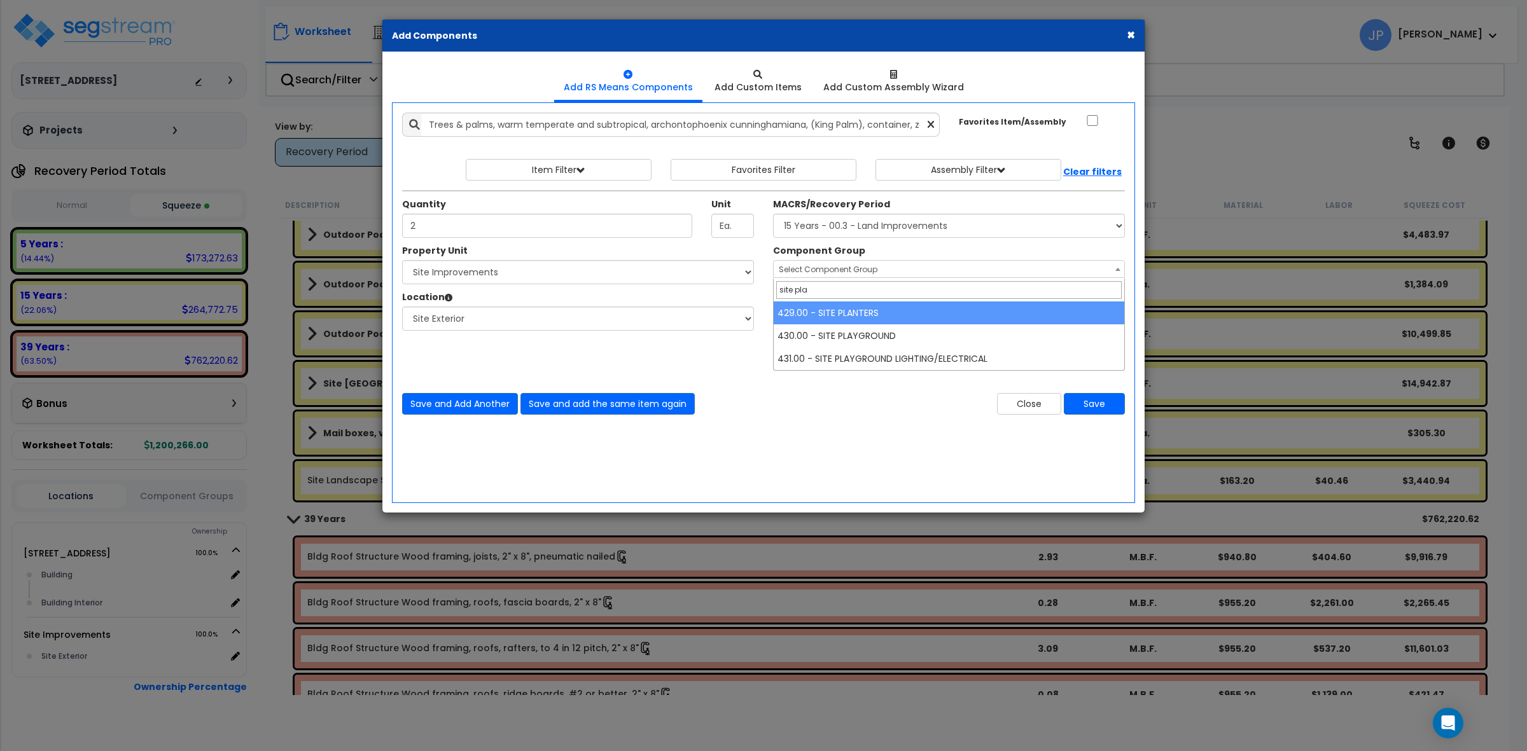
type input "site pla"
select select "35740"
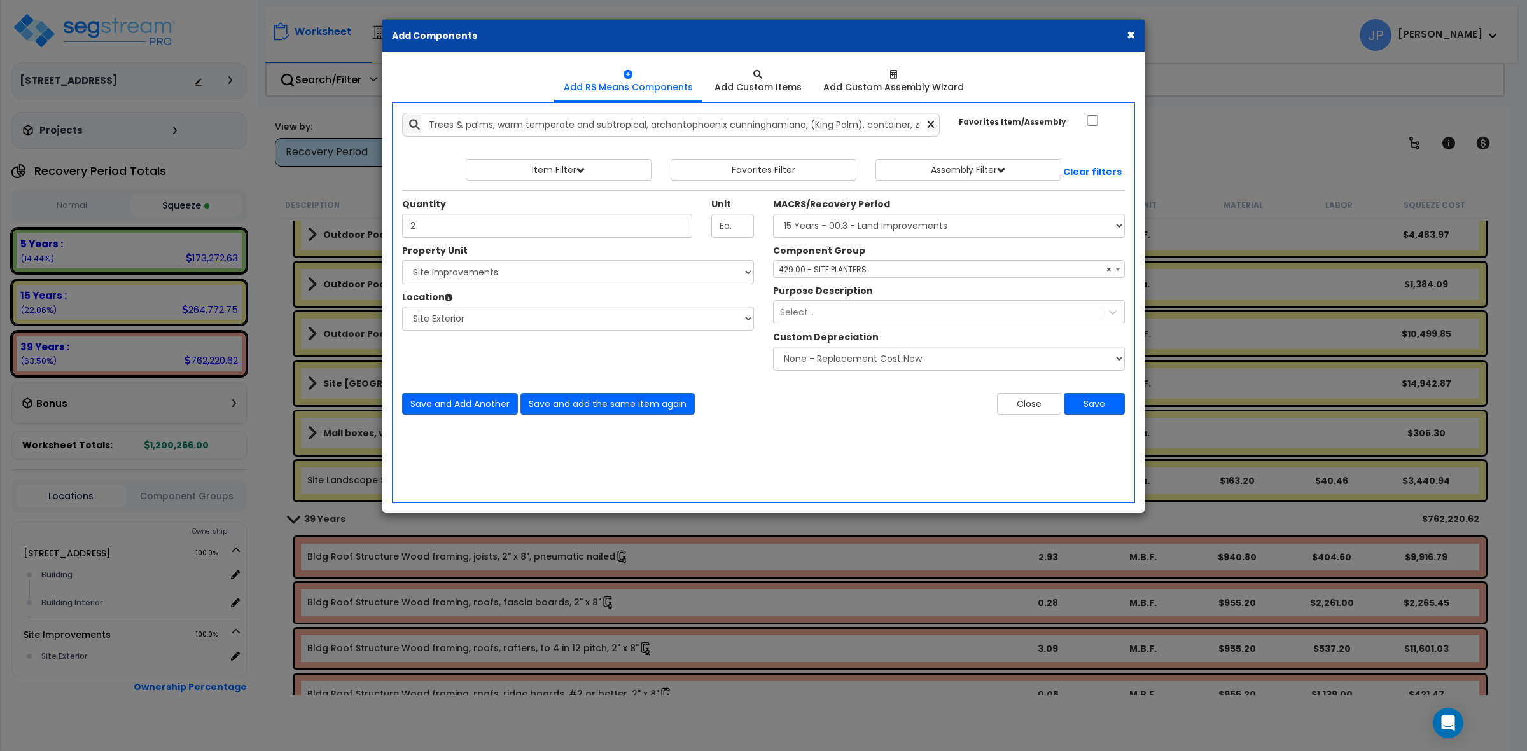
click at [853, 401] on div "Close Save" at bounding box center [948, 404] width 371 height 22
click at [900, 323] on div "Select..." at bounding box center [937, 312] width 327 height 20
click at [713, 383] on div "Save and Add Another Save and add the same item again Close Save" at bounding box center [764, 396] width 742 height 38
click at [1087, 408] on button "Save" at bounding box center [1094, 404] width 61 height 22
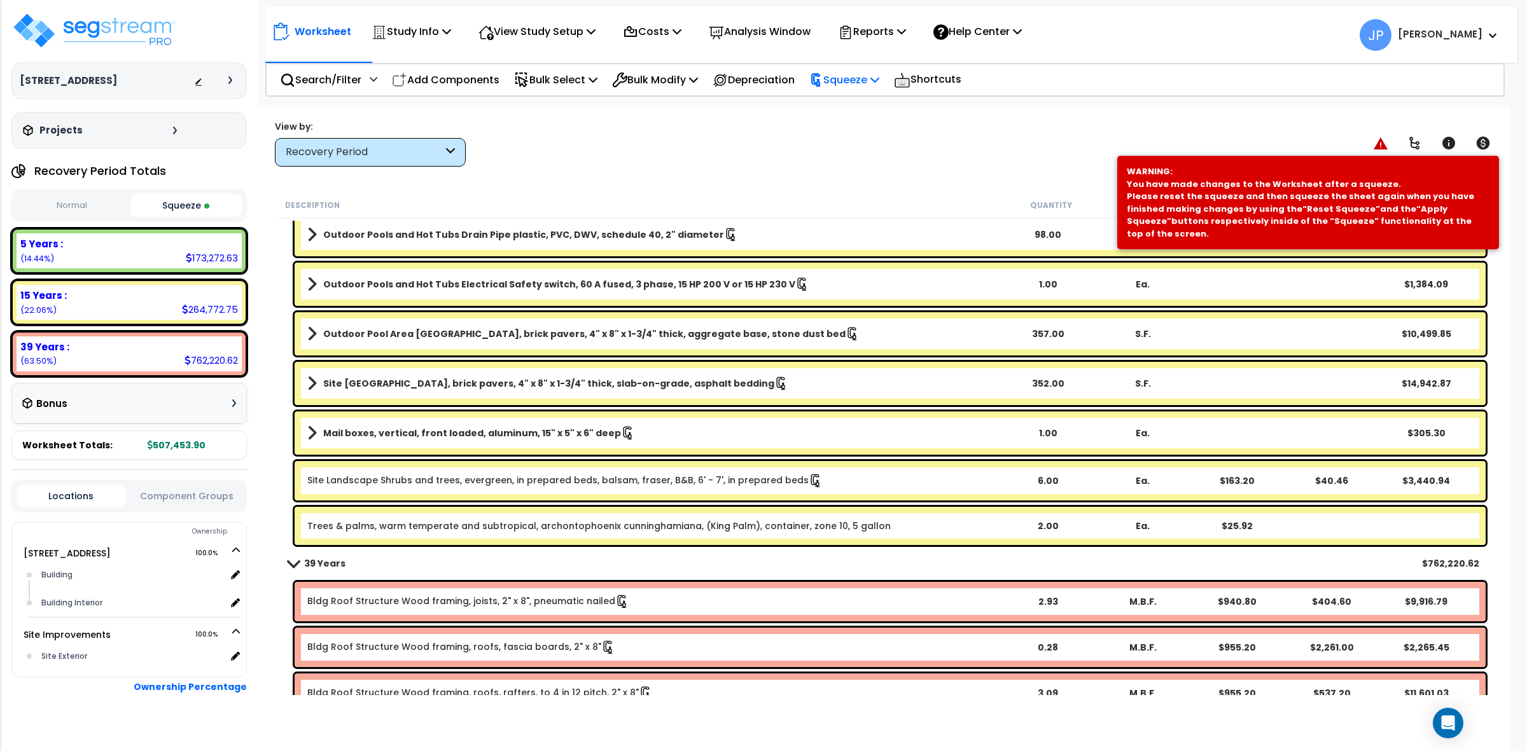
click at [864, 77] on p "Squeeze" at bounding box center [844, 79] width 70 height 17
click at [854, 105] on link "Re-squeeze" at bounding box center [866, 109] width 126 height 29
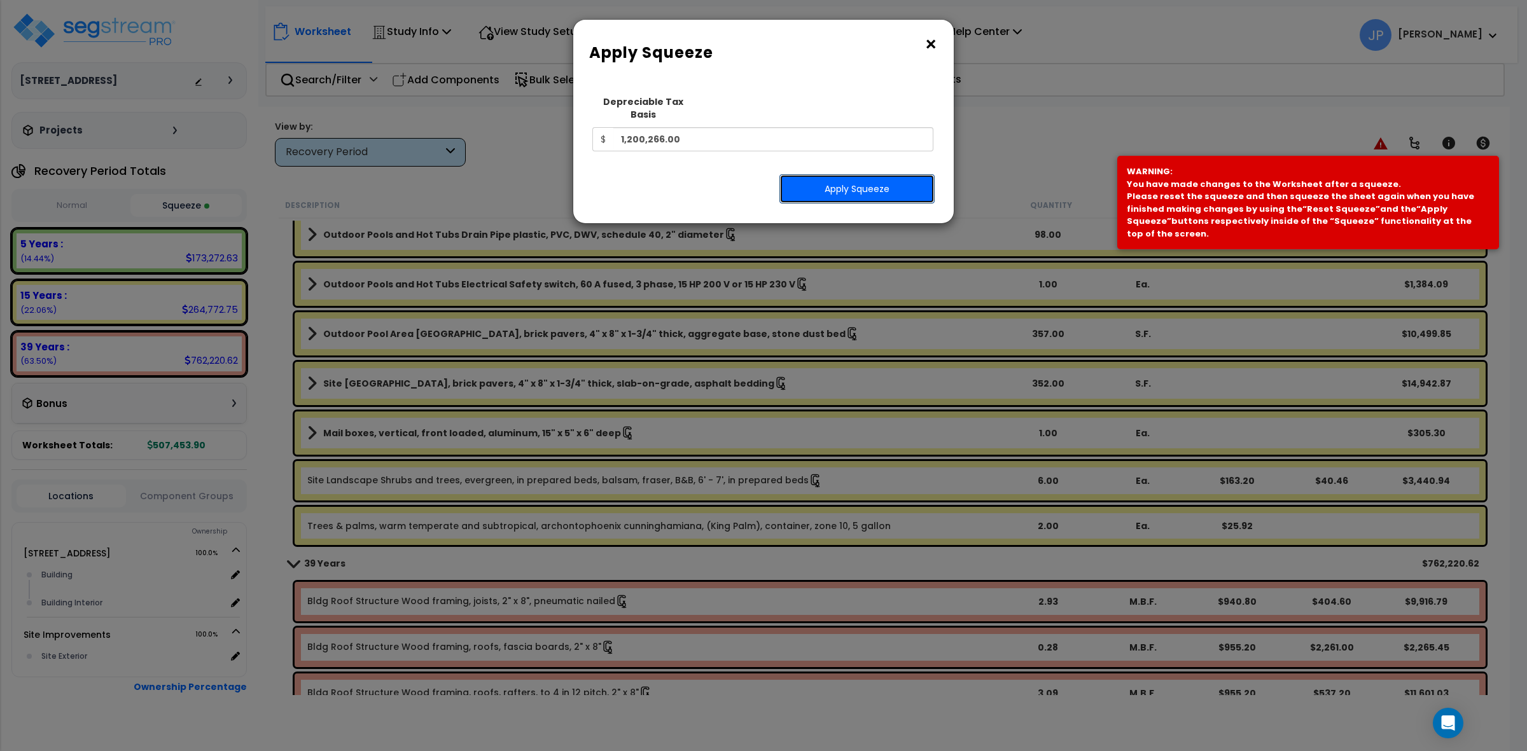
click at [873, 179] on button "Apply Squeeze" at bounding box center [856, 188] width 155 height 29
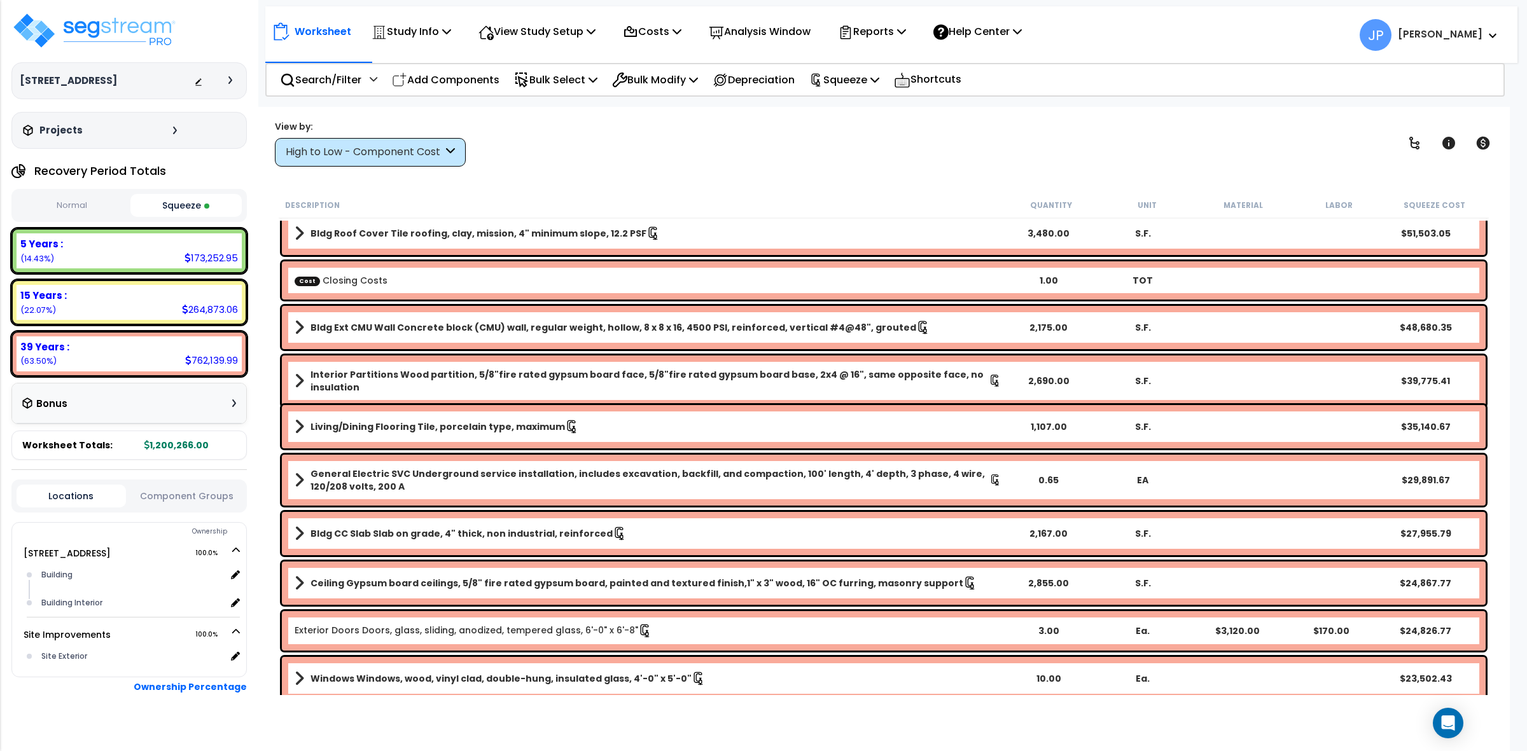
scroll to position [80, 0]
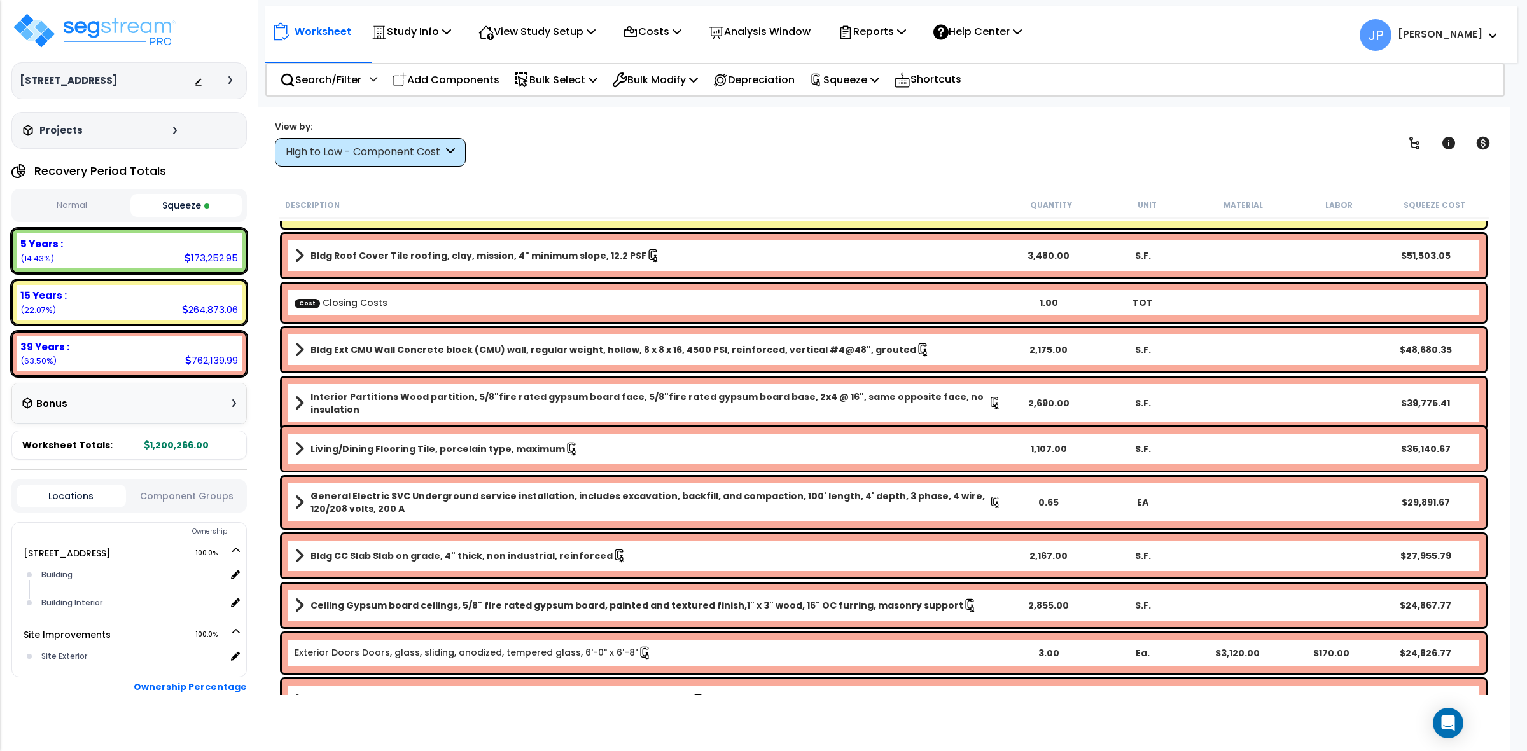
click at [368, 160] on div "High to Low - Component Cost" at bounding box center [370, 152] width 191 height 29
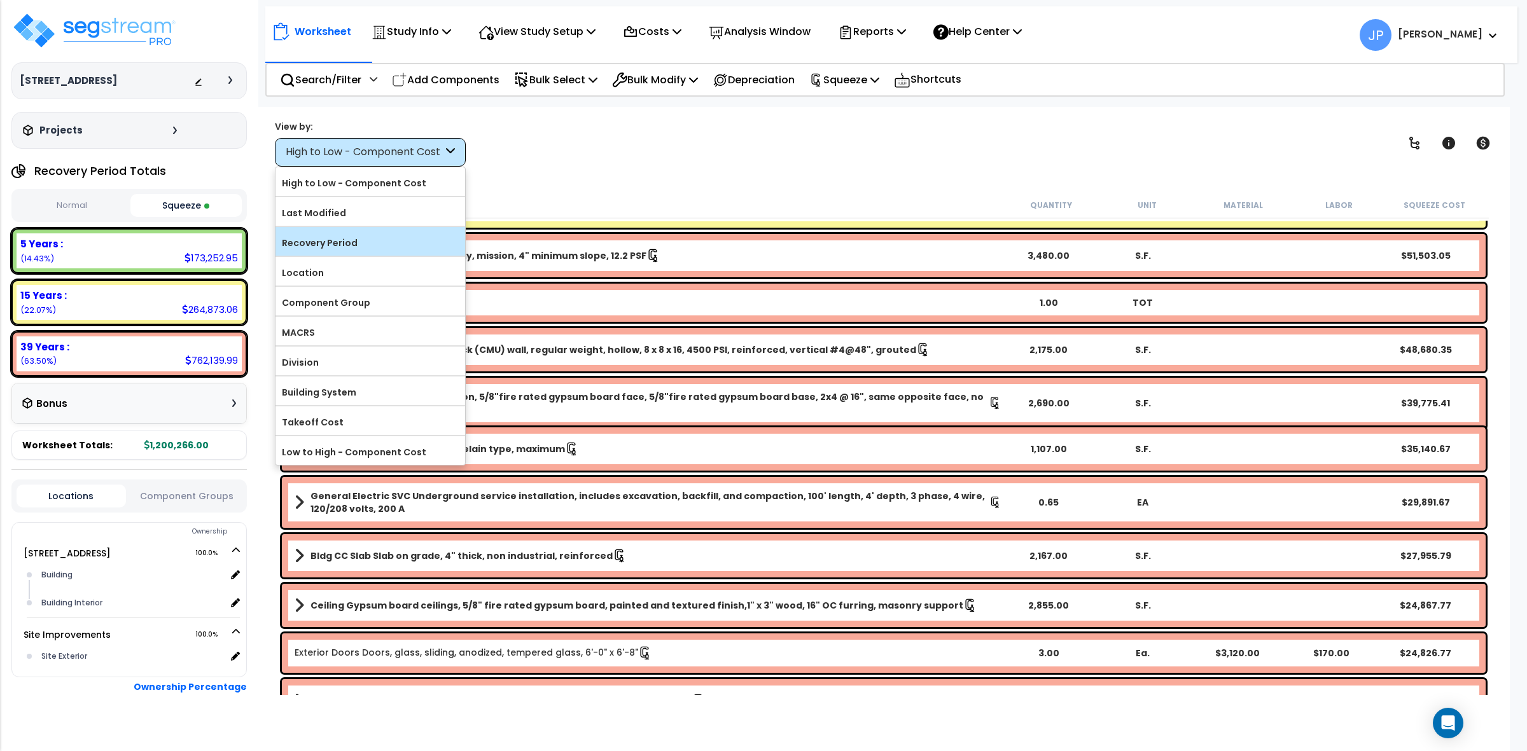
click at [363, 236] on label "Recovery Period" at bounding box center [370, 242] width 190 height 19
click at [0, 0] on input "Recovery Period" at bounding box center [0, 0] width 0 height 0
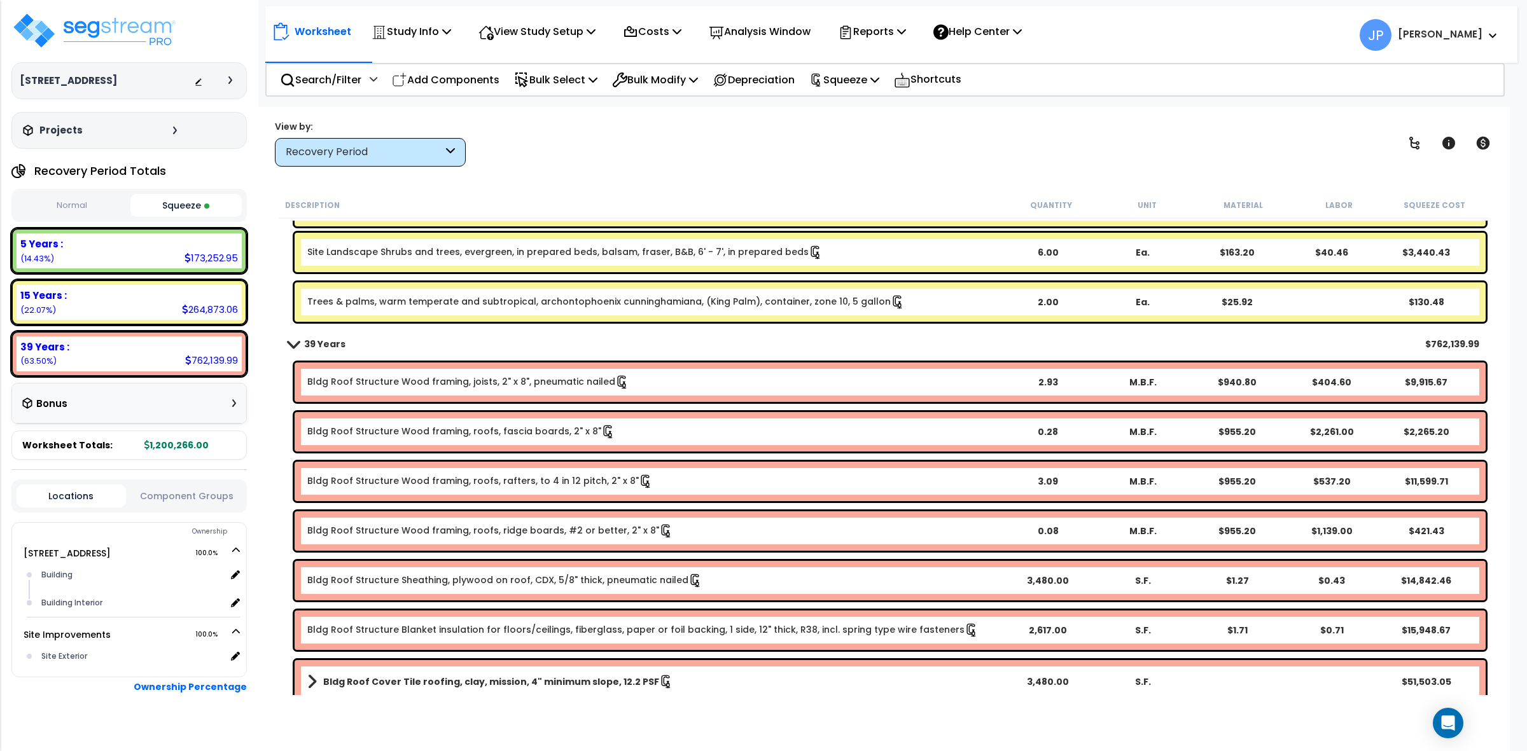
scroll to position [3340, 0]
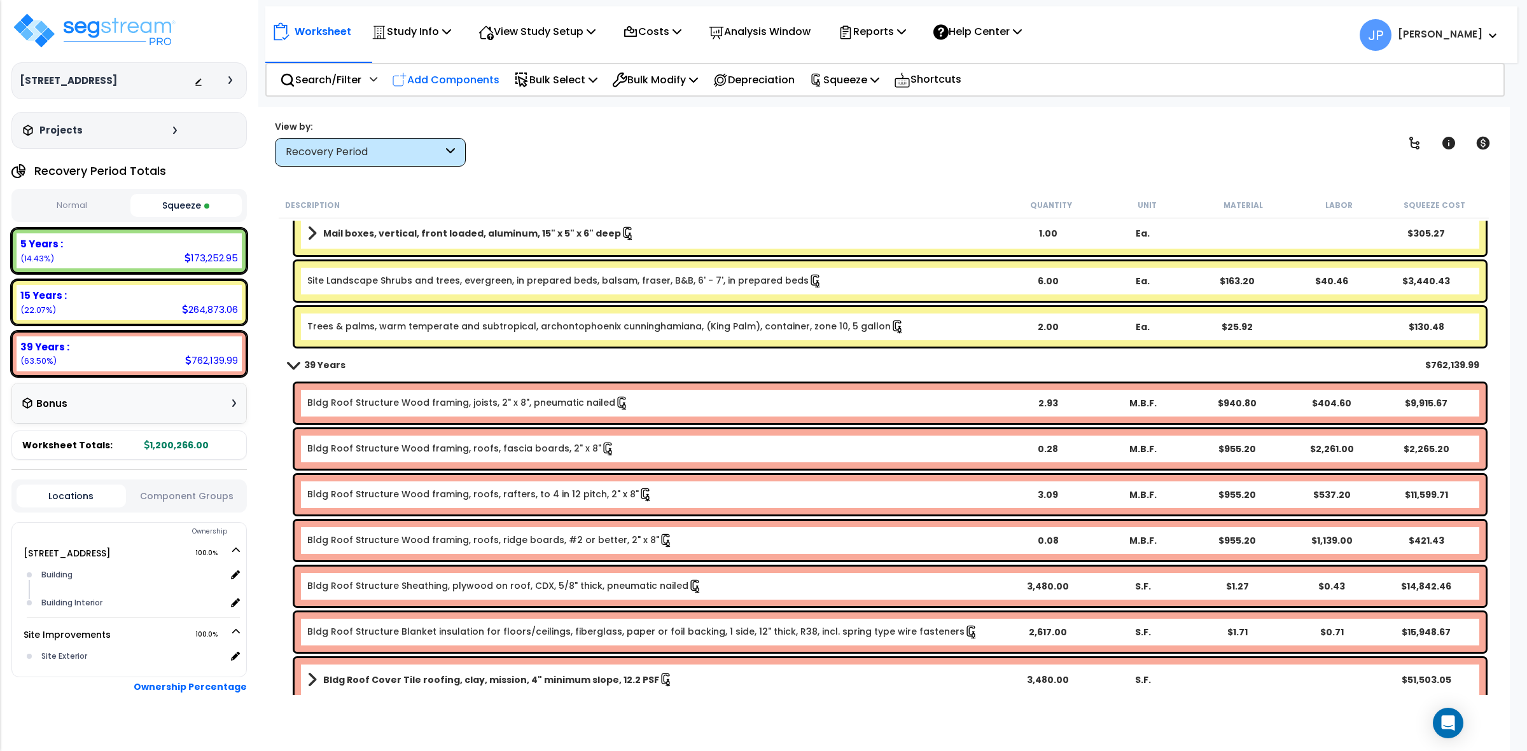
click at [477, 80] on p "Add Components" at bounding box center [446, 79] width 108 height 17
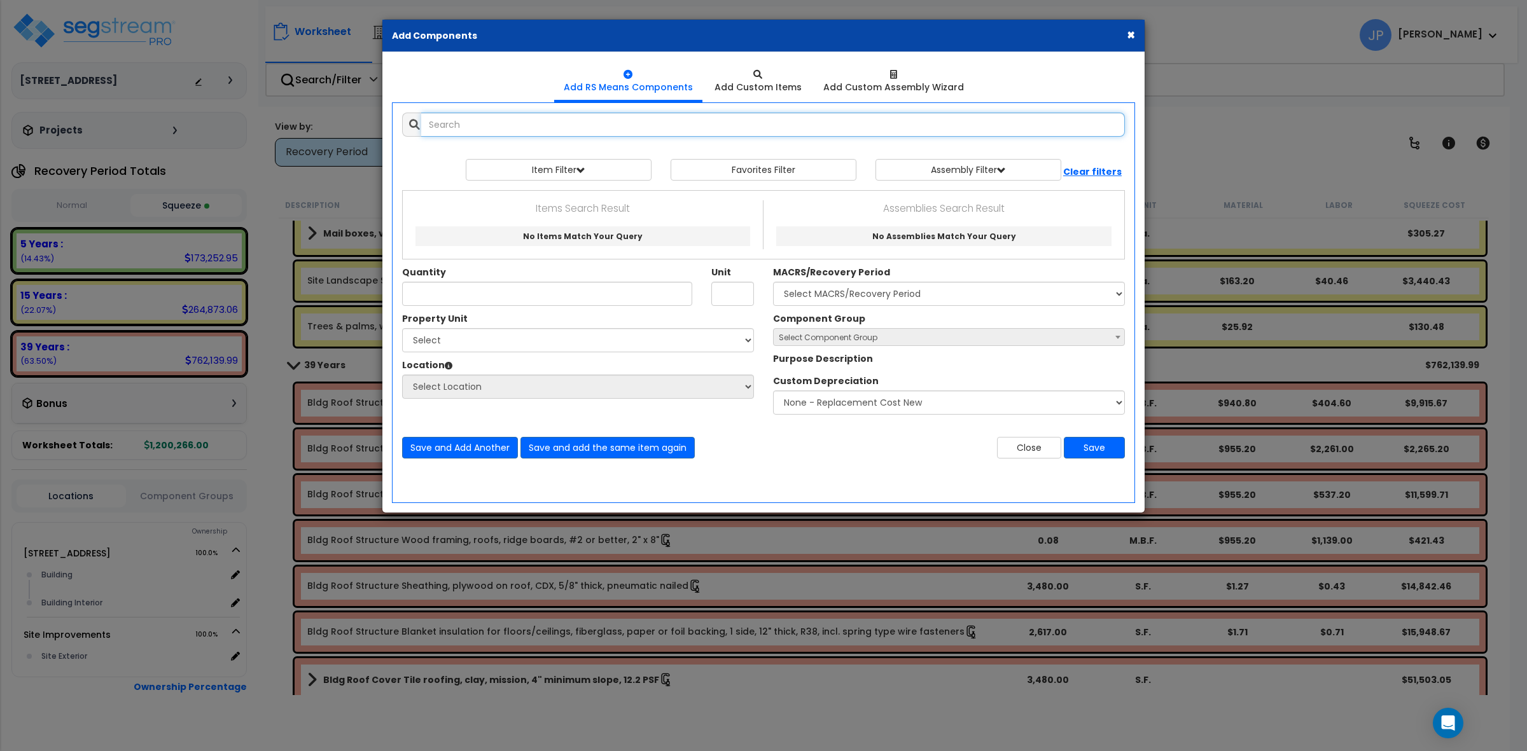
select select
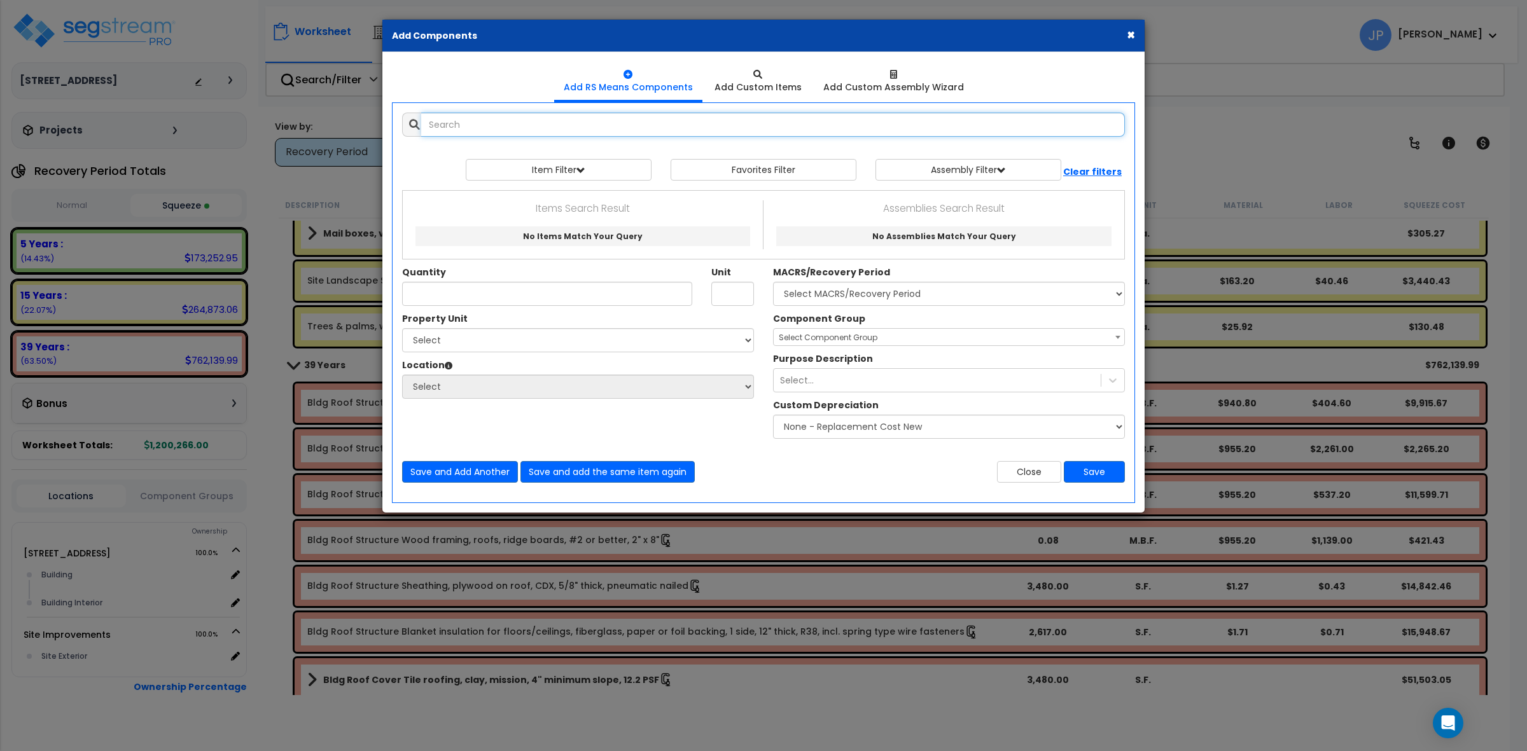
select select
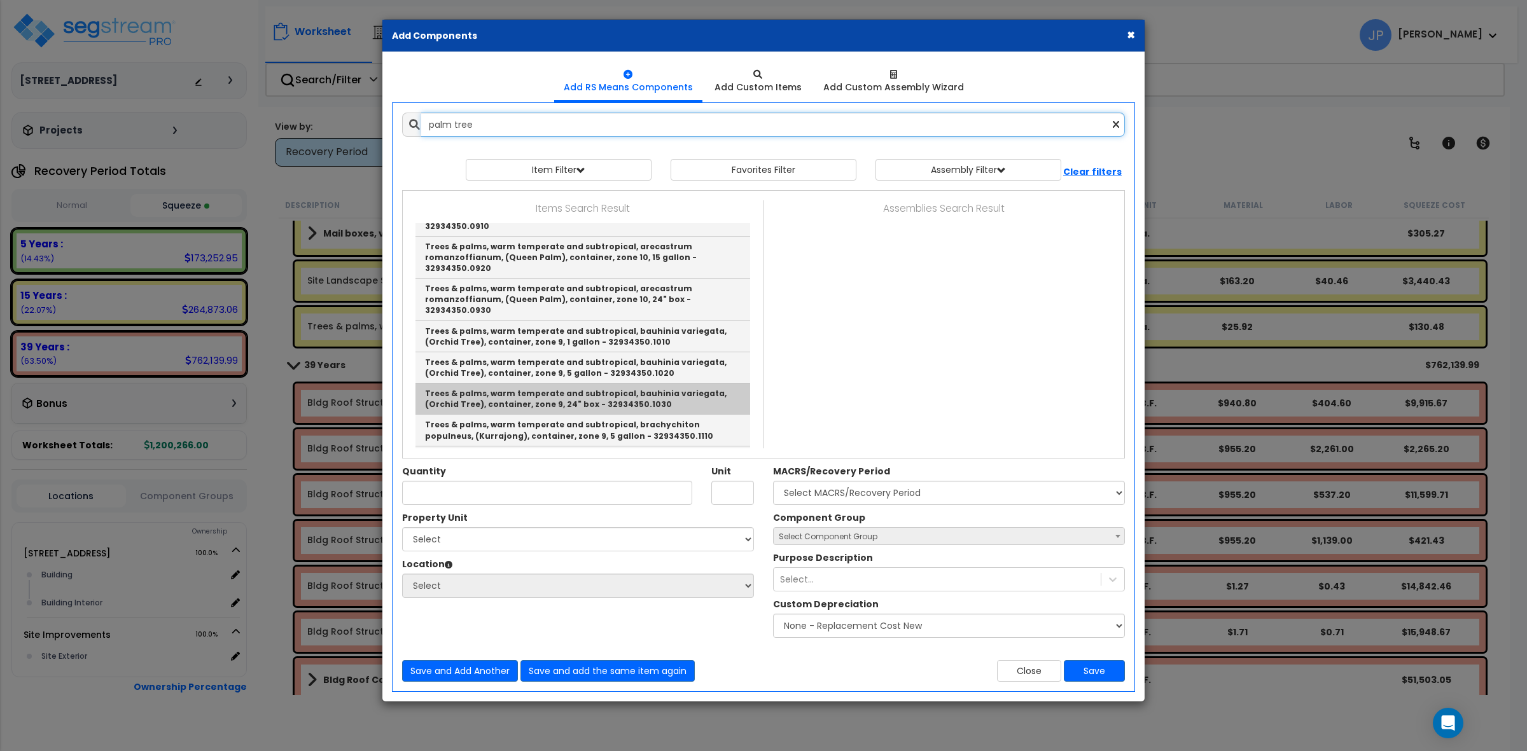
scroll to position [1193, 0]
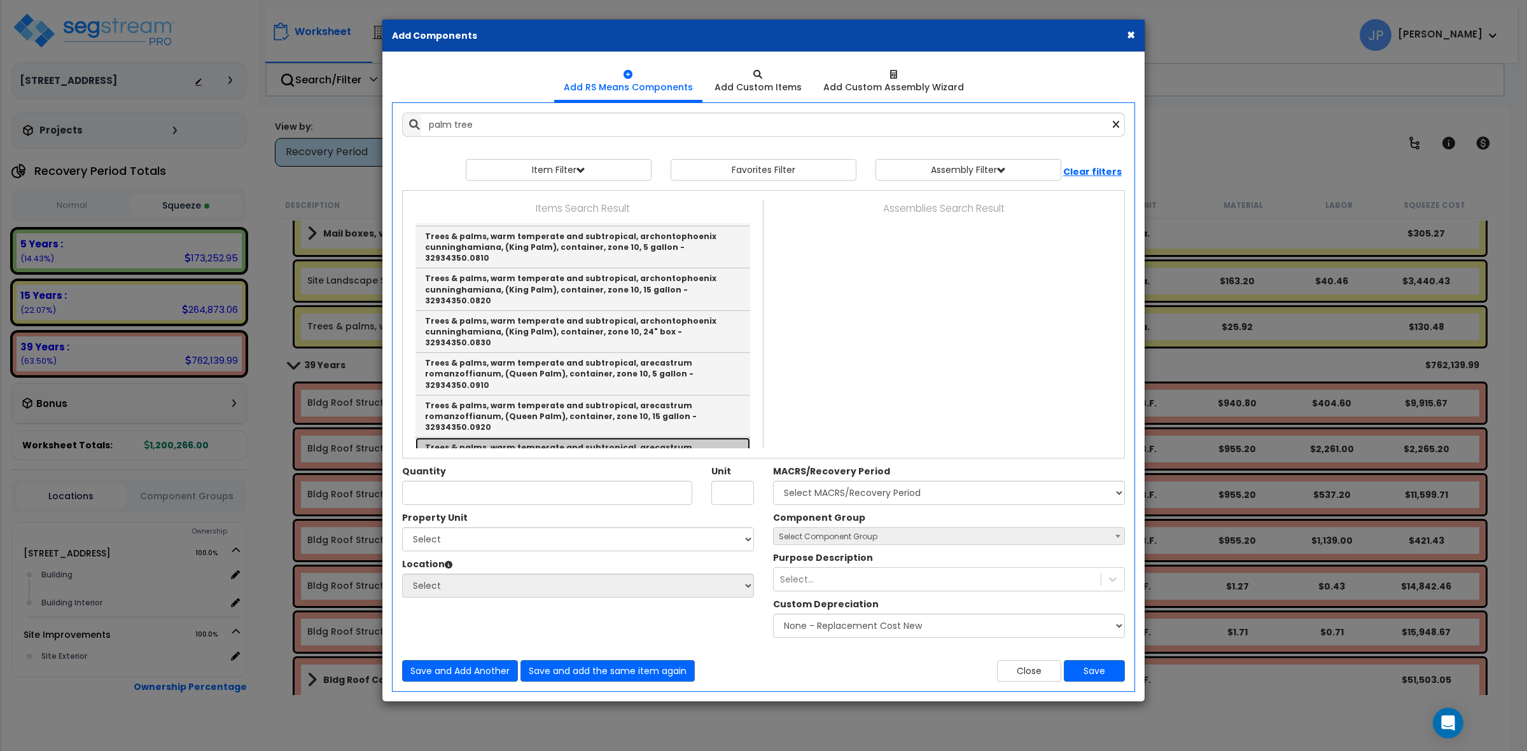
click at [592, 438] on link "Trees & palms, warm temperate and subtropical, arecastrum romanzoffianum, (Quee…" at bounding box center [582, 459] width 335 height 42
type input "Trees & palms, warm temperate and subtropical, arecastrum romanzoffianum, (Quee…"
type input "Ea."
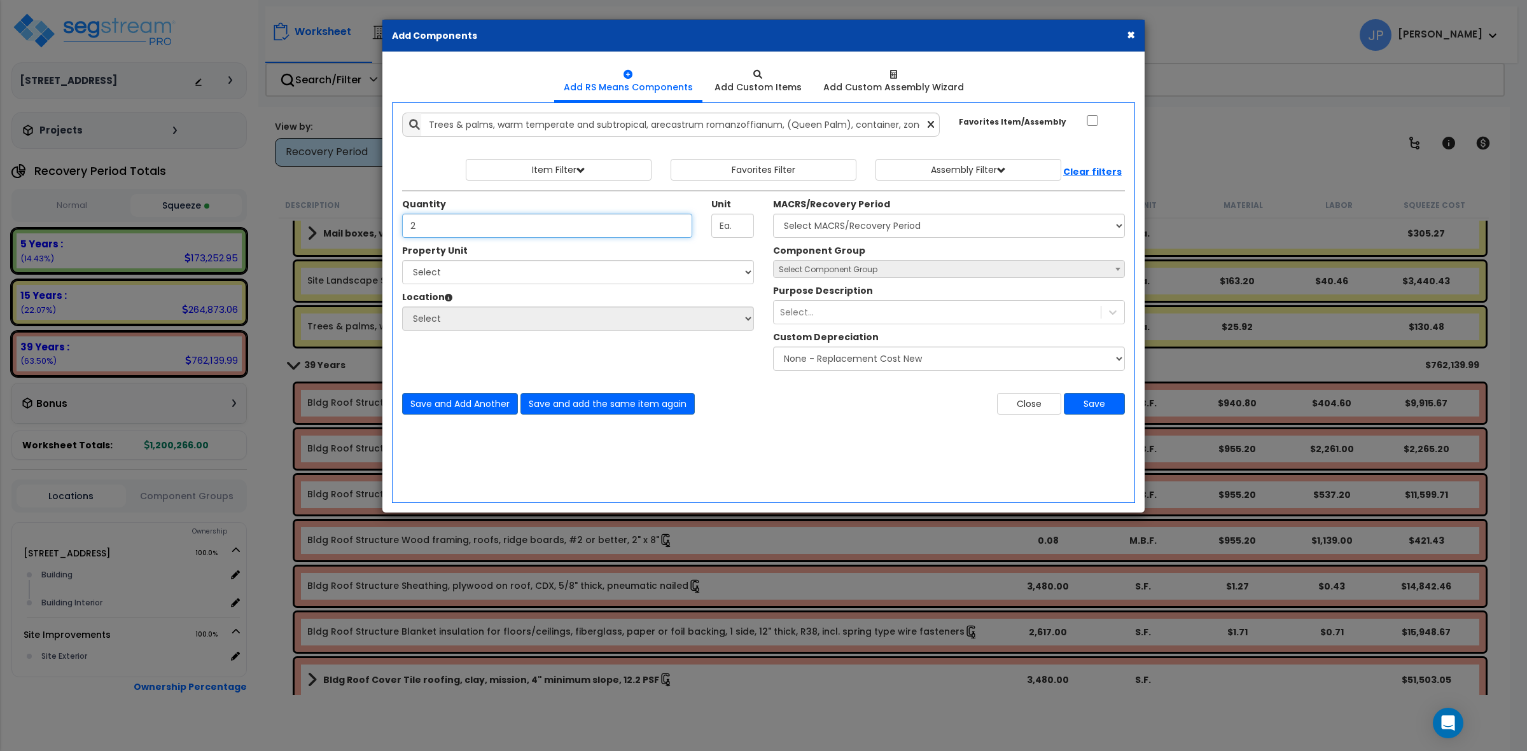
type input "2"
click at [634, 274] on select "Select [STREET_ADDRESS] Site Improvements" at bounding box center [578, 272] width 352 height 24
select select "175747"
click at [402, 261] on select "Select [STREET_ADDRESS] Site Improvements" at bounding box center [578, 272] width 352 height 24
click at [624, 328] on select "Select Site Exterior Add Additional Location" at bounding box center [578, 319] width 352 height 24
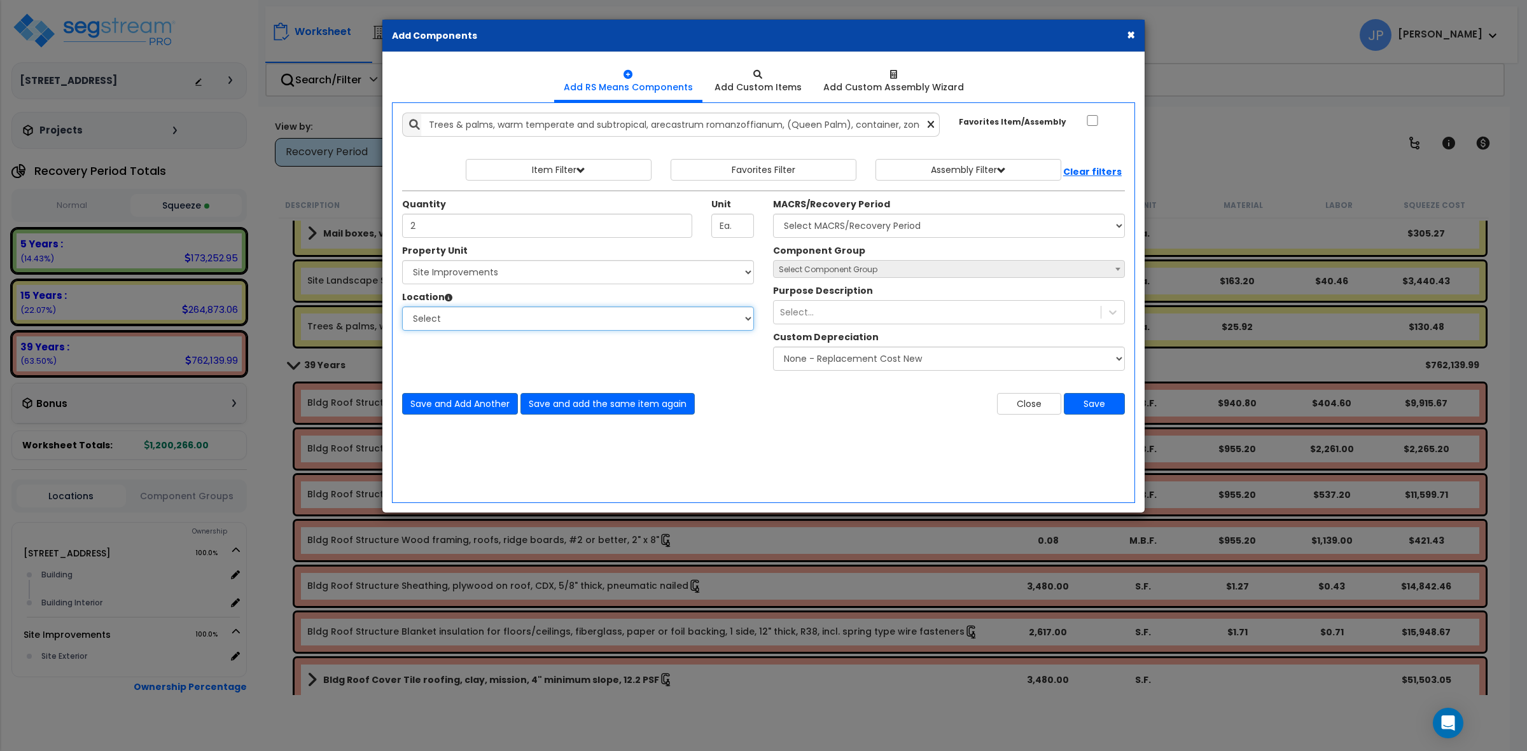
select select "462"
click at [402, 307] on select "Select Site Exterior Add Additional Location" at bounding box center [578, 319] width 352 height 24
click at [882, 231] on select "Select MACRS/Recovery Period 5 Years - 57.0 - Distributive Trades & Services 5 …" at bounding box center [949, 226] width 352 height 24
select select "3666"
click at [773, 214] on select "Select MACRS/Recovery Period 5 Years - 57.0 - Distributive Trades & Services 5 …" at bounding box center [949, 226] width 352 height 24
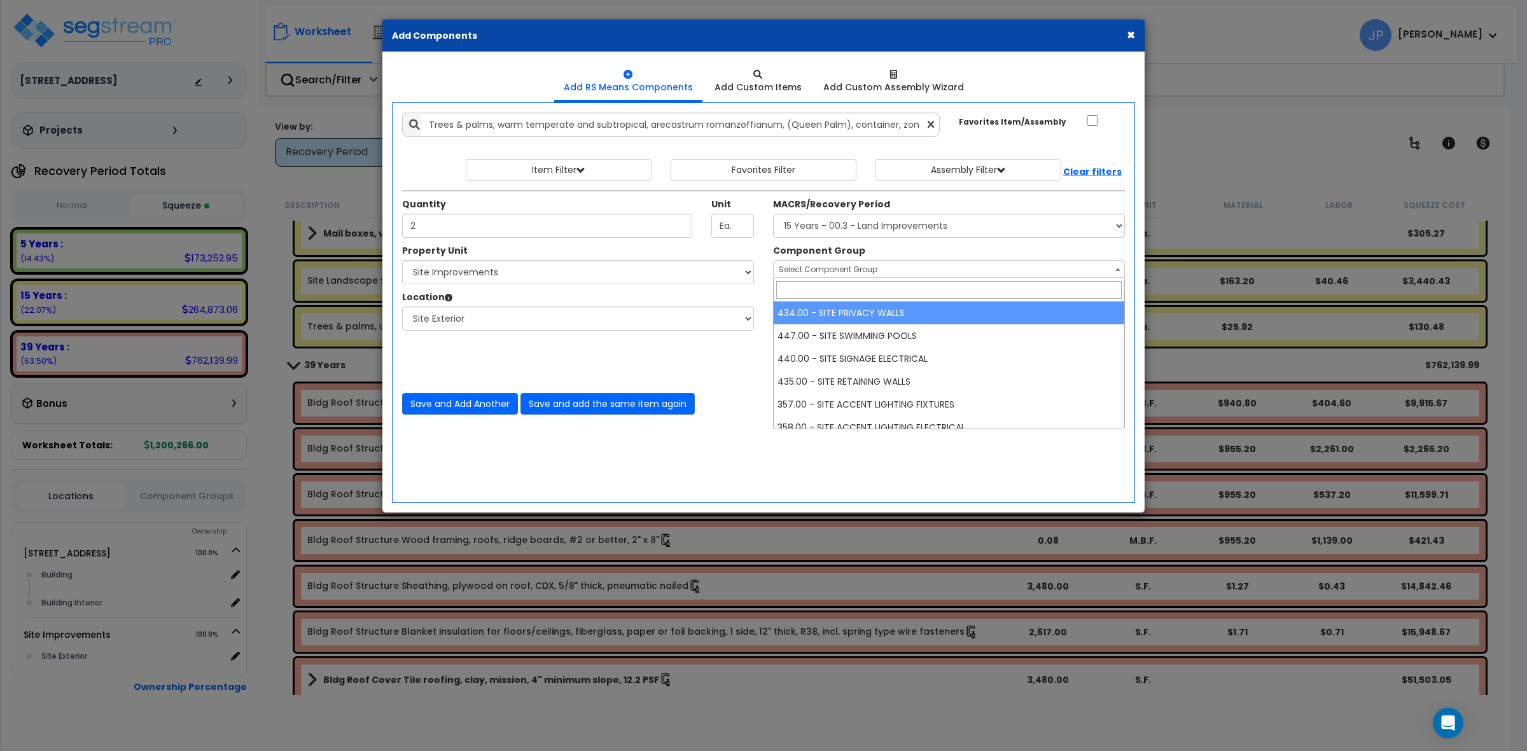
click at [837, 275] on span "Select Component Group" at bounding box center [949, 270] width 351 height 18
type input "site plan"
select select "35740"
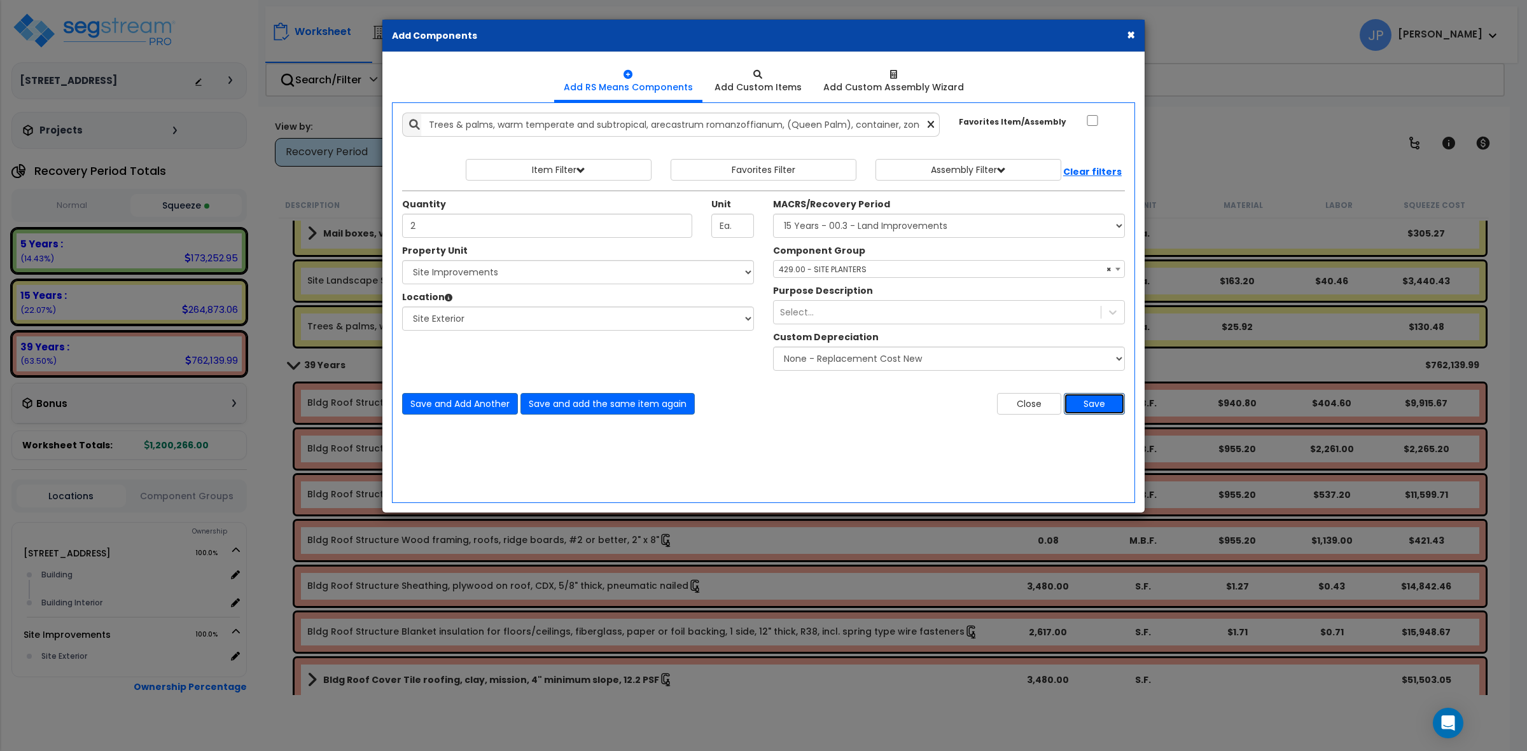
click at [1092, 406] on button "Save" at bounding box center [1094, 404] width 61 height 22
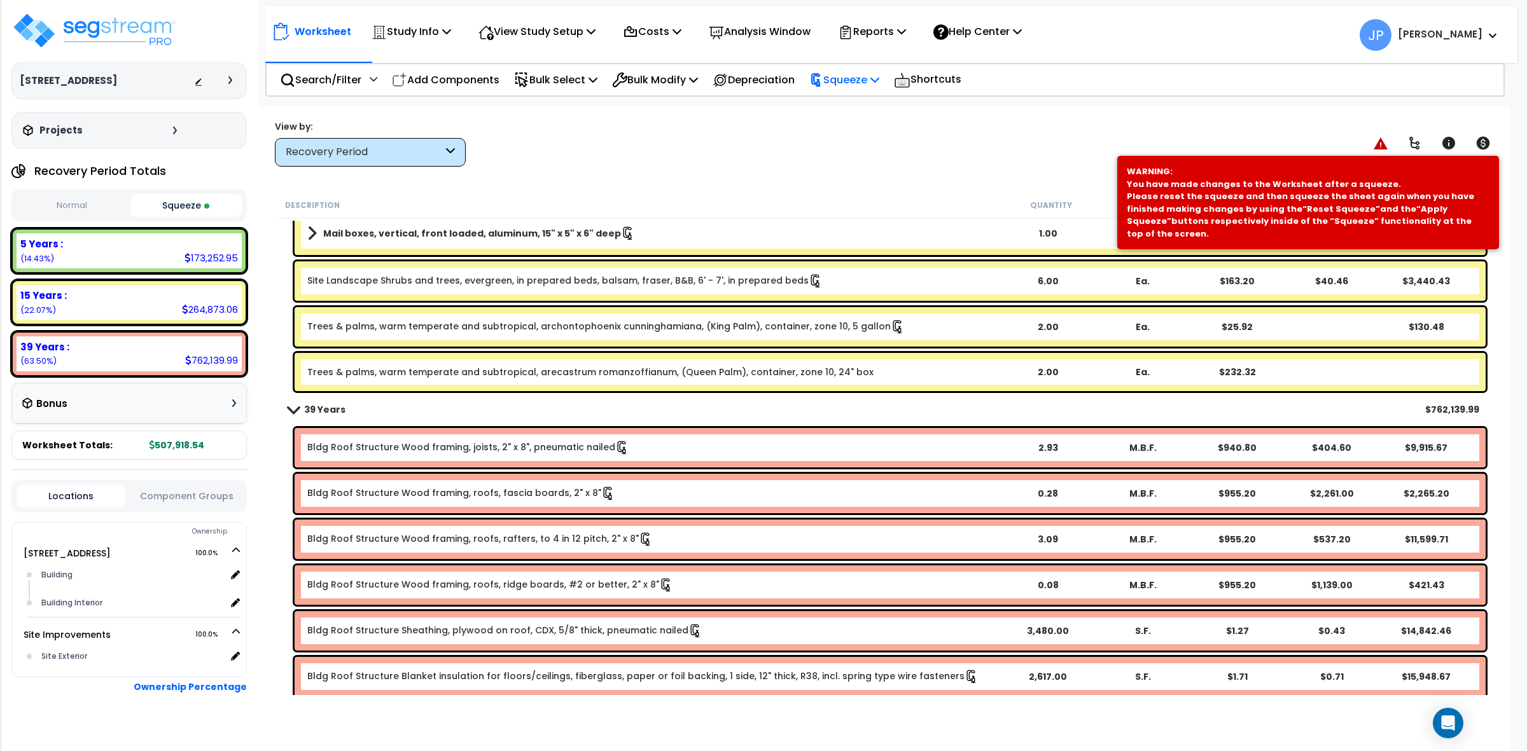
click at [823, 75] on icon at bounding box center [816, 80] width 14 height 14
click at [840, 101] on link "Re-squeeze" at bounding box center [866, 109] width 126 height 29
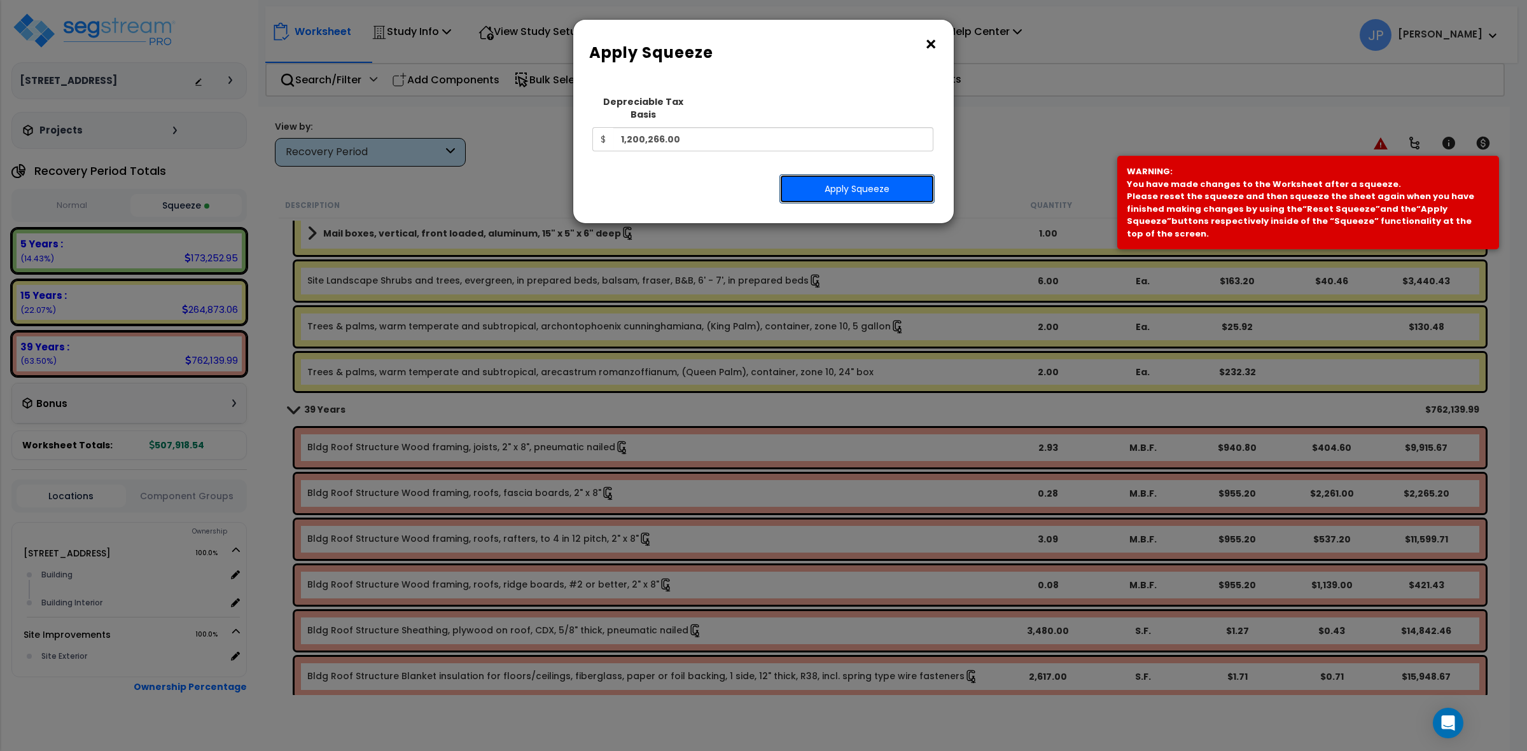
click at [902, 174] on button "Apply Squeeze" at bounding box center [856, 188] width 155 height 29
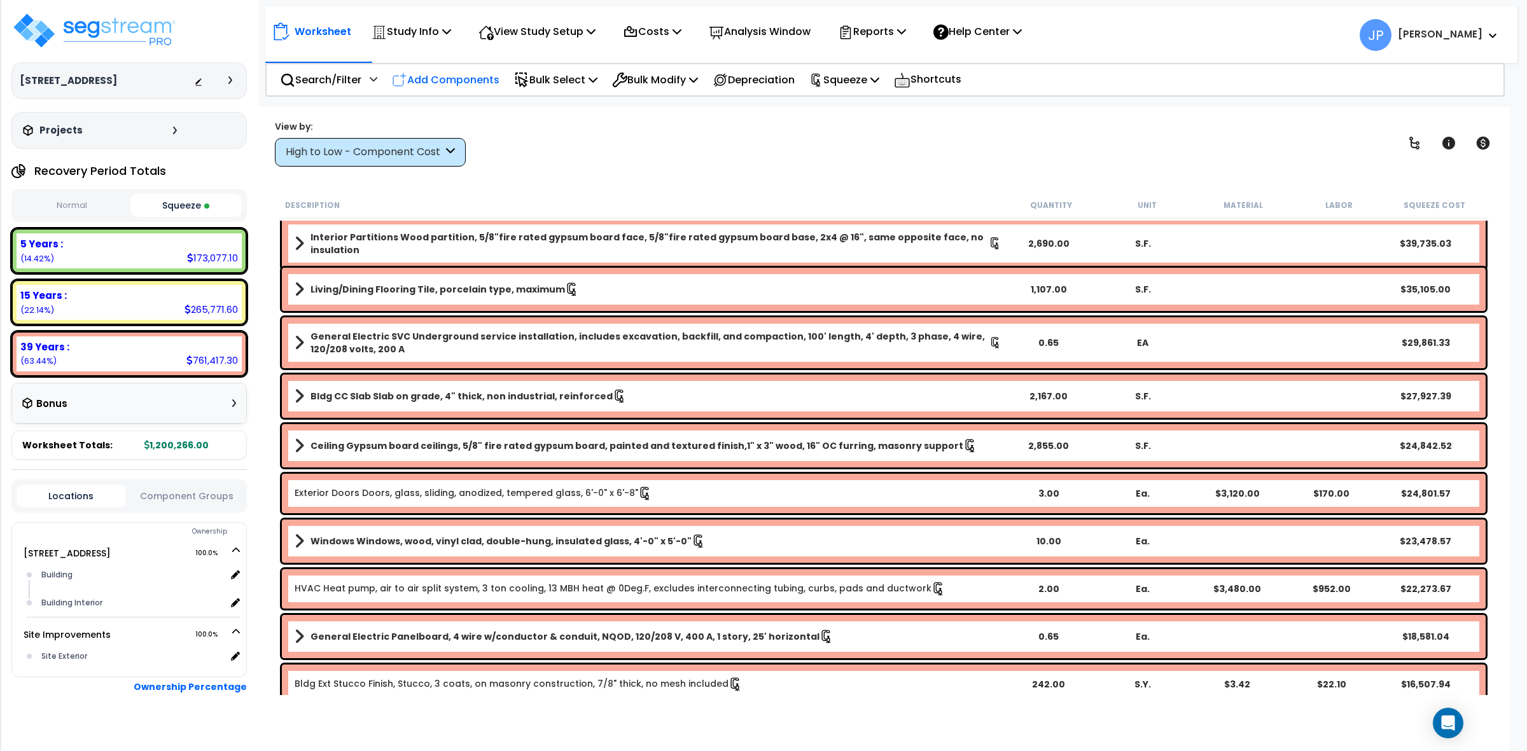
scroll to position [80, 0]
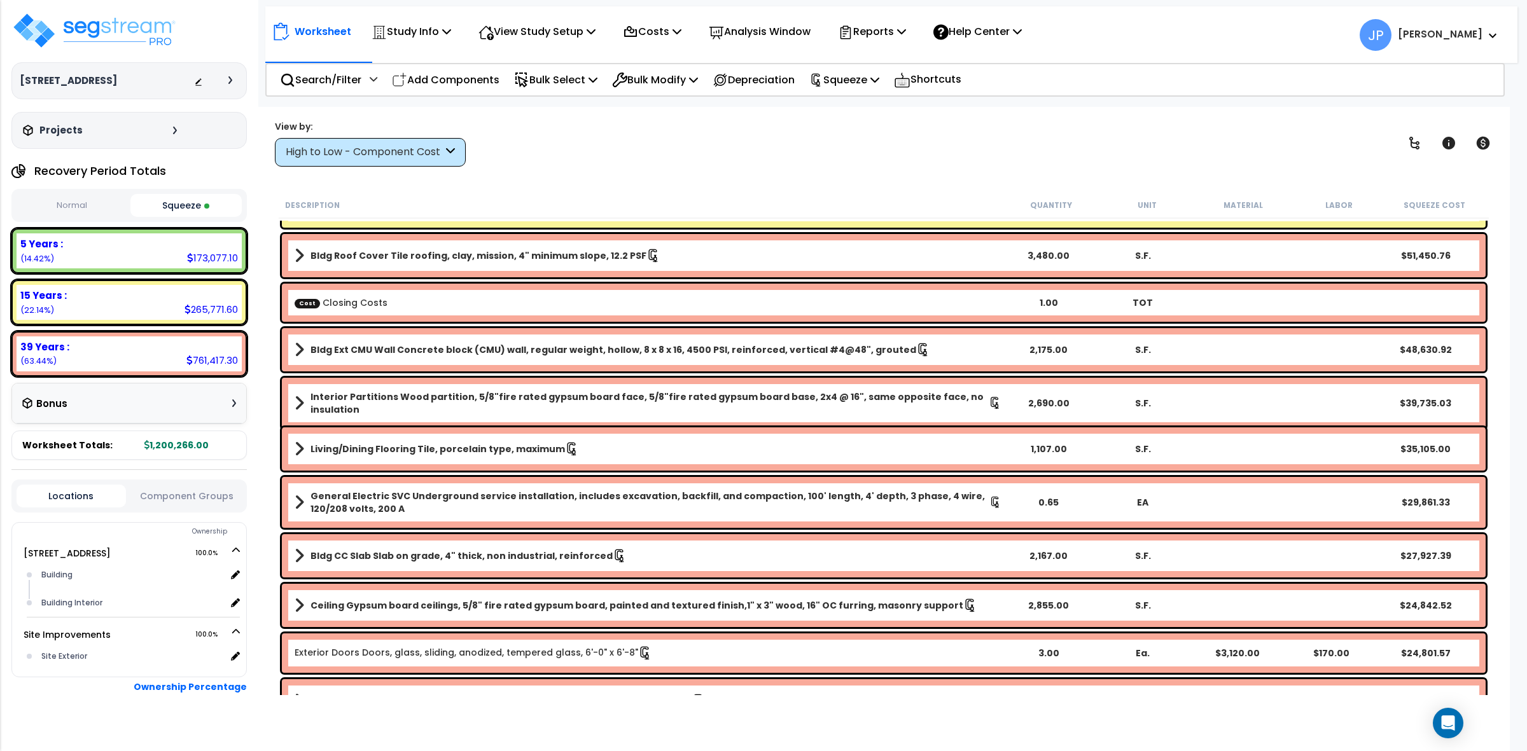
click at [440, 150] on div "High to Low - Component Cost" at bounding box center [364, 152] width 157 height 15
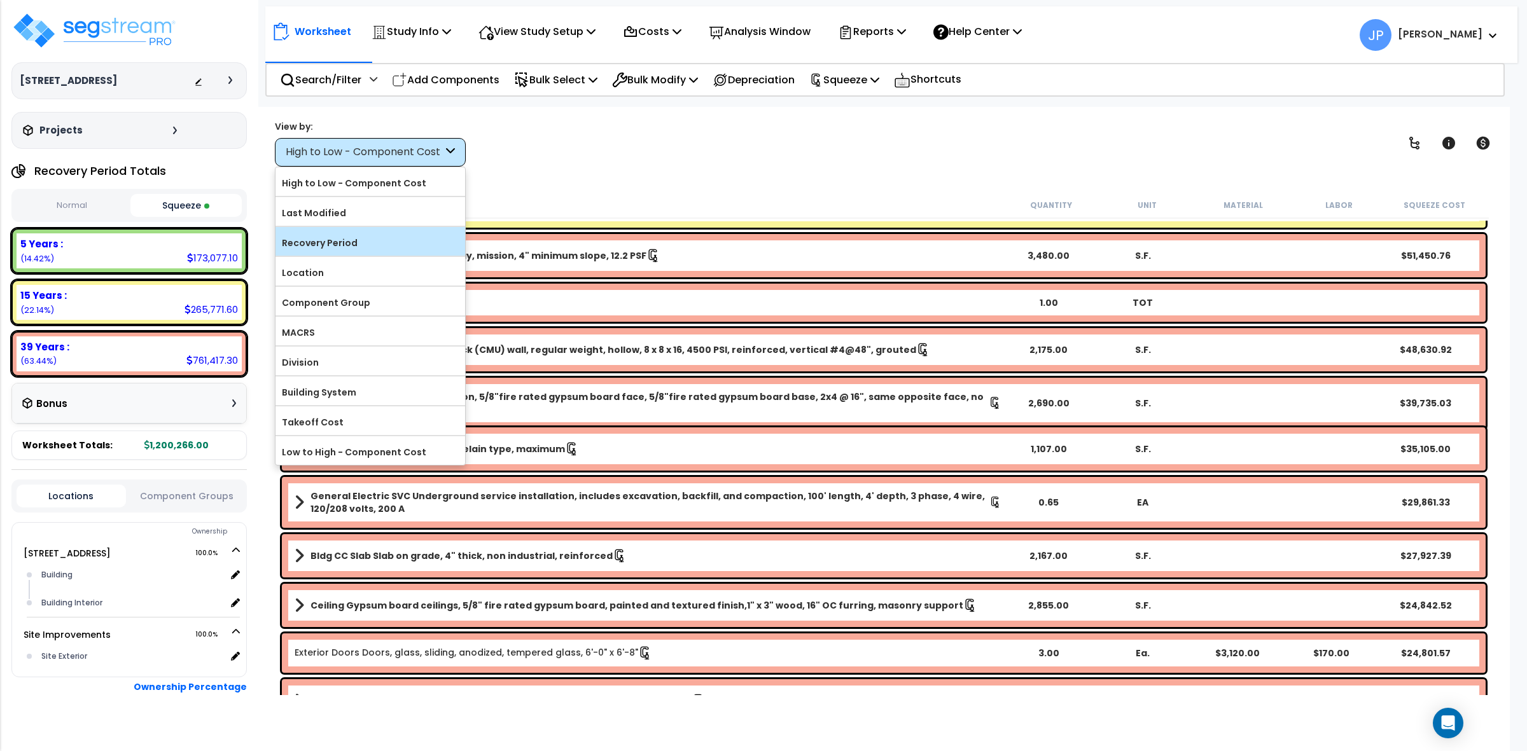
click at [373, 243] on label "Recovery Period" at bounding box center [370, 242] width 190 height 19
click at [0, 0] on input "Recovery Period" at bounding box center [0, 0] width 0 height 0
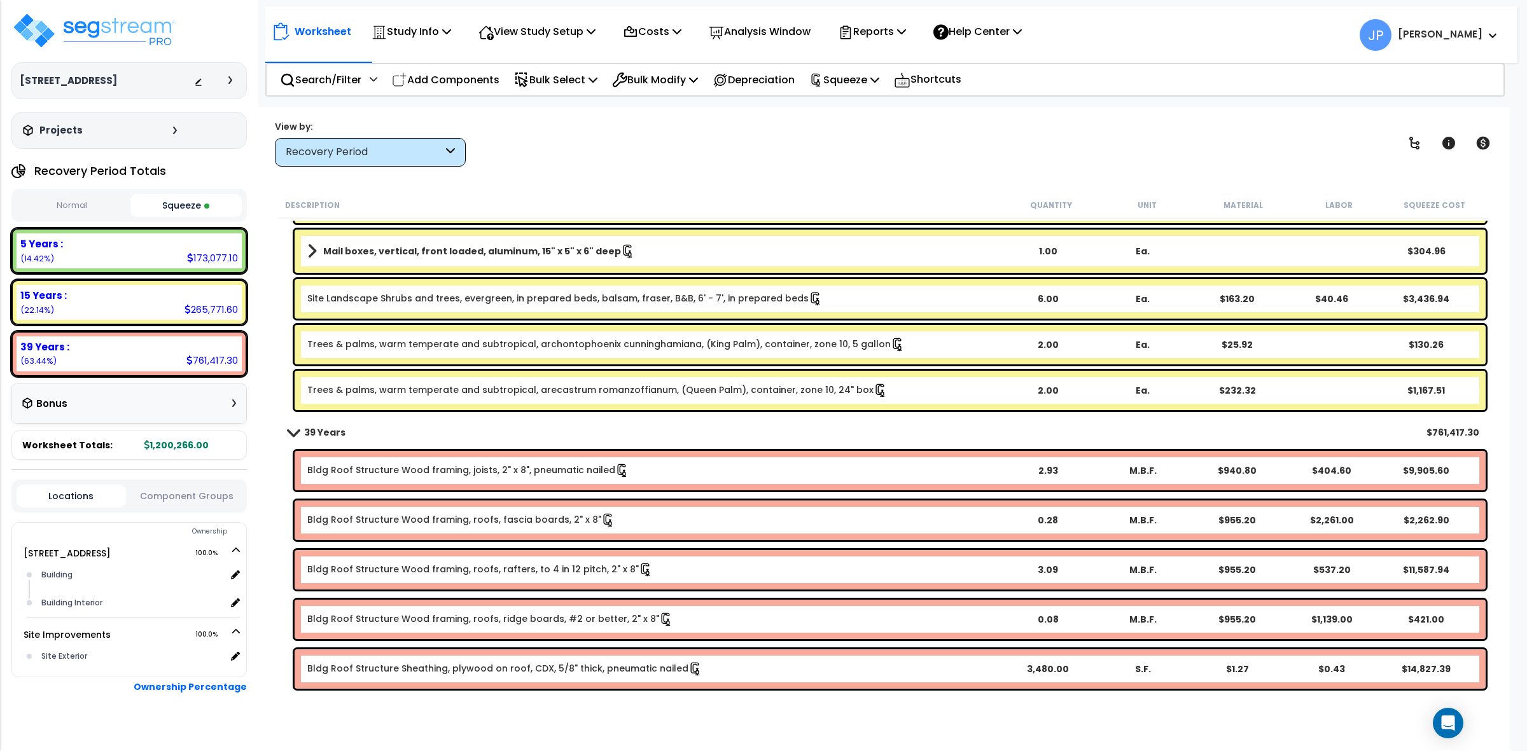
scroll to position [3261, 0]
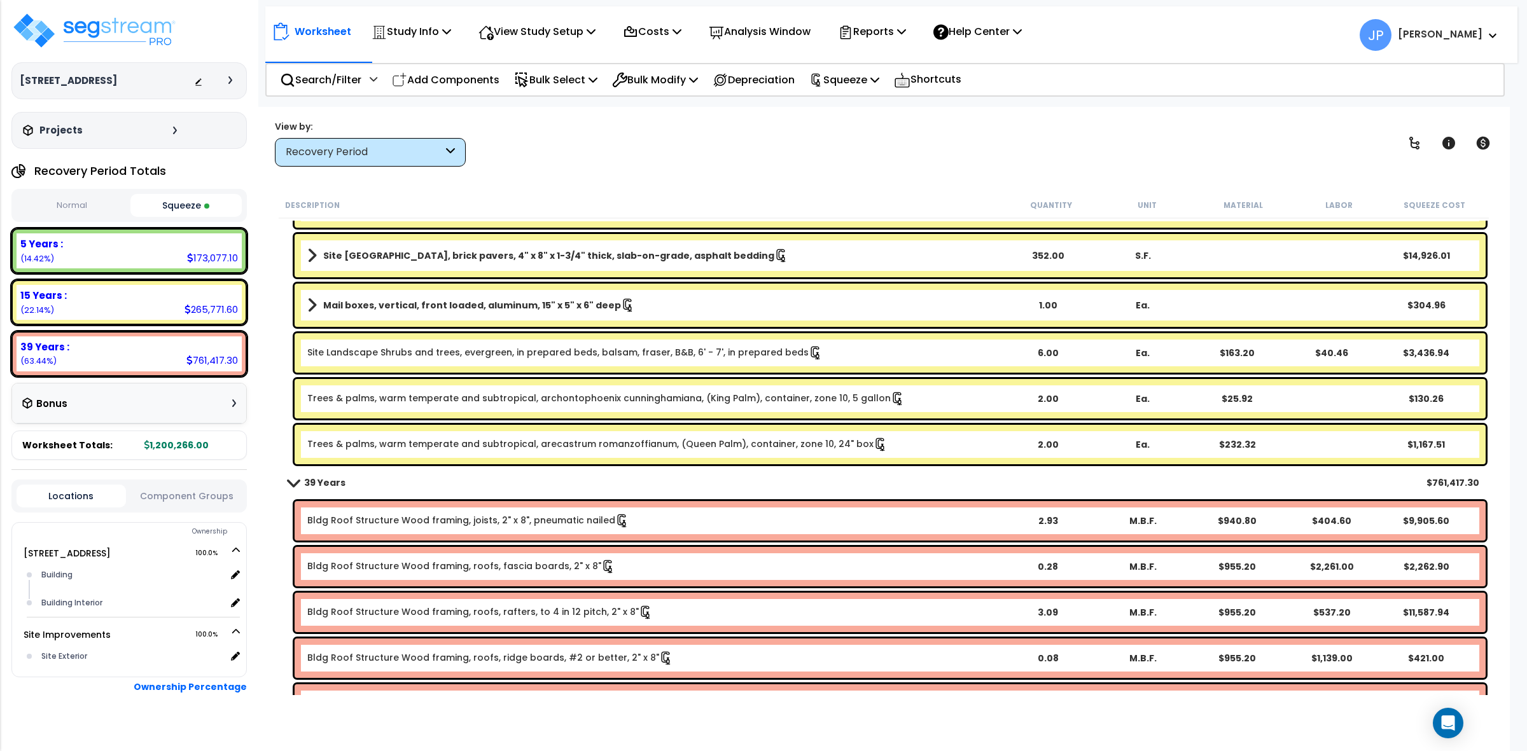
click at [535, 393] on link "Trees & palms, warm temperate and subtropical, archontophoenix cunninghamiana, …" at bounding box center [605, 399] width 597 height 14
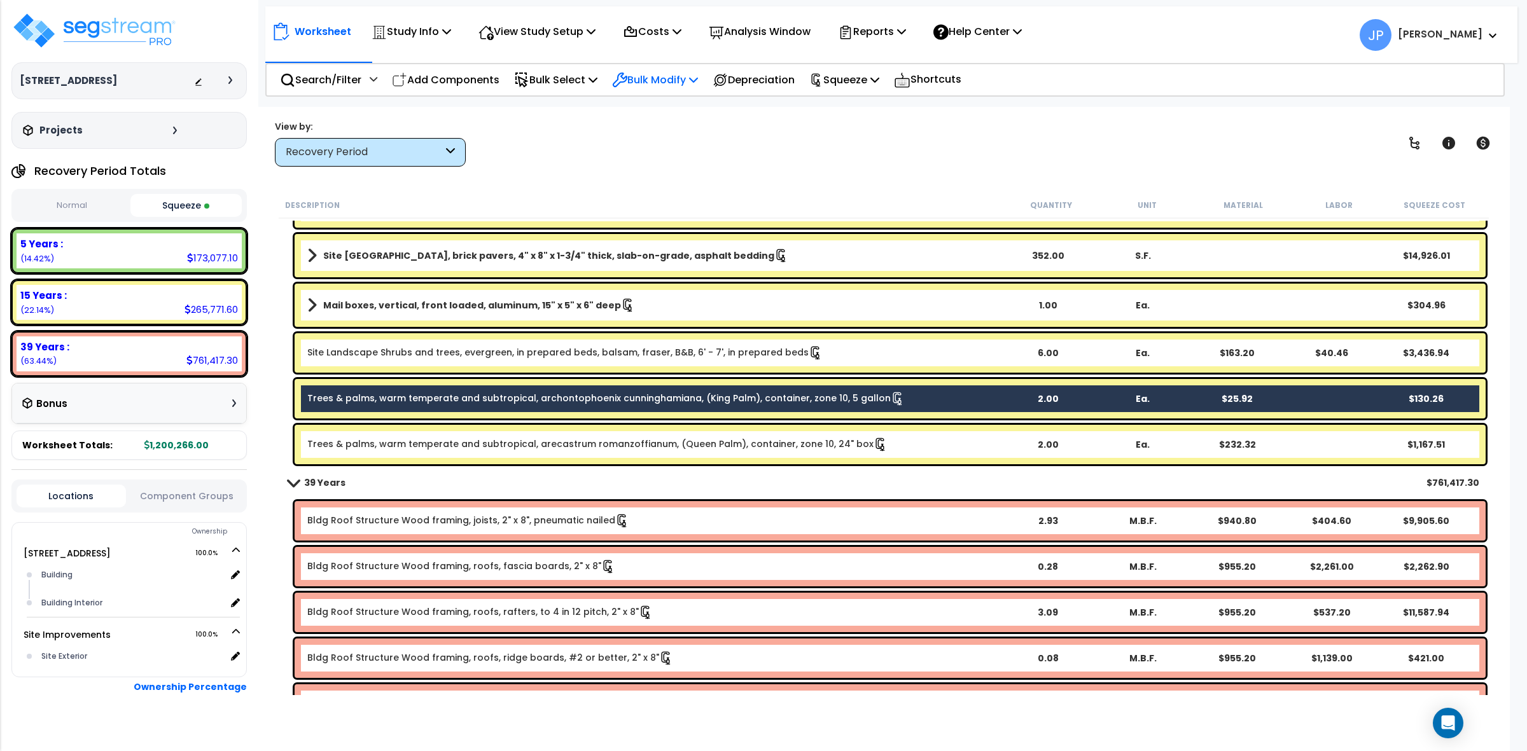
click at [672, 83] on p "Bulk Modify" at bounding box center [655, 79] width 86 height 17
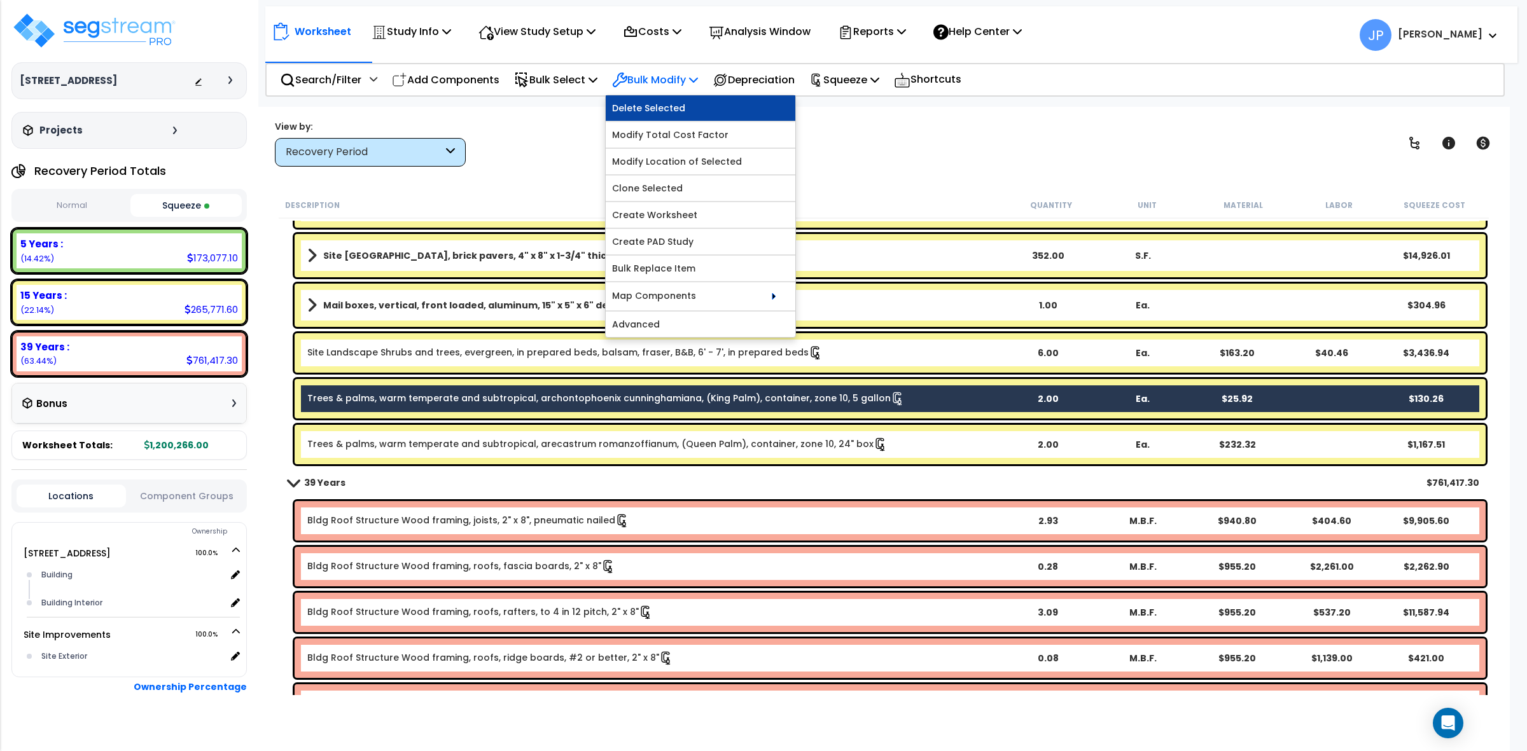
click at [675, 106] on link "Delete Selected" at bounding box center [701, 107] width 190 height 25
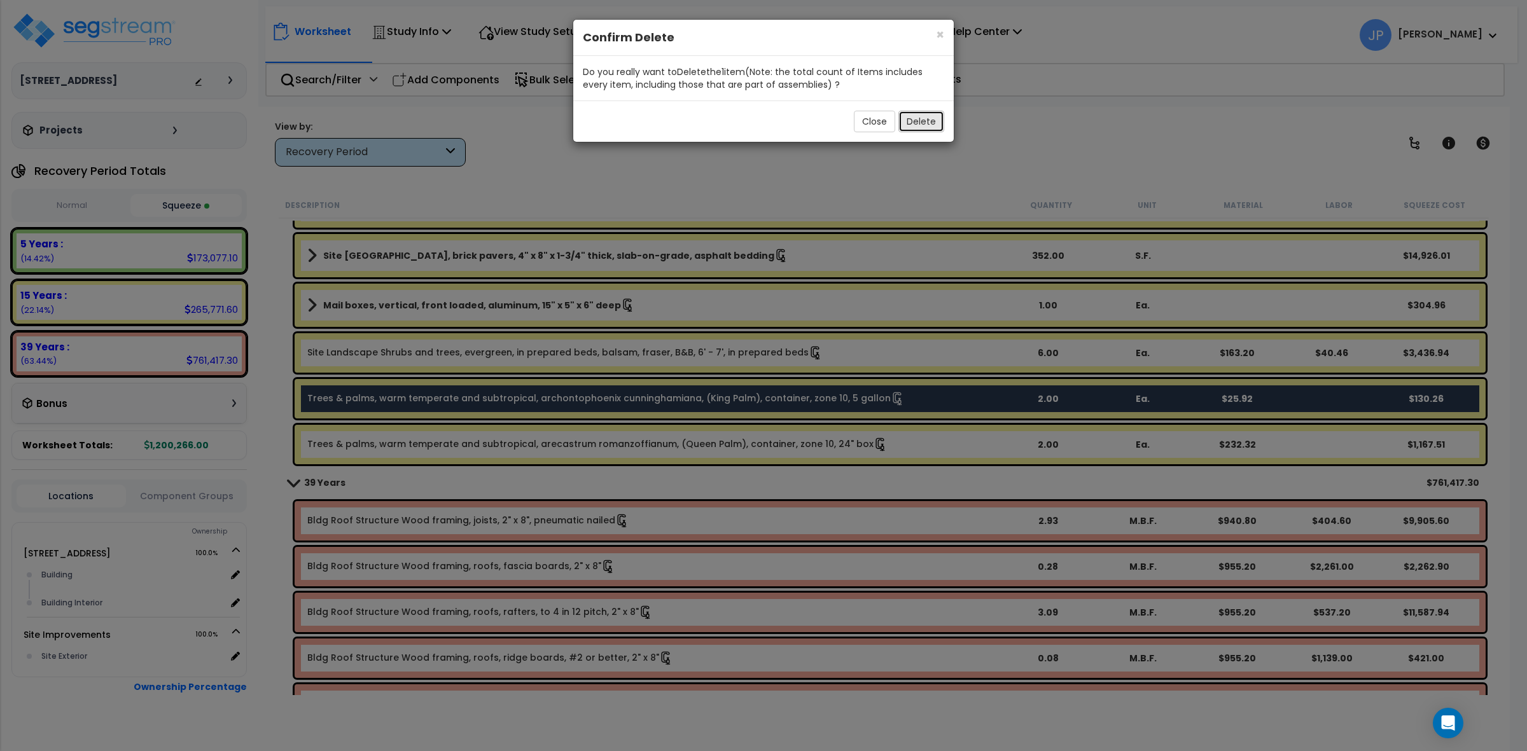
click at [912, 122] on button "Delete" at bounding box center [921, 122] width 46 height 22
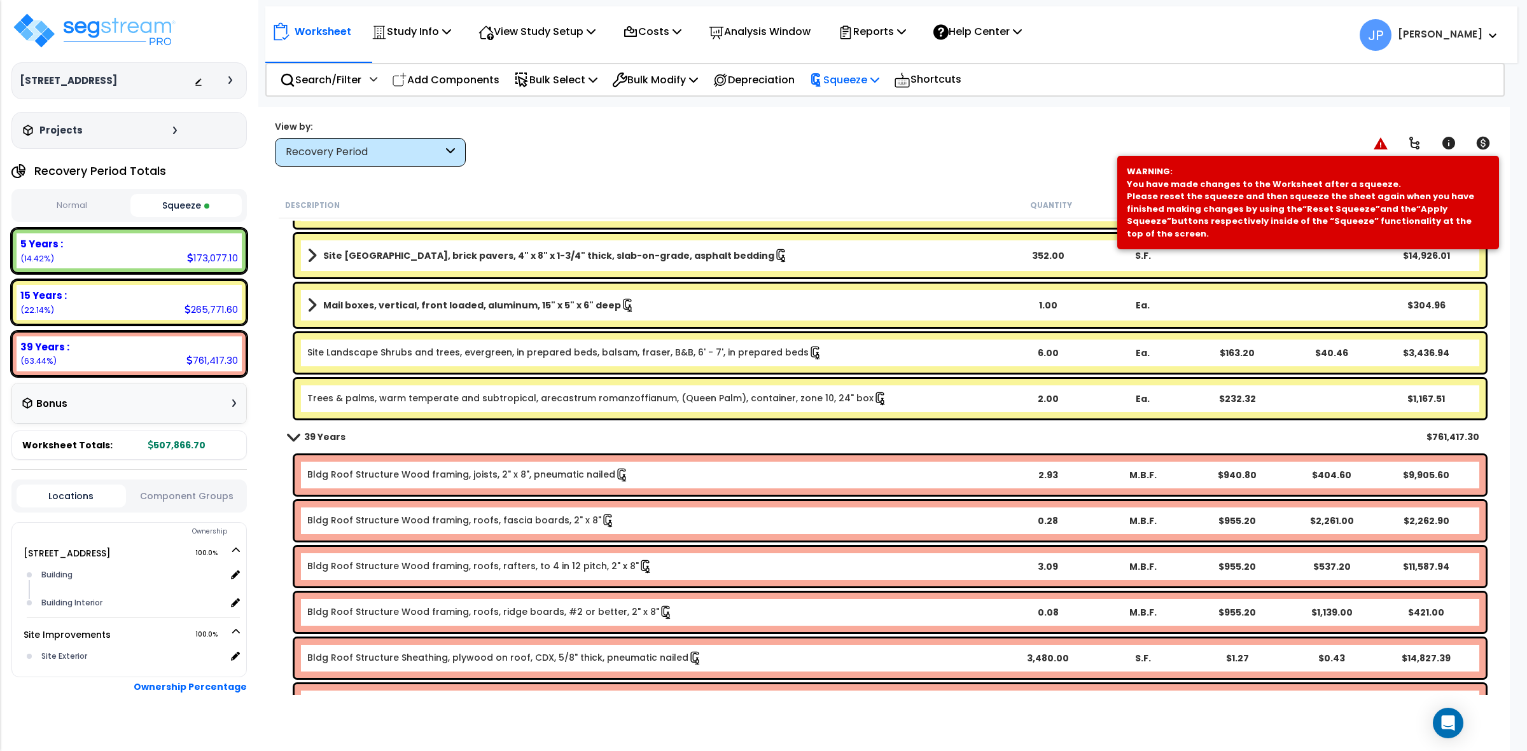
click at [823, 86] on icon at bounding box center [816, 80] width 14 height 14
click at [843, 108] on link "Re-squeeze" at bounding box center [866, 109] width 126 height 29
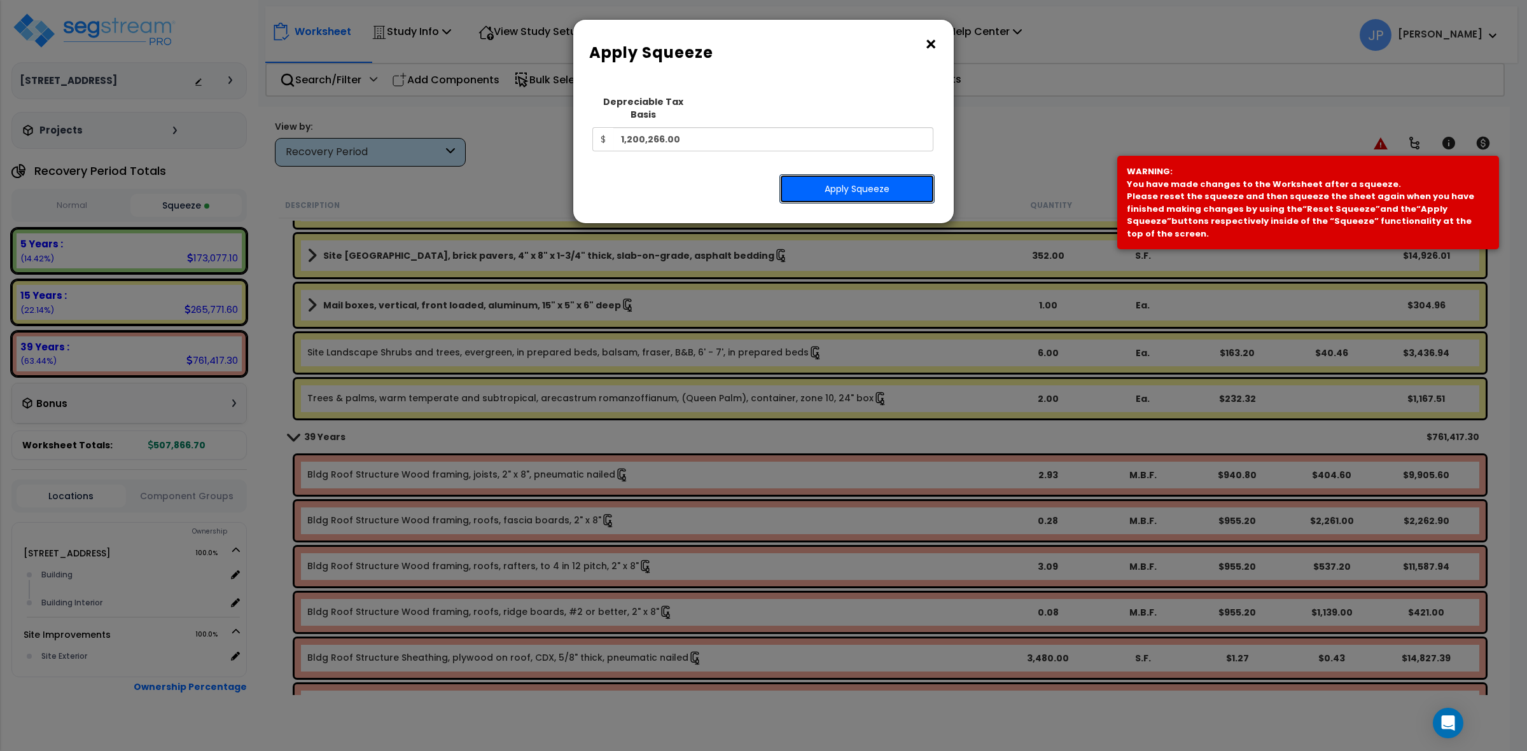
click at [856, 176] on button "Apply Squeeze" at bounding box center [856, 188] width 155 height 29
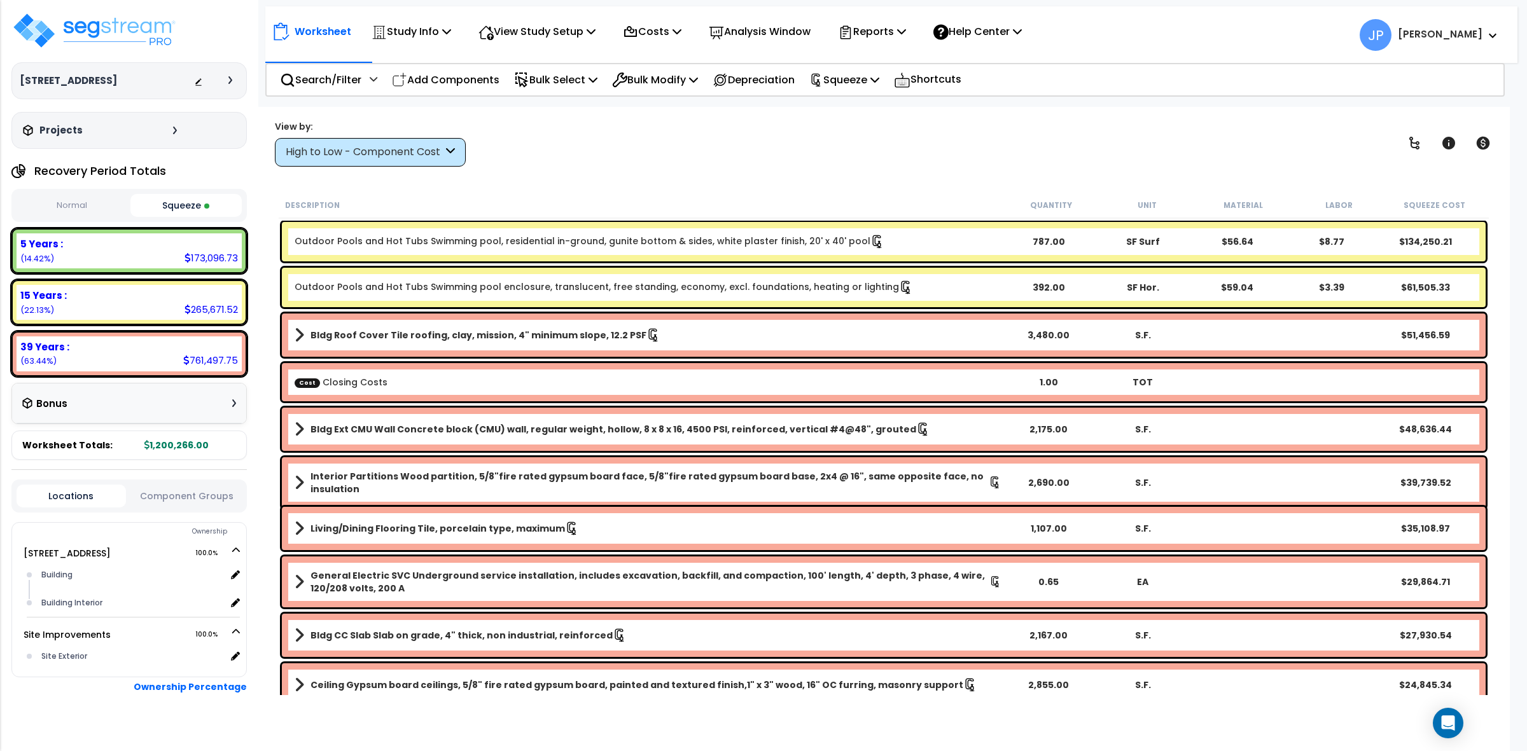
click at [405, 155] on div "High to Low - Component Cost" at bounding box center [364, 152] width 157 height 15
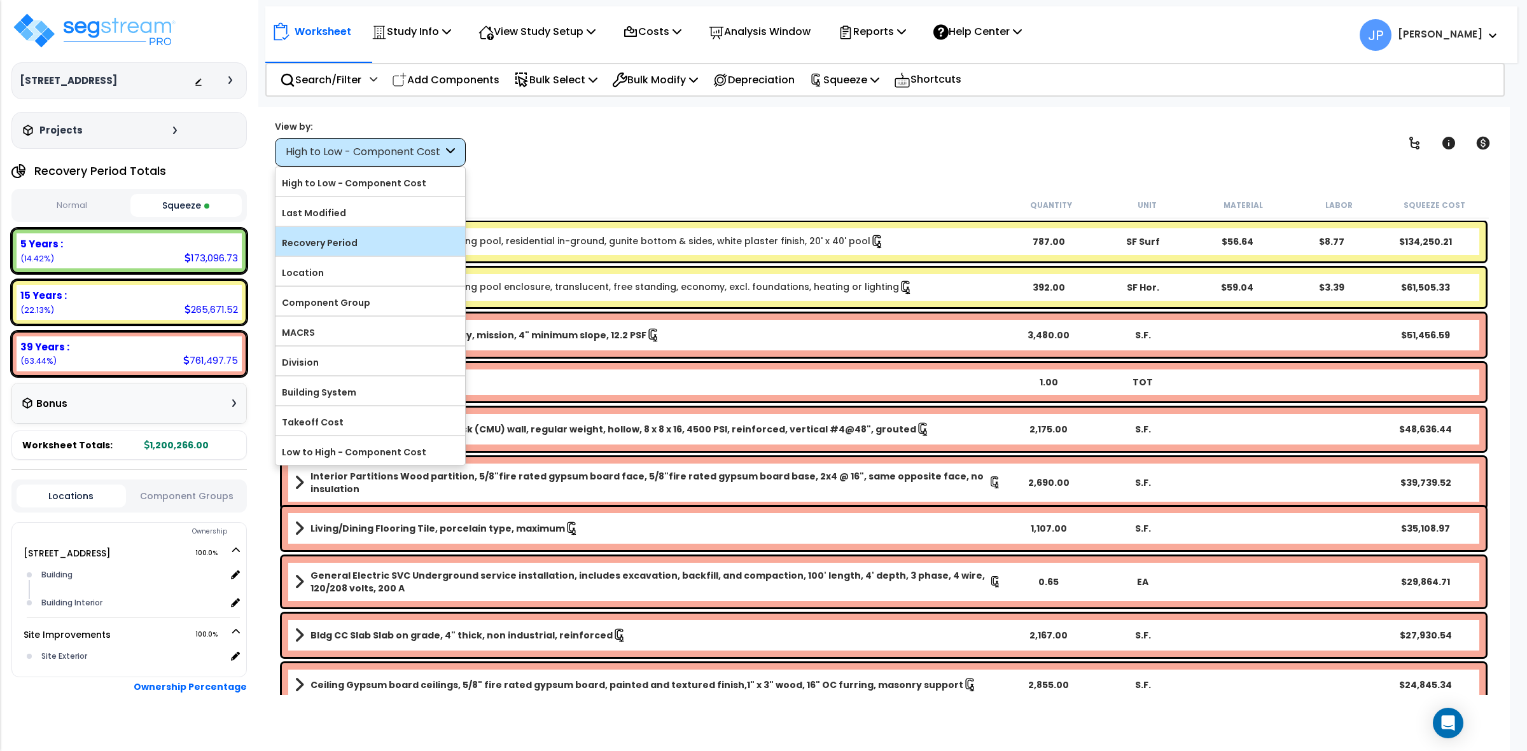
click at [382, 234] on label "Recovery Period" at bounding box center [370, 242] width 190 height 19
click at [0, 0] on input "Recovery Period" at bounding box center [0, 0] width 0 height 0
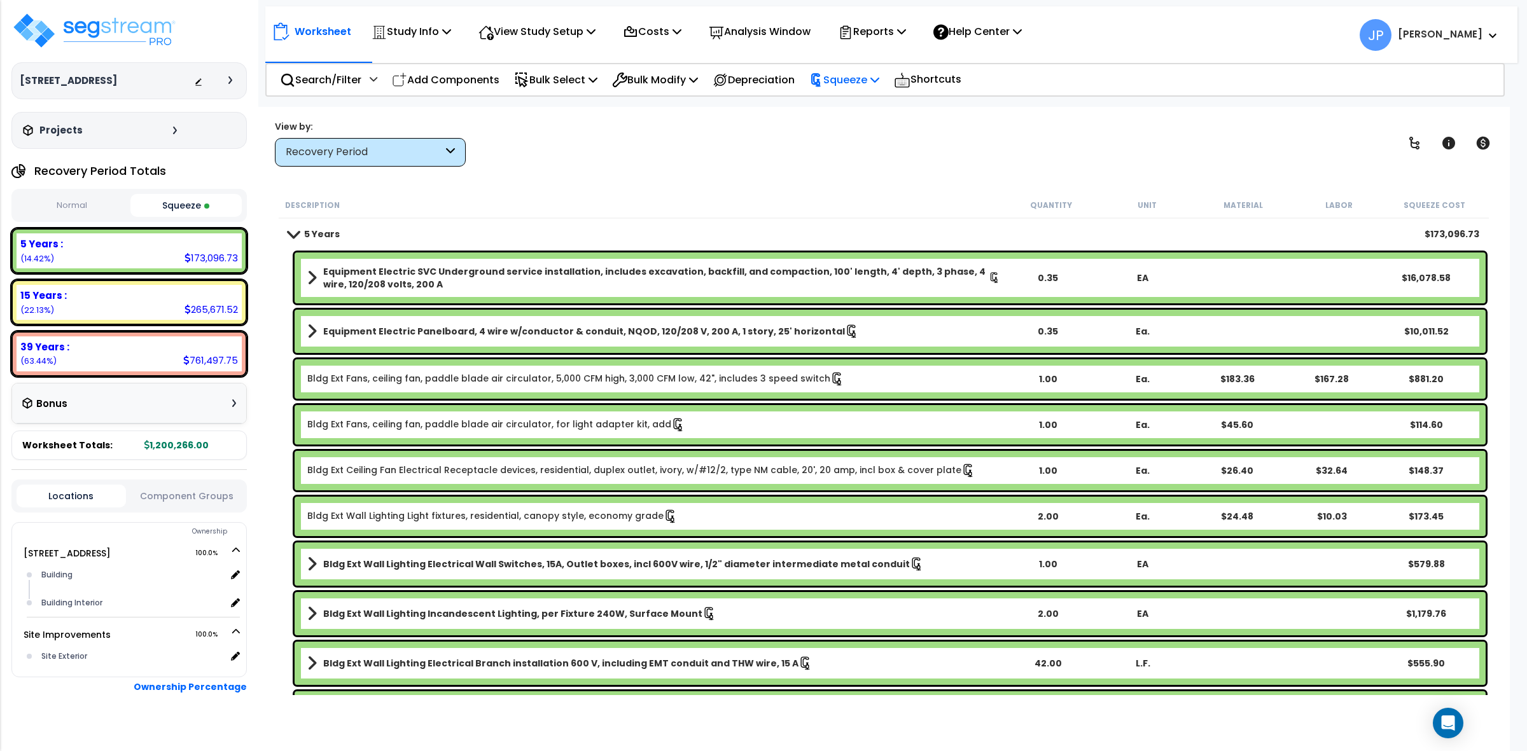
click at [853, 83] on p "Squeeze" at bounding box center [844, 79] width 70 height 17
click at [853, 107] on link "Re-squeeze" at bounding box center [866, 107] width 126 height 25
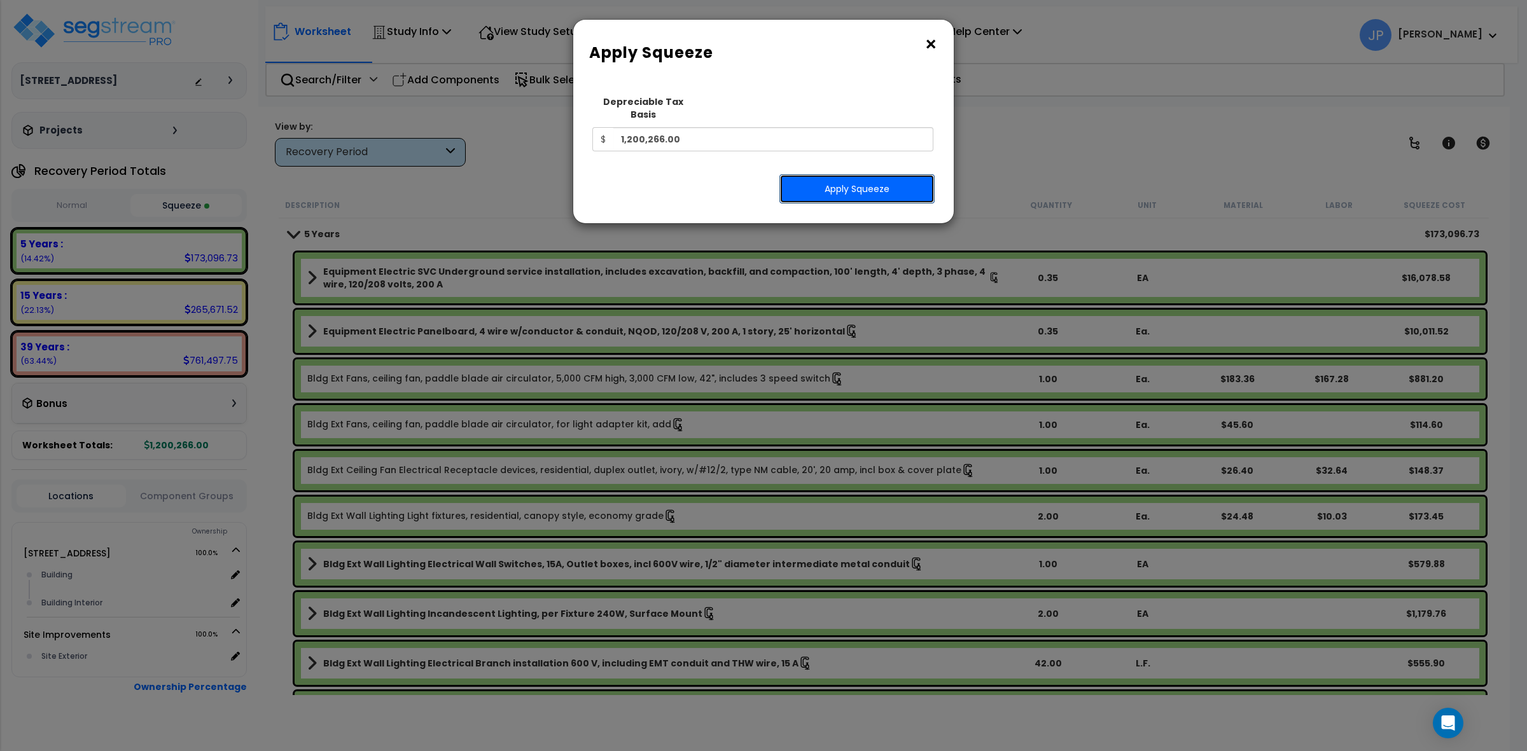
click at [867, 177] on button "Apply Squeeze" at bounding box center [856, 188] width 155 height 29
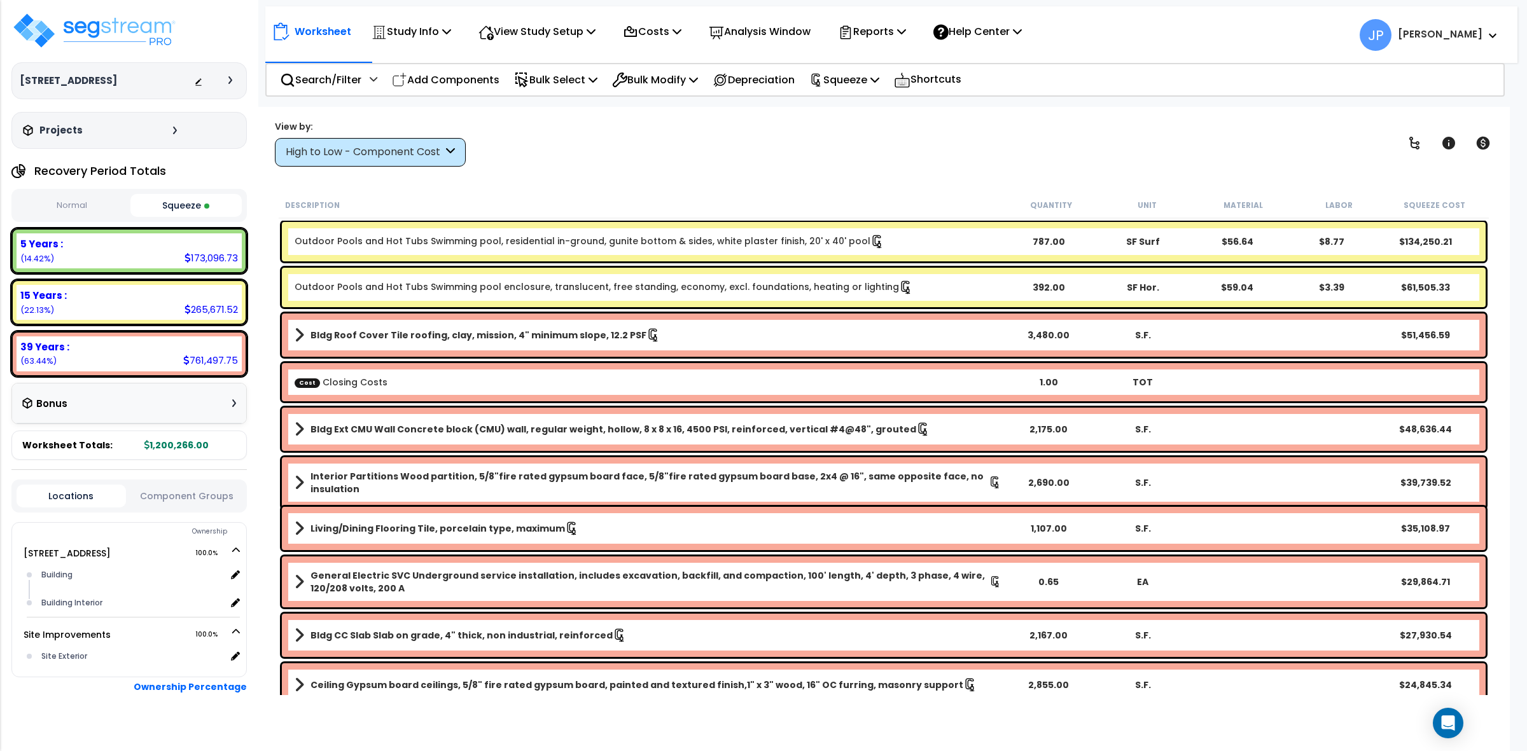
click at [414, 161] on div "High to Low - Component Cost" at bounding box center [370, 152] width 191 height 29
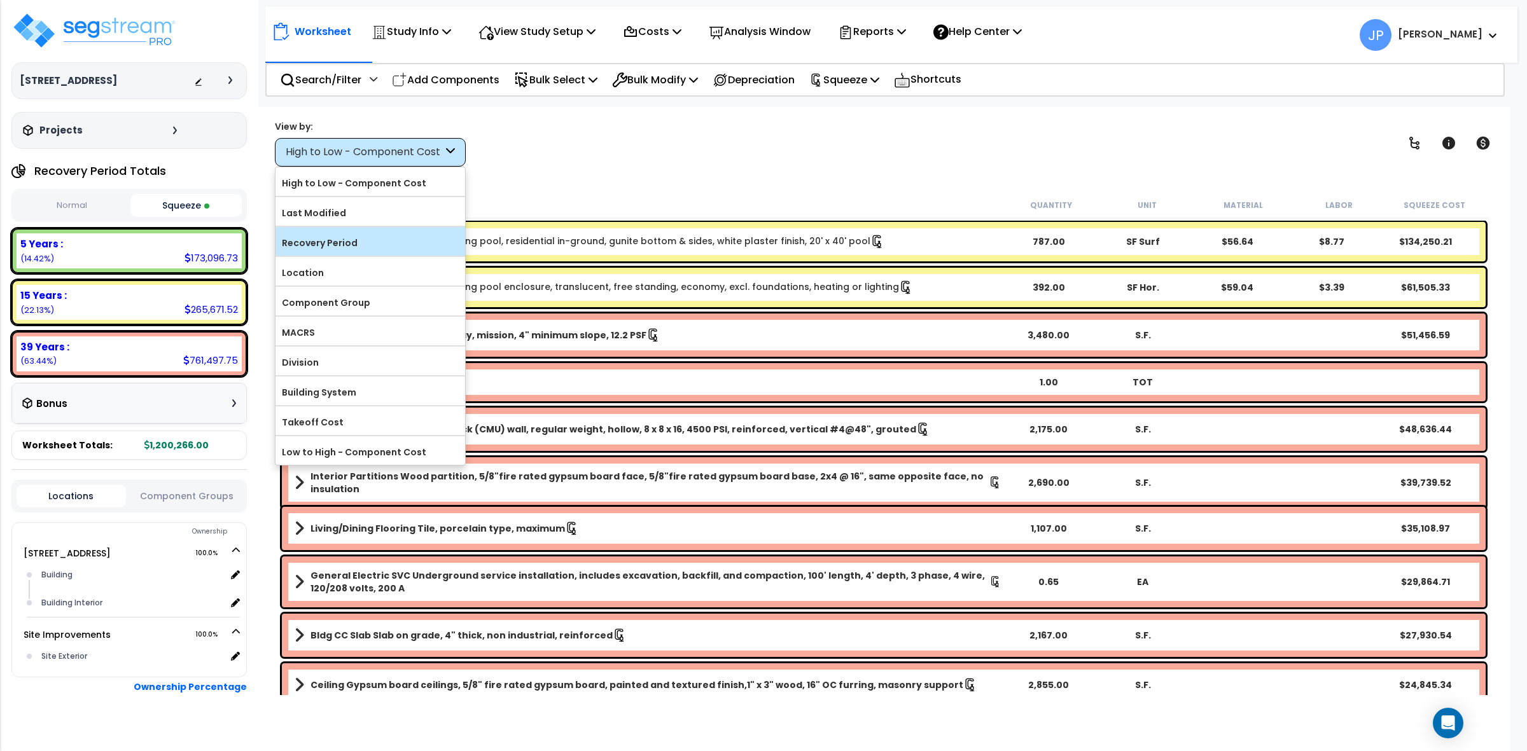
click at [417, 237] on label "Recovery Period" at bounding box center [370, 242] width 190 height 19
click at [0, 0] on input "Recovery Period" at bounding box center [0, 0] width 0 height 0
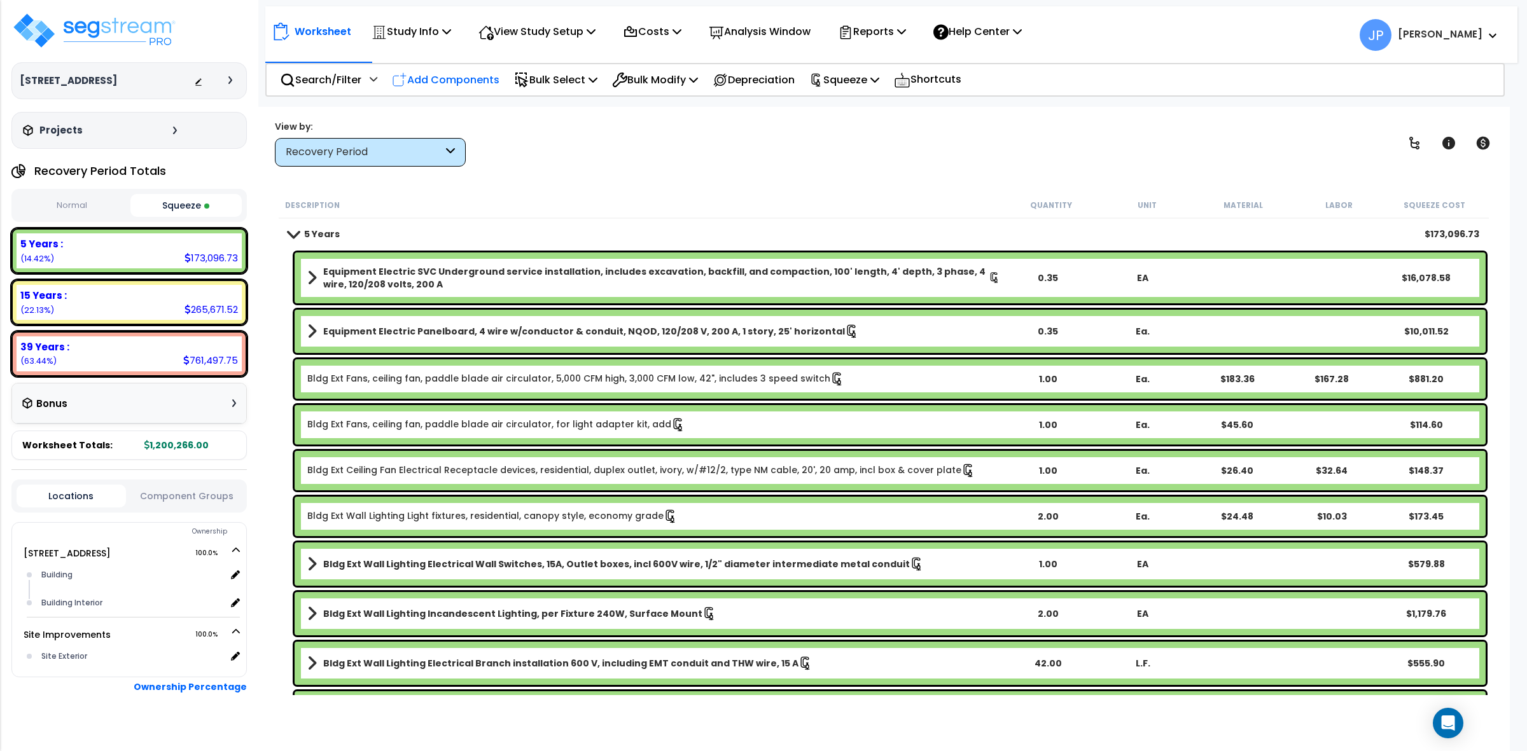
click at [465, 78] on p "Add Components" at bounding box center [446, 79] width 108 height 17
select select
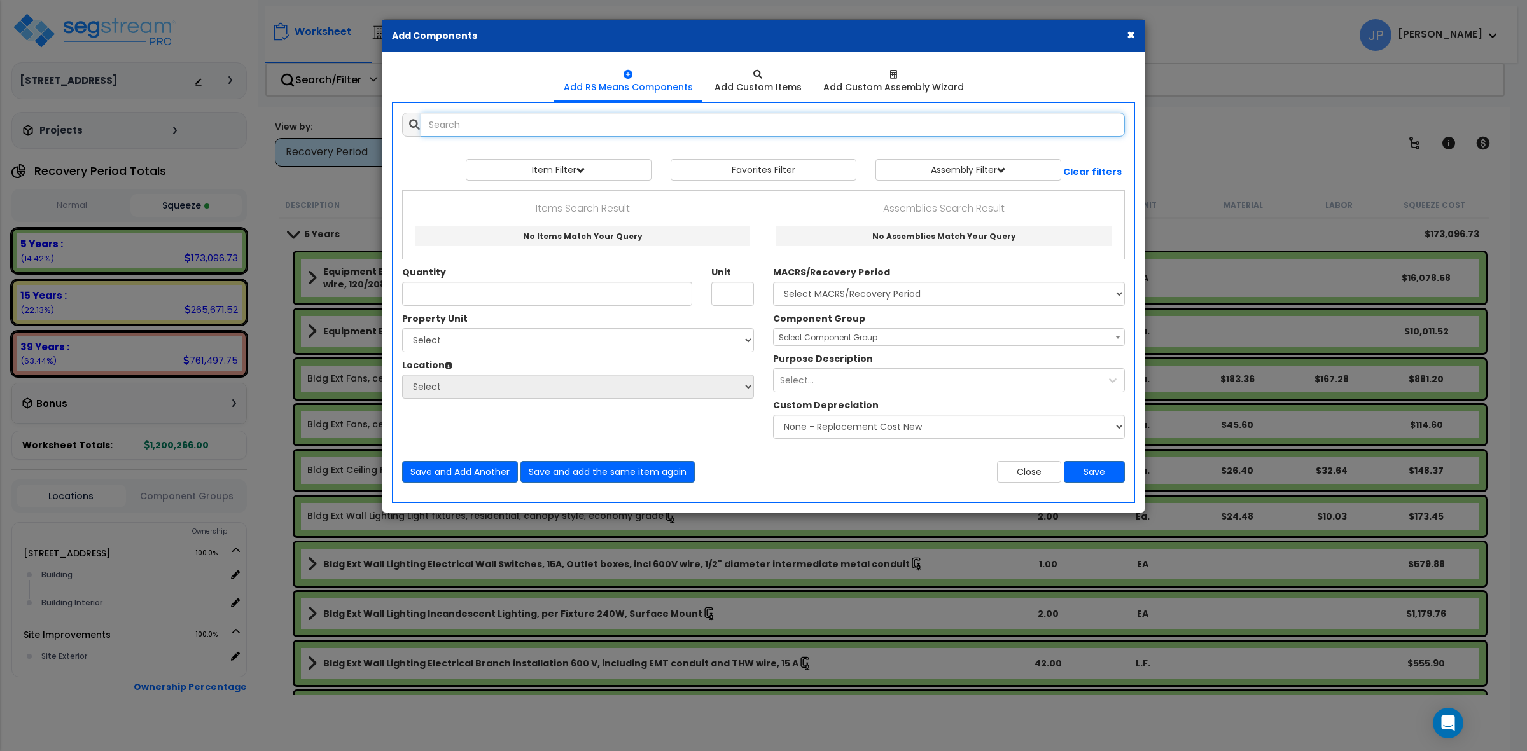
select select
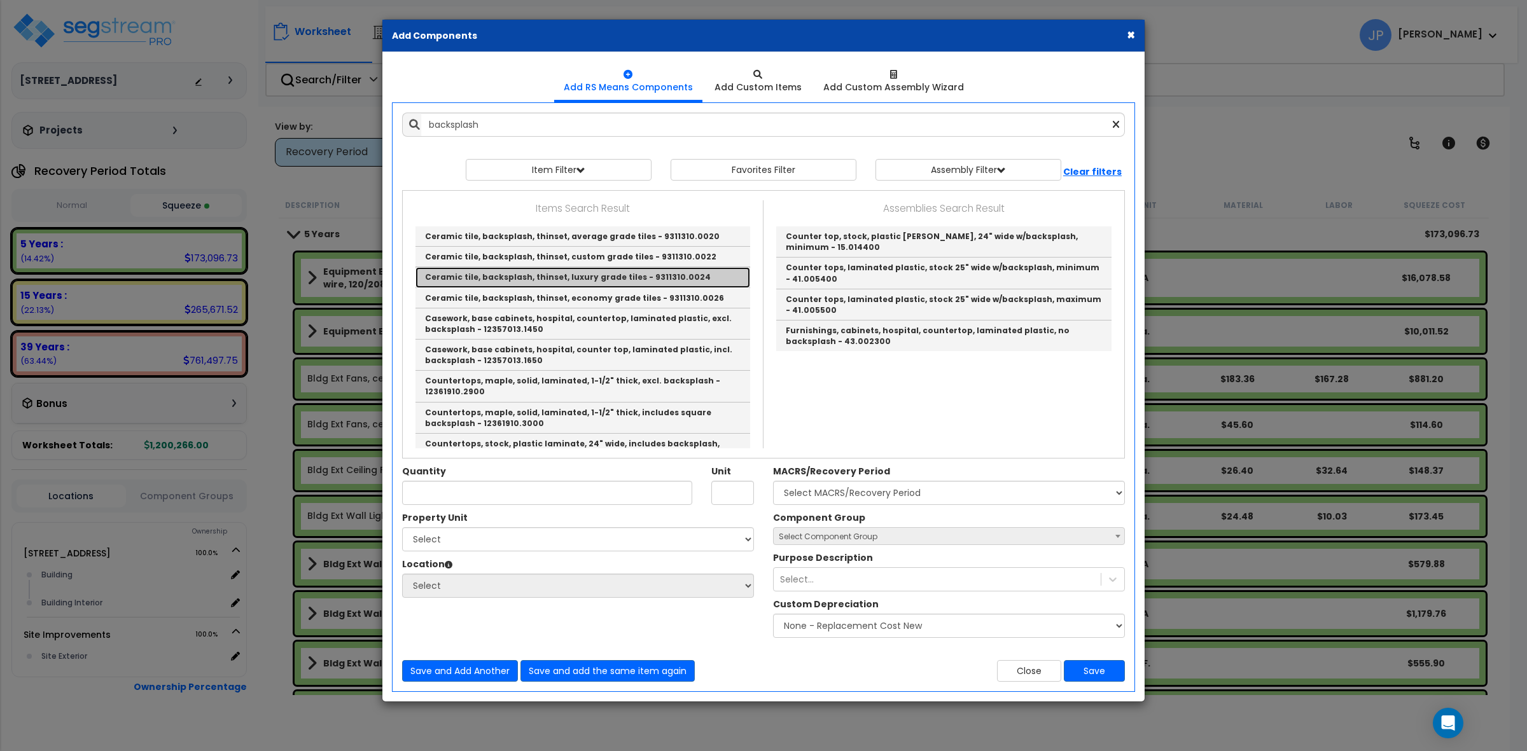
click at [665, 271] on link "Ceramic tile, backsplash, thinset, luxury grade tiles - 9311310.0024" at bounding box center [582, 277] width 335 height 20
type input "Ceramic tile, backsplash, thinset, luxury grade tiles - 9311310.0024"
type input "S.F."
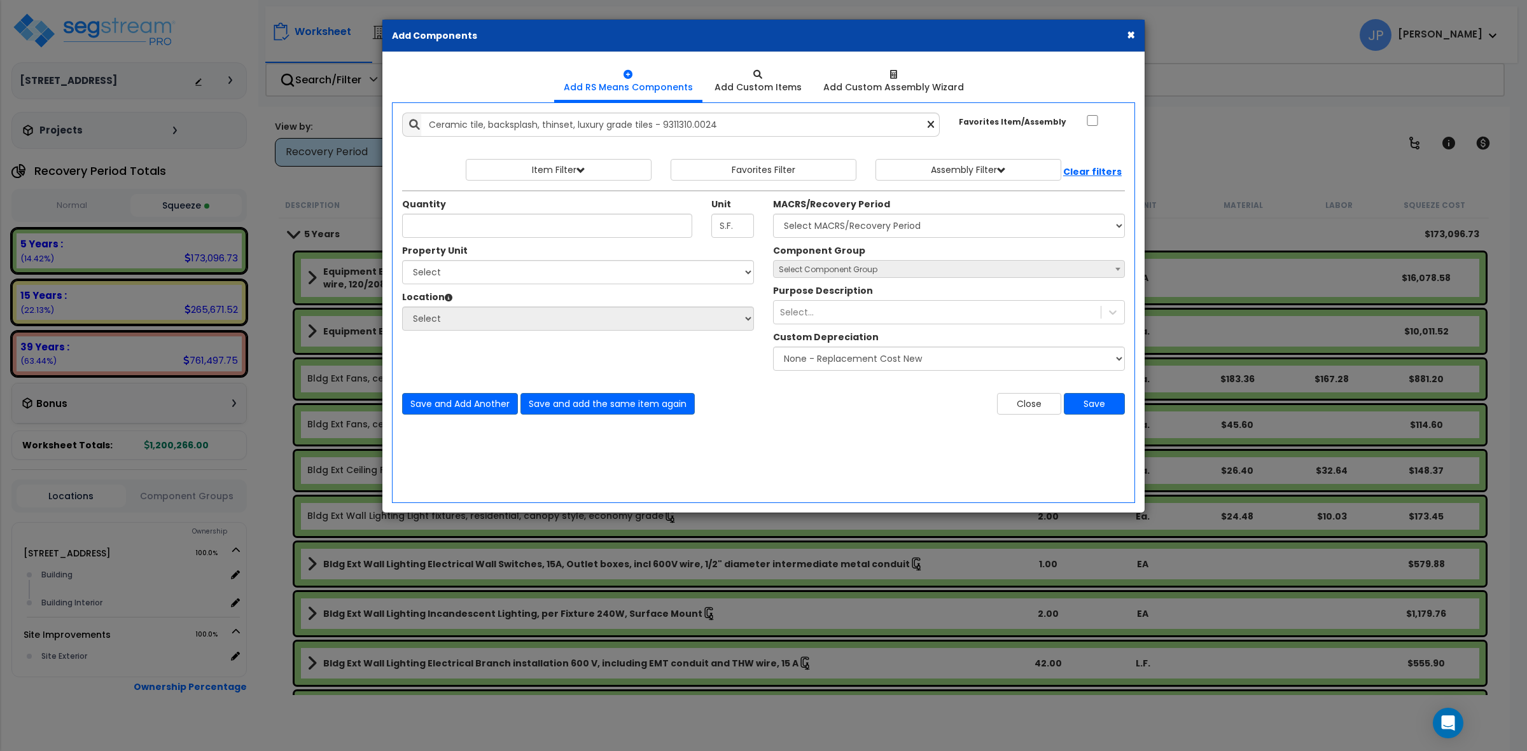
click at [1134, 37] on div "× Add Components" at bounding box center [763, 36] width 762 height 32
click at [1133, 36] on button "×" at bounding box center [1131, 34] width 8 height 13
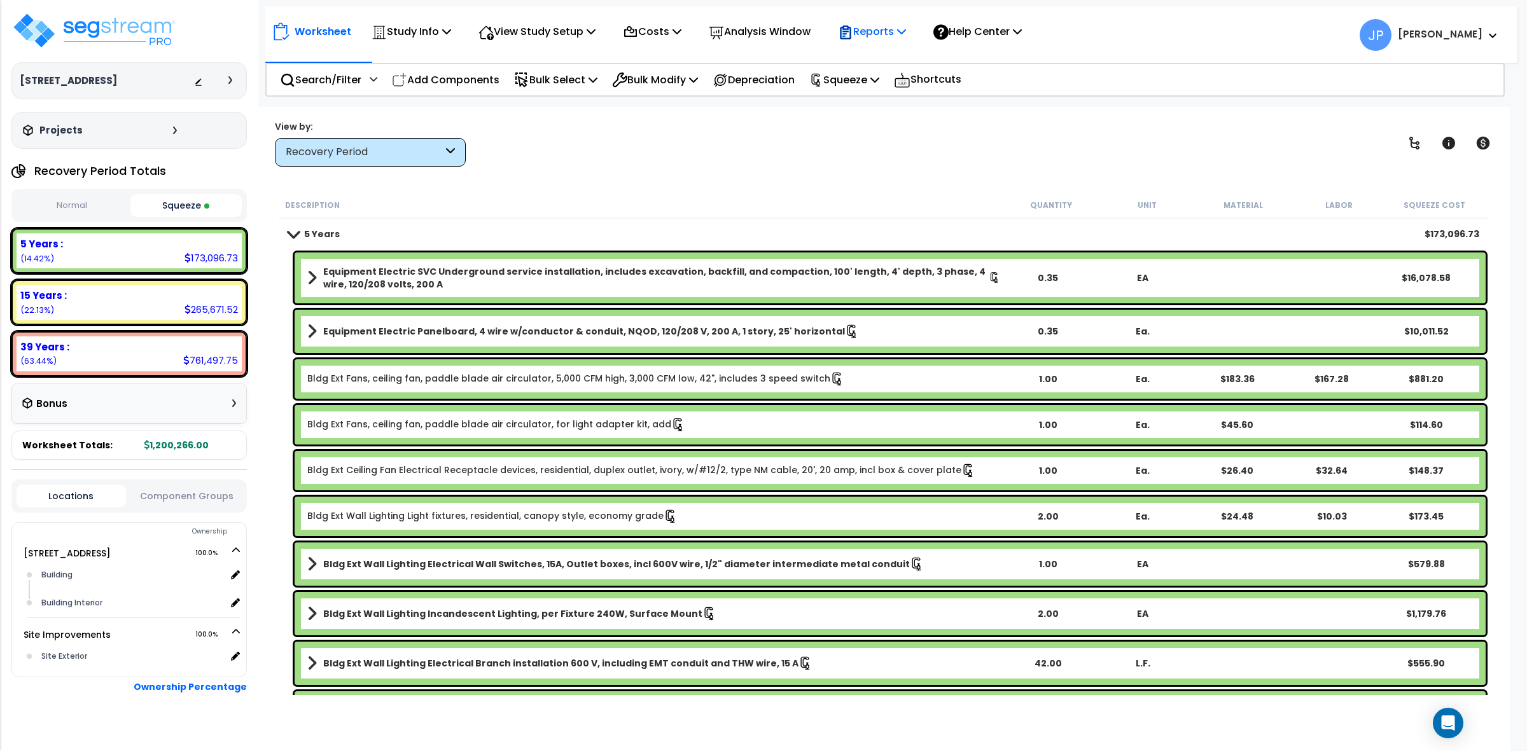
click at [895, 33] on p "Reports" at bounding box center [872, 31] width 68 height 17
click at [899, 60] on link "Get Report" at bounding box center [895, 60] width 126 height 25
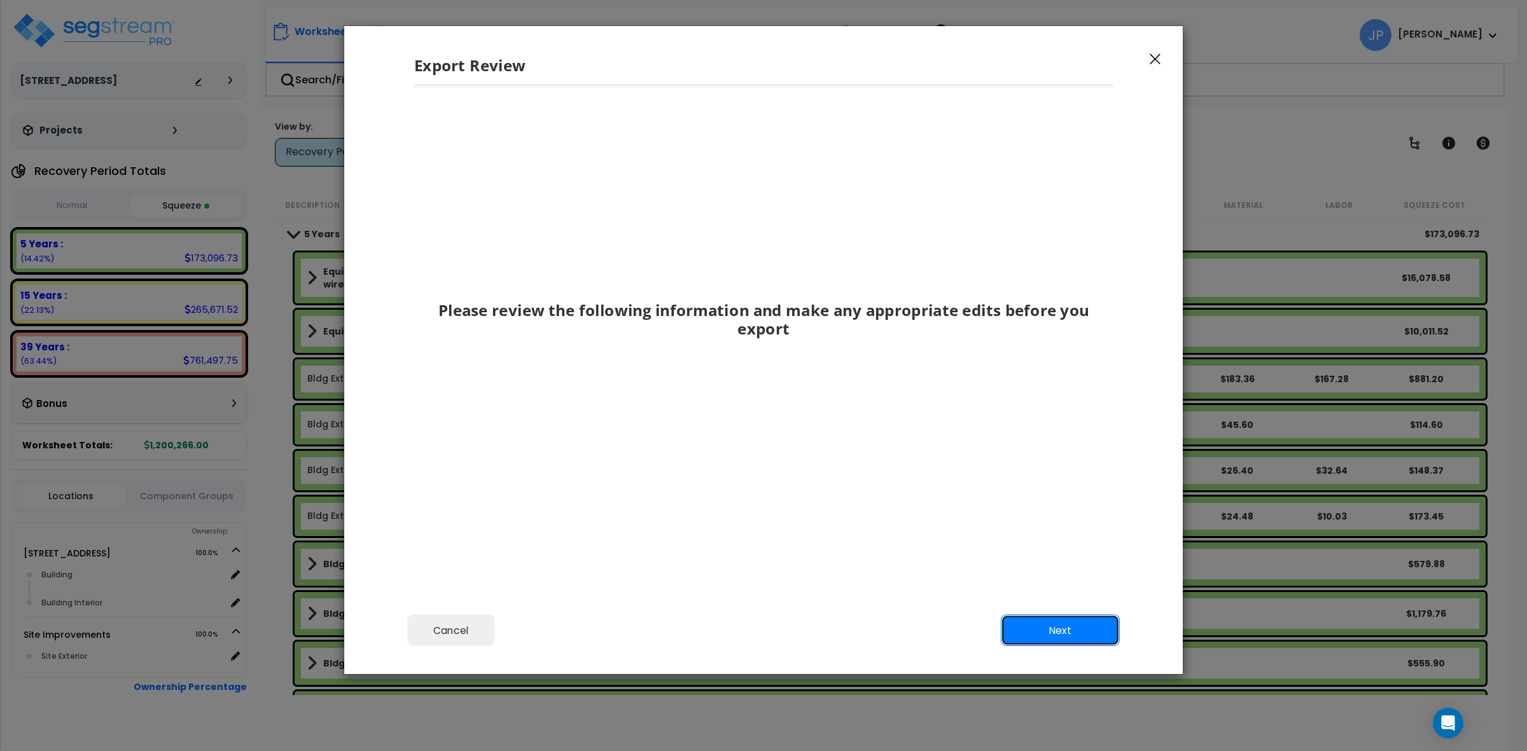
click at [1012, 628] on button "Next" at bounding box center [1060, 631] width 119 height 32
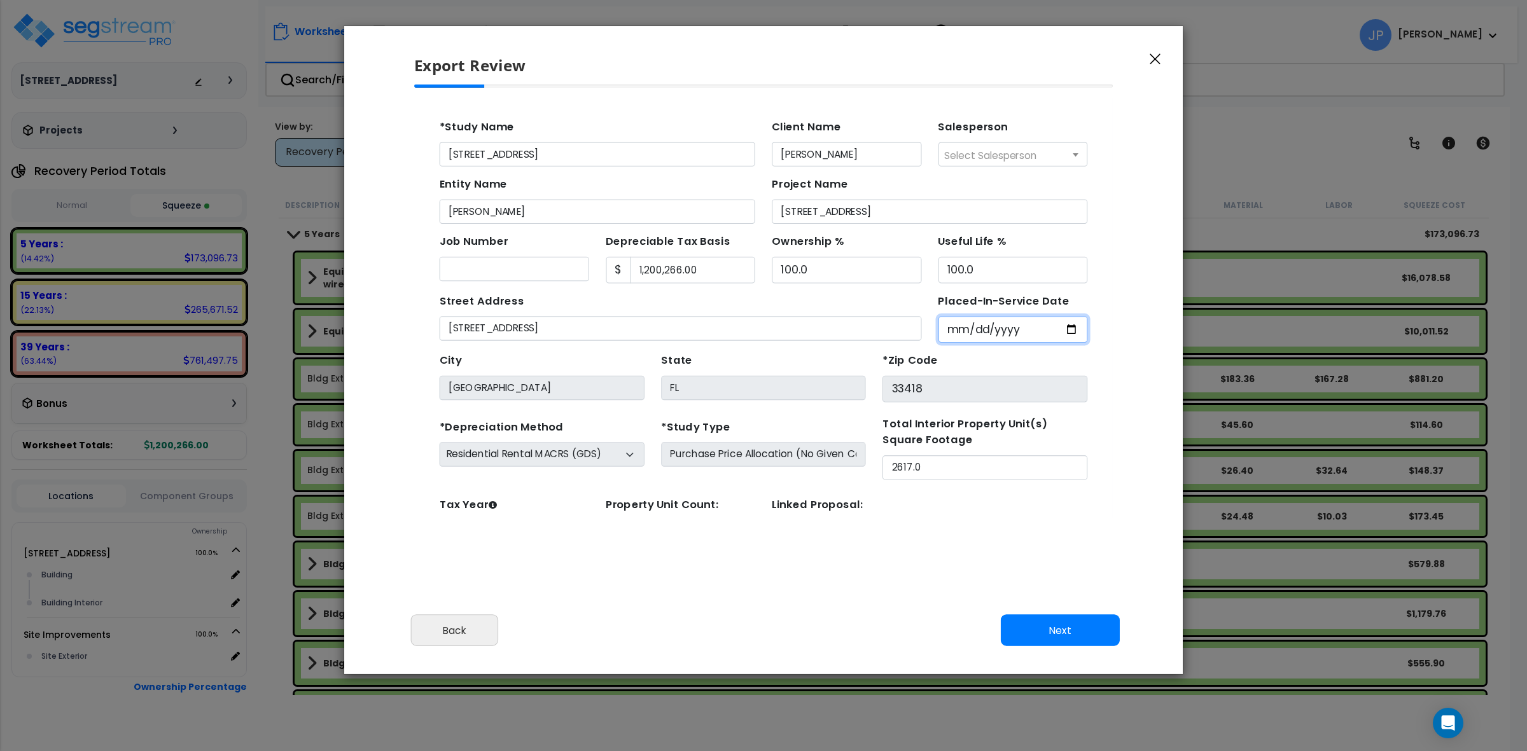
click at [945, 312] on input "Placed-In-Service Date" at bounding box center [959, 308] width 136 height 24
click at [903, 312] on input "Placed-In-Service Date" at bounding box center [959, 308] width 136 height 24
type input "[DATE]"
select select "2025"
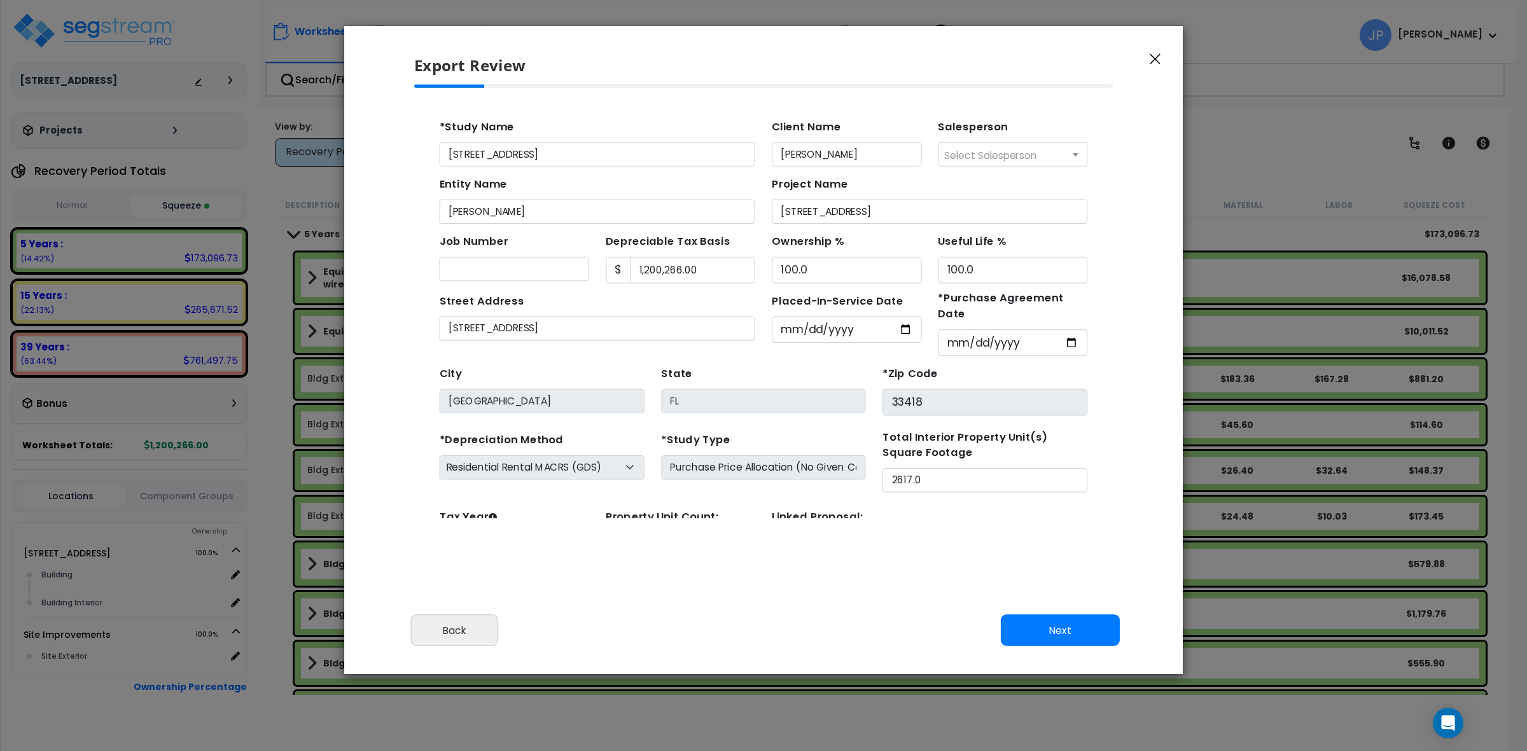
click at [899, 568] on div "Please review the following information and make any appropriate edits before y…" at bounding box center [763, 345] width 839 height 520
click at [1068, 633] on button "Next" at bounding box center [1060, 631] width 119 height 32
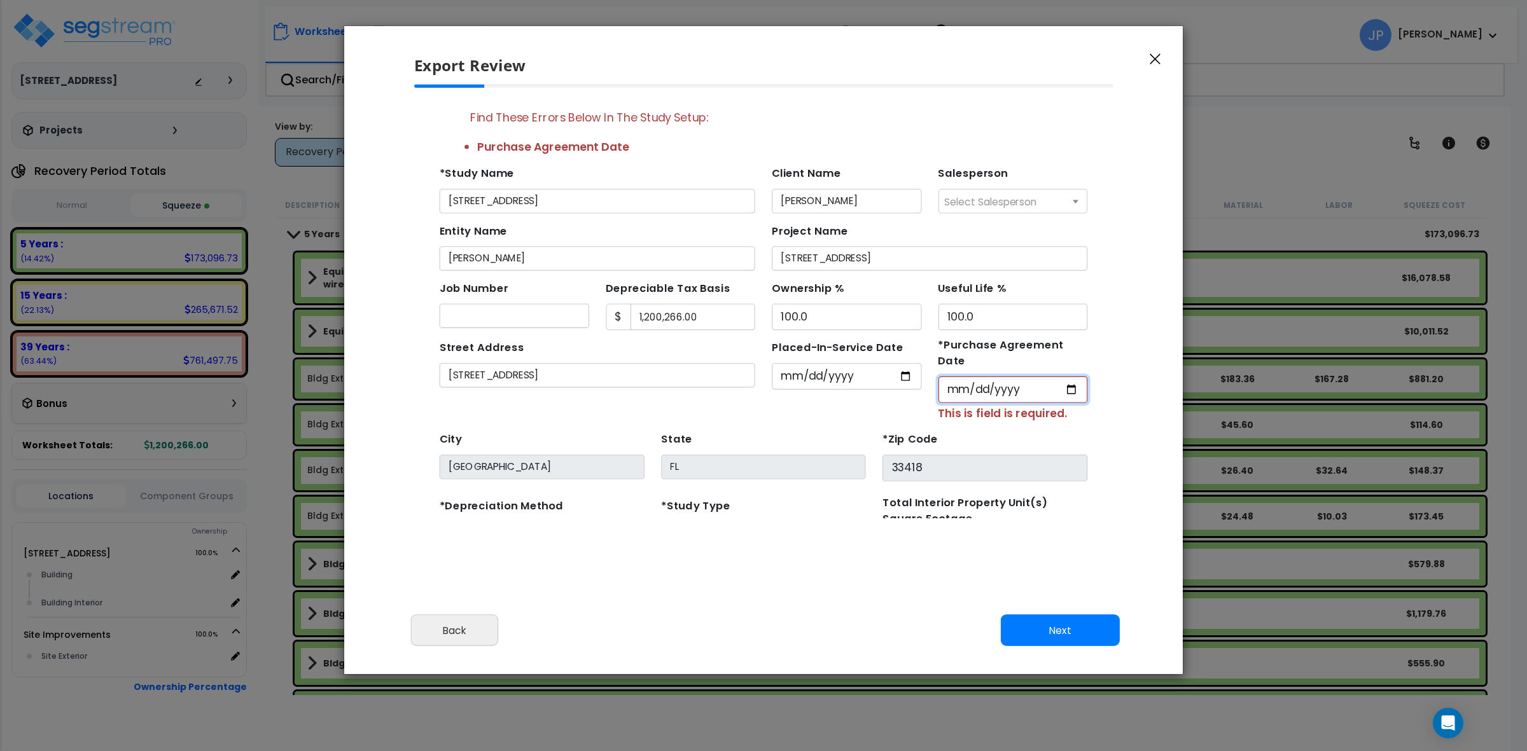
click at [910, 361] on input "*Purchase Agreement Date" at bounding box center [959, 363] width 136 height 24
type input "[DATE]"
click at [720, 369] on div "Street Address [STREET_ADDRESS]" at bounding box center [580, 354] width 302 height 77
click at [1032, 615] on button "Next" at bounding box center [1060, 631] width 119 height 32
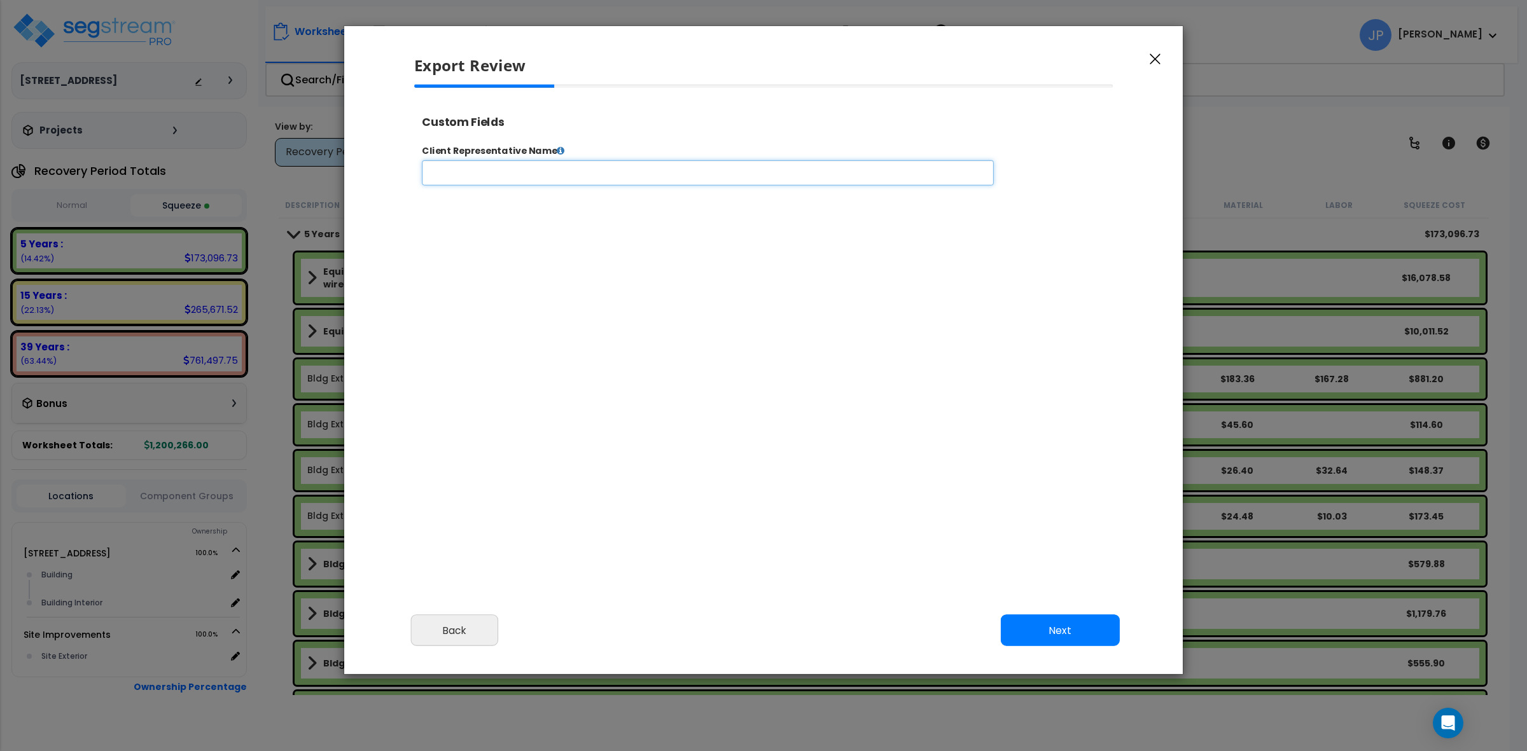
click at [621, 172] on input "text" at bounding box center [748, 181] width 650 height 29
select select "2025"
type input "[STREET_ADDRESS]"
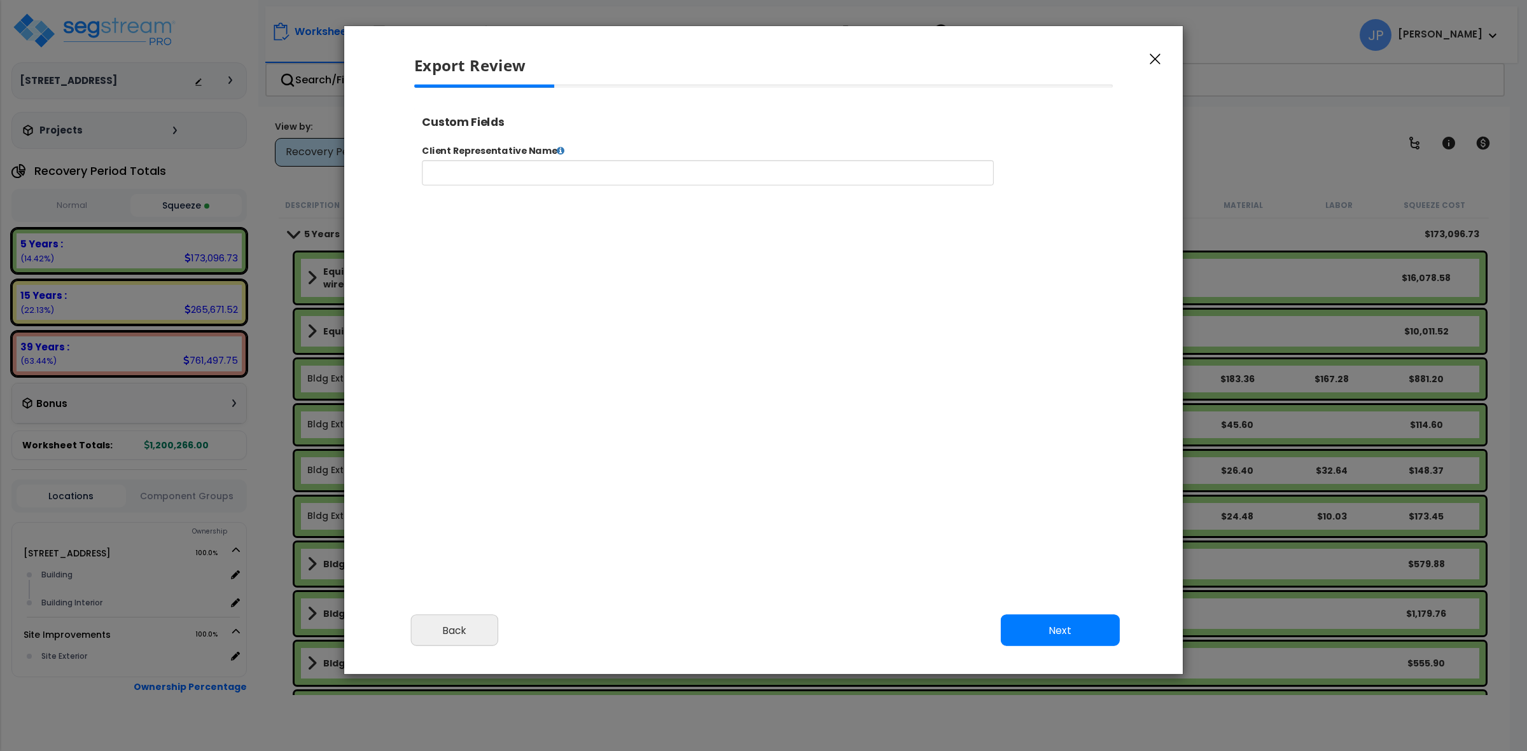
click at [613, 215] on div "Client Representative Name Submit Go to Edit Study Go to Dashboard Go to Worksh…" at bounding box center [815, 224] width 802 height 167
click at [579, 186] on input "text" at bounding box center [748, 181] width 650 height 29
type input "[PERSON_NAME]"
click at [1098, 628] on button "Next" at bounding box center [1060, 631] width 119 height 32
click at [1156, 53] on icon "button" at bounding box center [1155, 58] width 11 height 11
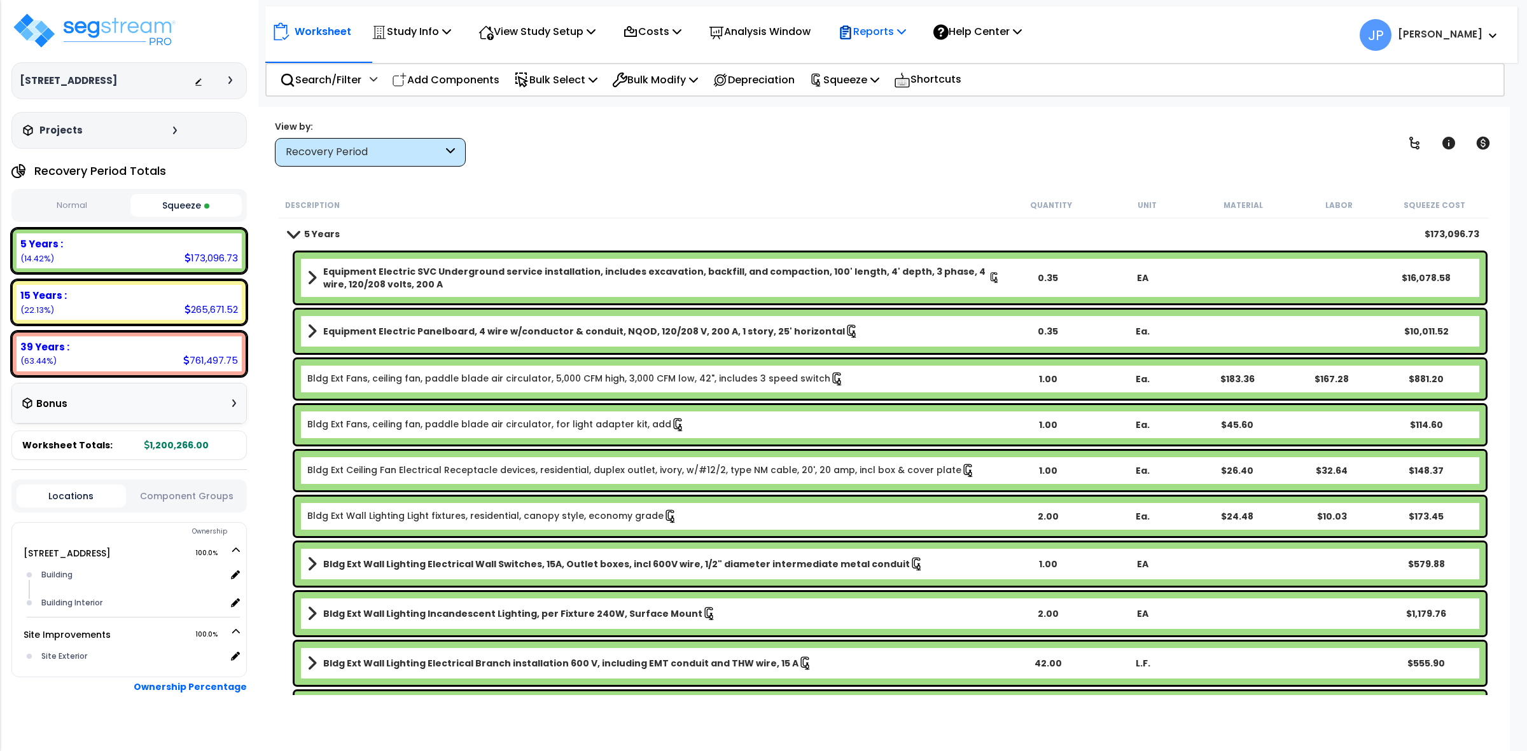
click at [906, 27] on icon at bounding box center [901, 31] width 9 height 10
click at [916, 71] on link "Get Report" at bounding box center [895, 60] width 126 height 25
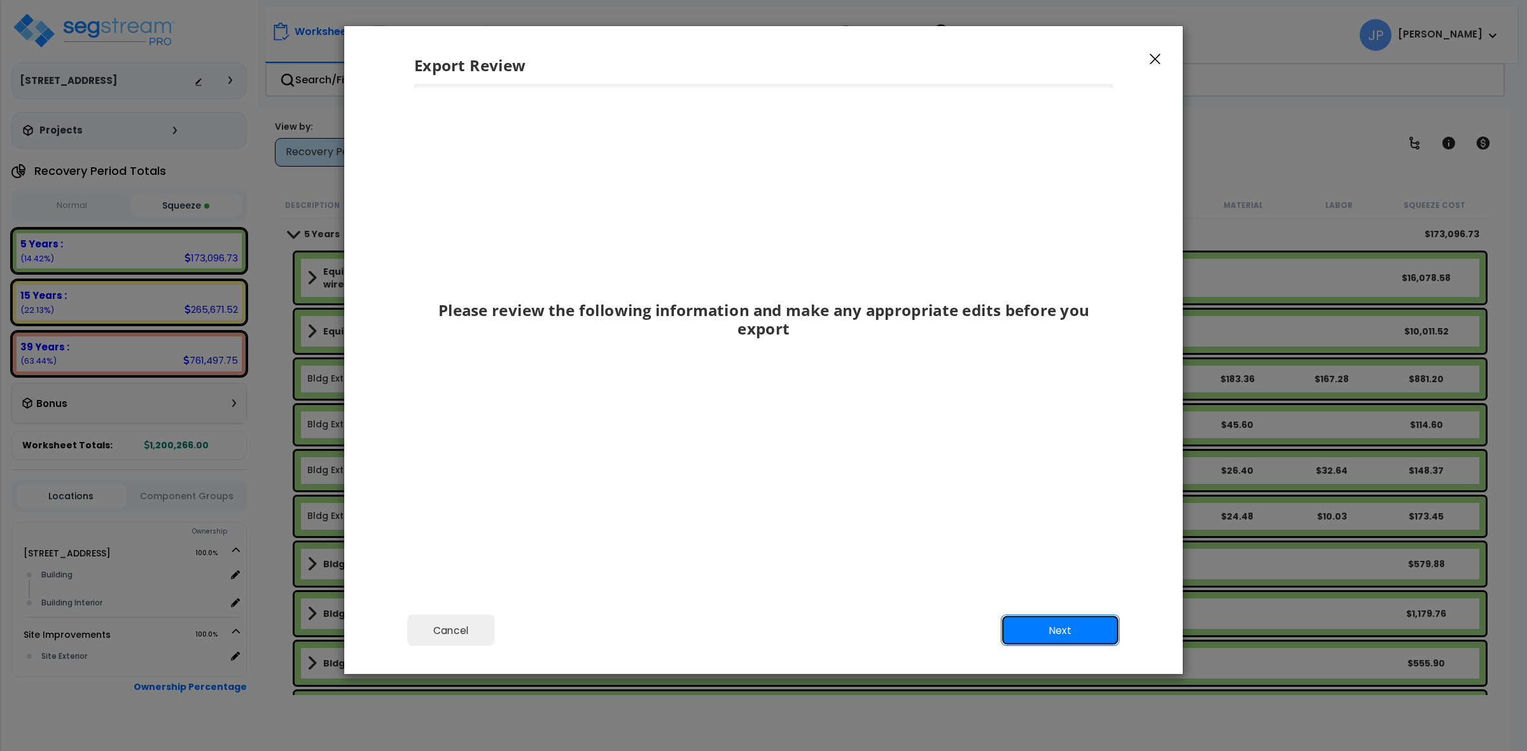
click at [1031, 624] on button "Next" at bounding box center [1060, 631] width 119 height 32
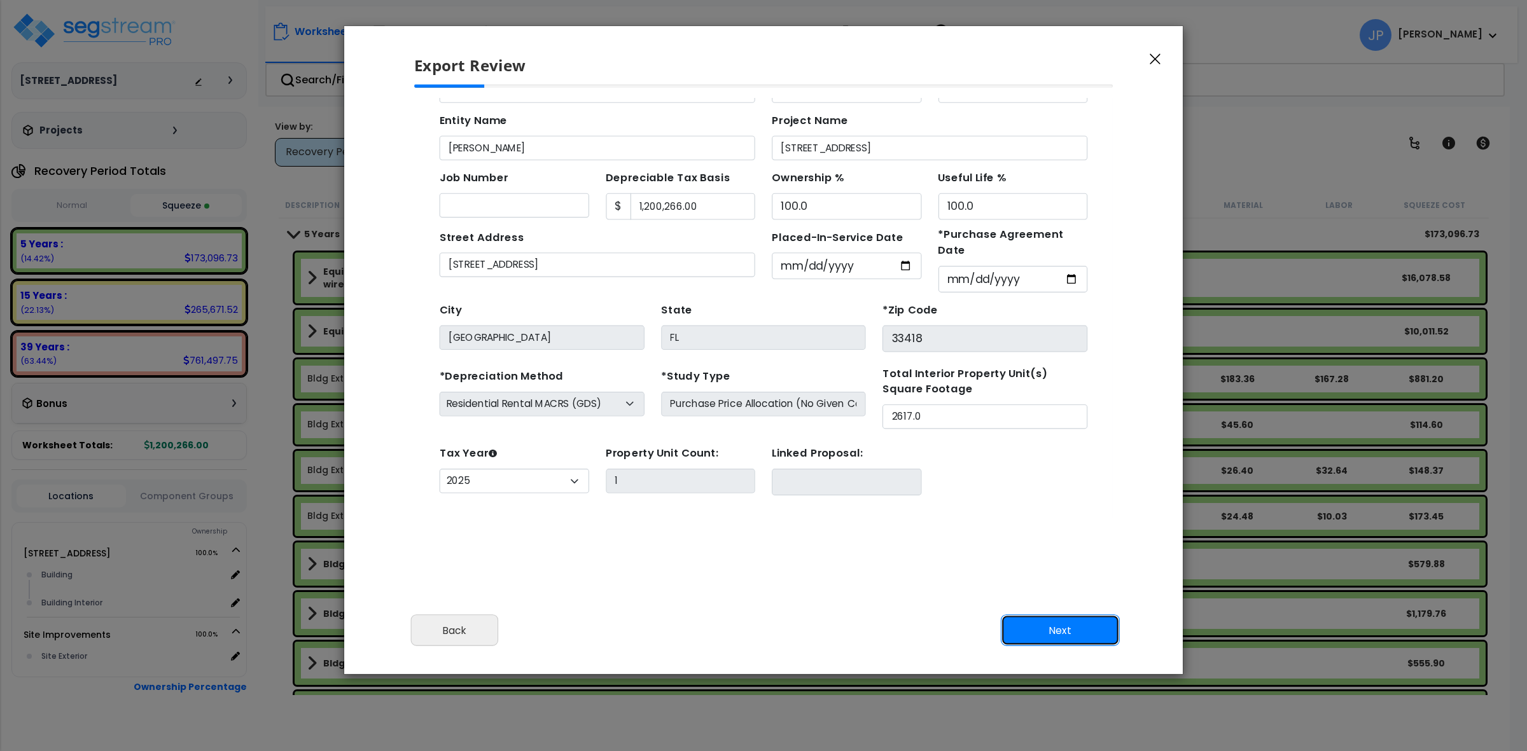
click at [1031, 624] on button "Next" at bounding box center [1060, 631] width 119 height 32
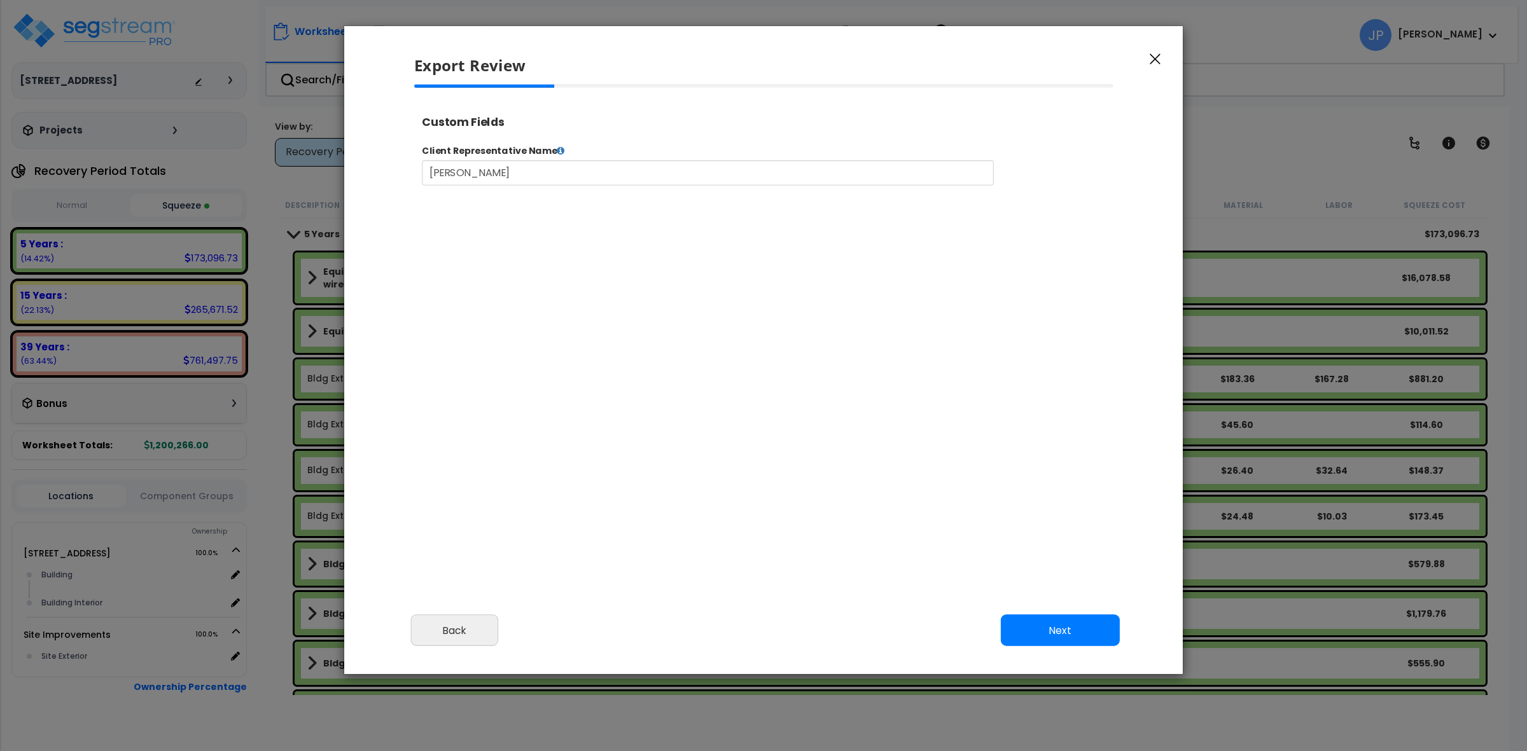
select select "2025"
click at [1031, 624] on button "Next" at bounding box center [1060, 631] width 119 height 32
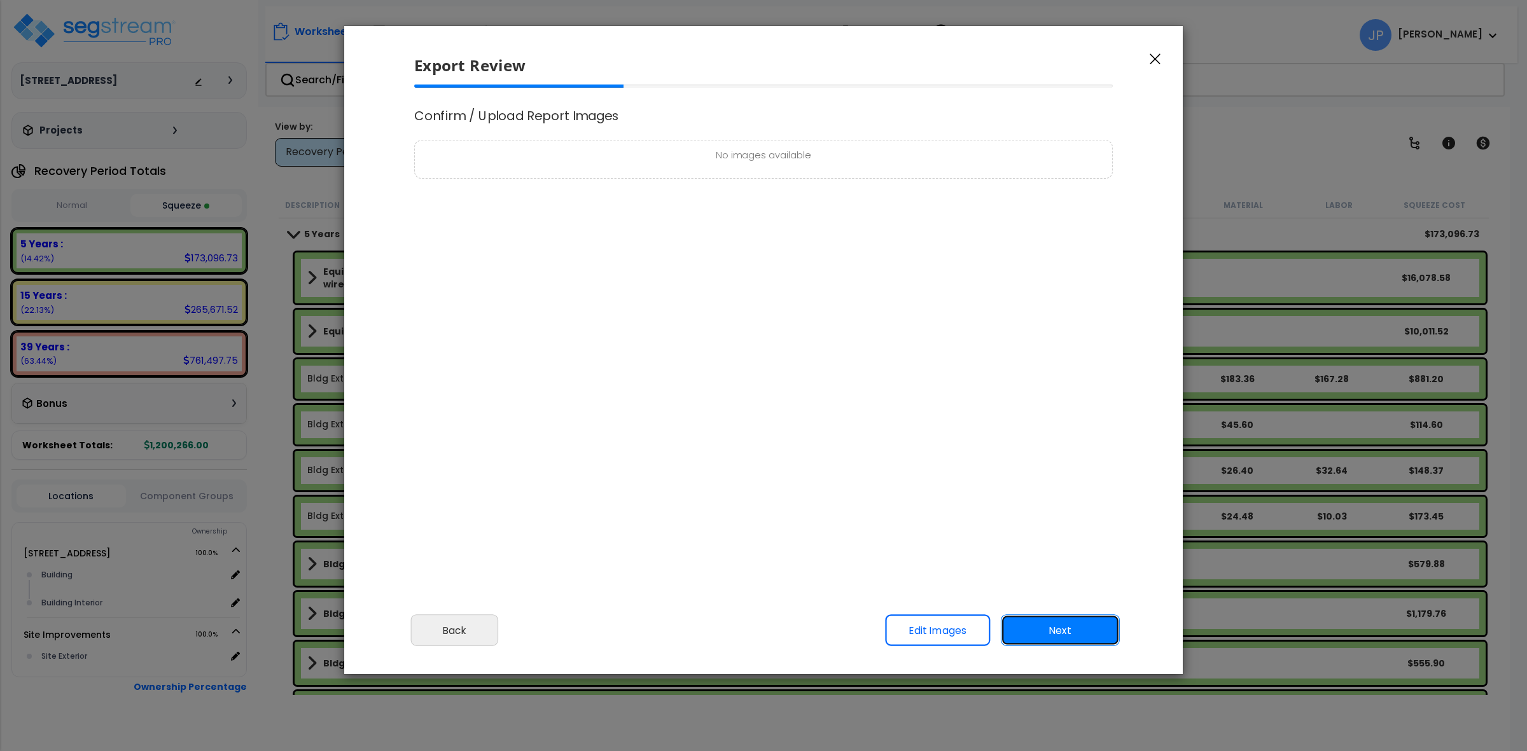
scroll to position [0, 0]
click at [1031, 624] on button "Next" at bounding box center [1060, 631] width 119 height 32
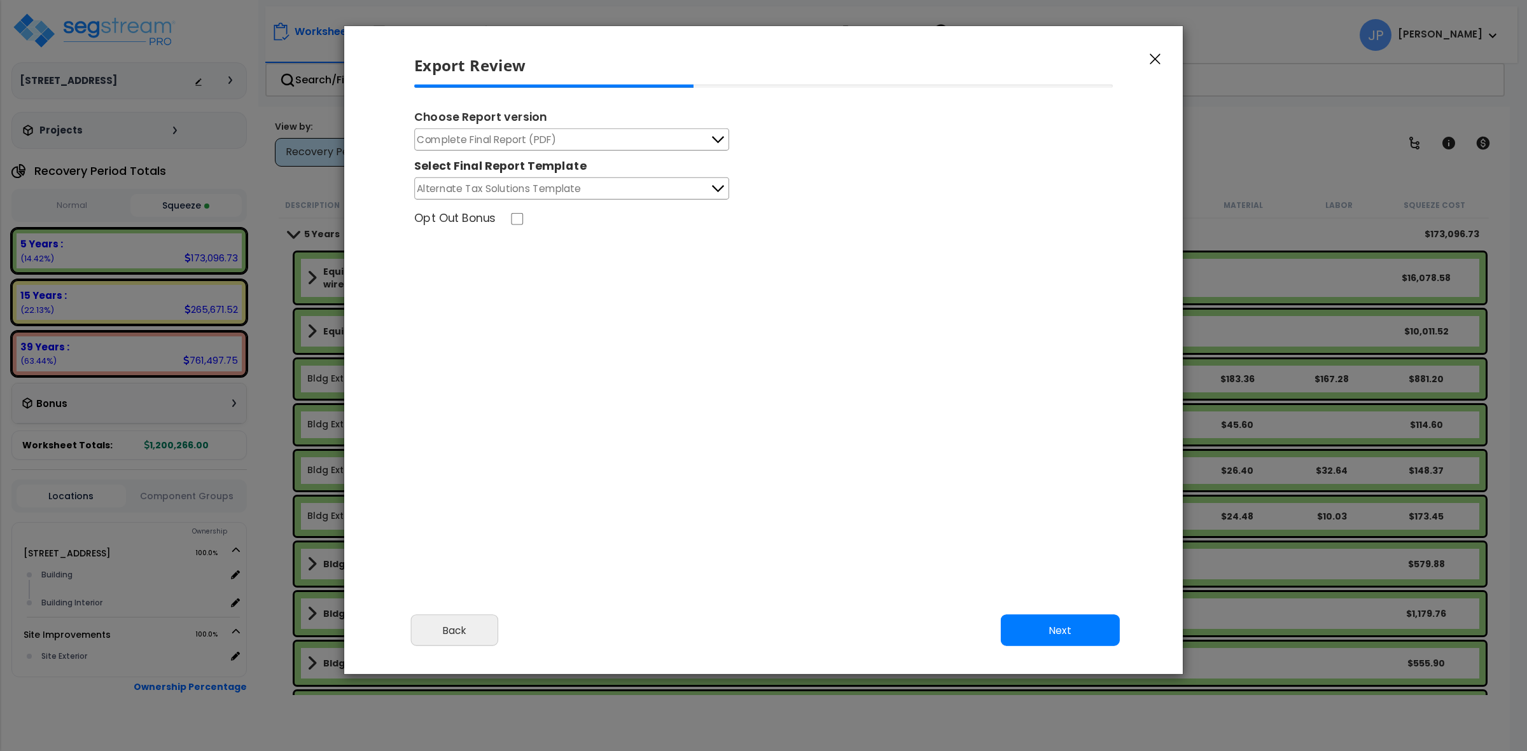
click at [627, 132] on button "Complete Final Report (PDF)" at bounding box center [571, 140] width 315 height 22
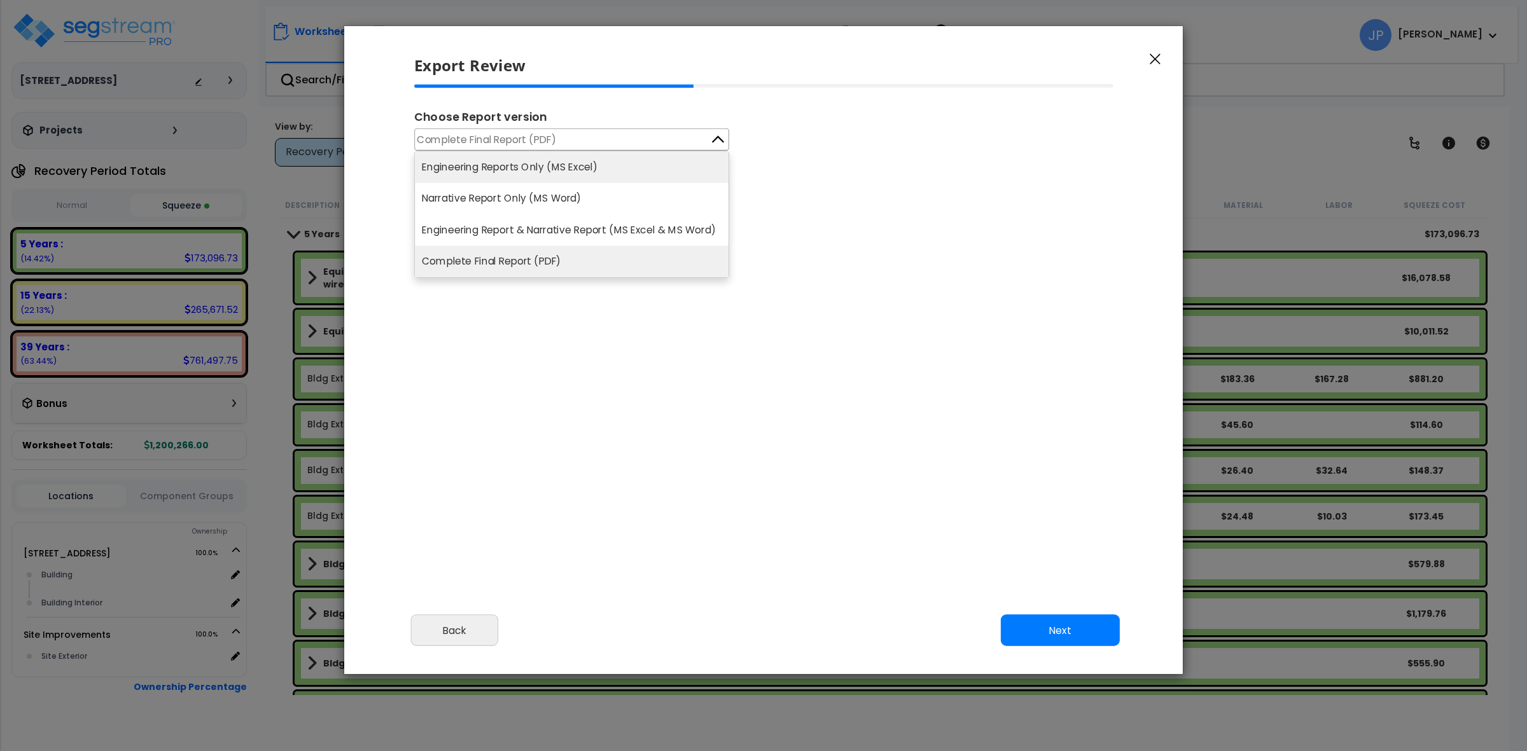
click at [621, 179] on li "Engineering Reports Only (MS Excel)" at bounding box center [572, 166] width 314 height 31
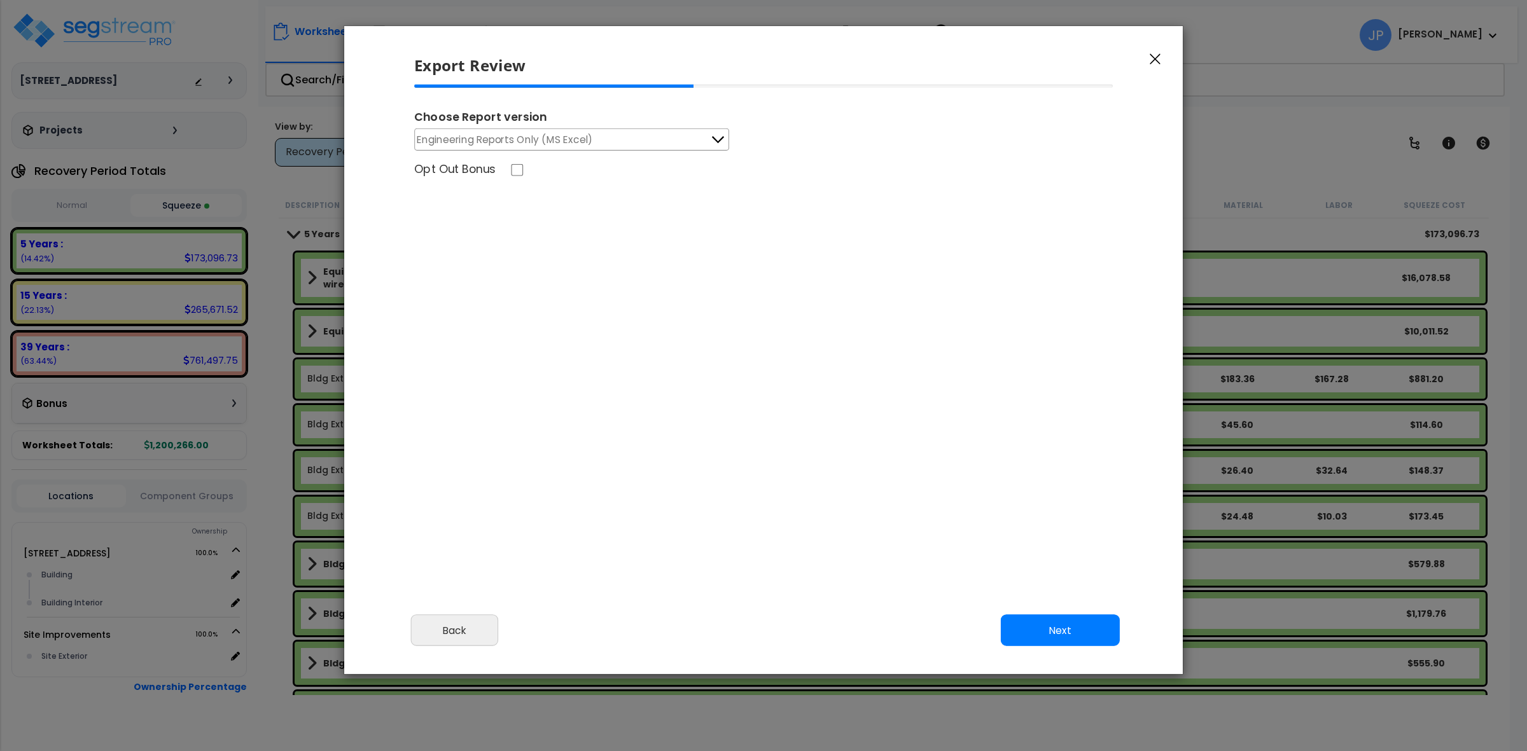
click at [612, 254] on div "Choose Report version Engineering Reports Only (MS Excel) Engineering Reports O…" at bounding box center [764, 260] width 720 height 350
click at [1061, 629] on button "Next" at bounding box center [1060, 631] width 119 height 32
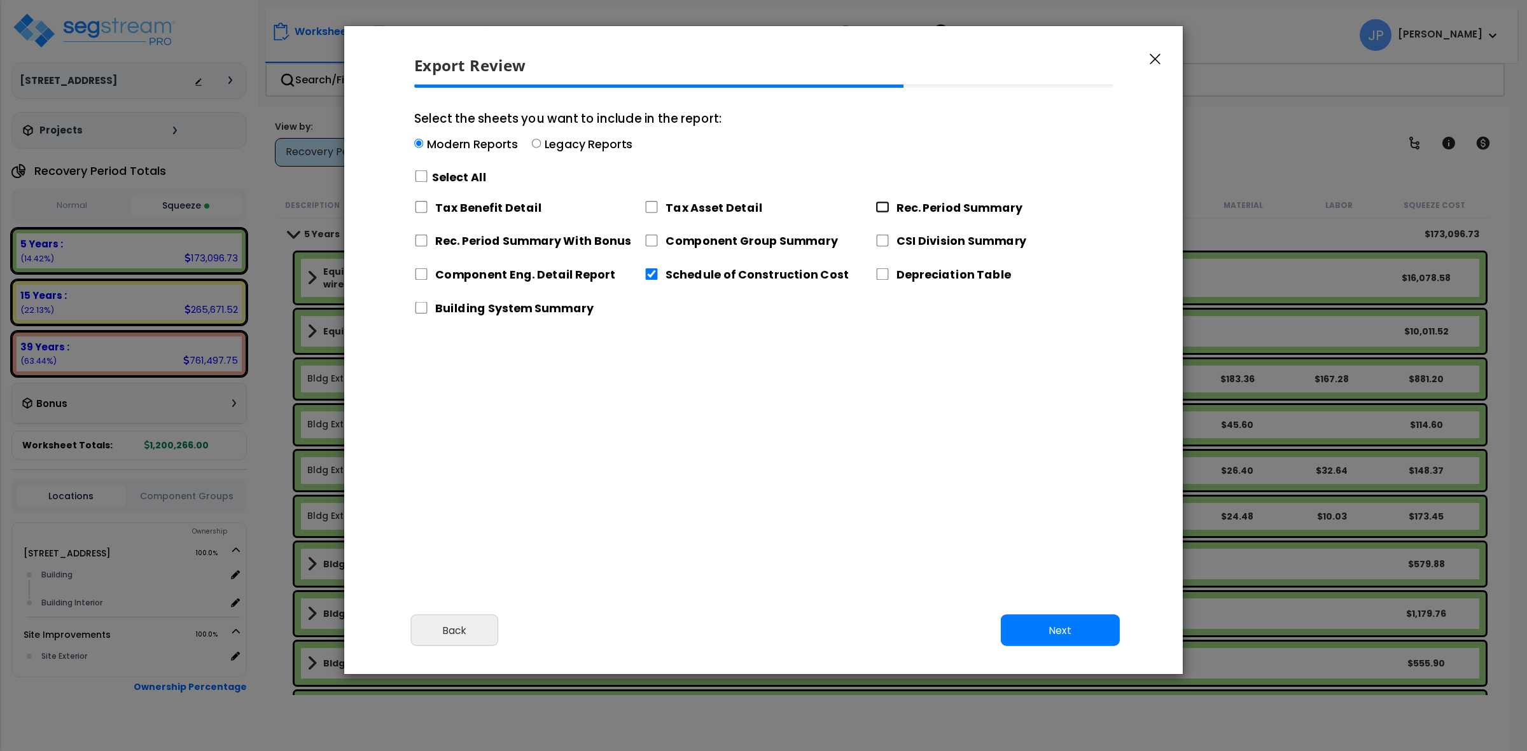
click at [886, 205] on input "Rec. Period Summary" at bounding box center [882, 207] width 14 height 12
checkbox input "true"
click at [657, 239] on input "Component Group Summary" at bounding box center [651, 241] width 14 height 12
checkbox input "true"
click at [414, 272] on div "Select the sheets you want to include in the report: Modern Reports Legacy Repo…" at bounding box center [764, 206] width 720 height 242
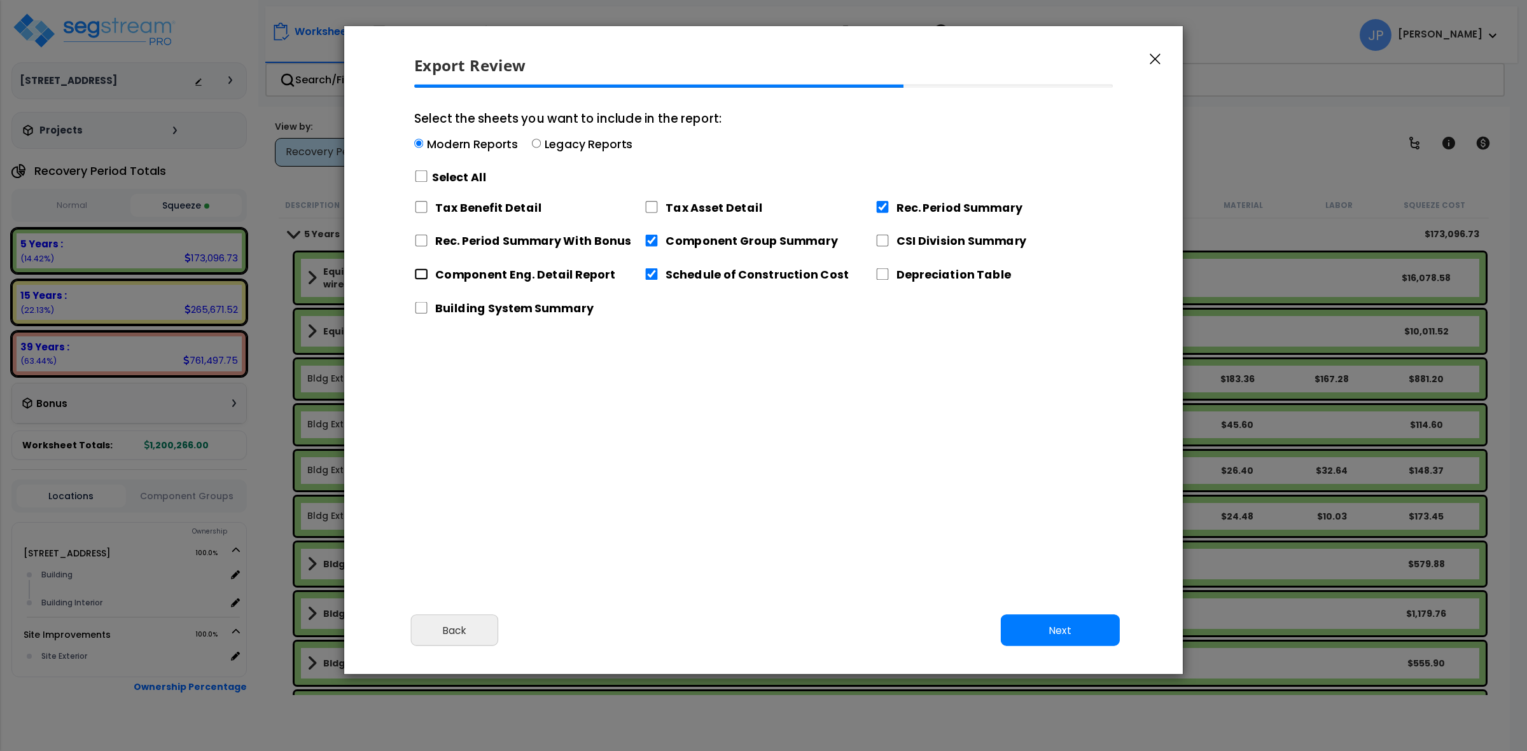
click at [422, 279] on input "Component Eng. Detail Report" at bounding box center [421, 274] width 14 height 12
checkbox input "true"
click at [764, 376] on div "Select the sheets you want to include in the report: Modern Reports Legacy Repo…" at bounding box center [764, 260] width 720 height 350
click at [881, 243] on input "CSI Division Summary" at bounding box center [882, 241] width 14 height 12
checkbox input "true"
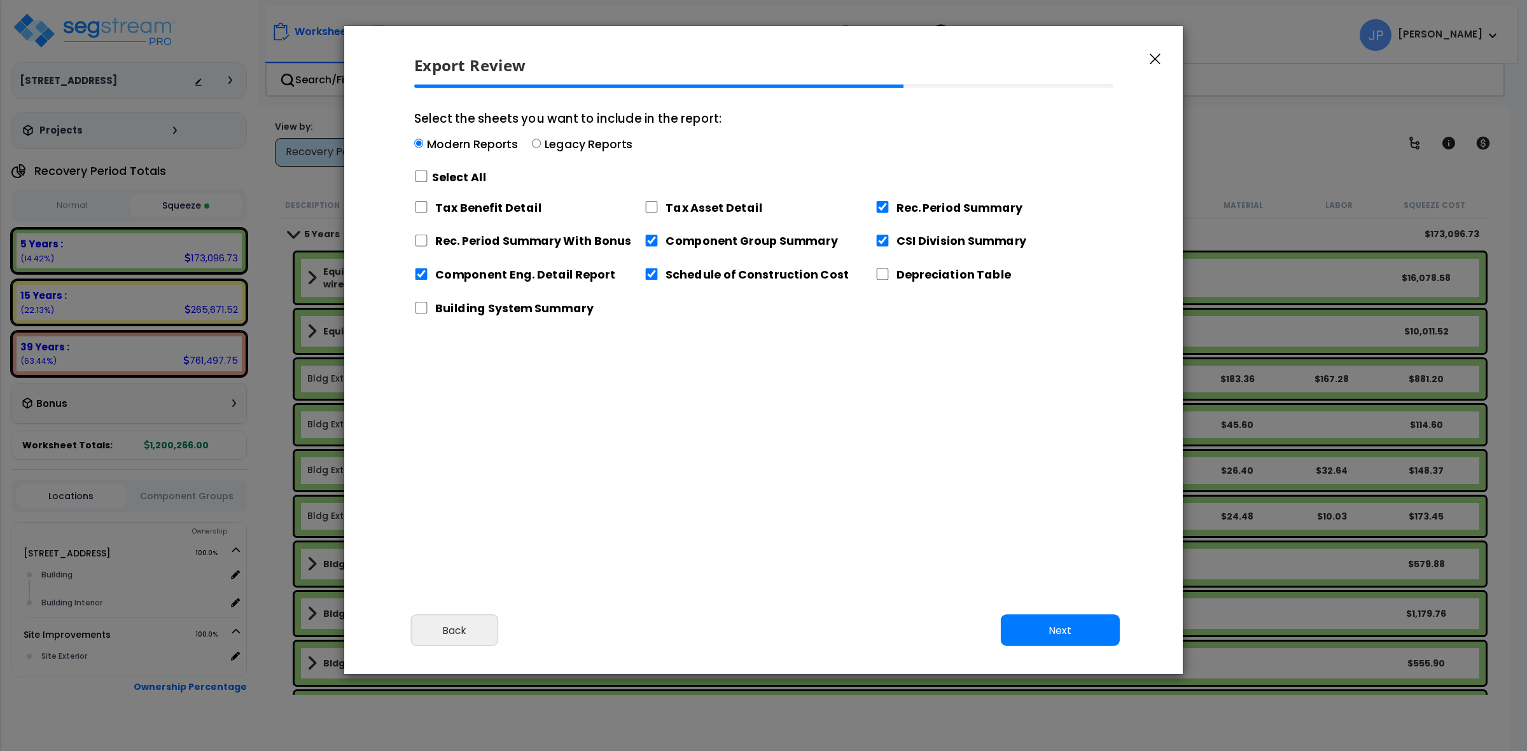
click at [920, 348] on div "Select the sheets you want to include in the report: Modern Reports Legacy Repo…" at bounding box center [764, 260] width 720 height 350
click at [1044, 643] on button "Next" at bounding box center [1060, 631] width 119 height 32
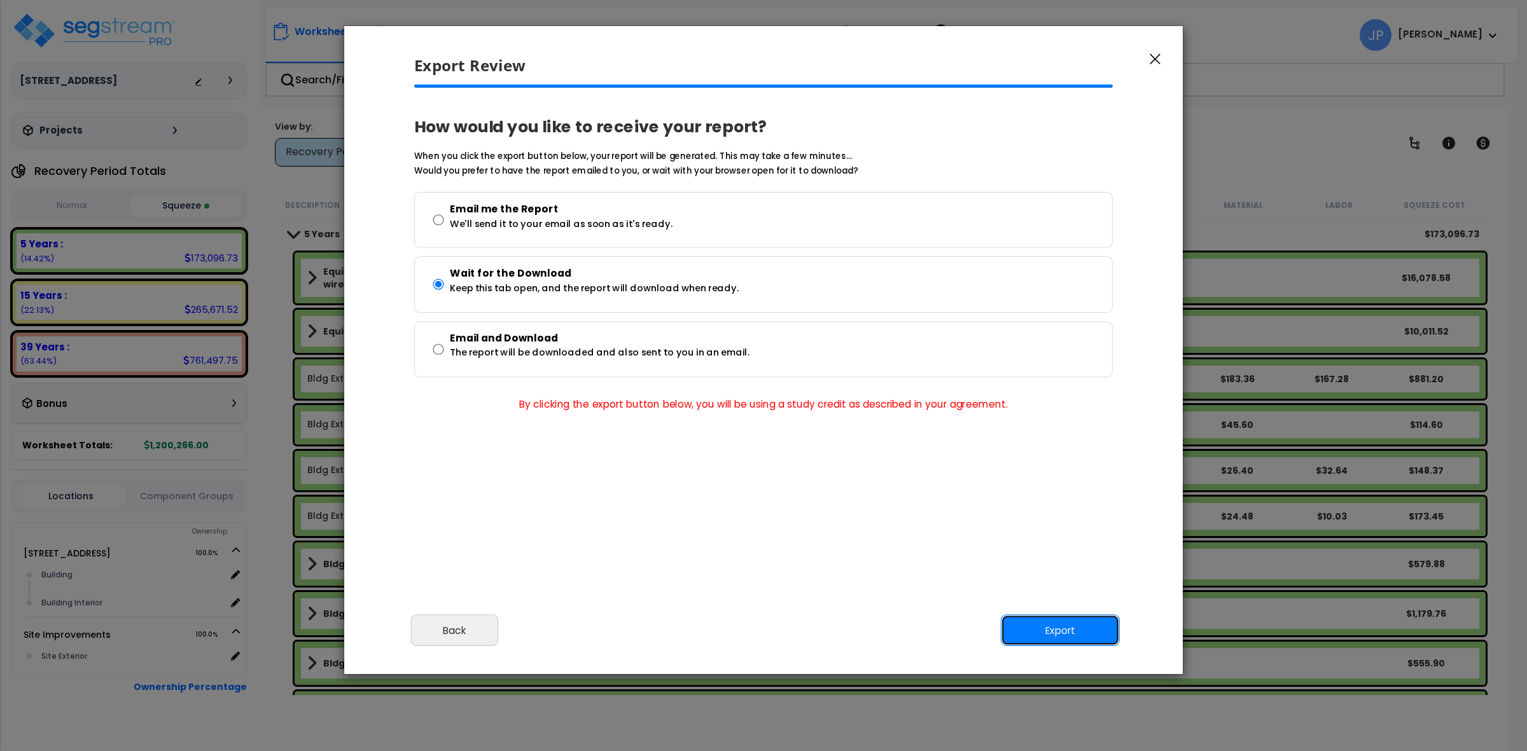
click at [1036, 628] on button "Export" at bounding box center [1060, 631] width 119 height 32
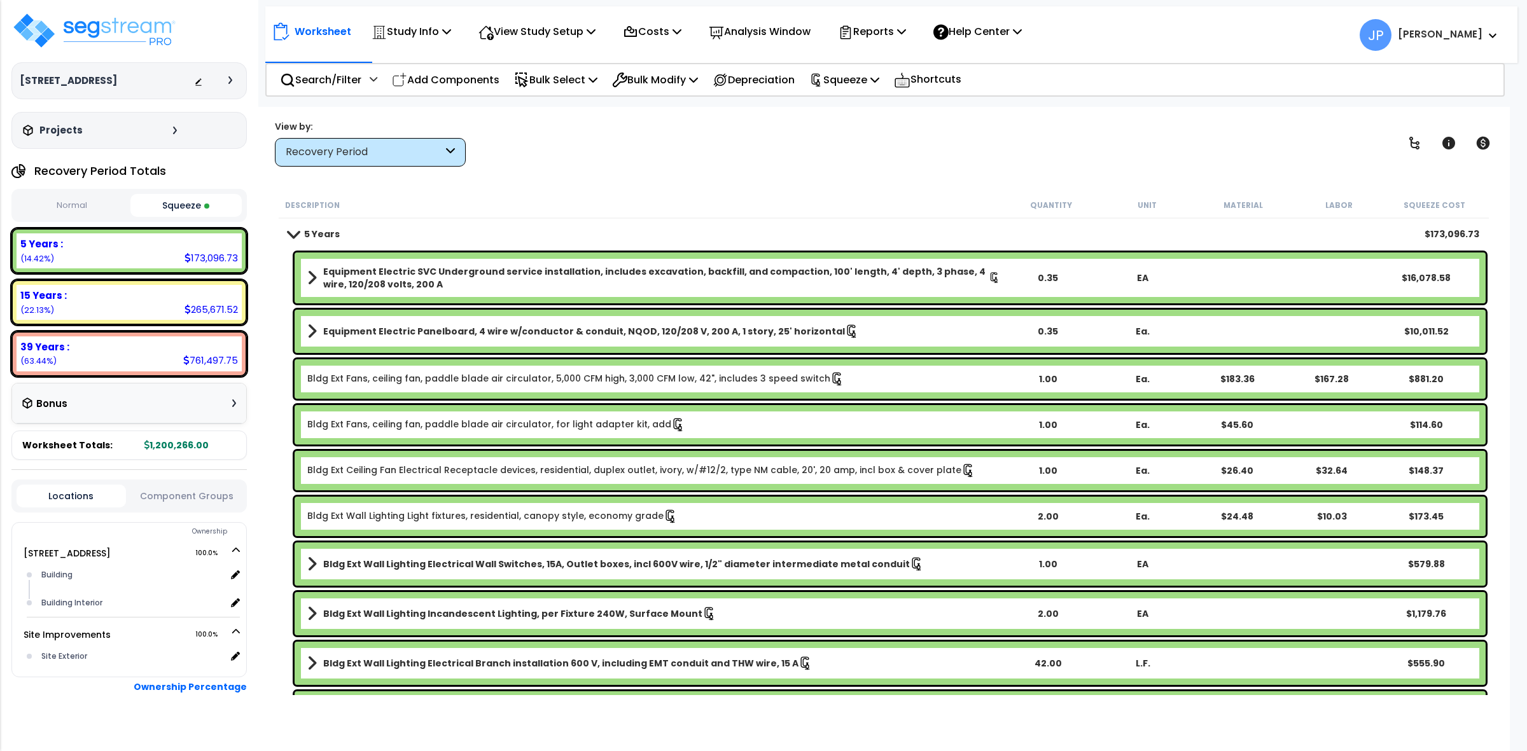
click at [1050, 154] on div "View by: Recovery Period High to Low - Component Cost" at bounding box center [883, 143] width 1227 height 47
click at [840, 161] on div "View by: Recovery Period High to Low - Component Cost" at bounding box center [883, 143] width 1227 height 47
click at [637, 192] on div "Description Quantity Unit Material Labor Squeeze Cost" at bounding box center [884, 205] width 1210 height 27
